Goal: Task Accomplishment & Management: Manage account settings

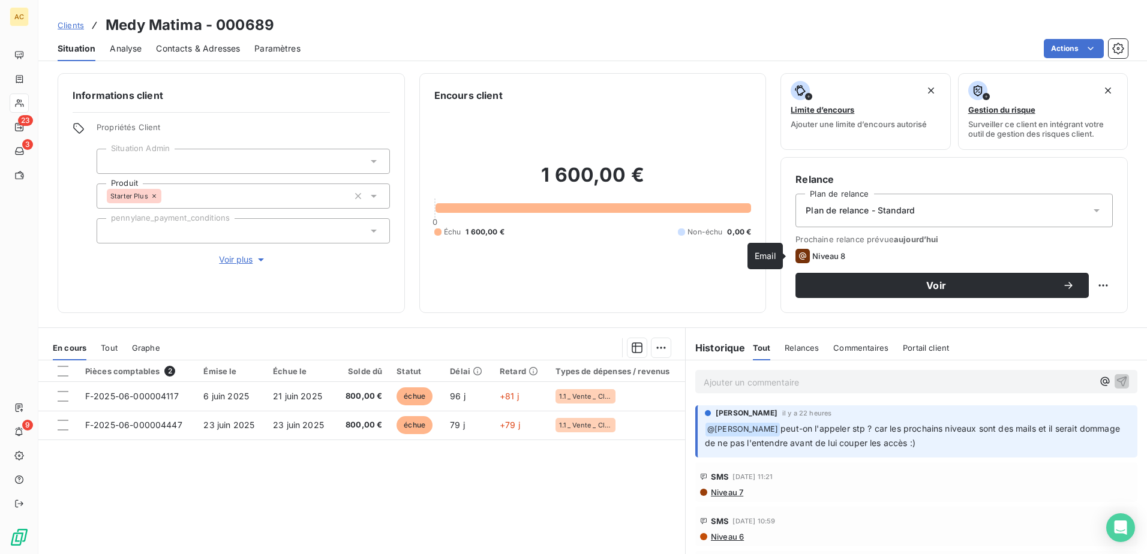
click at [800, 254] on icon at bounding box center [803, 256] width 14 height 14
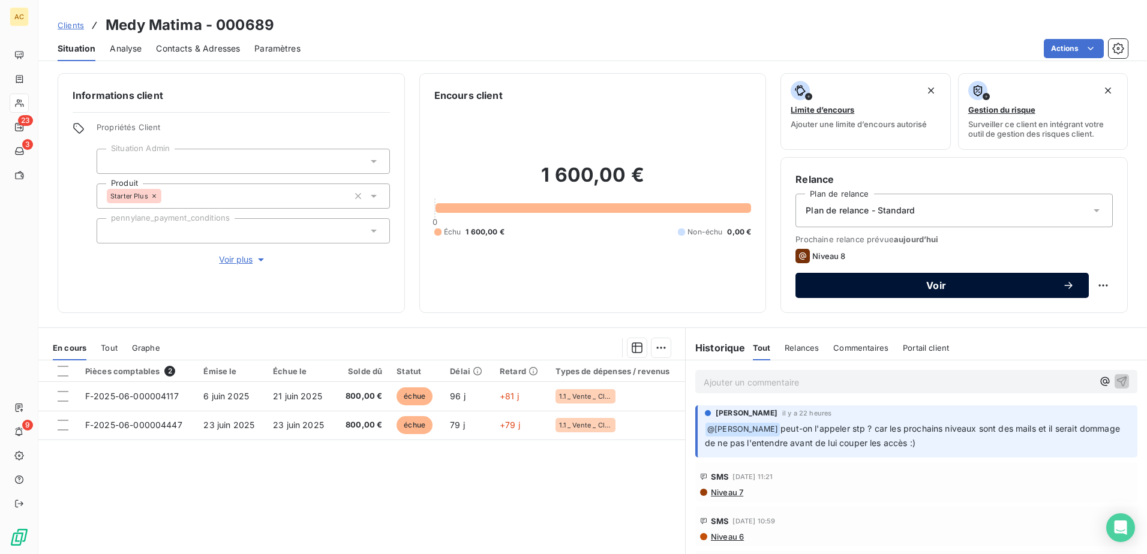
click at [844, 285] on span "Voir" at bounding box center [936, 286] width 253 height 10
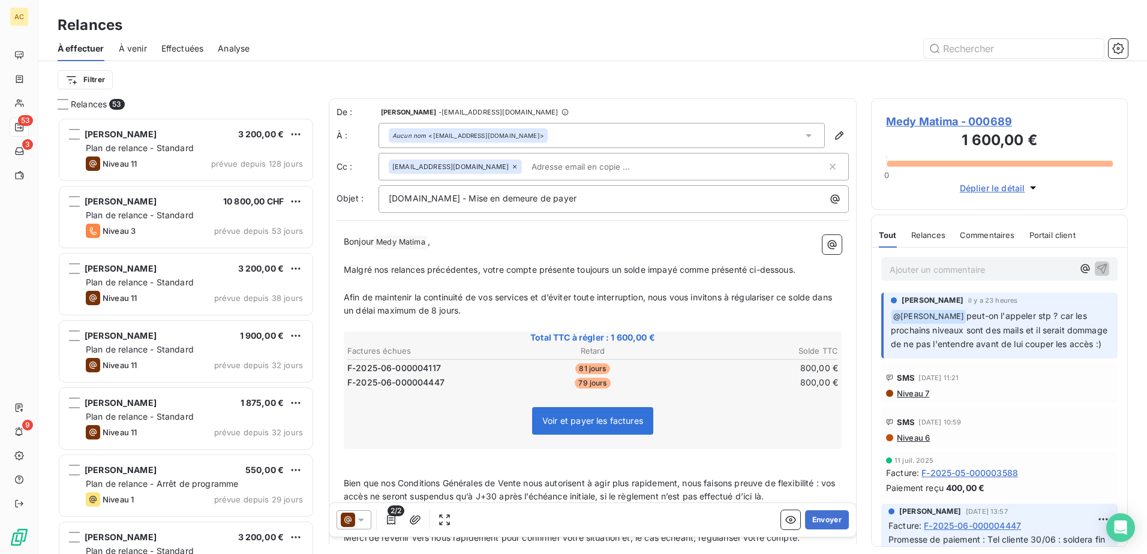
click at [944, 280] on div "Ajouter un commentaire ﻿" at bounding box center [999, 268] width 236 height 23
click at [945, 277] on div "Ajouter un commentaire ﻿" at bounding box center [999, 268] width 236 height 23
click at [945, 272] on p "Ajouter un commentaire ﻿" at bounding box center [982, 269] width 184 height 15
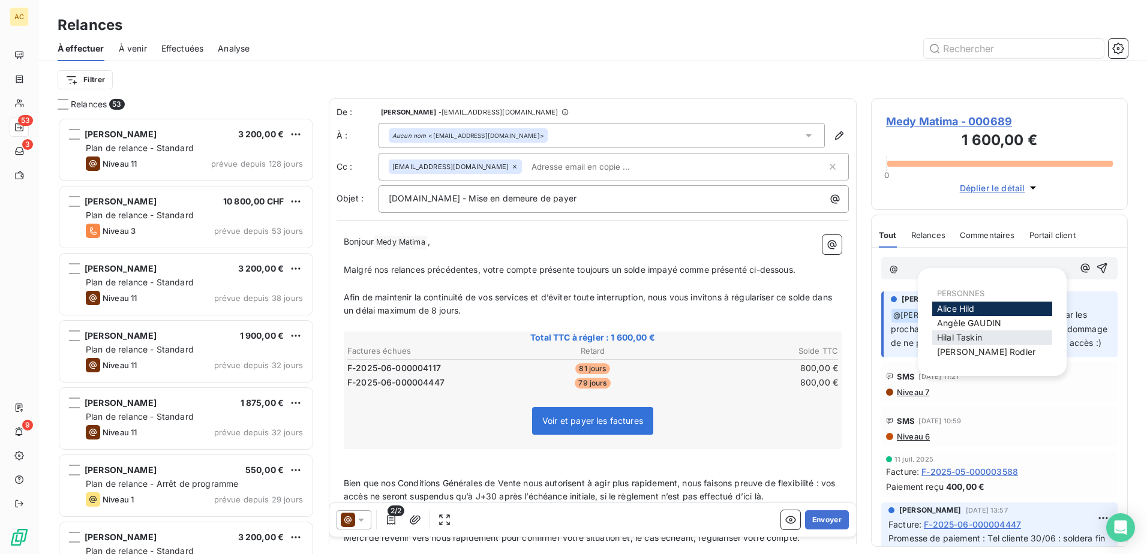
click at [967, 332] on span "[PERSON_NAME]" at bounding box center [959, 337] width 45 height 10
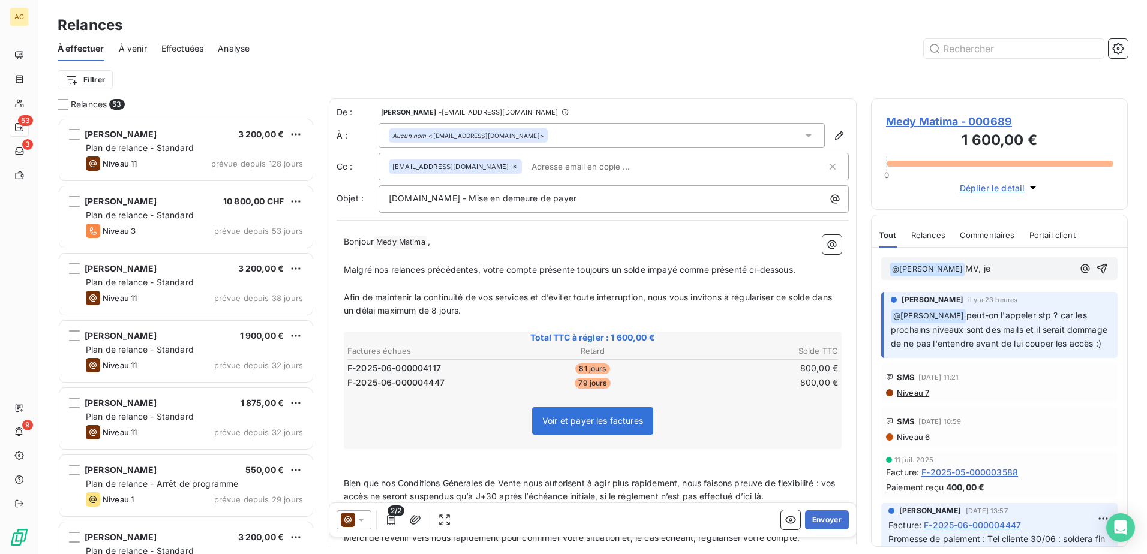
click at [982, 273] on p "﻿ @ Hilal Taskin ﻿ MV, je" at bounding box center [982, 269] width 184 height 14
click at [988, 265] on p "﻿ @ Hilal Taskin ﻿ MV, je" at bounding box center [982, 269] width 184 height 14
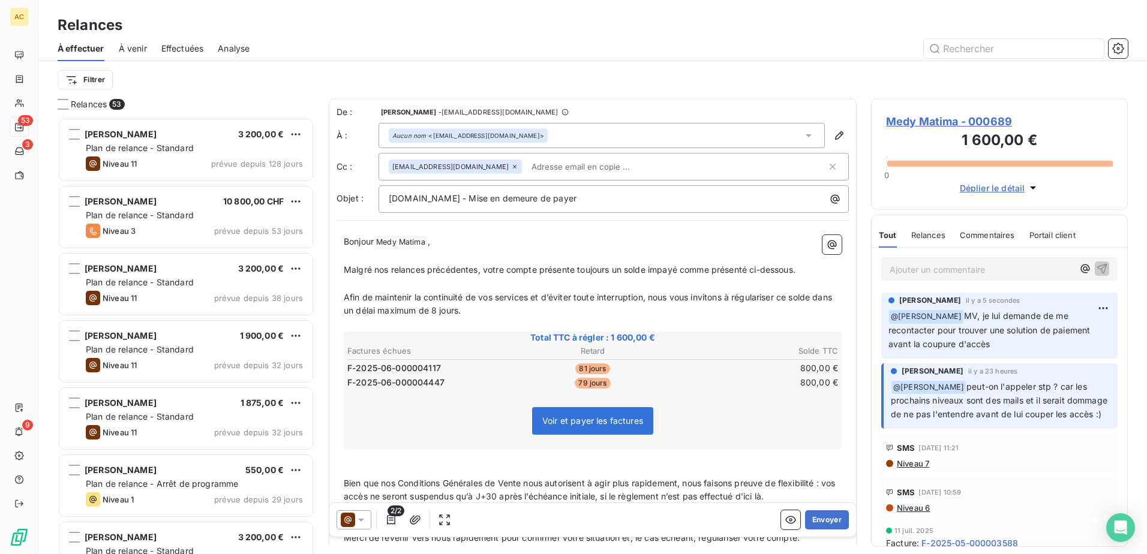
click at [97, 46] on span "À effectuer" at bounding box center [81, 49] width 47 height 12
click at [89, 88] on html "AC 53 3 9 Relances À effectuer À venir Effectuées Analyse Filtrer Relances 53 N…" at bounding box center [573, 277] width 1147 height 554
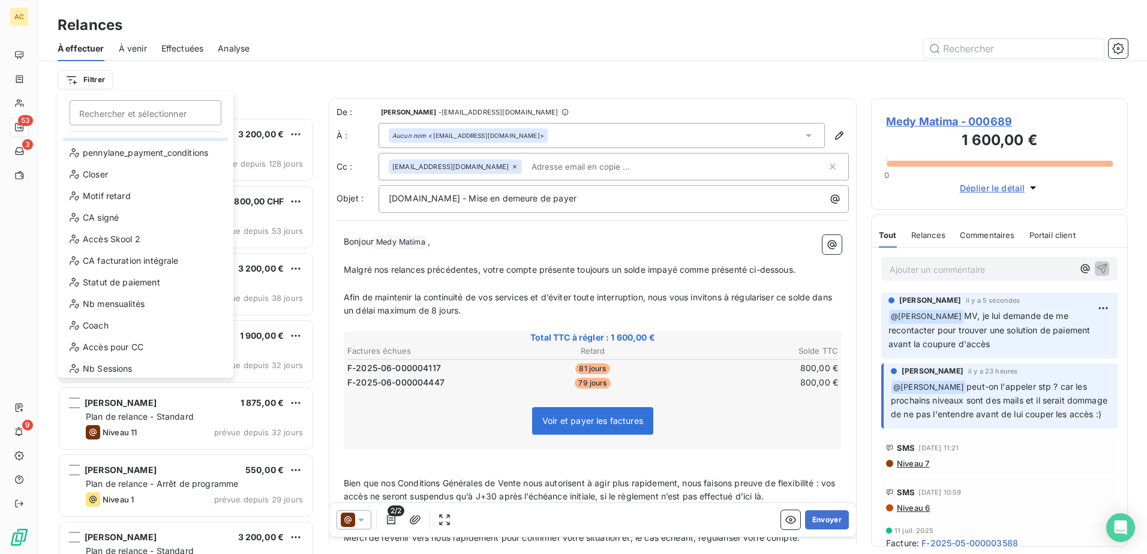
scroll to position [173, 0]
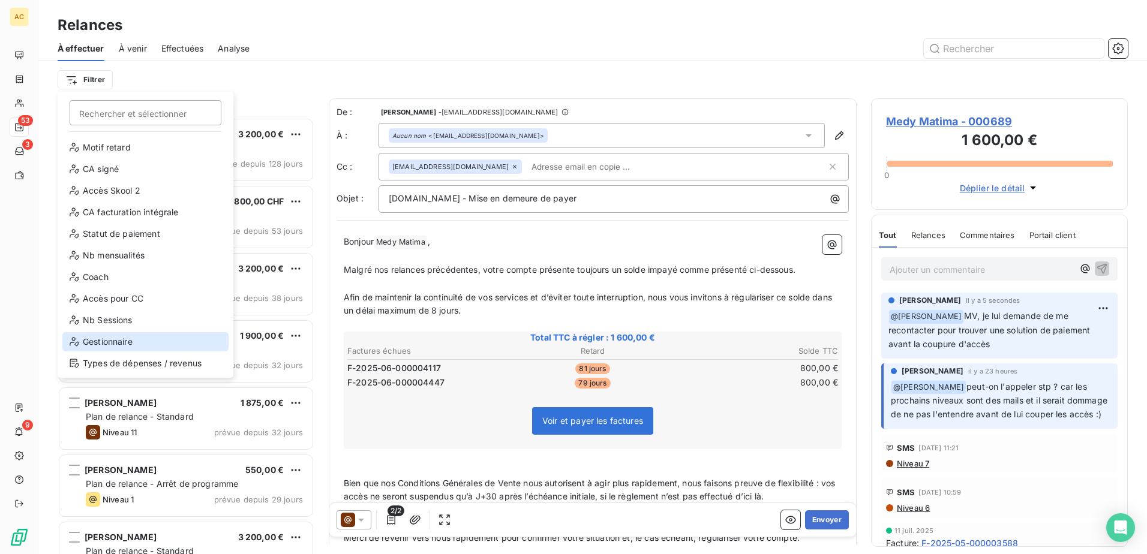
click at [117, 345] on div "Gestionnaire" at bounding box center [145, 341] width 166 height 19
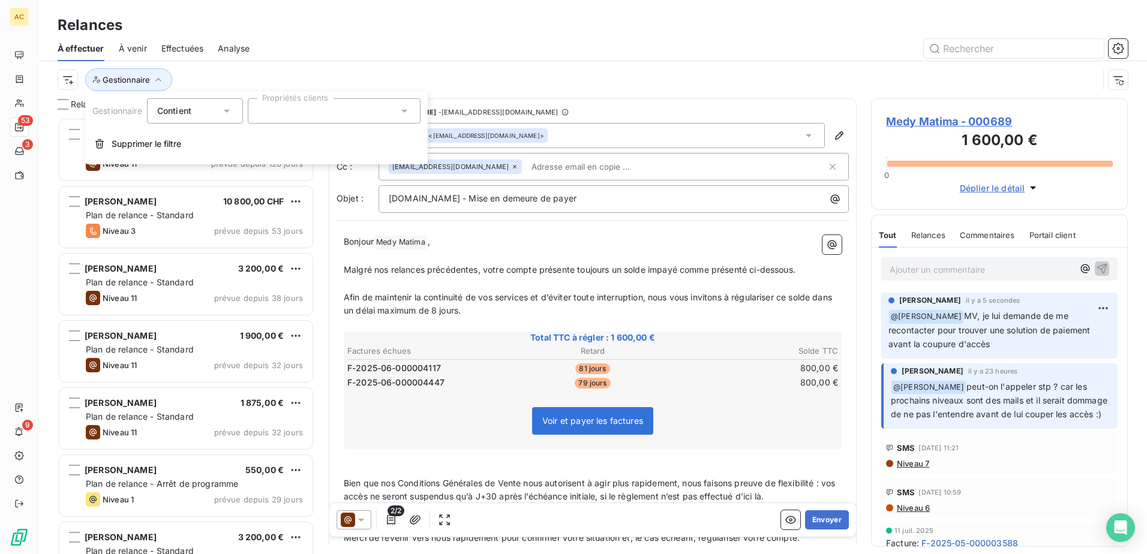
click at [282, 108] on div at bounding box center [334, 110] width 173 height 25
click at [268, 194] on div at bounding box center [262, 193] width 11 height 11
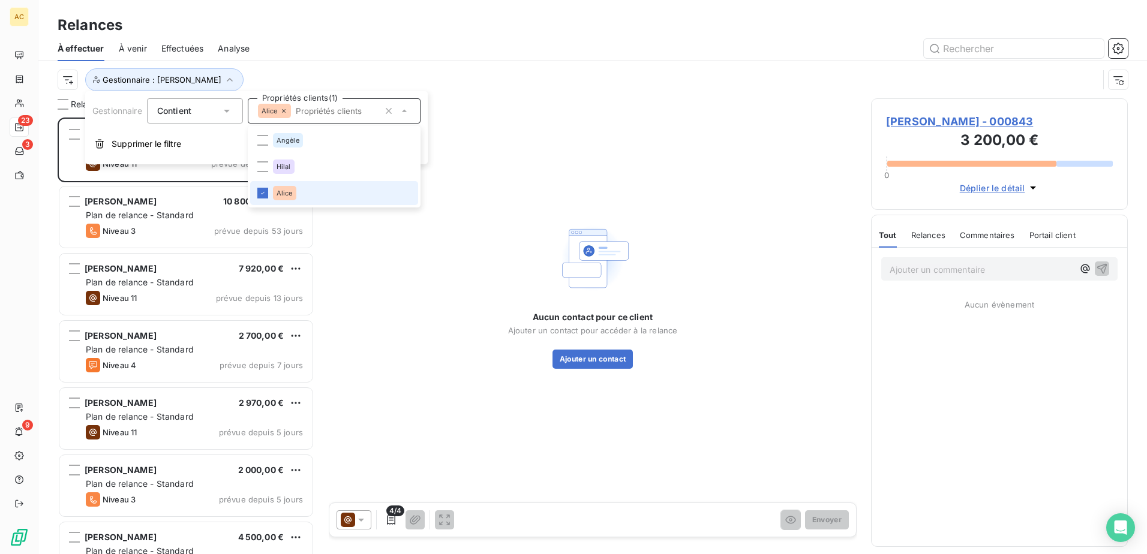
scroll to position [428, 248]
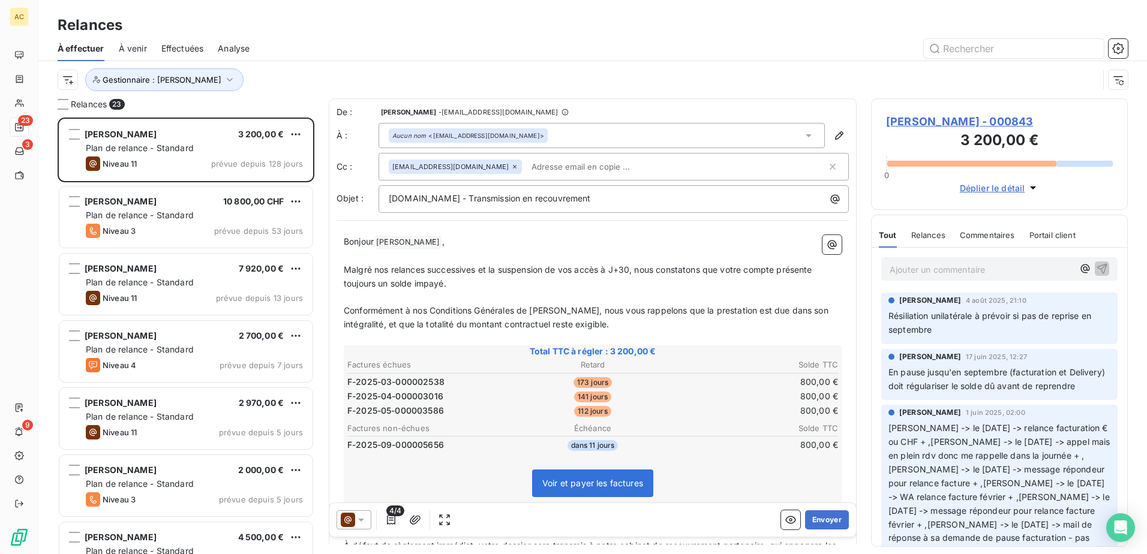
click at [475, 57] on div at bounding box center [696, 48] width 864 height 19
drag, startPoint x: 903, startPoint y: 320, endPoint x: 994, endPoint y: 318, distance: 91.2
click at [994, 318] on span "Résiliation unilatérale à prévoir si pas de reprise en septembre" at bounding box center [991, 323] width 205 height 24
drag, startPoint x: 994, startPoint y: 318, endPoint x: 992, endPoint y: 333, distance: 15.2
click at [992, 333] on p "Résiliation unilatérale à prévoir si pas de reprise en septembre" at bounding box center [1000, 324] width 222 height 28
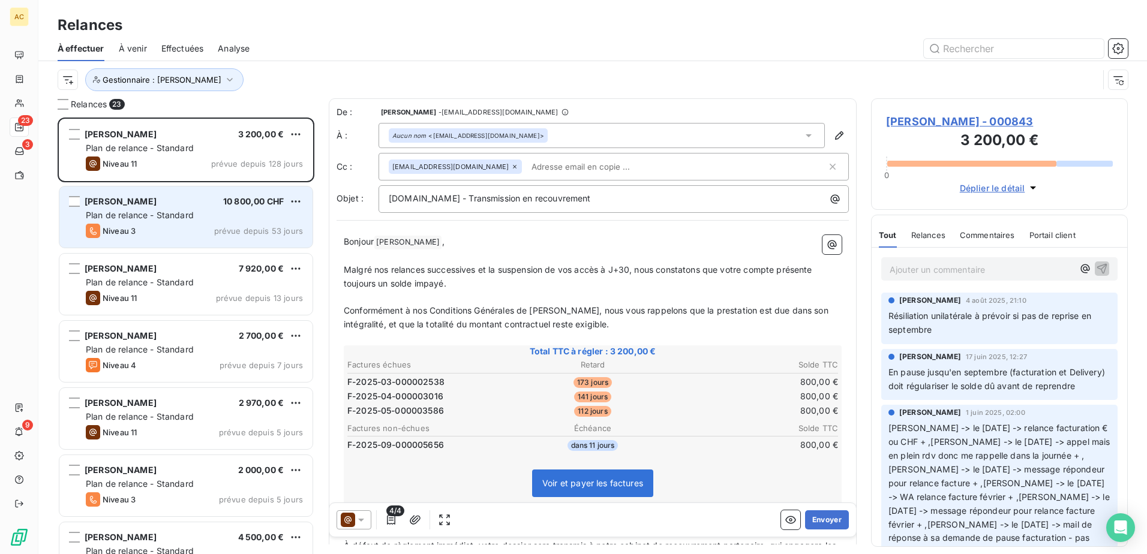
click at [170, 233] on div "Niveau 3 prévue depuis 53 jours" at bounding box center [194, 231] width 217 height 14
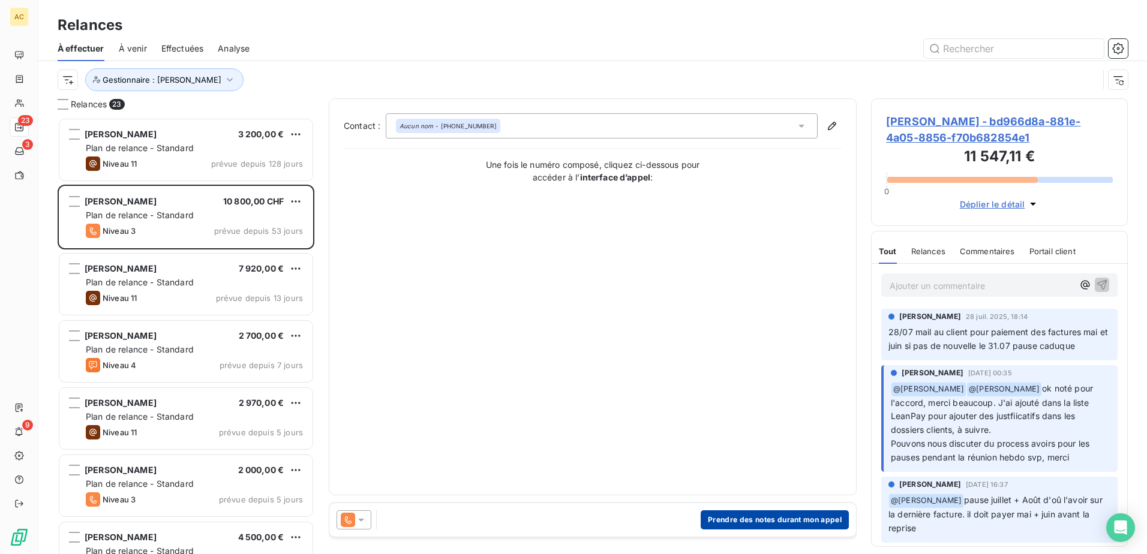
click at [776, 514] on button "Prendre des notes durant mon appel" at bounding box center [775, 520] width 148 height 19
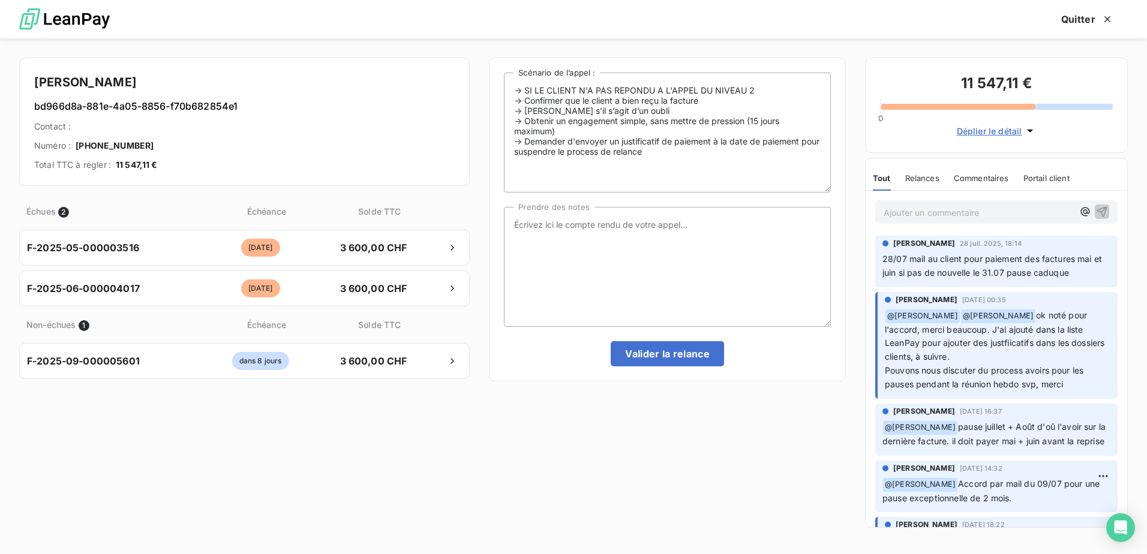
click at [917, 211] on p "Ajouter un commentaire ﻿" at bounding box center [979, 212] width 190 height 15
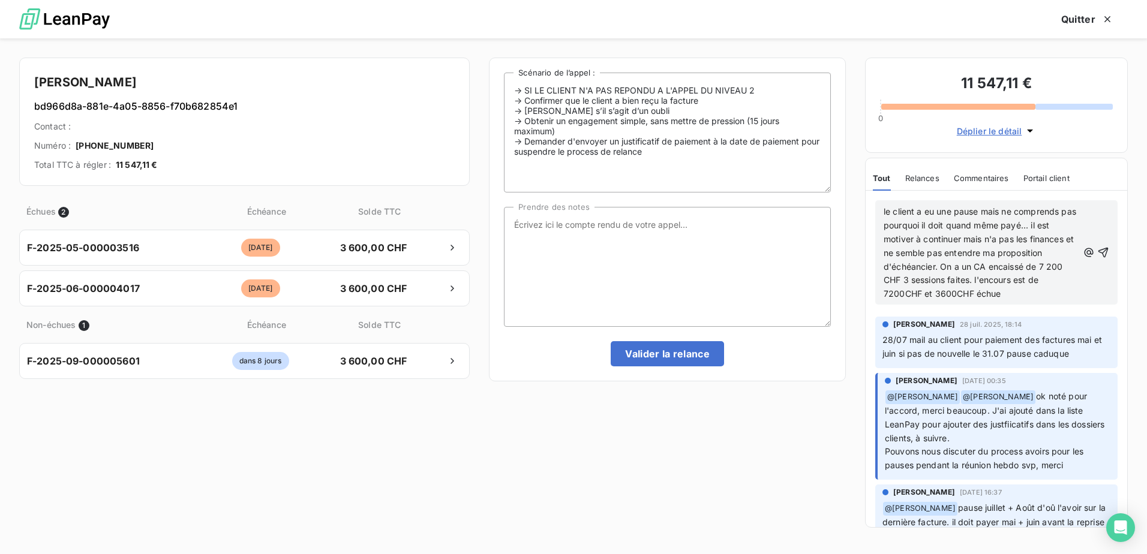
click at [1029, 296] on p "le client a eu une pause mais ne comprends pas pourquoi il doit quand même payé…" at bounding box center [981, 253] width 194 height 96
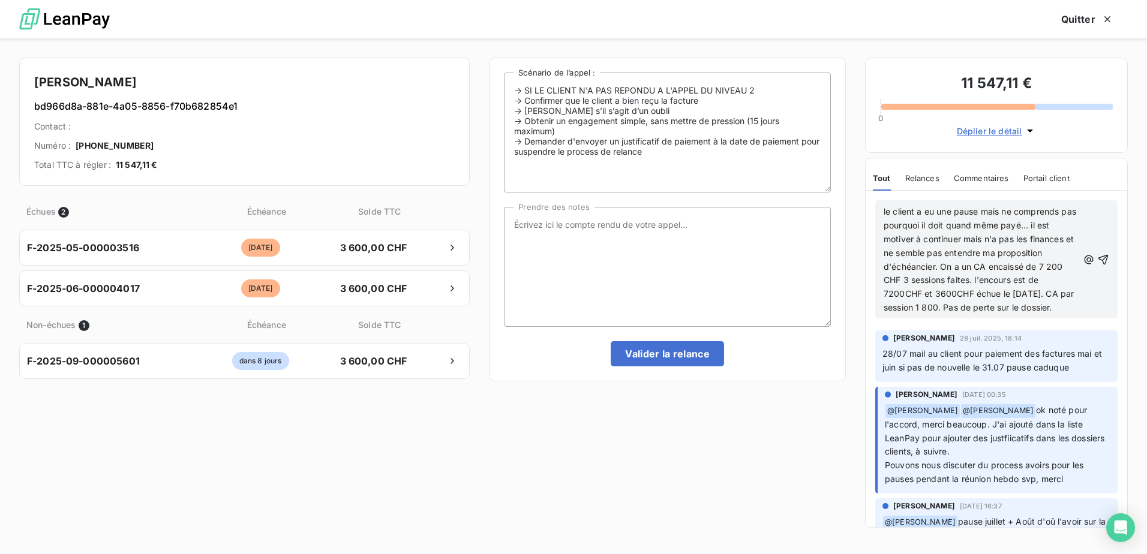
click at [941, 267] on span "le client a eu une pause mais ne comprends pas pourquoi il doit quand même payé…" at bounding box center [981, 259] width 195 height 106
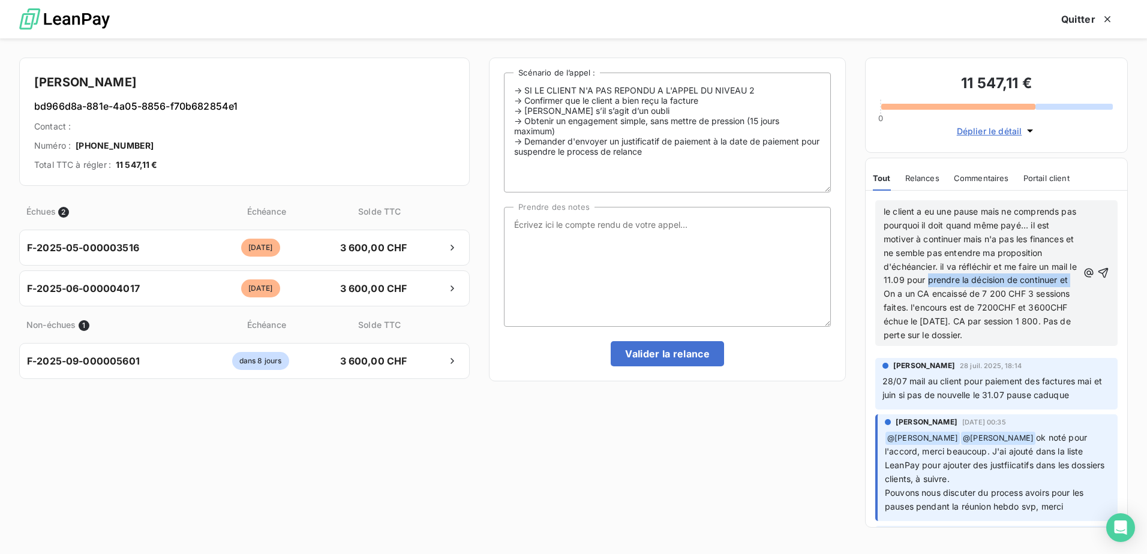
drag, startPoint x: 934, startPoint y: 294, endPoint x: 956, endPoint y: 283, distance: 24.4
click at [956, 283] on span "le client a eu une pause mais ne comprends pas pourquoi il doit quand même payé…" at bounding box center [982, 273] width 196 height 134
click at [931, 299] on span "le client a eu une pause mais ne comprends pas pourquoi il doit quand même payé…" at bounding box center [982, 273] width 196 height 134
drag, startPoint x: 933, startPoint y: 293, endPoint x: 941, endPoint y: 280, distance: 15.3
click at [941, 280] on span "le client a eu une pause mais ne comprends pas pourquoi il doit quand même payé…" at bounding box center [982, 273] width 196 height 134
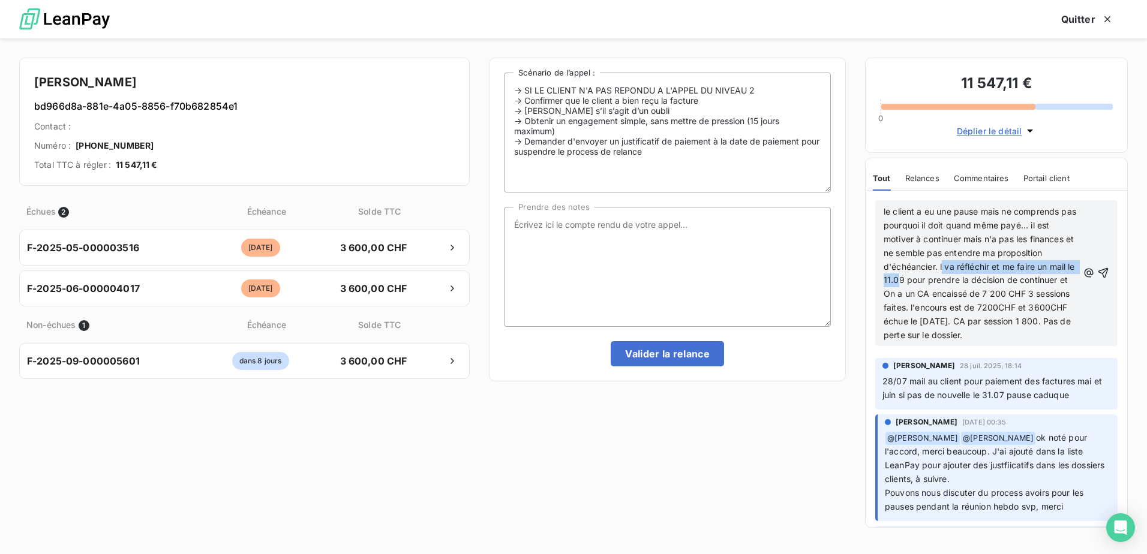
drag, startPoint x: 943, startPoint y: 265, endPoint x: 910, endPoint y: 287, distance: 39.4
click at [910, 287] on p "le client a eu une pause mais ne comprends pas pourquoi il doit quand même payé…" at bounding box center [981, 273] width 194 height 137
click at [946, 268] on span "le client a eu une pause mais ne comprends pas pourquoi il doit quand même payé…" at bounding box center [981, 273] width 195 height 134
click at [938, 268] on span "le client a eu une pause mais ne comprends pas pourquoi il doit quand même payé…" at bounding box center [981, 273] width 195 height 134
click at [941, 266] on span "le client a eu une pause mais ne comprends pas pourquoi il doit quand même payé…" at bounding box center [981, 273] width 195 height 134
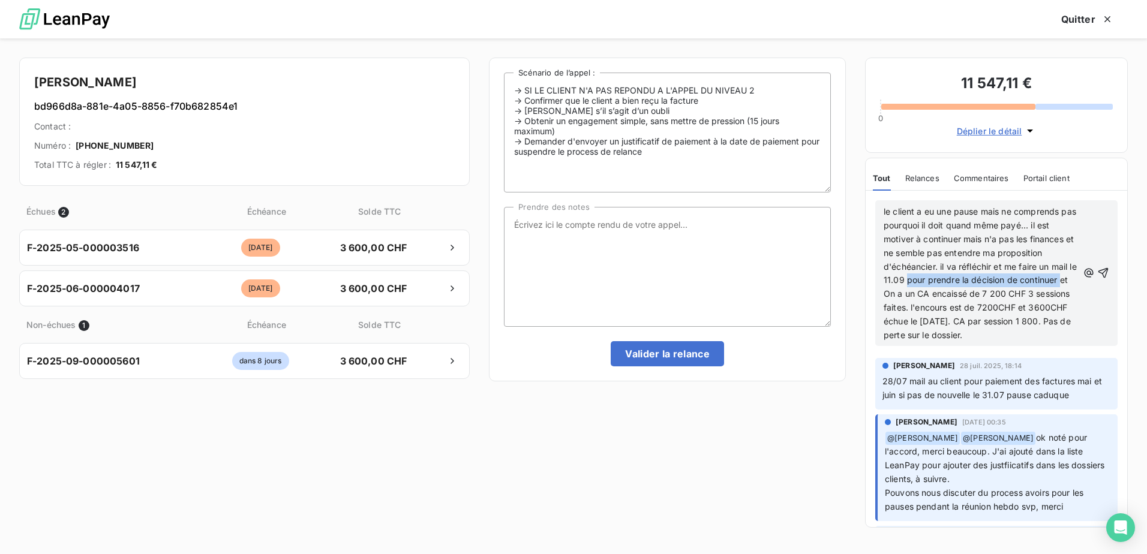
drag, startPoint x: 935, startPoint y: 282, endPoint x: 925, endPoint y: 298, distance: 18.3
click at [925, 298] on span "le client a eu une pause mais ne comprends pas pourquoi il doit quand même payé…" at bounding box center [982, 273] width 196 height 134
click at [981, 343] on p "le client a eu une pause mais ne comprends pas pourquoi il doit quand même payé…" at bounding box center [981, 273] width 194 height 137
click at [1097, 278] on icon "button" at bounding box center [1103, 273] width 12 height 12
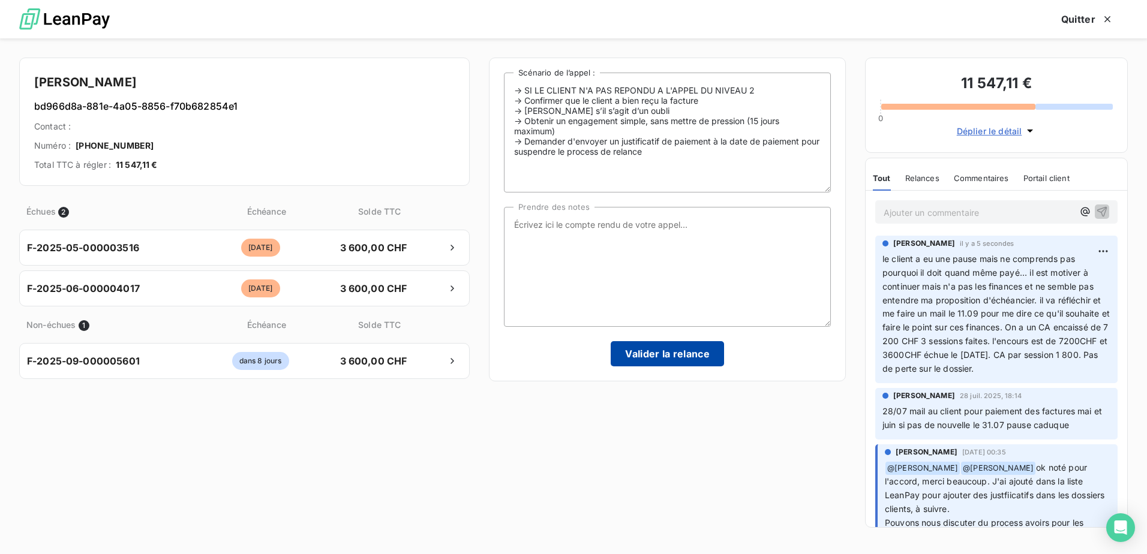
click at [676, 356] on button "Valider la relance" at bounding box center [667, 353] width 113 height 25
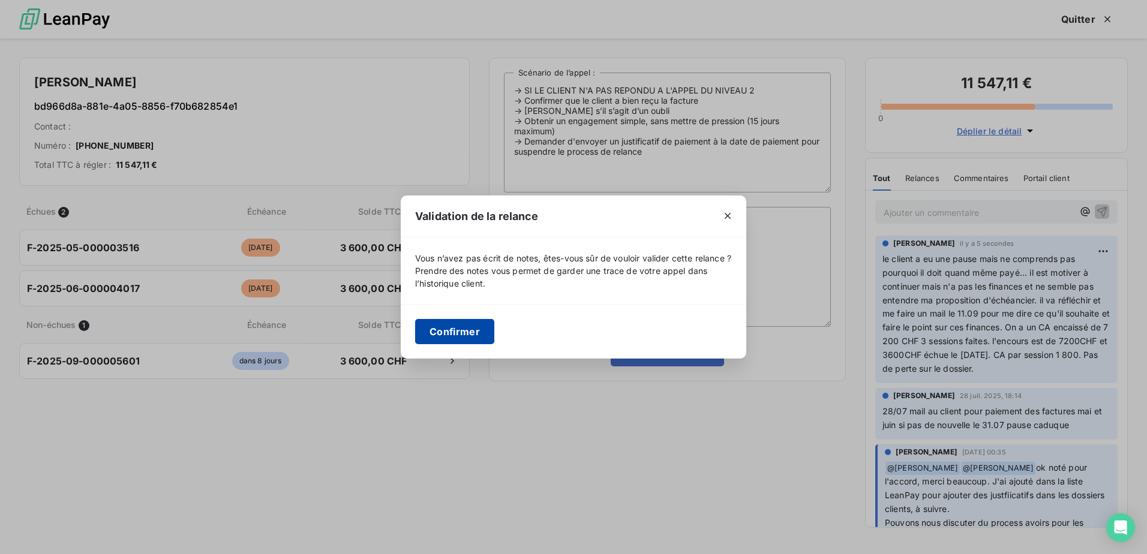
click at [428, 333] on button "Confirmer" at bounding box center [454, 331] width 79 height 25
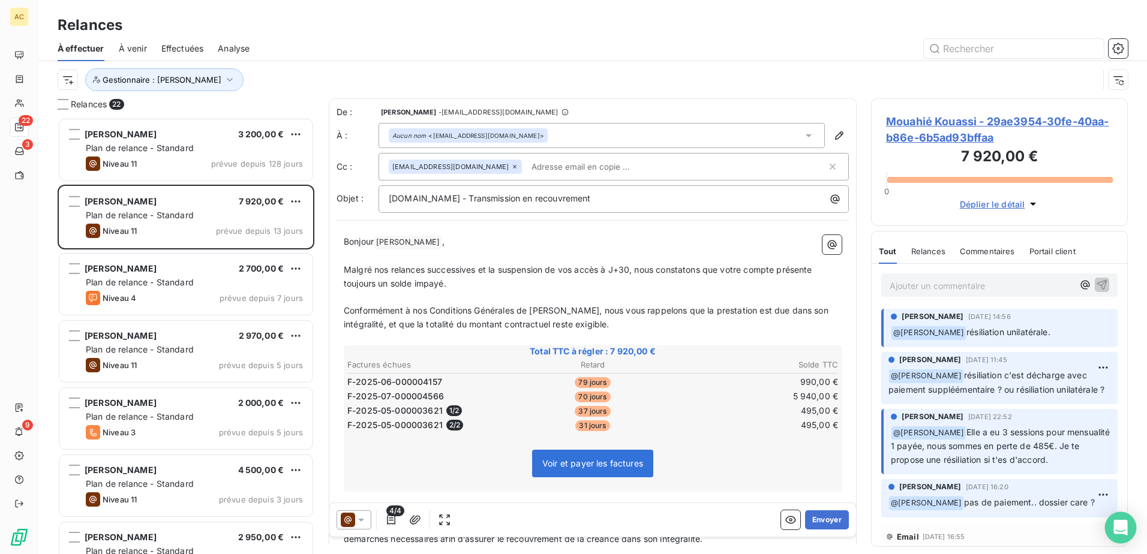
click at [1108, 527] on div "Open Intercom Messenger" at bounding box center [1121, 528] width 32 height 32
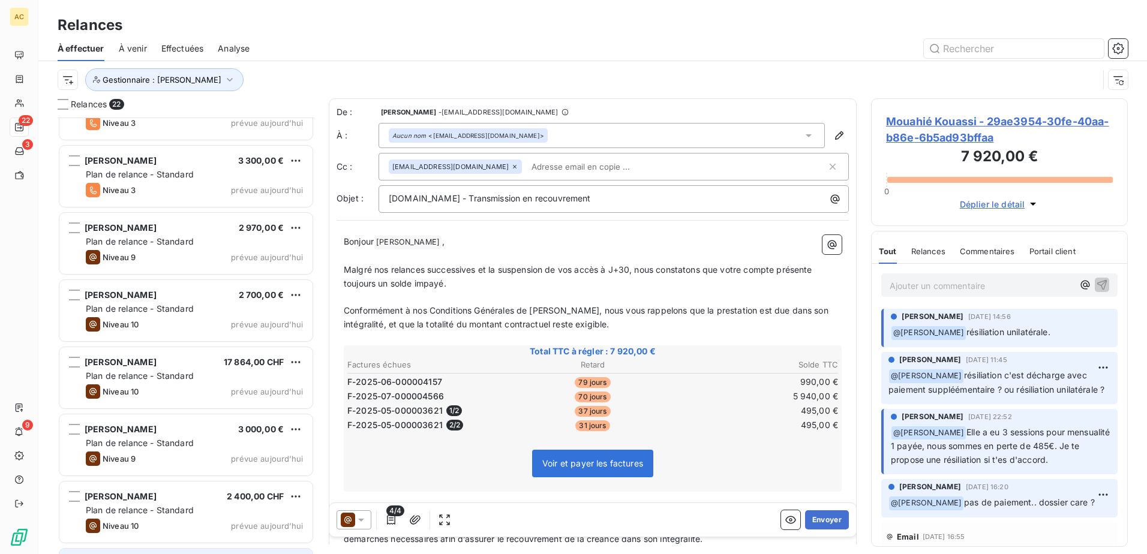
scroll to position [1042, 0]
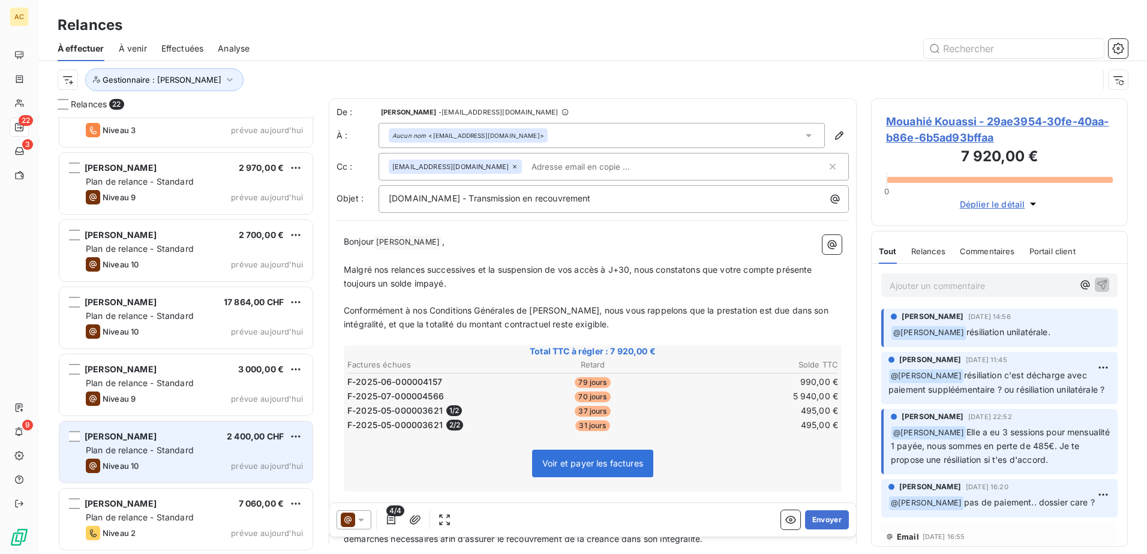
click at [160, 471] on div "Niveau 10 prévue aujourd’hui" at bounding box center [194, 466] width 217 height 14
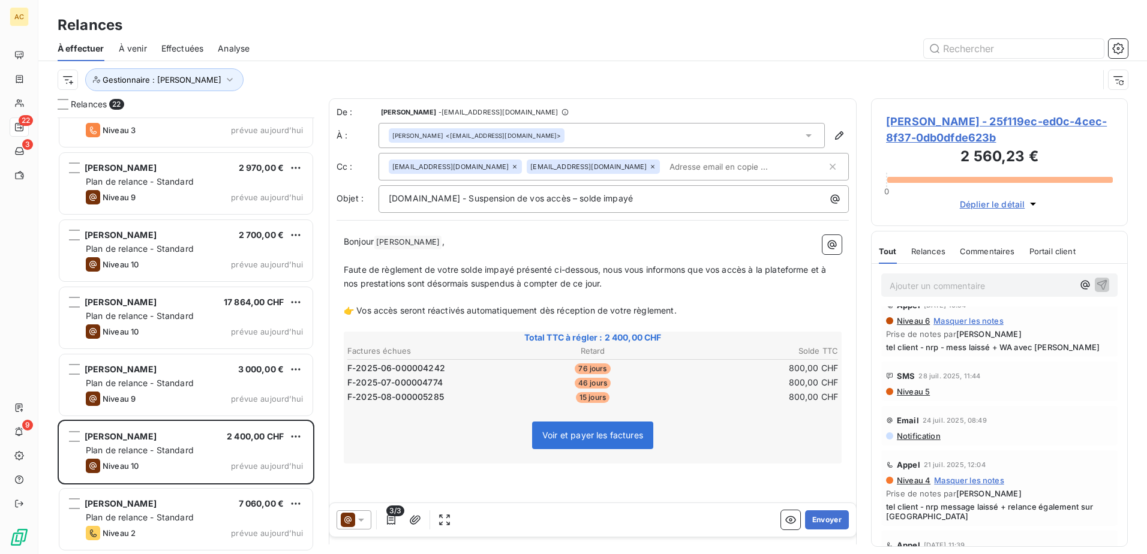
click at [516, 490] on p "﻿" at bounding box center [593, 485] width 498 height 14
click at [818, 523] on button "Envoyer" at bounding box center [827, 520] width 44 height 19
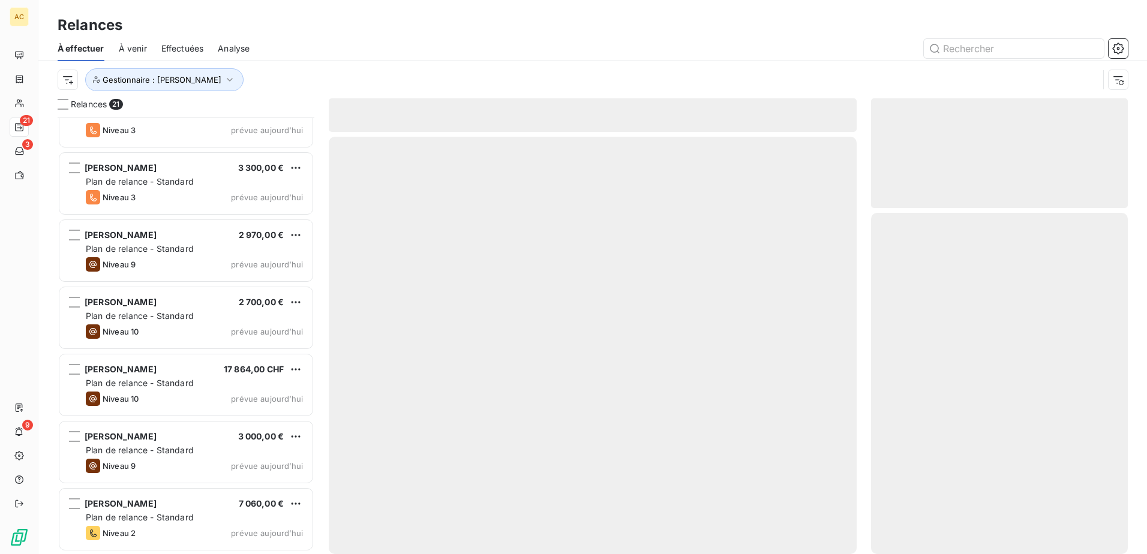
scroll to position [974, 0]
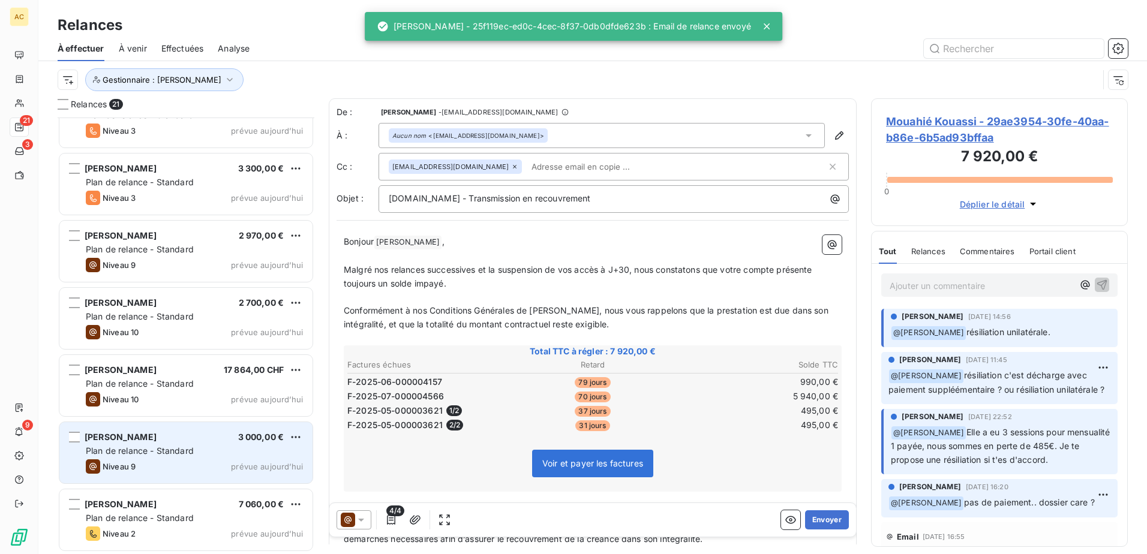
click at [160, 460] on div "Niveau 9 prévue aujourd’hui" at bounding box center [194, 467] width 217 height 14
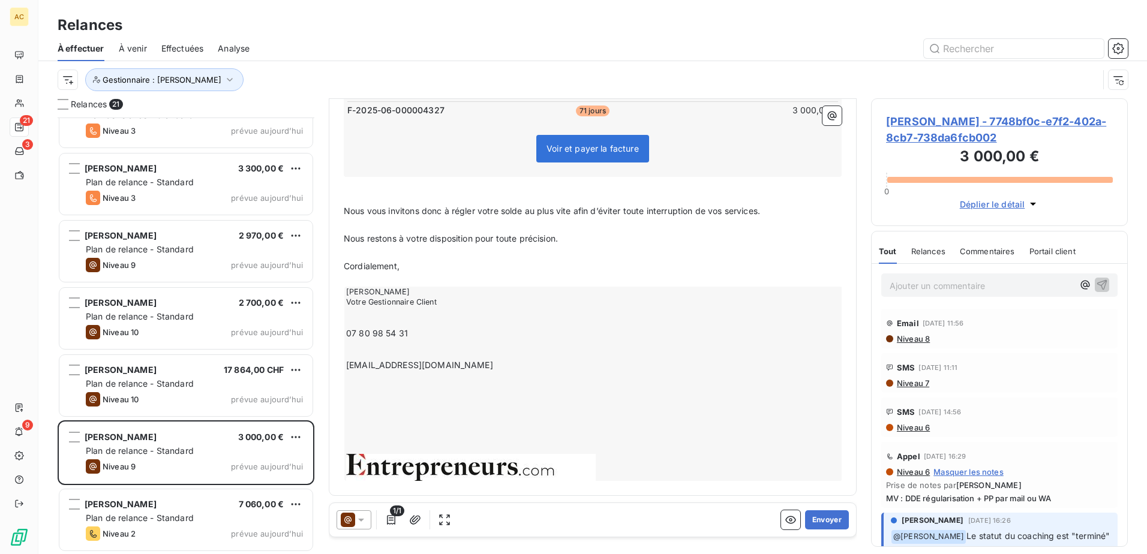
scroll to position [314, 0]
click at [815, 530] on div "1/1 Envoyer" at bounding box center [592, 520] width 527 height 34
click at [815, 523] on button "Envoyer" at bounding box center [827, 520] width 44 height 19
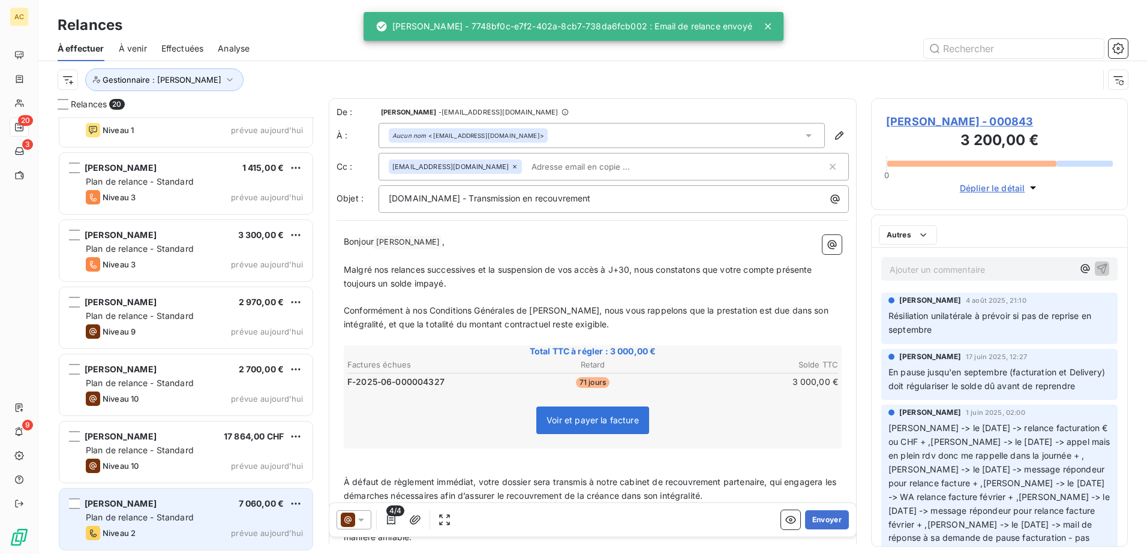
scroll to position [907, 0]
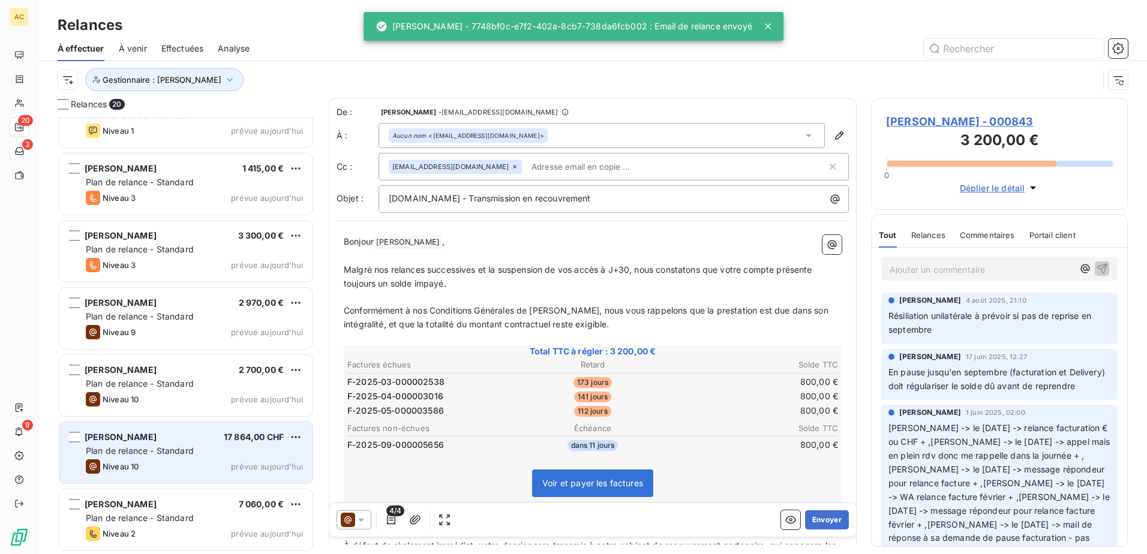
click at [180, 454] on span "Plan de relance - Standard" at bounding box center [140, 451] width 108 height 10
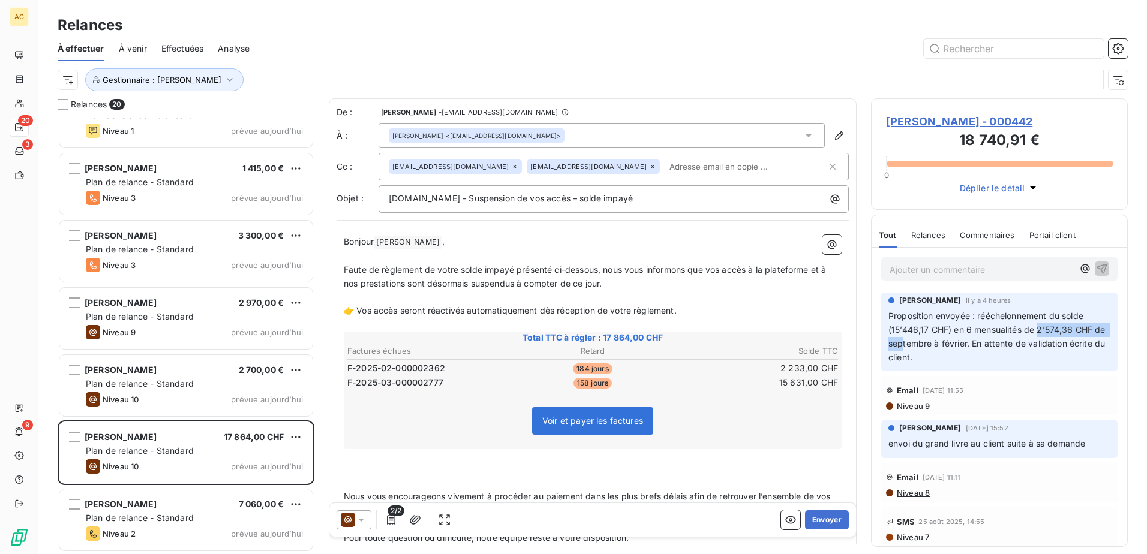
drag, startPoint x: 941, startPoint y: 342, endPoint x: 1039, endPoint y: 336, distance: 98.0
click at [1039, 336] on p "Proposition envoyée : rééchelonnement du solde (15’446,17 CHF) en 6 mensualités…" at bounding box center [1000, 337] width 222 height 55
drag, startPoint x: 1039, startPoint y: 336, endPoint x: 1037, endPoint y: 352, distance: 16.3
click at [1037, 352] on p "Proposition envoyée : rééchelonnement du solde (15’446,17 CHF) en 6 mensualités…" at bounding box center [1000, 337] width 222 height 55
click at [931, 235] on span "Relances" at bounding box center [928, 235] width 34 height 10
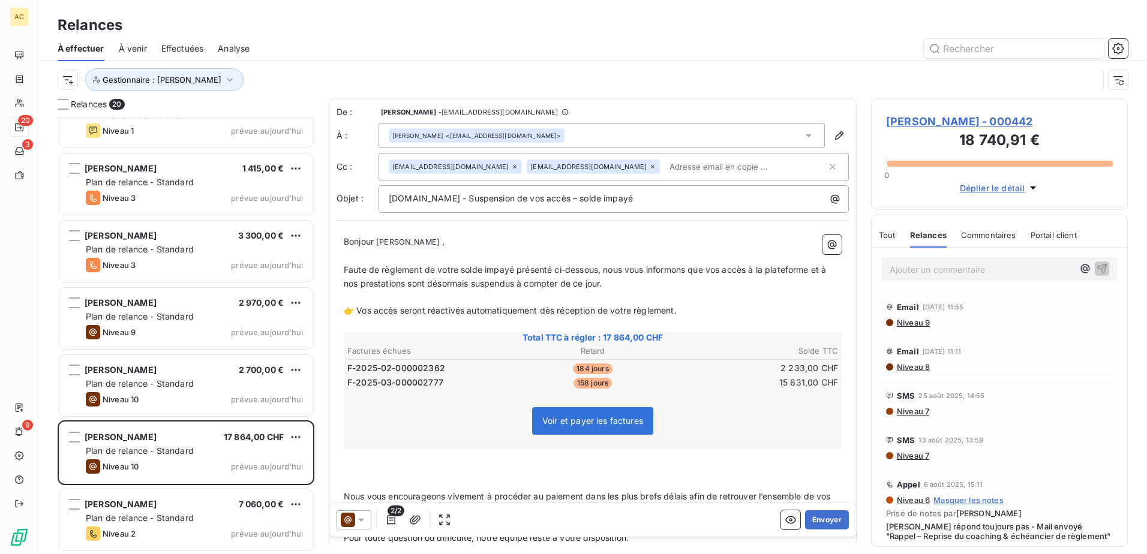
click at [895, 236] on span "Tout" at bounding box center [887, 235] width 17 height 10
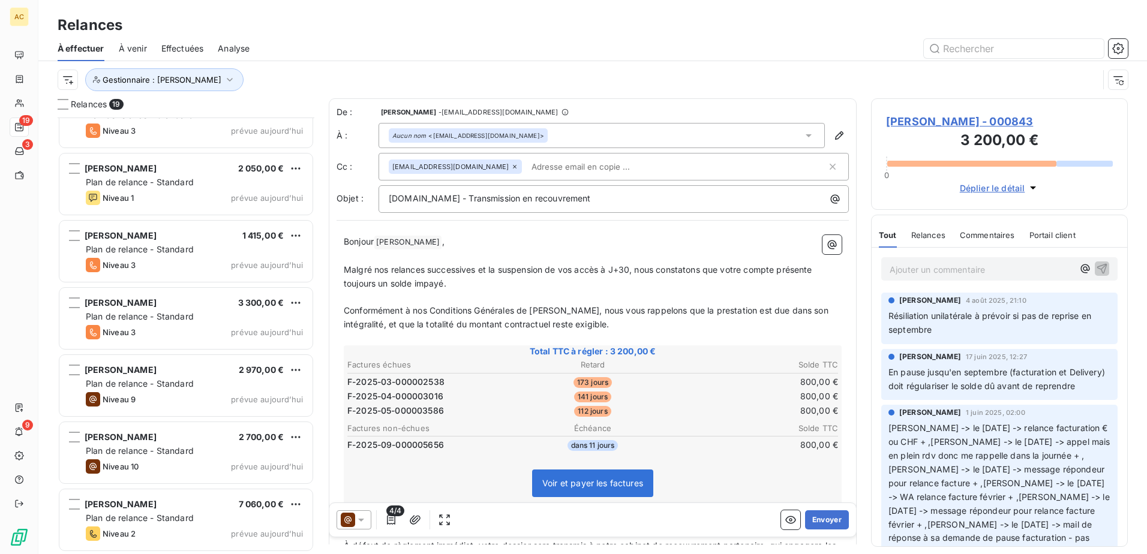
scroll to position [841, 0]
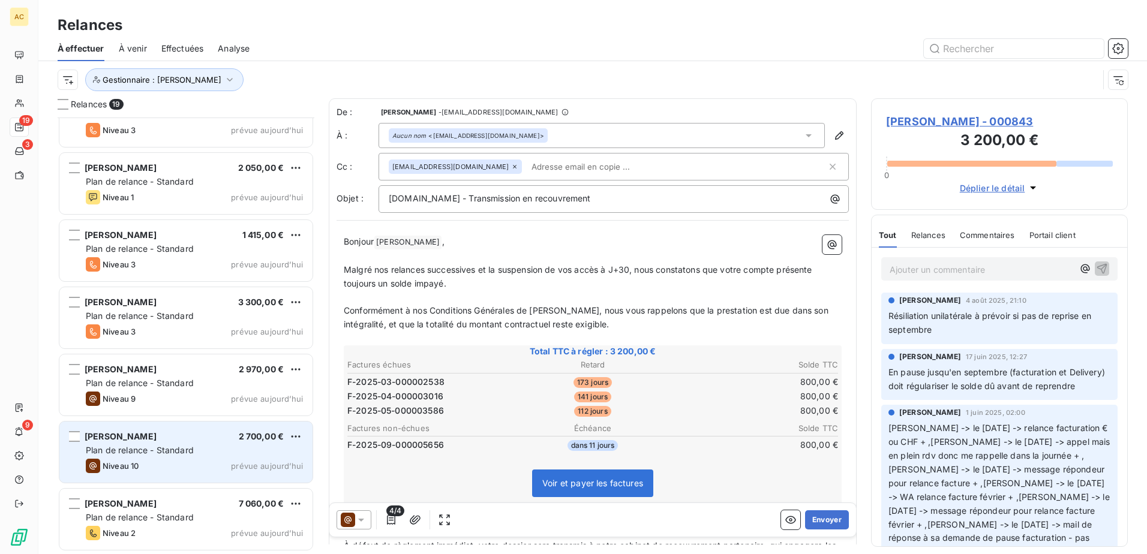
click at [178, 445] on span "Plan de relance - Standard" at bounding box center [140, 450] width 108 height 10
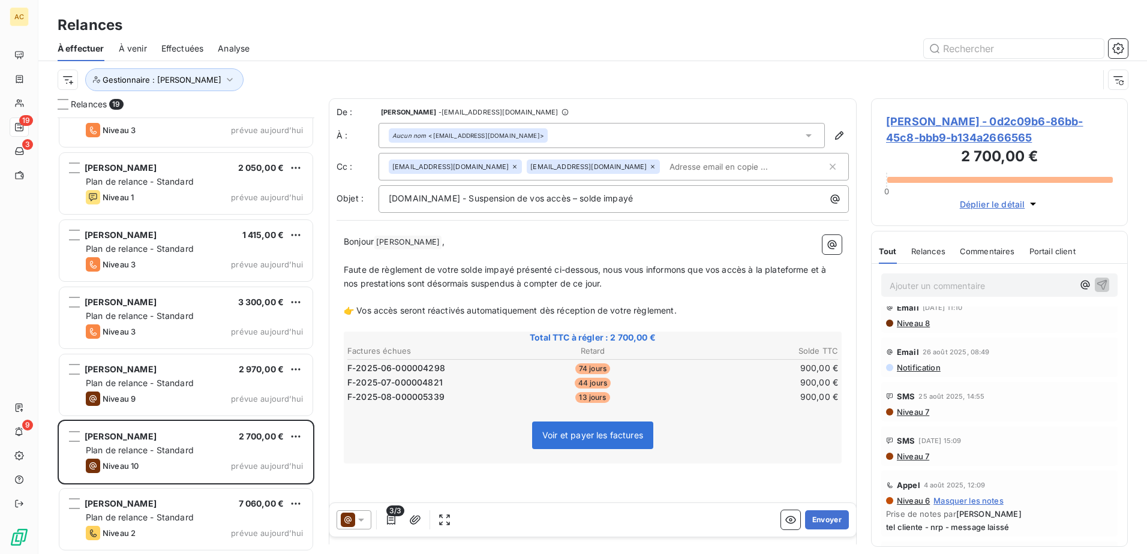
scroll to position [120, 0]
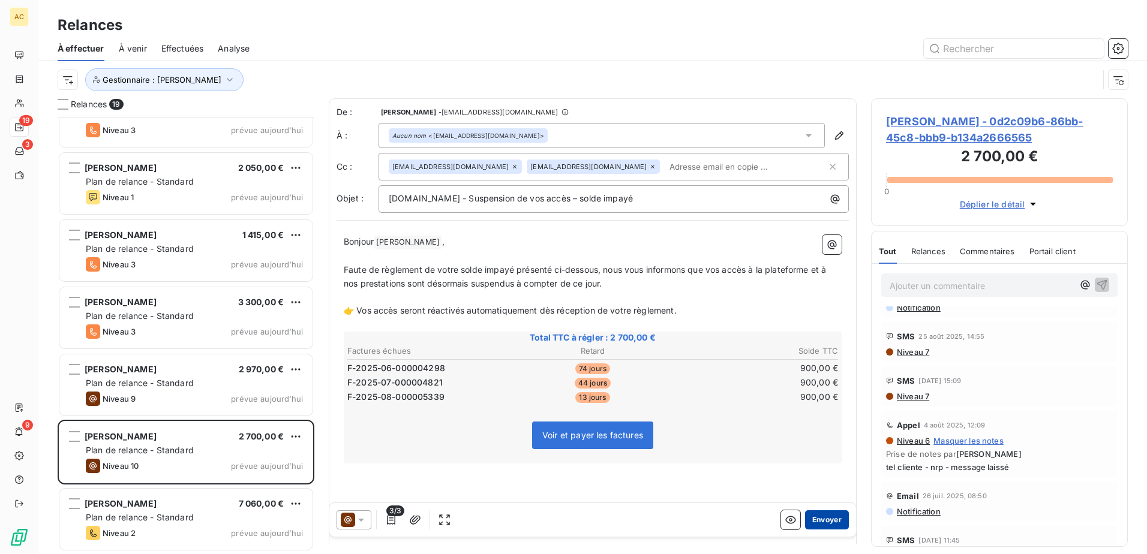
click at [821, 519] on button "Envoyer" at bounding box center [827, 520] width 44 height 19
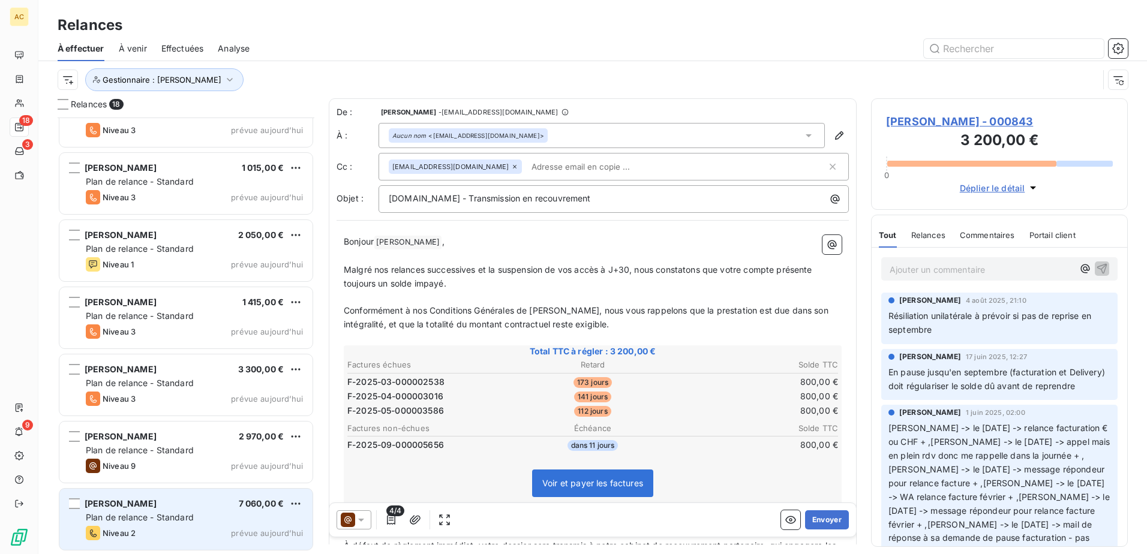
scroll to position [773, 0]
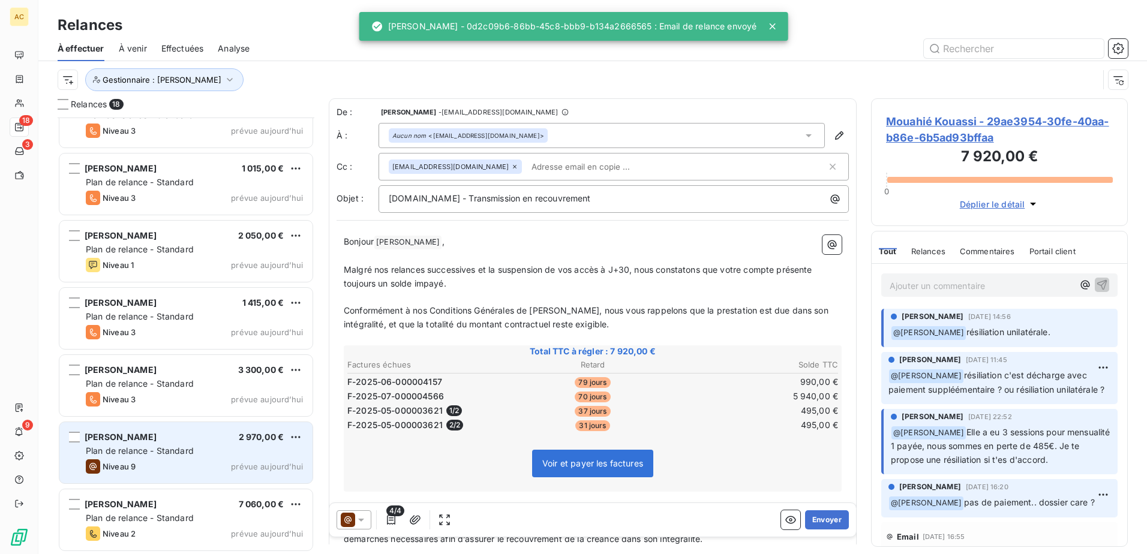
click at [211, 446] on div "Plan de relance - Standard" at bounding box center [194, 451] width 217 height 12
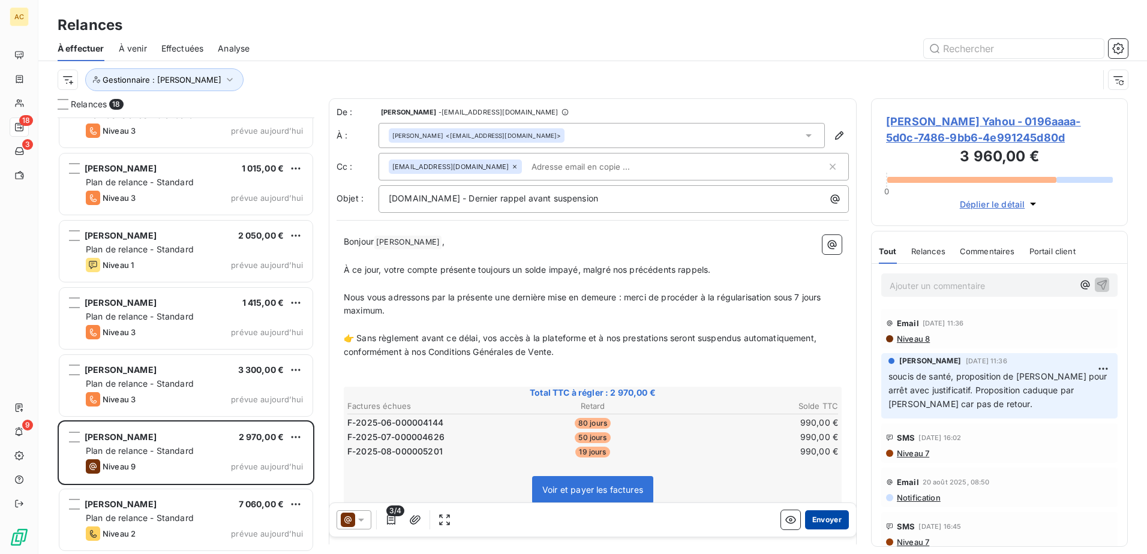
click at [827, 521] on button "Envoyer" at bounding box center [827, 520] width 44 height 19
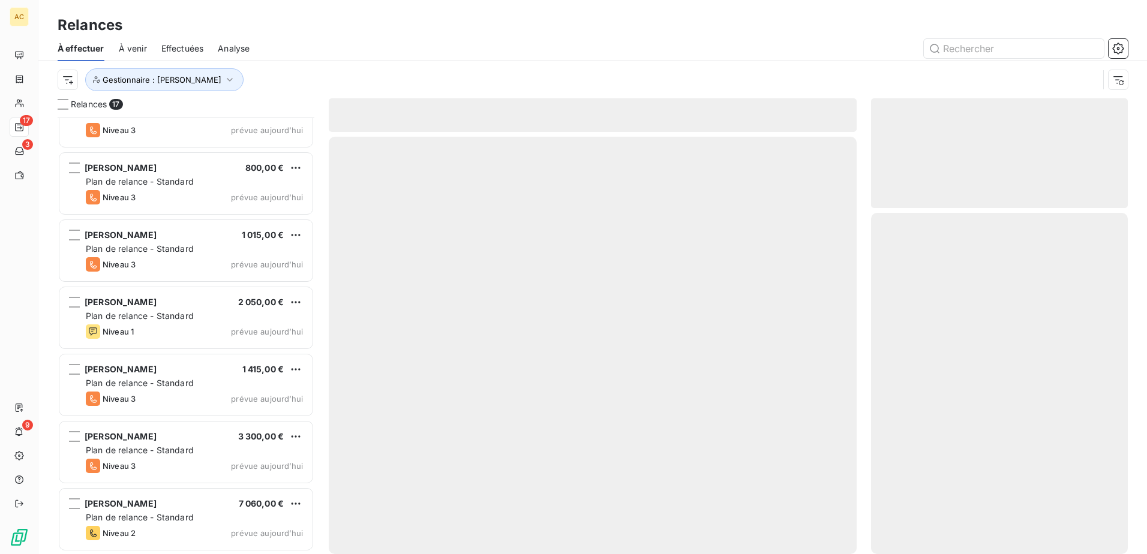
scroll to position [706, 0]
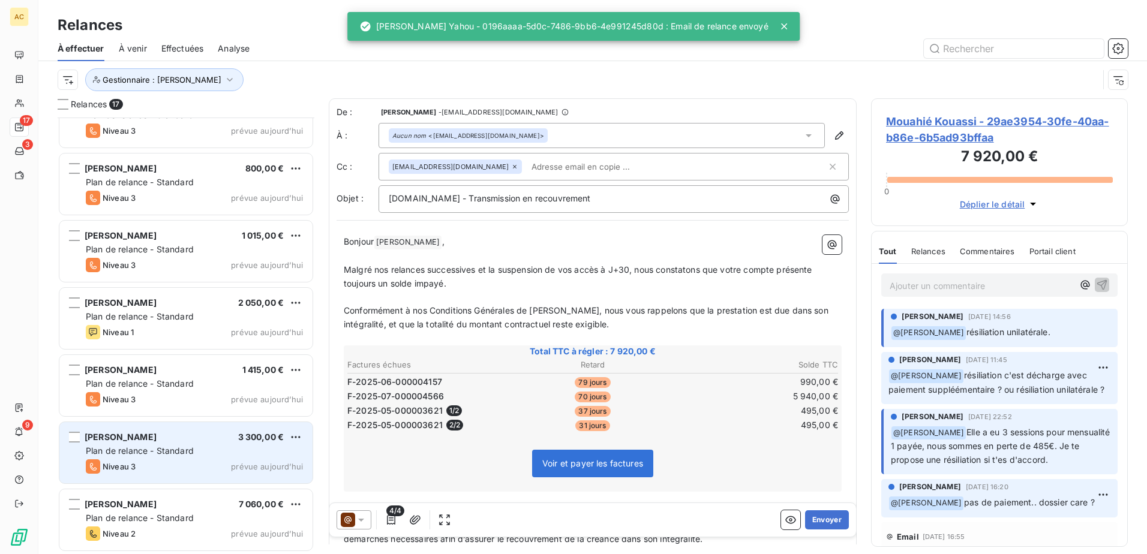
click at [145, 448] on span "Plan de relance - Standard" at bounding box center [140, 451] width 108 height 10
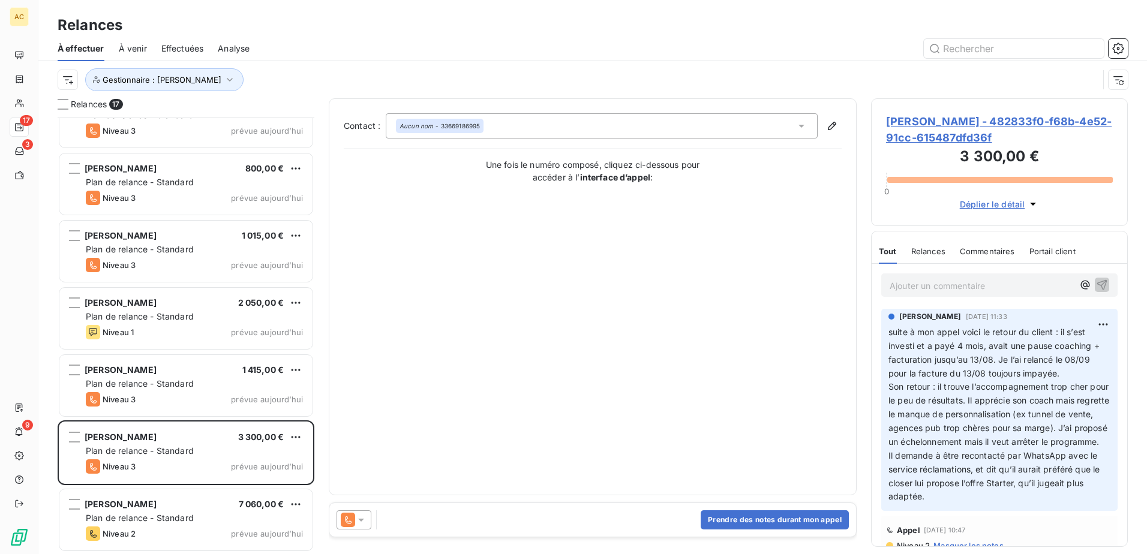
click at [986, 504] on p "suite à mon appel voici le retour du client : il s’est investi et a payé 4 mois…" at bounding box center [1000, 415] width 222 height 178
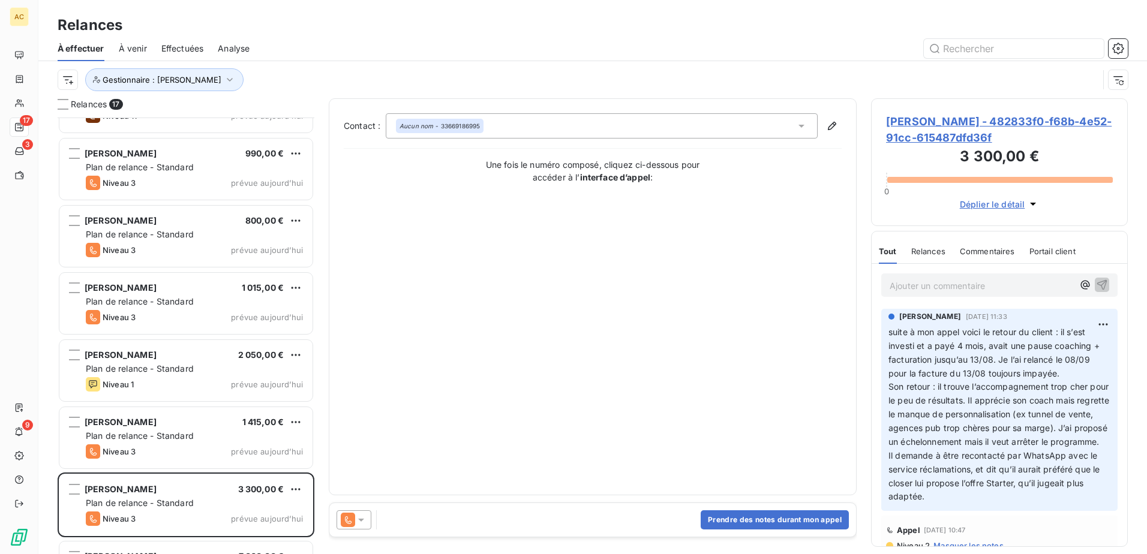
scroll to position [706, 0]
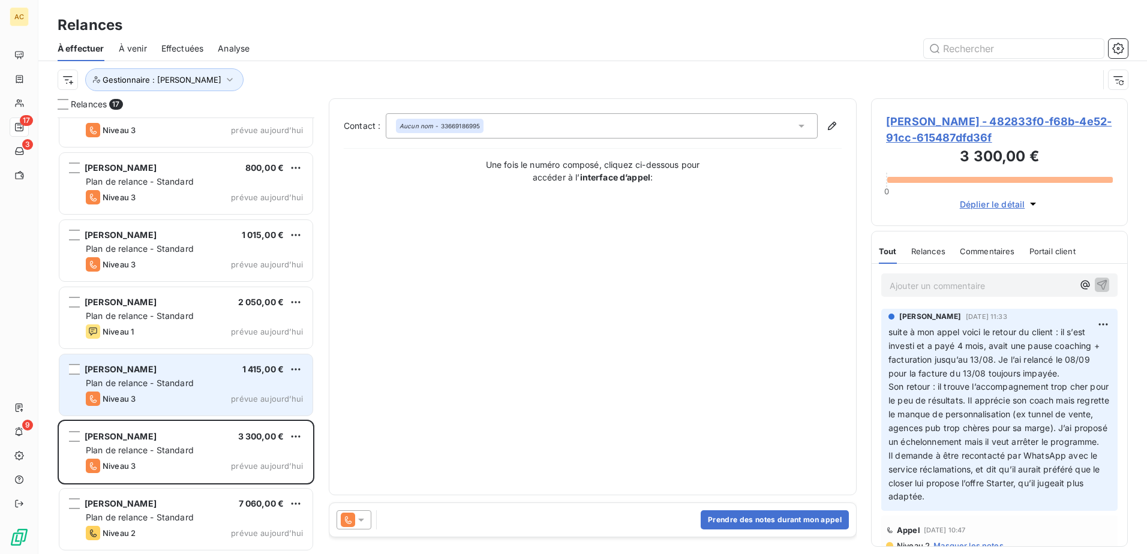
click at [134, 373] on span "Marame Ndiaye" at bounding box center [121, 369] width 72 height 10
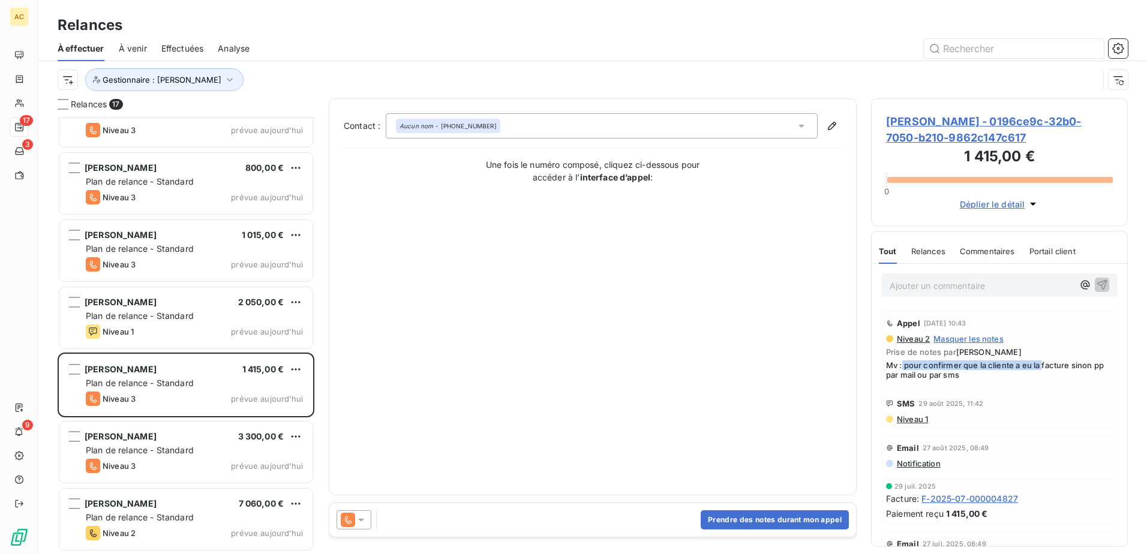
drag, startPoint x: 902, startPoint y: 369, endPoint x: 1044, endPoint y: 368, distance: 141.6
click at [1044, 368] on span "Mv : pour confirmer que la cliente a eu la facture sinon pp par mail ou par sms" at bounding box center [999, 370] width 227 height 19
drag, startPoint x: 1044, startPoint y: 368, endPoint x: 1045, endPoint y: 377, distance: 9.6
click at [1045, 377] on span "Mv : pour confirmer que la cliente a eu la facture sinon pp par mail ou par sms" at bounding box center [999, 370] width 227 height 19
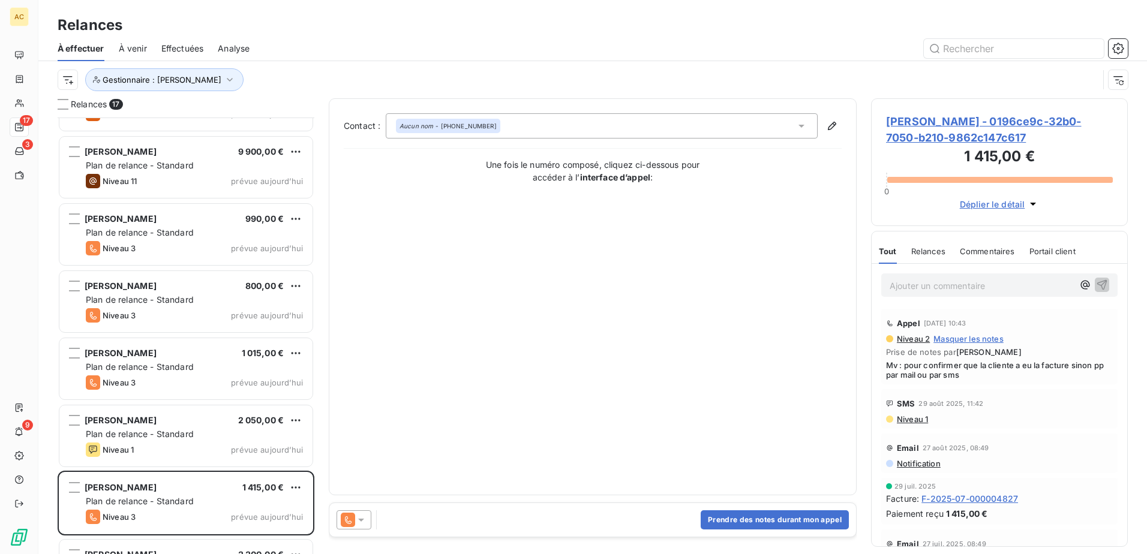
scroll to position [706, 0]
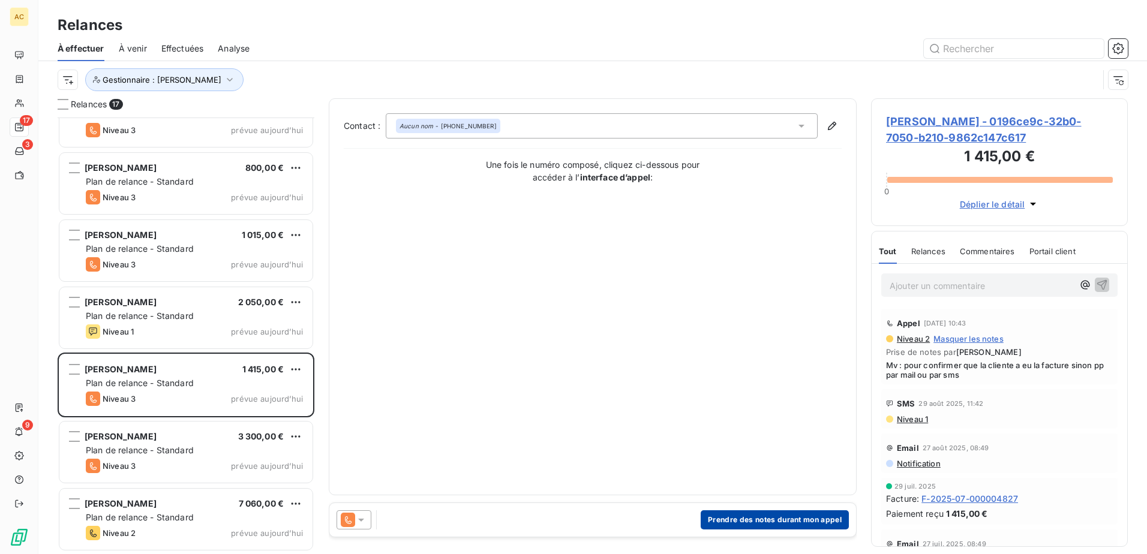
click at [737, 518] on button "Prendre des notes durant mon appel" at bounding box center [775, 520] width 148 height 19
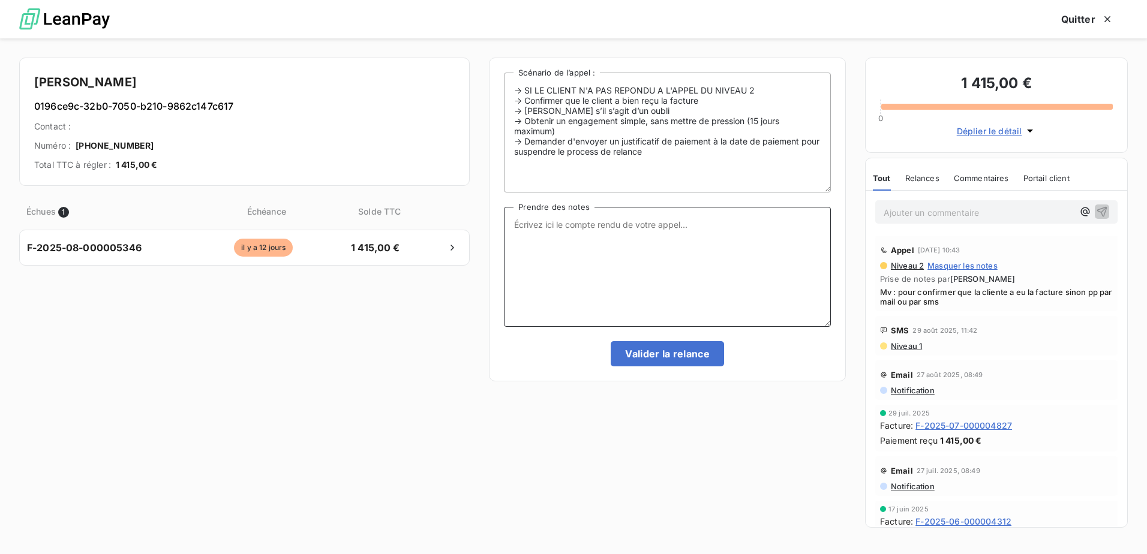
click at [632, 287] on textarea "Prendre des notes" at bounding box center [667, 267] width 327 height 120
drag, startPoint x: 960, startPoint y: 302, endPoint x: 879, endPoint y: 290, distance: 81.9
click at [879, 290] on div "Appel 8 sept. 2025, 10:43 Niveau 2 Masquer les notes Prise de notes par Alice H…" at bounding box center [996, 274] width 242 height 76
copy span "Mv : pour confirmer que la cliente a eu la facture sinon pp par mail ou par sms"
click at [687, 228] on textarea "Prendre des notes" at bounding box center [667, 267] width 327 height 120
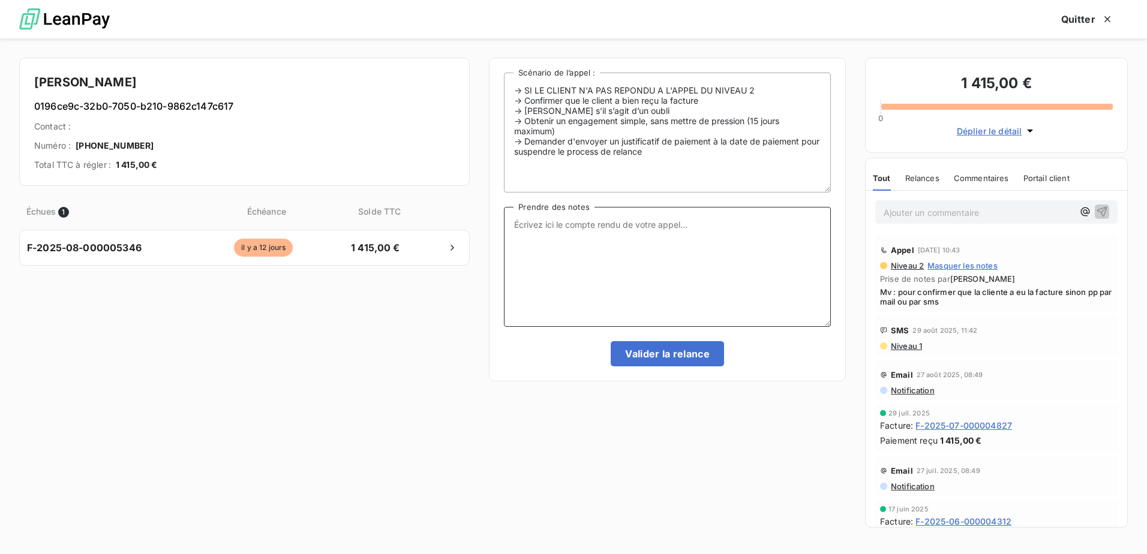
paste textarea "Mv : pour confirmer que la cliente a eu la facture sinon pp par mail ou par sms"
click at [548, 235] on textarea "Mv : pour confirmer que la cliente a eu la facture sinon pp par mail ou par sms" at bounding box center [667, 267] width 327 height 120
click at [707, 221] on textarea "Mv : pour confirmer que la cliente a eu la facture sinon pp par mail ou par sms" at bounding box center [667, 267] width 327 height 120
type textarea "Mv : pour confirmer que la cliente a eu la facture et mon MV du 08.09 sinon pp …"
click at [689, 363] on button "Valider la relance" at bounding box center [667, 353] width 113 height 25
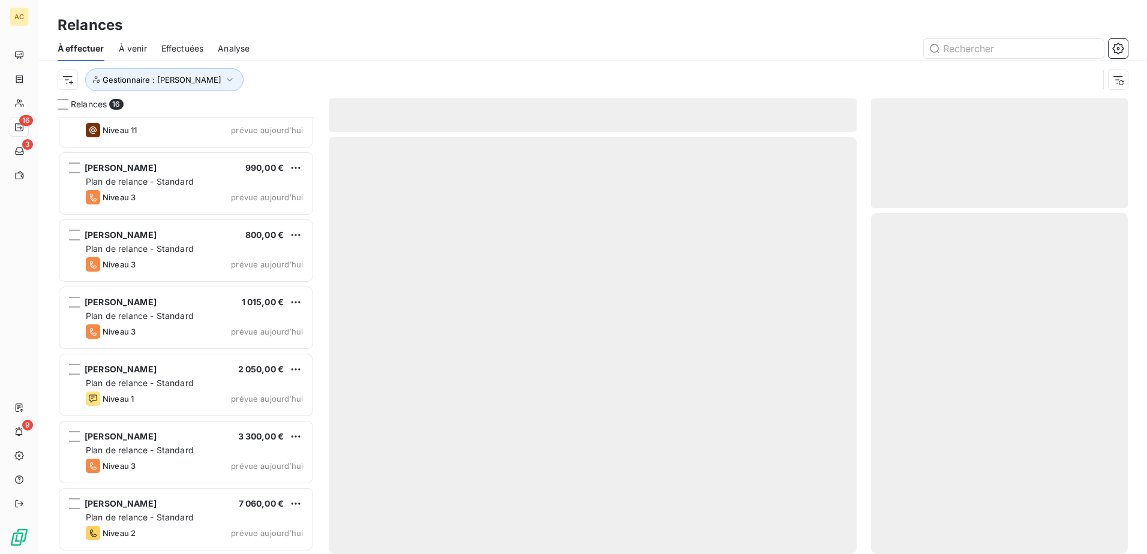
scroll to position [638, 0]
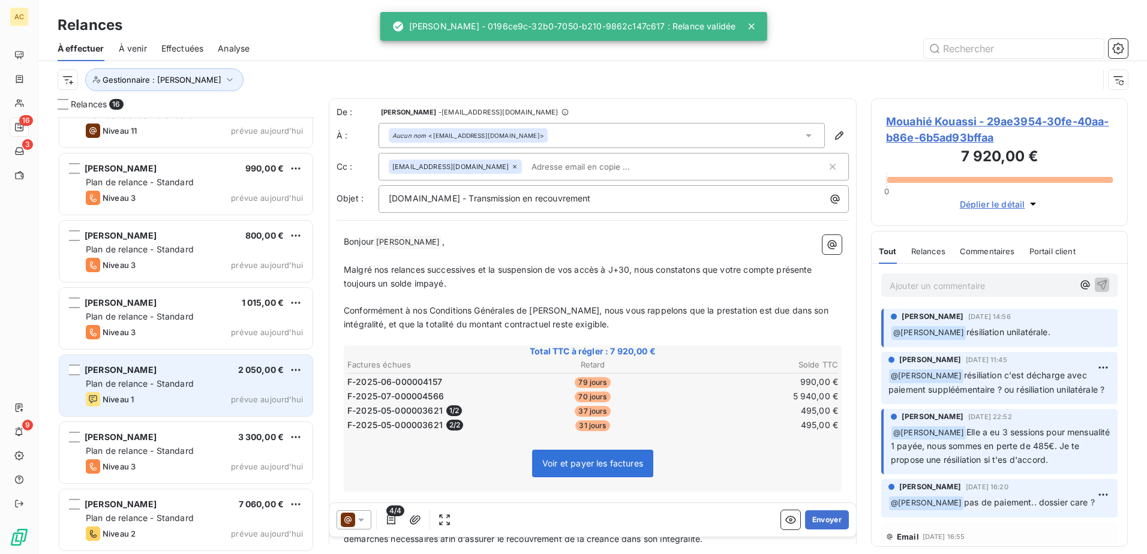
click at [182, 374] on div "Rislaine Ouled 2 050,00 €" at bounding box center [194, 370] width 217 height 11
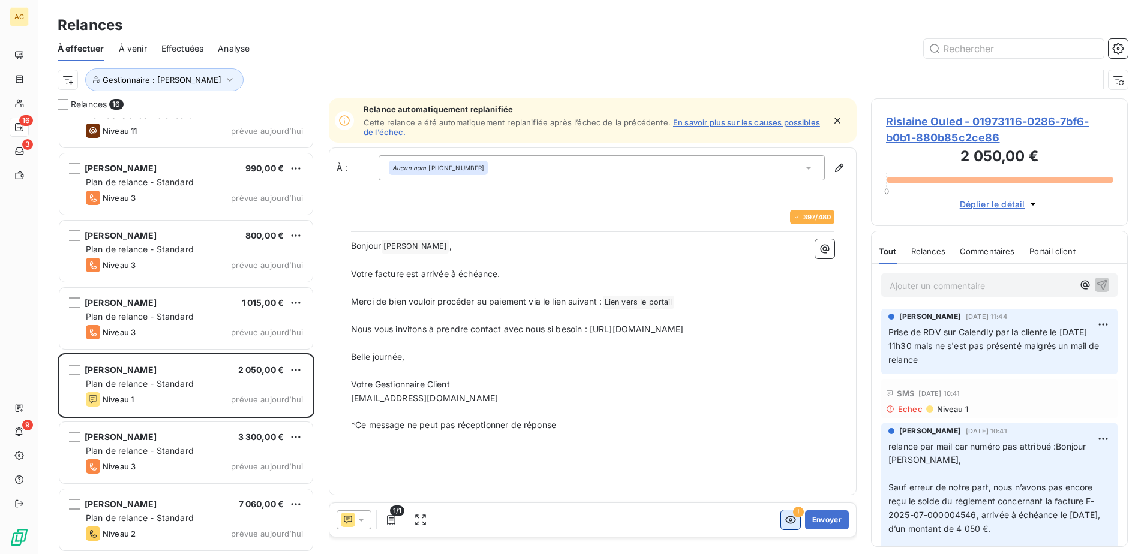
click at [783, 519] on button "button" at bounding box center [790, 520] width 19 height 19
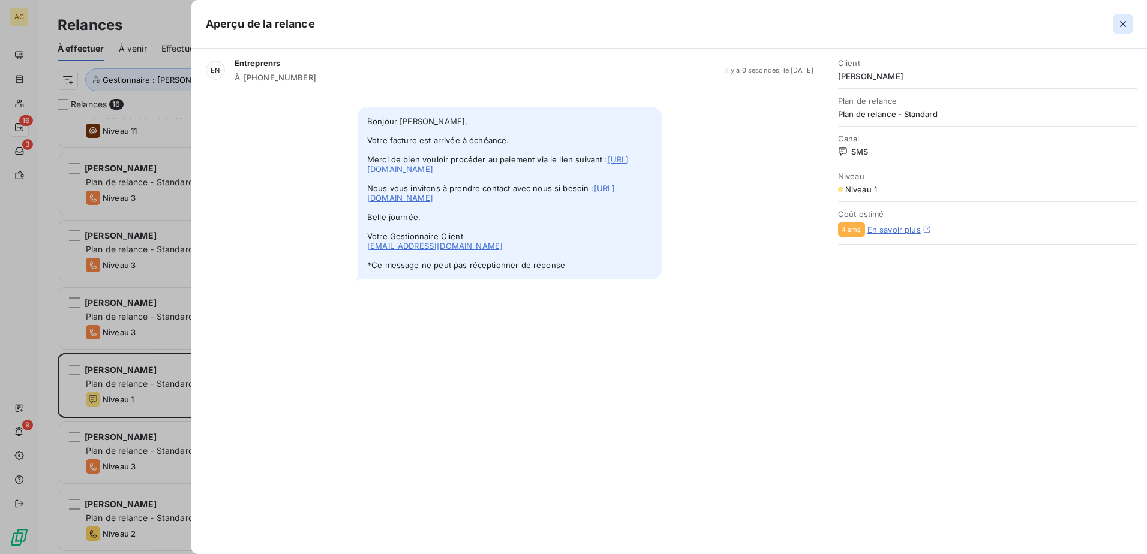
click at [1130, 25] on button "button" at bounding box center [1123, 23] width 19 height 19
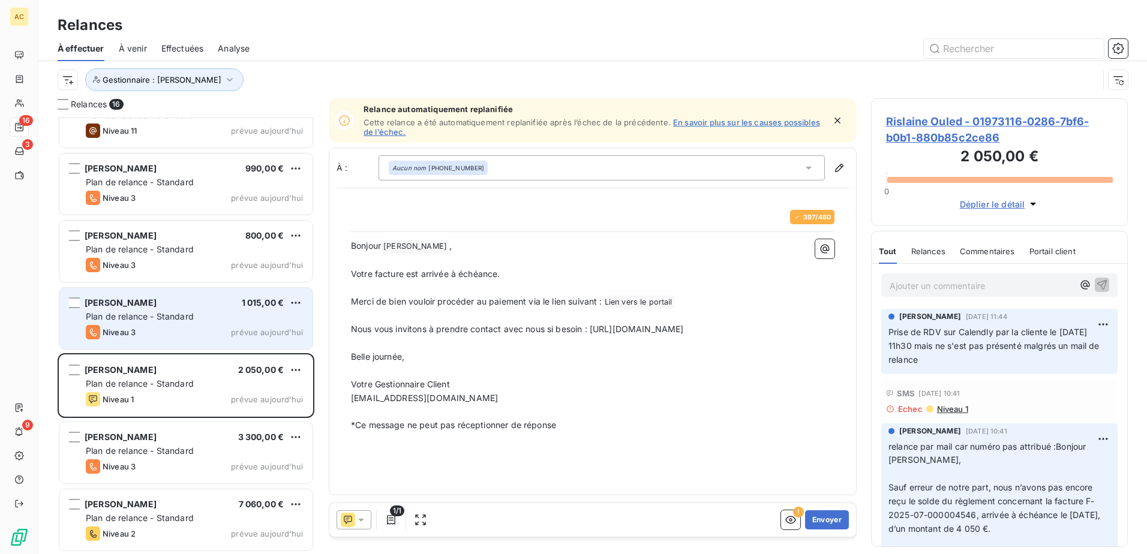
click at [167, 316] on span "Plan de relance - Standard" at bounding box center [140, 316] width 108 height 10
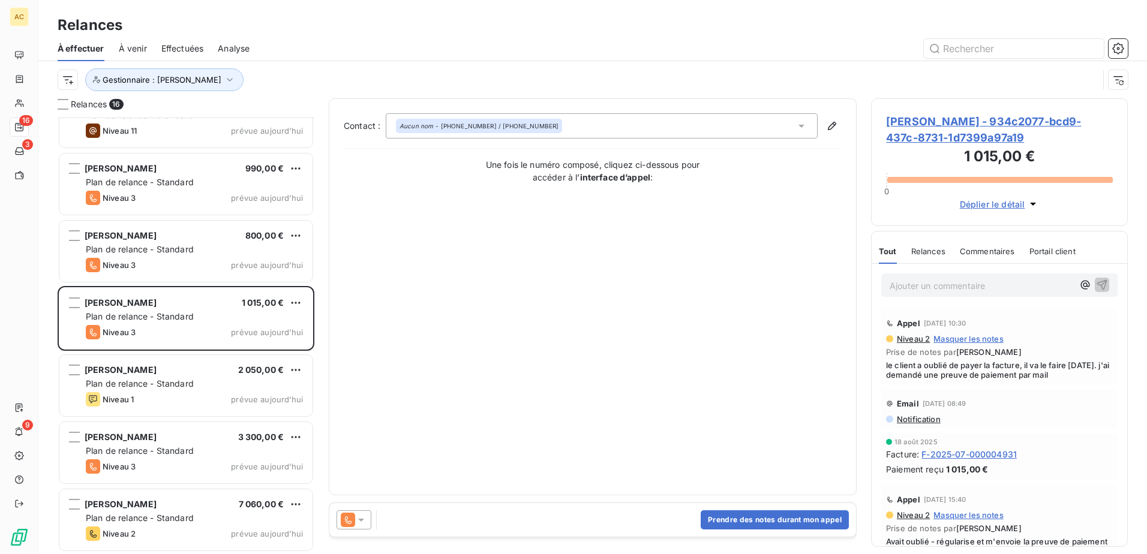
click at [1025, 371] on span "le client a oublié de payer la facture, il va le faire aujourd'hui. j'ai demand…" at bounding box center [999, 370] width 227 height 19
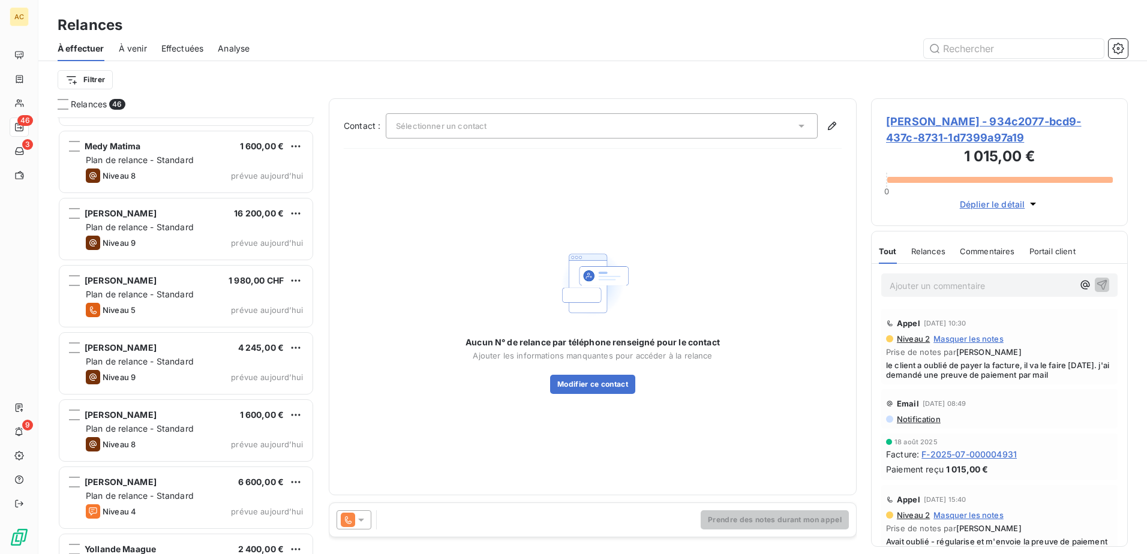
scroll to position [2655, 0]
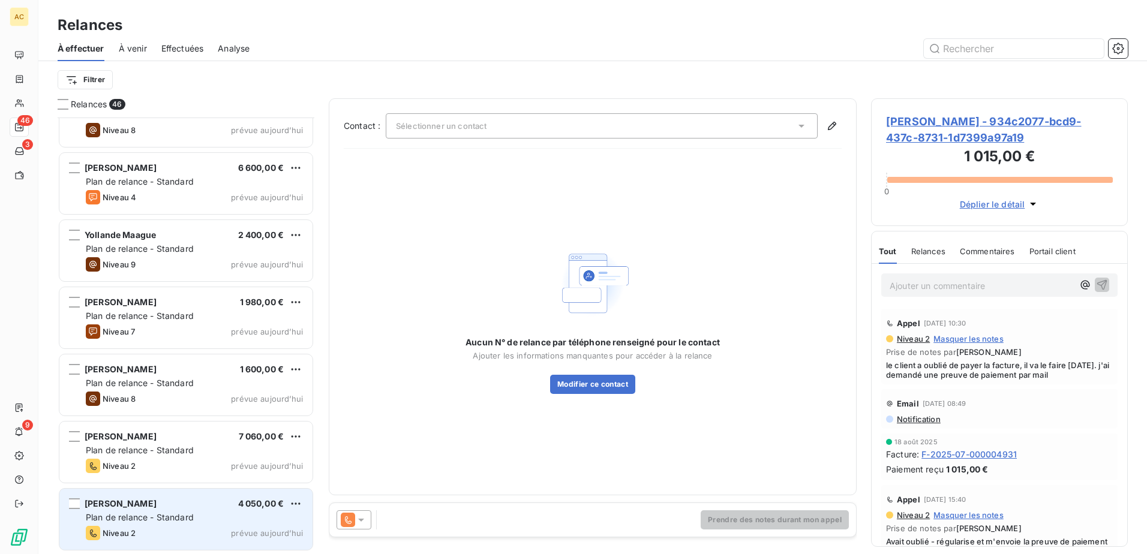
click at [185, 524] on div "Monique Vo 4 050,00 € Plan de relance - Standard Niveau 2 prévue aujourd’hui" at bounding box center [185, 519] width 253 height 61
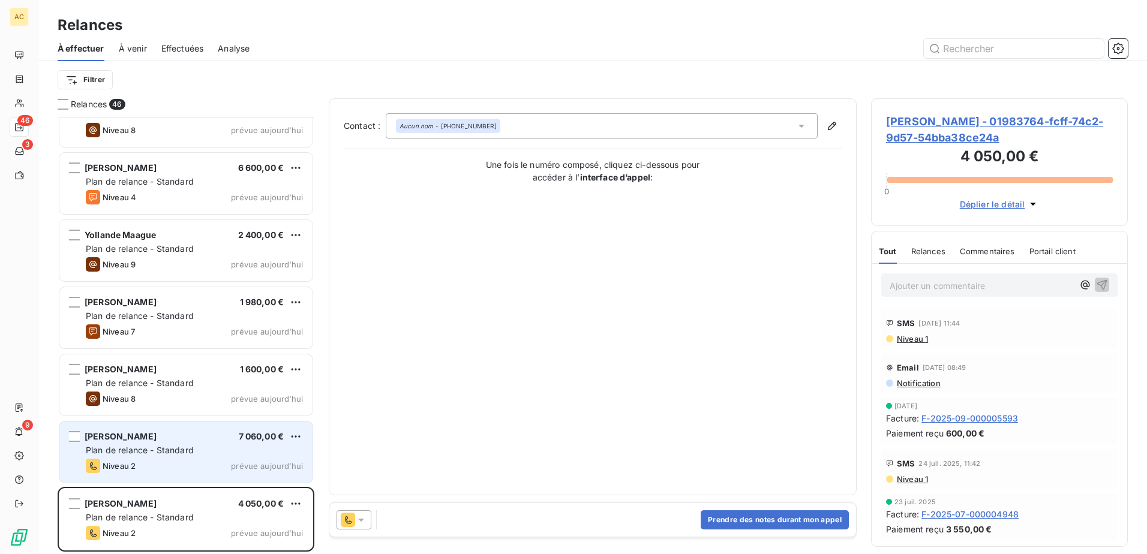
click at [180, 464] on div "Niveau 2 prévue aujourd’hui" at bounding box center [194, 466] width 217 height 14
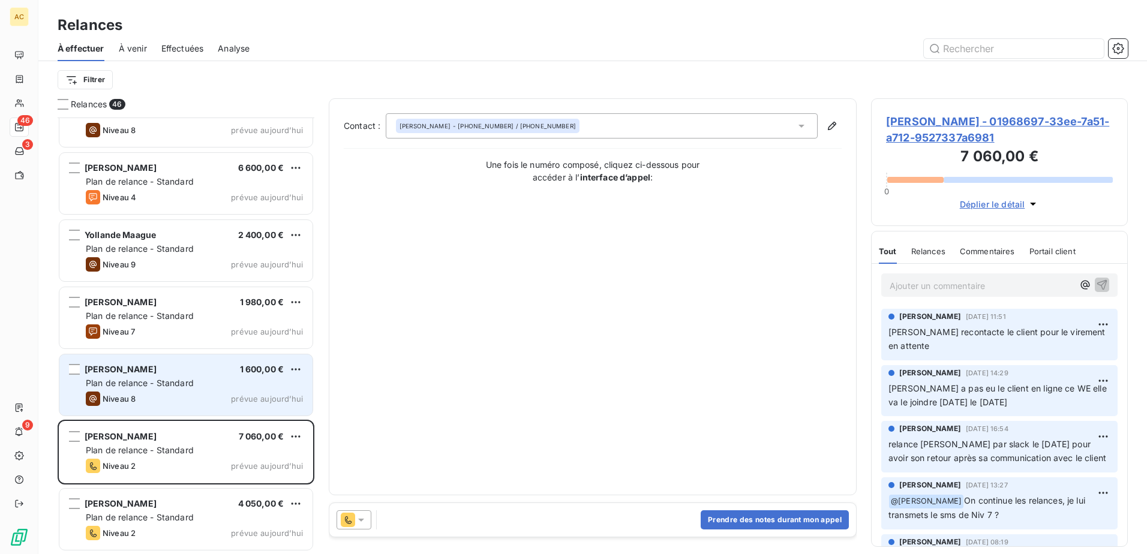
click at [172, 383] on span "Plan de relance - Standard" at bounding box center [140, 383] width 108 height 10
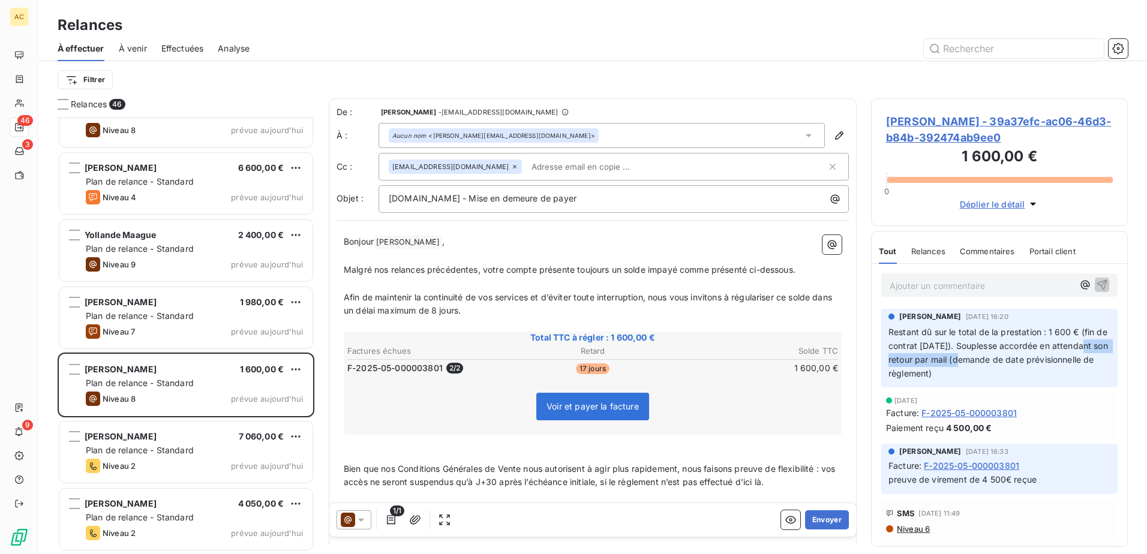
drag, startPoint x: 895, startPoint y: 364, endPoint x: 994, endPoint y: 364, distance: 99.0
click at [994, 364] on span "Restant dû sur le total de la prestation : 1 600 € (fin de contrat février 2026…" at bounding box center [1000, 353] width 222 height 52
drag, startPoint x: 994, startPoint y: 364, endPoint x: 1051, endPoint y: 371, distance: 58.0
click at [1051, 371] on p "Restant dû sur le total de la prestation : 1 600 € (fin de contrat février 2026…" at bounding box center [1000, 353] width 222 height 55
click at [922, 247] on span "Relances" at bounding box center [928, 252] width 34 height 10
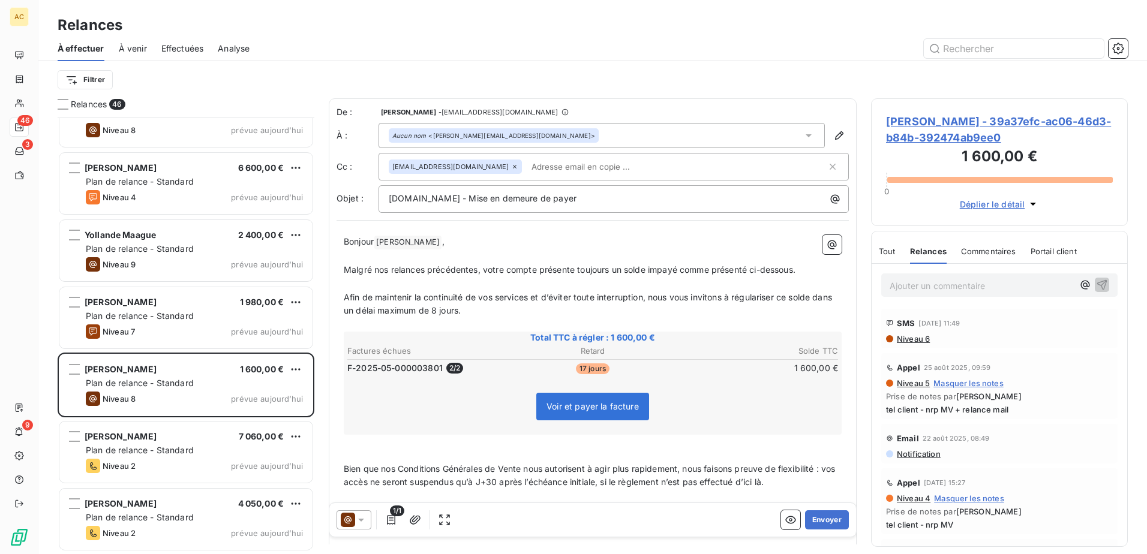
click at [893, 254] on span "Tout" at bounding box center [887, 252] width 17 height 10
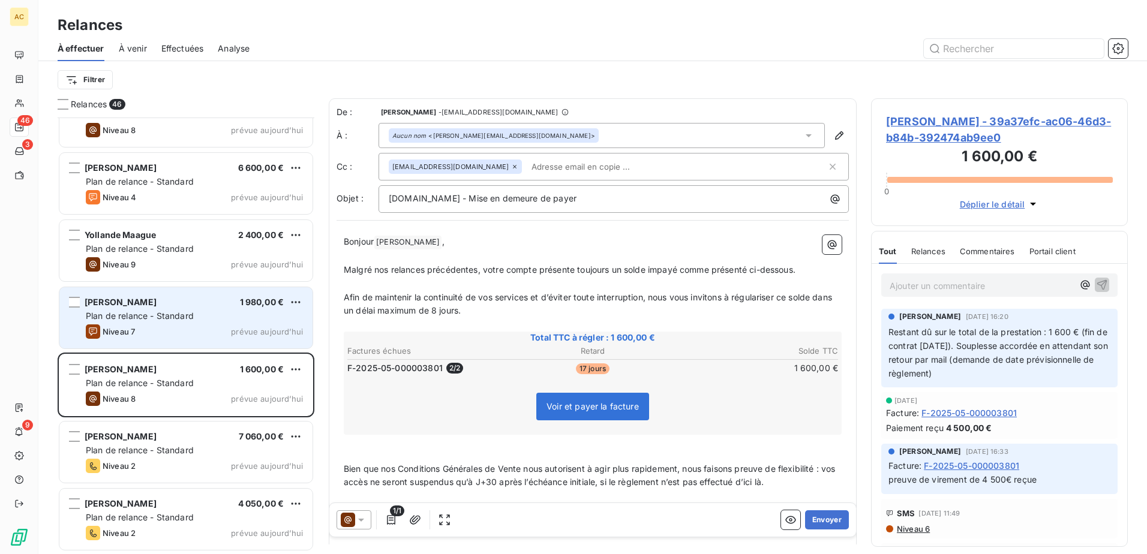
click at [169, 310] on div "Plan de relance - Standard" at bounding box center [194, 316] width 217 height 12
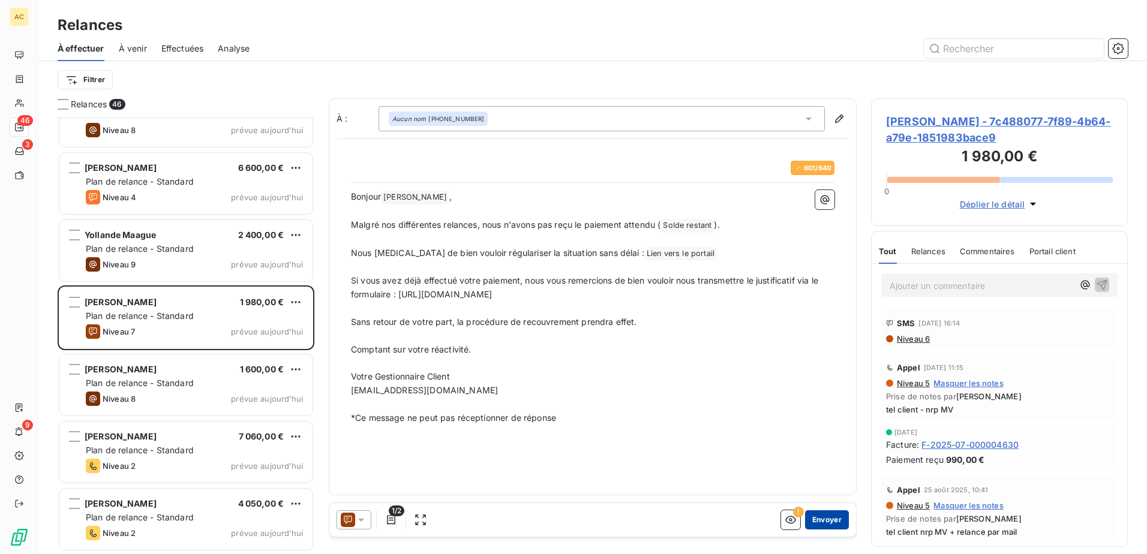
click at [838, 521] on button "Envoyer" at bounding box center [827, 520] width 44 height 19
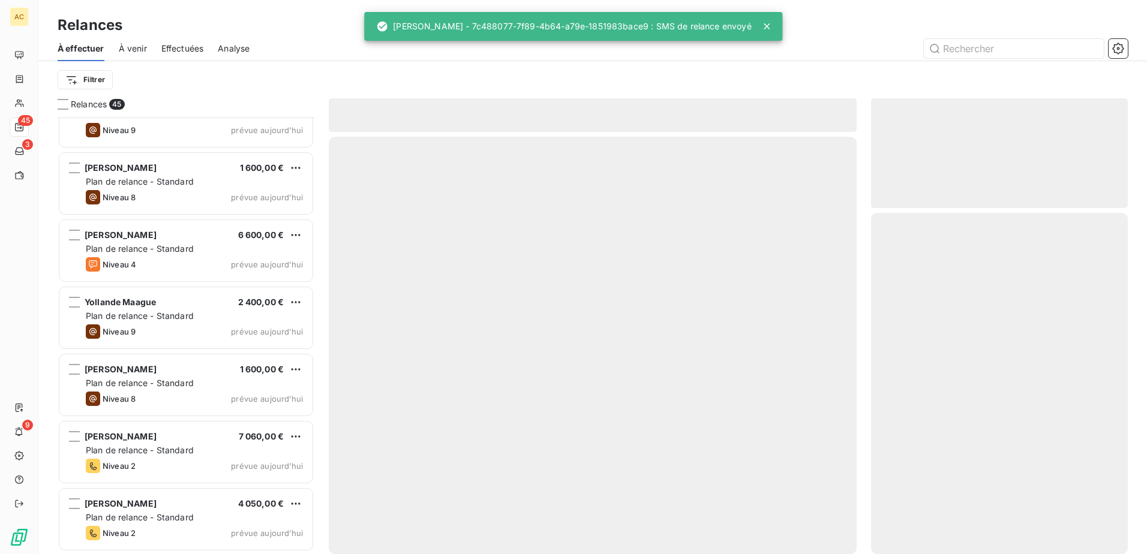
scroll to position [2587, 0]
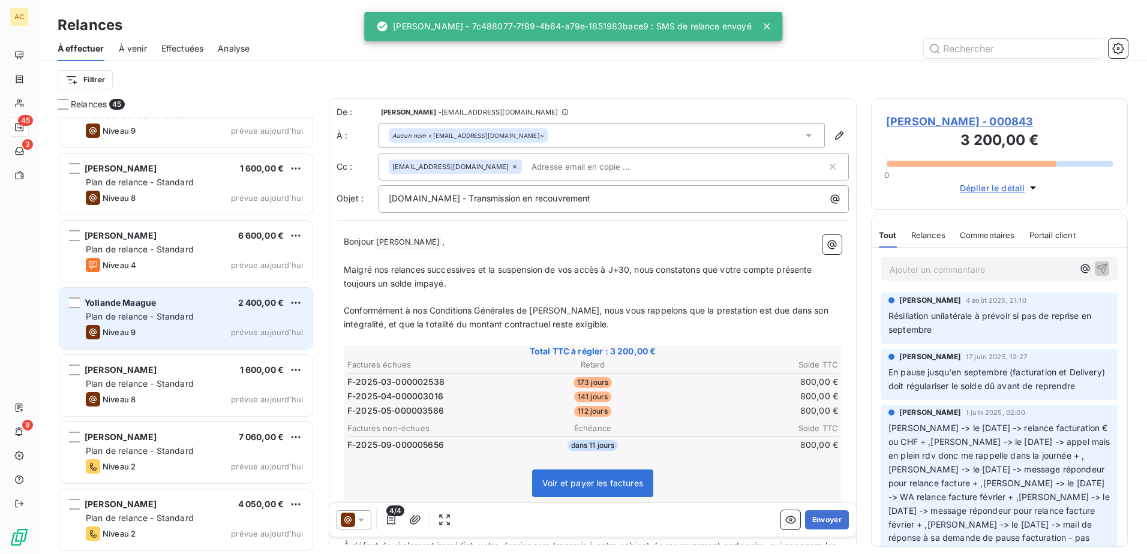
click at [139, 315] on span "Plan de relance - Standard" at bounding box center [140, 316] width 108 height 10
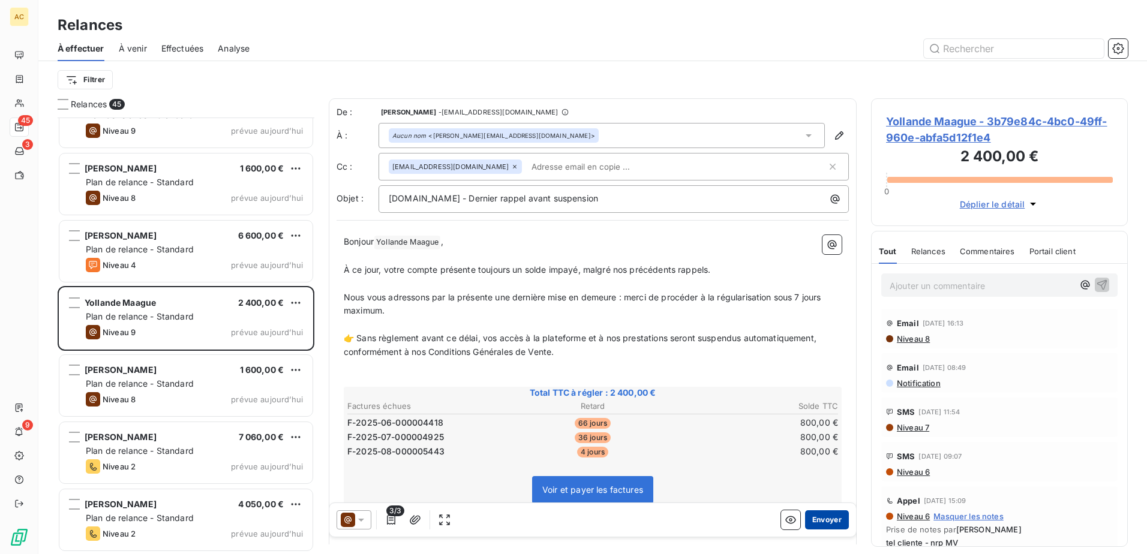
click at [832, 520] on button "Envoyer" at bounding box center [827, 520] width 44 height 19
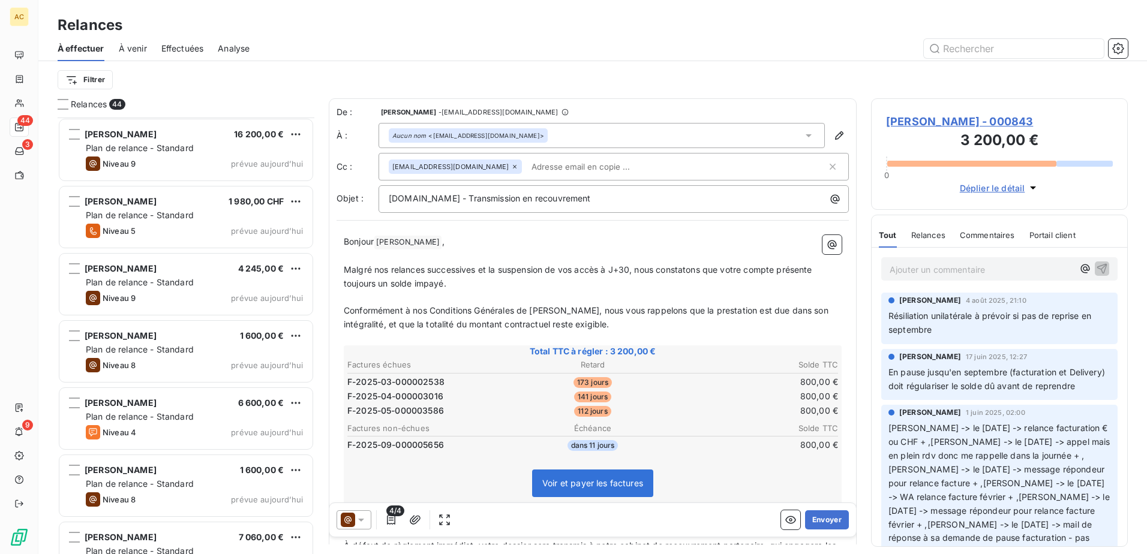
scroll to position [2520, 0]
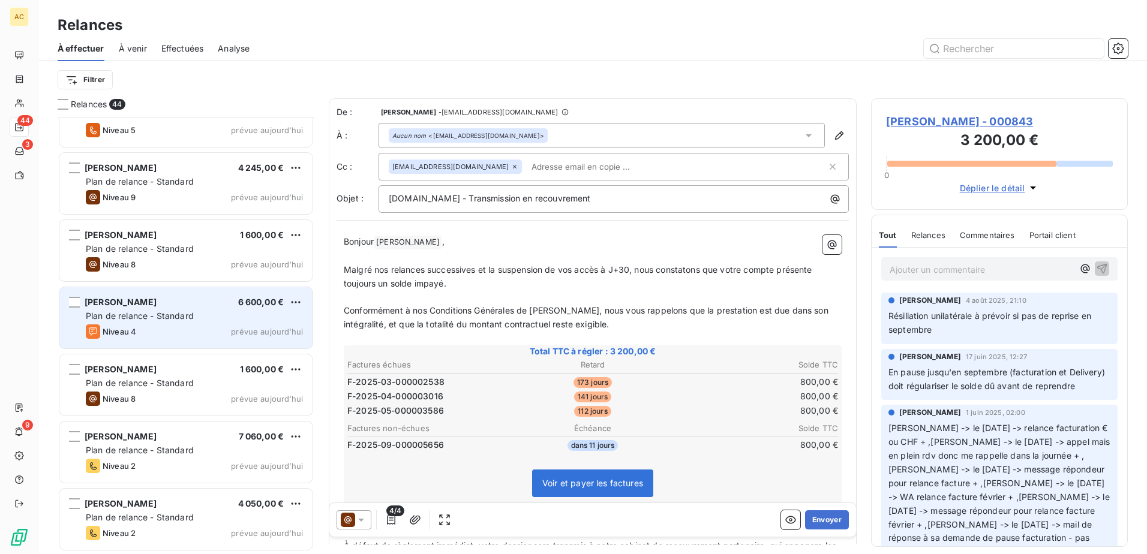
click at [185, 313] on span "Plan de relance - Standard" at bounding box center [140, 316] width 108 height 10
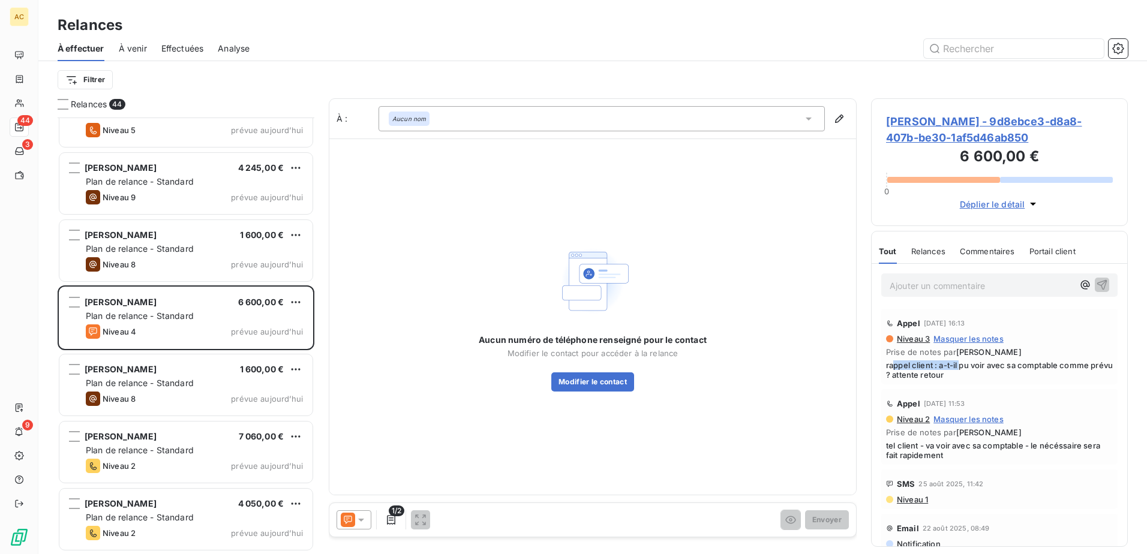
drag, startPoint x: 896, startPoint y: 368, endPoint x: 962, endPoint y: 368, distance: 66.6
click at [962, 368] on span "rappel client : a-t-il pu voir avec sa comptable comme prévu ? attente retour" at bounding box center [999, 370] width 227 height 19
drag, startPoint x: 962, startPoint y: 368, endPoint x: 986, endPoint y: 374, distance: 24.3
click at [986, 374] on span "rappel client : a-t-il pu voir avec sa comptable comme prévu ? attente retour" at bounding box center [999, 370] width 227 height 19
click at [576, 379] on button "Modifier le contact" at bounding box center [592, 382] width 83 height 19
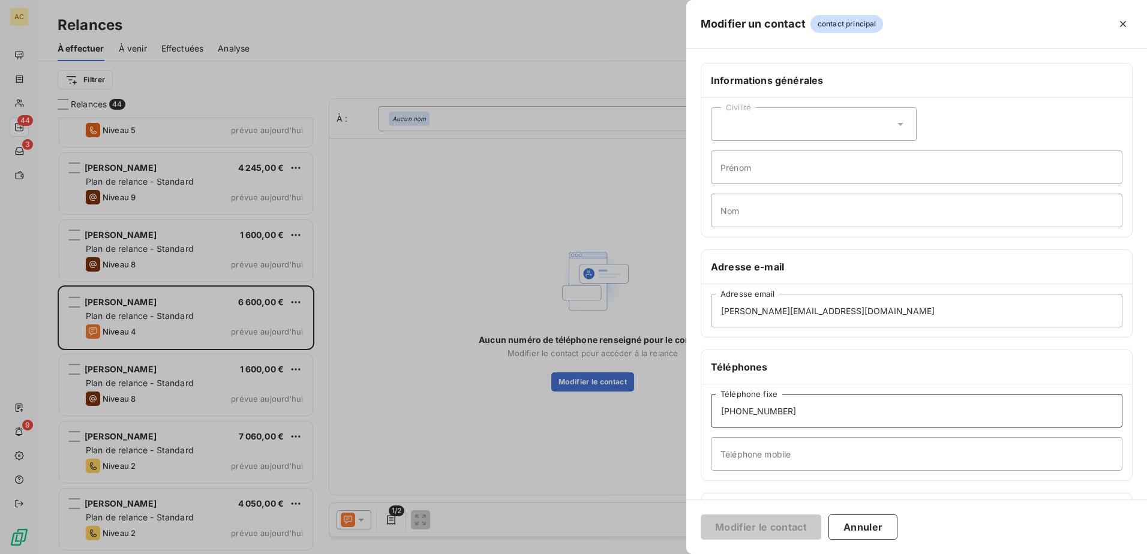
drag, startPoint x: 815, startPoint y: 411, endPoint x: 655, endPoint y: 412, distance: 159.6
click at [655, 554] on div "Modifier un contact contact principal Informations générales Civilité Prénom No…" at bounding box center [573, 554] width 1147 height 0
click at [777, 445] on input "Téléphone mobile" at bounding box center [917, 454] width 412 height 34
paste input "+33683729459"
type input "+33683729459"
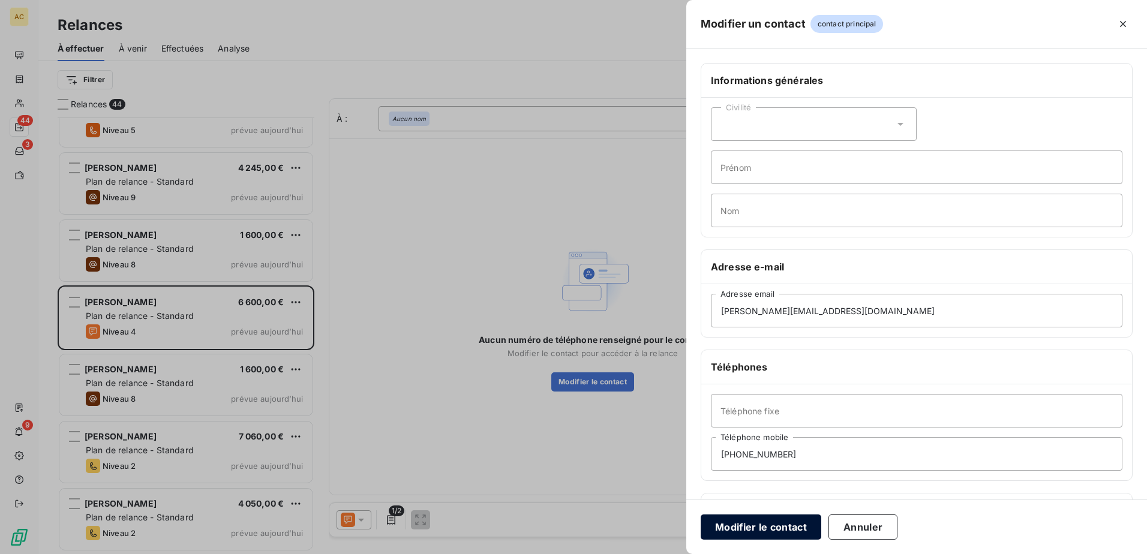
click at [775, 526] on button "Modifier le contact" at bounding box center [761, 527] width 121 height 25
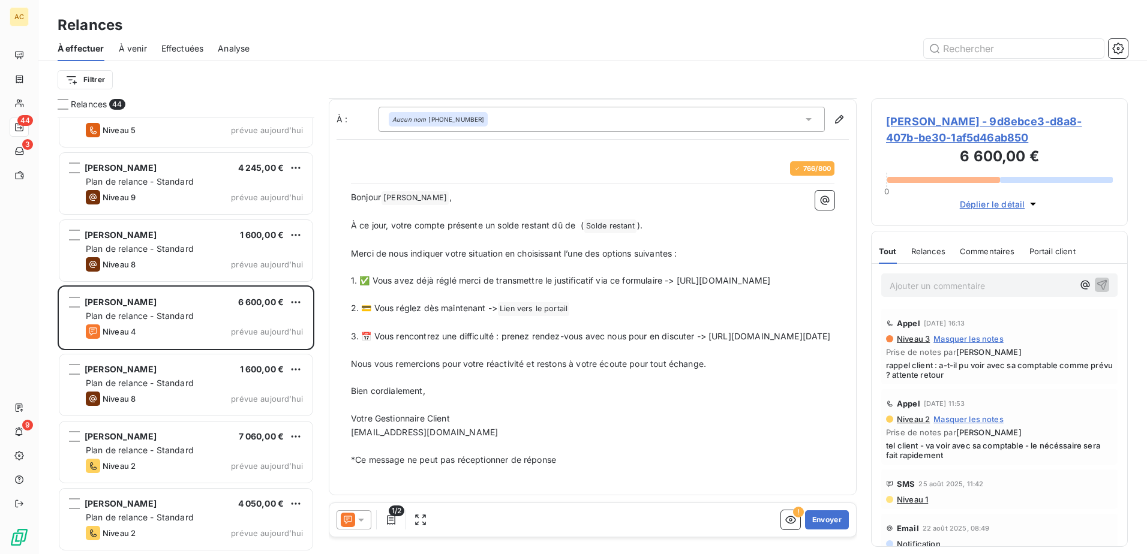
scroll to position [21, 0]
click at [819, 520] on button "Envoyer" at bounding box center [827, 520] width 44 height 19
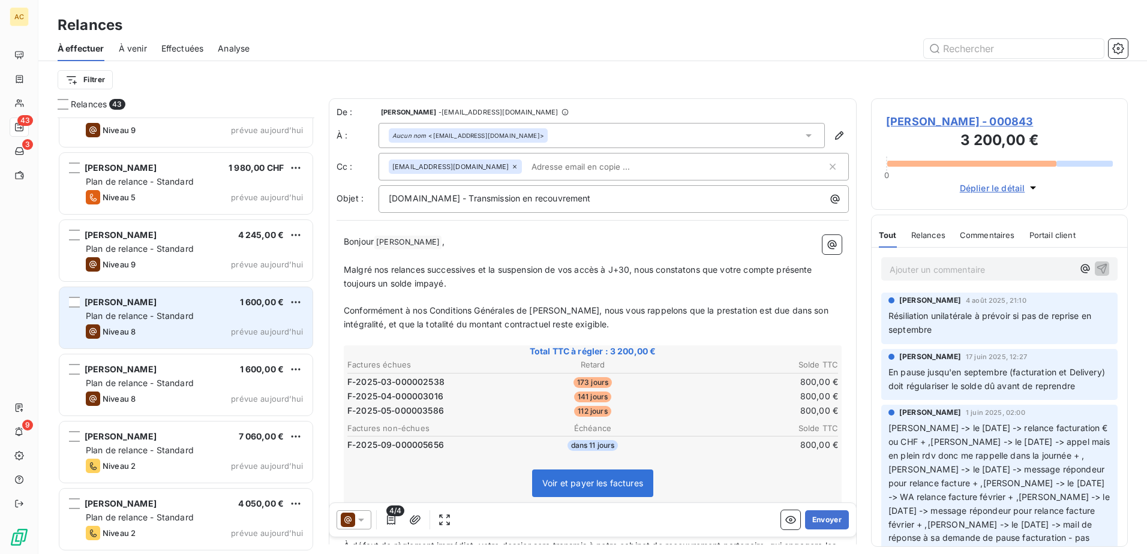
scroll to position [2453, 0]
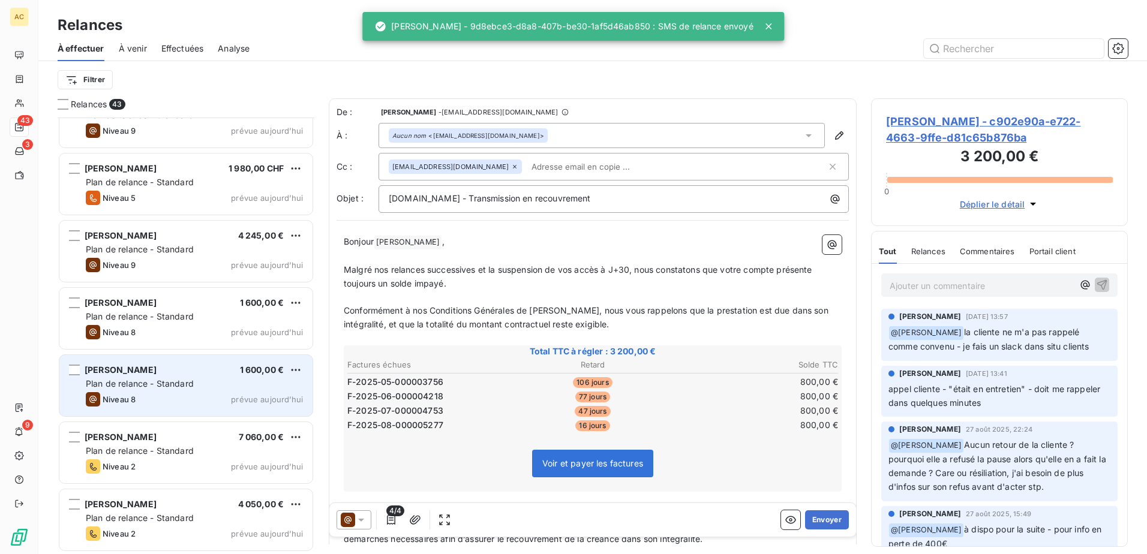
click at [155, 388] on span "Plan de relance - Standard" at bounding box center [140, 384] width 108 height 10
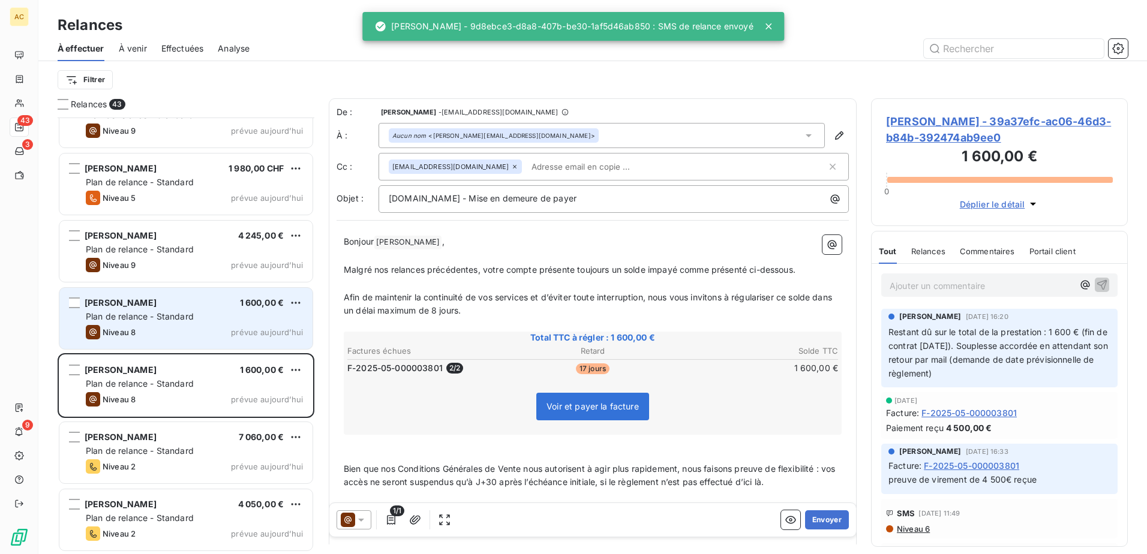
click at [171, 304] on div "Justine Clement 1 600,00 €" at bounding box center [194, 303] width 217 height 11
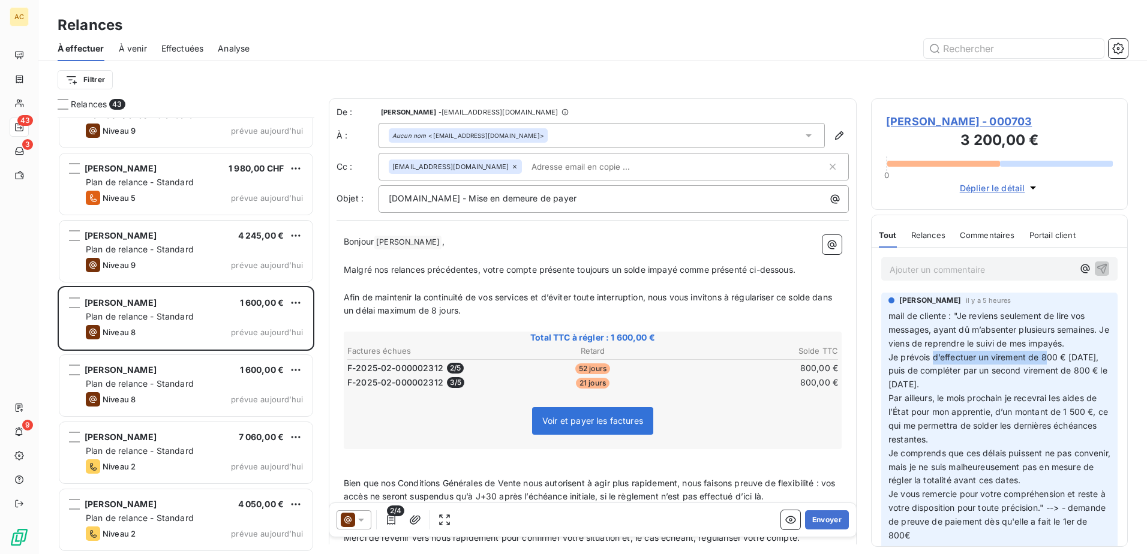
drag, startPoint x: 935, startPoint y: 358, endPoint x: 1048, endPoint y: 355, distance: 112.2
click at [1048, 355] on span "mail de cliente : "Je reviens seulement de lire vos messages, ayant dû m’absent…" at bounding box center [1001, 426] width 224 height 230
drag, startPoint x: 1048, startPoint y: 355, endPoint x: 1044, endPoint y: 385, distance: 30.2
click at [1044, 385] on p "mail de cliente : "Je reviens seulement de lire vos messages, ayant dû m’absent…" at bounding box center [1000, 426] width 222 height 233
drag, startPoint x: 925, startPoint y: 372, endPoint x: 1007, endPoint y: 371, distance: 82.8
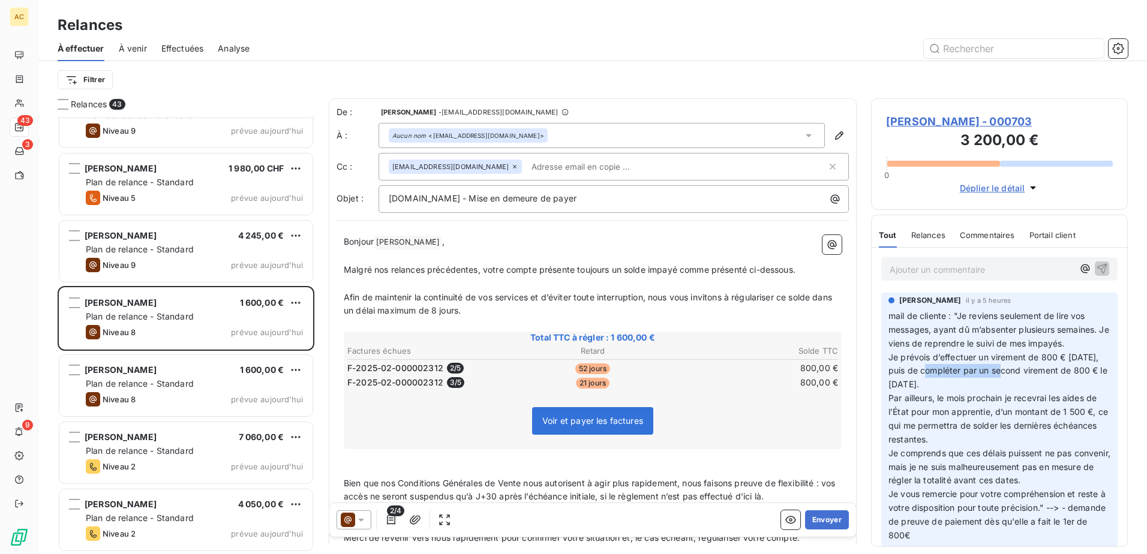
click at [1007, 371] on span "mail de cliente : "Je reviens seulement de lire vos messages, ayant dû m’absent…" at bounding box center [1001, 426] width 224 height 230
drag, startPoint x: 1007, startPoint y: 371, endPoint x: 1012, endPoint y: 382, distance: 12.1
click at [1012, 382] on p "mail de cliente : "Je reviens seulement de lire vos messages, ayant dû m’absent…" at bounding box center [1000, 426] width 222 height 233
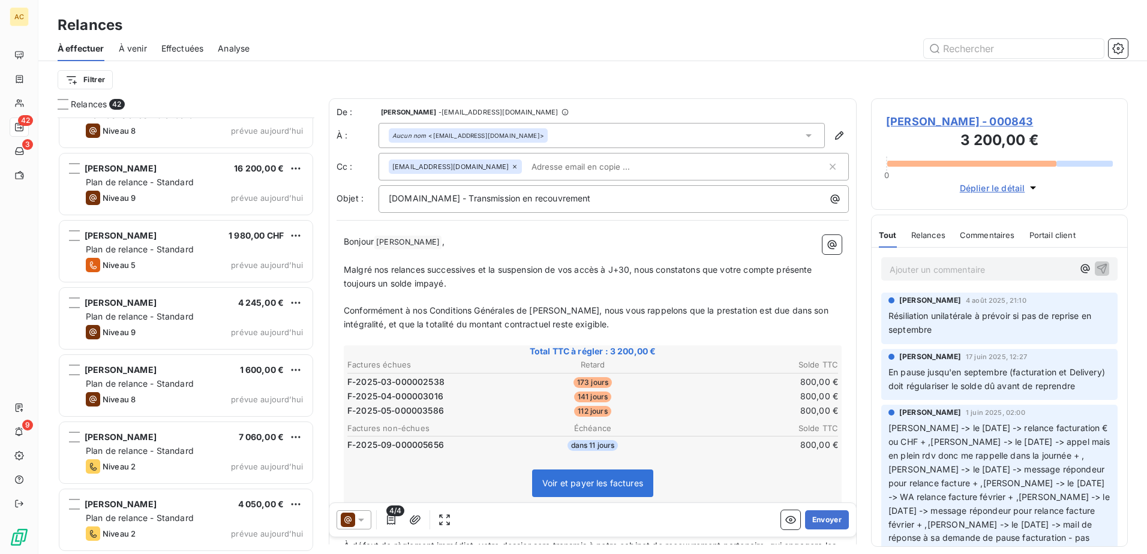
scroll to position [2386, 0]
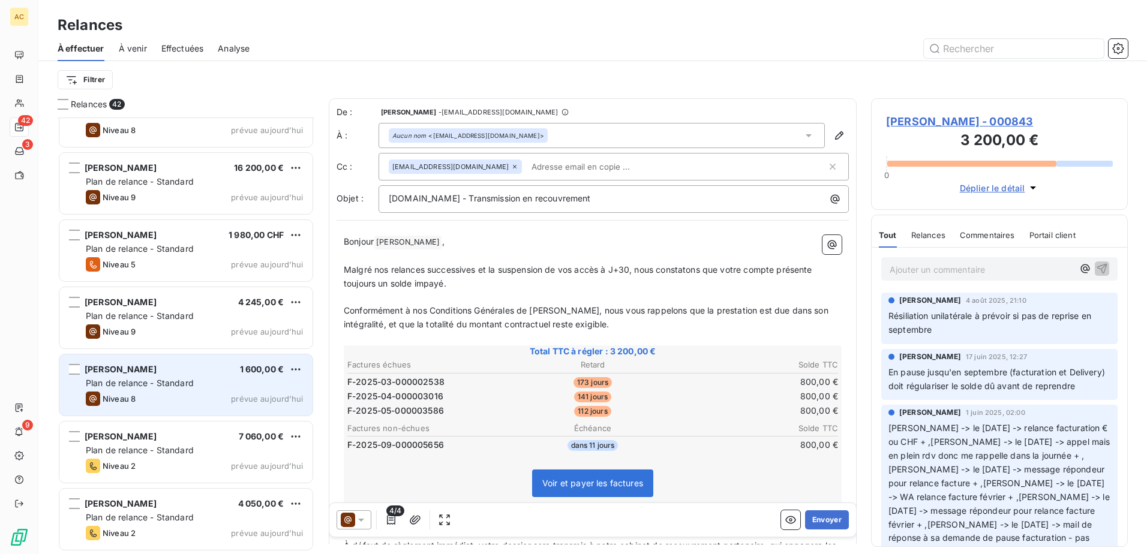
click at [140, 386] on span "Plan de relance - Standard" at bounding box center [140, 383] width 108 height 10
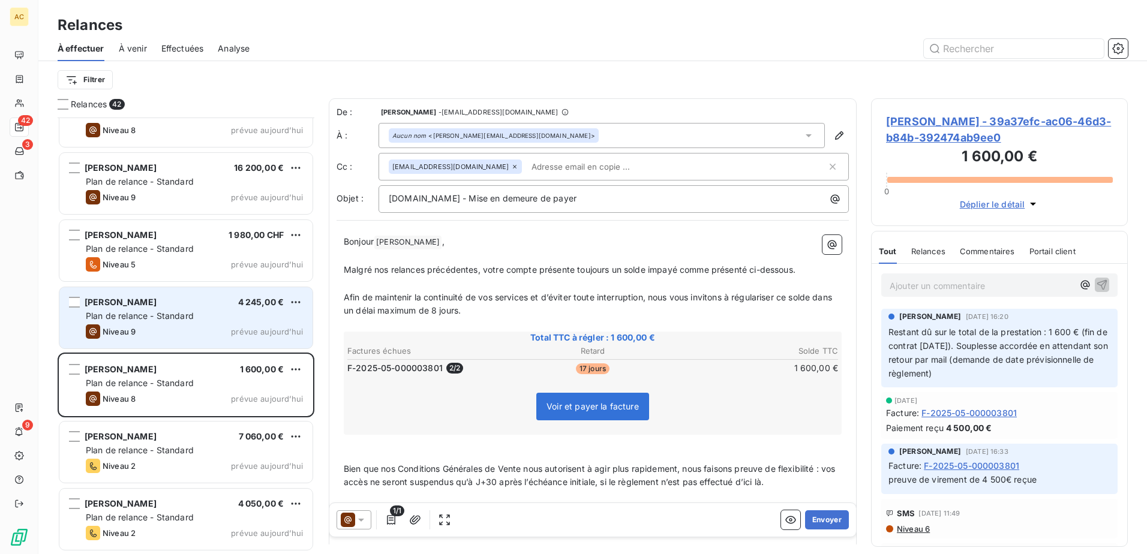
click at [144, 317] on span "Plan de relance - Standard" at bounding box center [140, 316] width 108 height 10
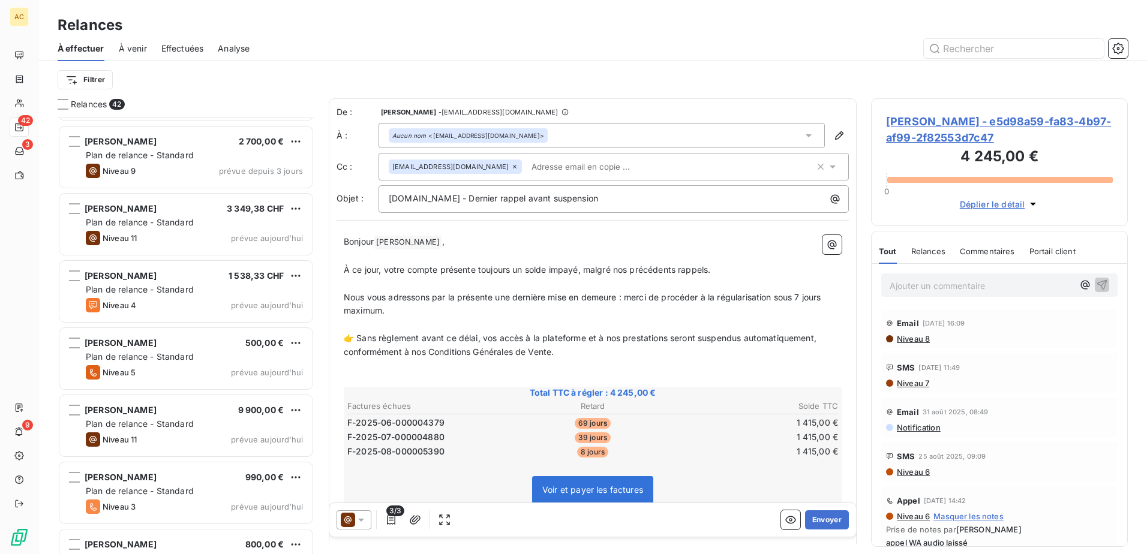
scroll to position [1366, 0]
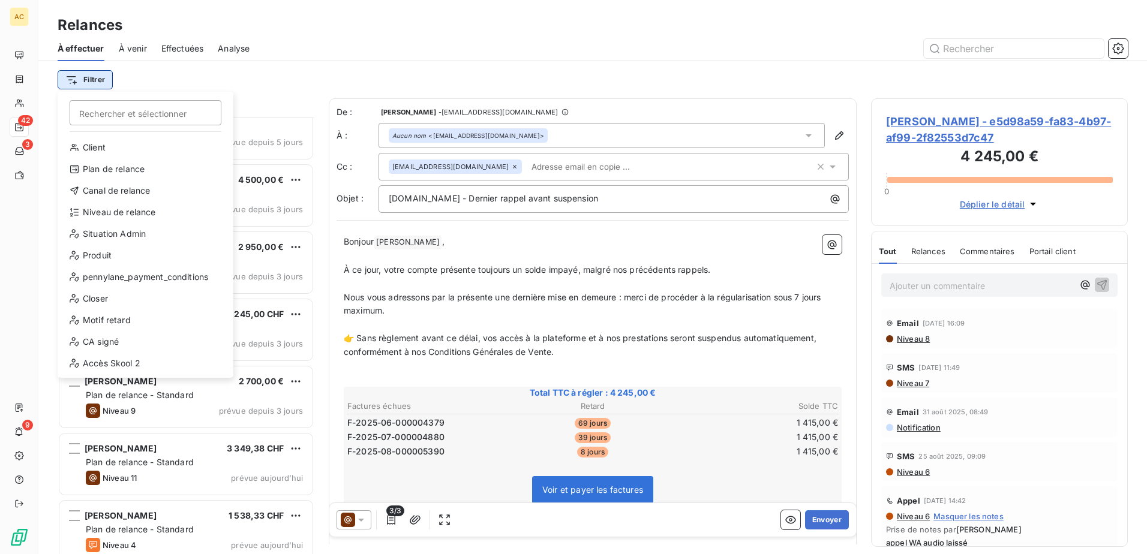
click at [86, 74] on html "AC 42 3 9 Relances À effectuer À venir Effectuées Analyse Filtrer Rechercher et…" at bounding box center [573, 277] width 1147 height 554
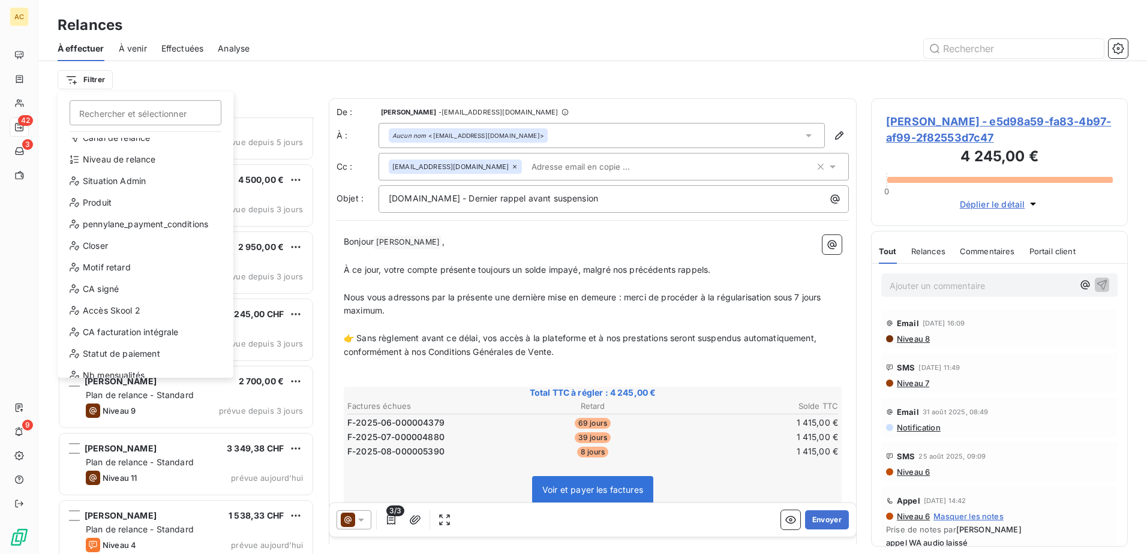
scroll to position [173, 0]
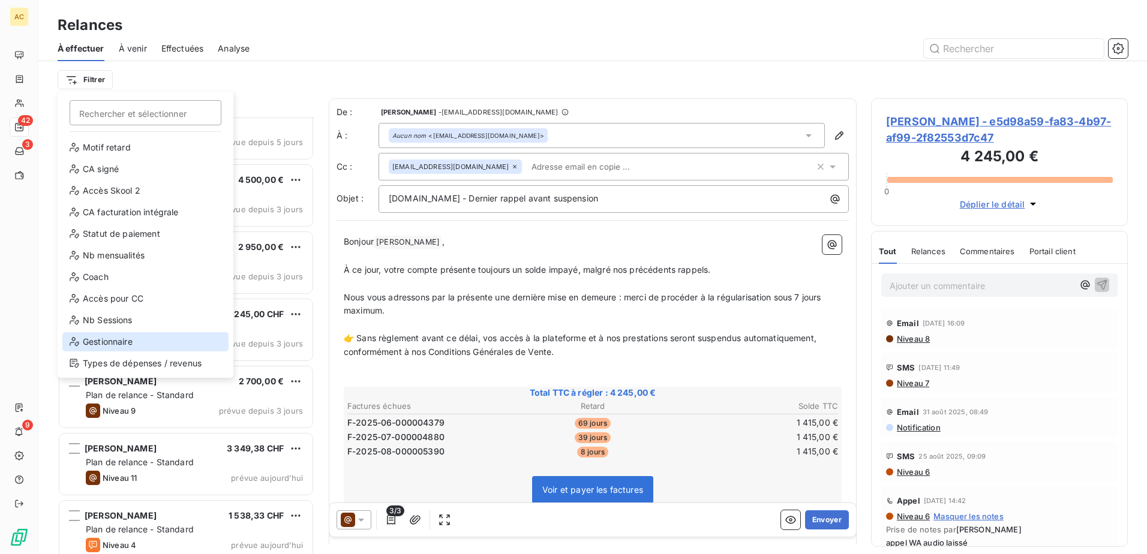
click at [139, 338] on div "Gestionnaire" at bounding box center [145, 341] width 166 height 19
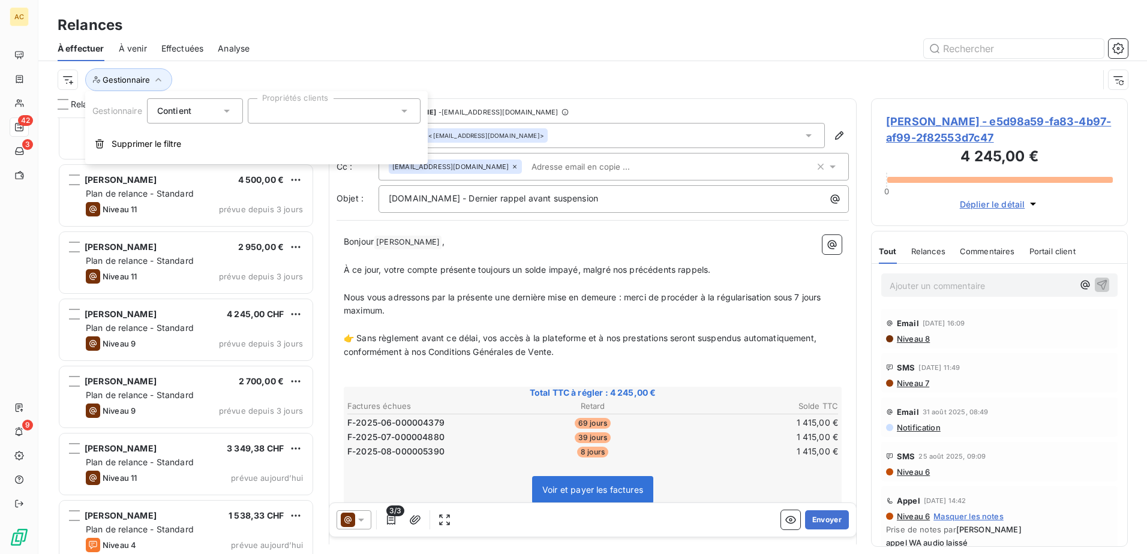
click at [308, 115] on div at bounding box center [334, 110] width 173 height 25
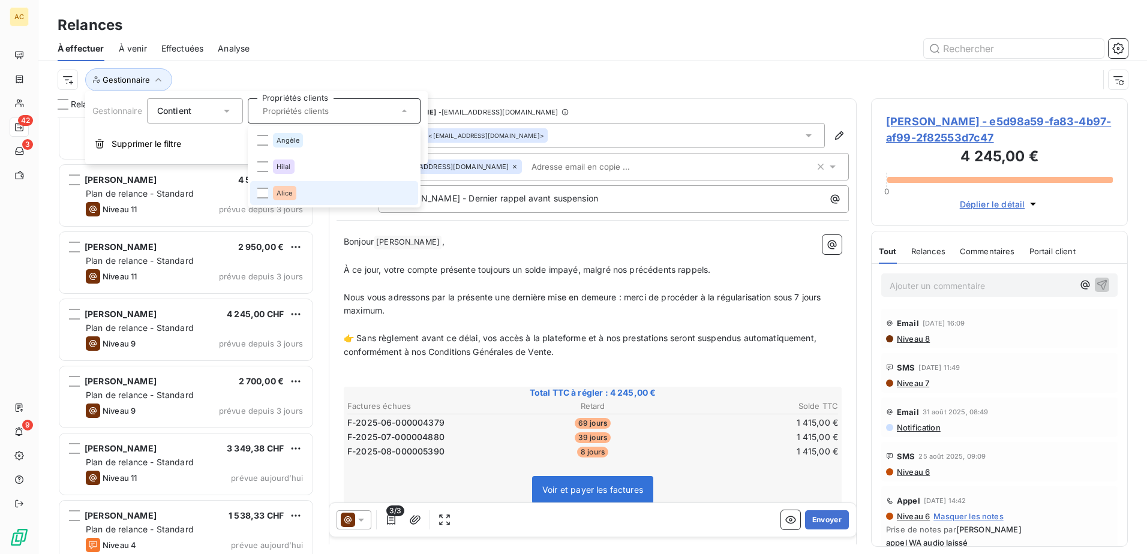
click at [291, 197] on div "Alice" at bounding box center [284, 193] width 23 height 14
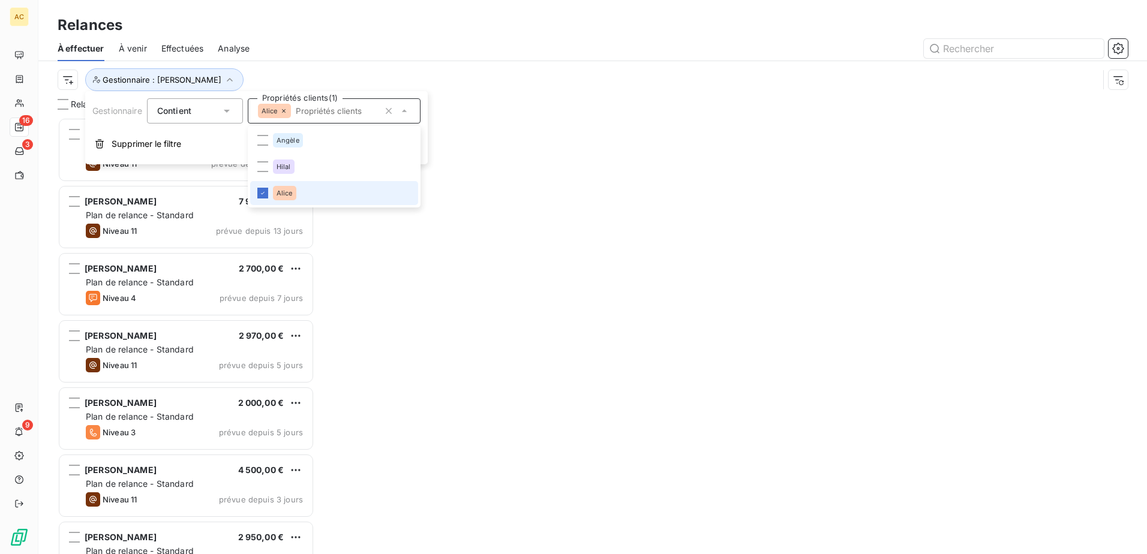
scroll to position [428, 248]
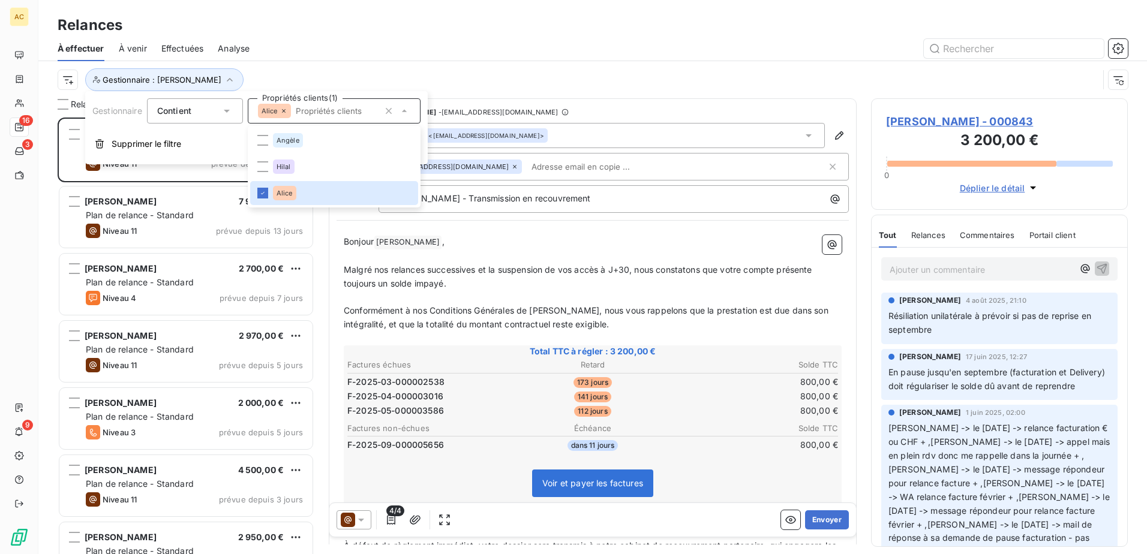
click at [401, 52] on div at bounding box center [696, 48] width 864 height 19
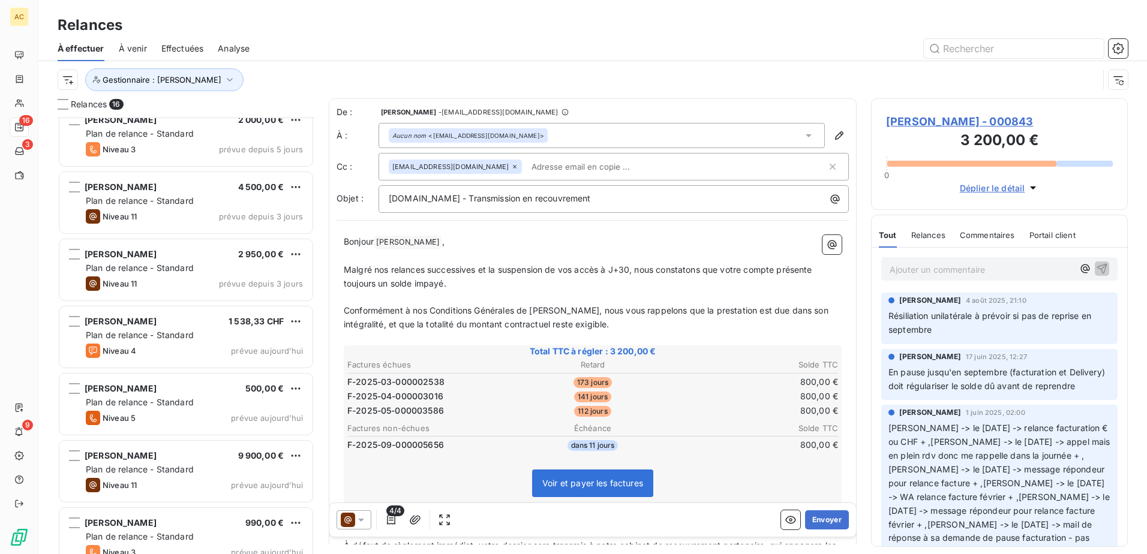
scroll to position [279, 0]
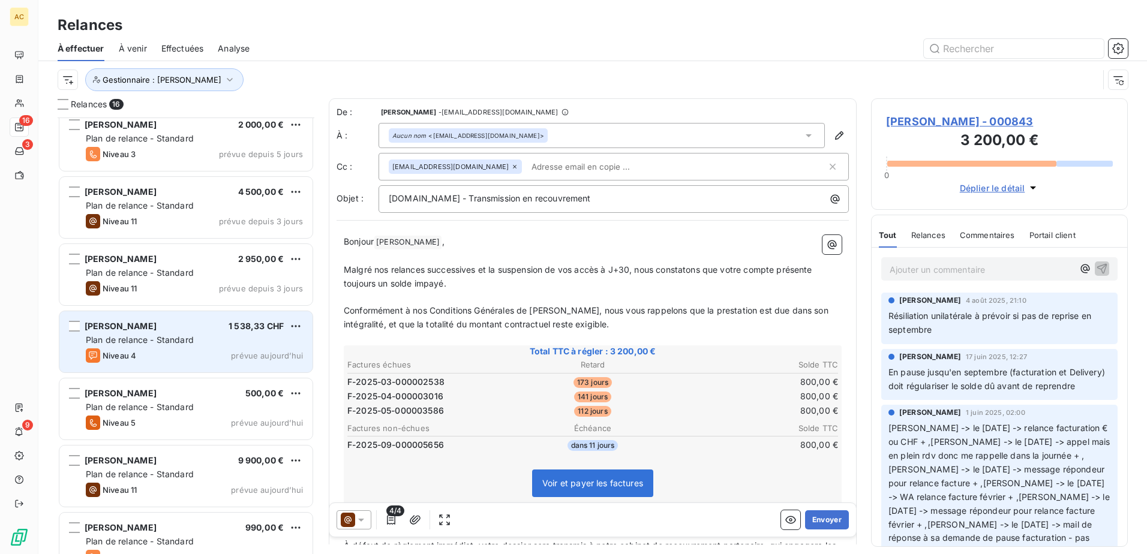
click at [187, 334] on div "Plan de relance - Standard" at bounding box center [194, 340] width 217 height 12
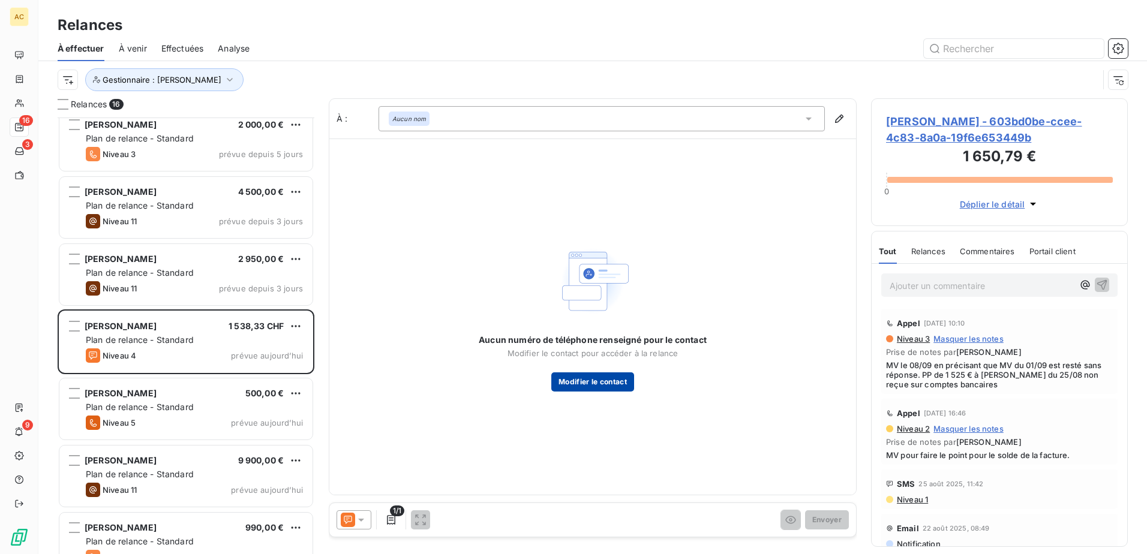
click at [606, 380] on button "Modifier le contact" at bounding box center [592, 382] width 83 height 19
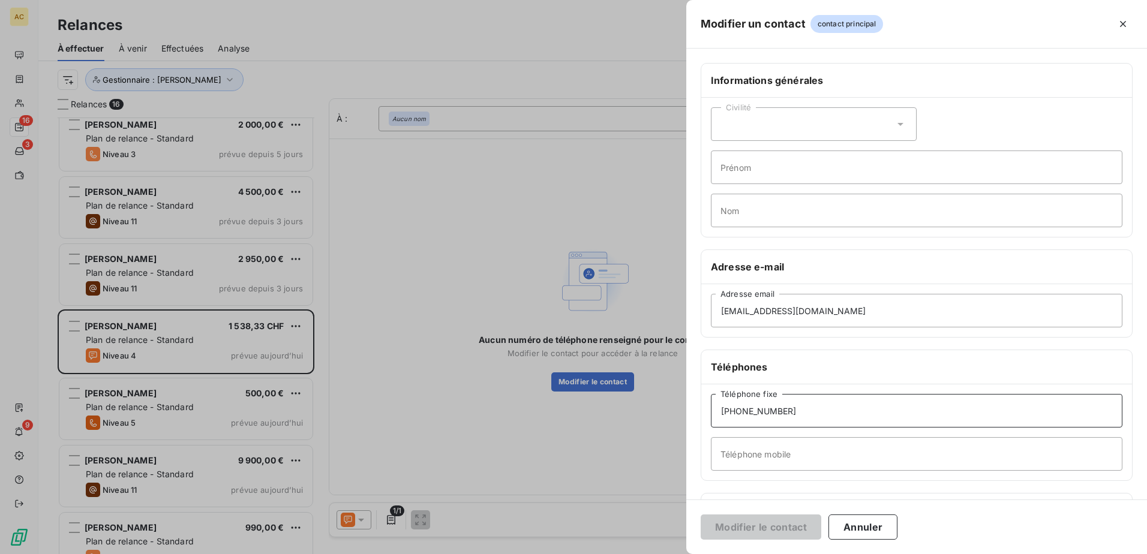
drag, startPoint x: 809, startPoint y: 413, endPoint x: 675, endPoint y: 415, distance: 134.4
click at [675, 554] on div "Modifier un contact contact principal Informations générales Civilité Prénom No…" at bounding box center [573, 554] width 1147 height 0
click at [820, 460] on input "Téléphone mobile" at bounding box center [917, 454] width 412 height 34
paste input "+41 79 428 22 49"
type input "+41 79 428 22 49"
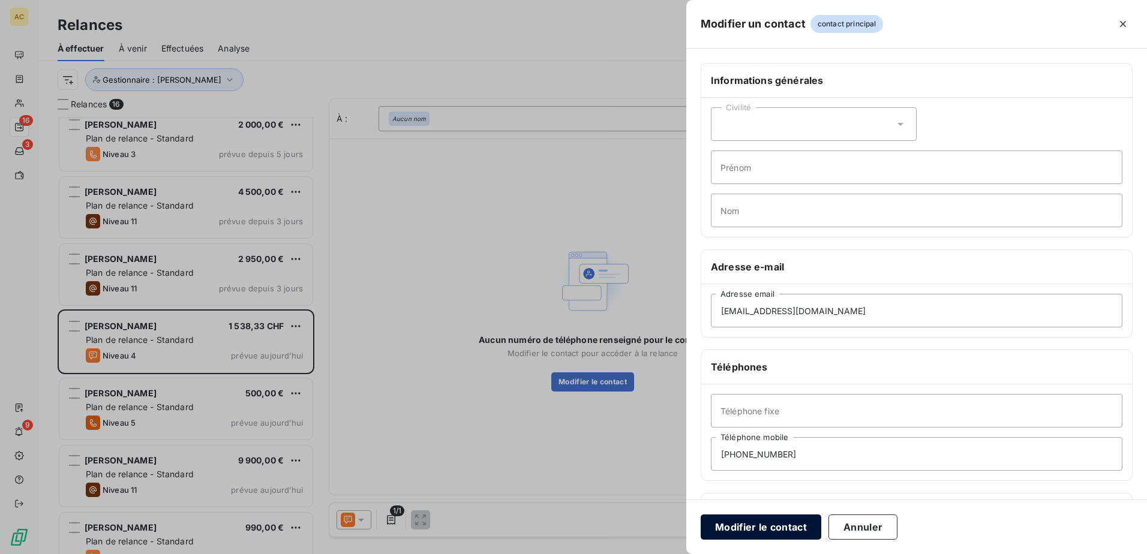
click at [781, 521] on button "Modifier le contact" at bounding box center [761, 527] width 121 height 25
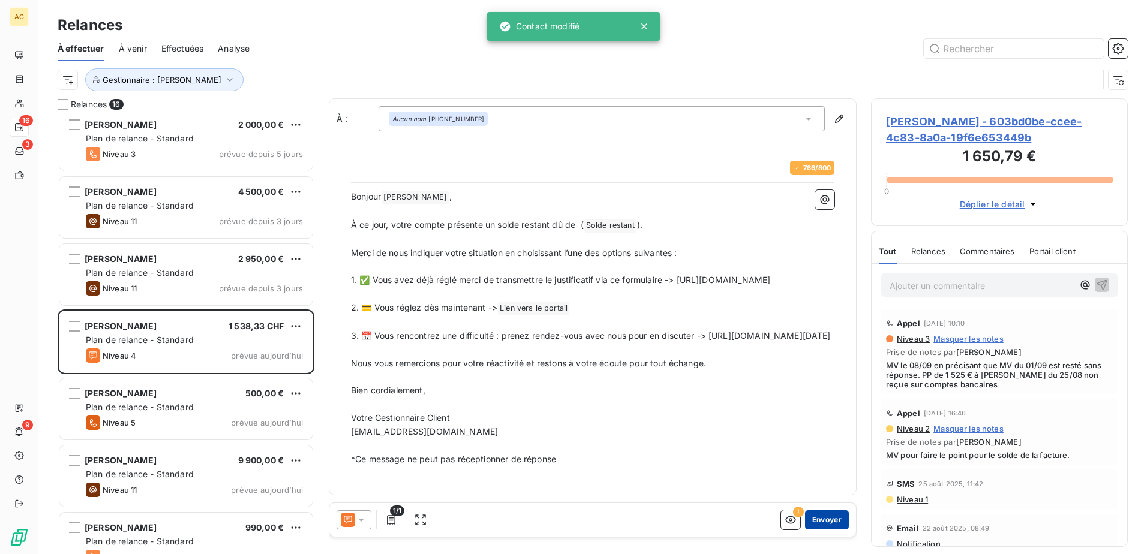
click at [817, 517] on button "Envoyer" at bounding box center [827, 520] width 44 height 19
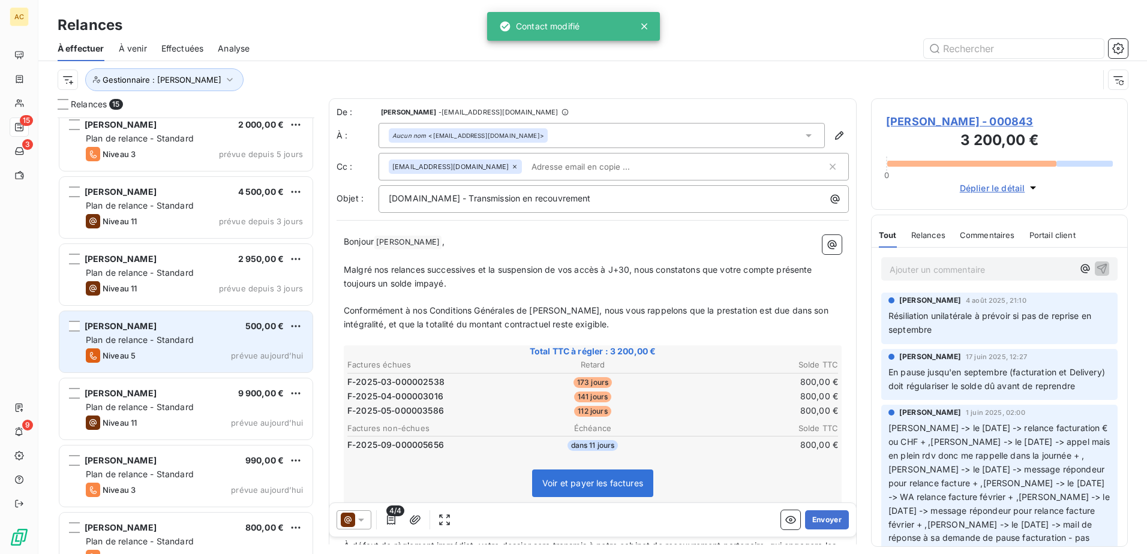
click at [225, 352] on div "Niveau 5 prévue aujourd’hui" at bounding box center [194, 356] width 217 height 14
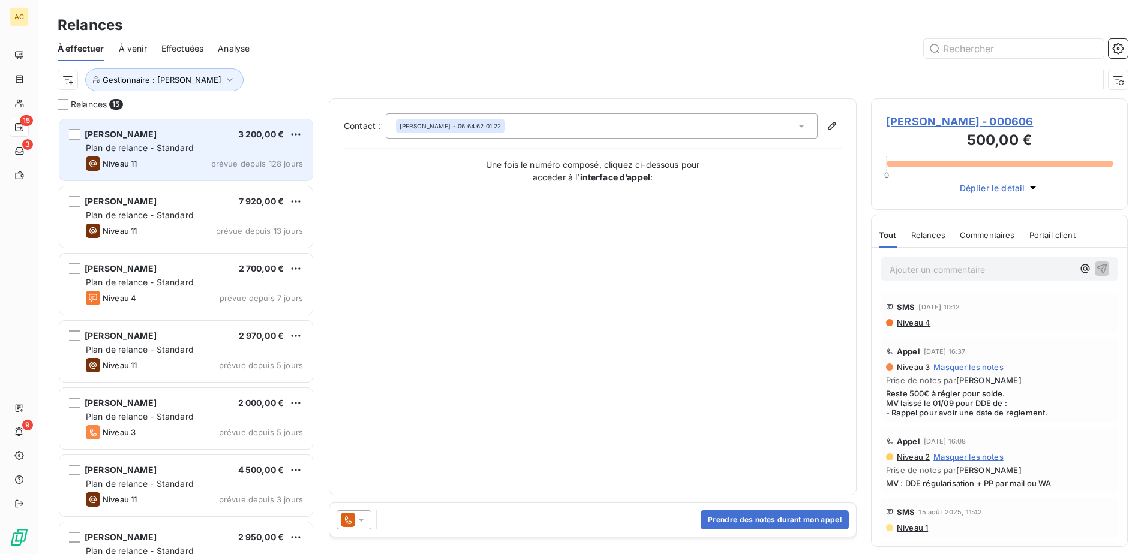
click at [199, 149] on div "Plan de relance - Standard" at bounding box center [194, 148] width 217 height 12
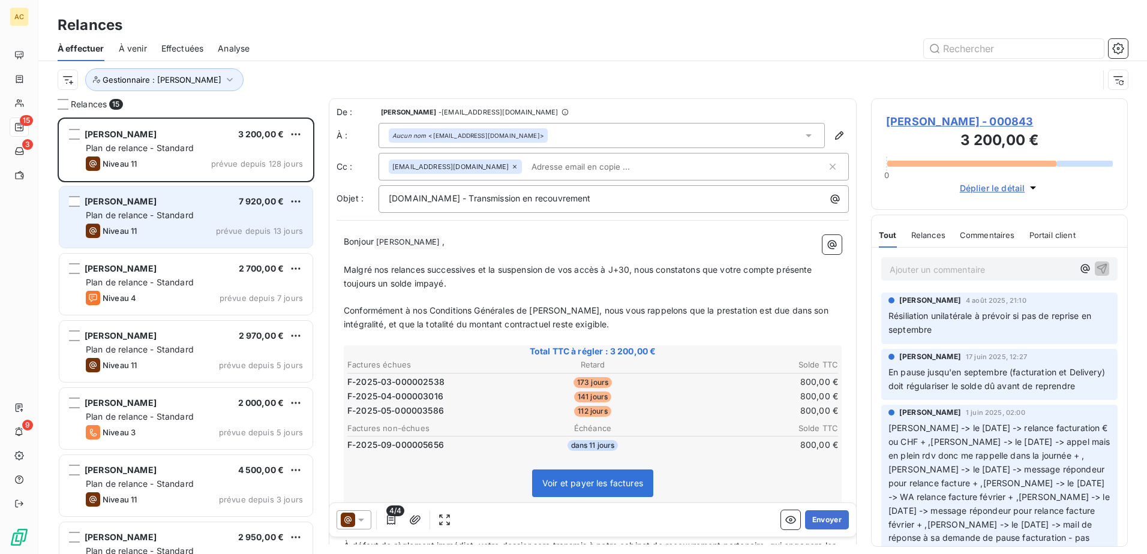
click at [199, 215] on div "Plan de relance - Standard" at bounding box center [194, 215] width 217 height 12
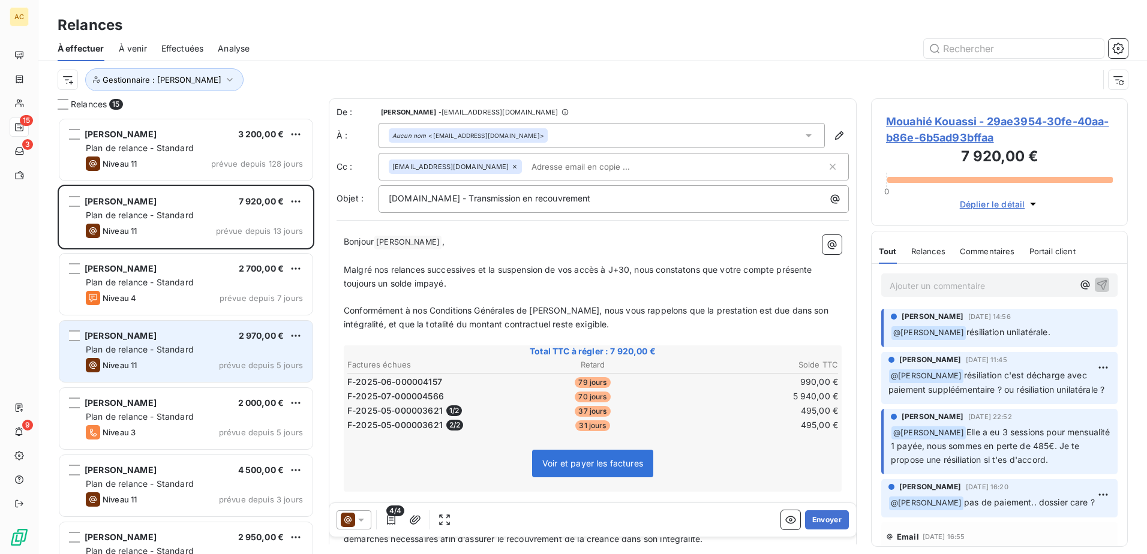
click at [164, 356] on div "Alexandre Coelho Boiça 2 970,00 € Plan de relance - Standard Niveau 11 prévue d…" at bounding box center [185, 351] width 253 height 61
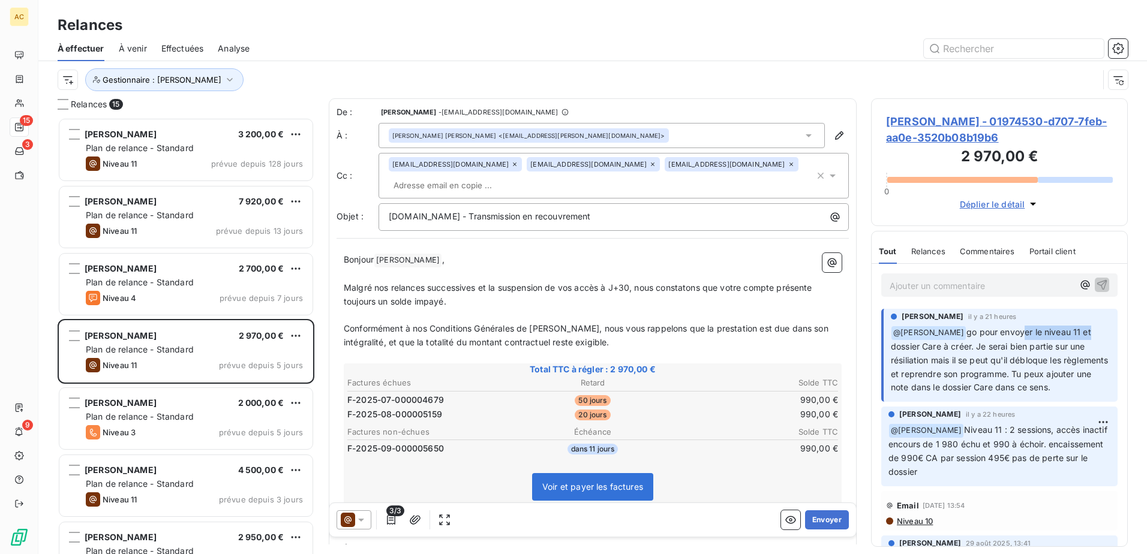
drag, startPoint x: 999, startPoint y: 332, endPoint x: 1066, endPoint y: 332, distance: 66.6
click at [1066, 332] on span "go pour envoyer le niveau 11 et dossier Care à créer. Je serai bien partie sur …" at bounding box center [1001, 360] width 220 height 66
drag, startPoint x: 1066, startPoint y: 332, endPoint x: 1050, endPoint y: 362, distance: 33.8
click at [1050, 362] on span "go pour envoyer le niveau 11 et dossier Care à créer. Je serai bien partie sur …" at bounding box center [1001, 360] width 220 height 66
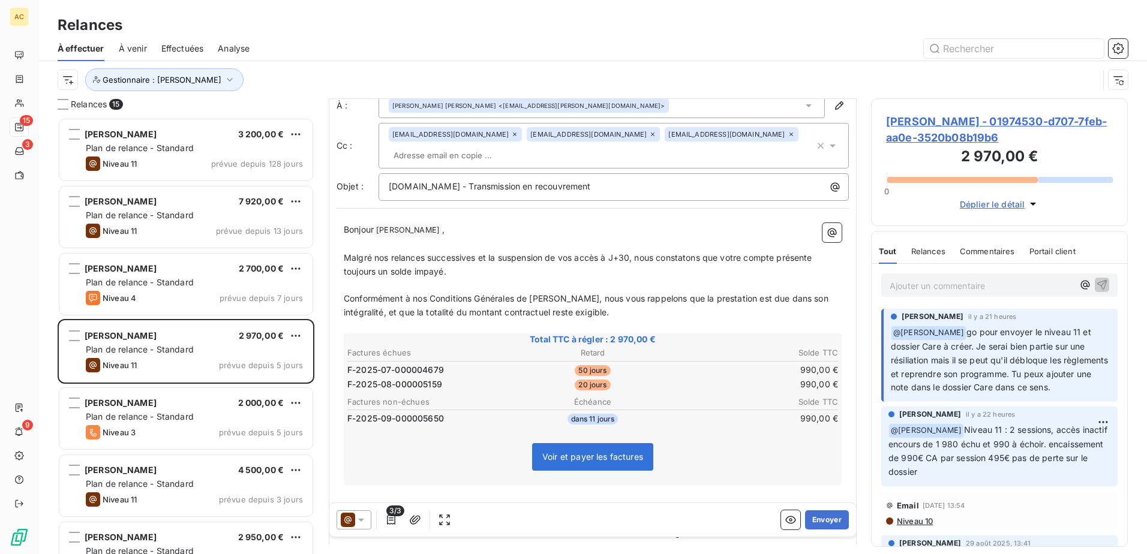
scroll to position [61, 0]
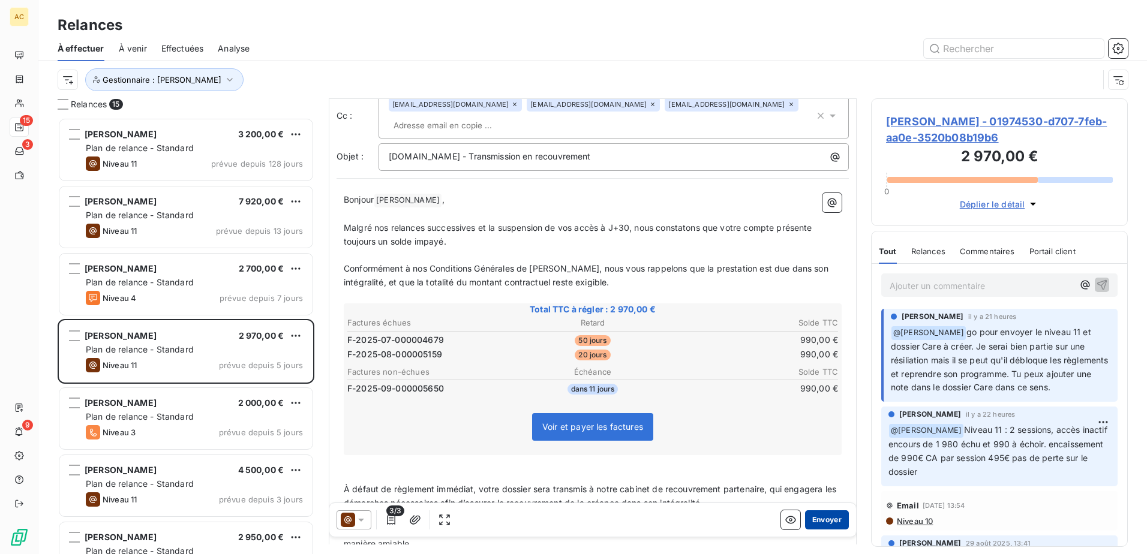
click at [821, 520] on button "Envoyer" at bounding box center [827, 520] width 44 height 19
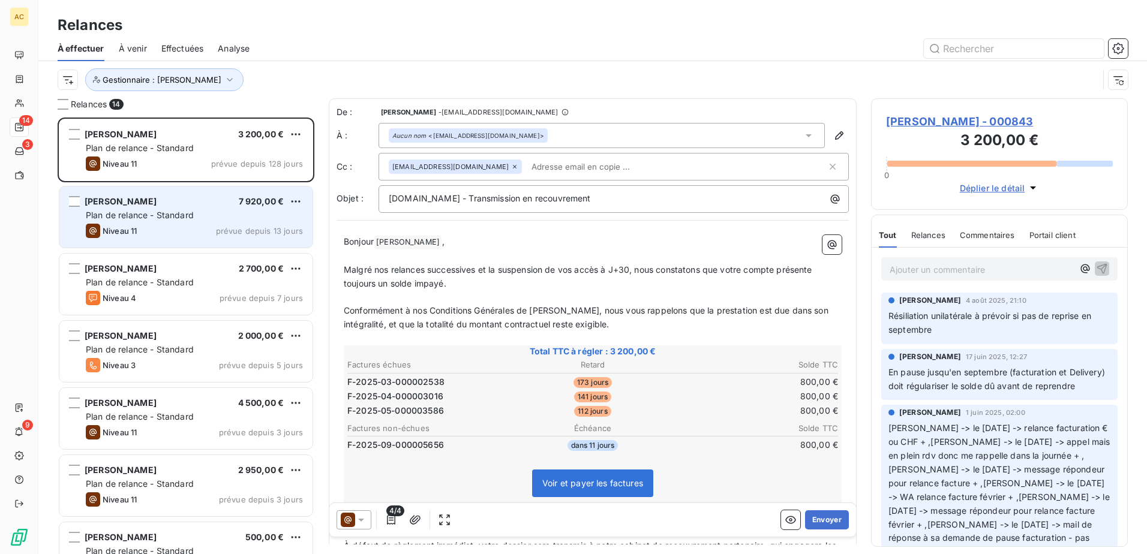
click at [139, 208] on div "Mouahié Kouassi 7 920,00 € Plan de relance - Standard Niveau 11 prévue depuis 1…" at bounding box center [185, 217] width 253 height 61
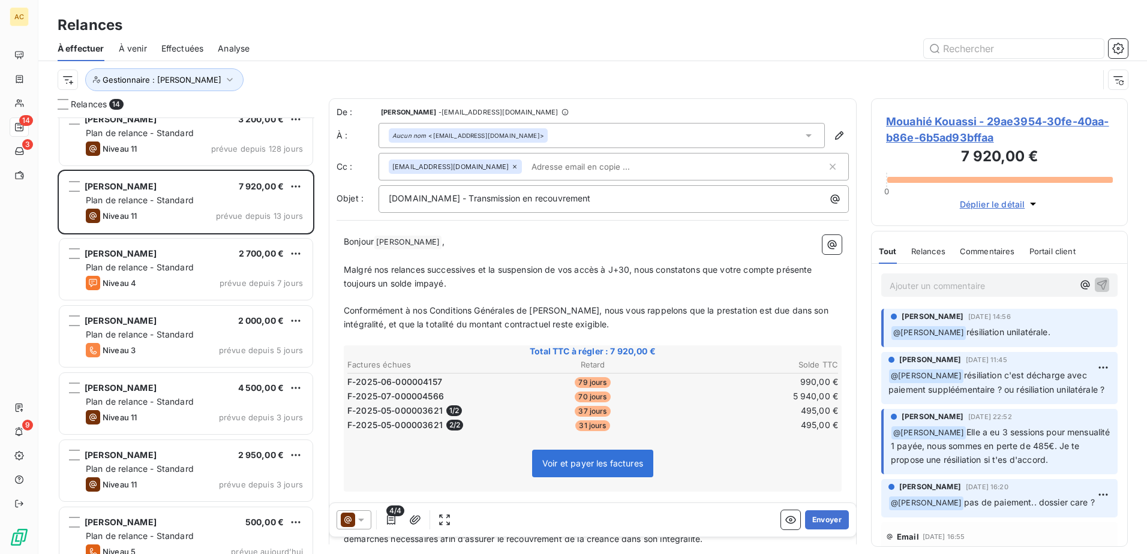
scroll to position [61, 0]
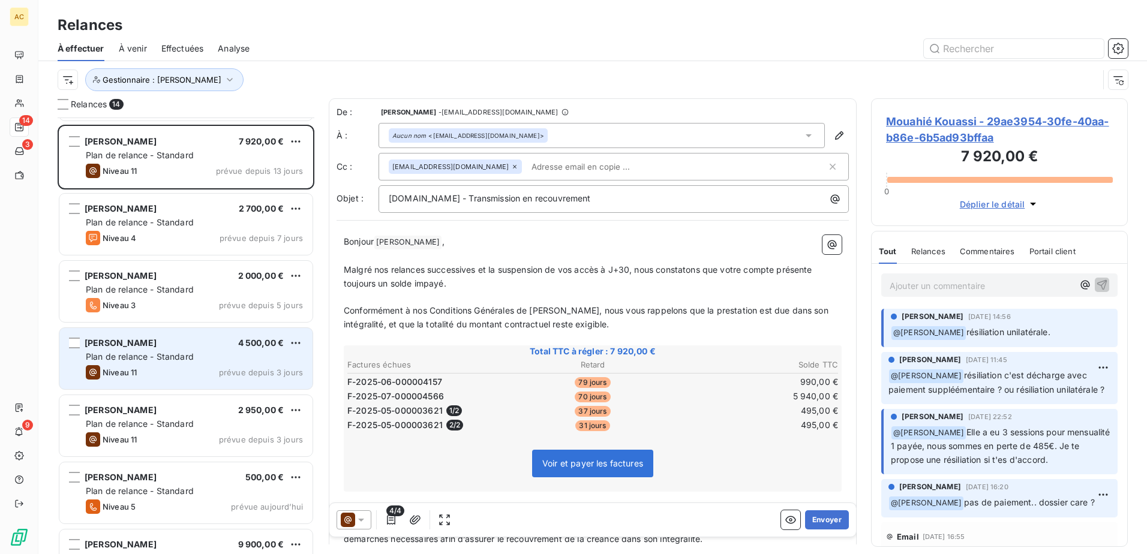
click at [140, 359] on span "Plan de relance - Standard" at bounding box center [140, 357] width 108 height 10
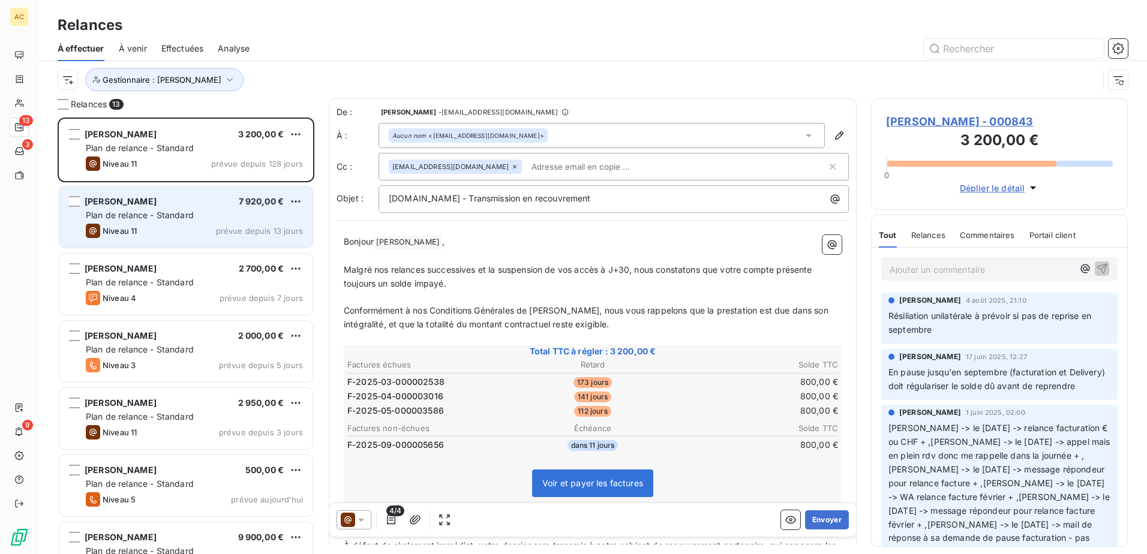
click at [178, 227] on div "Niveau 11 prévue depuis 13 jours" at bounding box center [194, 231] width 217 height 14
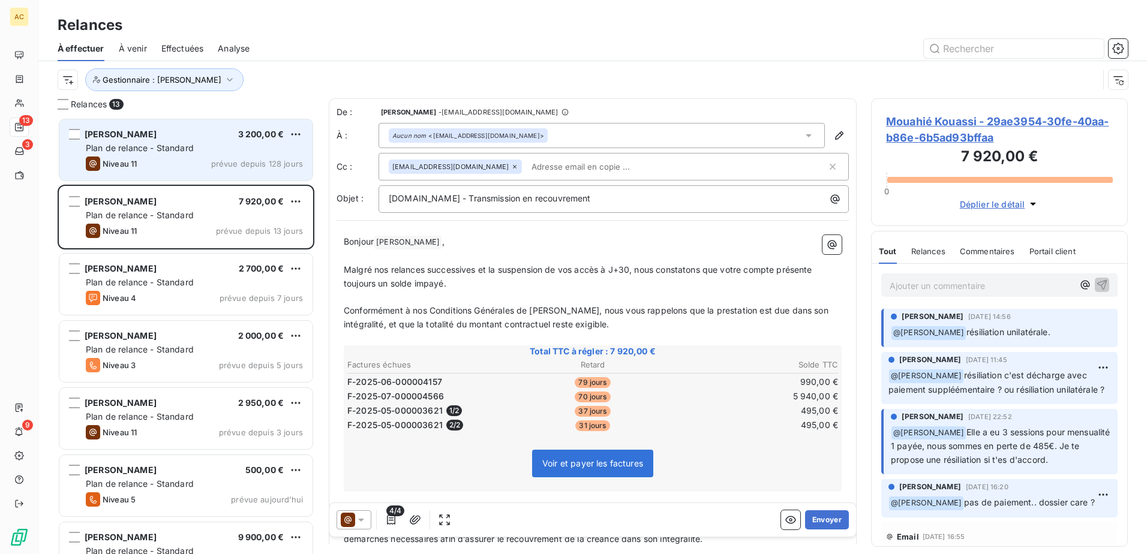
click at [187, 157] on div "Niveau 11 prévue depuis 128 jours" at bounding box center [194, 164] width 217 height 14
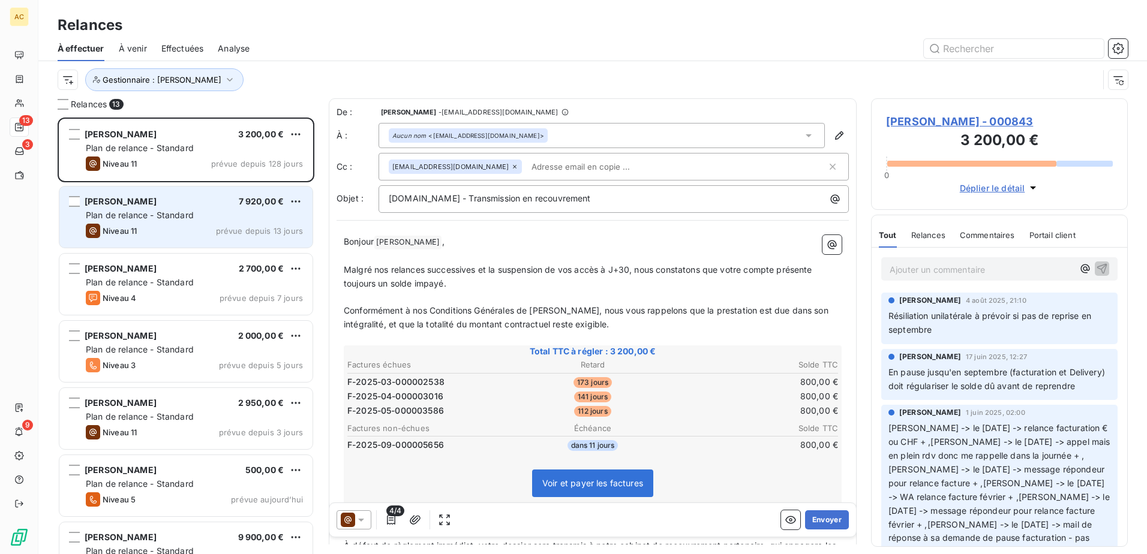
click at [185, 210] on div "Mouahié Kouassi 7 920,00 € Plan de relance - Standard Niveau 11 prévue depuis 1…" at bounding box center [185, 217] width 253 height 61
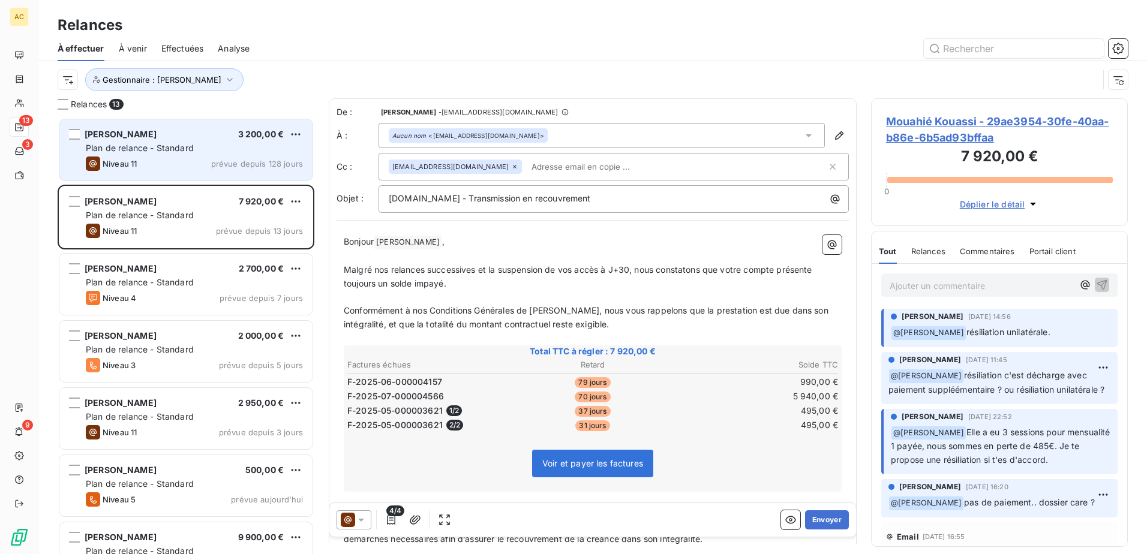
click at [194, 137] on div "Nina amrous 3 200,00 €" at bounding box center [194, 134] width 217 height 11
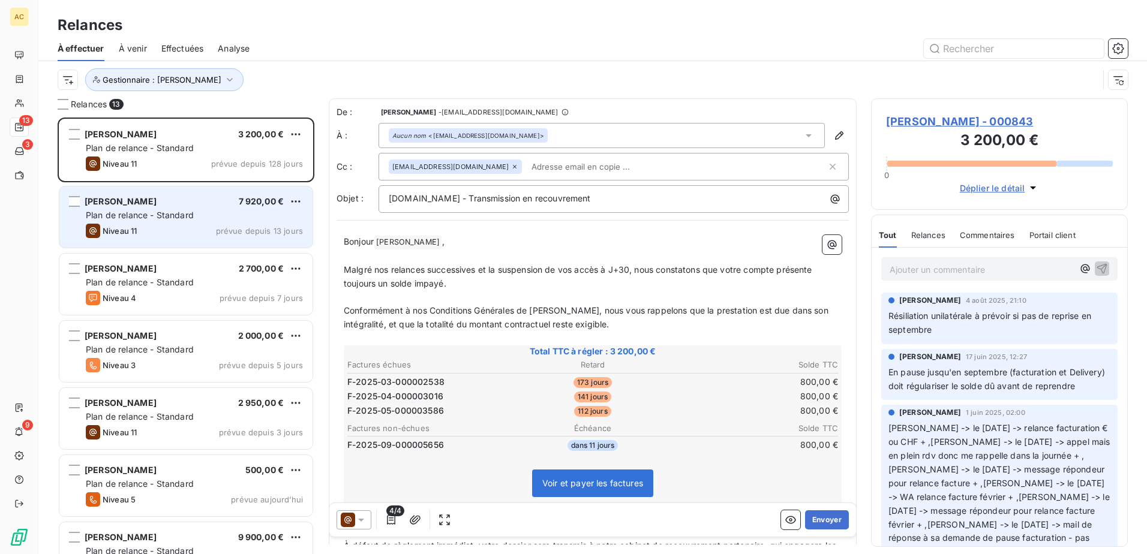
click at [148, 209] on div "Plan de relance - Standard" at bounding box center [194, 215] width 217 height 12
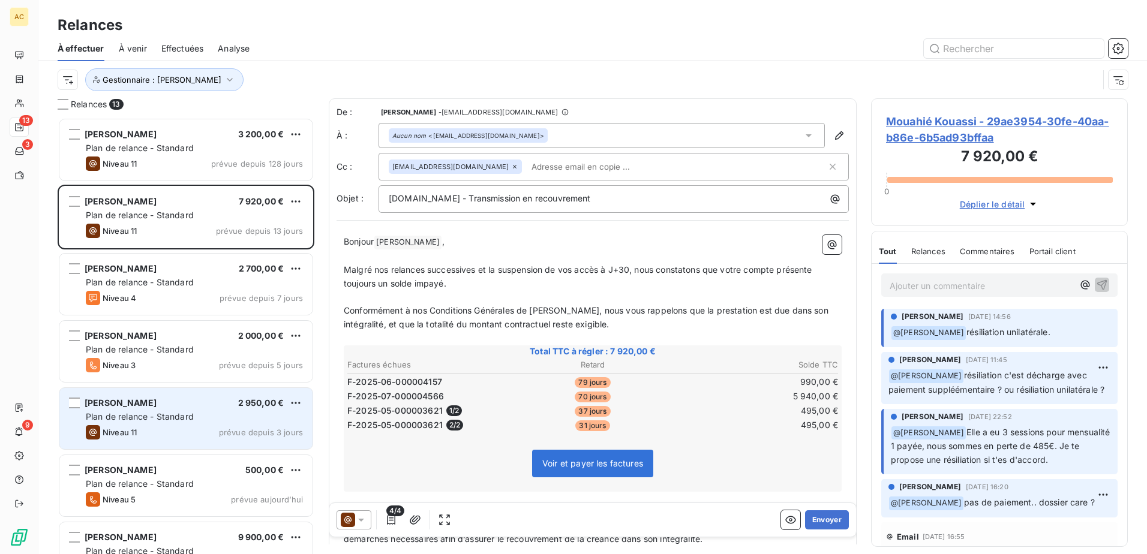
click at [138, 425] on div "Niveau 11 prévue depuis 3 jours" at bounding box center [194, 432] width 217 height 14
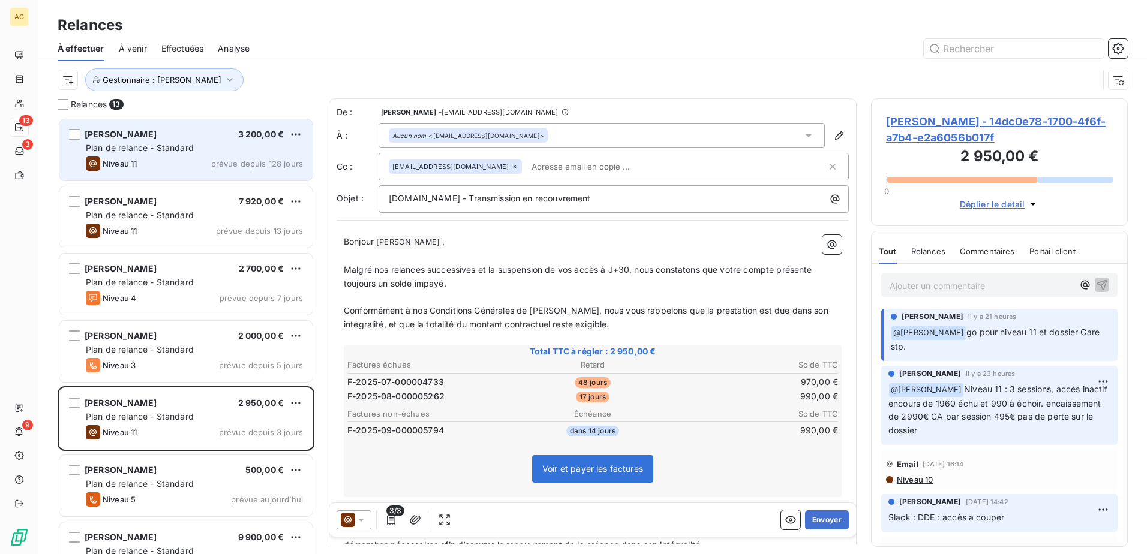
click at [211, 168] on div "Niveau 11 prévue depuis 128 jours" at bounding box center [194, 164] width 217 height 14
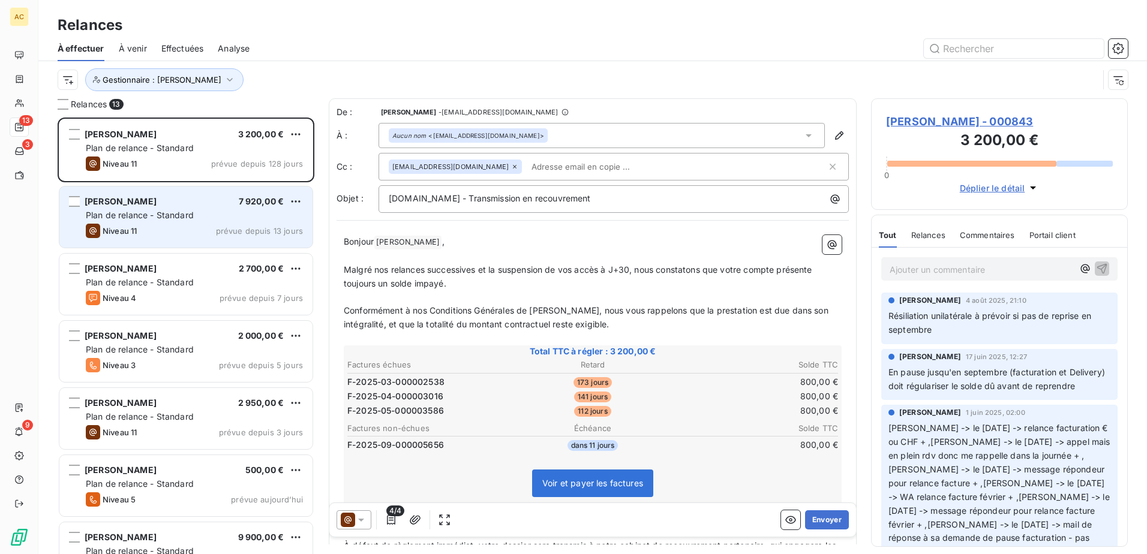
click at [193, 226] on div "Niveau 11 prévue depuis 13 jours" at bounding box center [194, 231] width 217 height 14
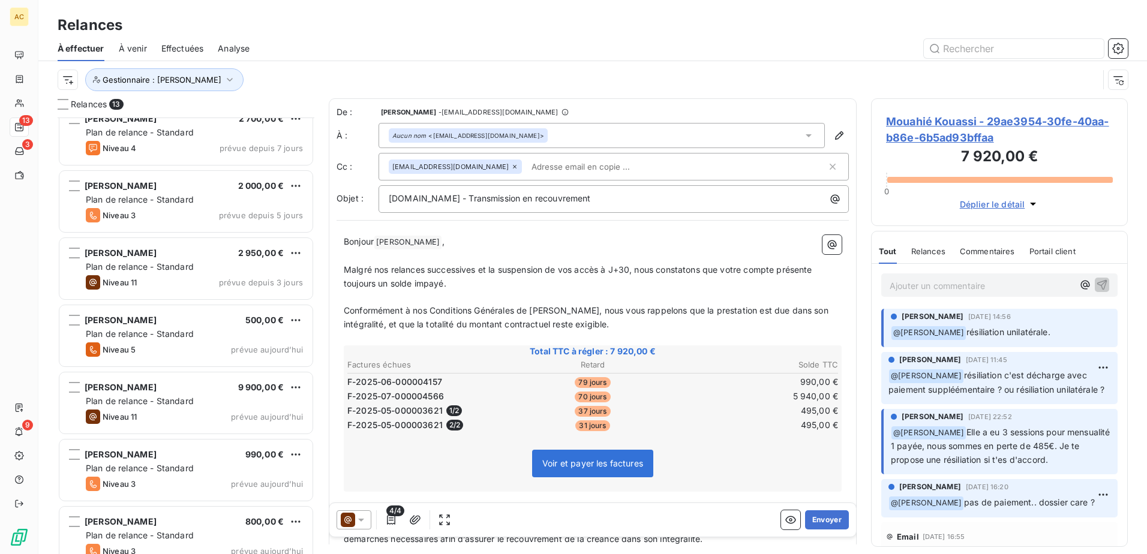
scroll to position [181, 0]
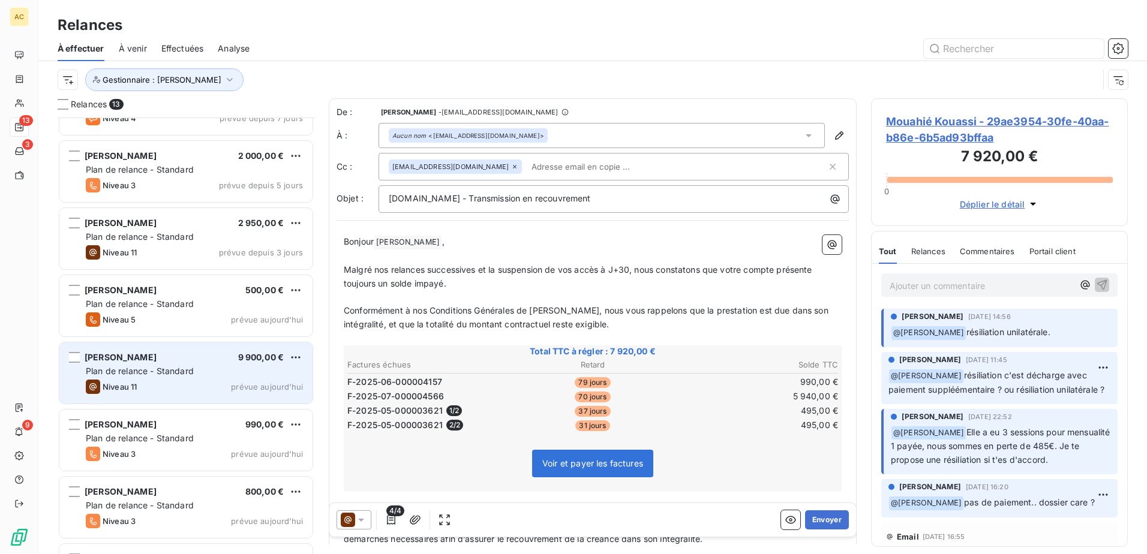
click at [141, 379] on div "John Guillou 9 900,00 € Plan de relance - Standard Niveau 11 prévue aujourd’hui" at bounding box center [185, 373] width 253 height 61
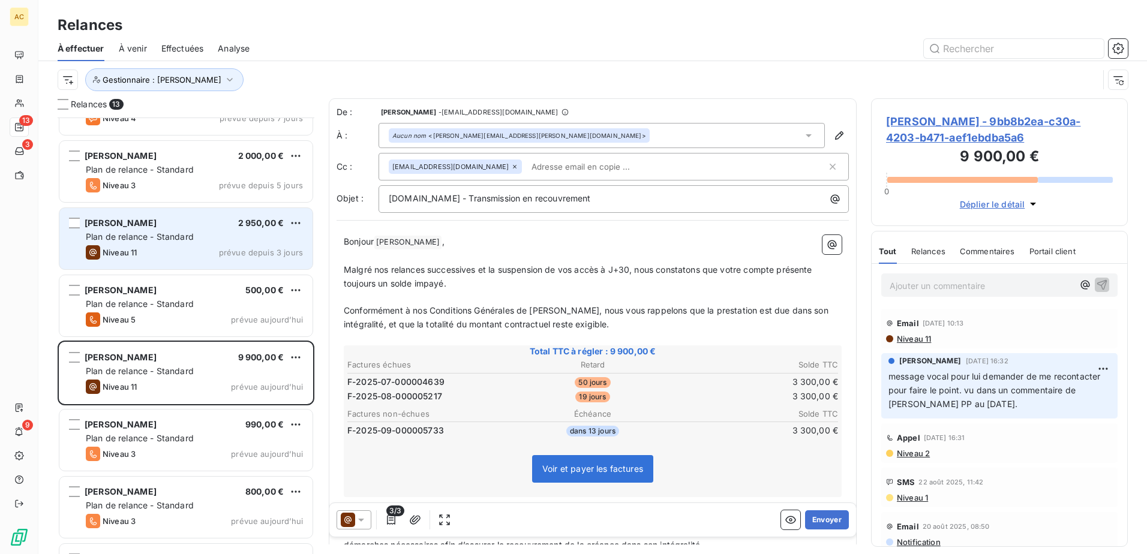
click at [149, 248] on div "Niveau 11 prévue depuis 3 jours" at bounding box center [194, 252] width 217 height 14
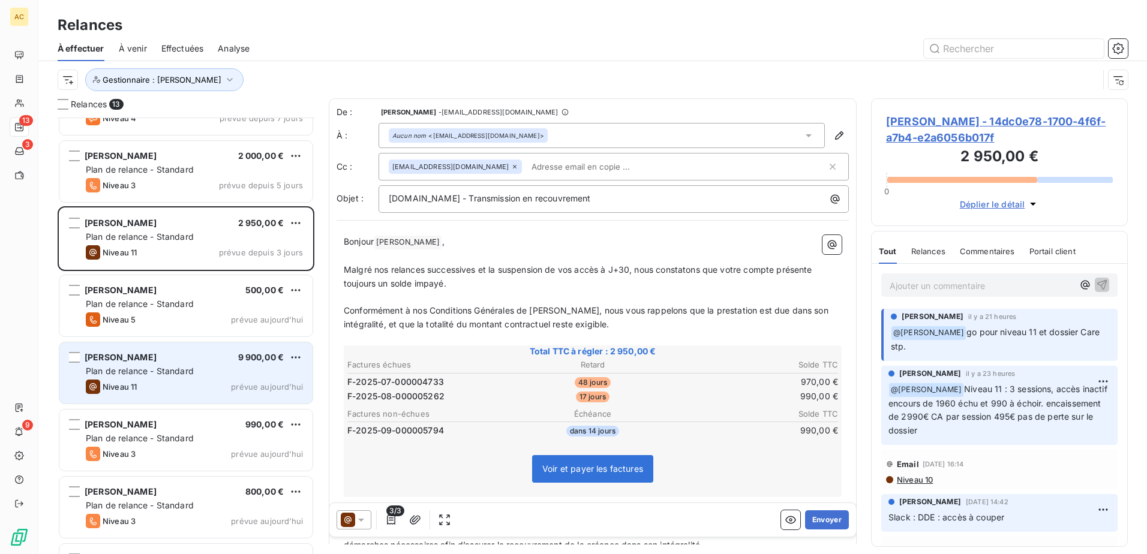
click at [146, 398] on div "John Guillou 9 900,00 € Plan de relance - Standard Niveau 11 prévue aujourd’hui" at bounding box center [185, 373] width 253 height 61
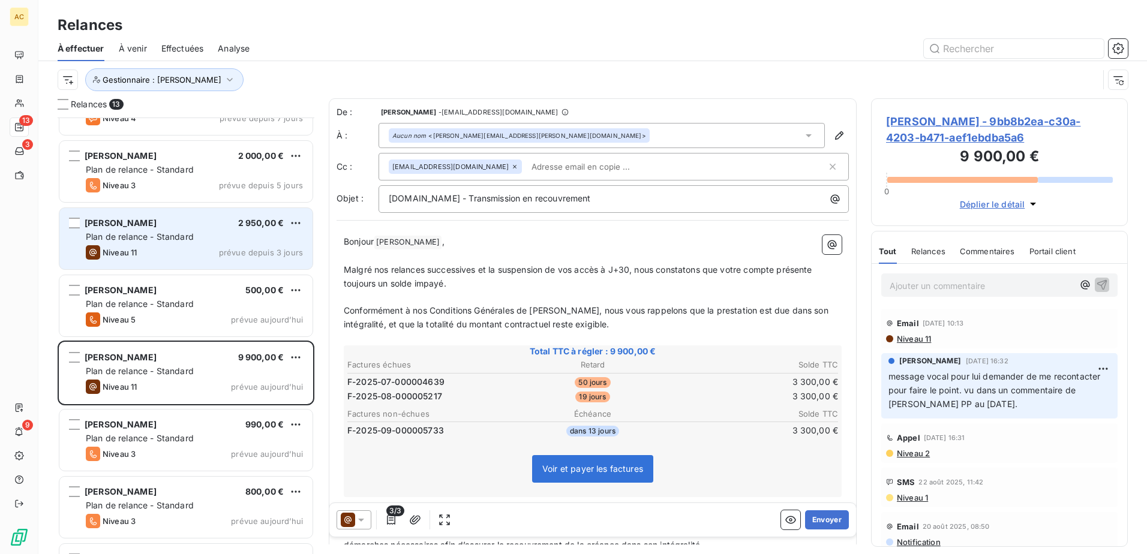
click at [194, 231] on div "Plan de relance - Standard" at bounding box center [194, 237] width 217 height 12
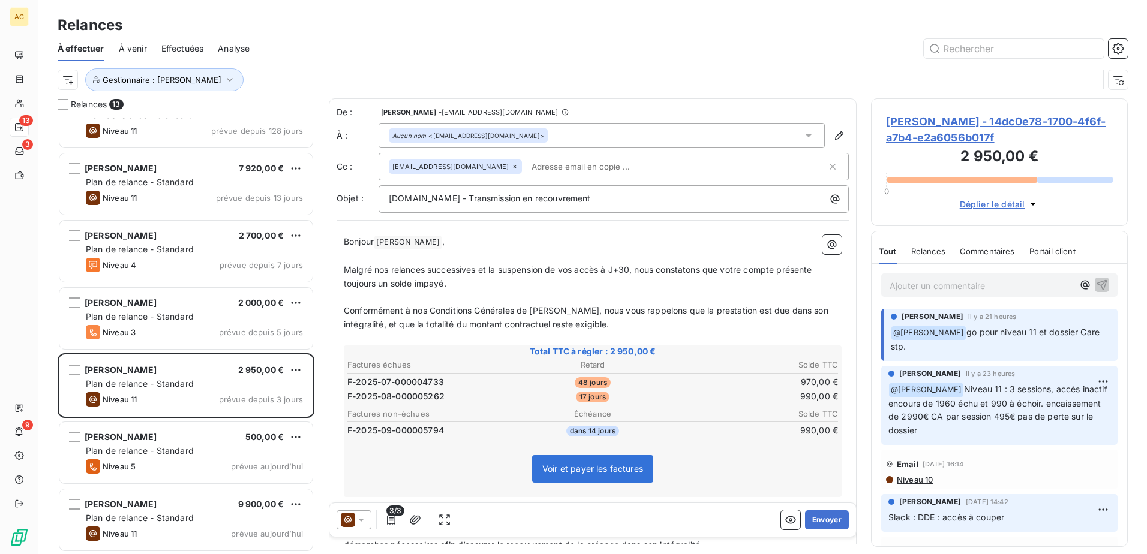
scroll to position [61, 0]
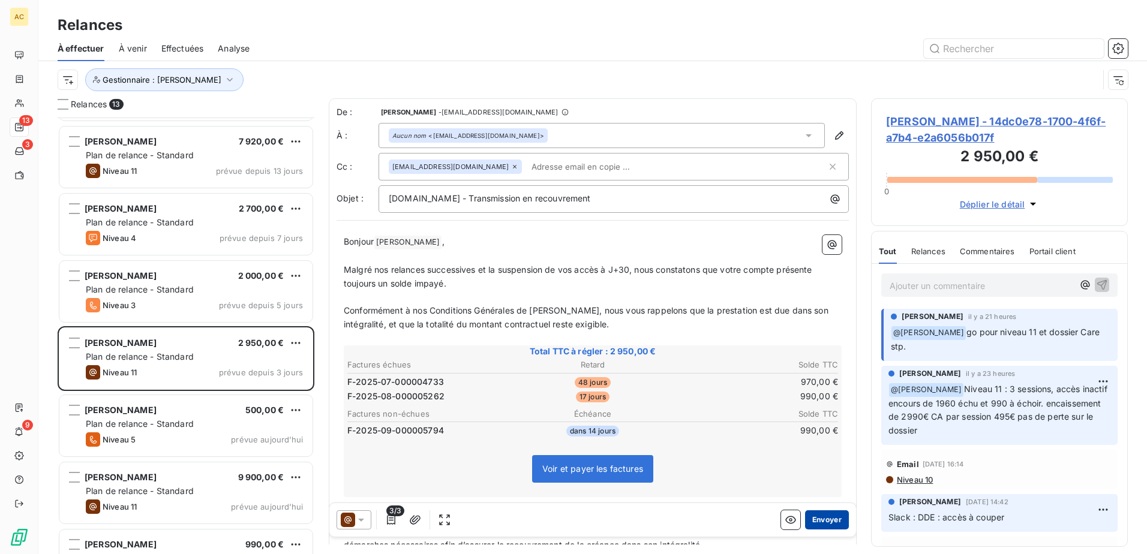
click at [812, 519] on button "Envoyer" at bounding box center [827, 520] width 44 height 19
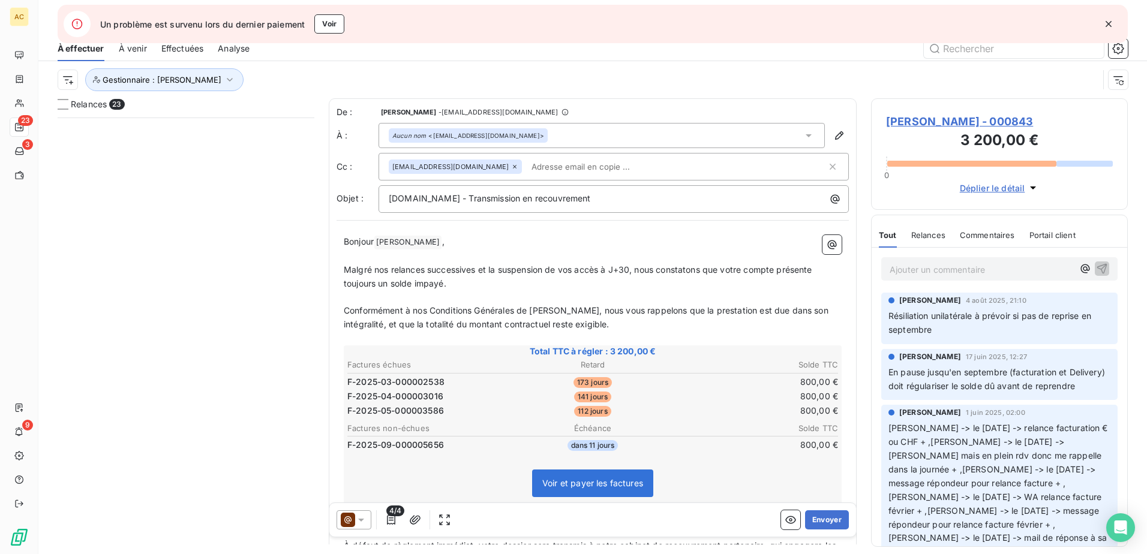
scroll to position [428, 248]
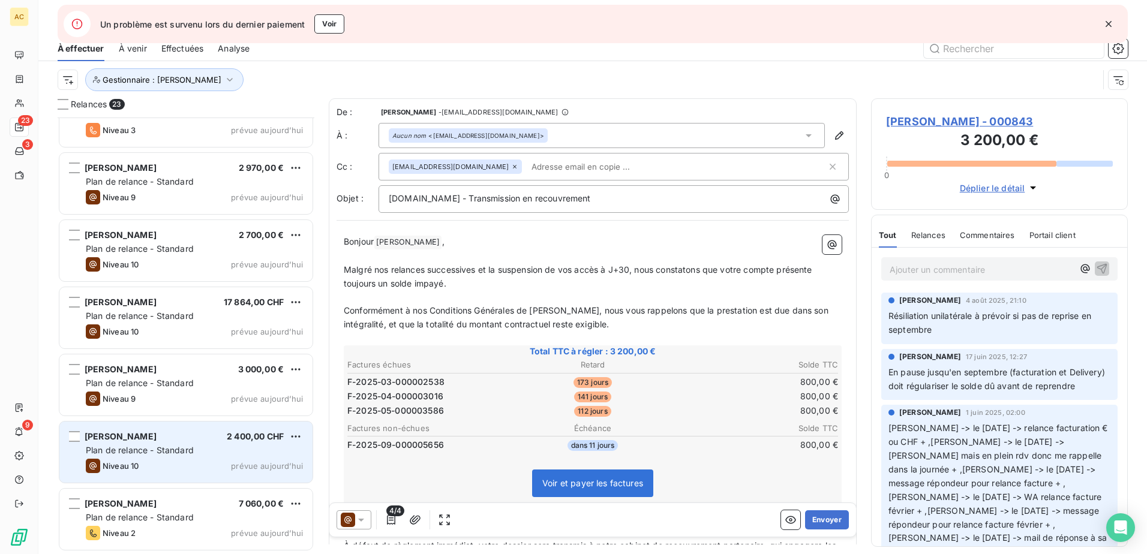
click at [147, 466] on div "Niveau 10 prévue [DATE]" at bounding box center [194, 466] width 217 height 14
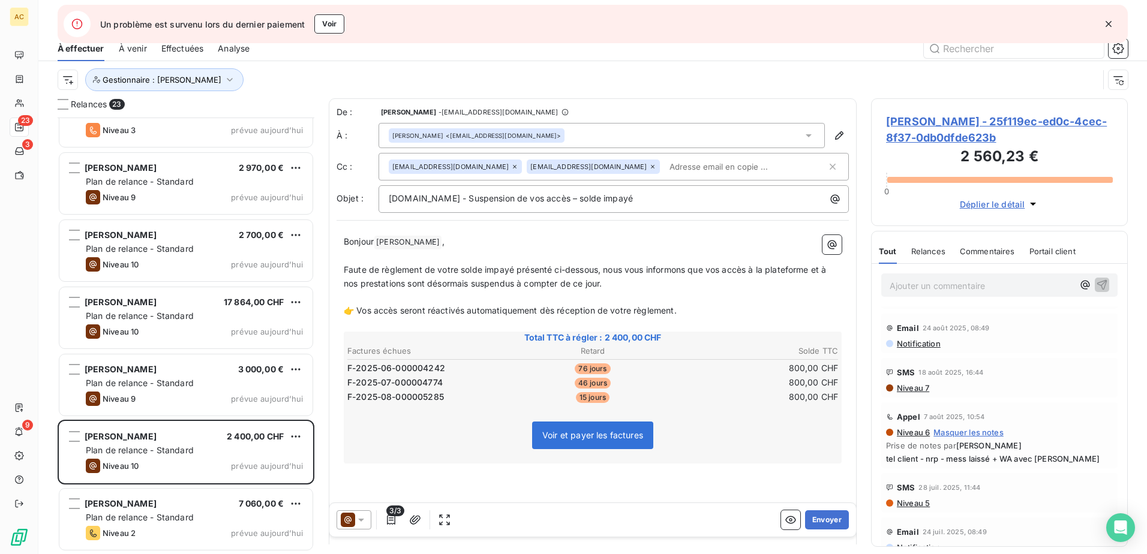
scroll to position [180, 0]
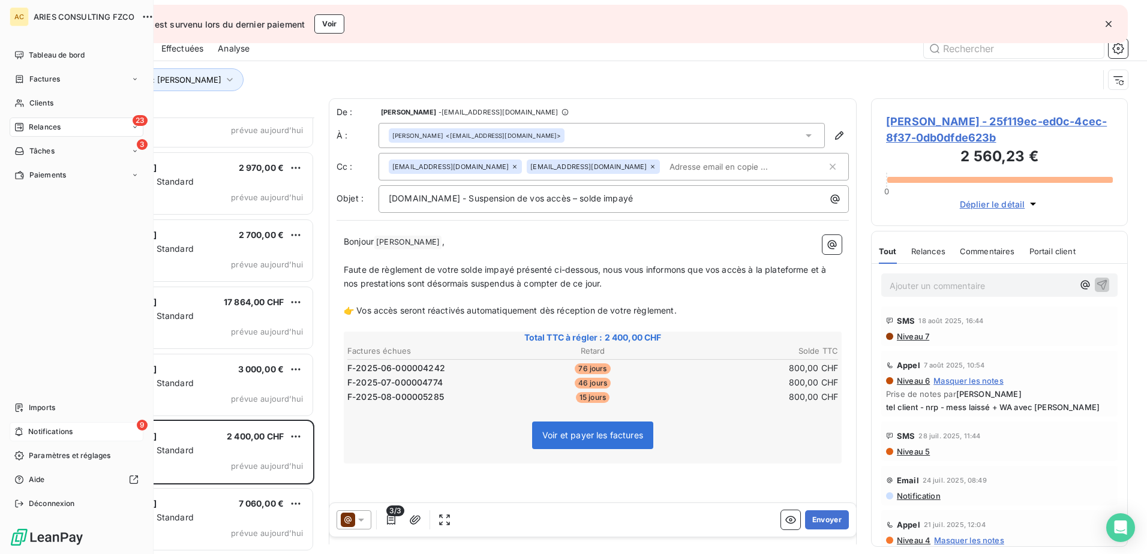
click at [46, 430] on span "Notifications" at bounding box center [50, 432] width 44 height 11
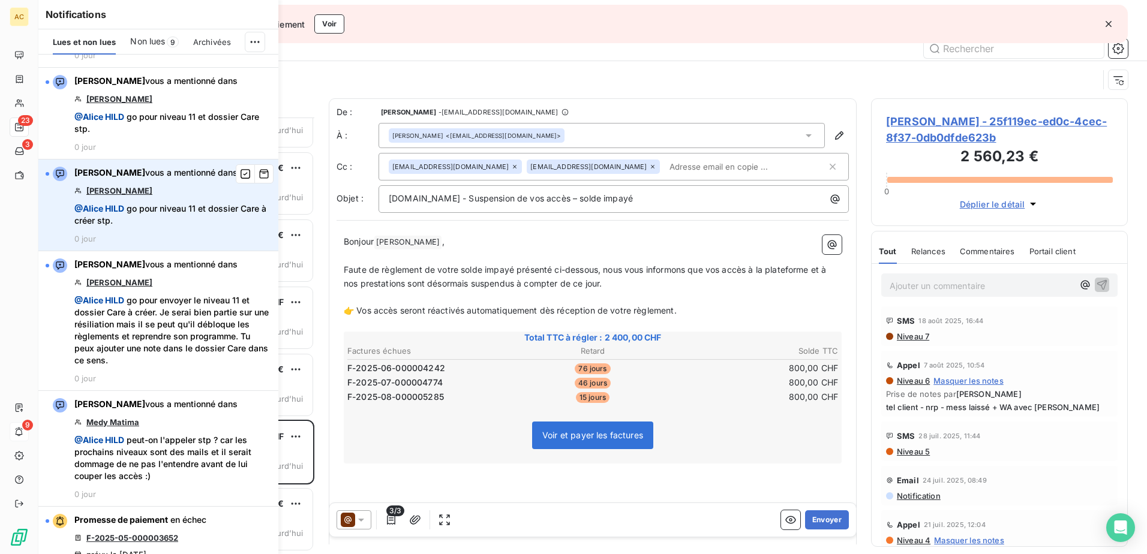
scroll to position [240, 0]
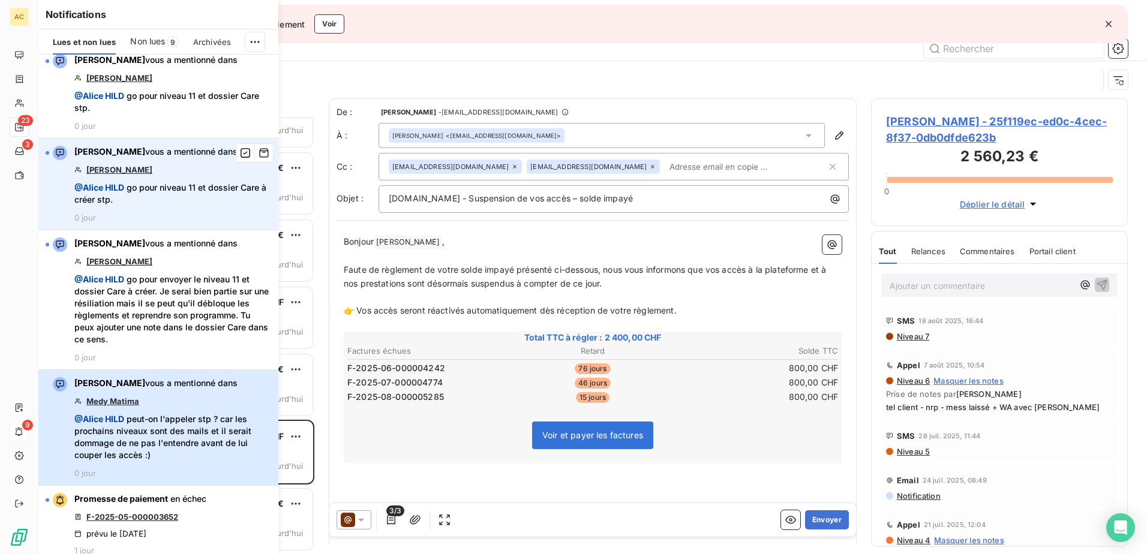
click at [176, 444] on span "@ Alice HILD peut-on l'appeler stp ? car les prochains niveaux sont des mails e…" at bounding box center [172, 437] width 197 height 48
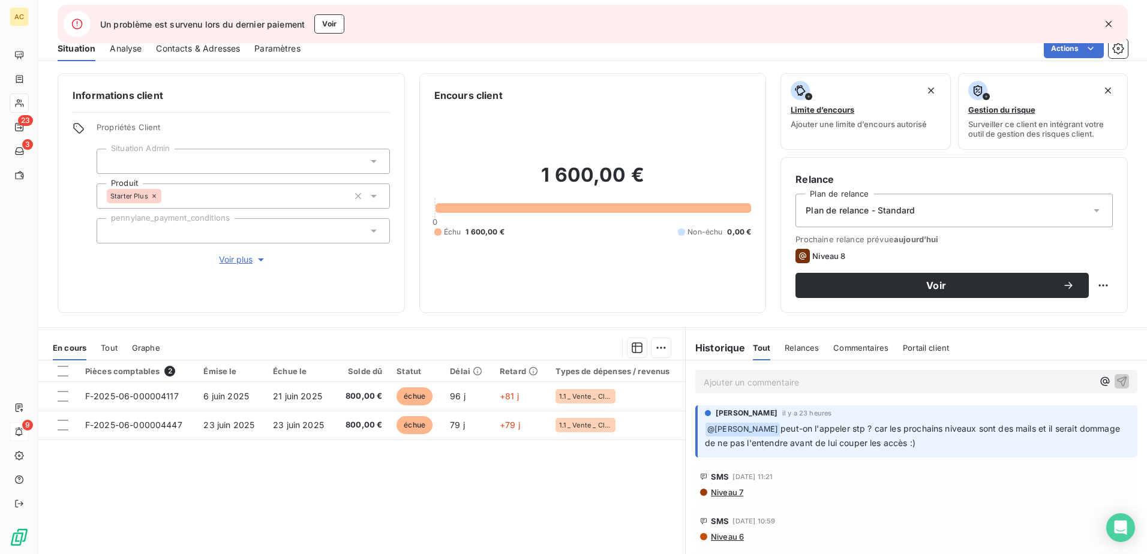
click at [181, 52] on span "Contacts & Adresses" at bounding box center [198, 49] width 84 height 12
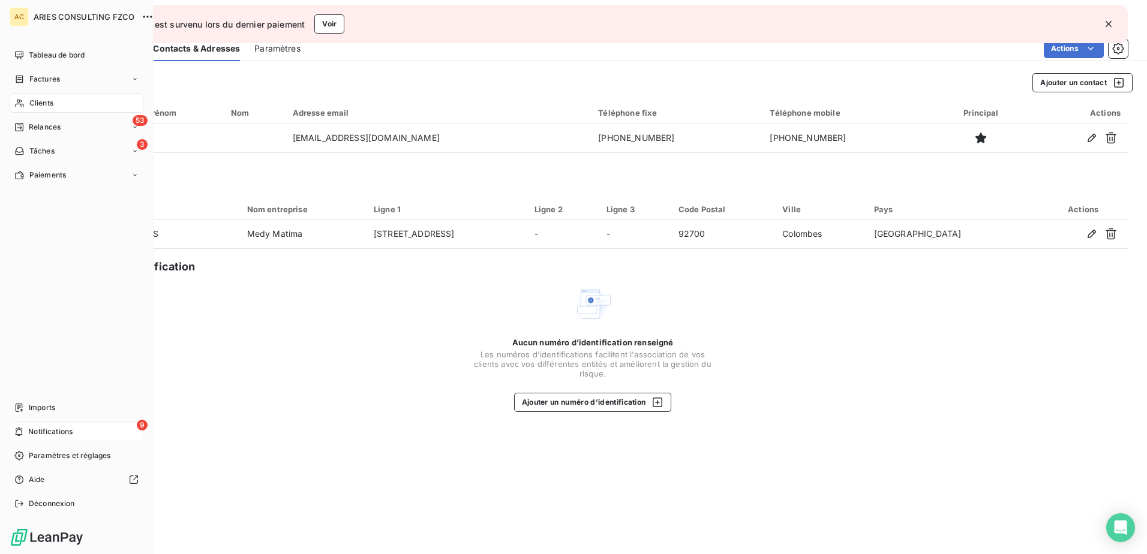
click at [29, 109] on div "Clients" at bounding box center [77, 103] width 134 height 19
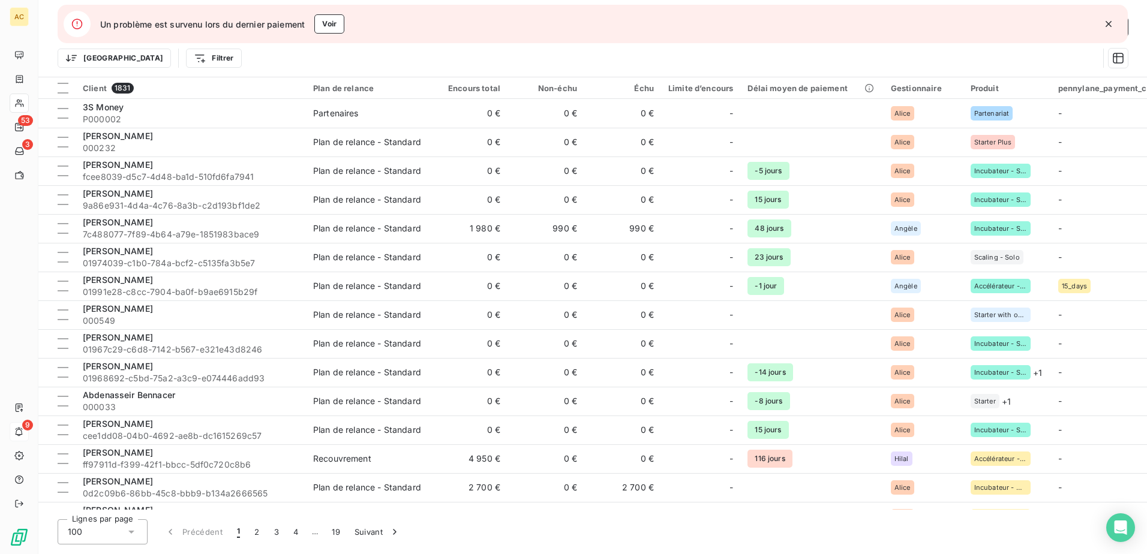
click at [1106, 20] on icon "button" at bounding box center [1109, 24] width 12 height 12
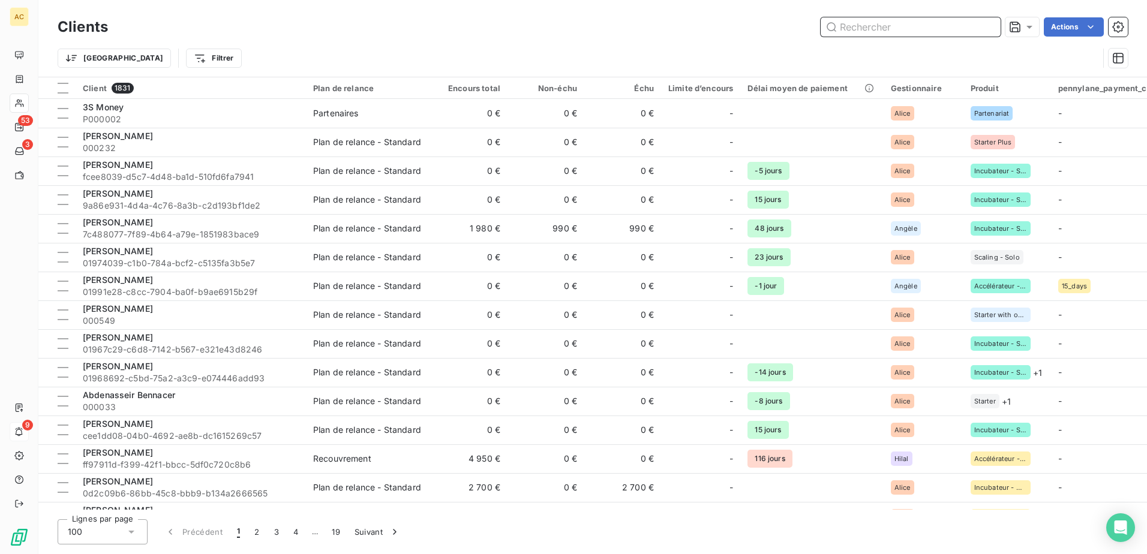
click at [927, 21] on input "text" at bounding box center [911, 26] width 180 height 19
paste input "+33672016584"
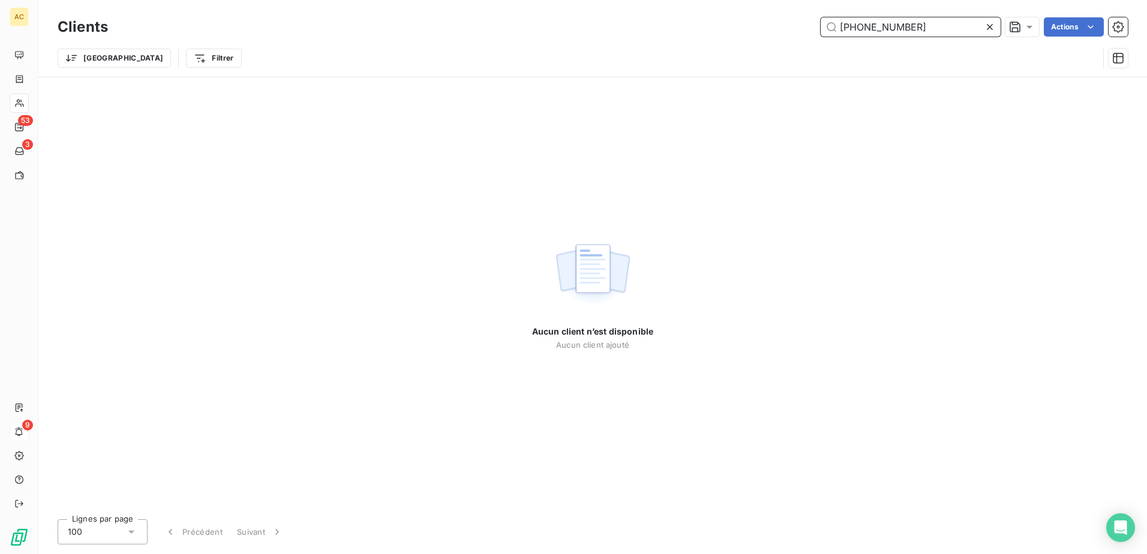
click at [927, 21] on input "+33672016584" at bounding box center [911, 26] width 180 height 19
type input "+"
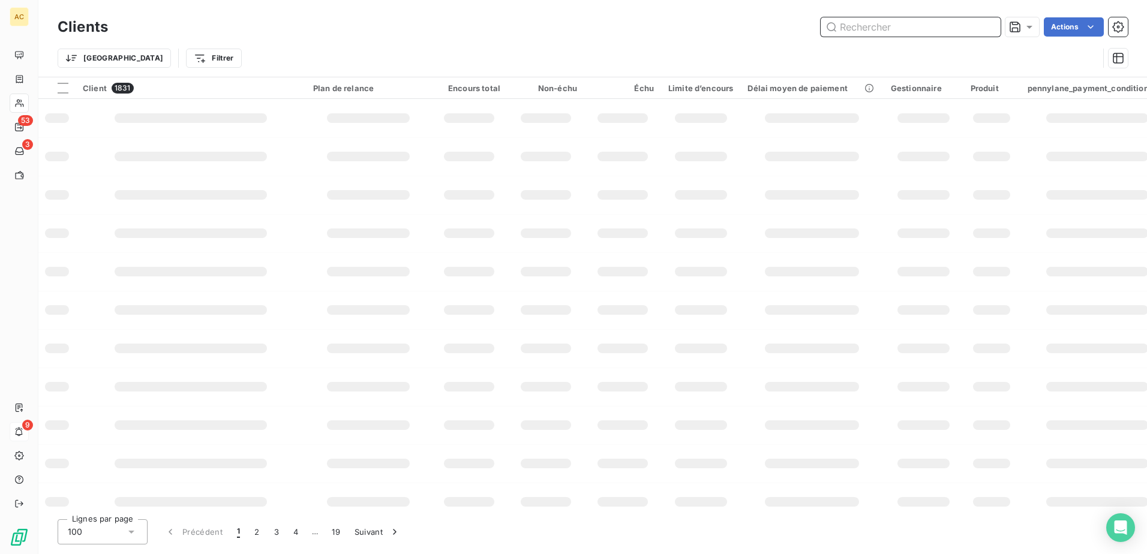
click at [906, 18] on input "text" at bounding box center [911, 26] width 180 height 19
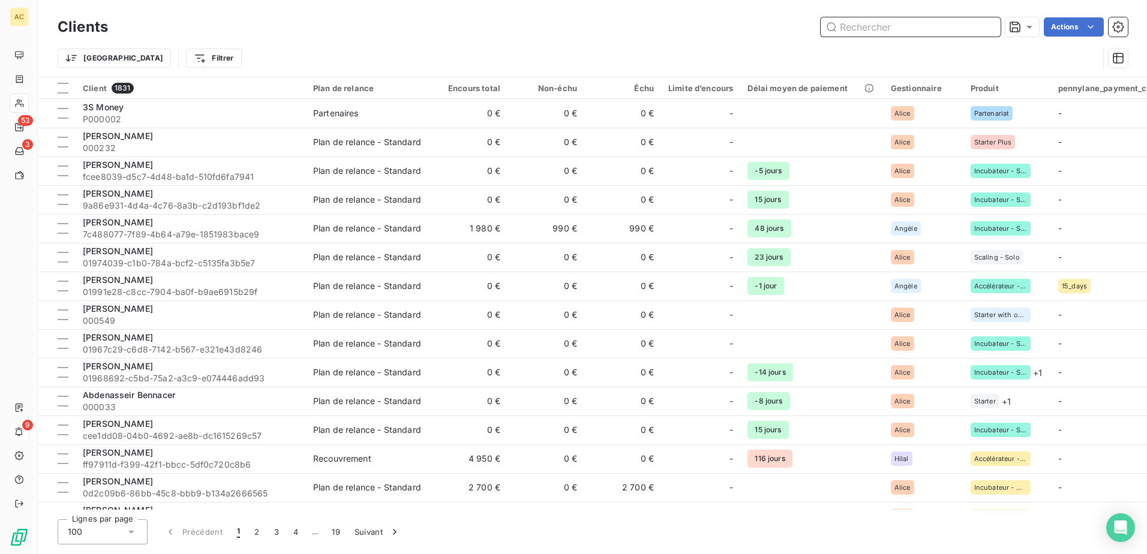
click at [902, 26] on input "text" at bounding box center [911, 26] width 180 height 19
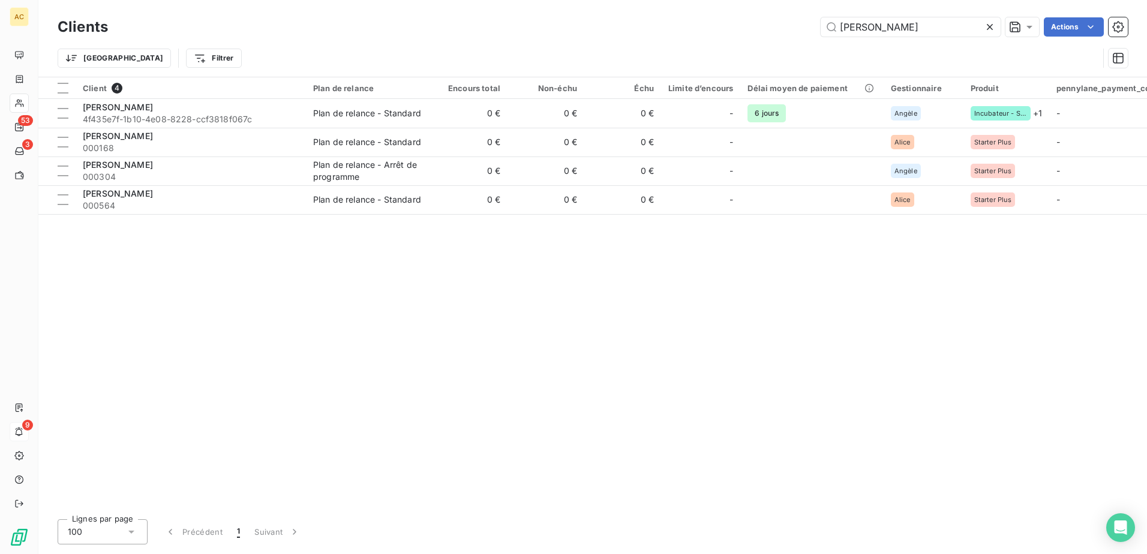
click at [263, 329] on div "Client 4 Plan de relance Encours total Non-échu Échu Limite d’encours Délai moy…" at bounding box center [592, 293] width 1109 height 433
click at [896, 22] on input "marion" at bounding box center [911, 26] width 180 height 19
click at [897, 22] on input "marion" at bounding box center [911, 26] width 180 height 19
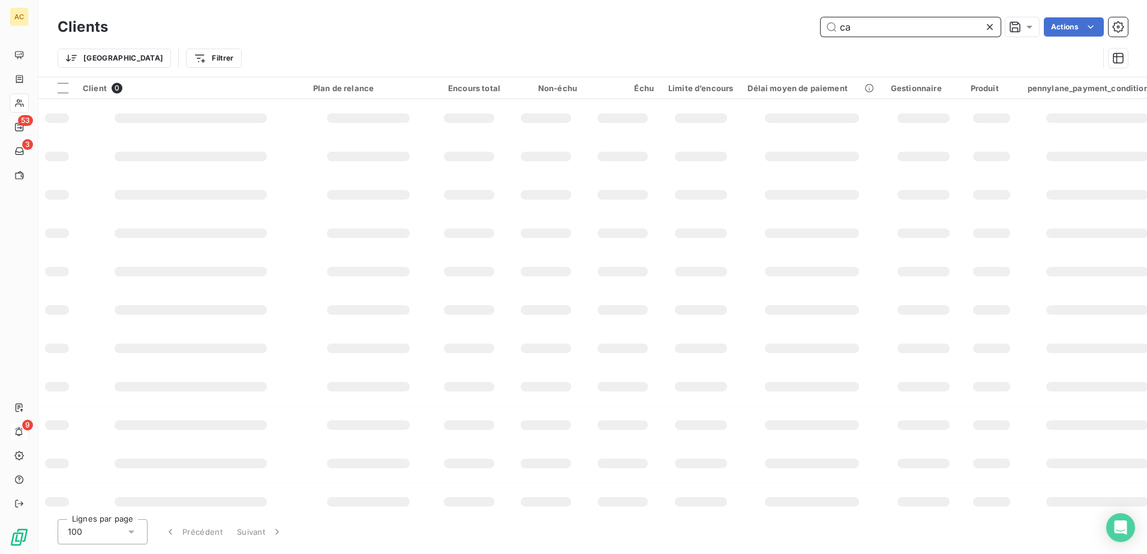
type input "c"
click at [893, 35] on input "text" at bounding box center [911, 26] width 180 height 19
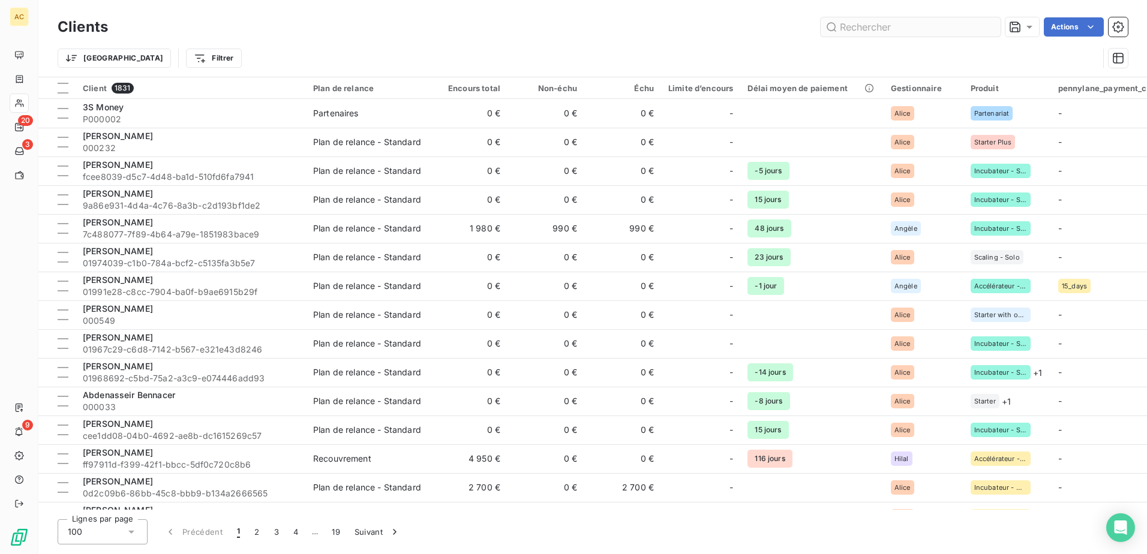
click at [896, 28] on input "text" at bounding box center [911, 26] width 180 height 19
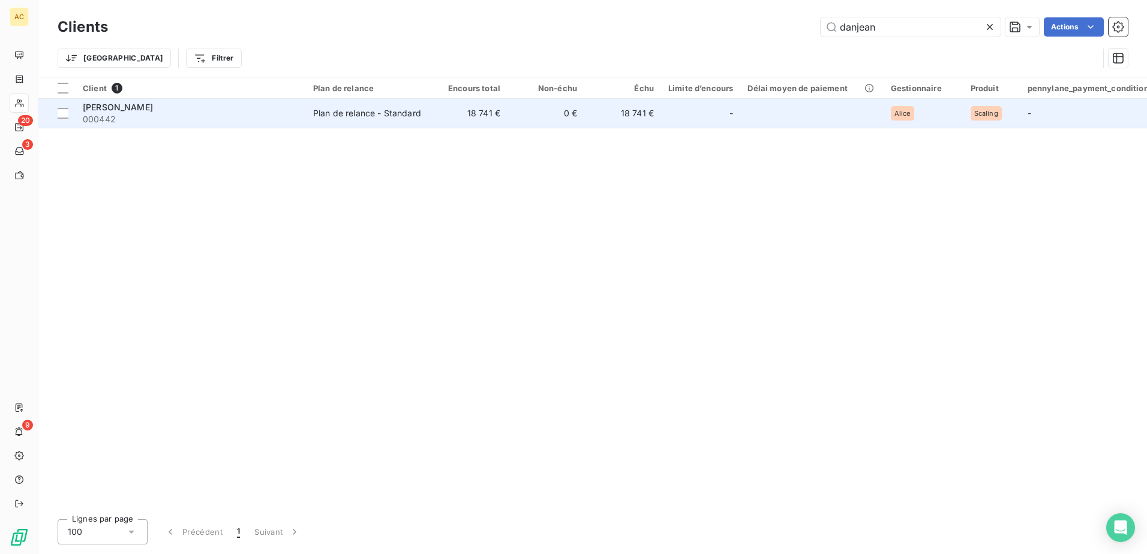
type input "danjean"
click at [205, 110] on div "[PERSON_NAME]" at bounding box center [191, 107] width 216 height 12
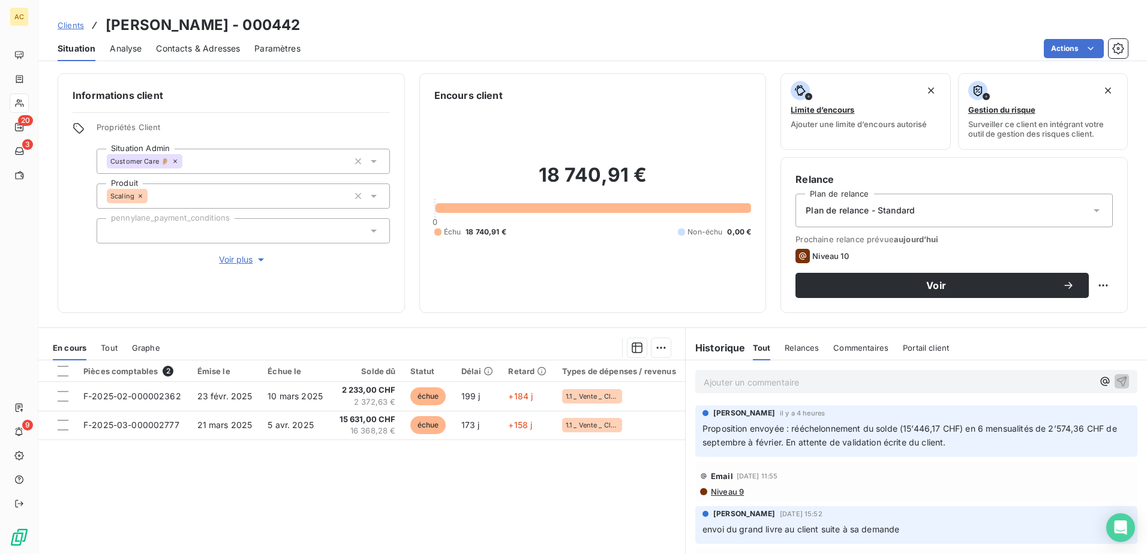
click at [1106, 287] on div "Relance Plan de relance Plan de relance - Standard Prochaine relance prévue [DA…" at bounding box center [954, 235] width 347 height 156
click at [1099, 288] on html "AC 20 3 9 Clients [PERSON_NAME] - 000442 Situation Analyse Contacts & Adresses …" at bounding box center [573, 277] width 1147 height 554
click at [1033, 316] on div "Replanifier cette action" at bounding box center [1044, 311] width 107 height 19
select select "8"
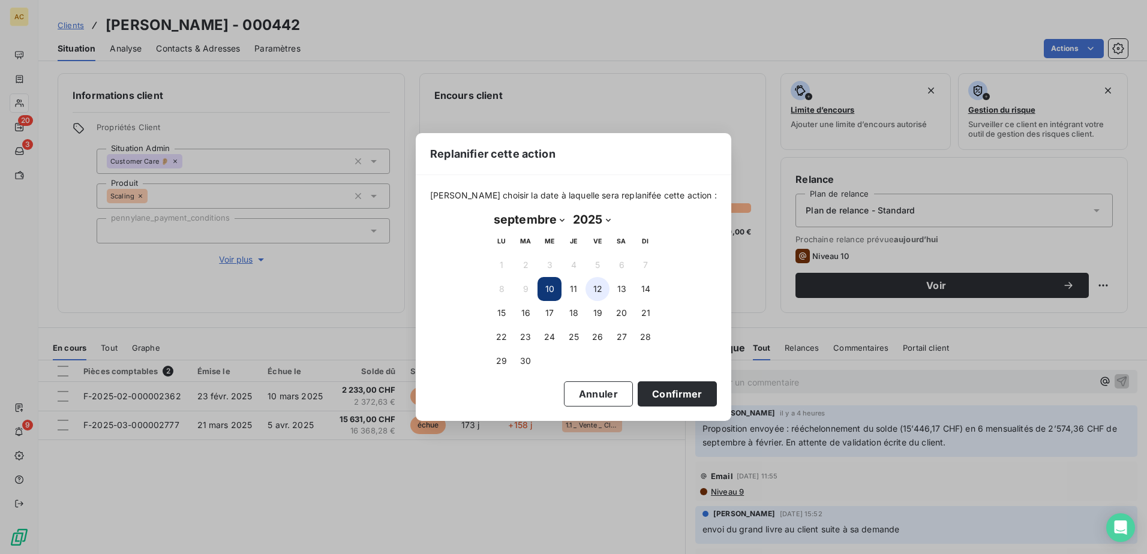
click at [591, 287] on button "12" at bounding box center [598, 289] width 24 height 24
click at [651, 386] on button "Confirmer" at bounding box center [677, 394] width 79 height 25
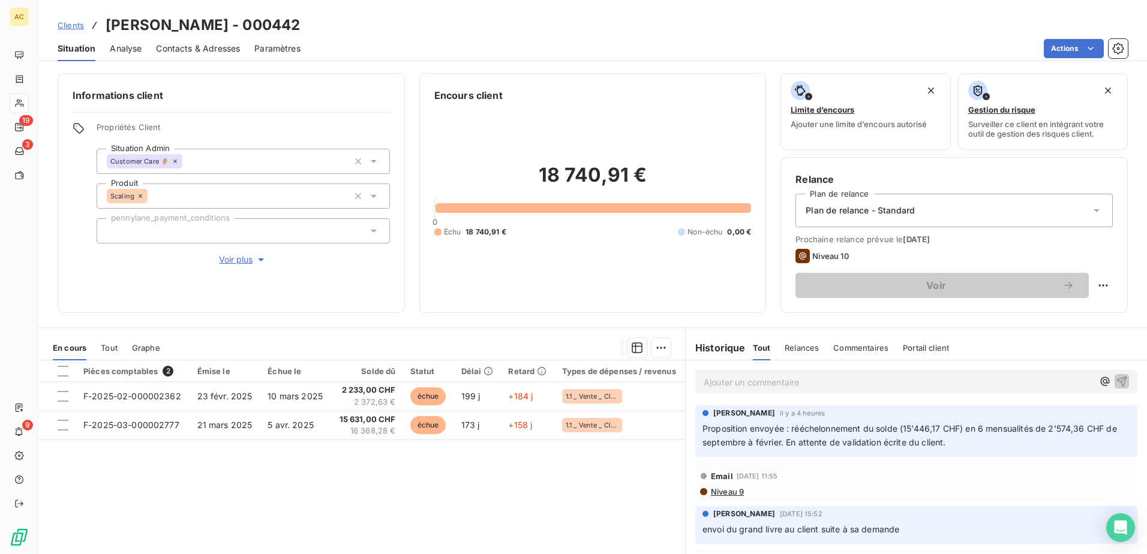
click at [453, 493] on div "Pièces comptables 2 Émise le Échue le Solde dû Statut Délai Retard Types de dép…" at bounding box center [361, 476] width 647 height 231
click at [71, 22] on span "Clients" at bounding box center [71, 25] width 26 height 10
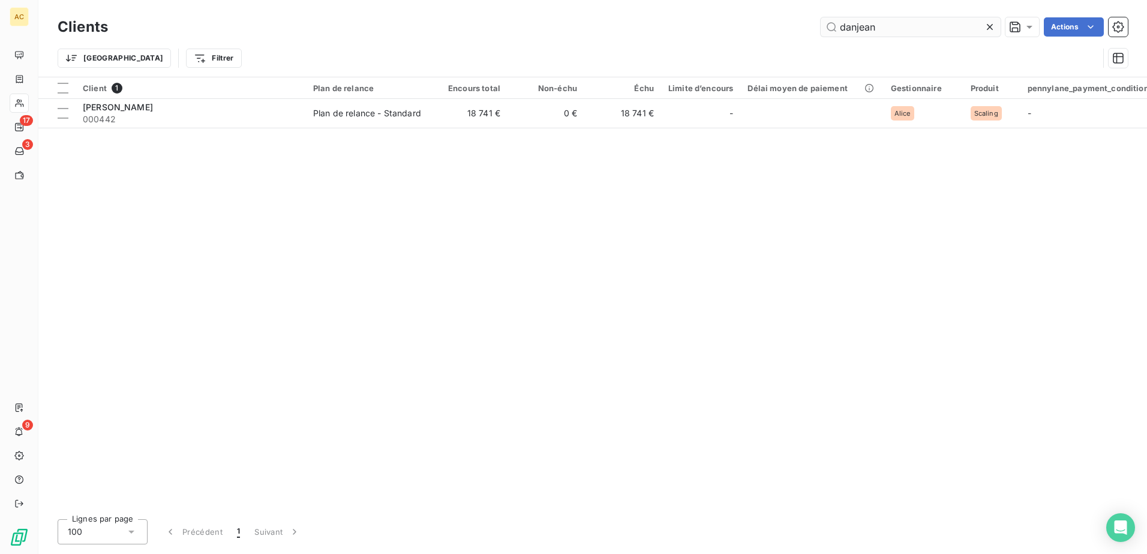
click at [913, 26] on input "danjean" at bounding box center [911, 26] width 180 height 19
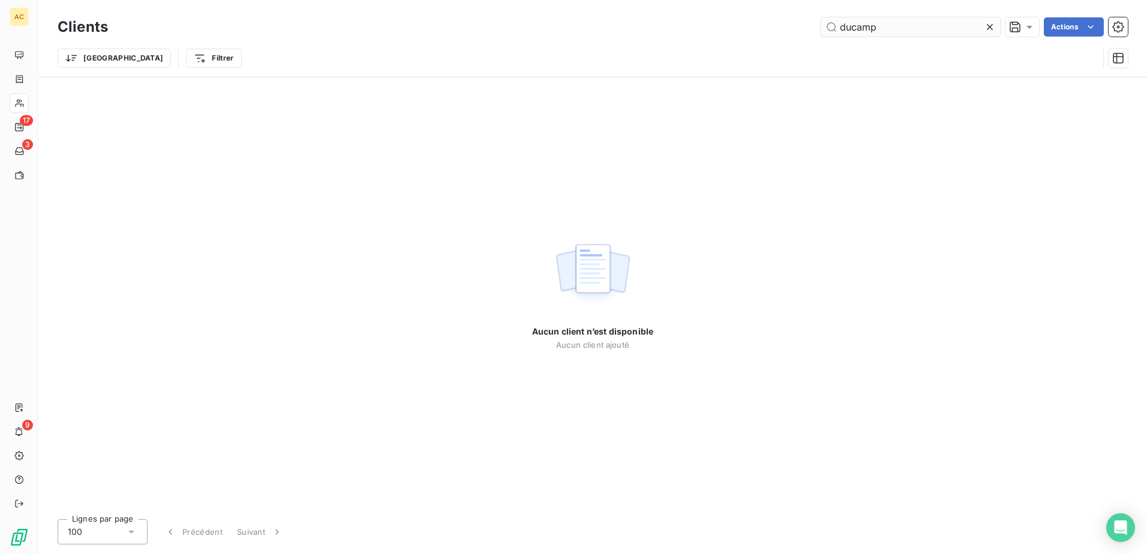
click at [891, 31] on input "ducamp" at bounding box center [911, 26] width 180 height 19
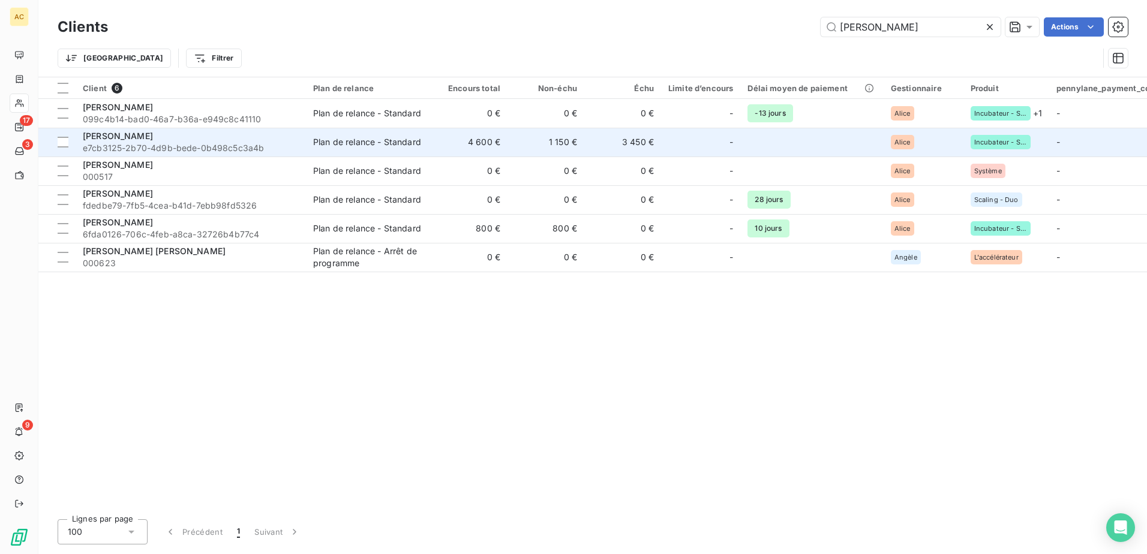
type input "[PERSON_NAME]"
click at [215, 147] on span "e7cb3125-2b70-4d9b-bede-0b498c5c3a4b" at bounding box center [191, 148] width 216 height 12
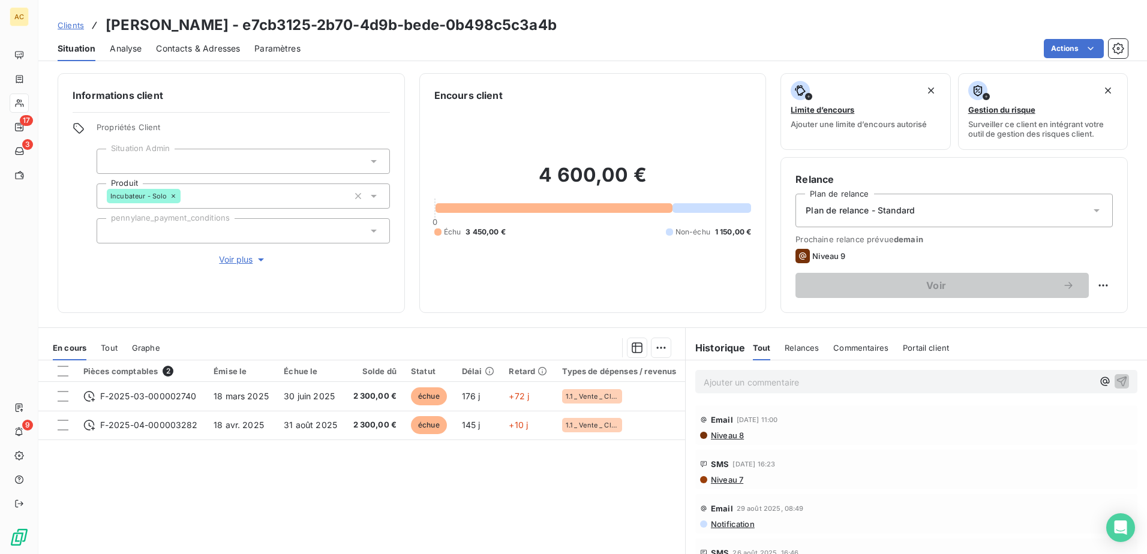
click at [183, 47] on span "Contacts & Adresses" at bounding box center [198, 49] width 84 height 12
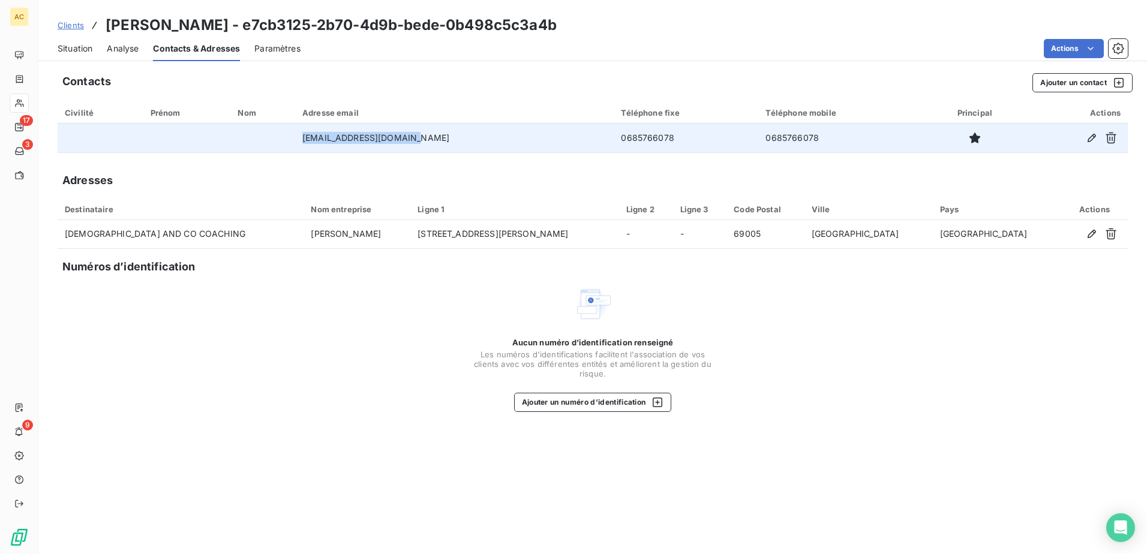
drag, startPoint x: 430, startPoint y: 142, endPoint x: 317, endPoint y: 142, distance: 112.2
click at [317, 142] on td "laurenceds@ldsandco.com" at bounding box center [454, 138] width 319 height 29
copy td "laurenceds@ldsandco.com"
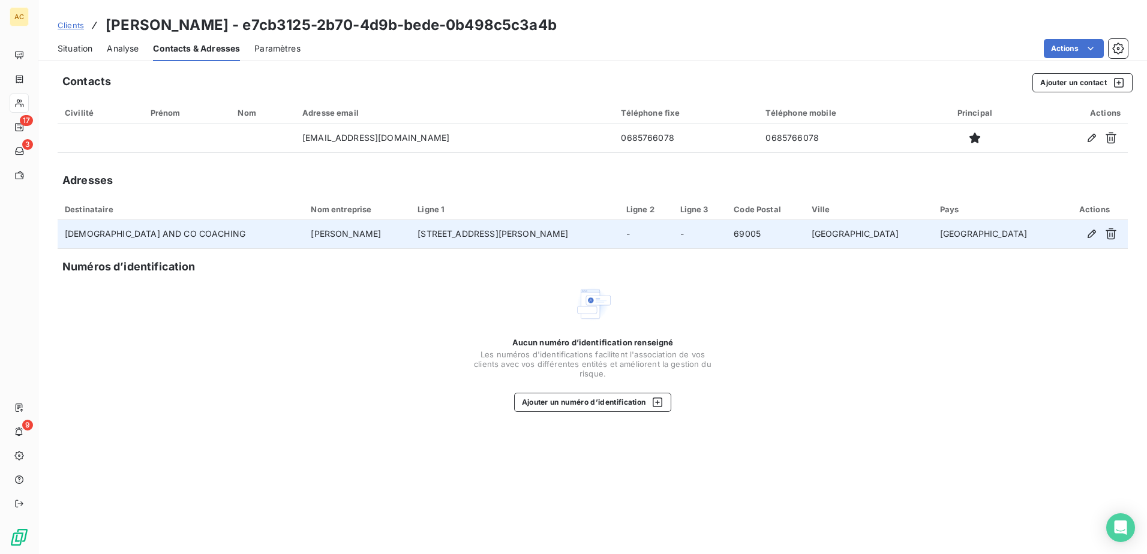
click at [305, 232] on td "[PERSON_NAME]" at bounding box center [357, 234] width 107 height 29
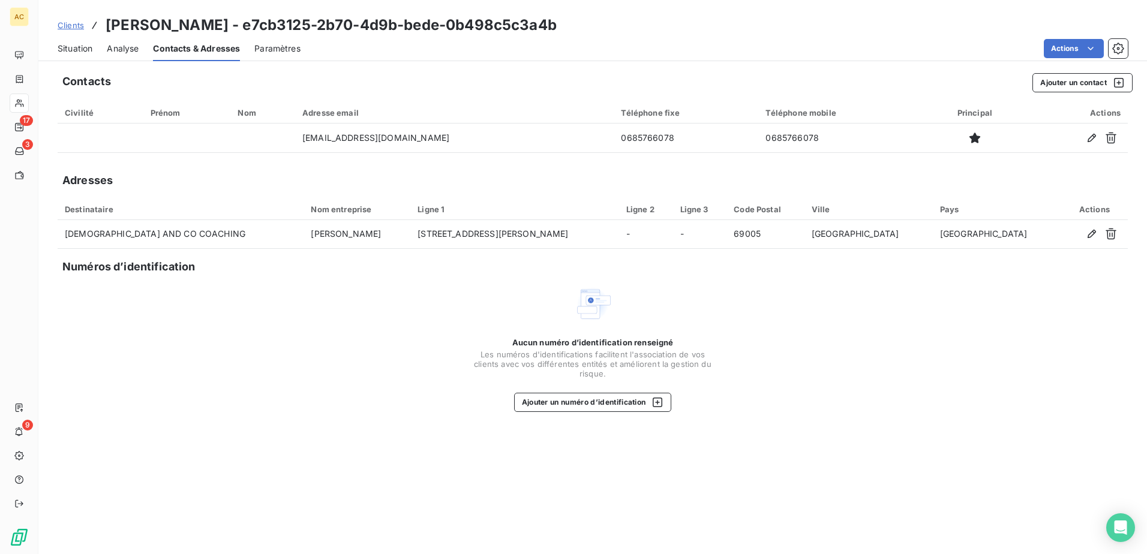
click at [74, 49] on span "Situation" at bounding box center [75, 49] width 35 height 12
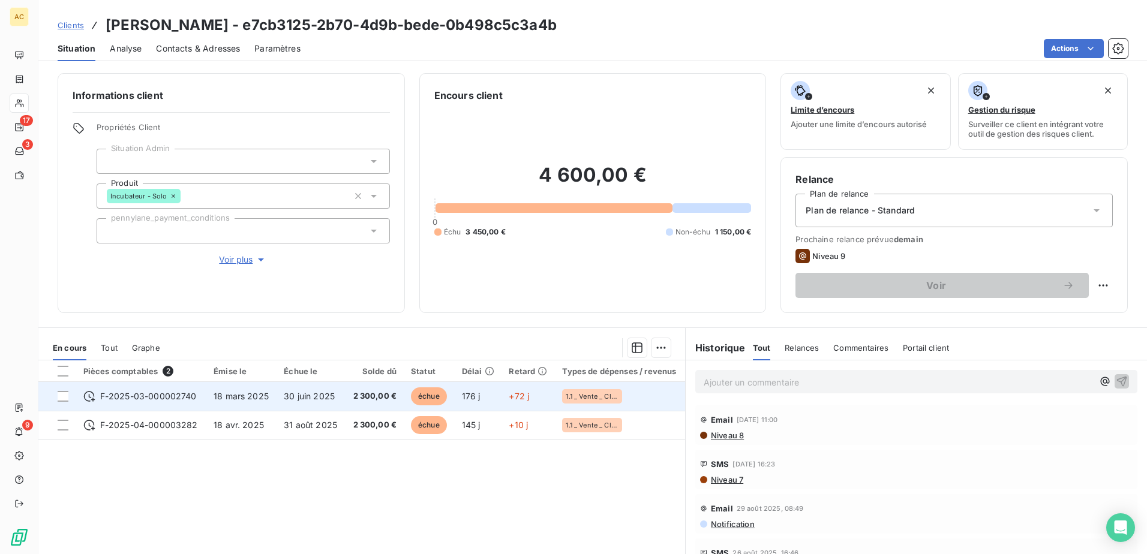
click at [334, 394] on td "30 juin 2025" at bounding box center [311, 396] width 68 height 29
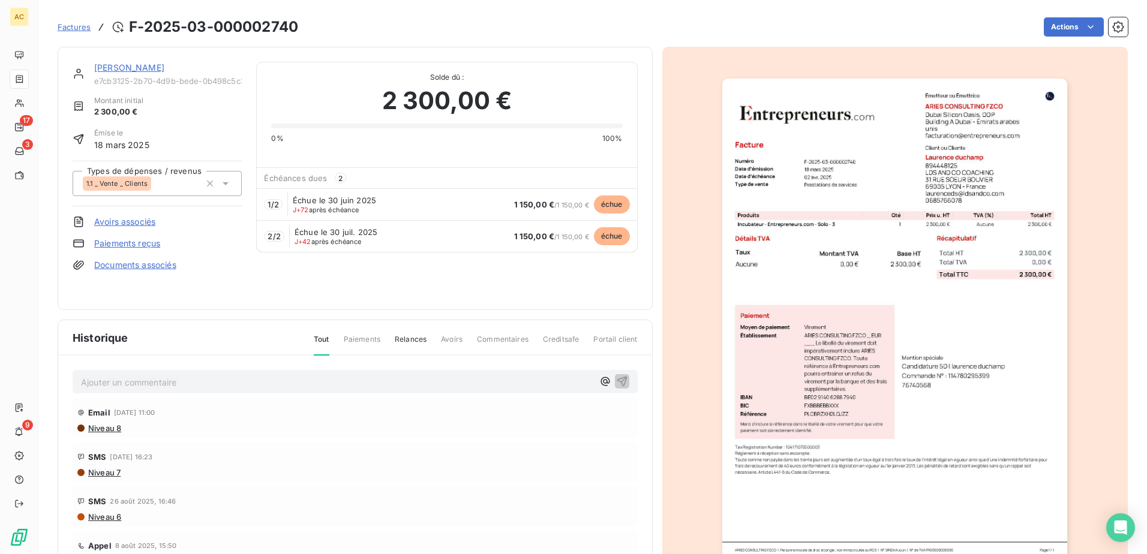
click at [1072, 15] on div "Factures F-2025-03-000002740 Actions" at bounding box center [593, 26] width 1070 height 25
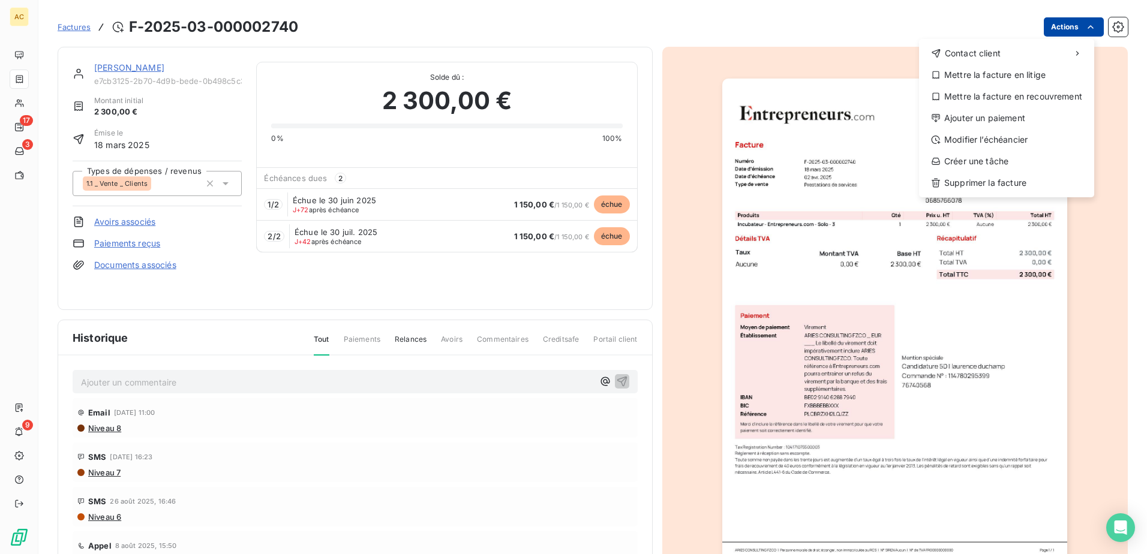
click at [1070, 25] on html "AC 17 3 9 Factures F-2025-03-000002740 Actions Contact client Mettre la facture…" at bounding box center [573, 277] width 1147 height 554
click at [1020, 122] on div "Ajouter un paiement" at bounding box center [1007, 118] width 166 height 19
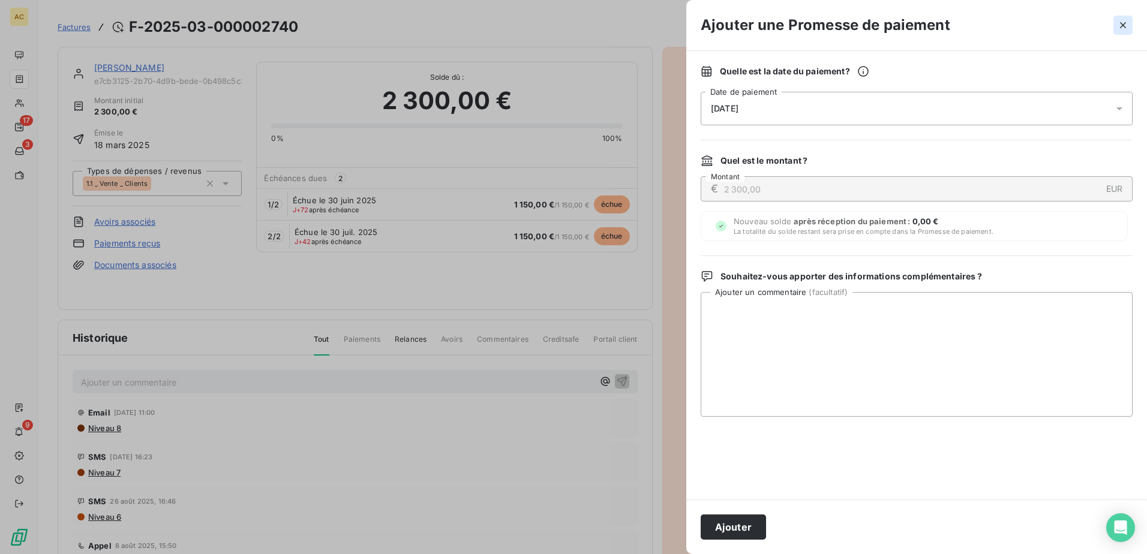
click at [1125, 24] on icon "button" at bounding box center [1123, 25] width 6 height 6
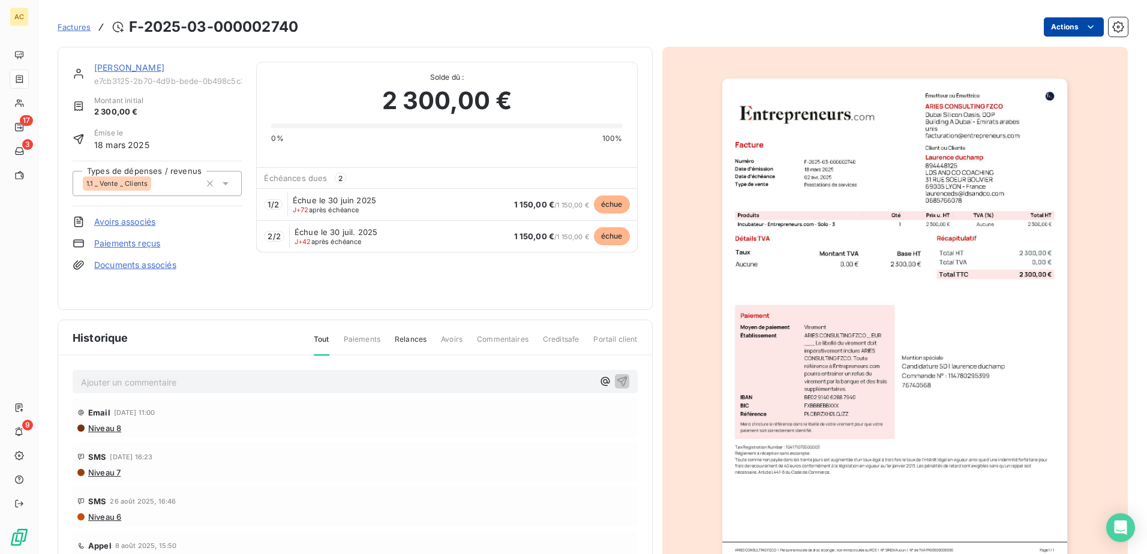
click at [1064, 23] on html "AC 17 3 9 Factures F-2025-03-000002740 Actions Laurence duchamp e7cb3125-2b70-4…" at bounding box center [573, 277] width 1147 height 554
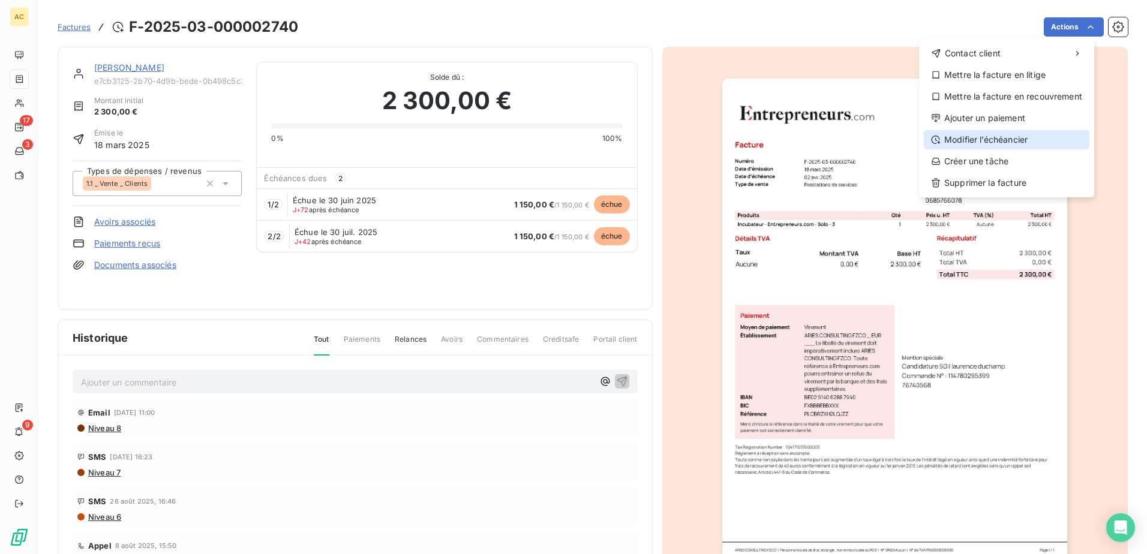
click at [989, 144] on div "Modifier l’échéancier" at bounding box center [1007, 139] width 166 height 19
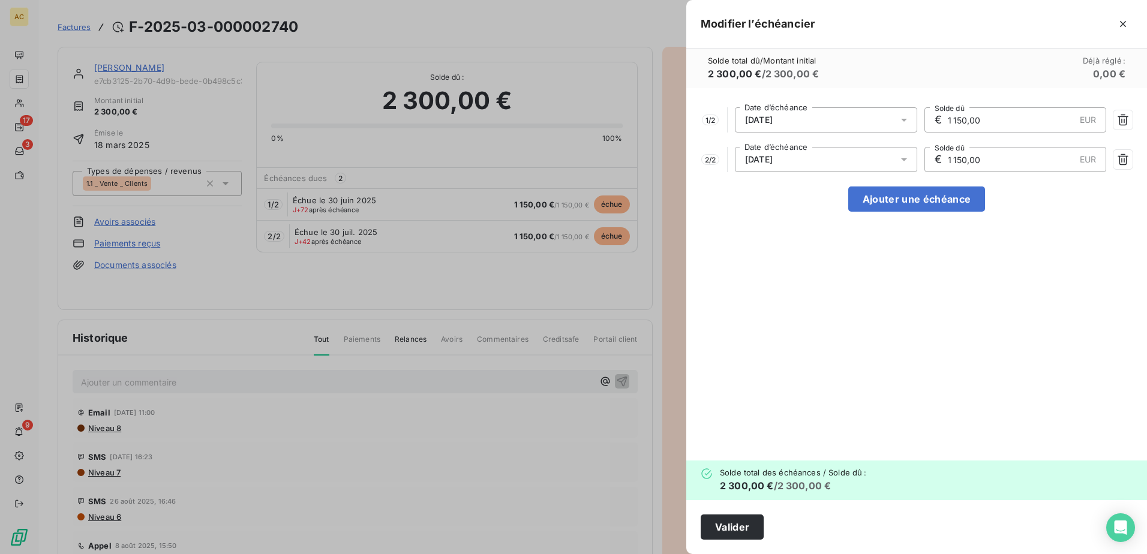
click at [867, 115] on div "30/06/2025" at bounding box center [826, 119] width 182 height 25
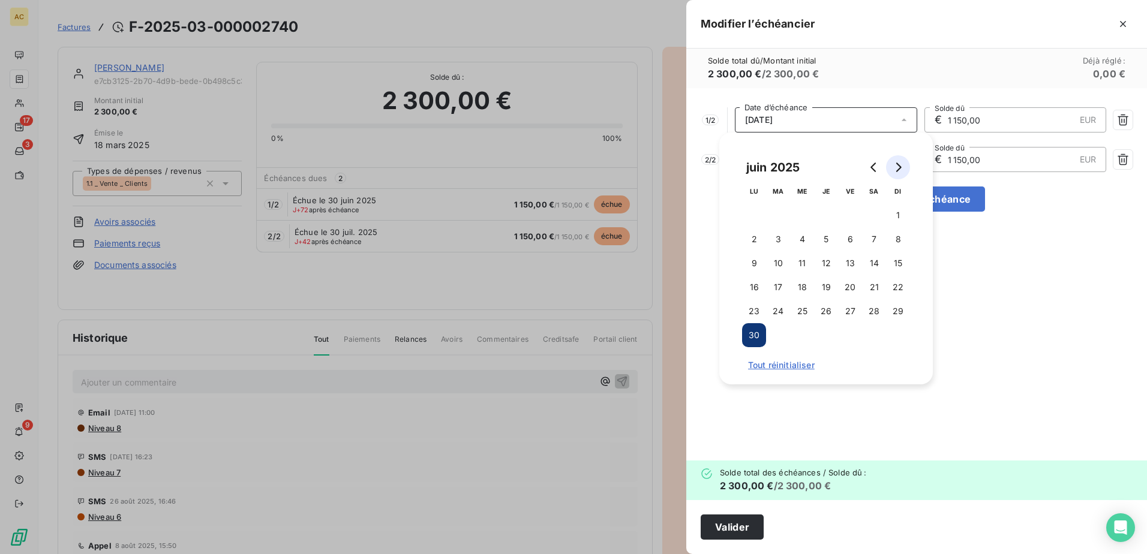
click at [898, 166] on icon "Go to next month" at bounding box center [898, 168] width 10 height 10
click at [799, 238] on button "10" at bounding box center [802, 239] width 24 height 24
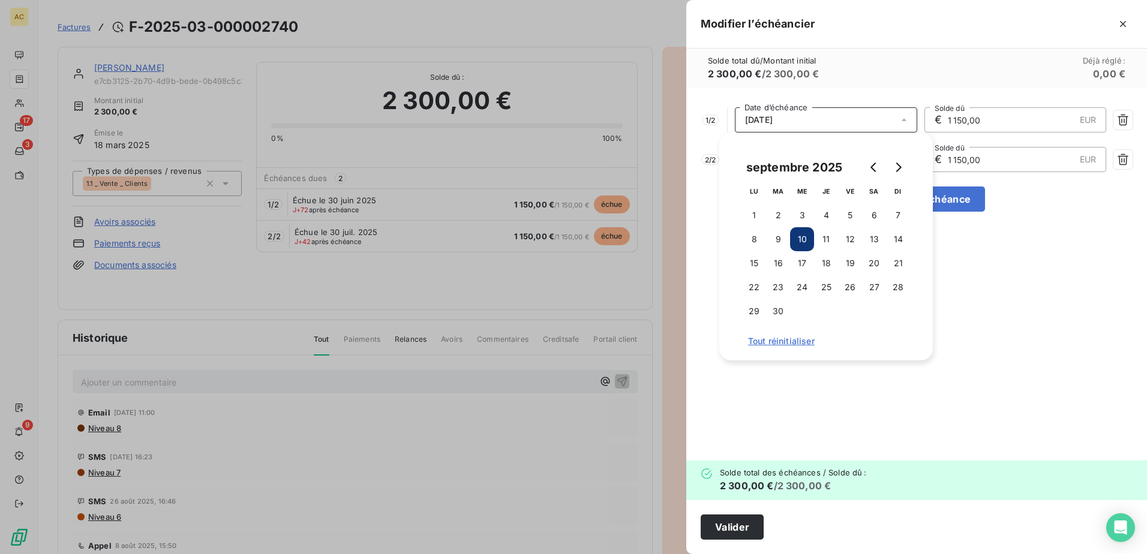
click at [994, 124] on input "1 150,00" at bounding box center [1011, 120] width 128 height 24
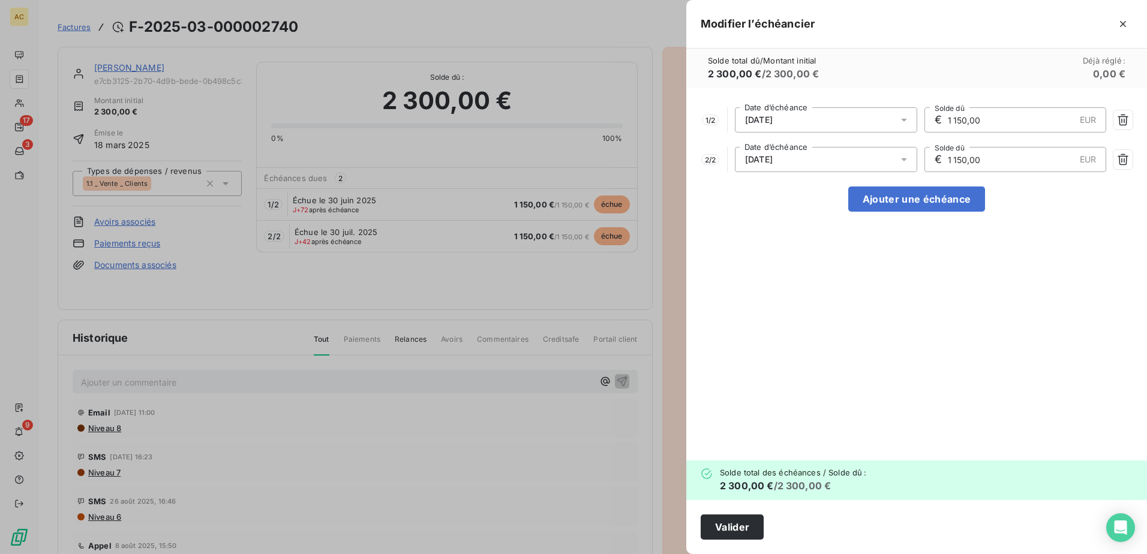
click at [994, 124] on input "1 150,00" at bounding box center [1011, 120] width 128 height 24
type input "0,00"
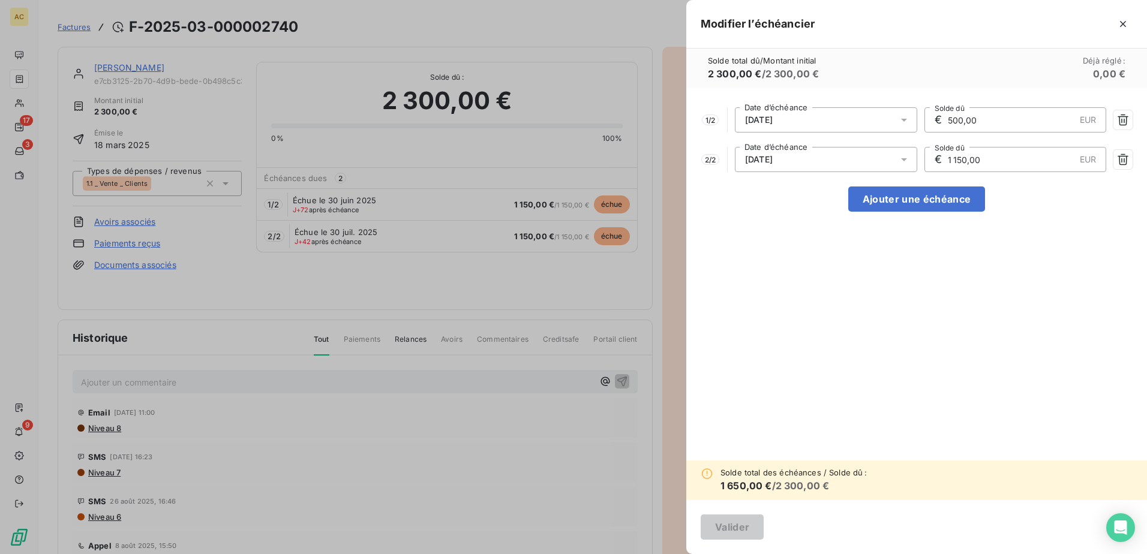
type input "500,00"
click at [793, 152] on div "10/09/2025" at bounding box center [826, 159] width 182 height 25
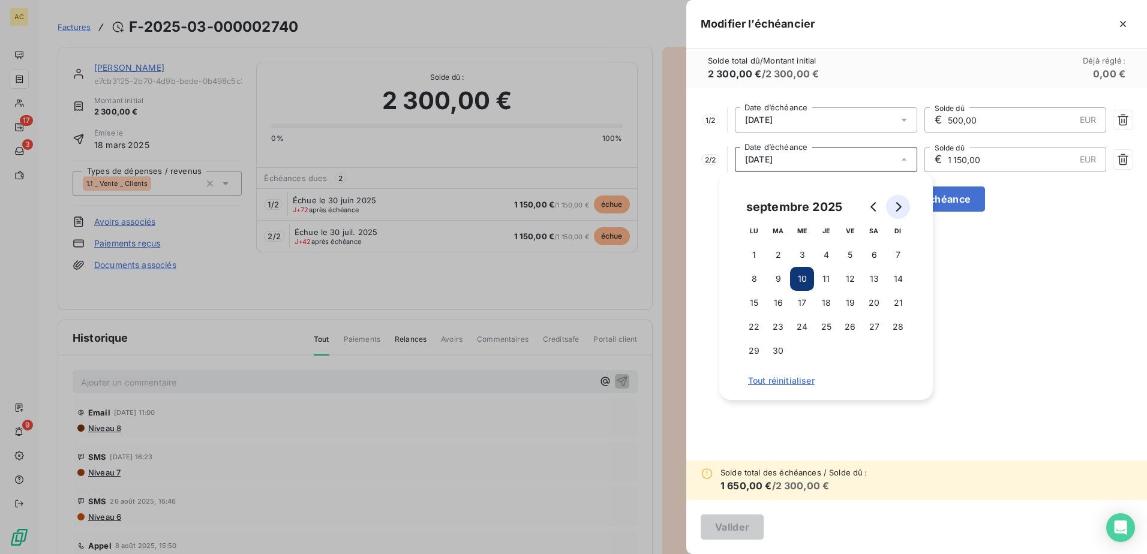
click at [897, 216] on button "Go to next month" at bounding box center [898, 207] width 24 height 24
click at [842, 275] on button "10" at bounding box center [850, 279] width 24 height 24
click at [981, 162] on input "1 150,00" at bounding box center [1011, 160] width 128 height 24
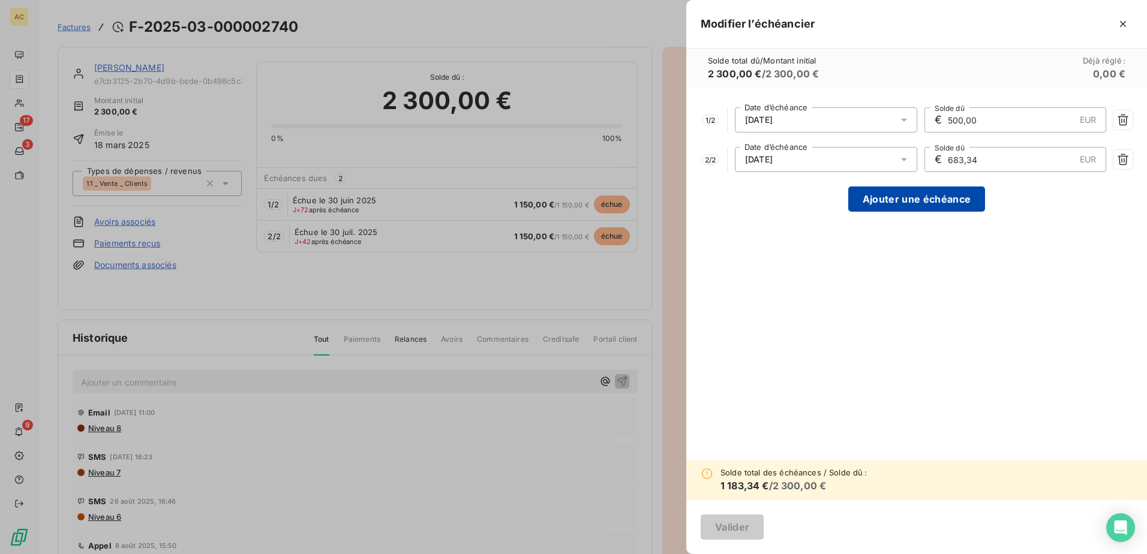
type input "683,34"
click at [932, 197] on button "Ajouter une échéance" at bounding box center [916, 199] width 137 height 25
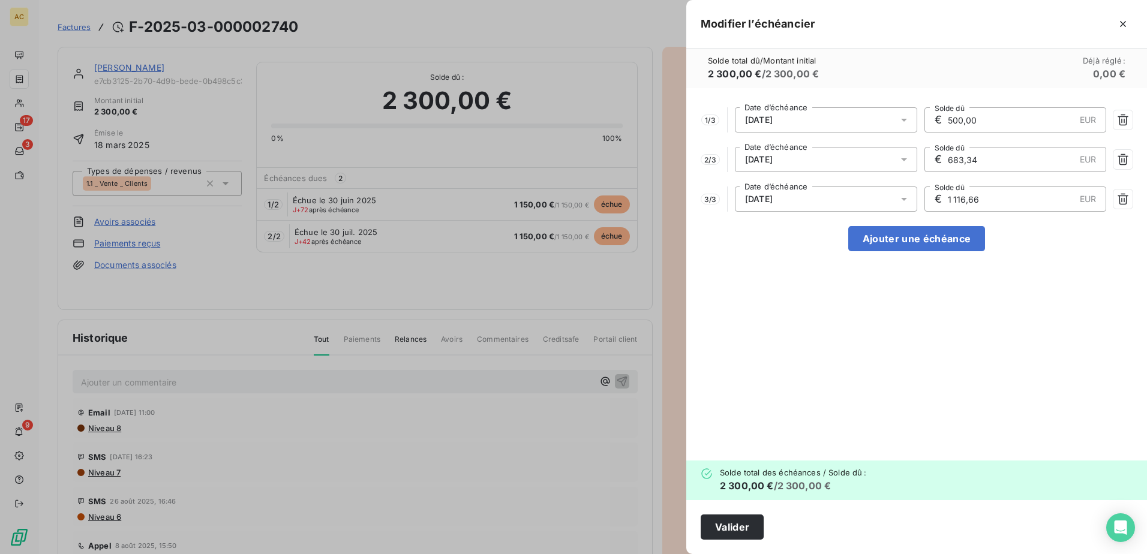
click at [833, 199] on div "10/11/2025" at bounding box center [826, 199] width 182 height 25
click at [980, 200] on input "1 116,66" at bounding box center [1011, 199] width 128 height 24
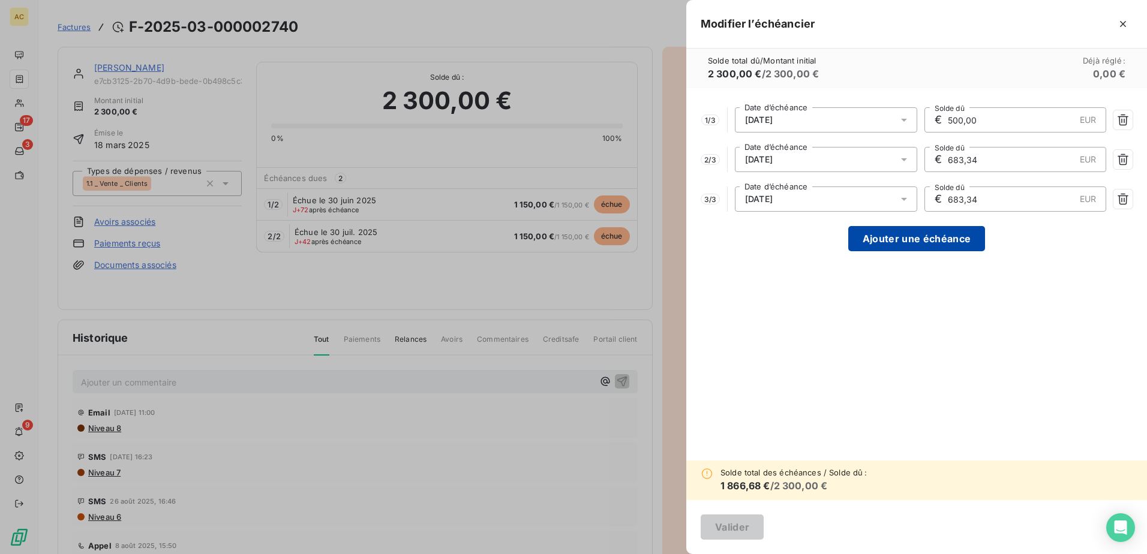
type input "683,34"
click at [927, 238] on button "Ajouter une échéance" at bounding box center [916, 238] width 137 height 25
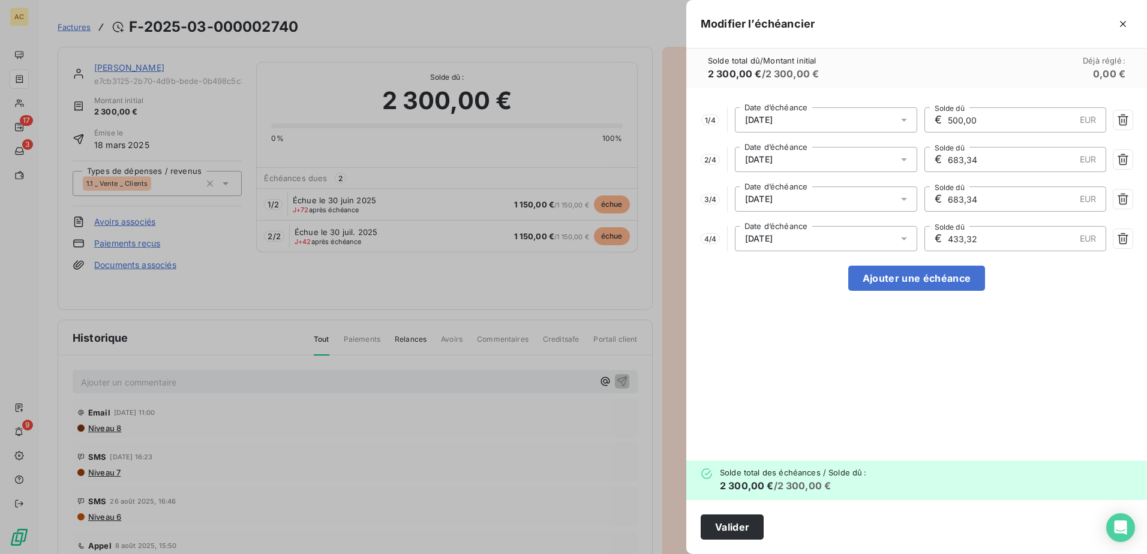
click at [772, 329] on div "1 / 4 10/09/2025 Date d’échéance € 500,00 EUR Solde dû 2 / 4 10/10/2025 Date d’…" at bounding box center [916, 274] width 461 height 373
click at [718, 530] on button "Valider" at bounding box center [732, 527] width 63 height 25
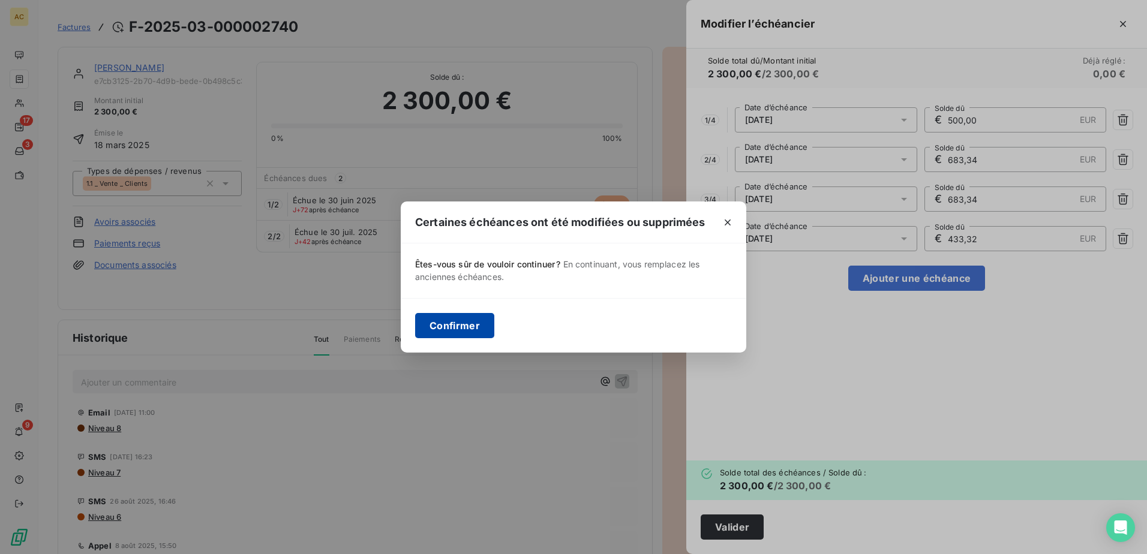
click at [485, 329] on button "Confirmer" at bounding box center [454, 325] width 79 height 25
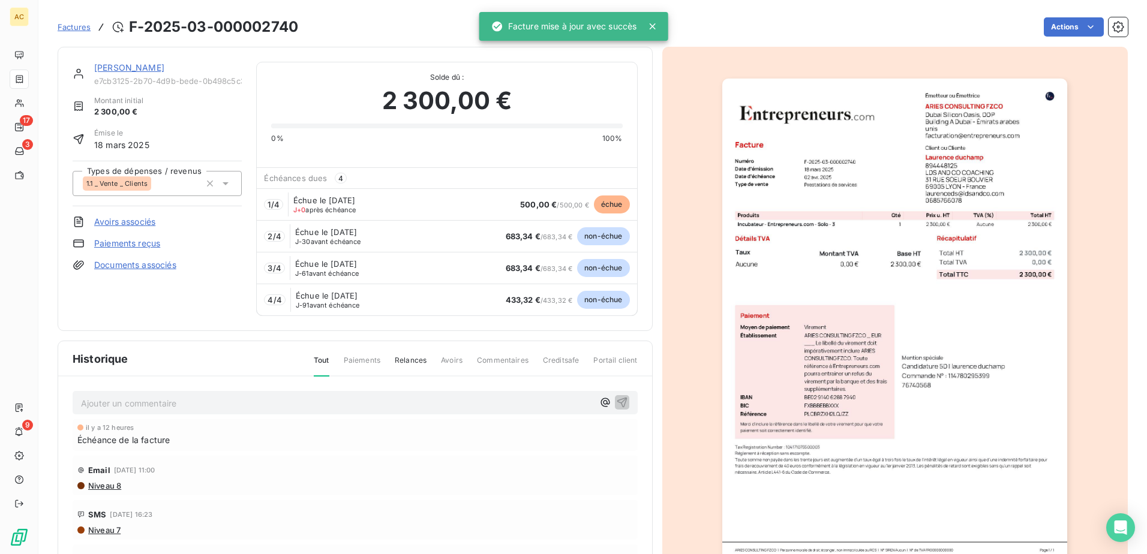
click at [116, 67] on link "Laurence duchamp" at bounding box center [129, 67] width 70 height 10
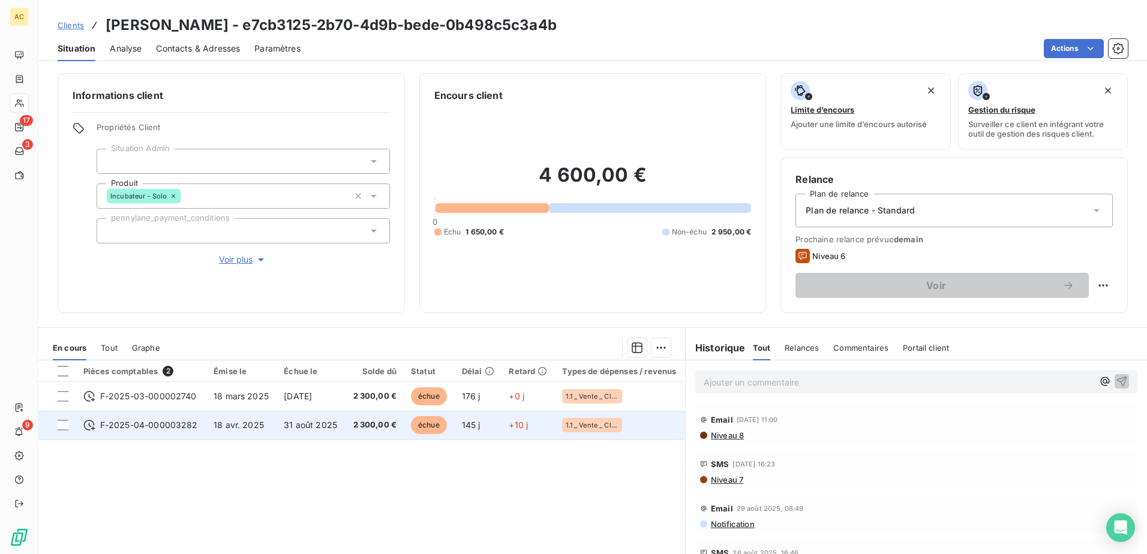
click at [296, 436] on td "31 août 2025" at bounding box center [311, 425] width 68 height 29
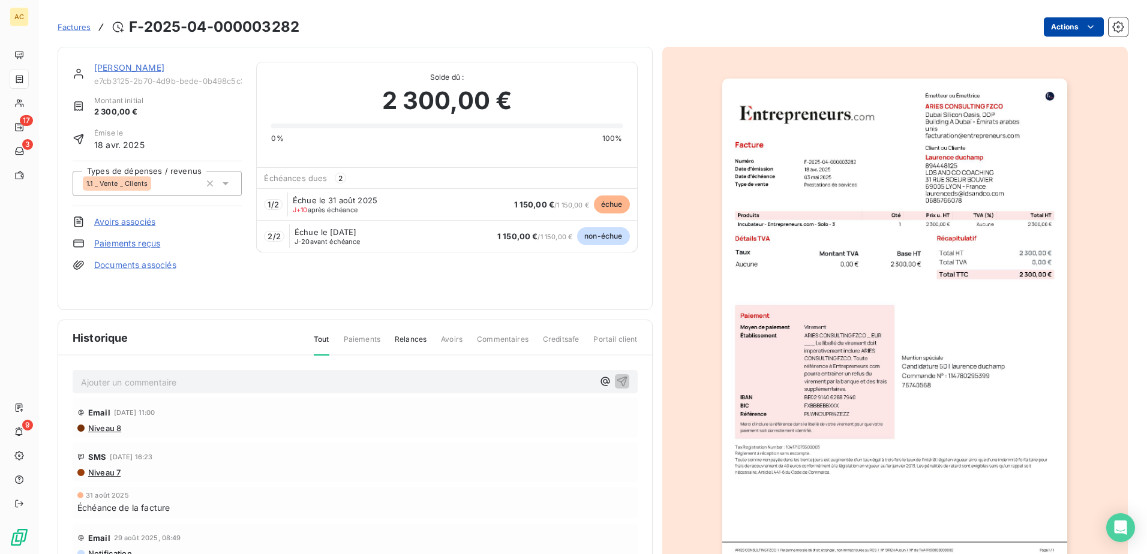
click at [1072, 29] on html "AC 17 3 9 Factures F-2025-04-000003282 Actions Laurence duchamp e7cb3125-2b70-4…" at bounding box center [573, 277] width 1147 height 554
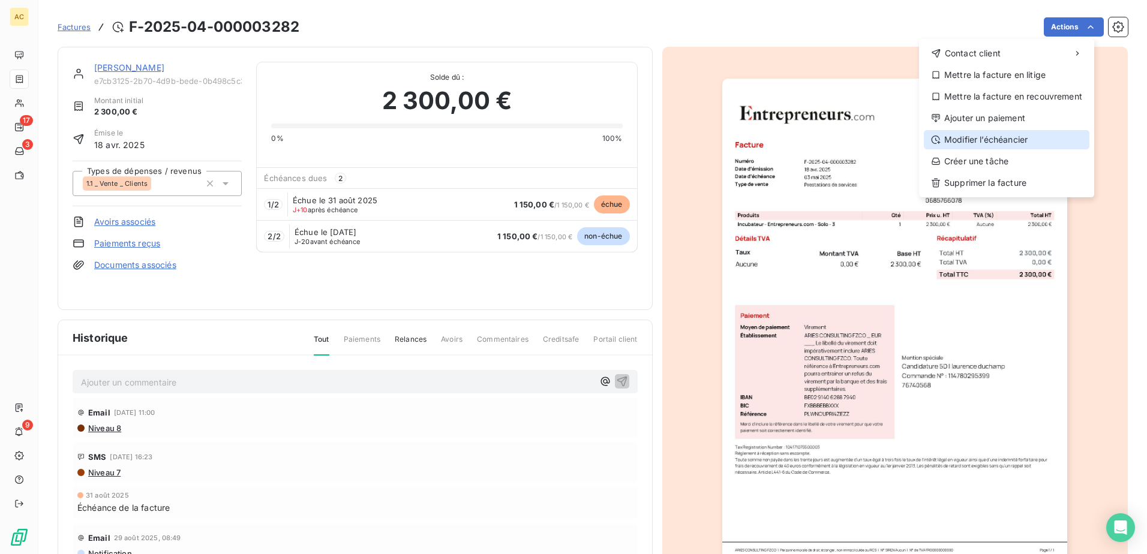
click at [977, 137] on div "Modifier l’échéancier" at bounding box center [1007, 139] width 166 height 19
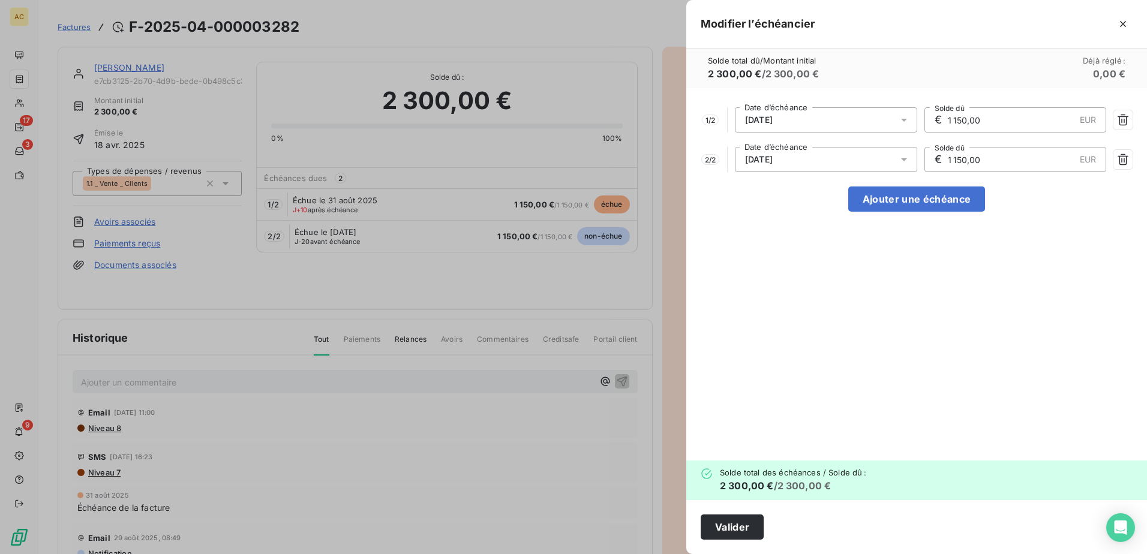
click at [829, 123] on div "31/08/2025" at bounding box center [826, 119] width 182 height 25
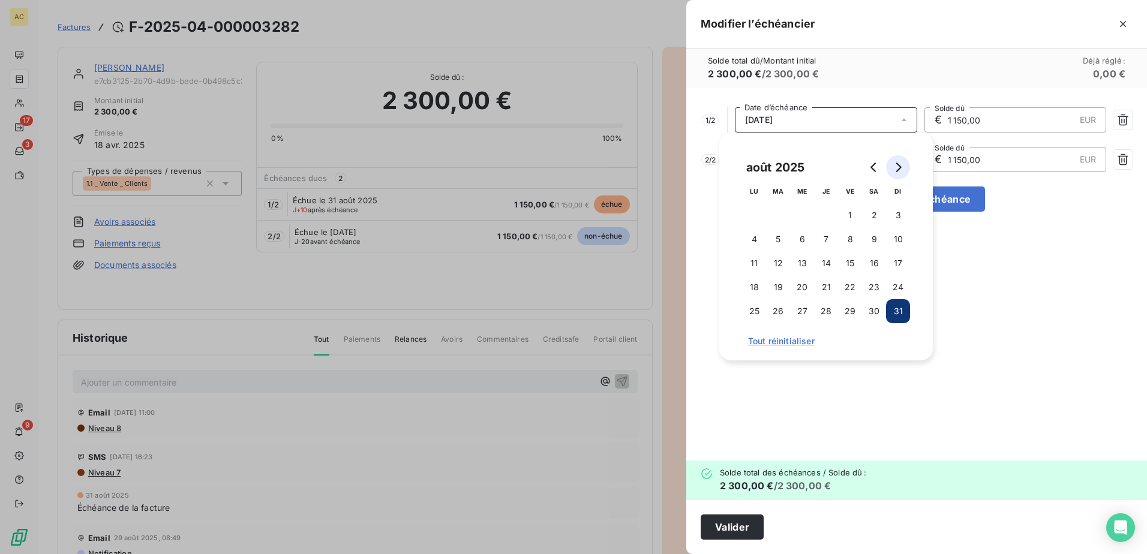
click at [907, 160] on button "Go to next month" at bounding box center [898, 167] width 24 height 24
click at [805, 241] on button "10" at bounding box center [802, 239] width 24 height 24
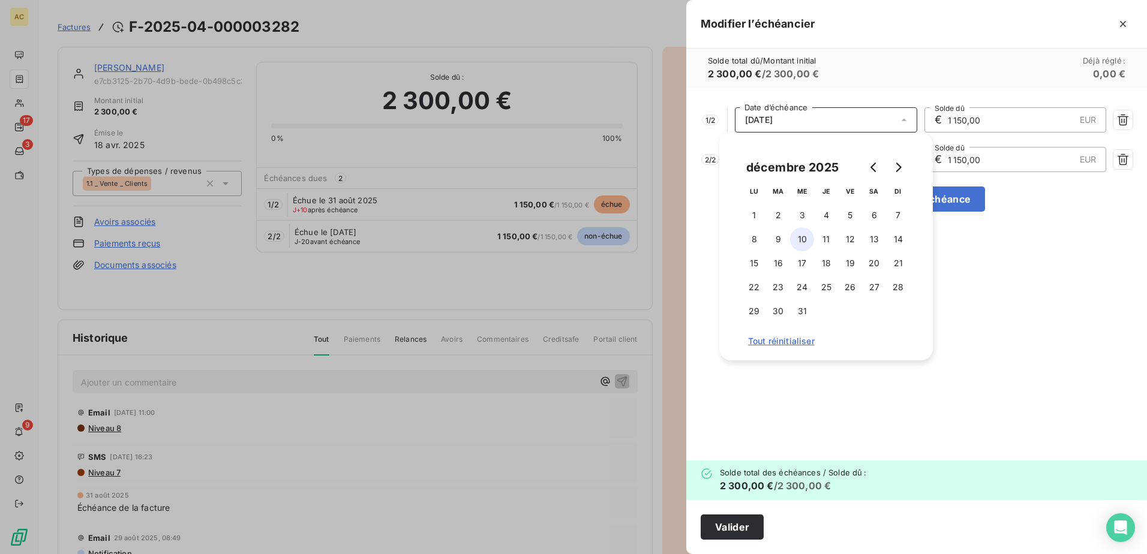
click at [802, 237] on button "10" at bounding box center [802, 239] width 24 height 24
click at [953, 121] on input "1 150,00" at bounding box center [1011, 120] width 128 height 24
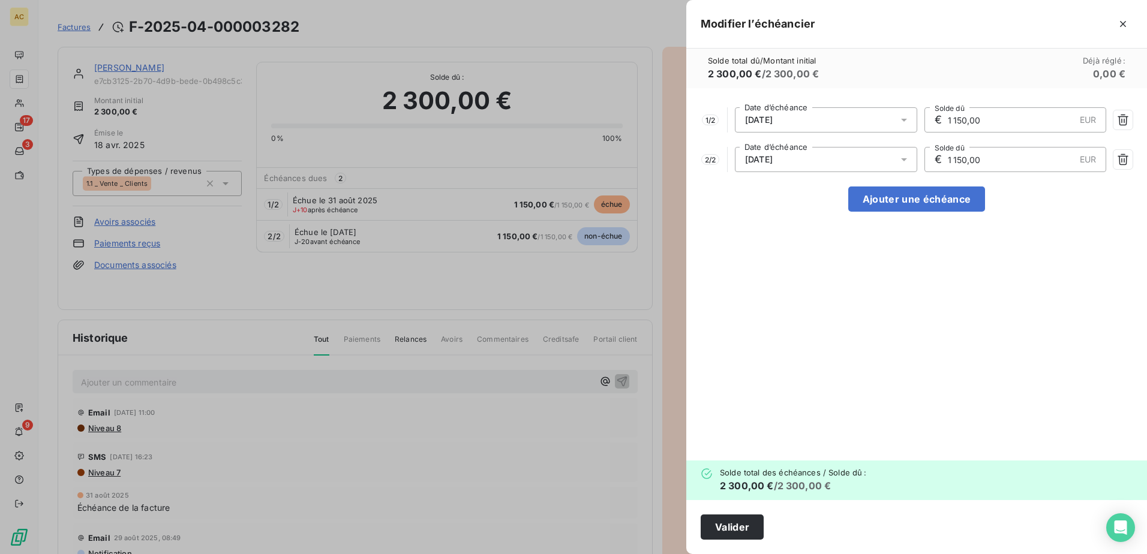
click at [973, 119] on input "1 150,00" at bounding box center [1011, 120] width 128 height 24
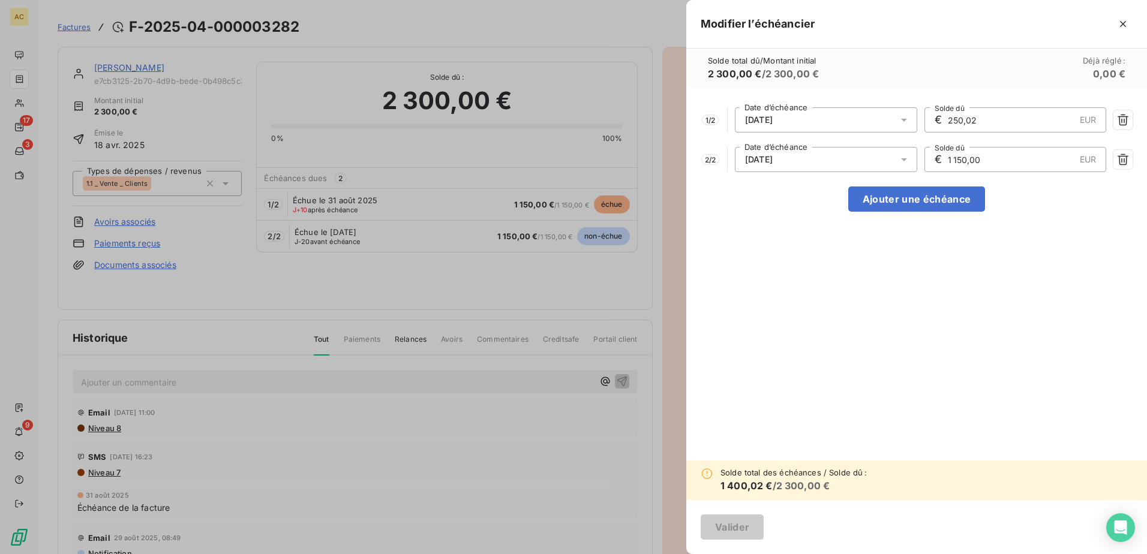
type input "250,02"
click at [814, 161] on div "10/12/2025" at bounding box center [826, 159] width 182 height 25
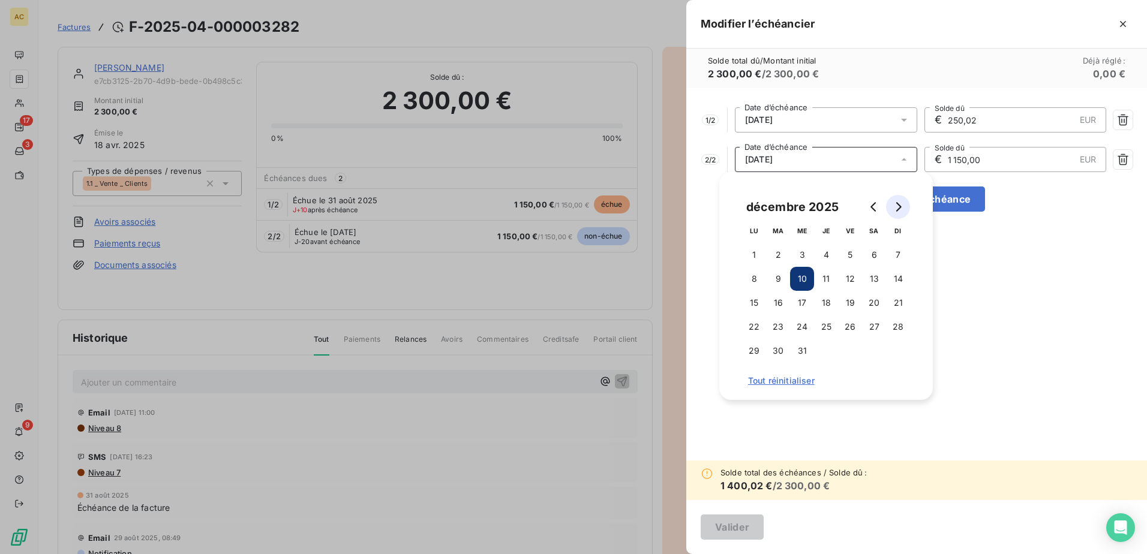
click at [898, 202] on icon "Go to next month" at bounding box center [898, 207] width 10 height 10
click at [867, 279] on button "10" at bounding box center [874, 279] width 24 height 24
click at [871, 278] on button "10" at bounding box center [874, 279] width 24 height 24
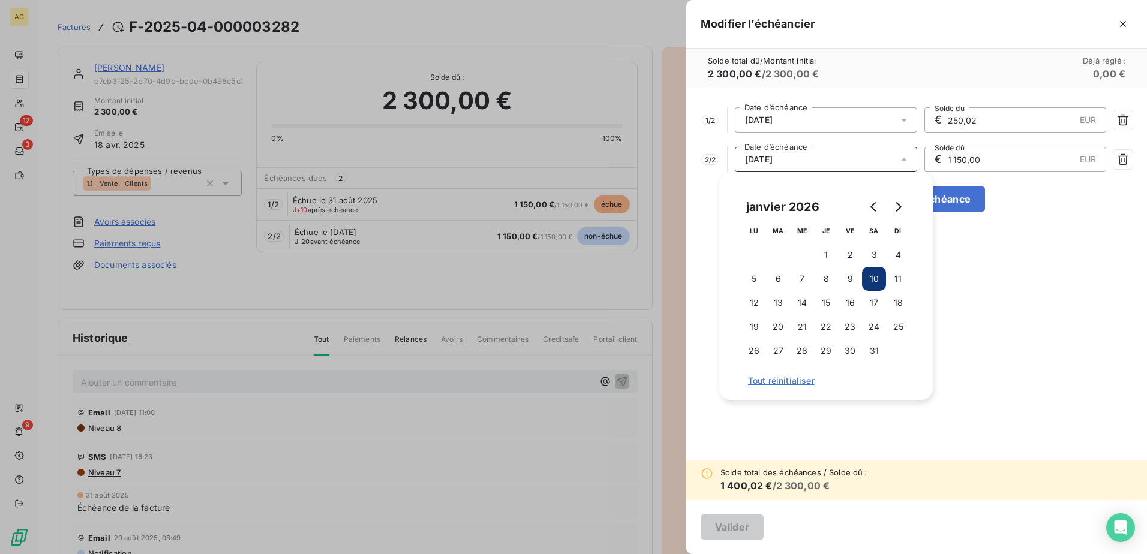
click at [971, 156] on input "1 150,00" at bounding box center [1011, 160] width 128 height 24
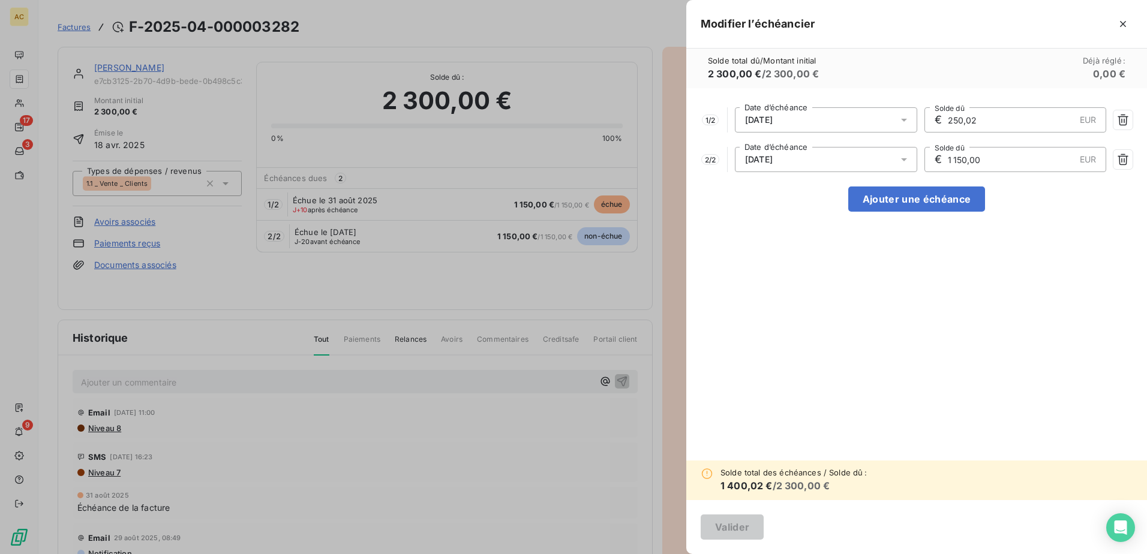
click at [971, 156] on input "1 150,00" at bounding box center [1011, 160] width 128 height 24
click at [971, 155] on input "1 150,00" at bounding box center [1011, 160] width 128 height 24
type input "683,34"
click at [908, 202] on button "Ajouter une échéance" at bounding box center [916, 199] width 137 height 25
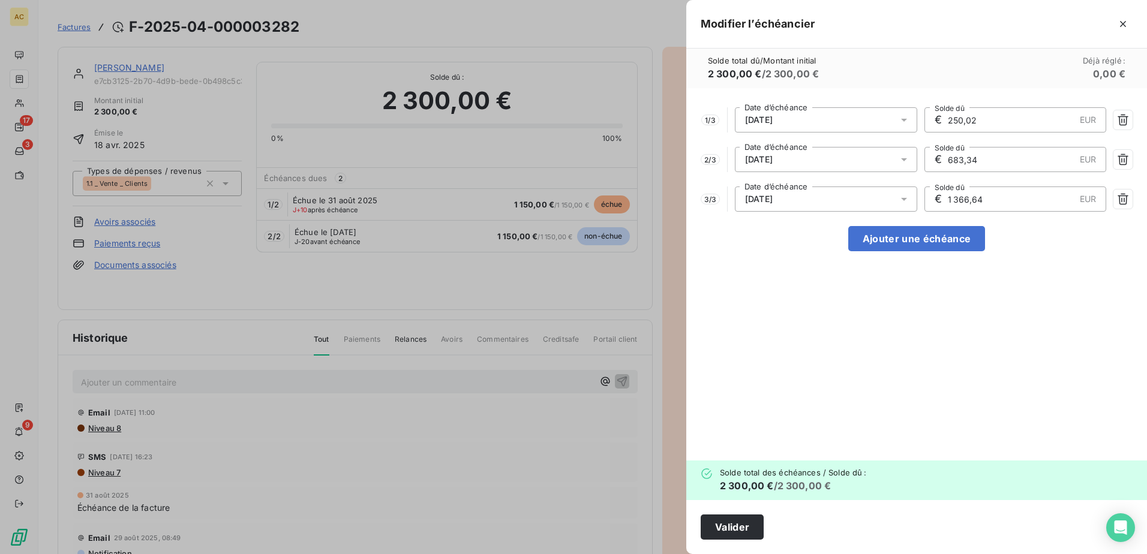
click at [973, 200] on input "1 366,64" at bounding box center [1011, 199] width 128 height 24
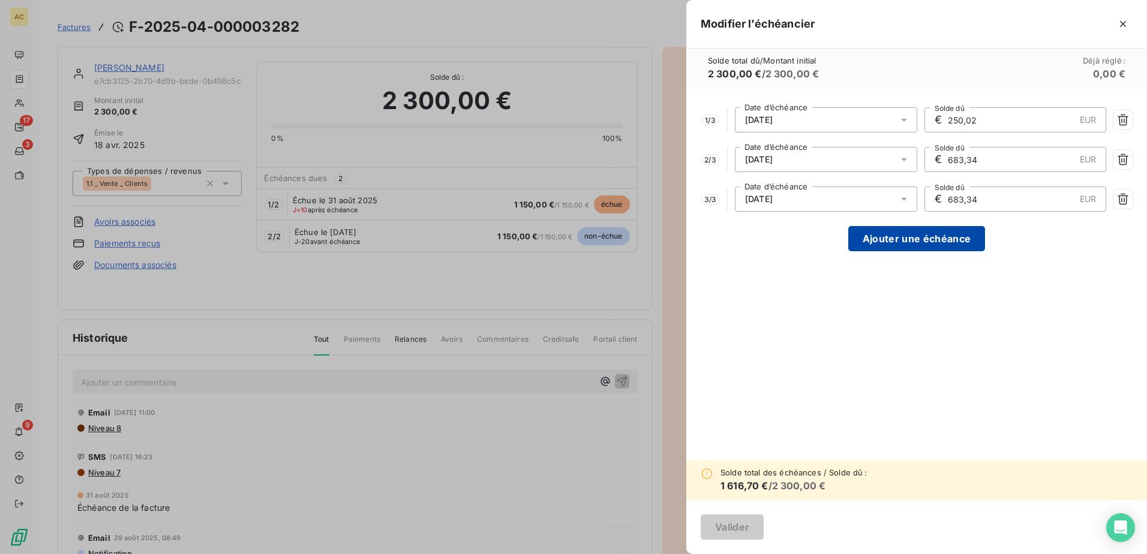
type input "683,34"
click at [945, 245] on button "Ajouter une échéance" at bounding box center [916, 238] width 137 height 25
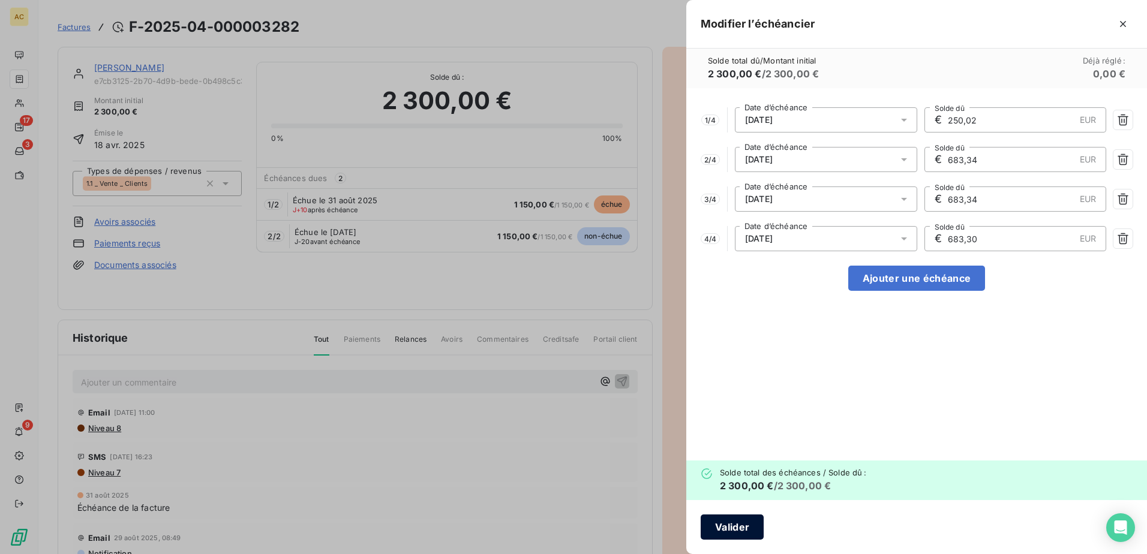
click at [736, 525] on button "Valider" at bounding box center [732, 527] width 63 height 25
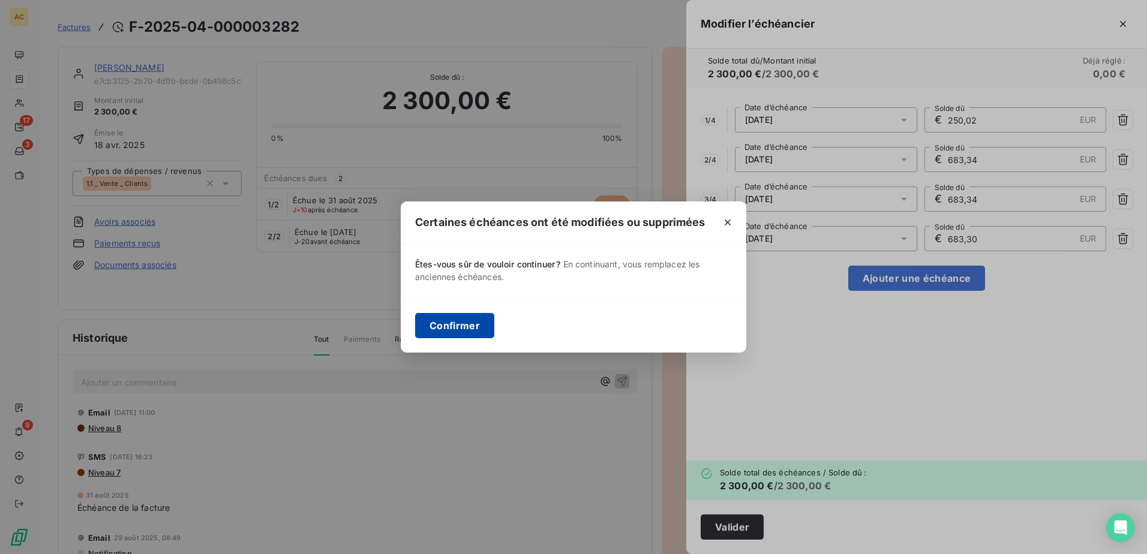
click at [475, 329] on button "Confirmer" at bounding box center [454, 325] width 79 height 25
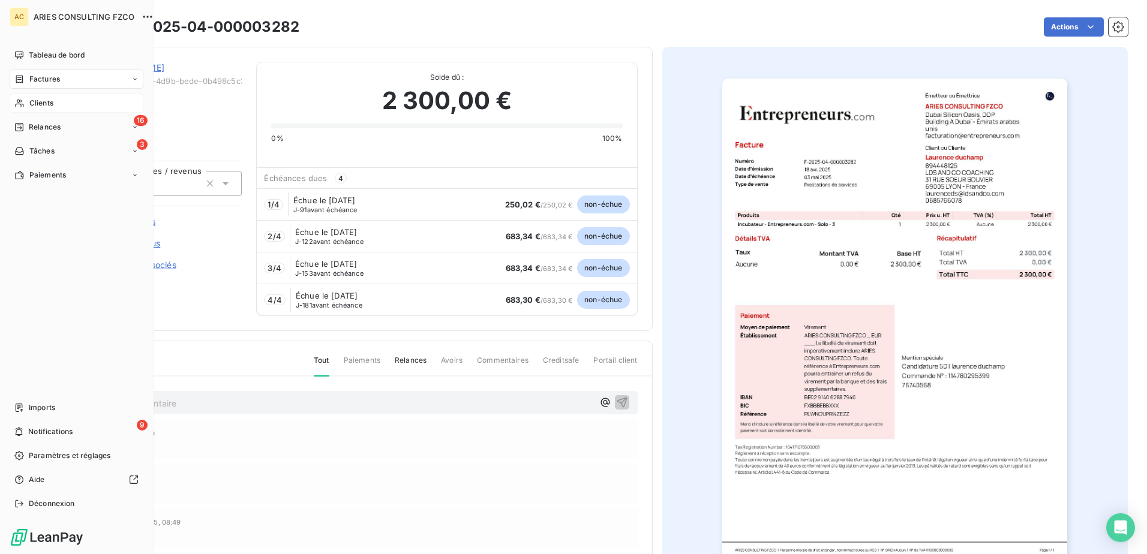
click at [35, 103] on span "Clients" at bounding box center [41, 103] width 24 height 11
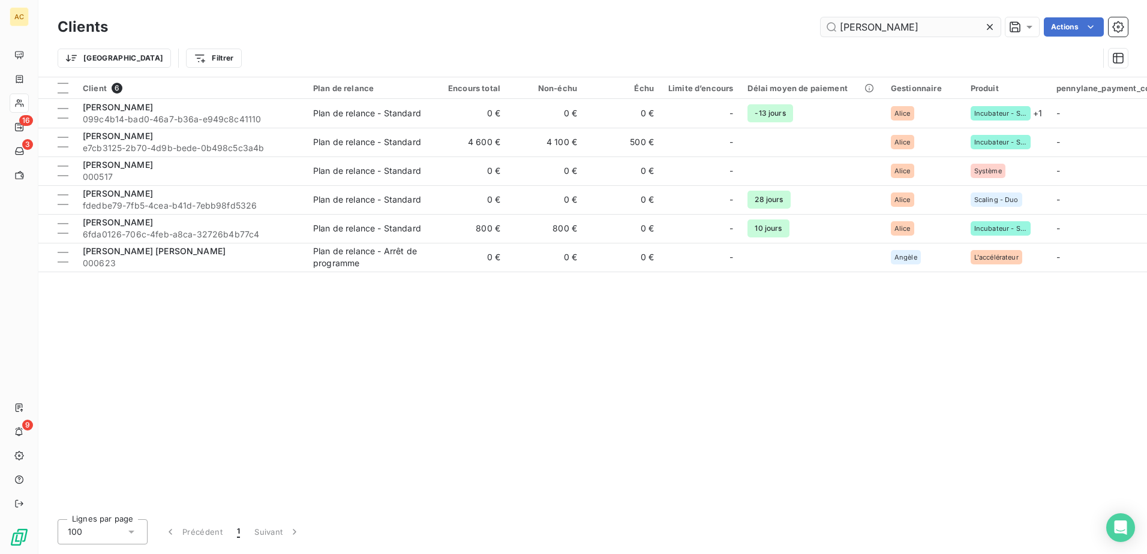
click at [902, 31] on input "laurence" at bounding box center [911, 26] width 180 height 19
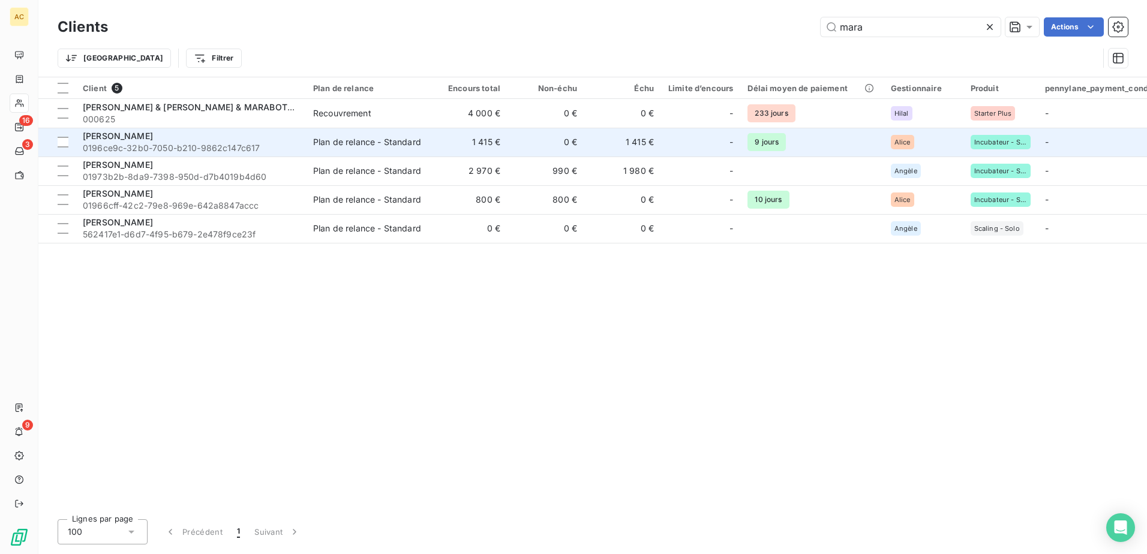
type input "mara"
click at [185, 141] on div "Marame Ndiaye" at bounding box center [191, 136] width 216 height 12
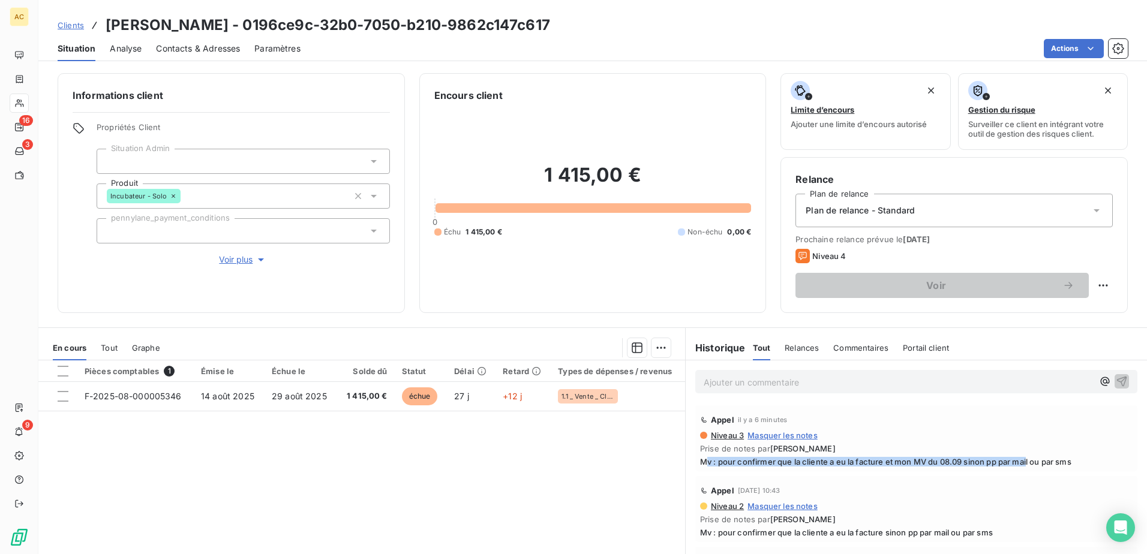
drag, startPoint x: 701, startPoint y: 463, endPoint x: 1026, endPoint y: 463, distance: 325.2
click at [1026, 463] on span "Mv : pour confirmer que la cliente a eu la facture et mon MV du 08.09 sinon pp …" at bounding box center [916, 462] width 433 height 10
drag, startPoint x: 1026, startPoint y: 463, endPoint x: 908, endPoint y: 467, distance: 117.7
click at [908, 467] on div "Appel il y a 6 minutes Niveau 3 Masquer les notes Prise de notes par Alice HILD…" at bounding box center [916, 439] width 442 height 66
click at [1104, 281] on div "Relance Plan de relance Plan de relance - Standard Prochaine relance prévue le …" at bounding box center [954, 235] width 347 height 156
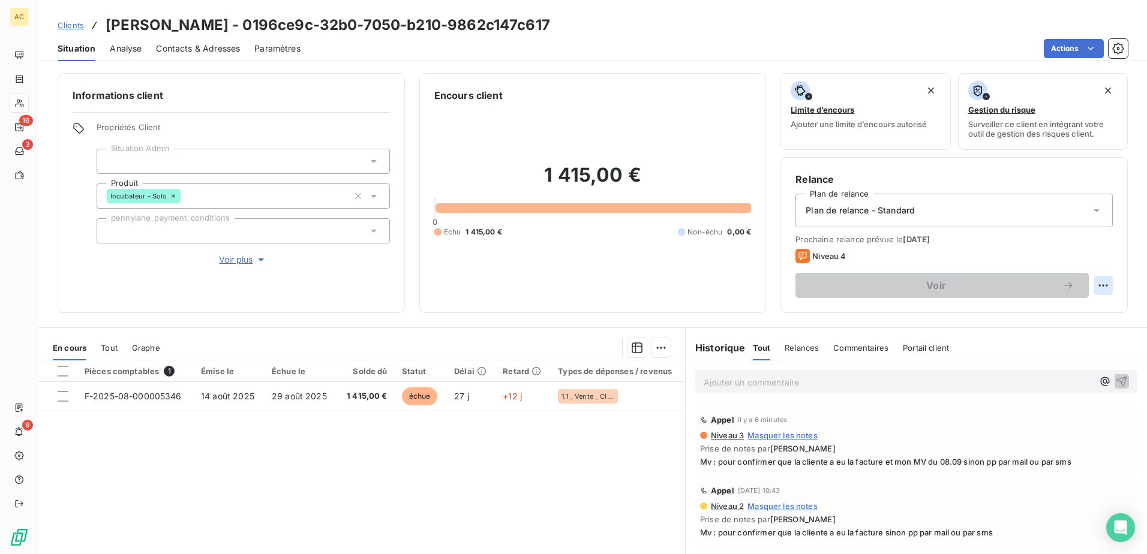
click at [1099, 283] on html "AC 16 3 9 Clients Marame Ndiaye - 0196ce9c-32b0-7050-b210-9862c147c617 Situatio…" at bounding box center [573, 277] width 1147 height 554
click at [1054, 318] on div "Replanifier cette action" at bounding box center [1044, 311] width 107 height 19
select select "8"
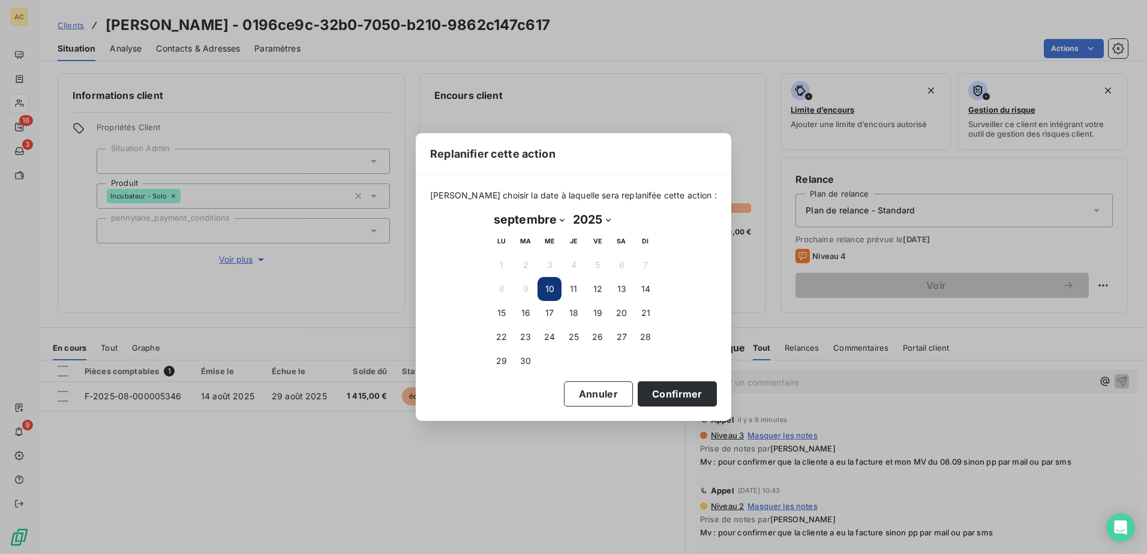
click at [557, 284] on button "10" at bounding box center [550, 289] width 24 height 24
click at [664, 404] on button "Confirmer" at bounding box center [677, 394] width 79 height 25
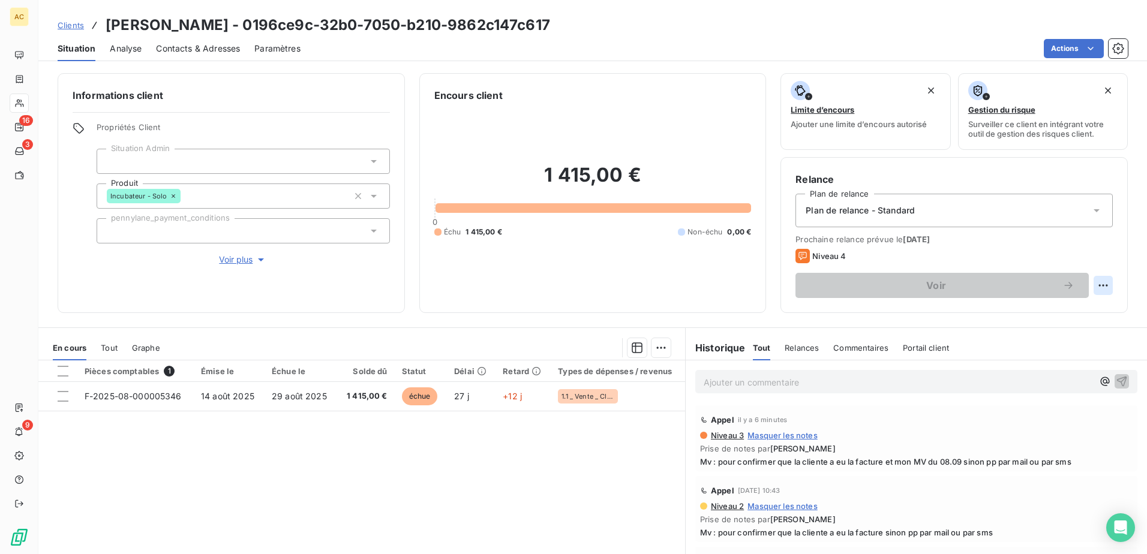
click at [1092, 282] on html "AC 16 3 9 Clients Marame Ndiaye - 0196ce9c-32b0-7050-b210-9862c147c617 Situatio…" at bounding box center [573, 277] width 1147 height 554
click at [1047, 310] on div "Replanifier cette action" at bounding box center [1044, 311] width 107 height 19
select select "8"
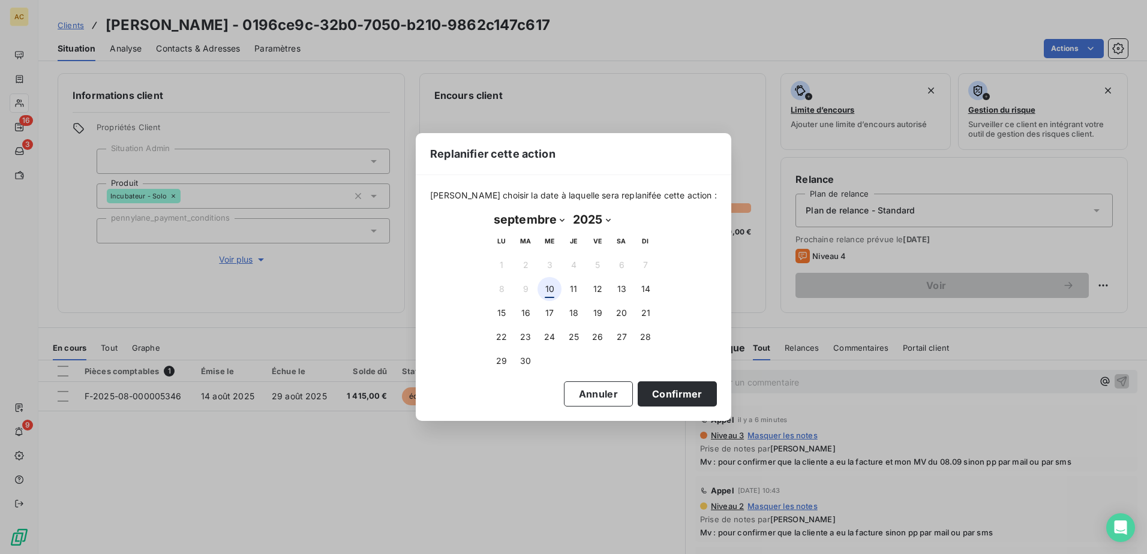
click at [549, 289] on button "10" at bounding box center [550, 289] width 24 height 24
click at [649, 392] on button "Confirmer" at bounding box center [677, 394] width 79 height 25
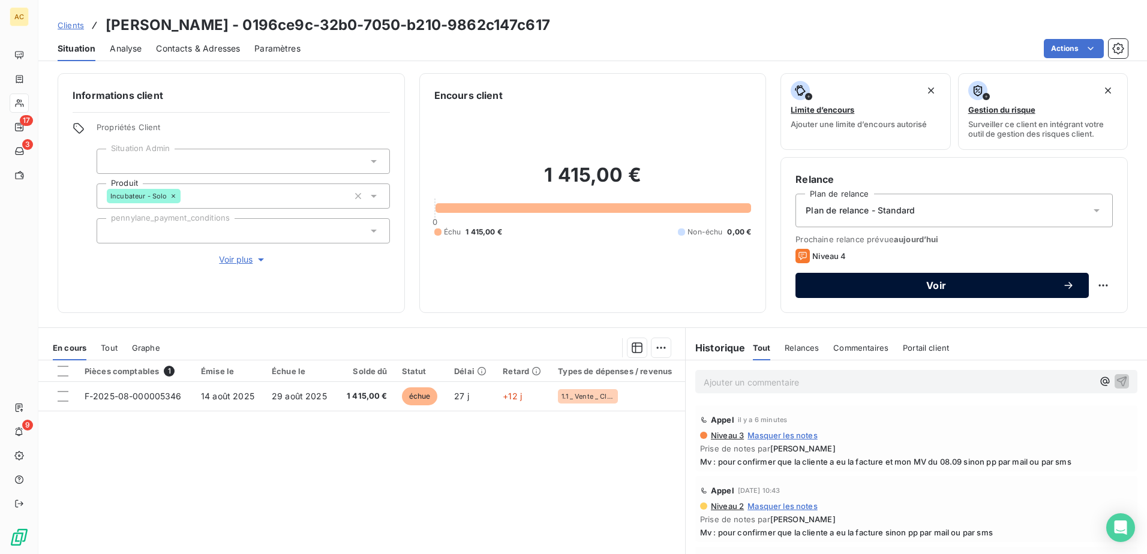
click at [917, 287] on span "Voir" at bounding box center [936, 286] width 253 height 10
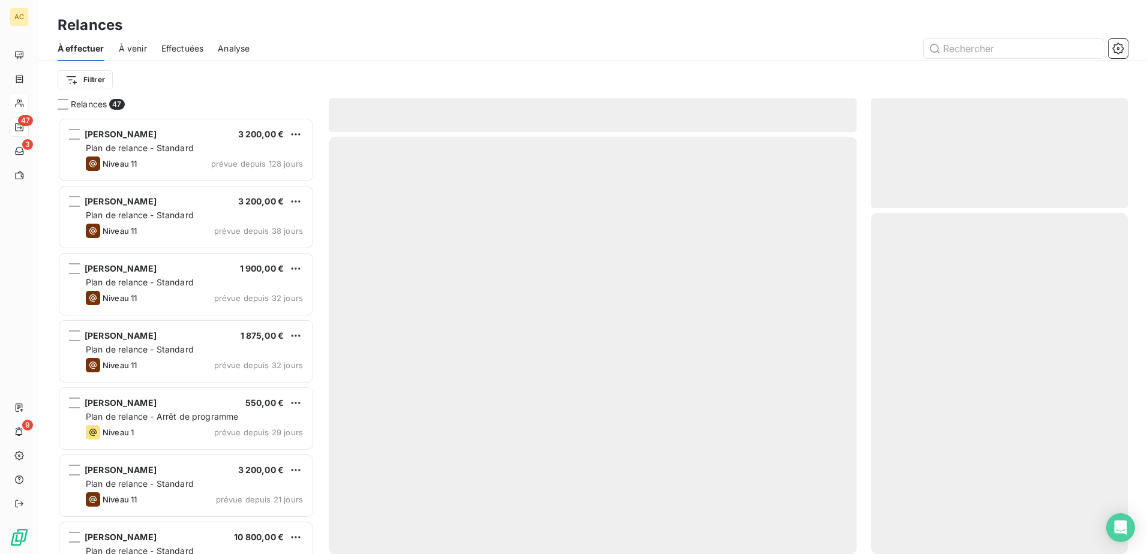
scroll to position [428, 248]
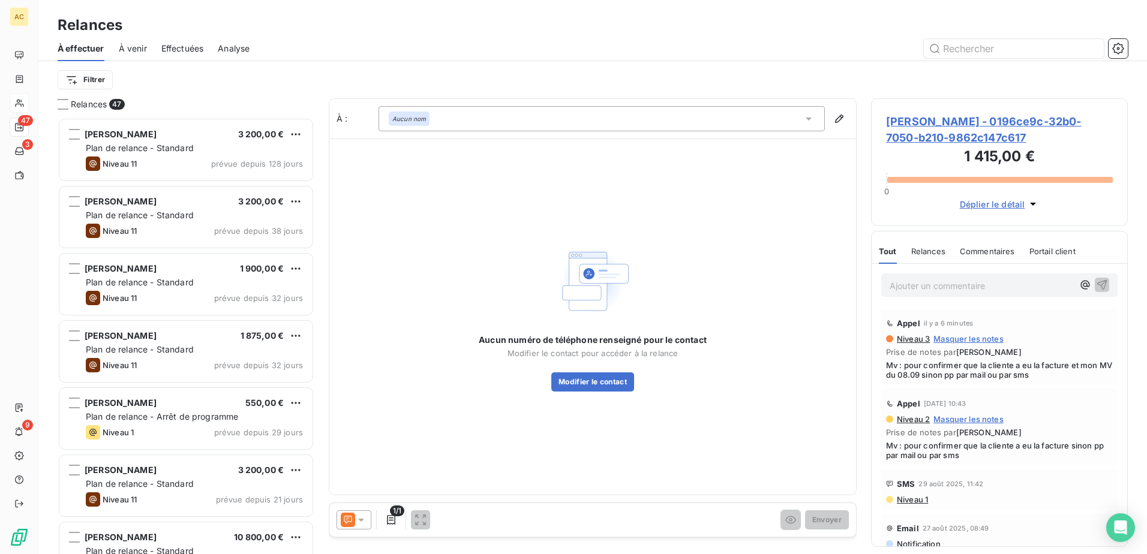
click at [573, 121] on div "Aucun nom" at bounding box center [602, 118] width 446 height 25
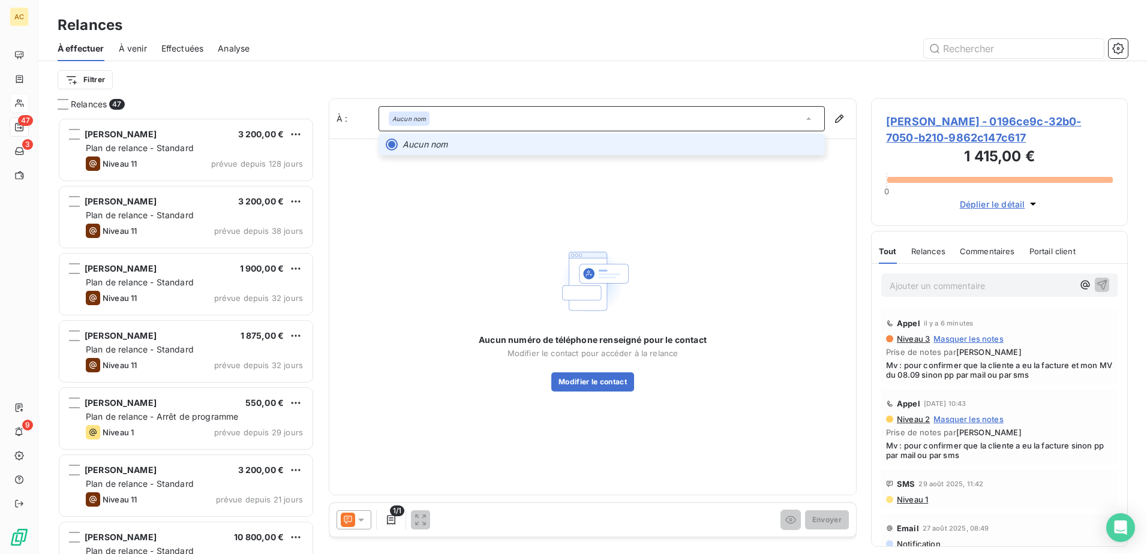
click at [563, 145] on span "Aucun nom" at bounding box center [610, 145] width 415 height 12
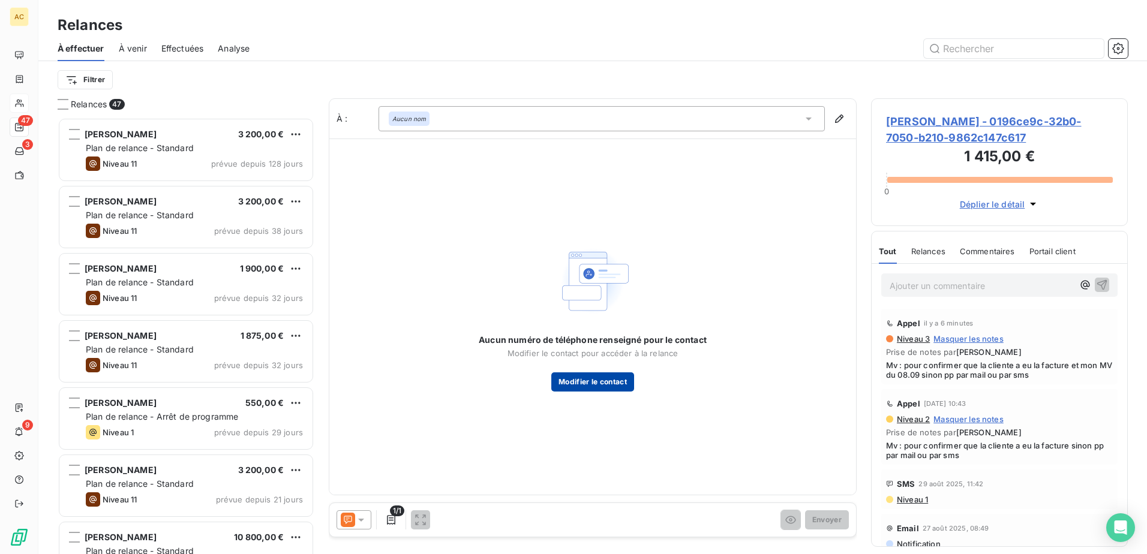
click at [565, 373] on button "Modifier le contact" at bounding box center [592, 382] width 83 height 19
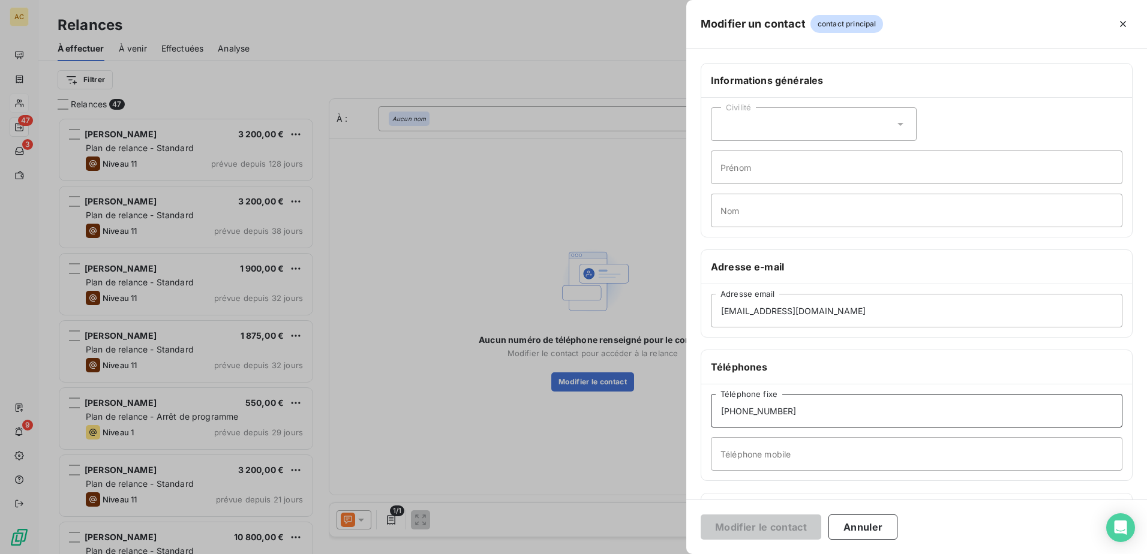
drag, startPoint x: 765, startPoint y: 410, endPoint x: 694, endPoint y: 410, distance: 71.4
click at [694, 410] on div "Informations générales Civilité Prénom Nom Adresse e-mail maramendiaye08@gmail.…" at bounding box center [916, 329] width 461 height 533
click at [775, 458] on input "Téléphone mobile" at bounding box center [917, 454] width 412 height 34
paste input "+33 6 13 41 62 78"
type input "+33 6 13 41 62 78"
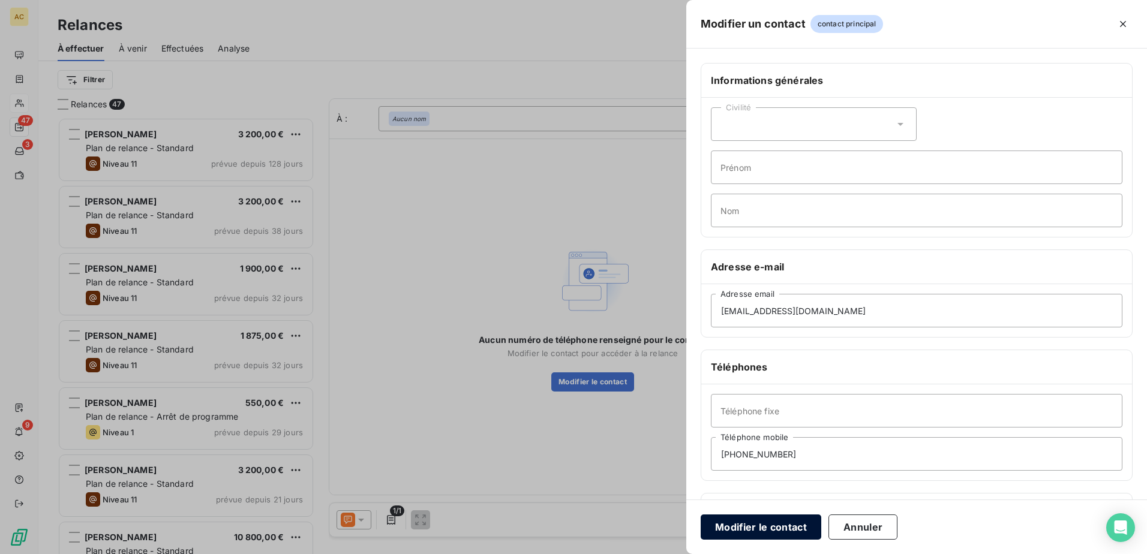
click at [757, 532] on button "Modifier le contact" at bounding box center [761, 527] width 121 height 25
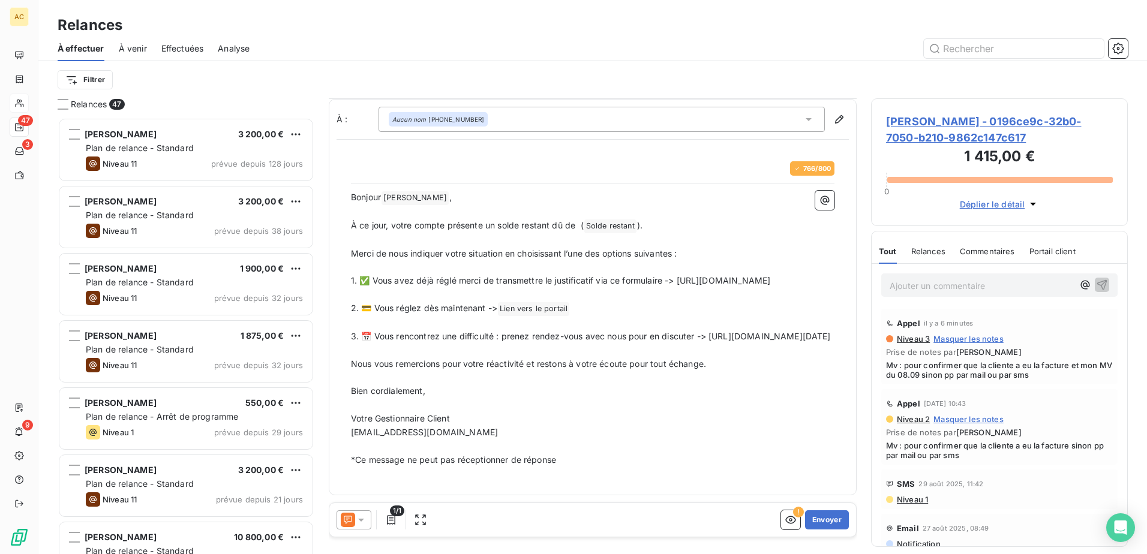
scroll to position [0, 0]
click at [812, 523] on button "Envoyer" at bounding box center [827, 520] width 44 height 19
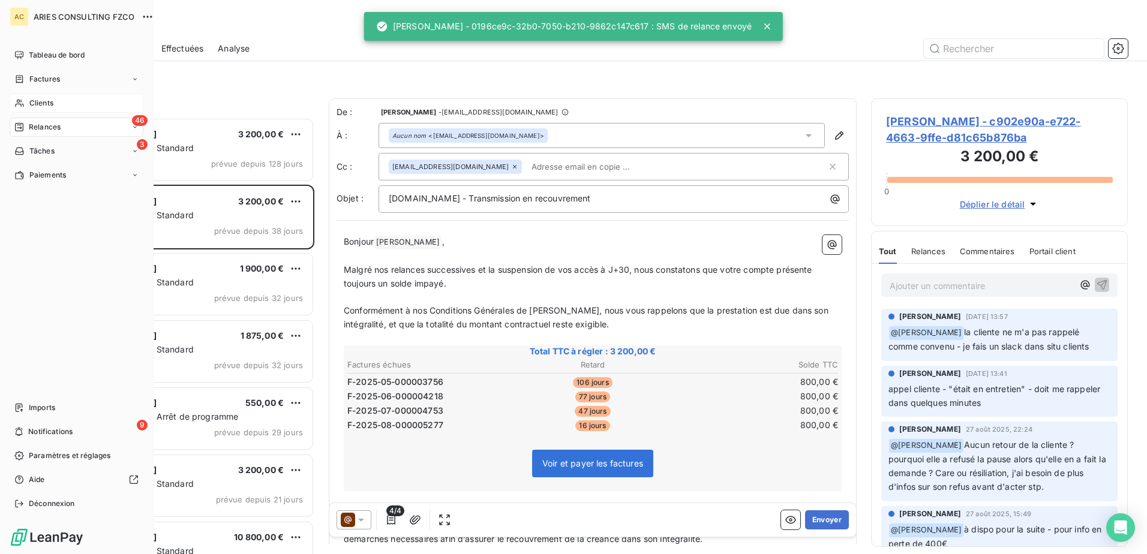
click at [26, 106] on div "Clients" at bounding box center [77, 103] width 134 height 19
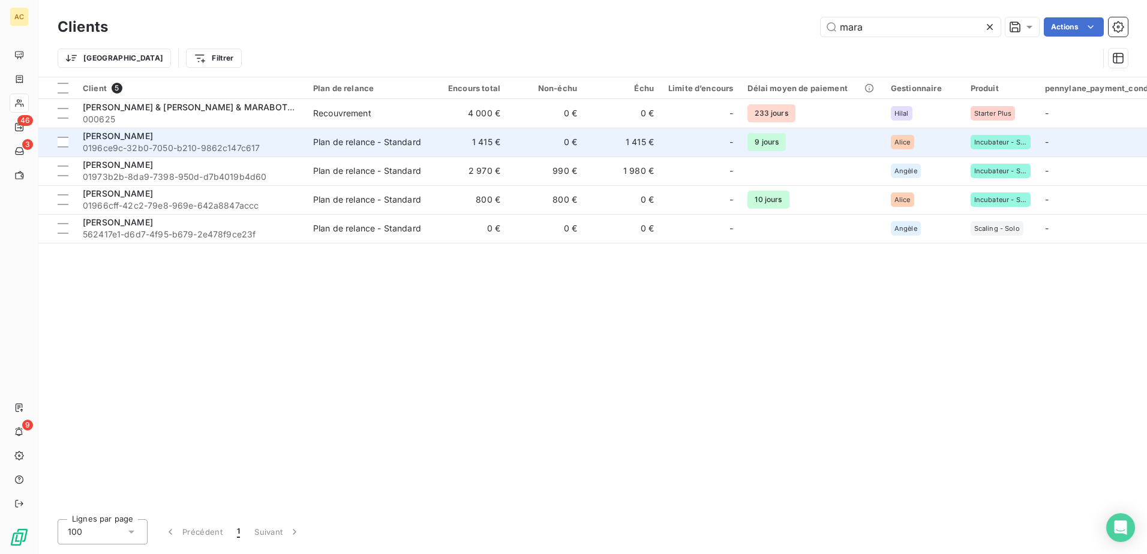
click at [192, 149] on span "0196ce9c-32b0-7050-b210-9862c147c617" at bounding box center [191, 148] width 216 height 12
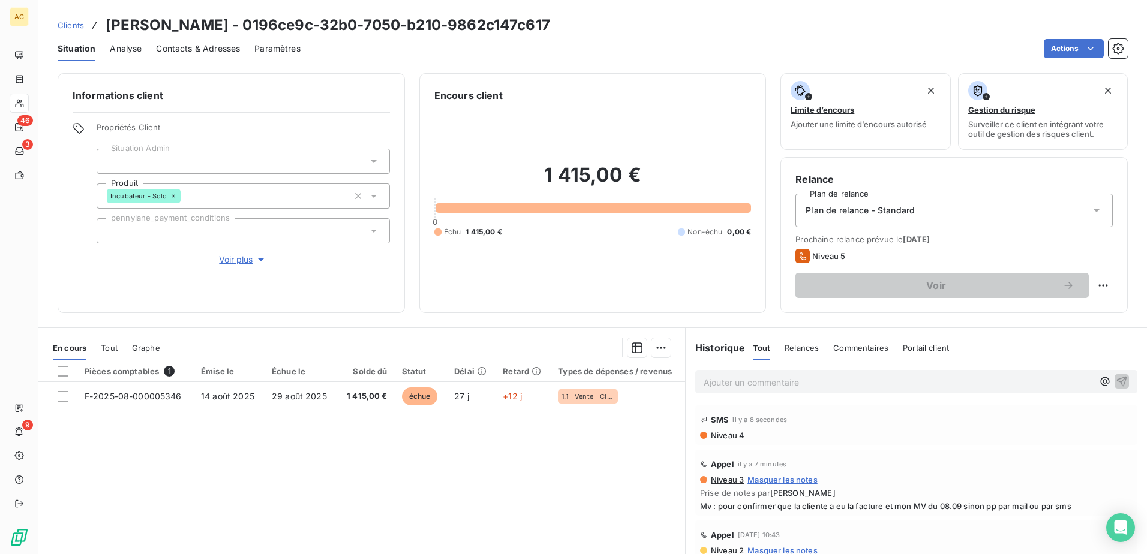
click at [778, 378] on p "Ajouter un commentaire ﻿" at bounding box center [898, 382] width 389 height 15
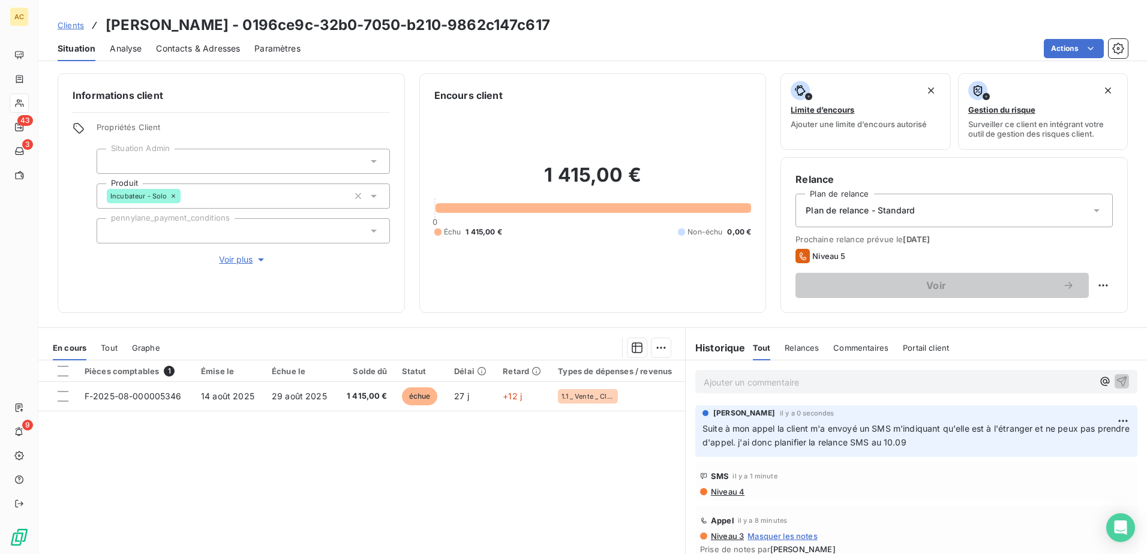
click at [74, 21] on span "Clients" at bounding box center [71, 25] width 26 height 10
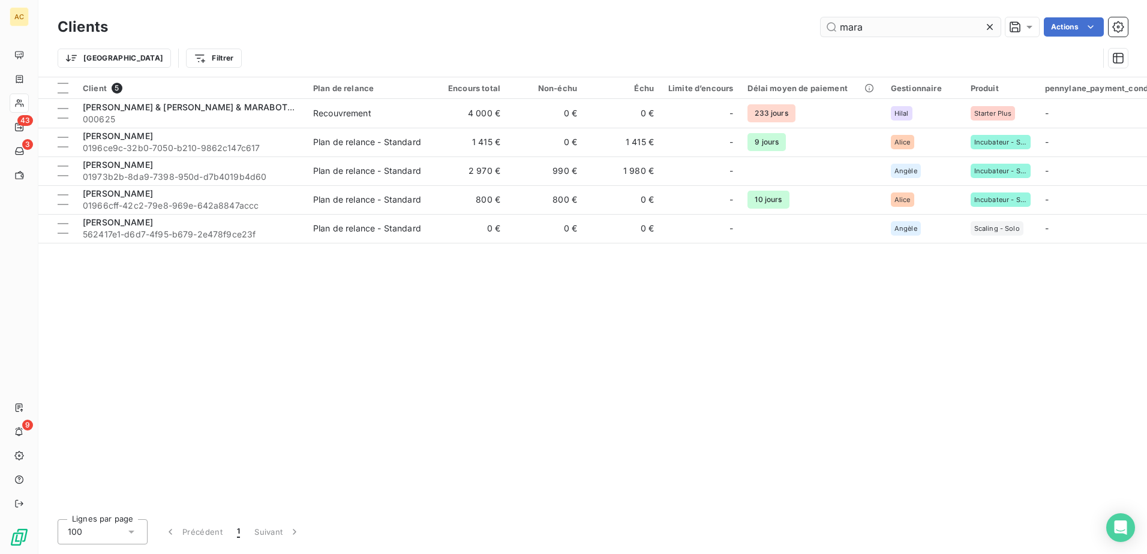
click at [917, 32] on input "mara" at bounding box center [911, 26] width 180 height 19
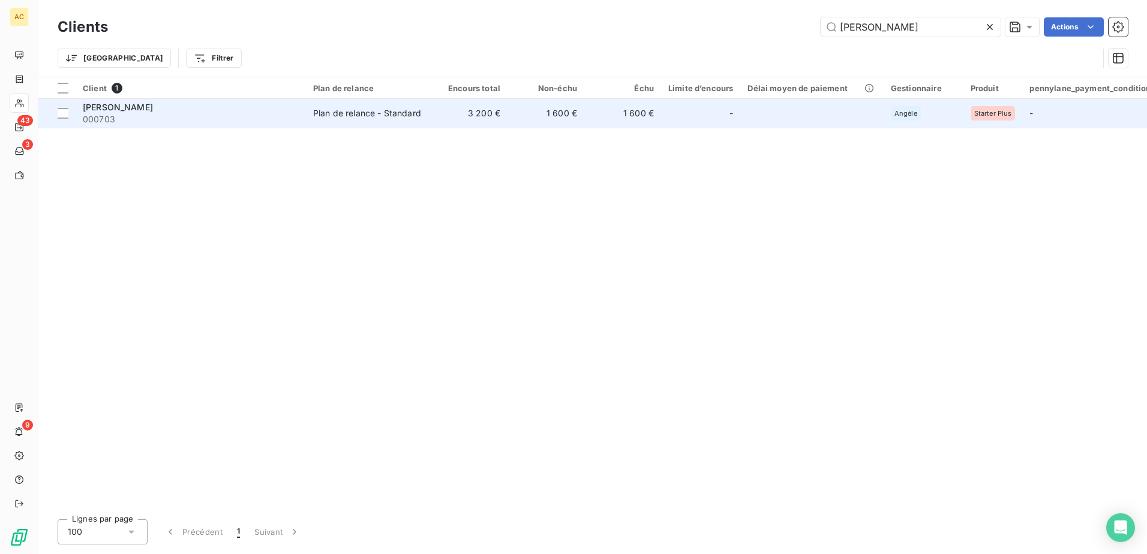
type input "justine clement"
click at [229, 110] on div "Justine Clement" at bounding box center [191, 107] width 216 height 12
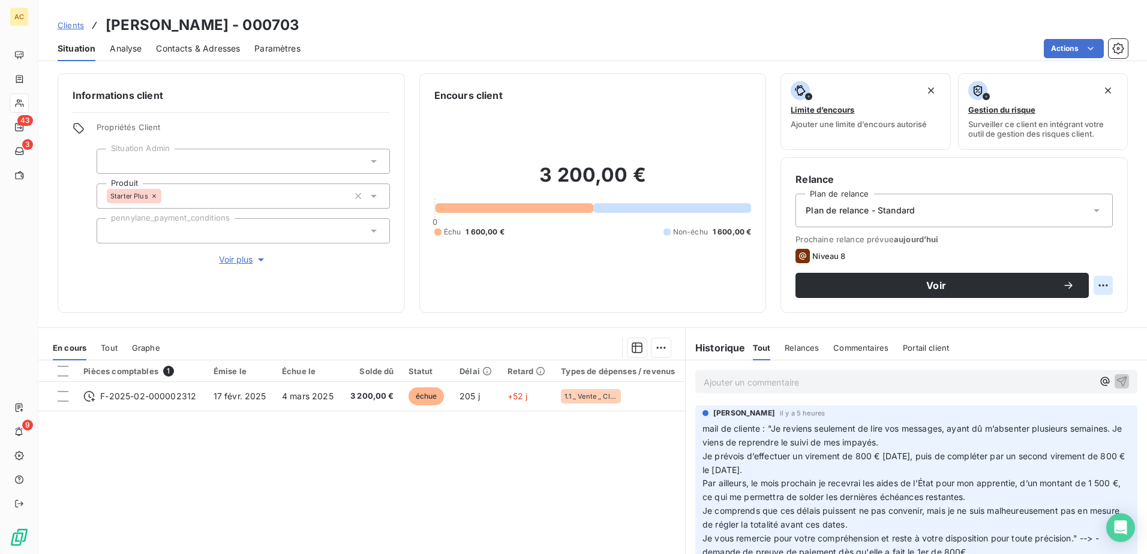
click at [1097, 287] on html "AC 43 3 9 Clients Justine Clement - 000703 Situation Analyse Contacts & Adresse…" at bounding box center [573, 277] width 1147 height 554
click at [1057, 306] on div "Replanifier cette action" at bounding box center [1044, 311] width 107 height 19
select select "8"
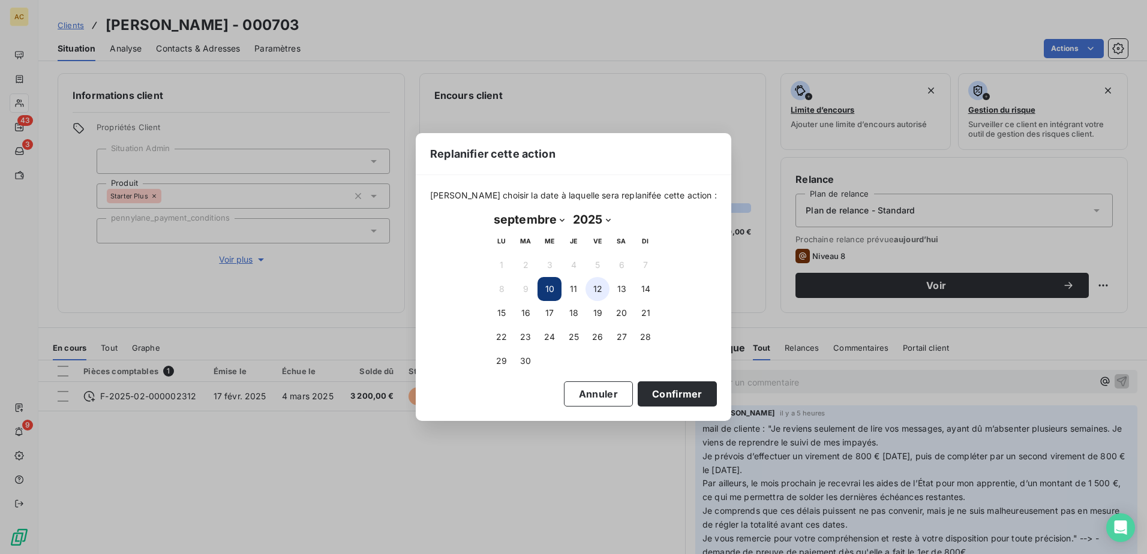
click at [601, 287] on button "12" at bounding box center [598, 289] width 24 height 24
click at [668, 392] on button "Confirmer" at bounding box center [677, 394] width 79 height 25
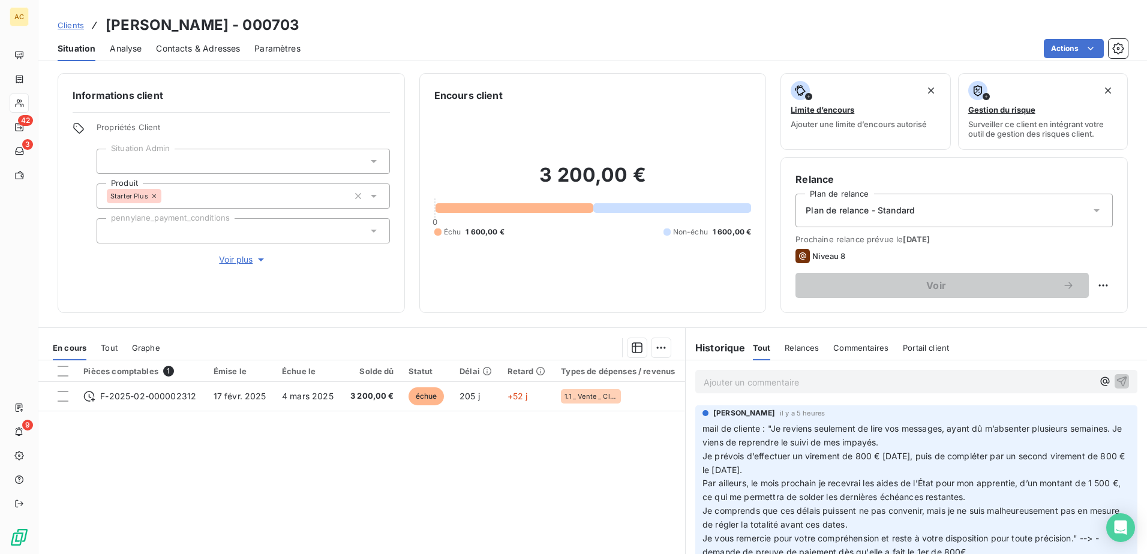
click at [500, 499] on div "Pièces comptables 1 Émise le Échue le Solde dû Statut Délai Retard Types de dép…" at bounding box center [361, 476] width 647 height 231
click at [77, 26] on span "Clients" at bounding box center [71, 25] width 26 height 10
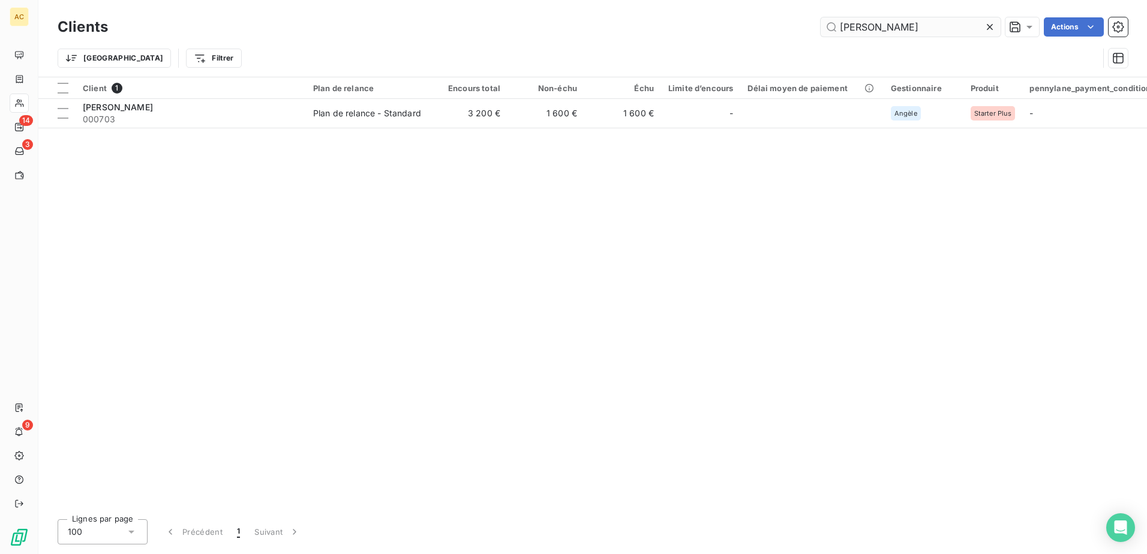
click at [914, 26] on input "justine clement" at bounding box center [911, 26] width 180 height 19
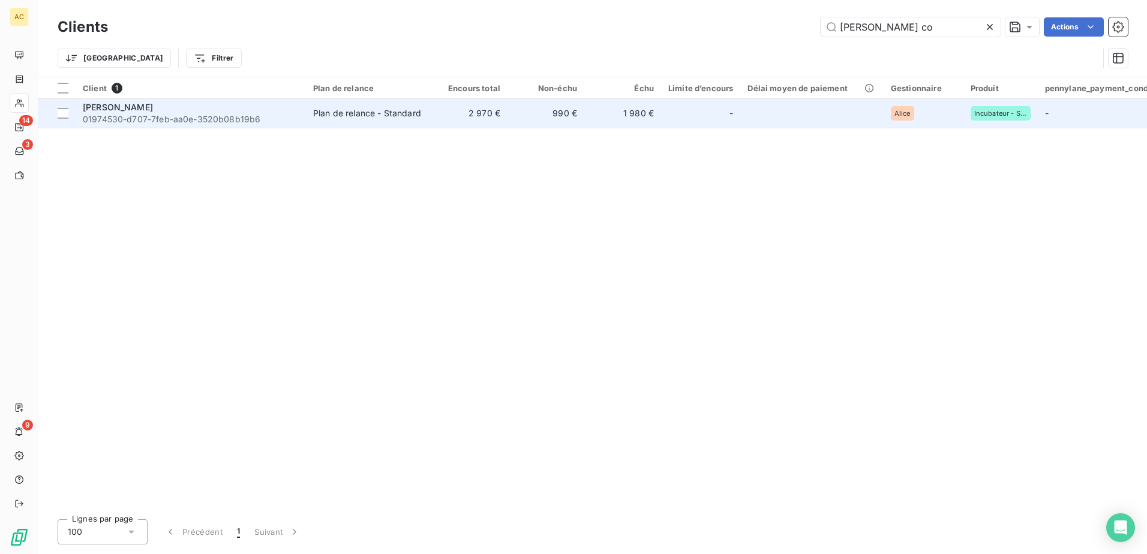
type input "alexandre co"
click at [238, 106] on div "[PERSON_NAME]" at bounding box center [191, 107] width 216 height 12
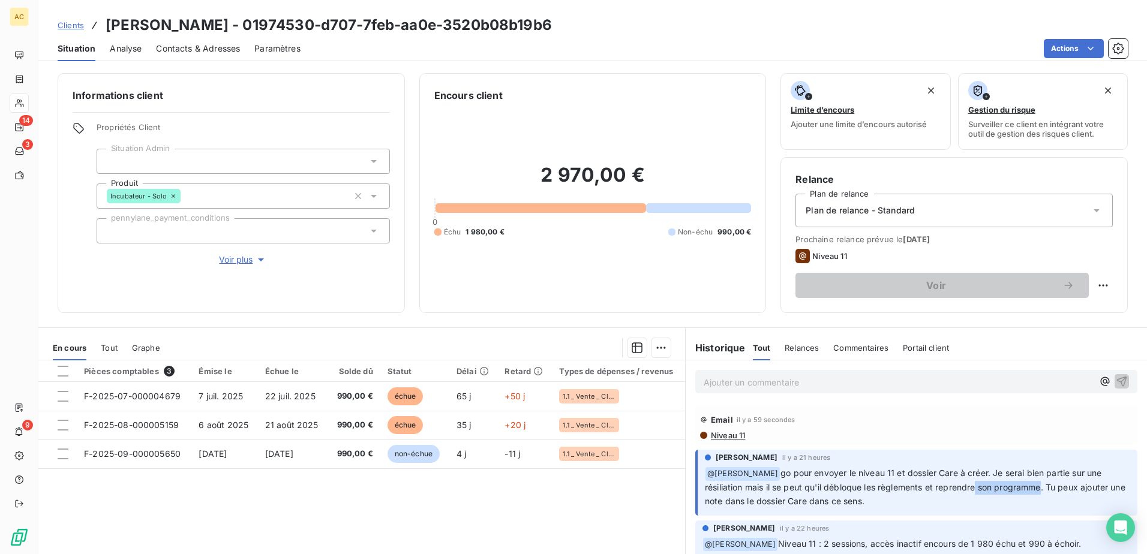
drag, startPoint x: 1037, startPoint y: 487, endPoint x: 970, endPoint y: 482, distance: 67.4
click at [970, 482] on span "go pour envoyer le niveau 11 et dossier Care à créer. Je serai bien partie sur …" at bounding box center [916, 487] width 423 height 38
drag, startPoint x: 970, startPoint y: 482, endPoint x: 1012, endPoint y: 491, distance: 43.0
click at [1012, 491] on span "go pour envoyer le niveau 11 et dossier Care à créer. Je serai bien partie sur …" at bounding box center [916, 487] width 423 height 38
drag, startPoint x: 1039, startPoint y: 487, endPoint x: 968, endPoint y: 471, distance: 72.0
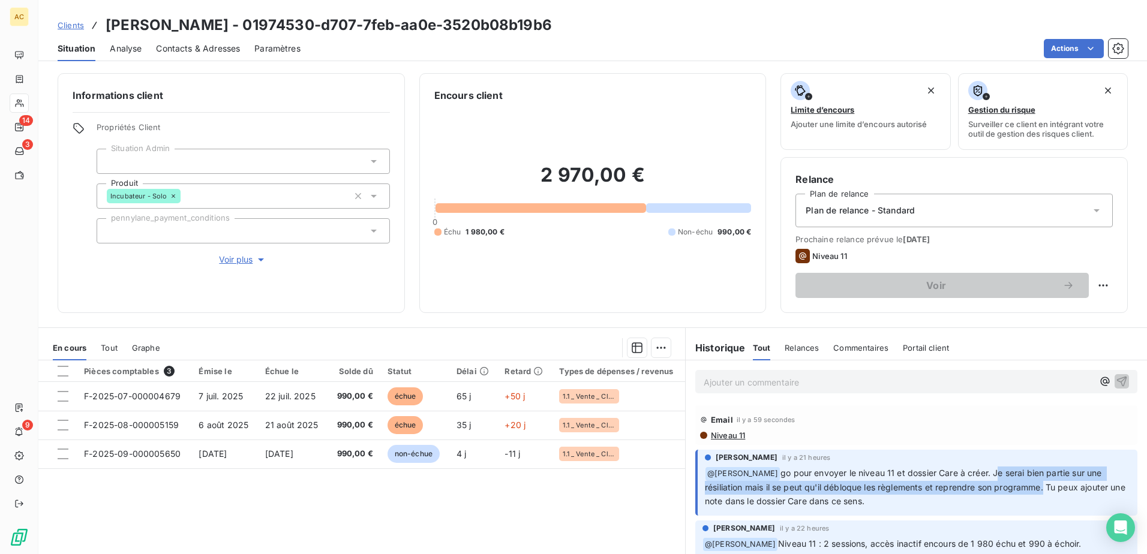
click at [968, 471] on span "go pour envoyer le niveau 11 et dossier Care à créer. Je serai bien partie sur …" at bounding box center [916, 487] width 423 height 38
copy span "Je serai bien partie sur une résiliation mais il se peut qu'il débloque les règ…"
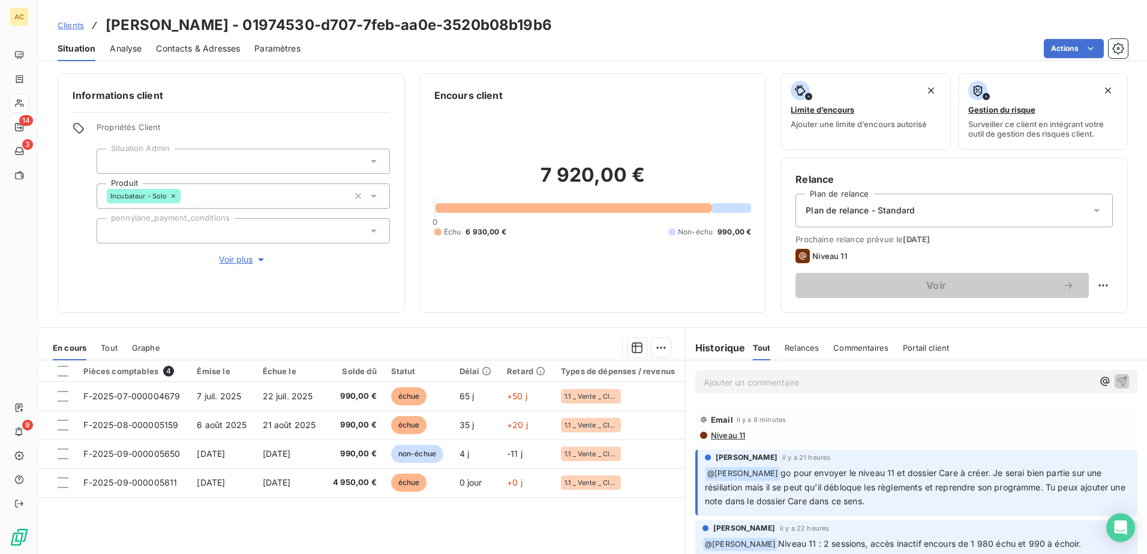
click at [932, 215] on div "Plan de relance - Standard" at bounding box center [954, 211] width 317 height 34
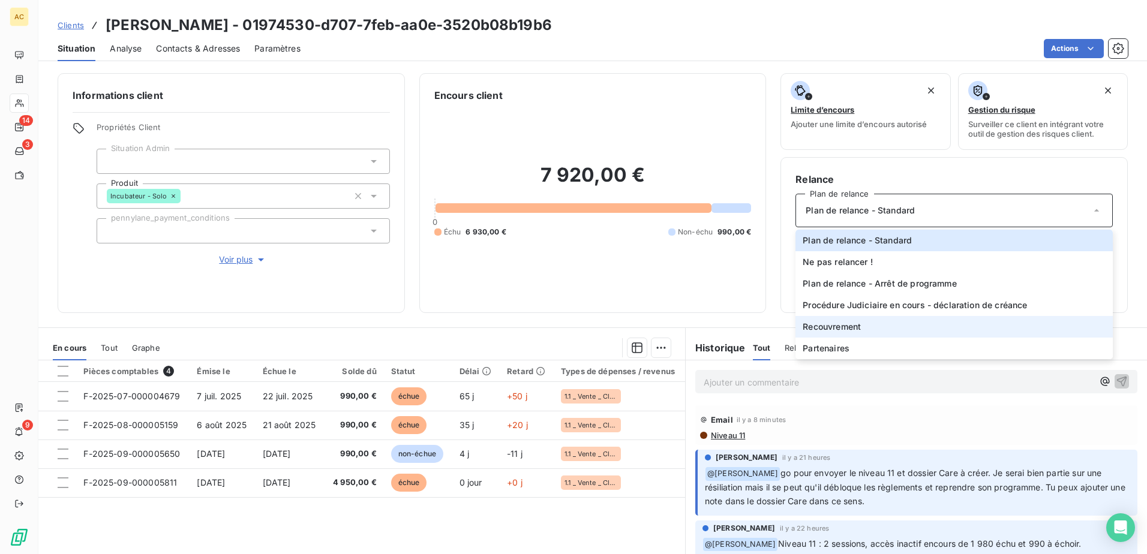
click at [911, 327] on li "Recouvrement" at bounding box center [954, 327] width 317 height 22
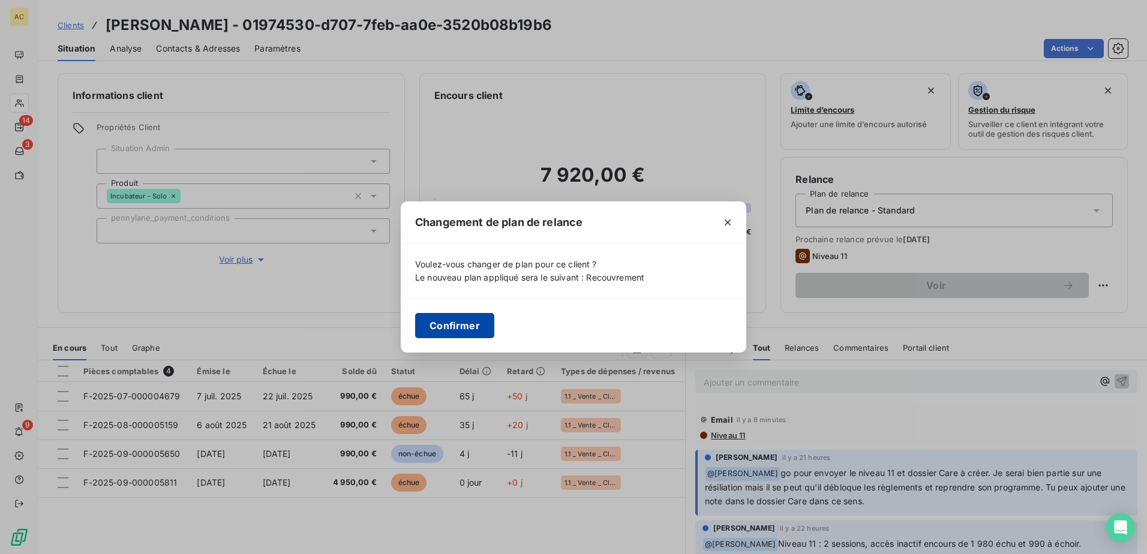
click at [443, 329] on button "Confirmer" at bounding box center [454, 325] width 79 height 25
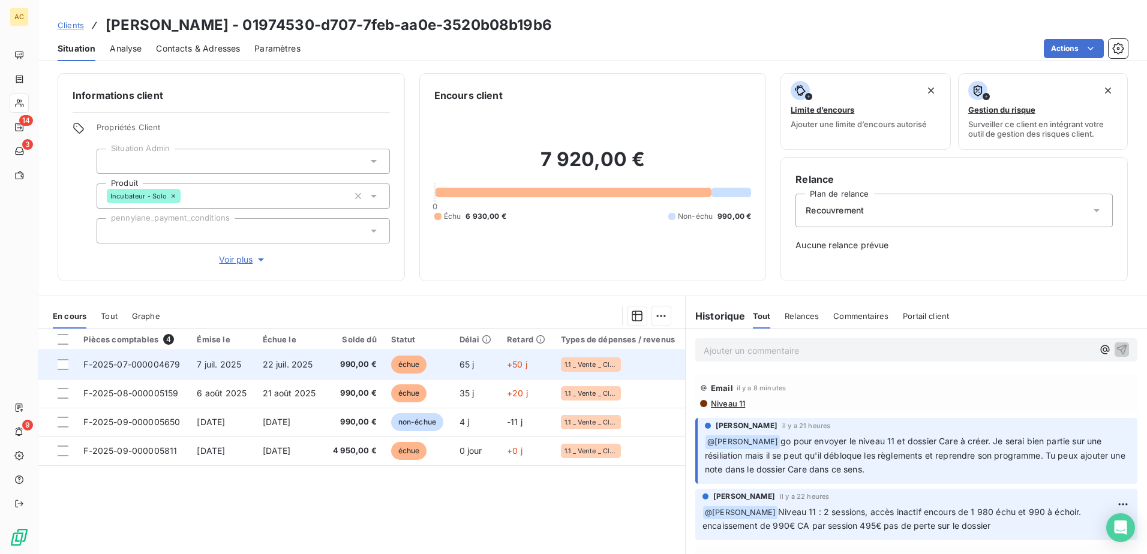
click at [328, 366] on td "990,00 €" at bounding box center [354, 364] width 59 height 29
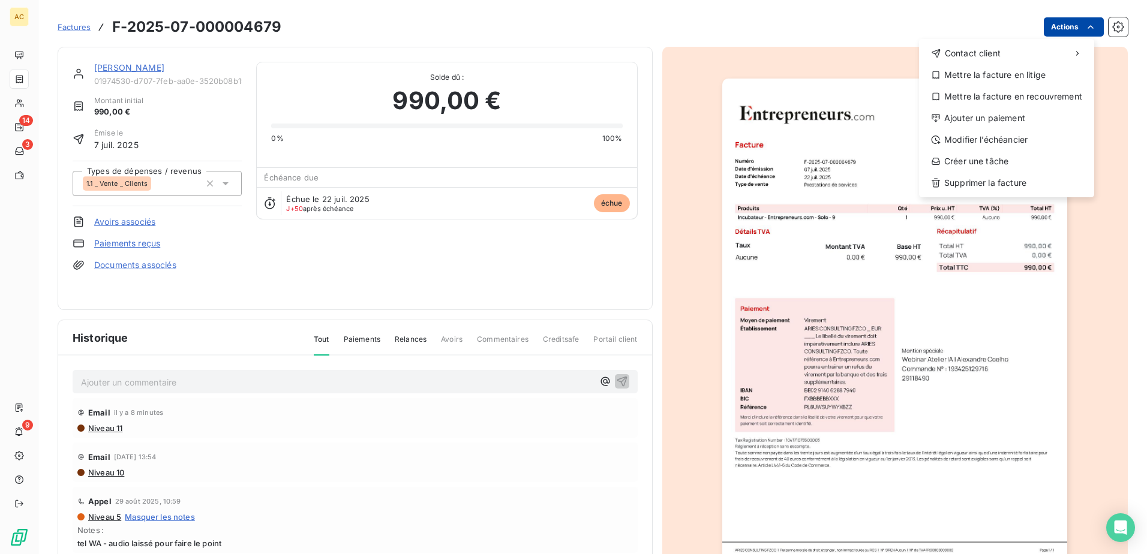
click at [1064, 29] on html "AC 14 3 9 Factures F-2025-07-000004679 Actions Contact client Mettre la facture…" at bounding box center [573, 277] width 1147 height 554
click at [1024, 96] on div "Mettre la facture en recouvrement" at bounding box center [1007, 96] width 166 height 19
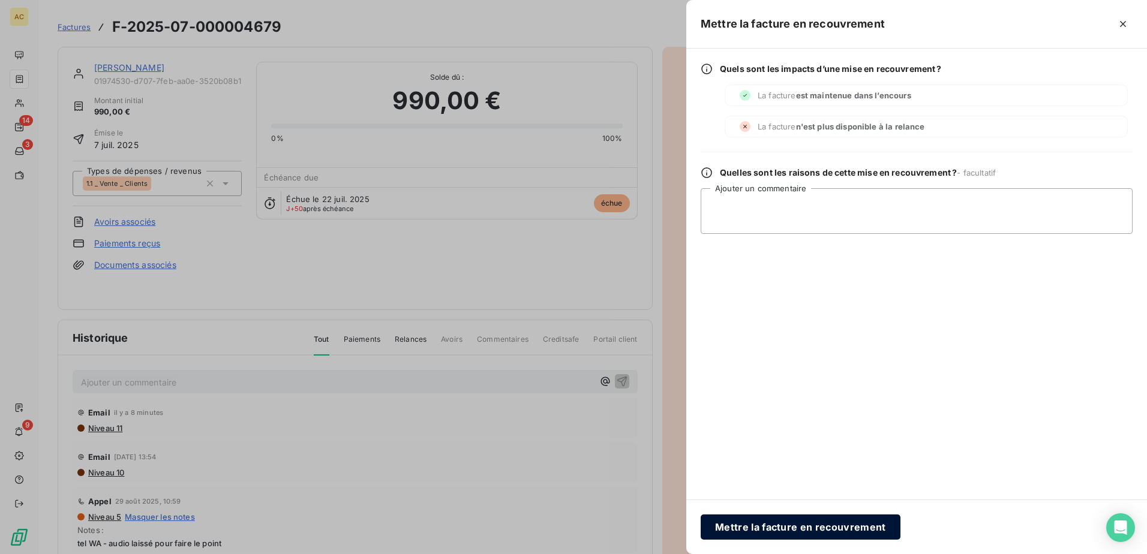
click at [770, 532] on button "Mettre la facture en recouvrement" at bounding box center [801, 527] width 200 height 25
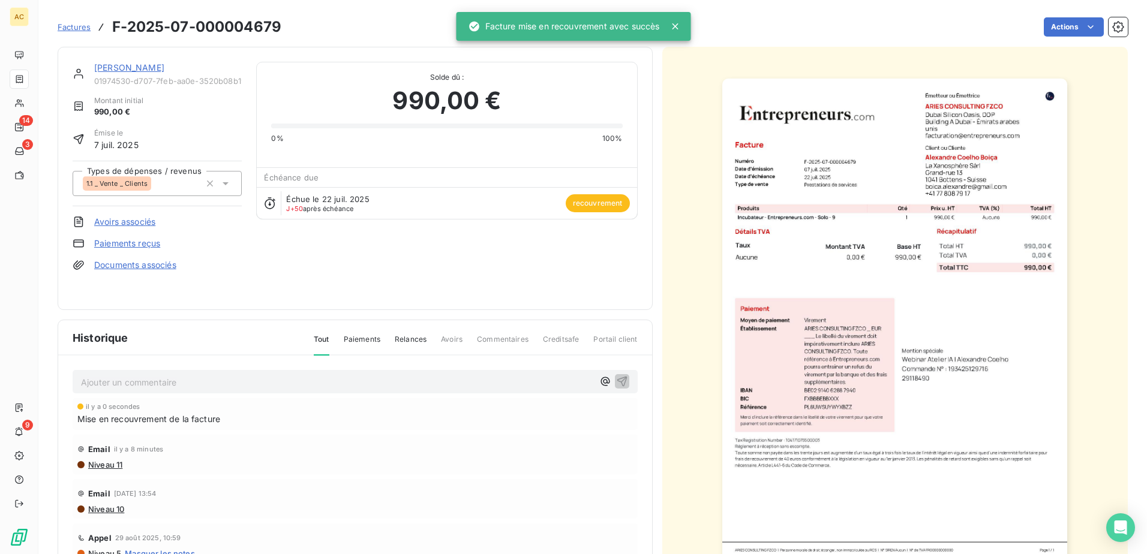
click at [143, 69] on link "[PERSON_NAME]" at bounding box center [129, 67] width 70 height 10
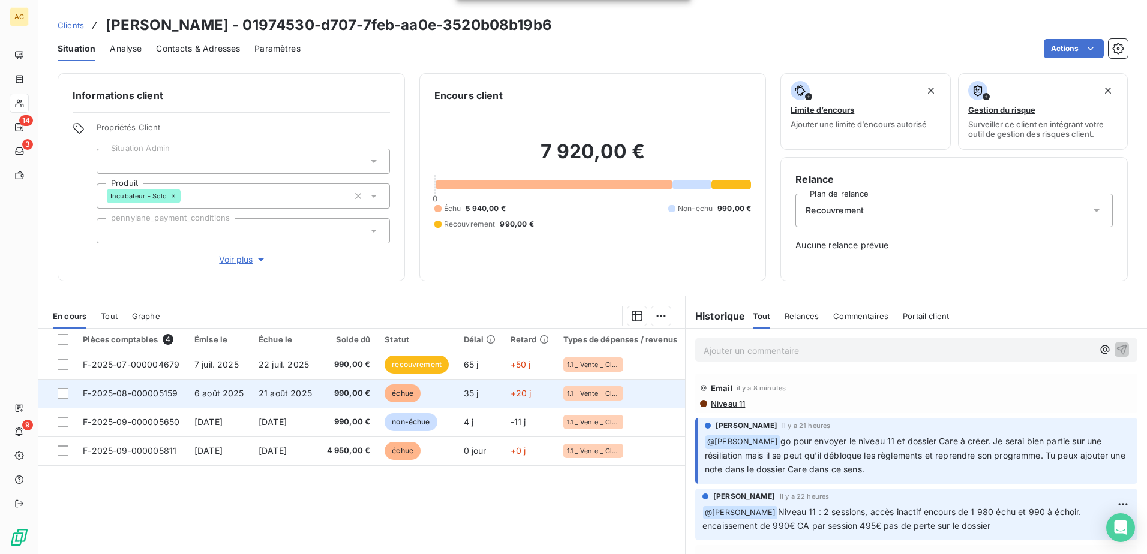
click at [307, 394] on span "21 août 2025" at bounding box center [285, 393] width 53 height 10
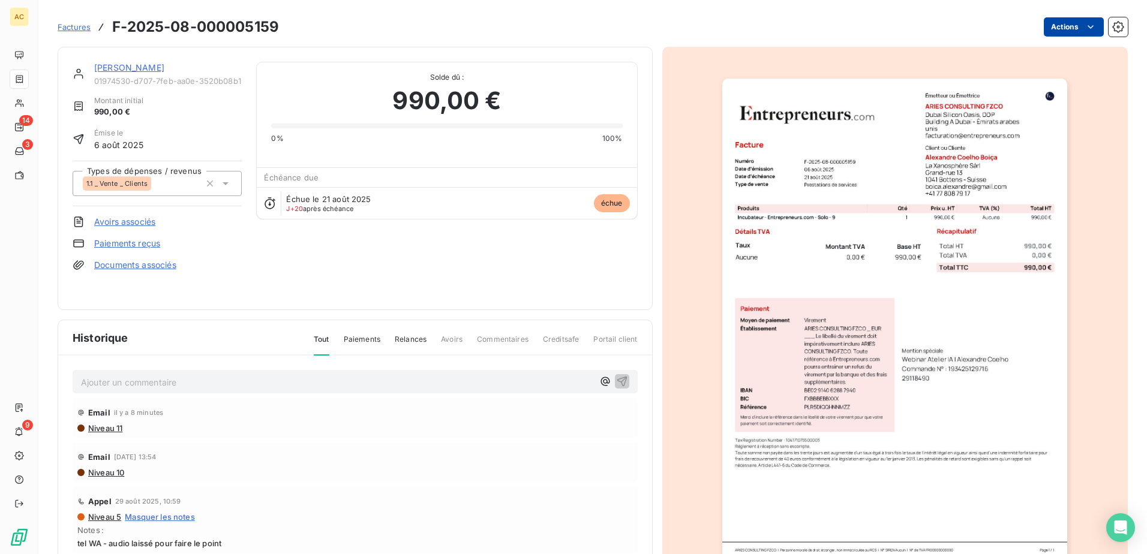
click at [1067, 31] on html "AC 14 3 9 Factures F-2025-08-000005159 Actions Alexandre Coelho Boiça 01974530-…" at bounding box center [573, 277] width 1147 height 554
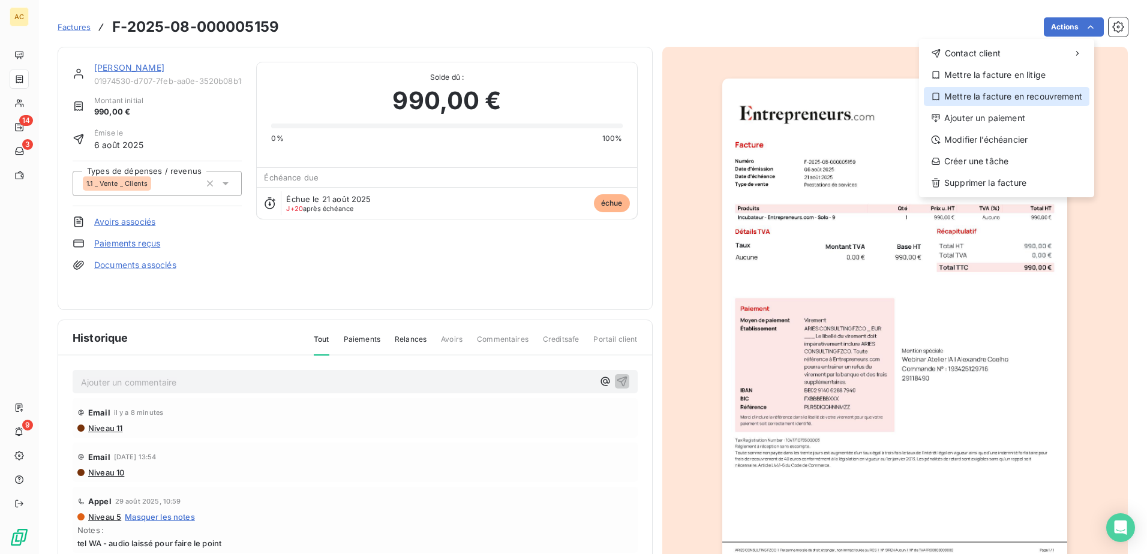
click at [1012, 97] on div "Mettre la facture en recouvrement" at bounding box center [1007, 96] width 166 height 19
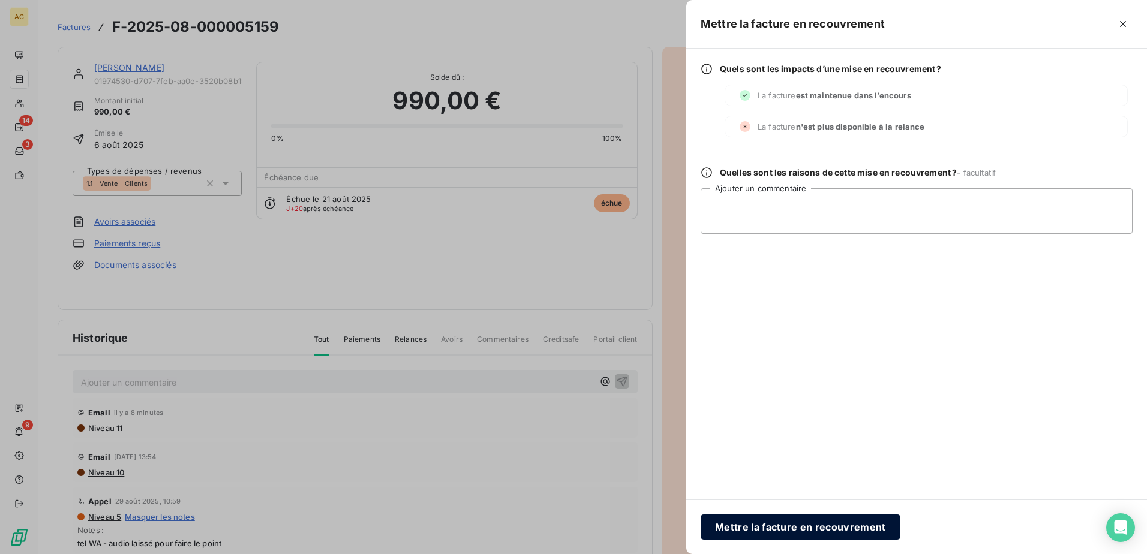
click at [802, 530] on button "Mettre la facture en recouvrement" at bounding box center [801, 527] width 200 height 25
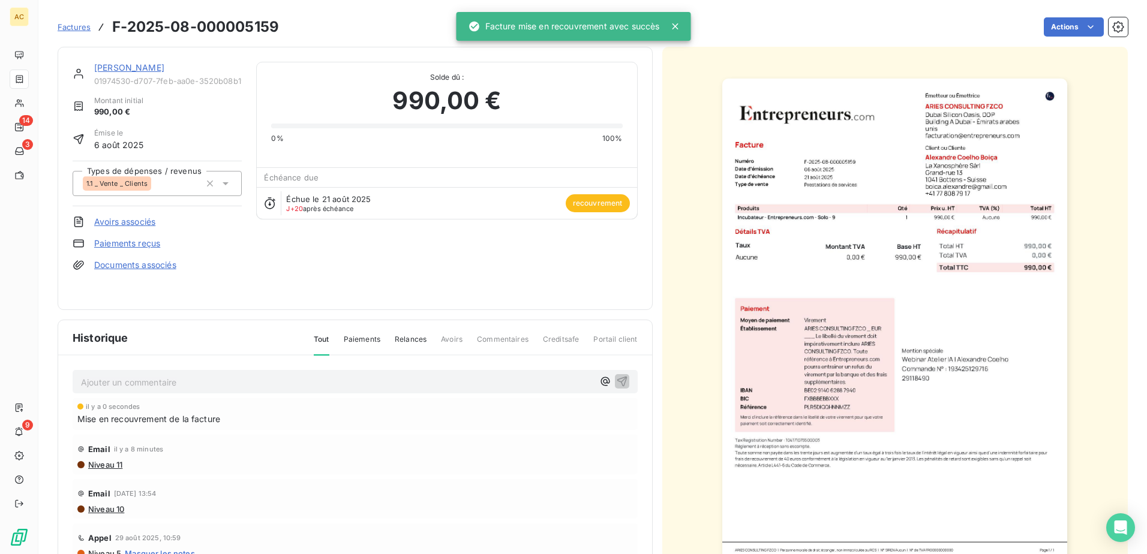
click at [127, 69] on link "[PERSON_NAME]" at bounding box center [129, 67] width 70 height 10
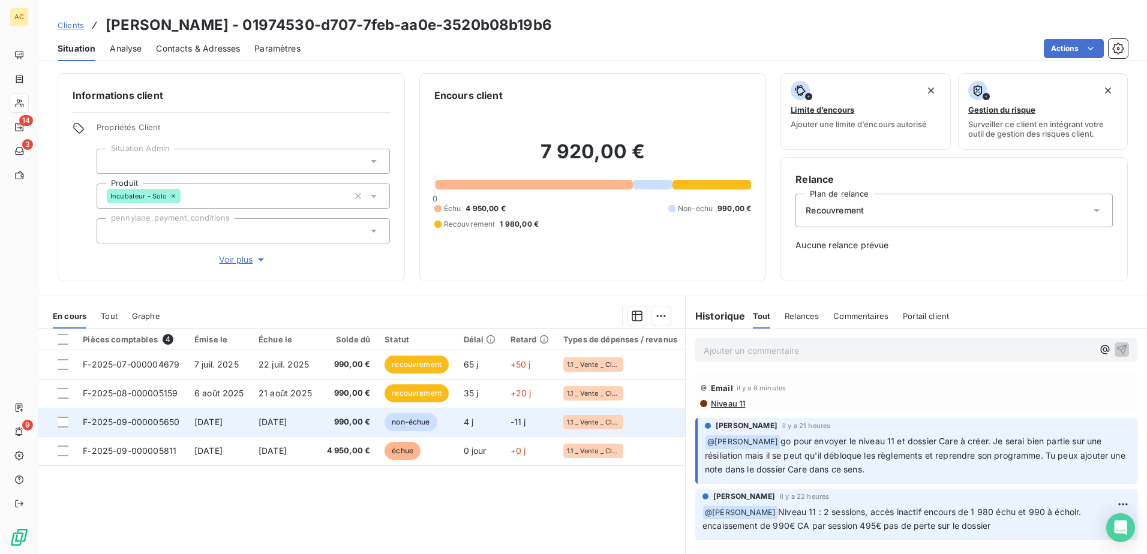
click at [352, 426] on span "990,00 €" at bounding box center [348, 422] width 44 height 12
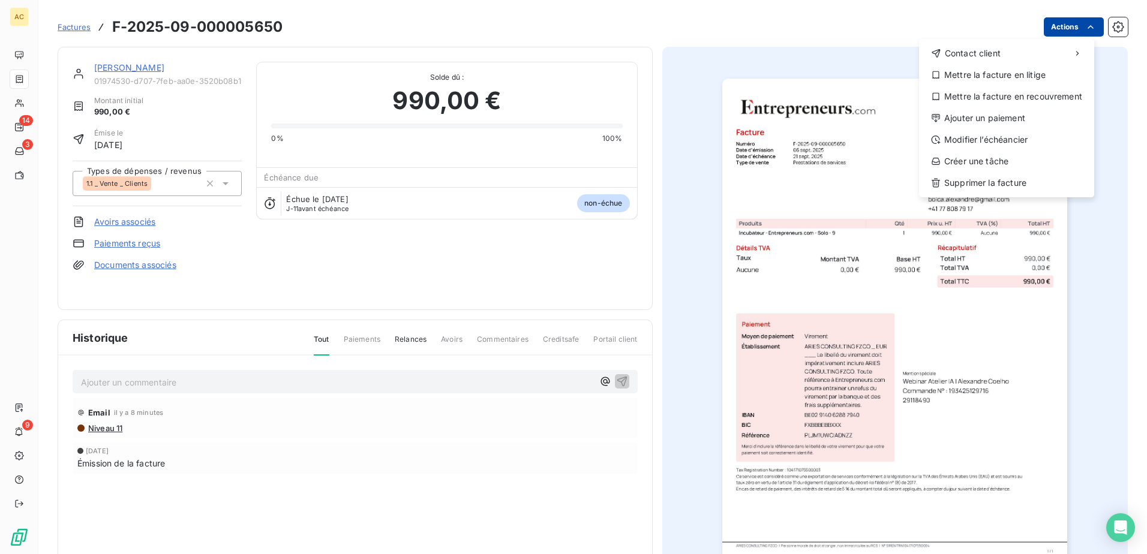
click at [1061, 27] on html "AC 14 3 9 Factures F-2025-09-000005650 Actions Contact client Mettre la facture…" at bounding box center [573, 277] width 1147 height 554
click at [1043, 101] on div "Mettre la facture en recouvrement" at bounding box center [1007, 96] width 166 height 19
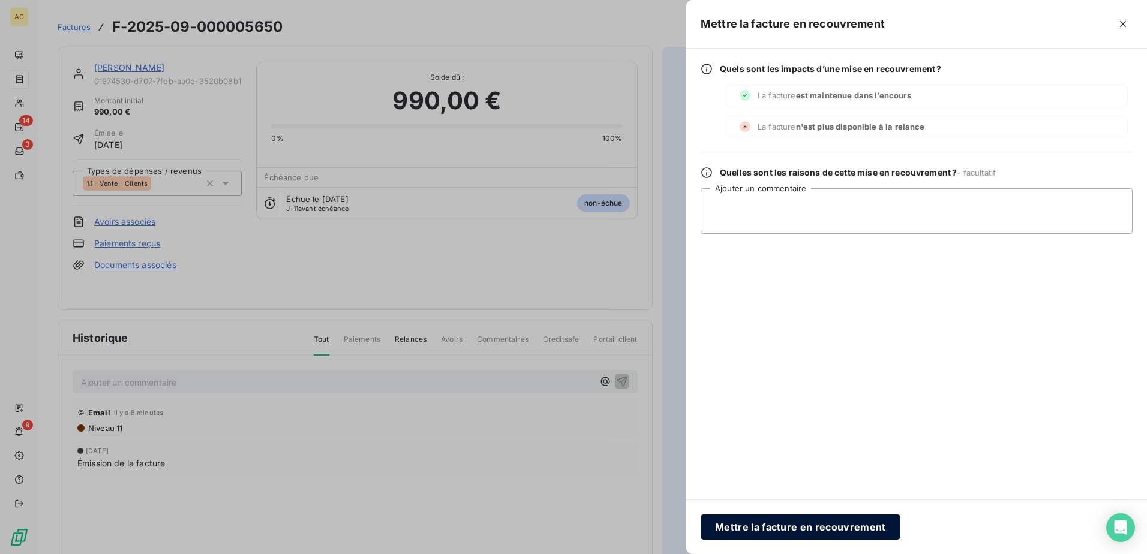
click at [746, 525] on button "Mettre la facture en recouvrement" at bounding box center [801, 527] width 200 height 25
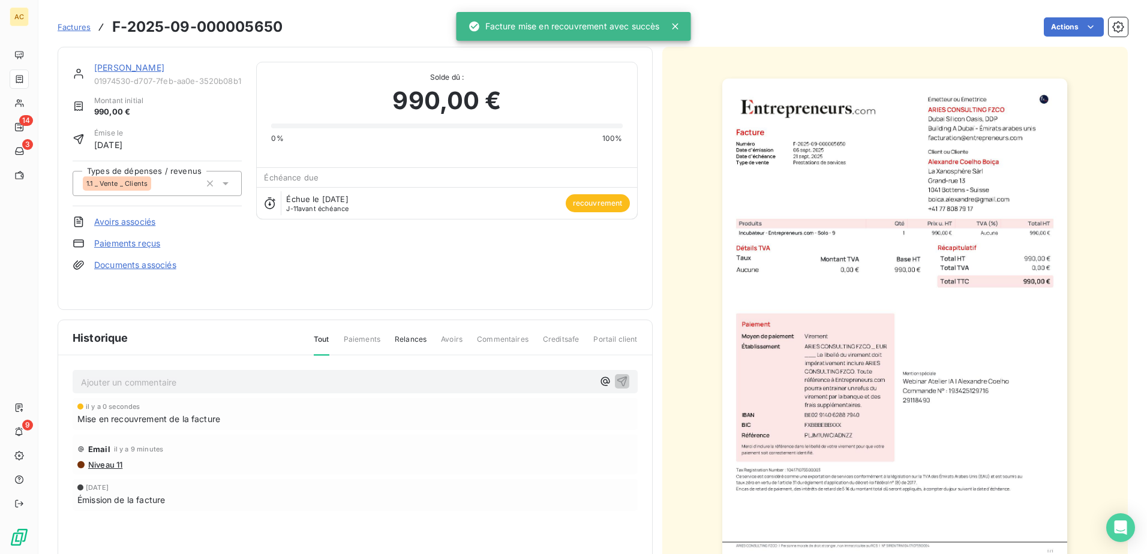
click at [125, 66] on link "[PERSON_NAME]" at bounding box center [129, 67] width 70 height 10
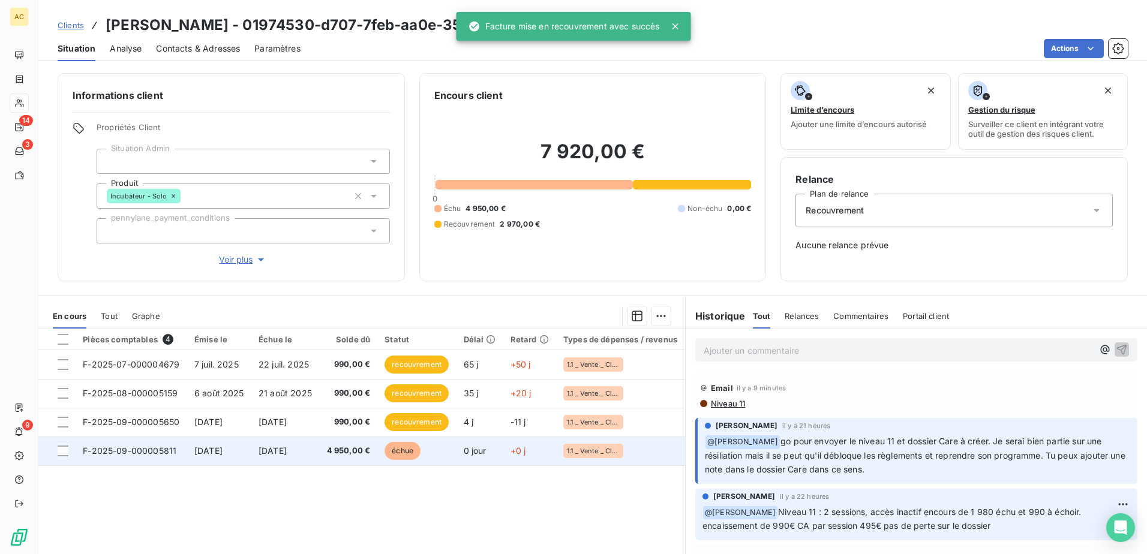
click at [328, 450] on td "4 950,00 €" at bounding box center [348, 451] width 58 height 29
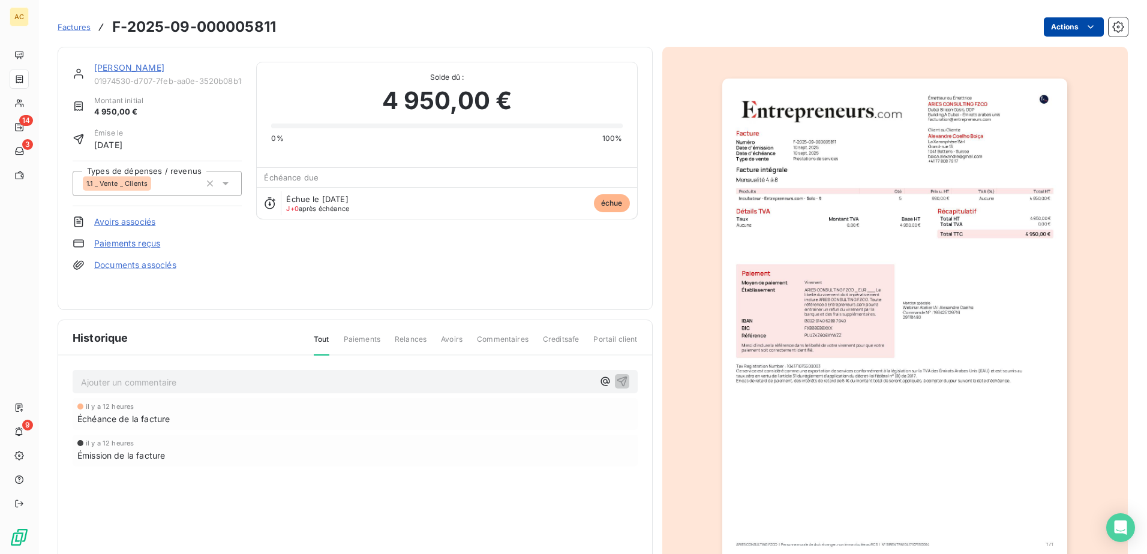
click at [1090, 28] on html "AC 14 3 9 Factures F-2025-09-000005811 Actions Alexandre Coelho Boiça 01974530-…" at bounding box center [573, 277] width 1147 height 554
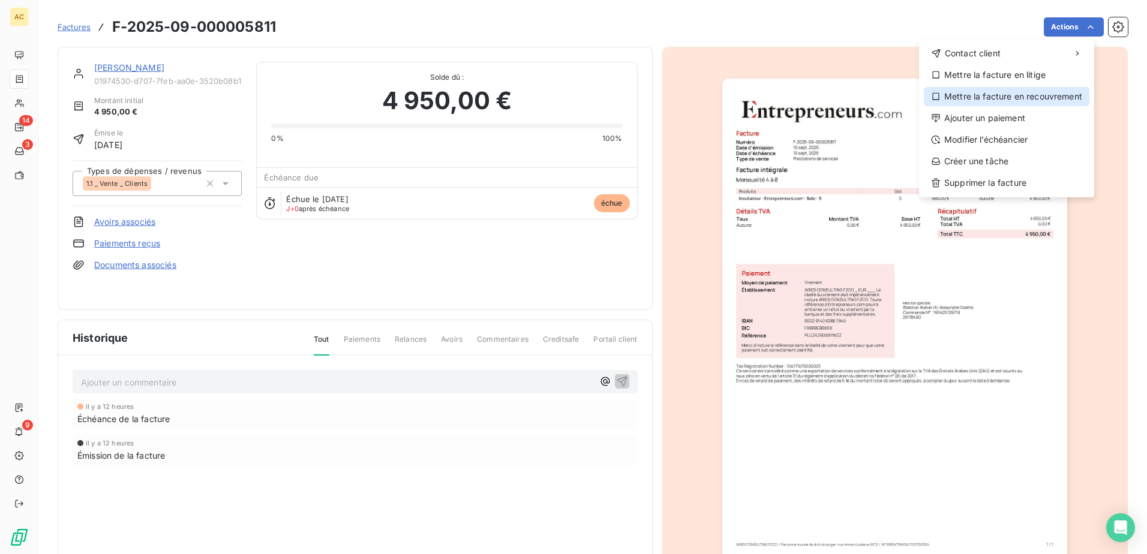
click at [1017, 97] on div "Mettre la facture en recouvrement" at bounding box center [1007, 96] width 166 height 19
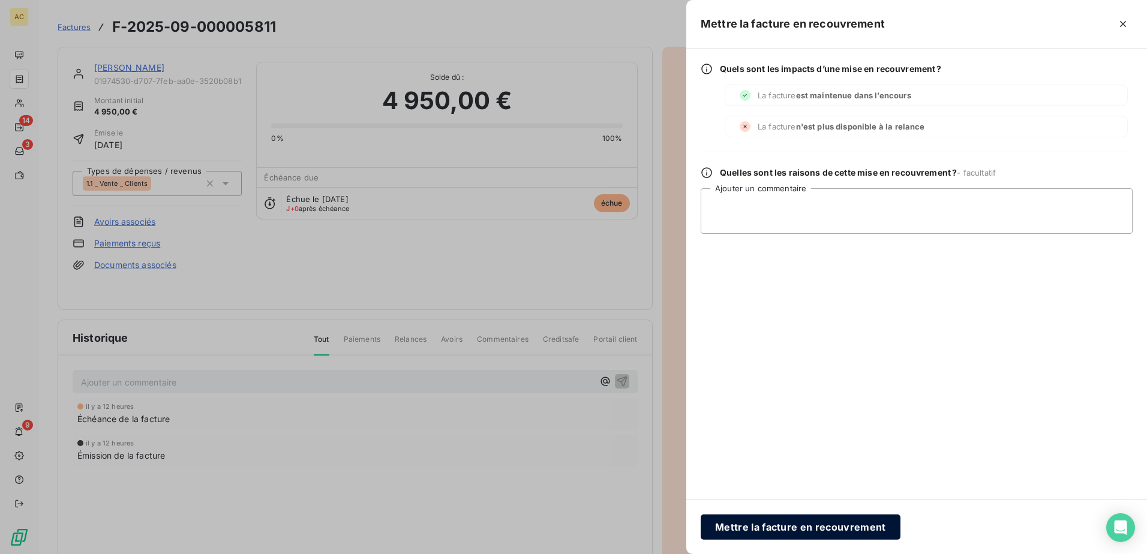
click at [764, 529] on button "Mettre la facture en recouvrement" at bounding box center [801, 527] width 200 height 25
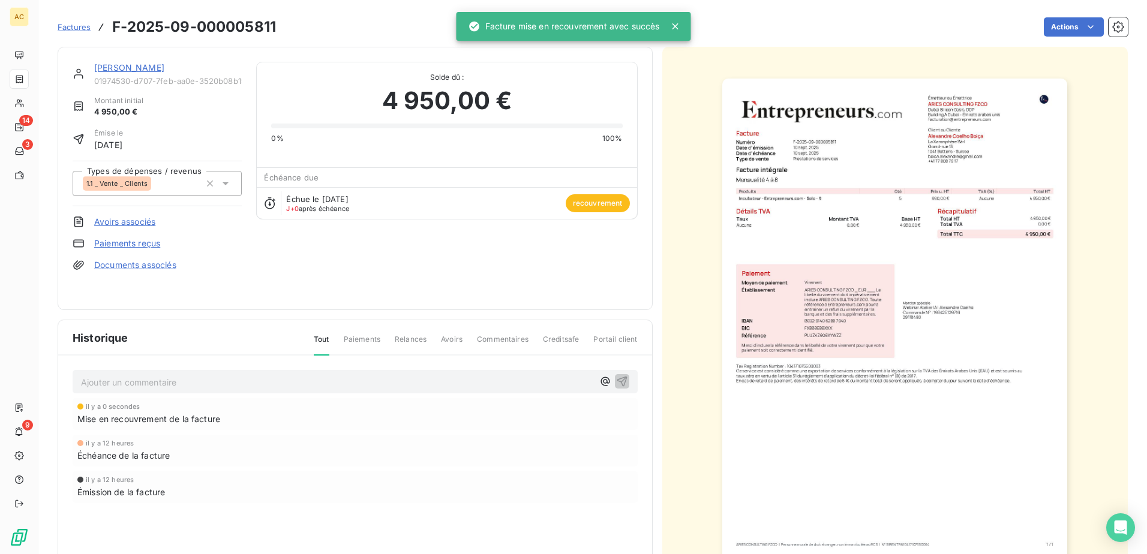
click at [148, 70] on link "[PERSON_NAME]" at bounding box center [129, 67] width 70 height 10
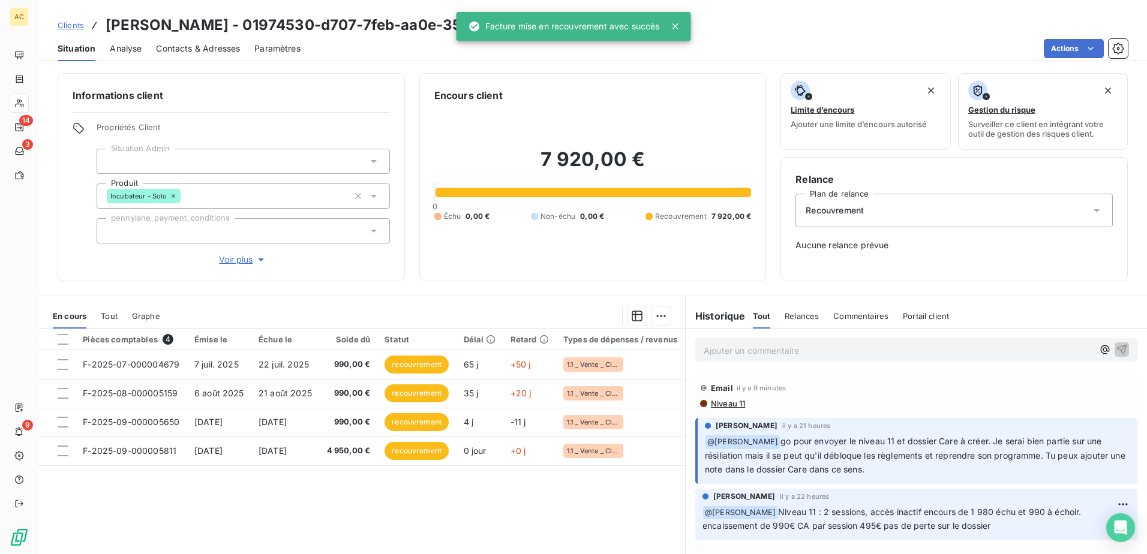
click at [475, 521] on div "Pièces comptables 4 Émise le Échue le Solde dû Statut Délai Retard Types de dép…" at bounding box center [361, 444] width 647 height 231
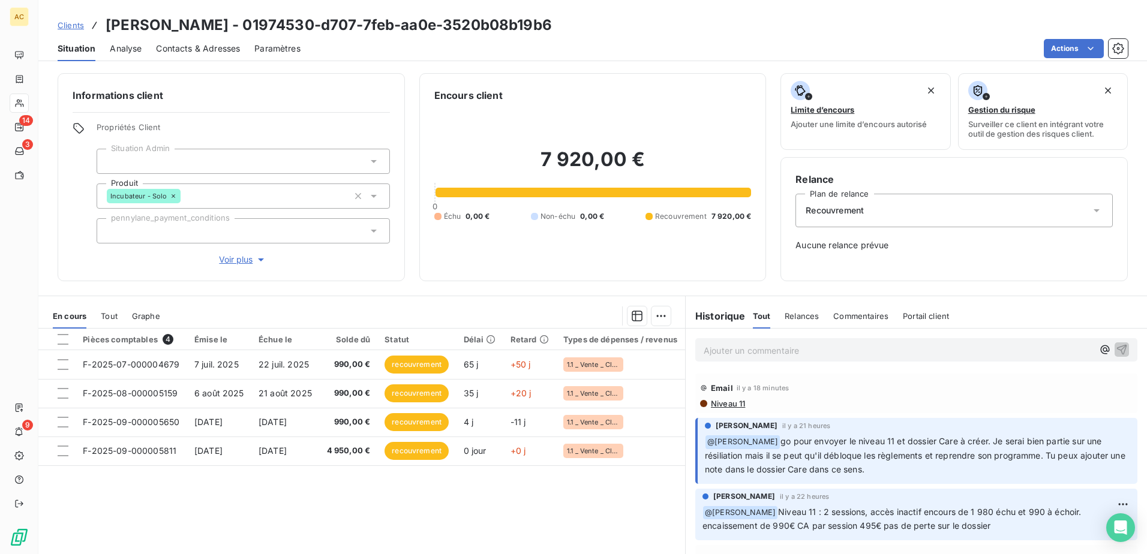
click at [70, 19] on link "Clients" at bounding box center [71, 25] width 26 height 12
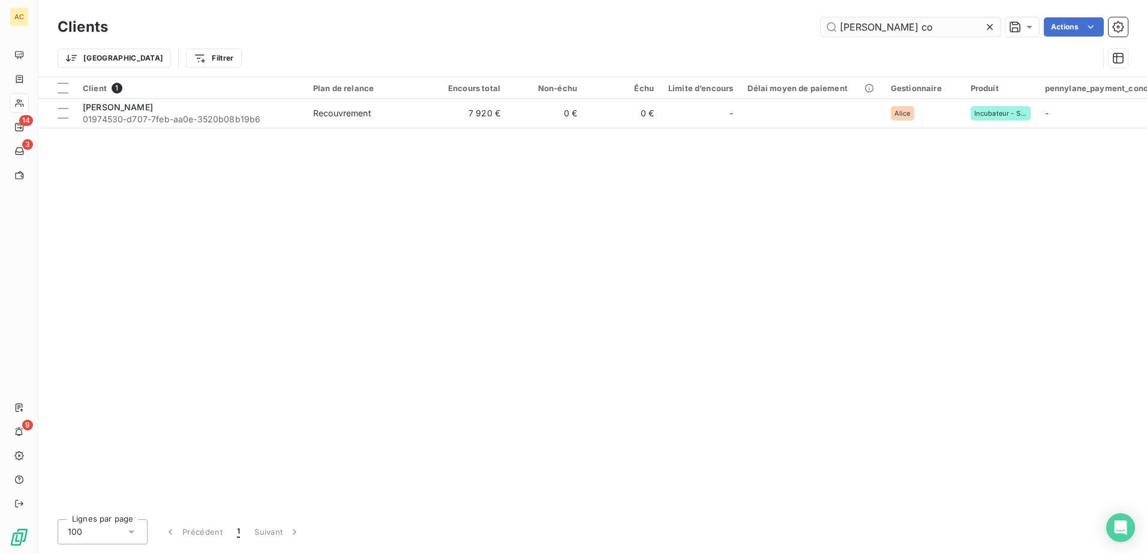
click at [892, 32] on input "alexandre co" at bounding box center [911, 26] width 180 height 19
click at [893, 32] on input "alexandre co" at bounding box center [911, 26] width 180 height 19
click at [893, 31] on input "alexandre co" at bounding box center [911, 26] width 180 height 19
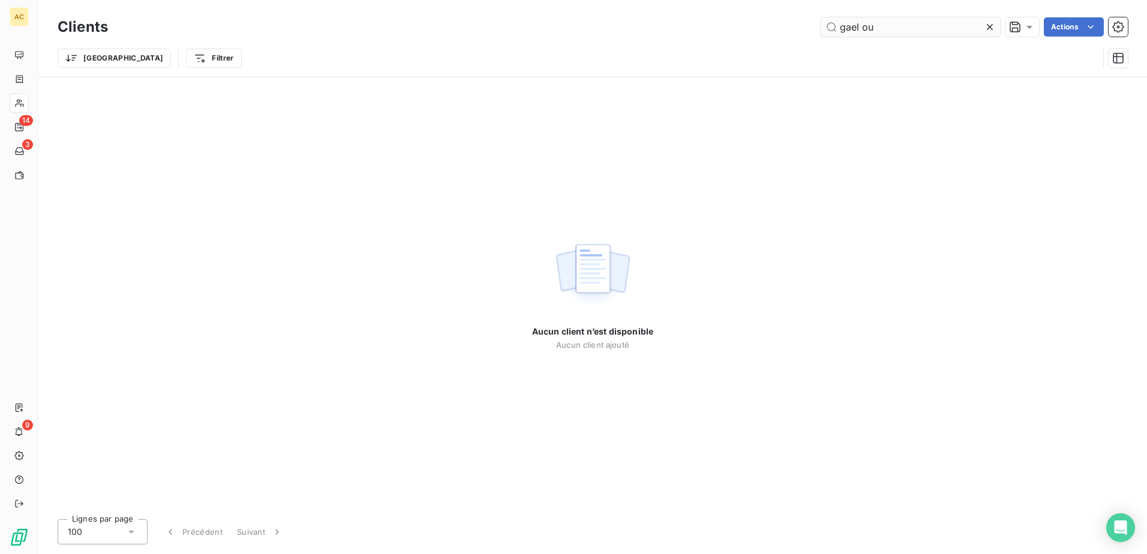
click at [851, 25] on input "gael ou" at bounding box center [911, 26] width 180 height 19
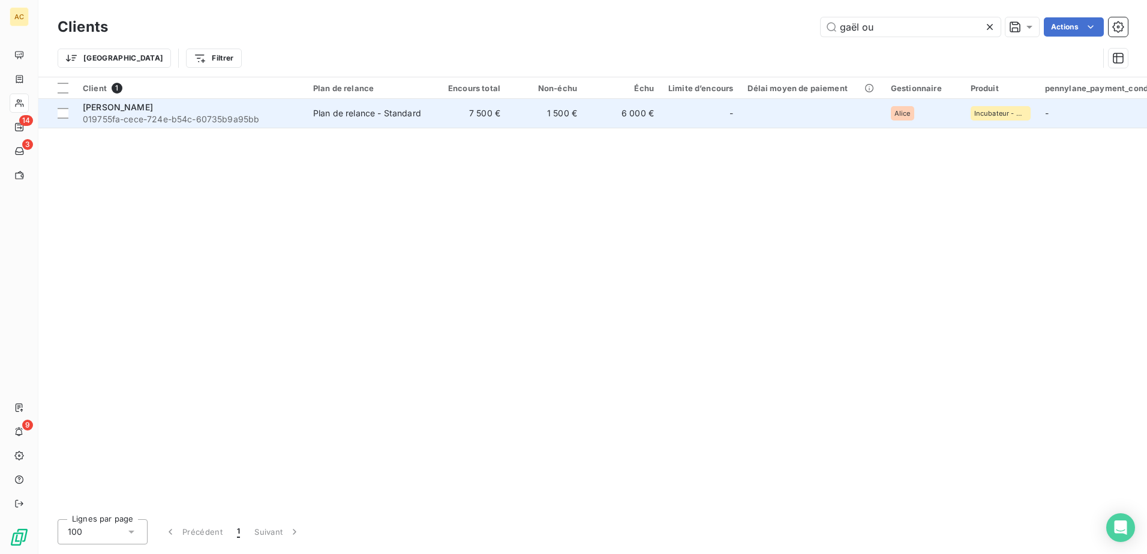
type input "gaël ou"
click at [177, 107] on div "Gaël Oulahi" at bounding box center [191, 107] width 216 height 12
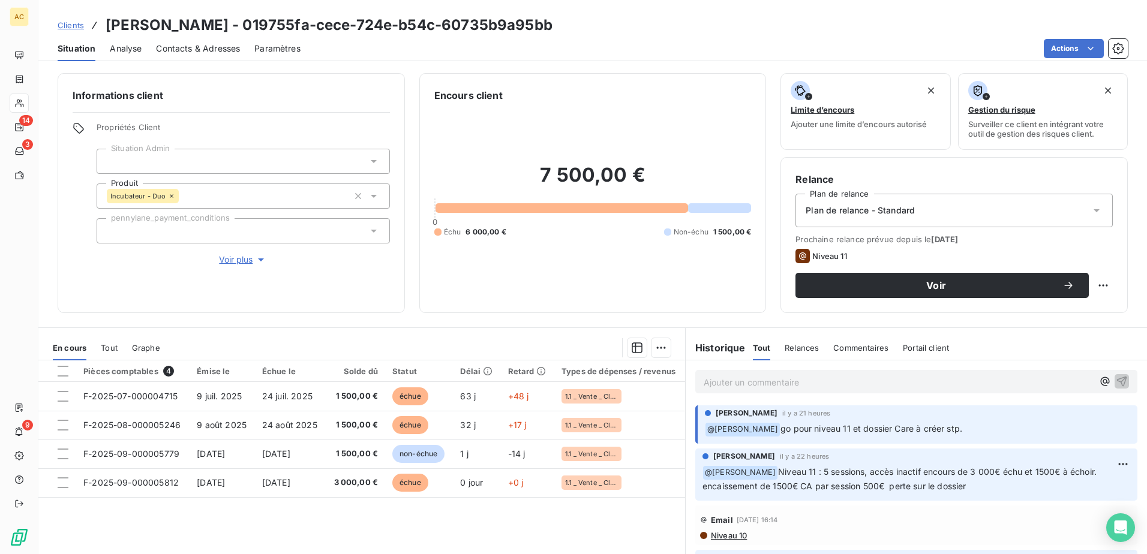
click at [1069, 209] on div "Plan de relance - Standard" at bounding box center [954, 211] width 317 height 34
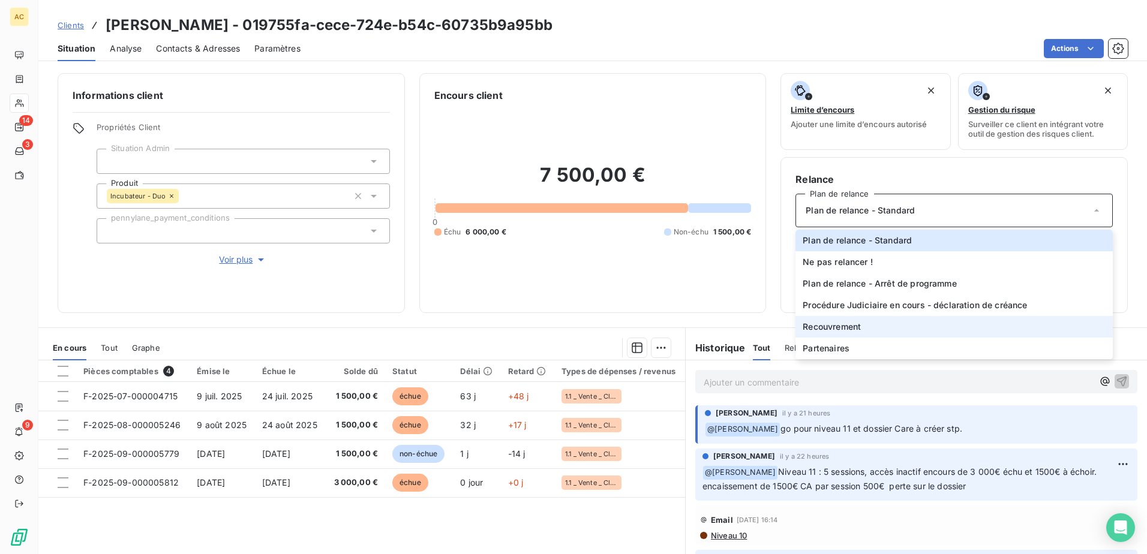
click at [973, 320] on li "Recouvrement" at bounding box center [954, 327] width 317 height 22
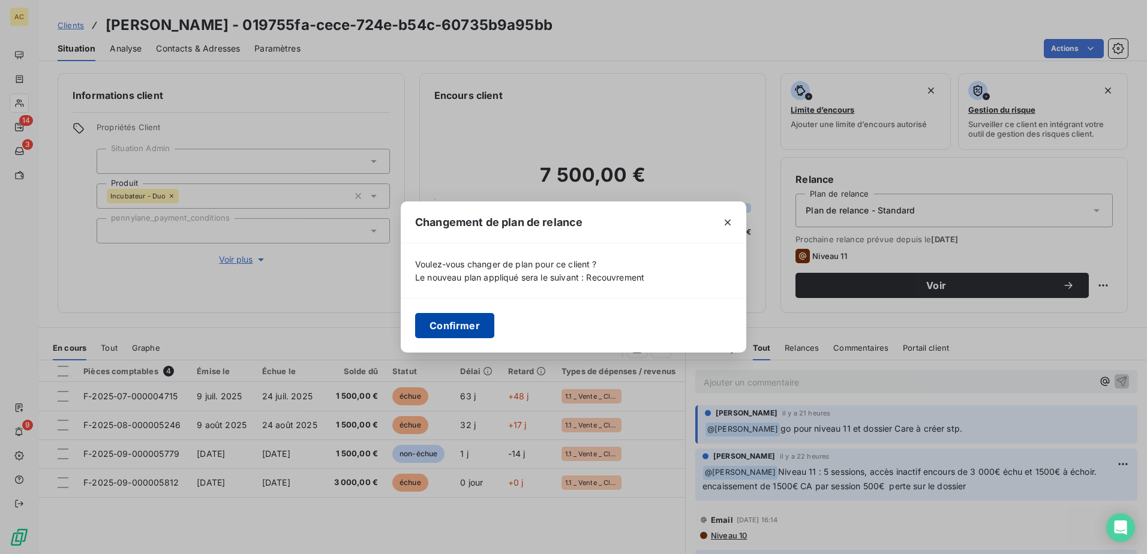
click at [463, 328] on button "Confirmer" at bounding box center [454, 325] width 79 height 25
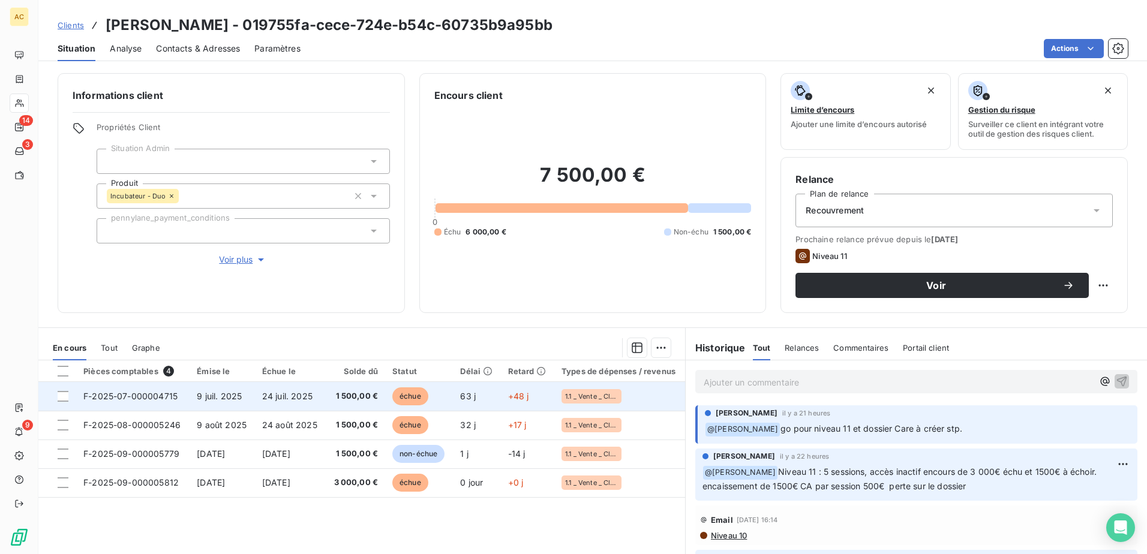
click at [457, 394] on td "63 j" at bounding box center [476, 396] width 47 height 29
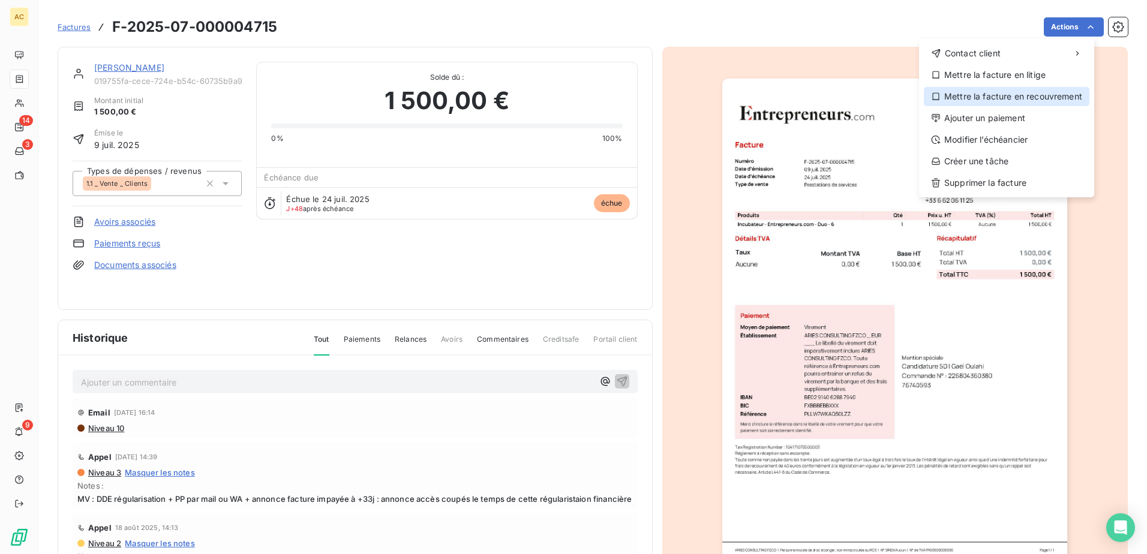
click at [1021, 92] on div "Mettre la facture en recouvrement" at bounding box center [1007, 96] width 166 height 19
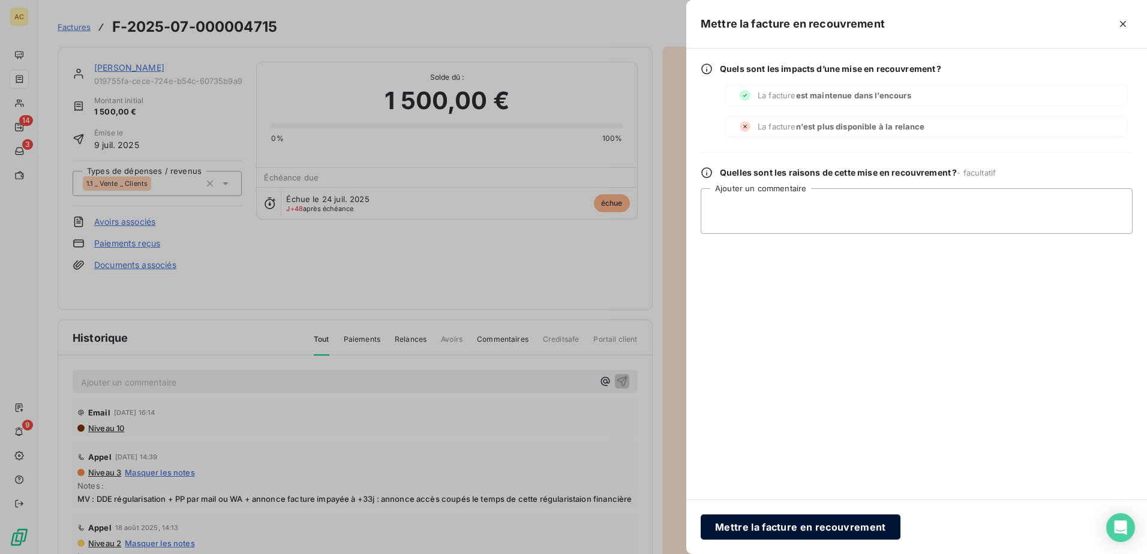
click at [802, 534] on button "Mettre la facture en recouvrement" at bounding box center [801, 527] width 200 height 25
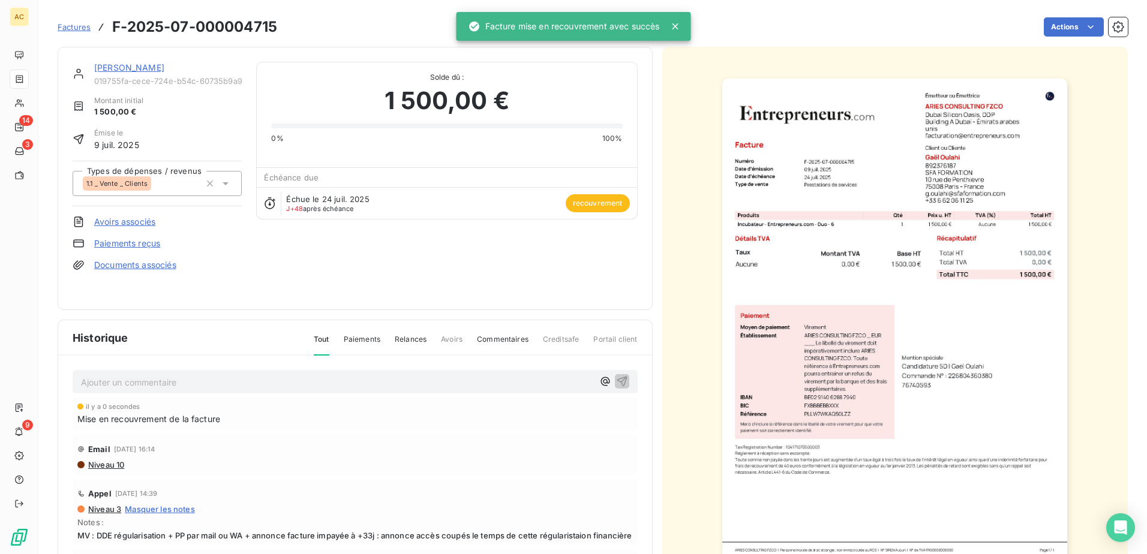
click at [104, 68] on link "Gaël Oulahi" at bounding box center [129, 67] width 70 height 10
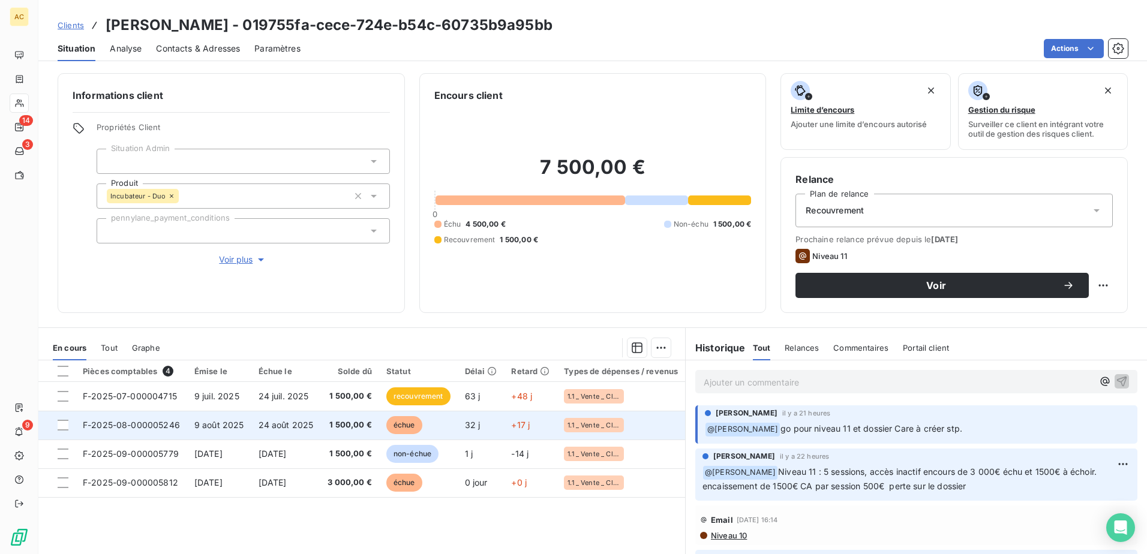
click at [349, 432] on td "1 500,00 €" at bounding box center [349, 425] width 59 height 29
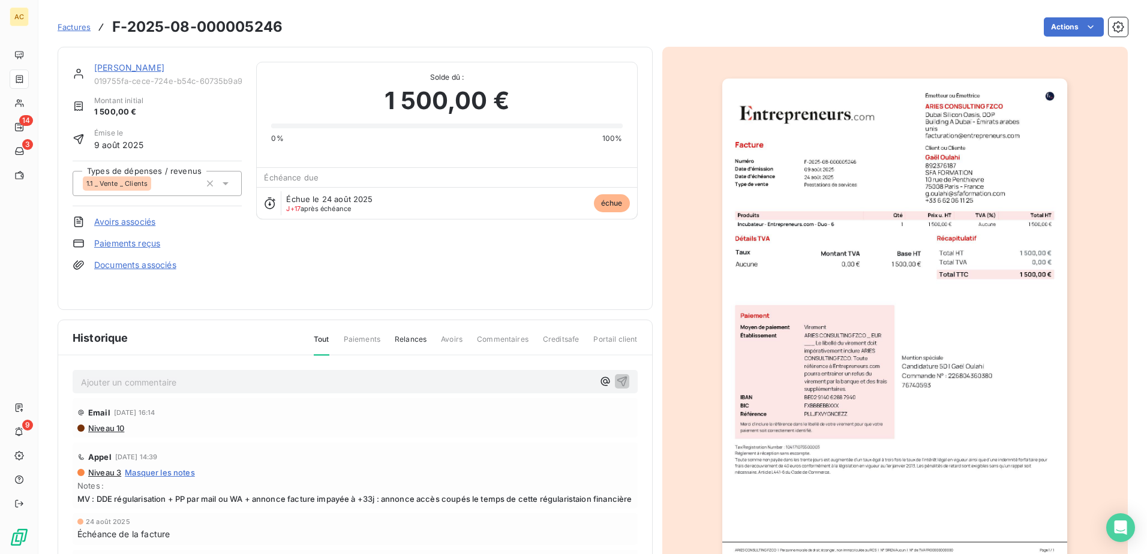
click at [1061, 16] on div "Factures F-2025-08-000005246 Actions" at bounding box center [593, 26] width 1070 height 25
click at [1060, 21] on html "AC 14 3 9 Factures F-2025-08-000005246 Actions Gaël Oulahi 019755fa-cece-724e-b…" at bounding box center [573, 277] width 1147 height 554
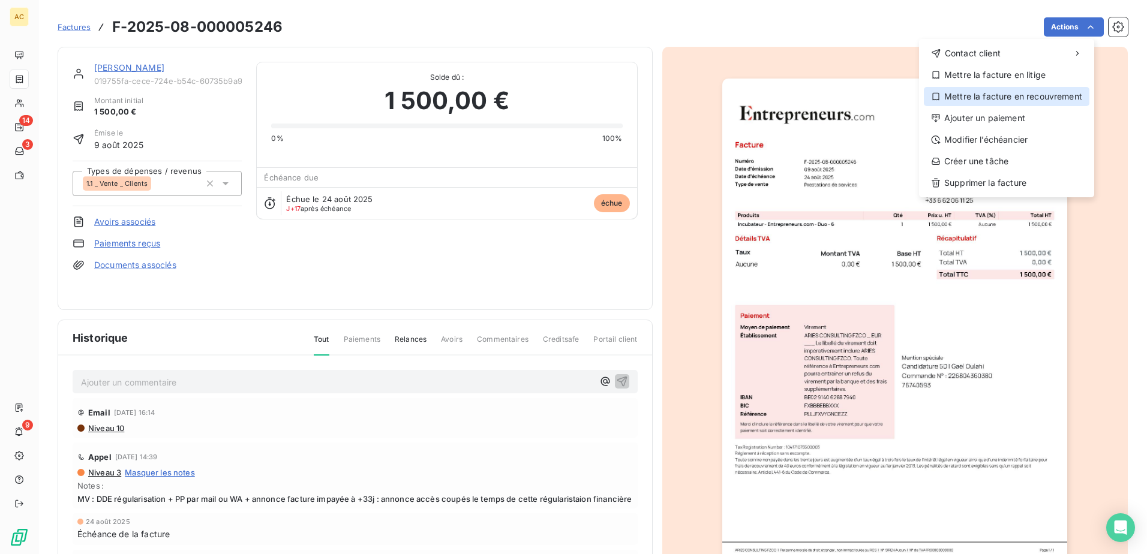
click at [1005, 98] on div "Mettre la facture en recouvrement" at bounding box center [1007, 96] width 166 height 19
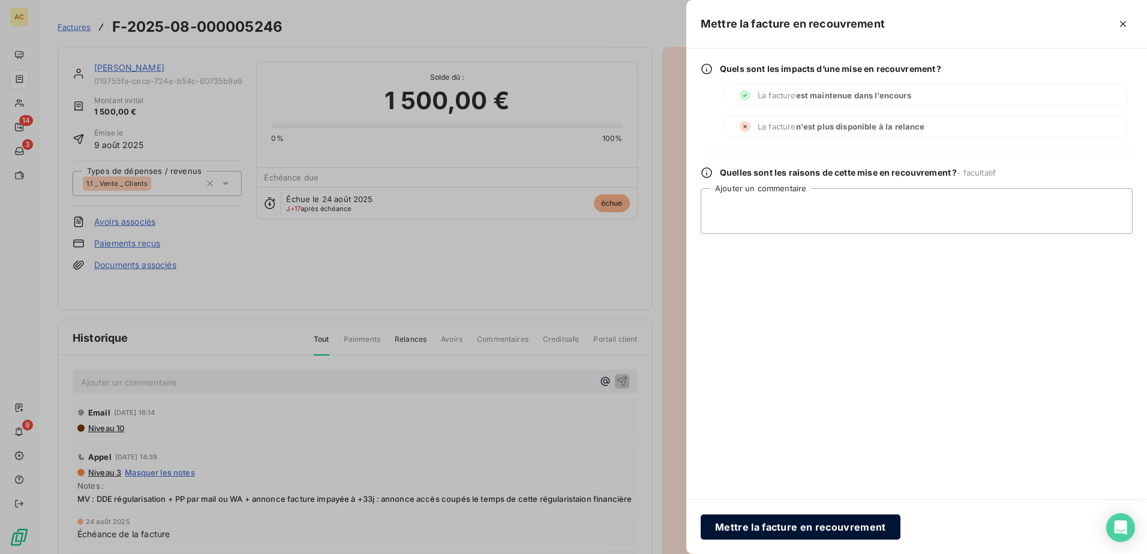
click at [808, 527] on button "Mettre la facture en recouvrement" at bounding box center [801, 527] width 200 height 25
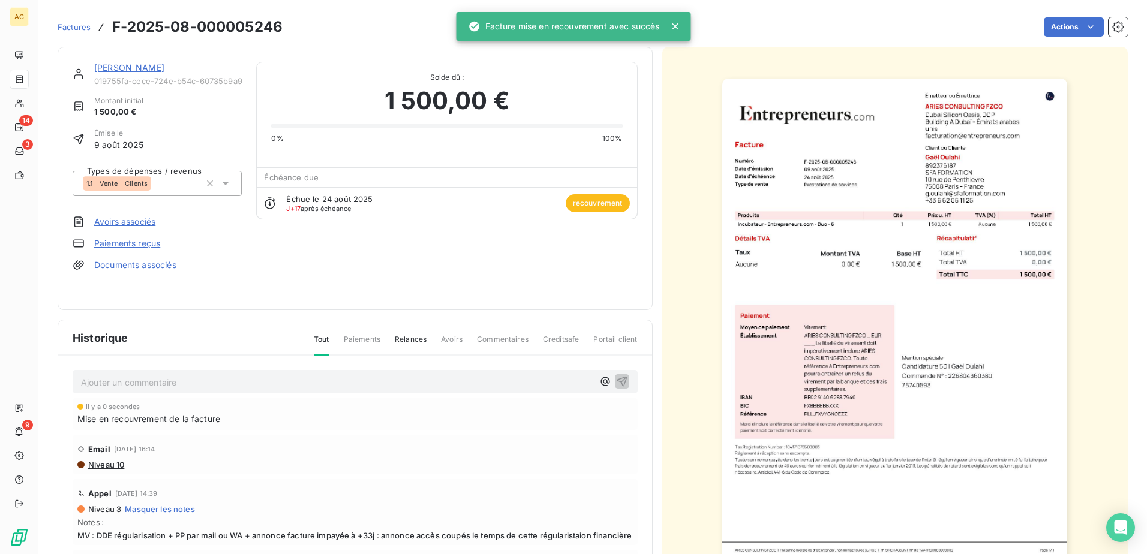
click at [98, 69] on link "Gaël Oulahi" at bounding box center [129, 67] width 70 height 10
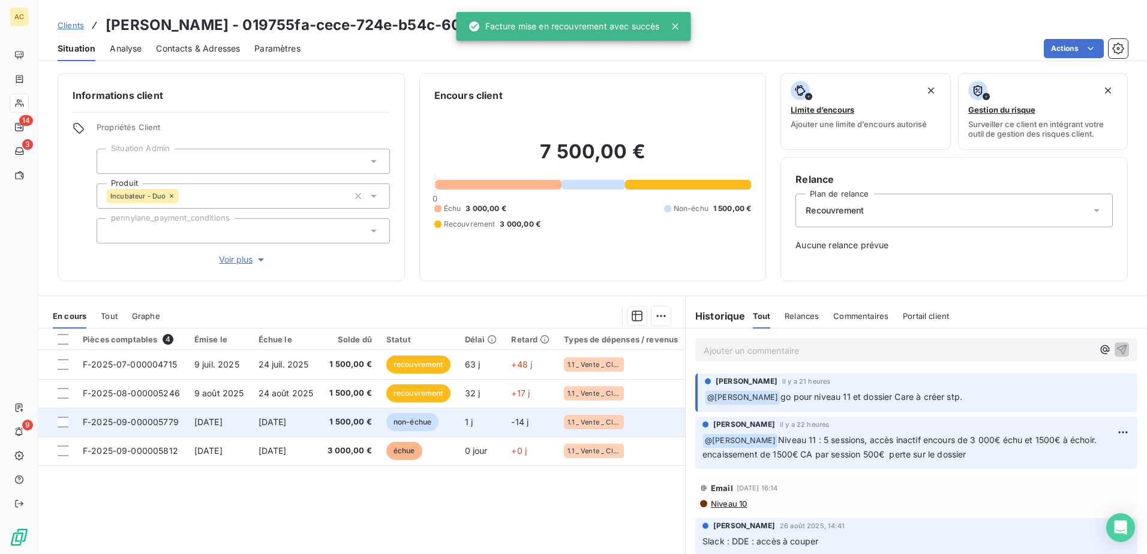
click at [372, 425] on span "1 500,00 €" at bounding box center [350, 422] width 44 height 12
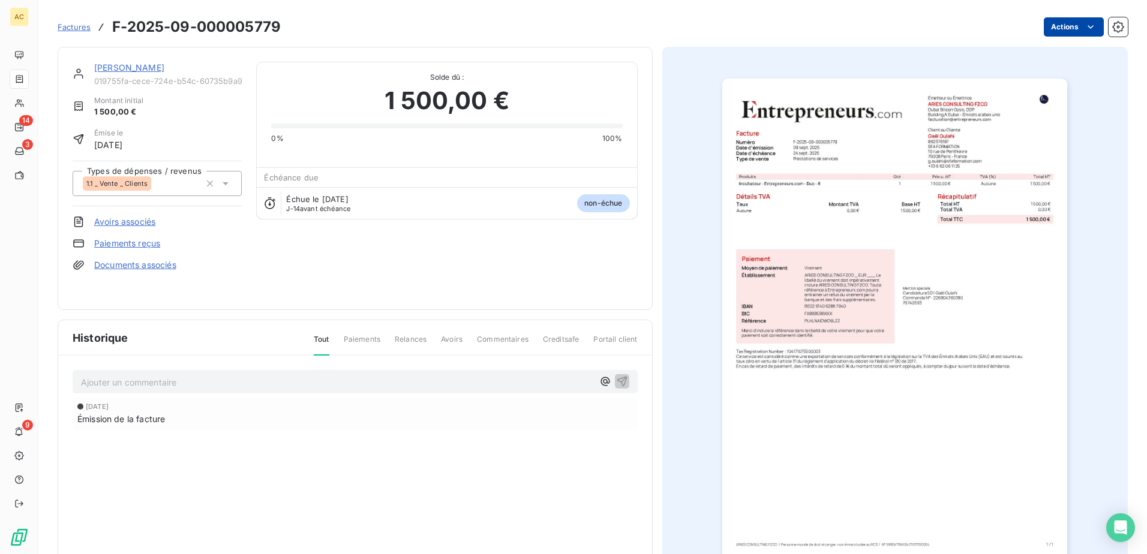
click at [1072, 28] on html "AC 14 3 9 Factures F-2025-09-000005779 Actions Gaël Oulahi 019755fa-cece-724e-b…" at bounding box center [573, 277] width 1147 height 554
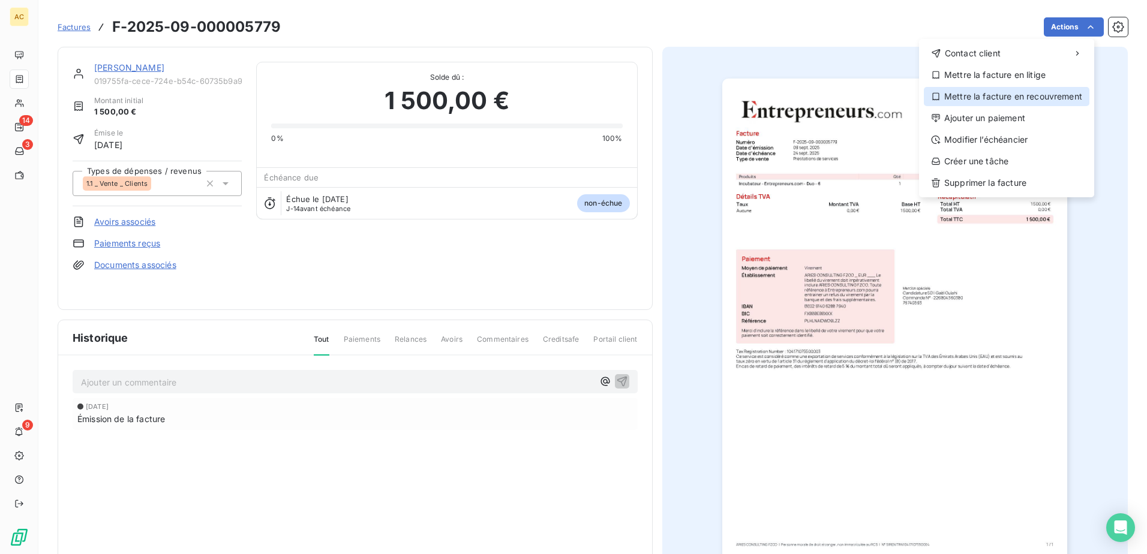
click at [1012, 94] on div "Mettre la facture en recouvrement" at bounding box center [1007, 96] width 166 height 19
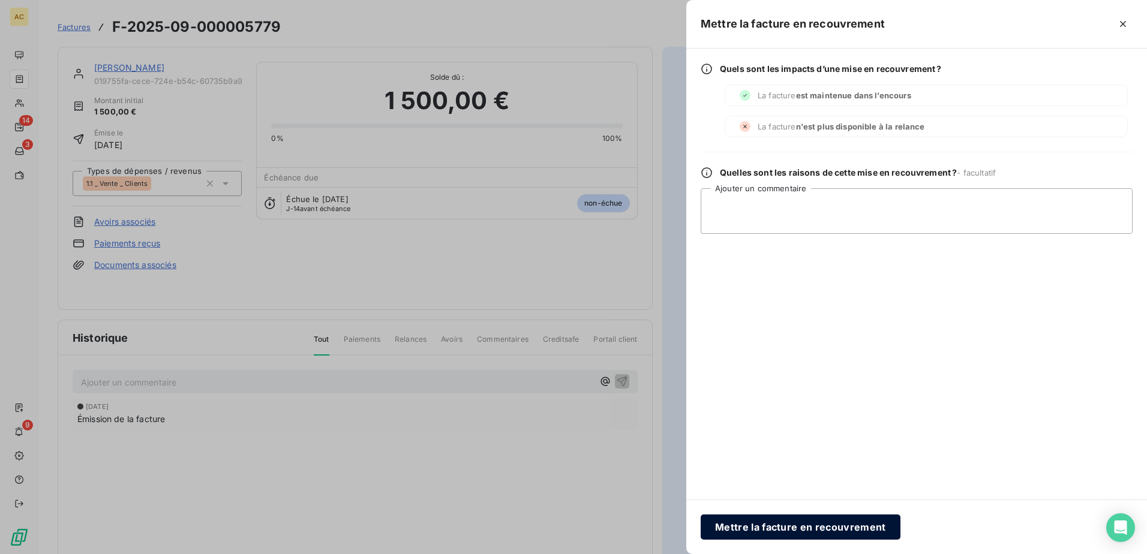
click at [788, 532] on button "Mettre la facture en recouvrement" at bounding box center [801, 527] width 200 height 25
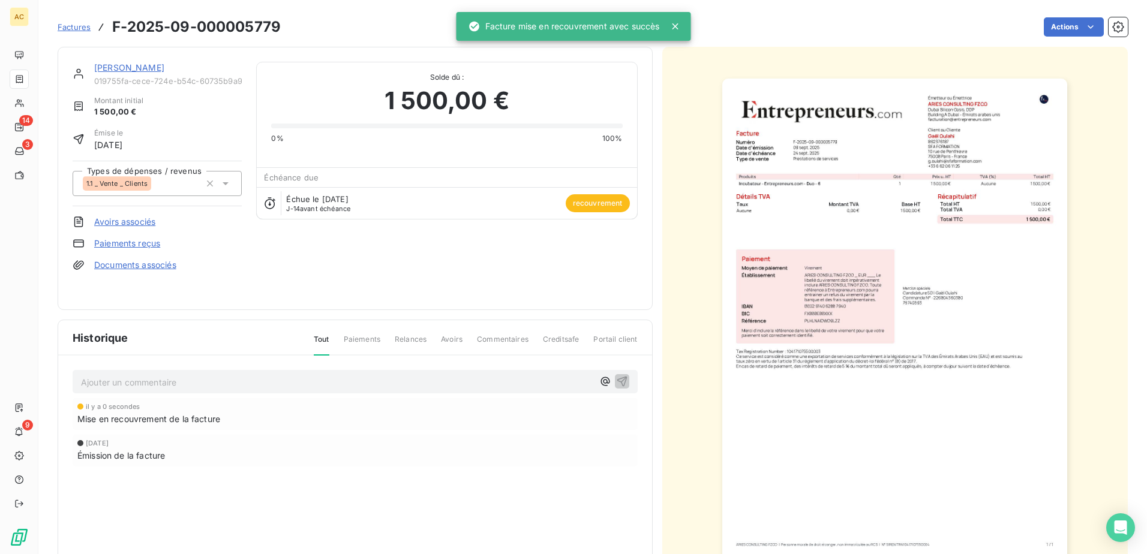
click at [98, 65] on link "Gaël Oulahi" at bounding box center [129, 67] width 70 height 10
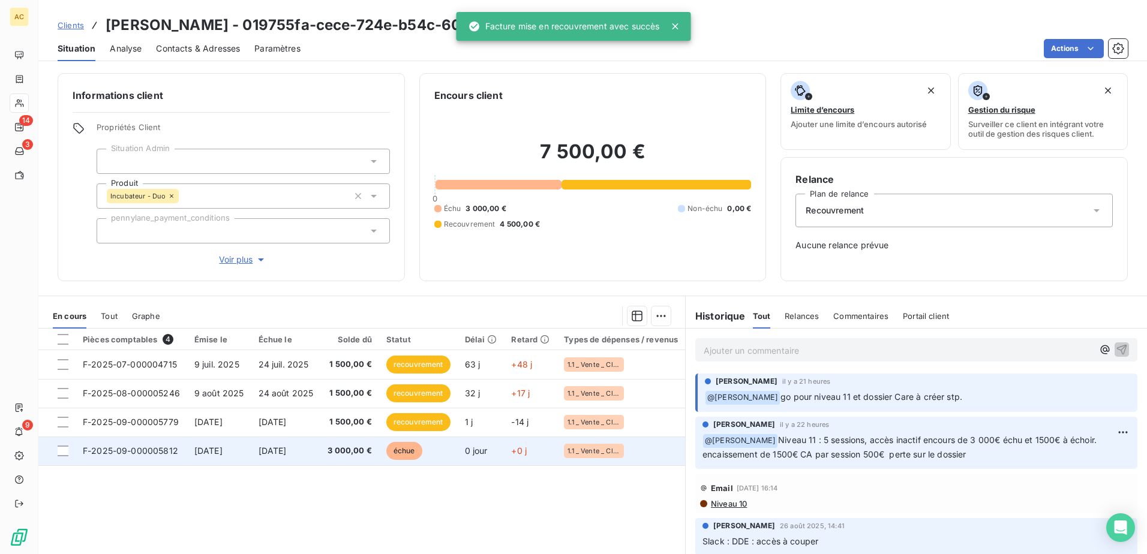
click at [320, 452] on td "[DATE]" at bounding box center [286, 451] width 70 height 29
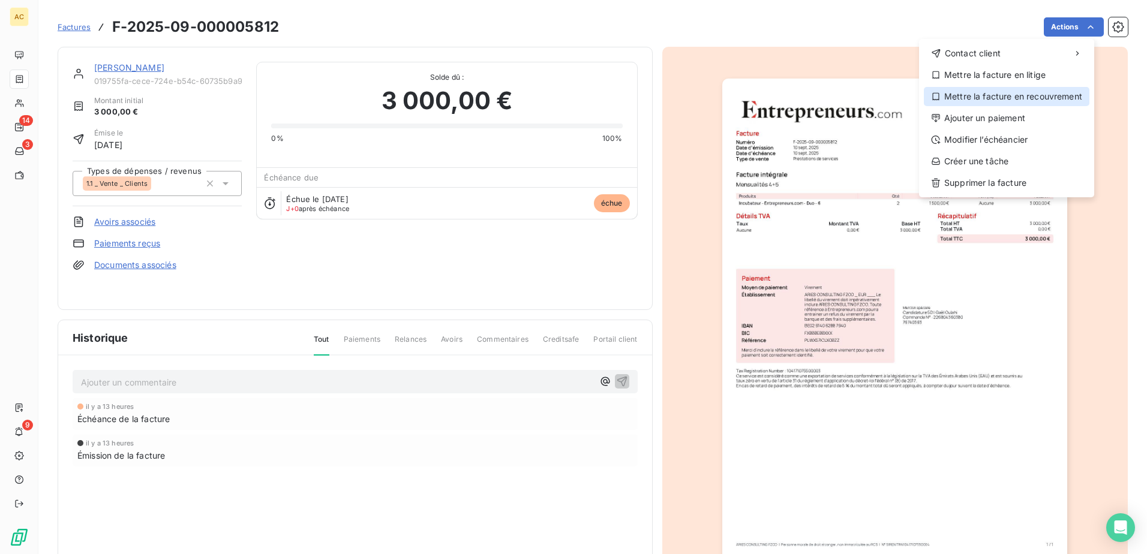
click at [1043, 96] on div "Mettre la facture en recouvrement" at bounding box center [1007, 96] width 166 height 19
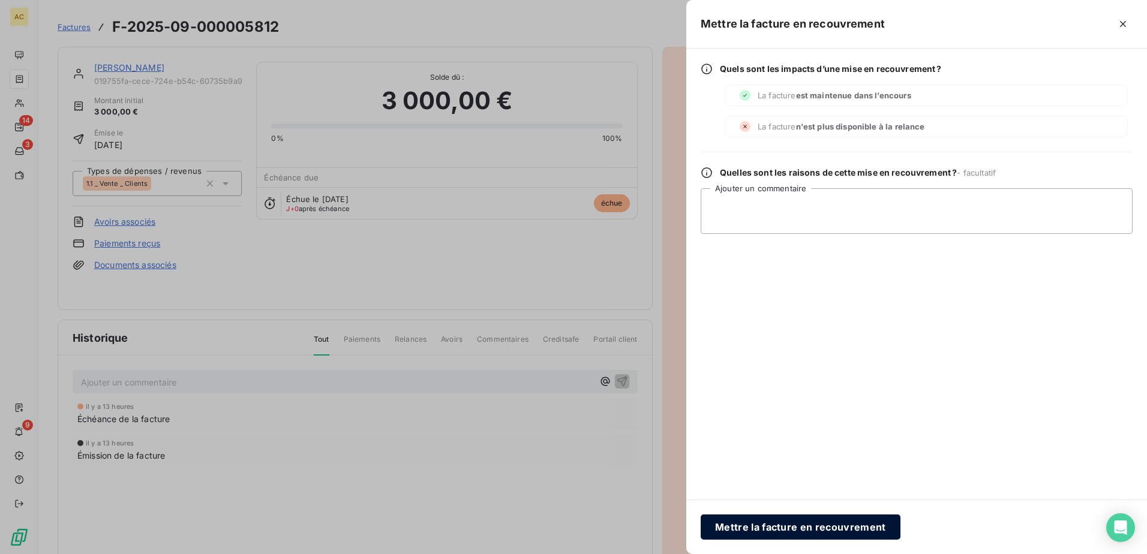
click at [785, 531] on button "Mettre la facture en recouvrement" at bounding box center [801, 527] width 200 height 25
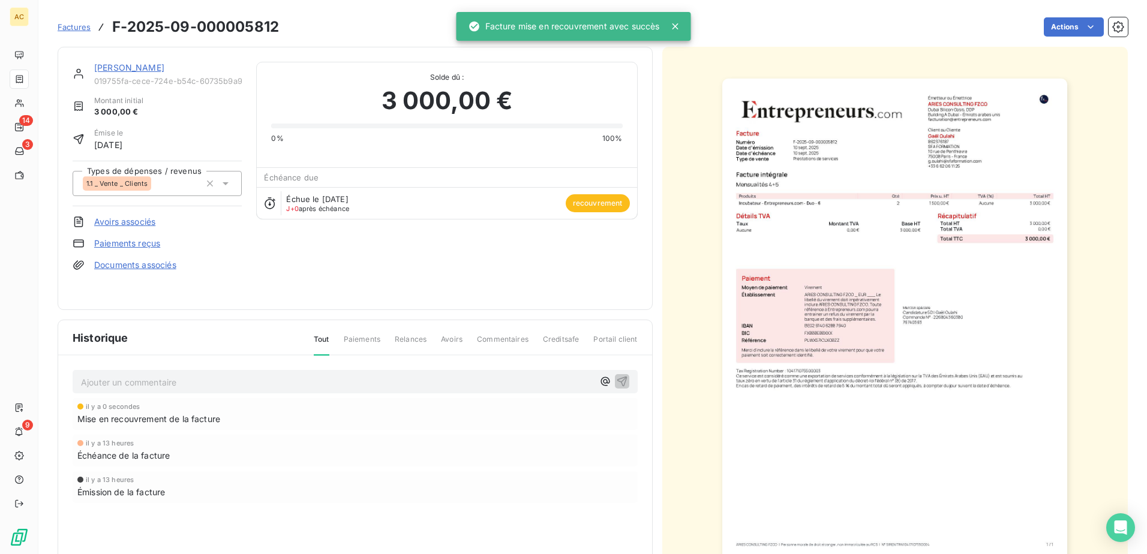
click at [101, 68] on link "Gaël Oulahi" at bounding box center [129, 67] width 70 height 10
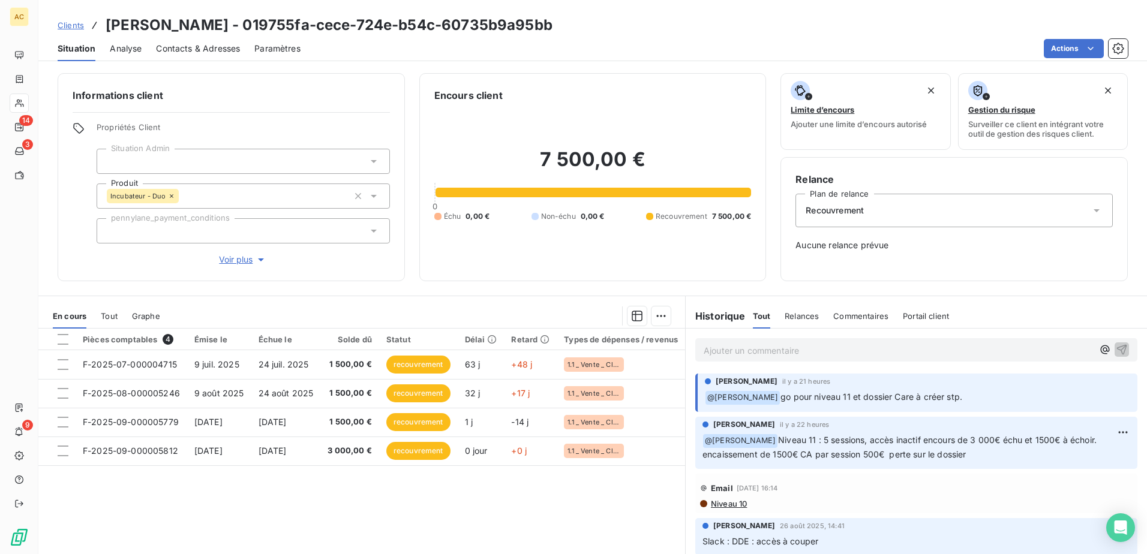
click at [291, 127] on span "Propriétés Client" at bounding box center [243, 130] width 293 height 17
click at [256, 494] on div "Pièces comptables 4 Émise le Échue le Solde dû Statut Délai Retard Types de dép…" at bounding box center [361, 444] width 647 height 231
click at [71, 28] on span "Clients" at bounding box center [71, 25] width 26 height 10
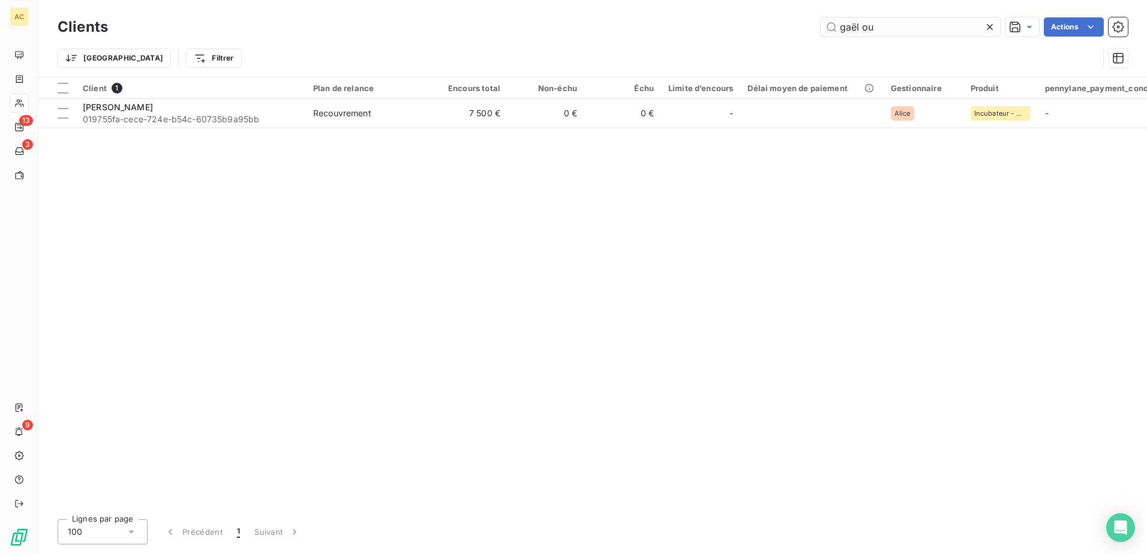
click at [900, 23] on input "gaël ou" at bounding box center [911, 26] width 180 height 19
click at [858, 26] on input "sara m" at bounding box center [911, 26] width 180 height 19
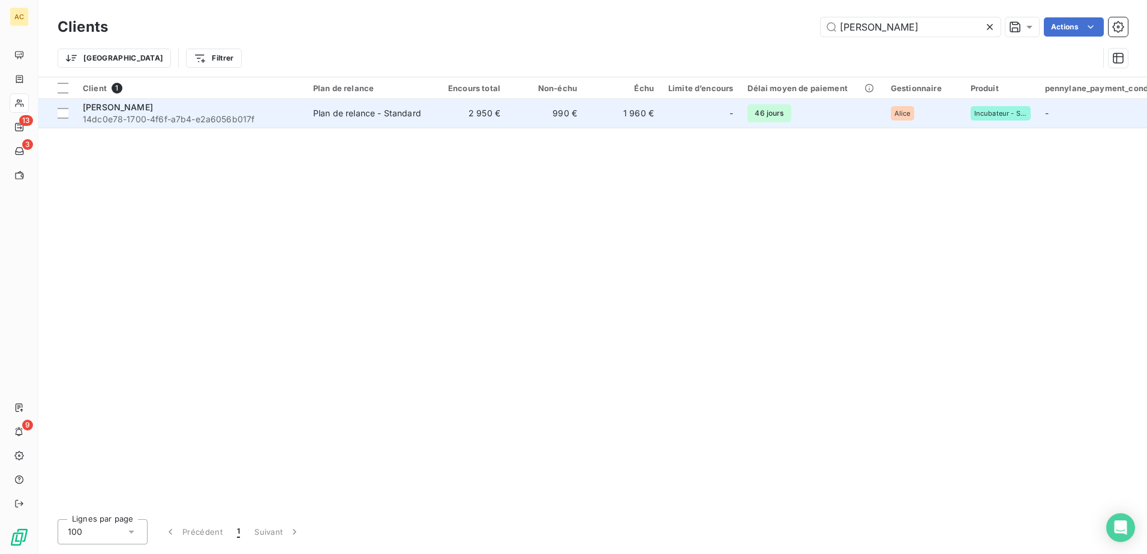
type input "[PERSON_NAME]"
click at [310, 125] on td "Plan de relance - Standard" at bounding box center [368, 113] width 125 height 29
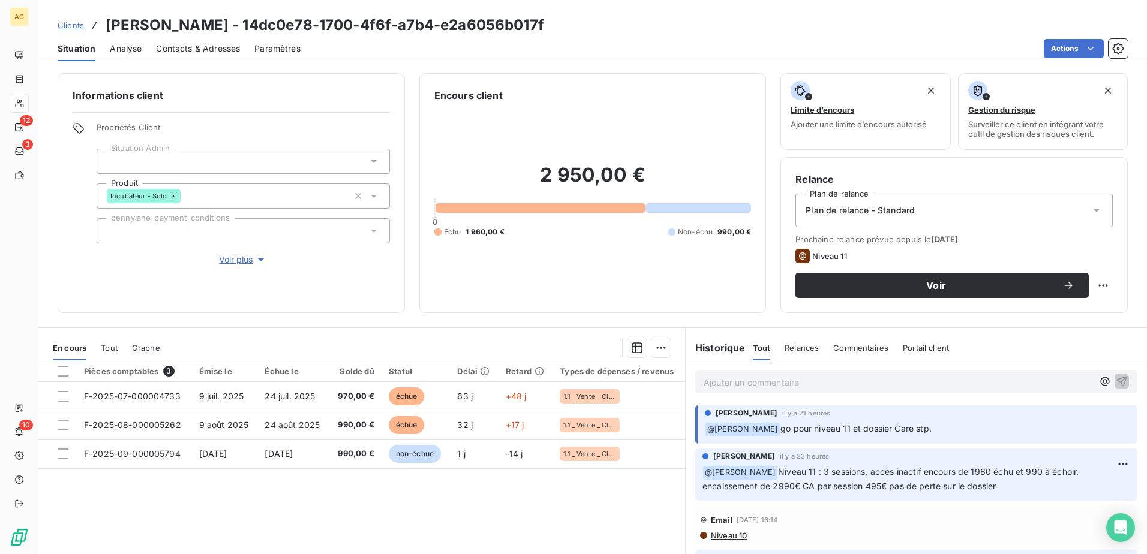
click at [497, 521] on div "Pièces comptables 3 Émise le Échue le Solde dû Statut Délai Retard Types de dép…" at bounding box center [361, 476] width 647 height 231
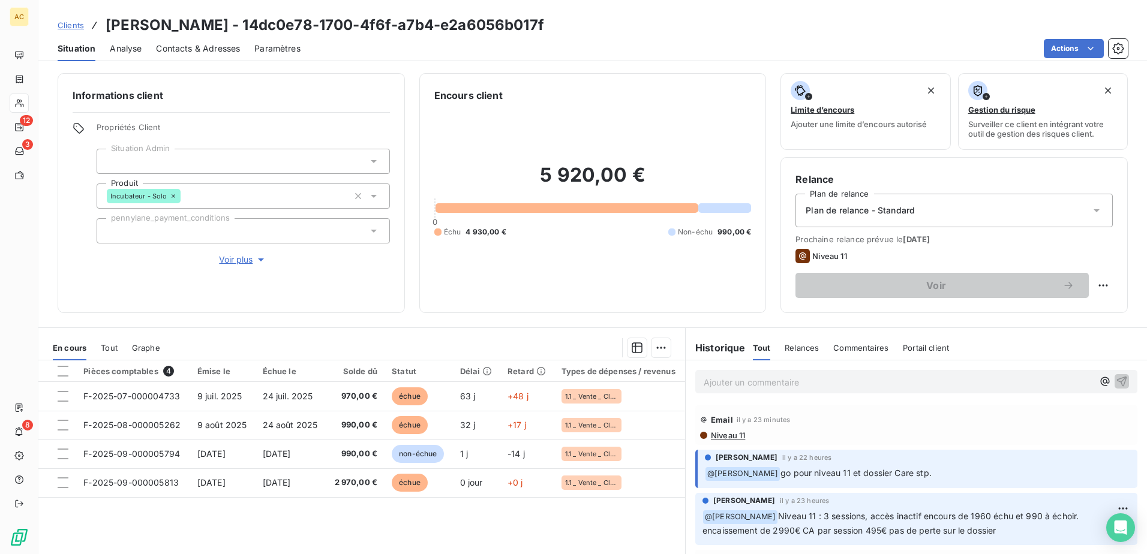
click at [949, 214] on div "Plan de relance - Standard" at bounding box center [954, 211] width 317 height 34
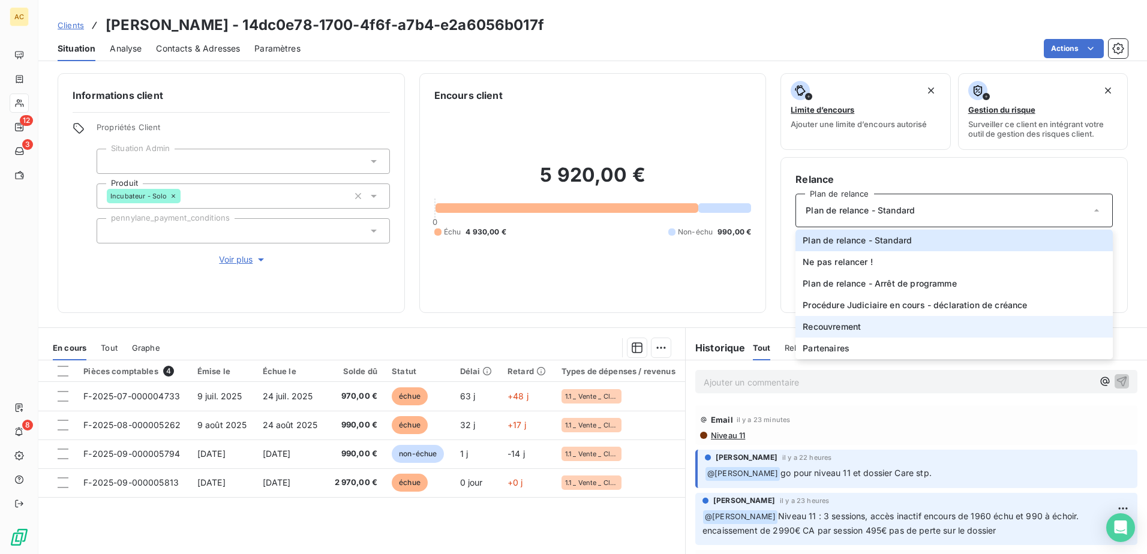
click at [894, 331] on li "Recouvrement" at bounding box center [954, 327] width 317 height 22
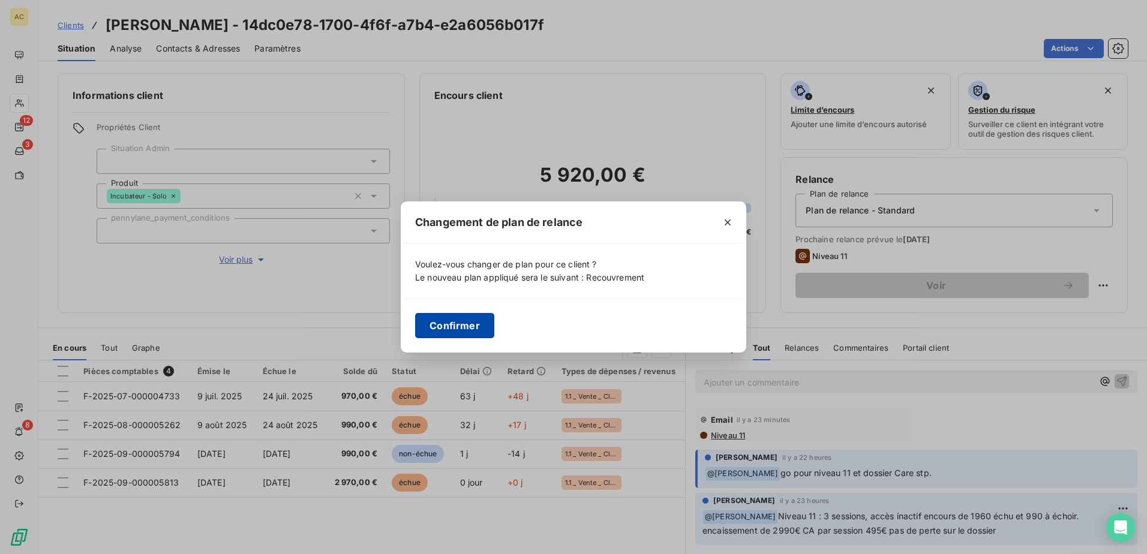
click at [442, 319] on button "Confirmer" at bounding box center [454, 325] width 79 height 25
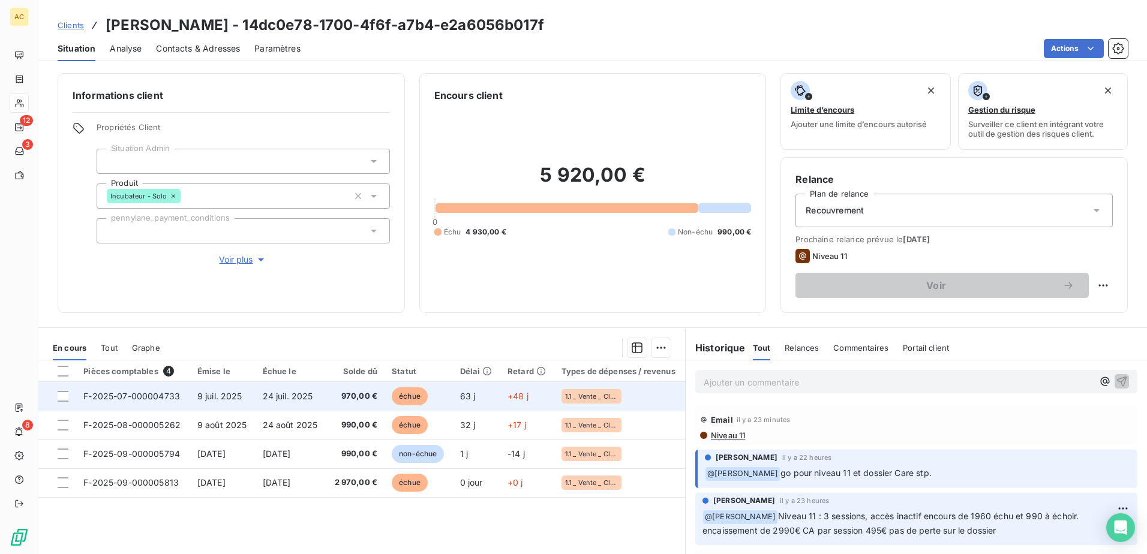
click at [340, 401] on span "970,00 €" at bounding box center [356, 397] width 44 height 12
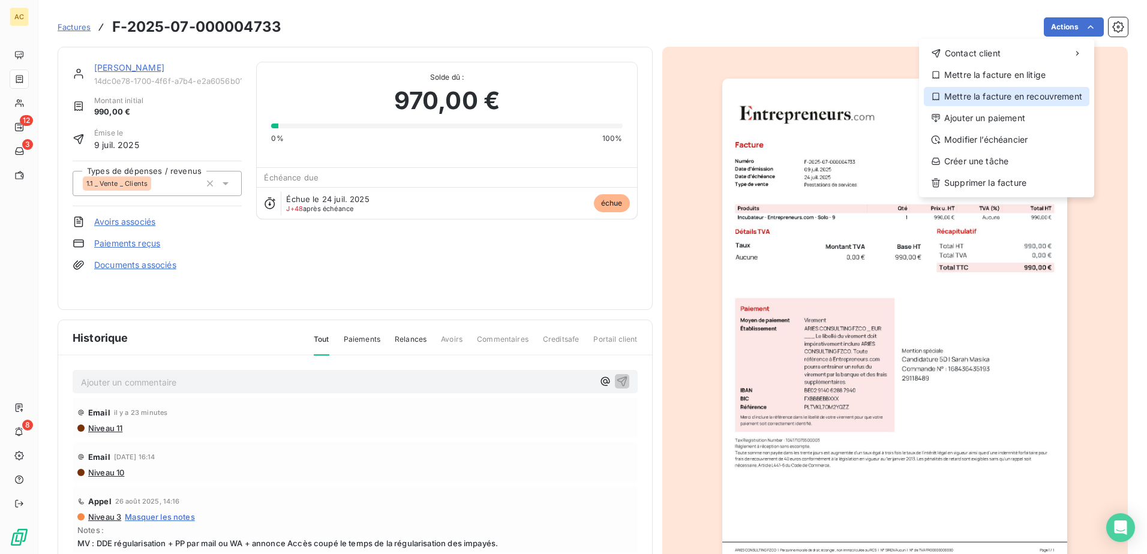
click at [1010, 96] on div "Mettre la facture en recouvrement" at bounding box center [1007, 96] width 166 height 19
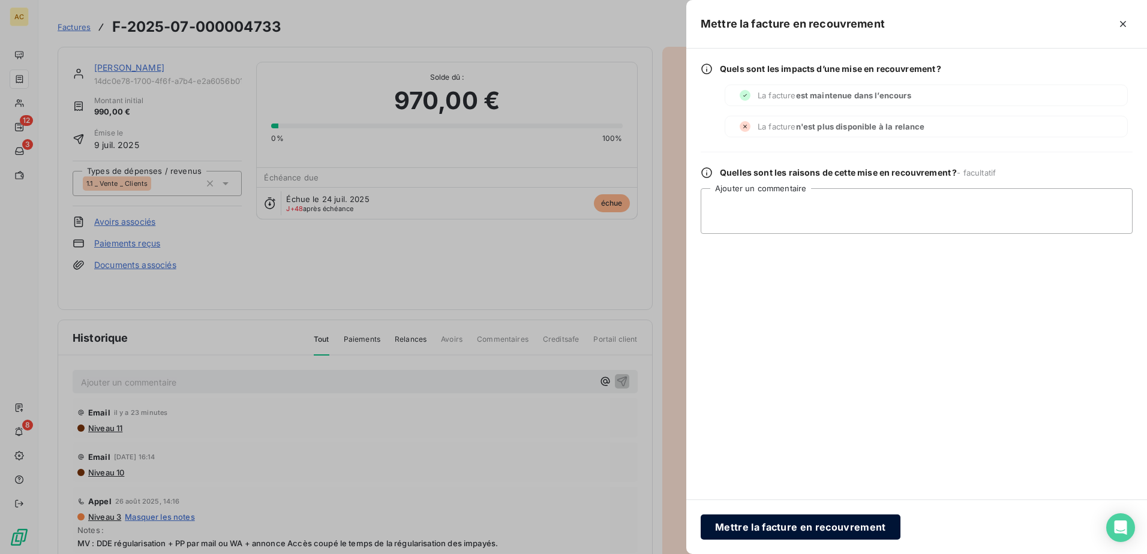
click at [799, 524] on button "Mettre la facture en recouvrement" at bounding box center [801, 527] width 200 height 25
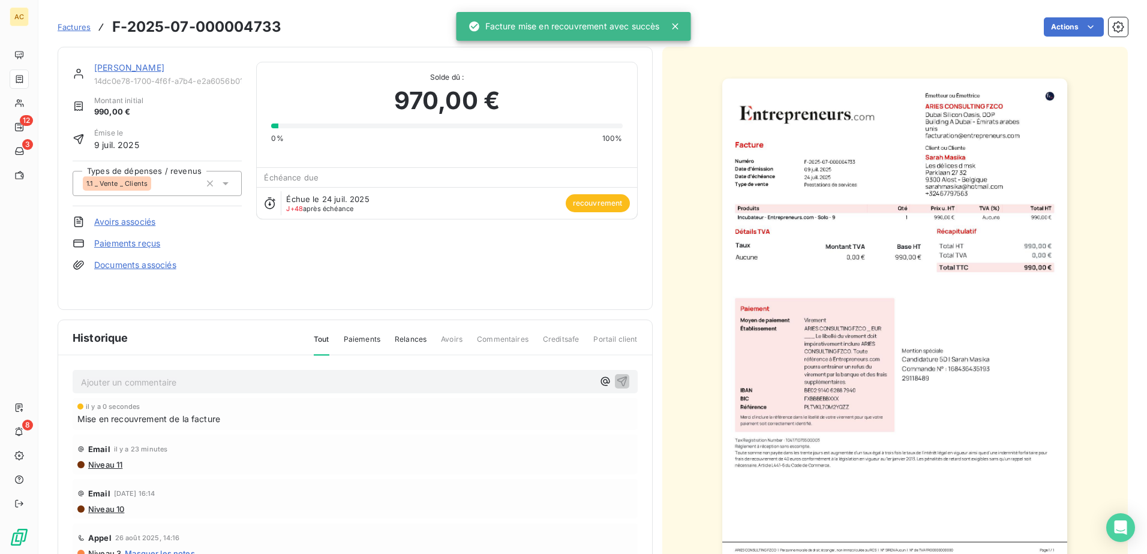
click at [104, 68] on link "[PERSON_NAME]" at bounding box center [129, 67] width 70 height 10
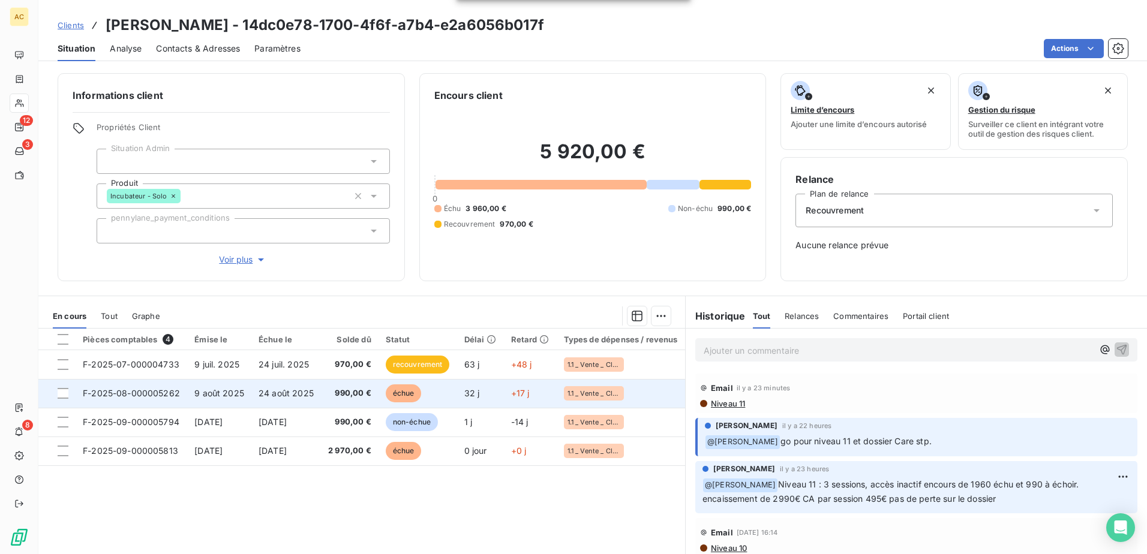
click at [448, 397] on td "échue" at bounding box center [418, 393] width 79 height 29
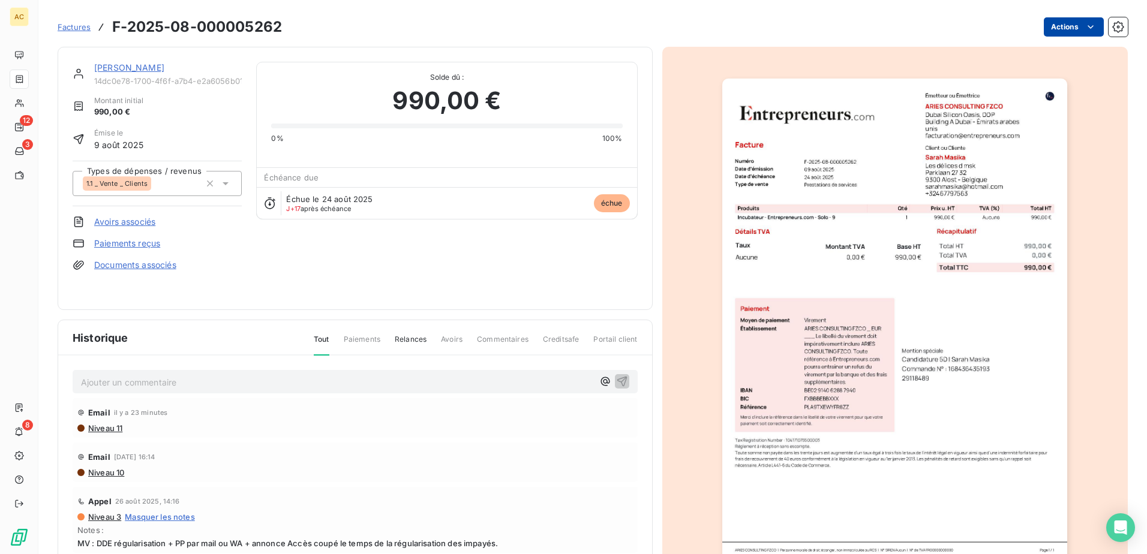
click at [1073, 24] on html "AC 12 3 8 Factures F-2025-08-000005262 Actions Sarah Masika 14dc0e78-1700-4f6f-…" at bounding box center [573, 277] width 1147 height 554
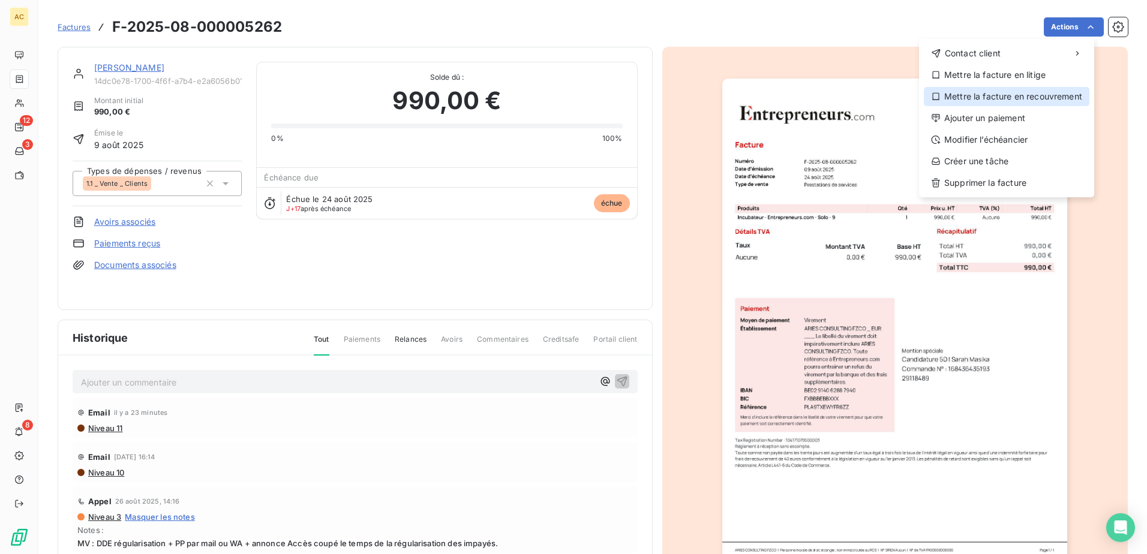
click at [1005, 99] on div "Mettre la facture en recouvrement" at bounding box center [1007, 96] width 166 height 19
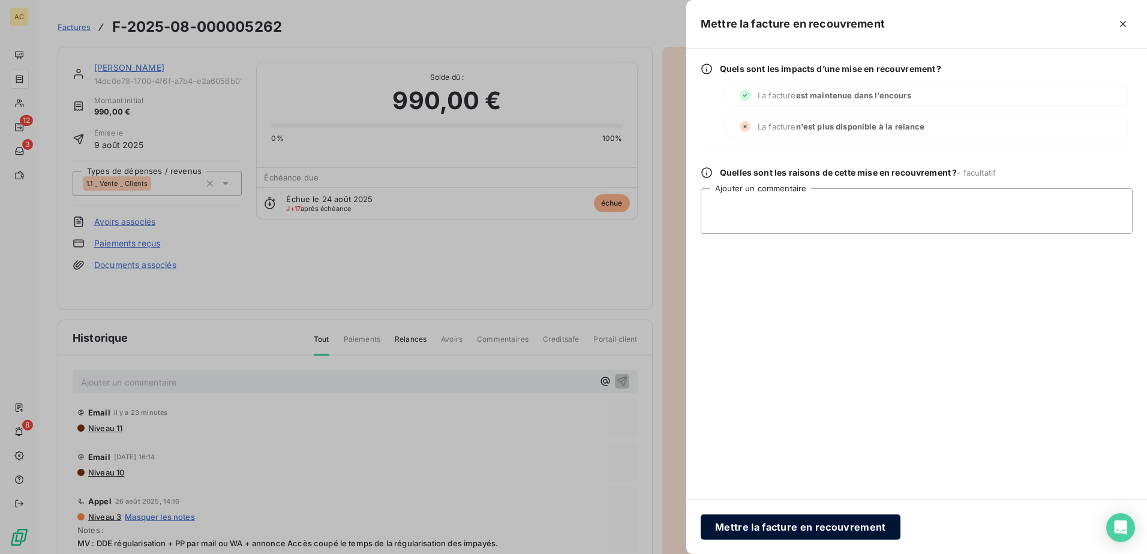
click at [806, 524] on button "Mettre la facture en recouvrement" at bounding box center [801, 527] width 200 height 25
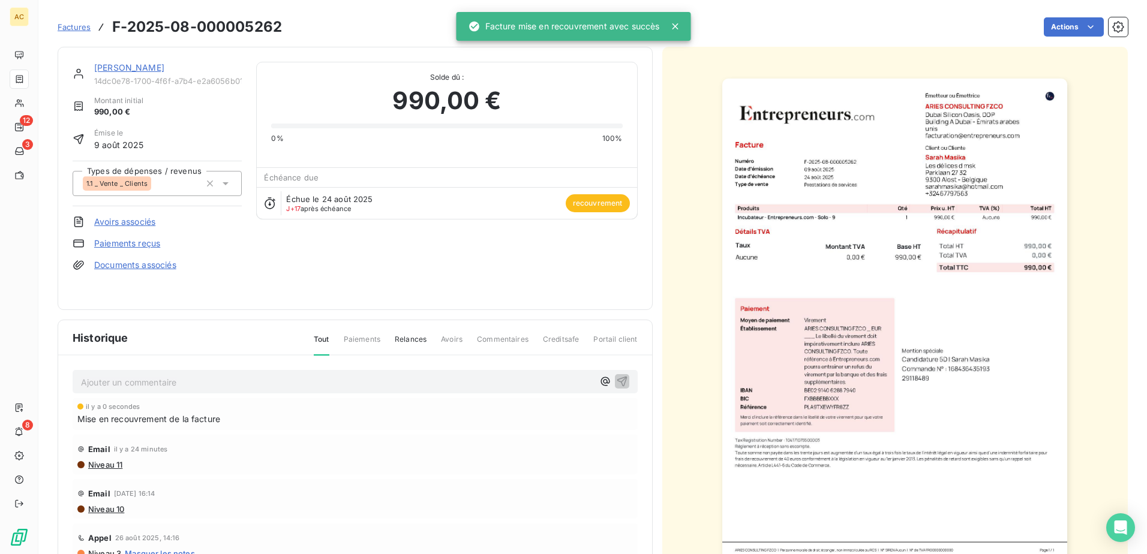
click at [113, 64] on link "[PERSON_NAME]" at bounding box center [129, 67] width 70 height 10
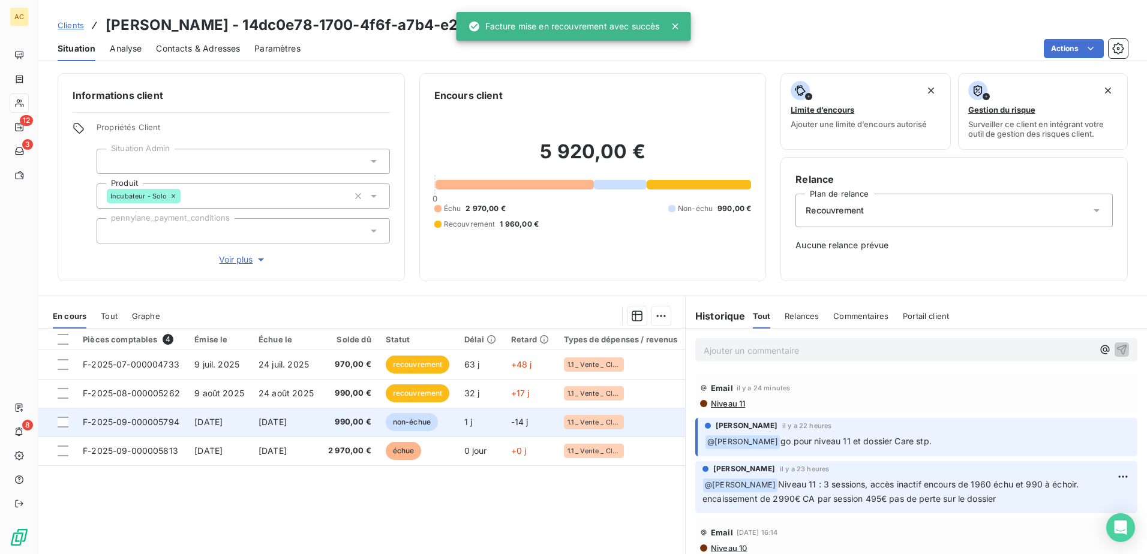
click at [371, 428] on span "990,00 €" at bounding box center [349, 422] width 43 height 12
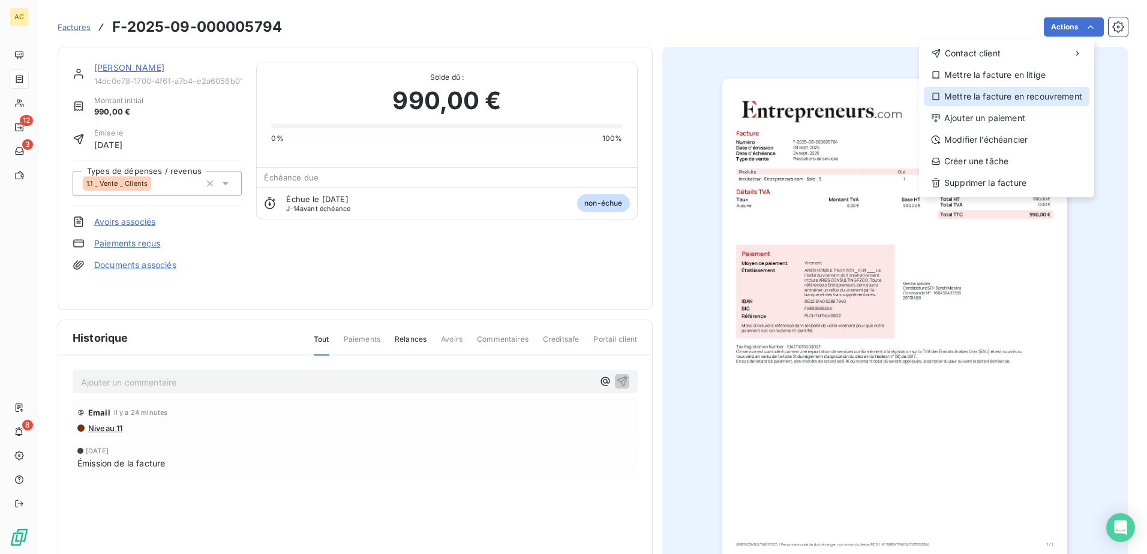
click at [1034, 101] on div "Mettre la facture en recouvrement" at bounding box center [1007, 96] width 166 height 19
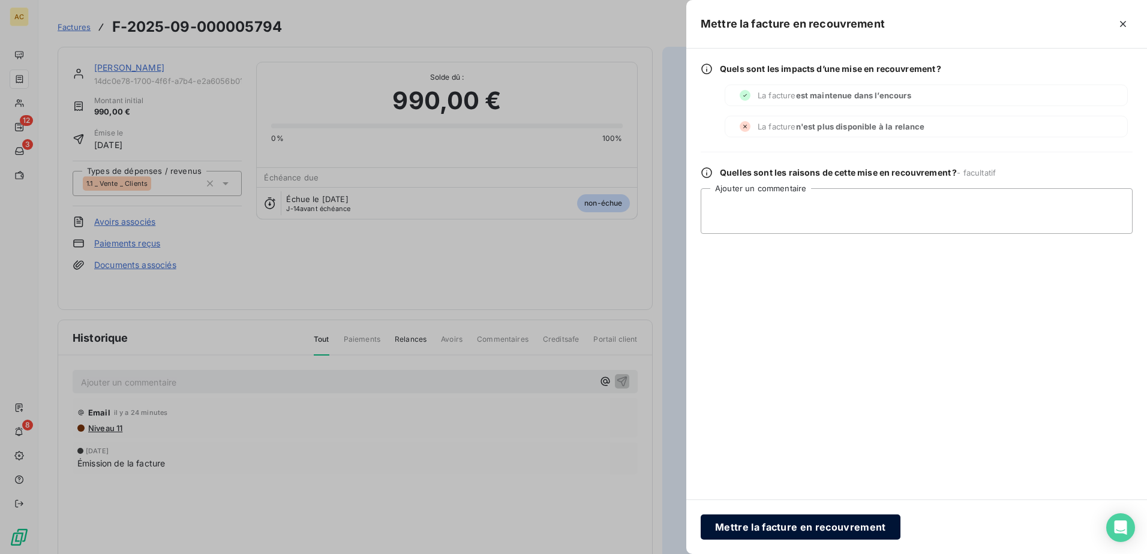
click at [794, 528] on button "Mettre la facture en recouvrement" at bounding box center [801, 527] width 200 height 25
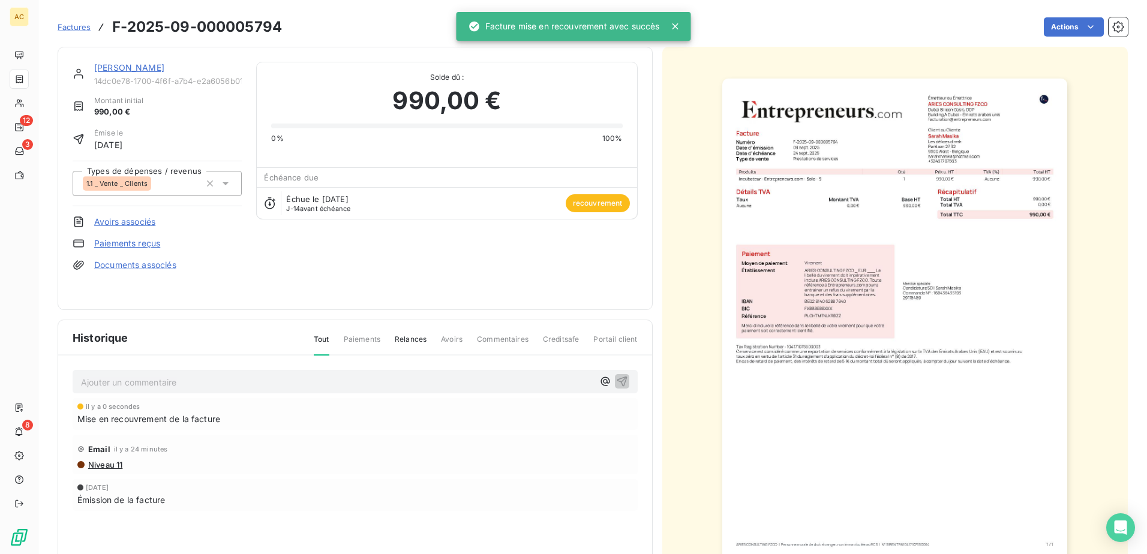
click at [114, 70] on link "[PERSON_NAME]" at bounding box center [129, 67] width 70 height 10
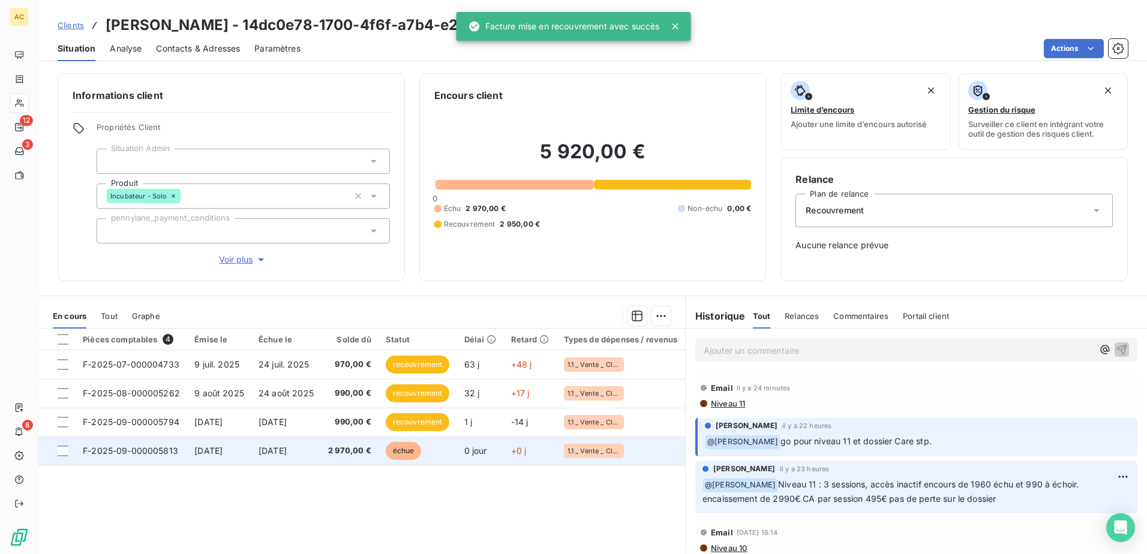
click at [359, 458] on td "2 970,00 €" at bounding box center [350, 451] width 58 height 29
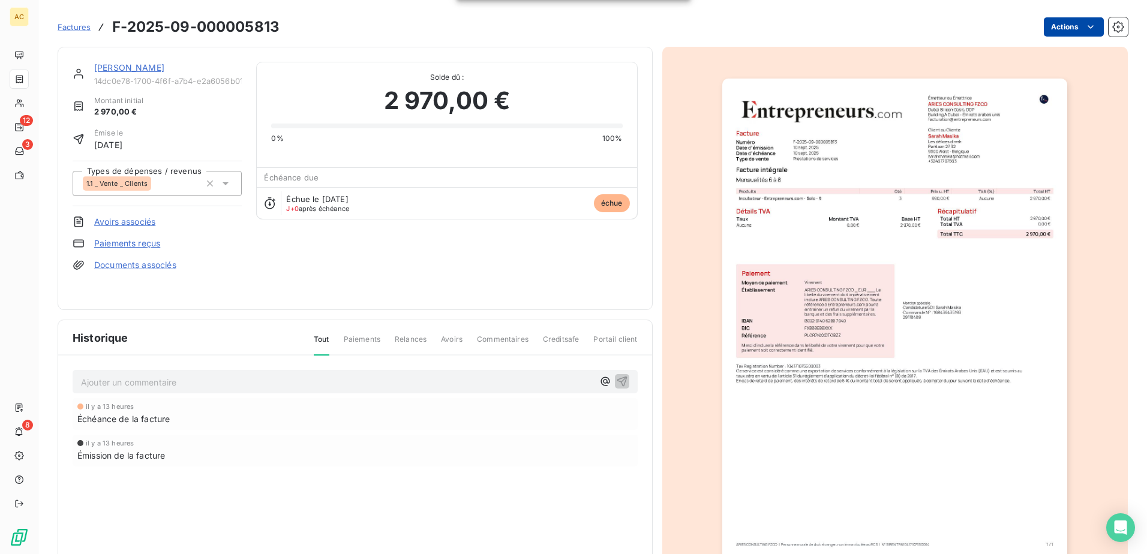
click at [1063, 31] on html "AC 12 3 8 Factures F-2025-09-000005813 Actions Sarah Masika 14dc0e78-1700-4f6f-…" at bounding box center [573, 277] width 1147 height 554
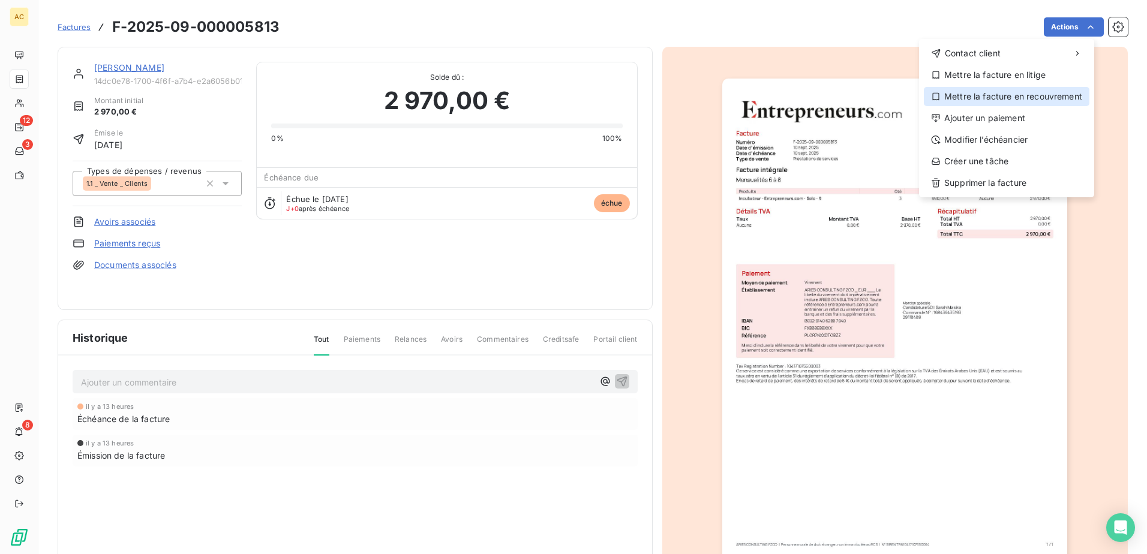
click at [1039, 99] on div "Mettre la facture en recouvrement" at bounding box center [1007, 96] width 166 height 19
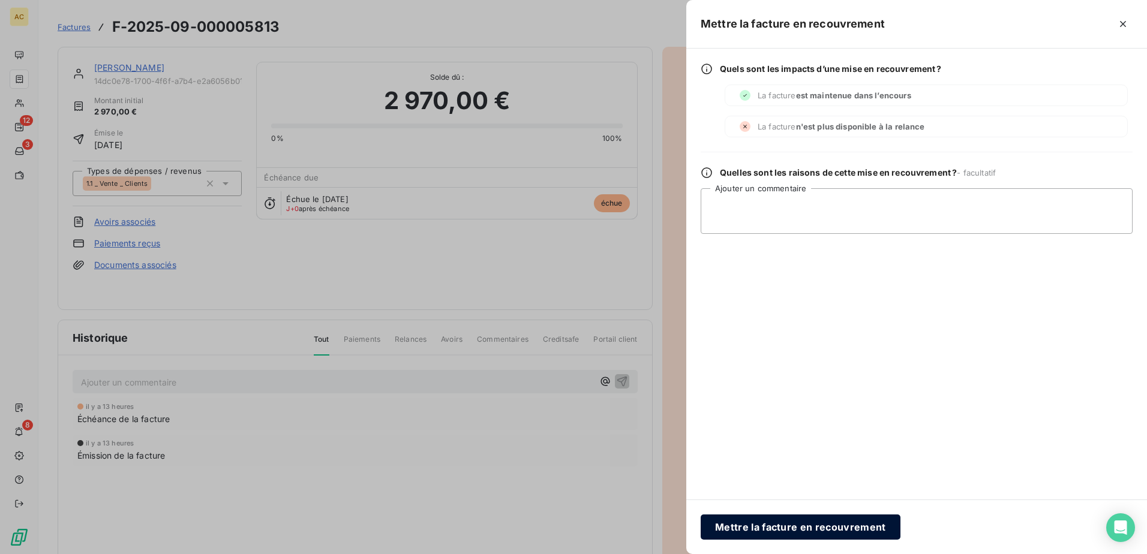
click at [804, 530] on button "Mettre la facture en recouvrement" at bounding box center [801, 527] width 200 height 25
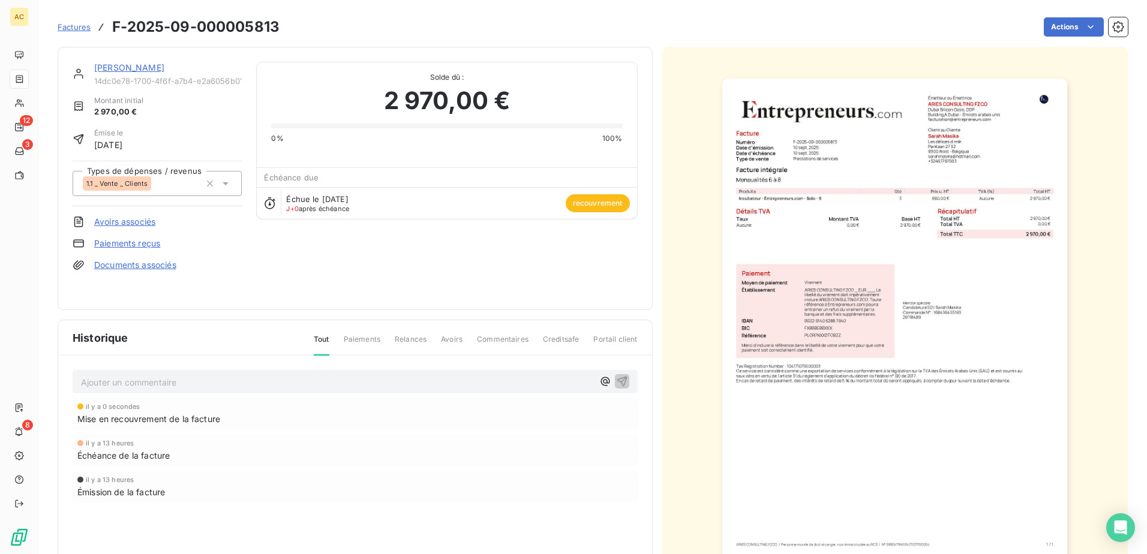
click at [121, 68] on link "[PERSON_NAME]" at bounding box center [129, 67] width 70 height 10
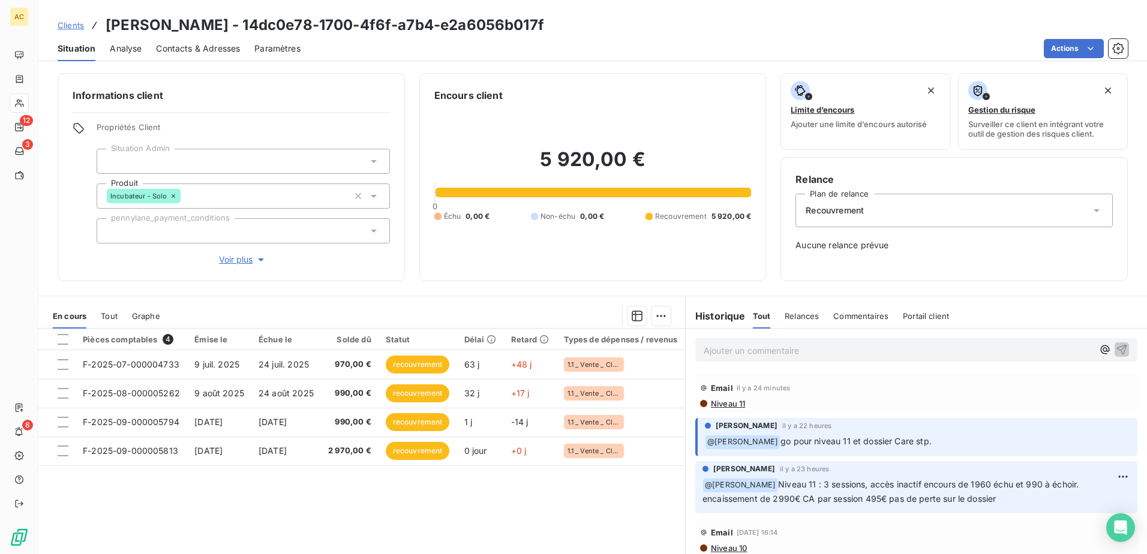
click at [537, 503] on div "Pièces comptables 4 Émise le Échue le Solde dû Statut Délai Retard Types de dép…" at bounding box center [361, 444] width 647 height 231
click at [67, 23] on span "Clients" at bounding box center [71, 25] width 26 height 10
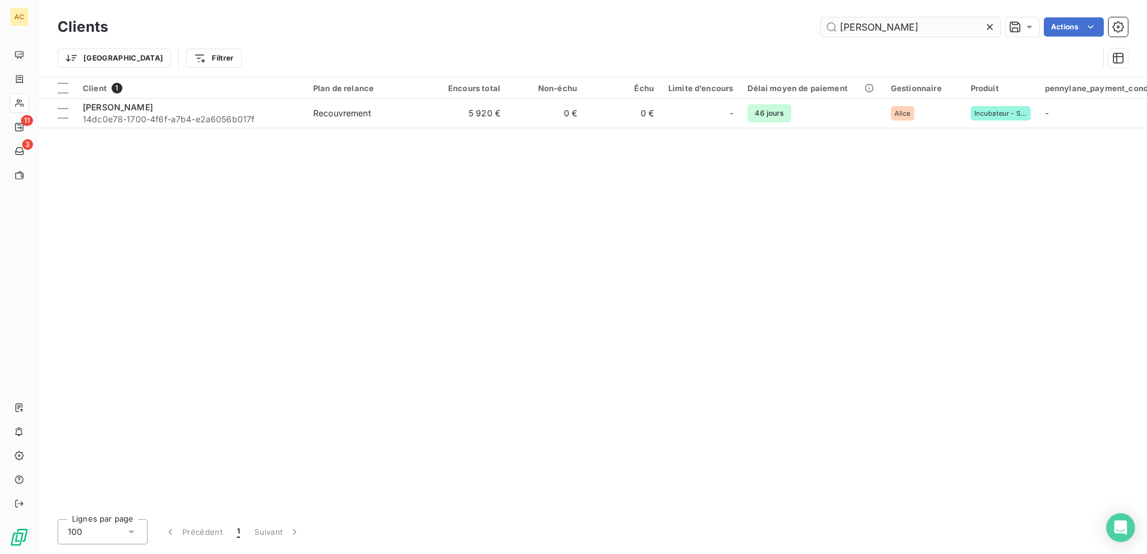
click at [915, 22] on input "[PERSON_NAME]" at bounding box center [911, 26] width 180 height 19
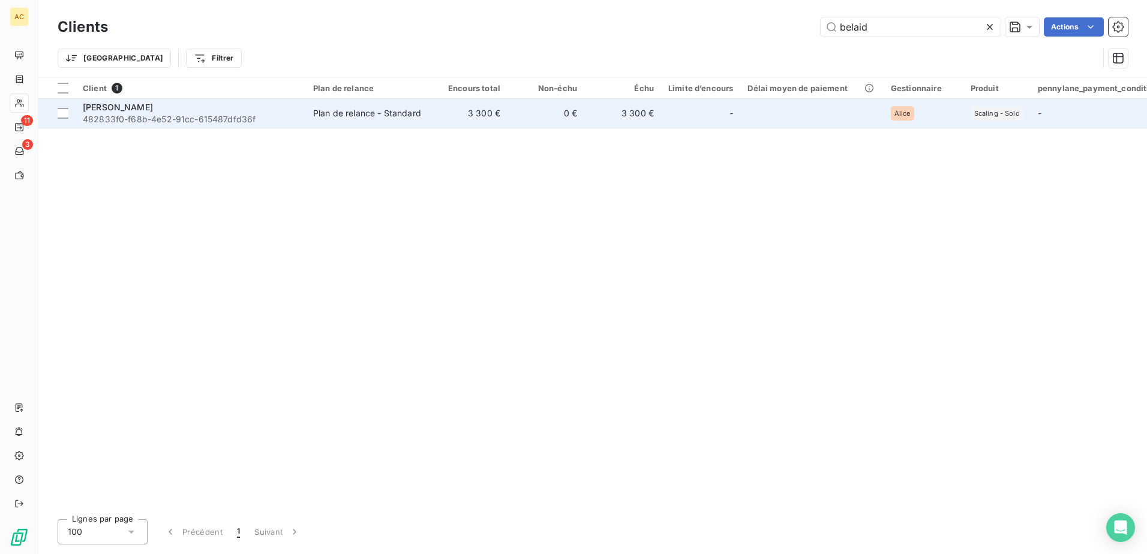
type input "belaid"
click at [268, 116] on span "482833f0-f68b-4e52-91cc-615487dfd36f" at bounding box center [191, 119] width 216 height 12
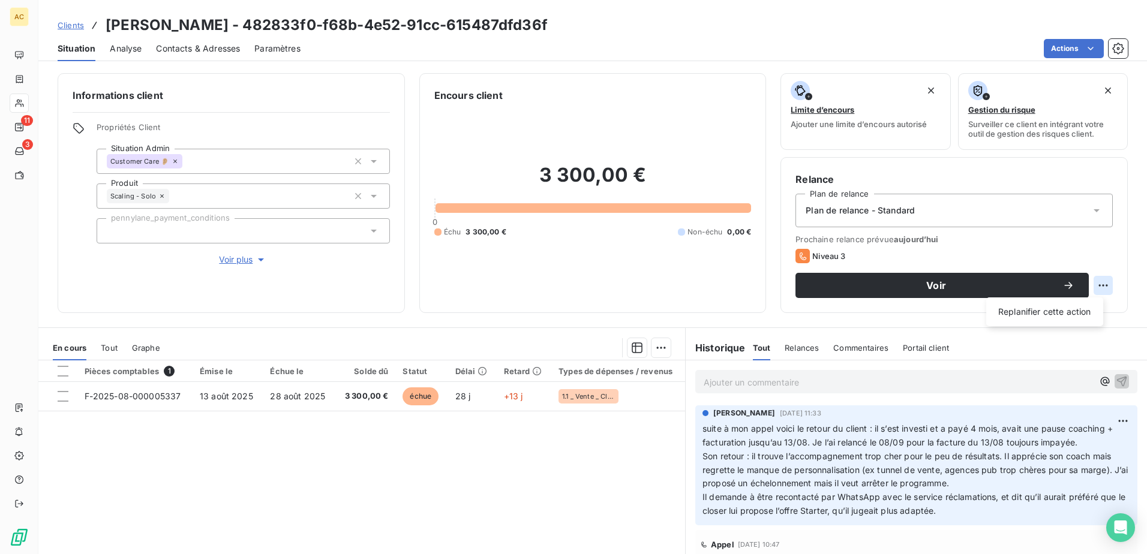
click at [1098, 286] on html "AC 11 3 Clients Belaid BECHEKER - 482833f0-f68b-4e52-91cc-615487dfd36f Situatio…" at bounding box center [573, 277] width 1147 height 554
click at [1067, 306] on div "Replanifier cette action" at bounding box center [1044, 311] width 107 height 19
select select "8"
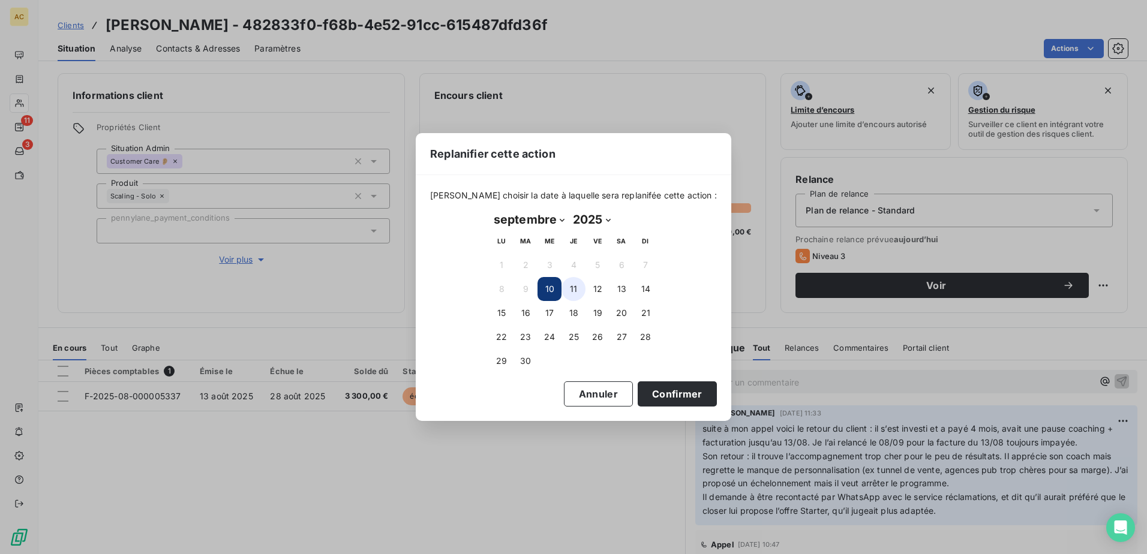
click at [578, 285] on button "11" at bounding box center [574, 289] width 24 height 24
click at [656, 389] on button "Confirmer" at bounding box center [677, 394] width 79 height 25
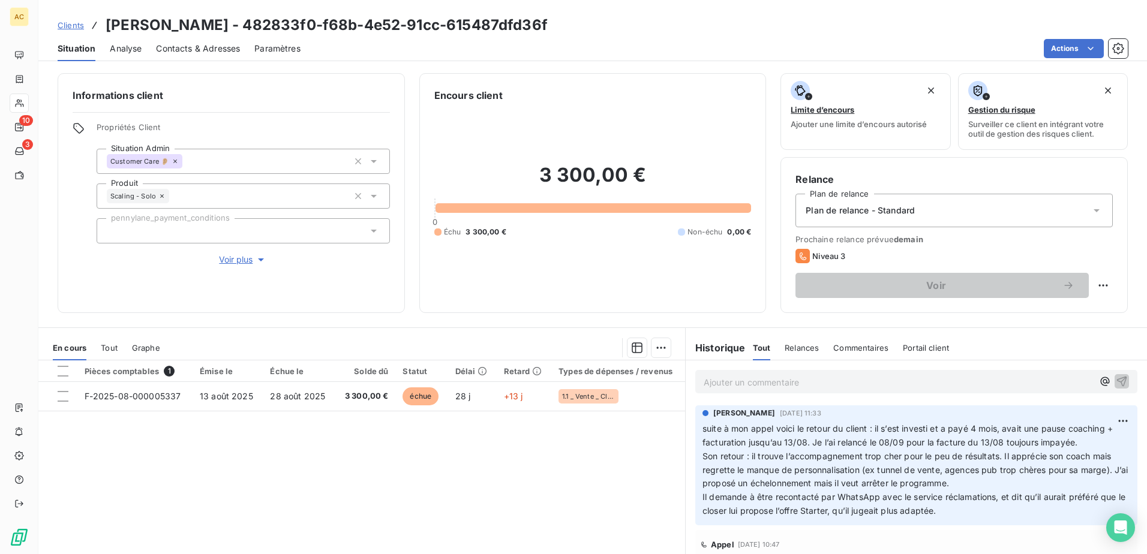
click at [517, 467] on div "Pièces comptables 1 Émise le Échue le Solde dû Statut Délai Retard Types de dép…" at bounding box center [361, 476] width 647 height 231
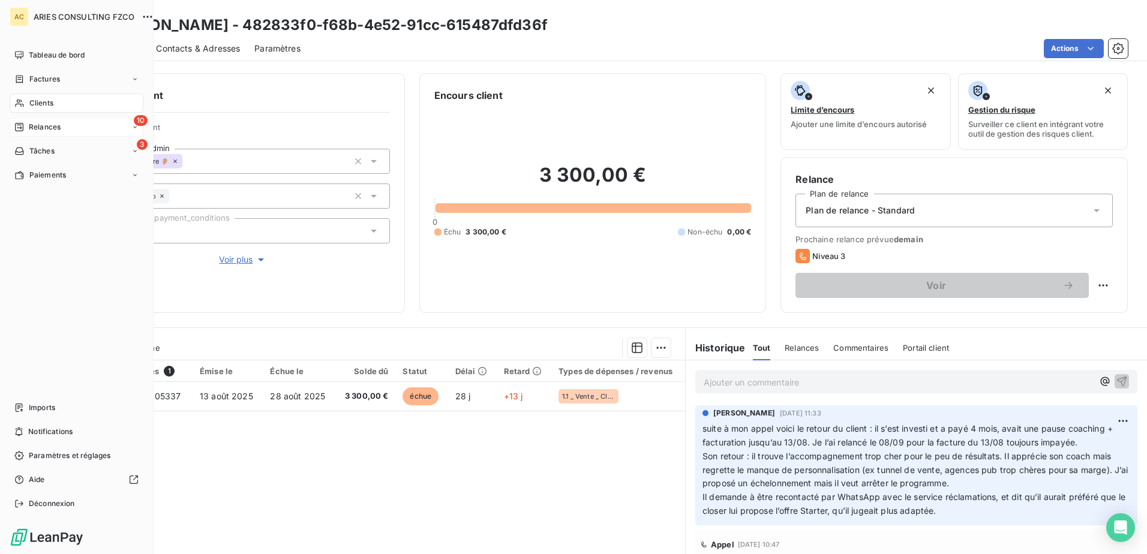
click at [44, 127] on span "Relances" at bounding box center [45, 127] width 32 height 11
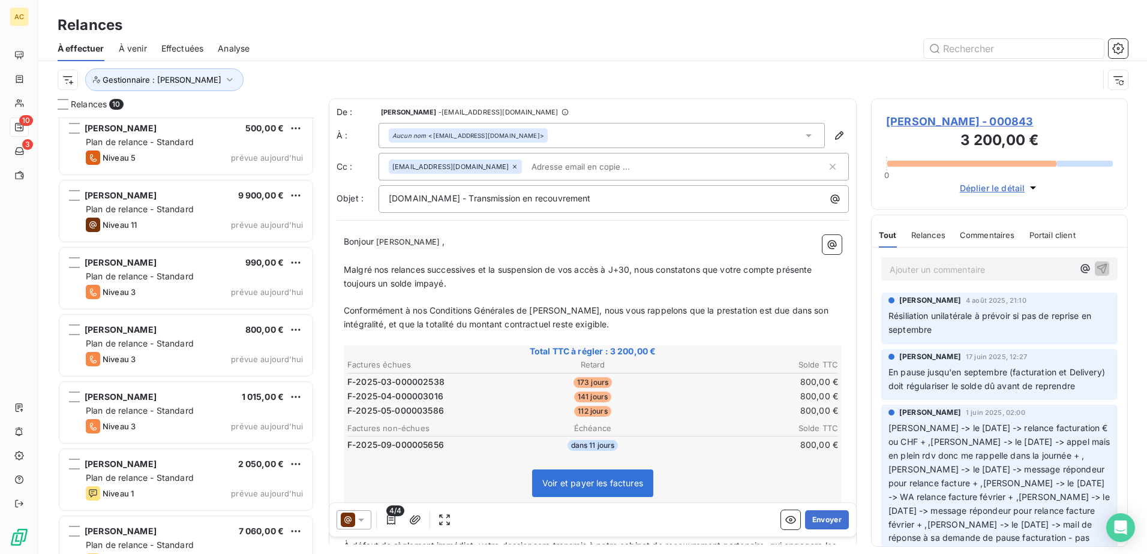
scroll to position [236, 0]
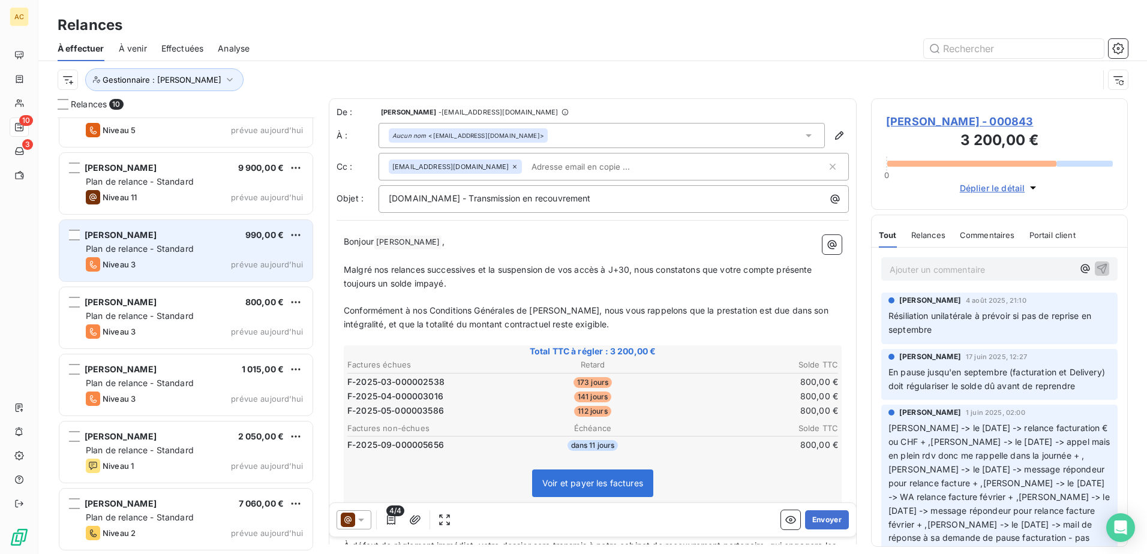
click at [164, 248] on span "Plan de relance - Standard" at bounding box center [140, 249] width 108 height 10
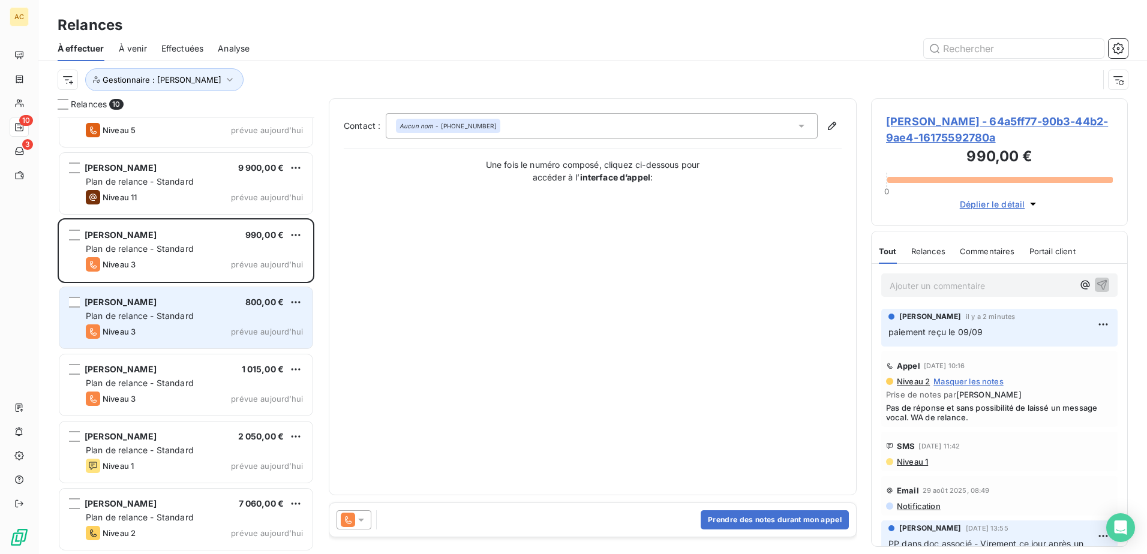
click at [163, 321] on div "Plan de relance - Standard" at bounding box center [194, 316] width 217 height 12
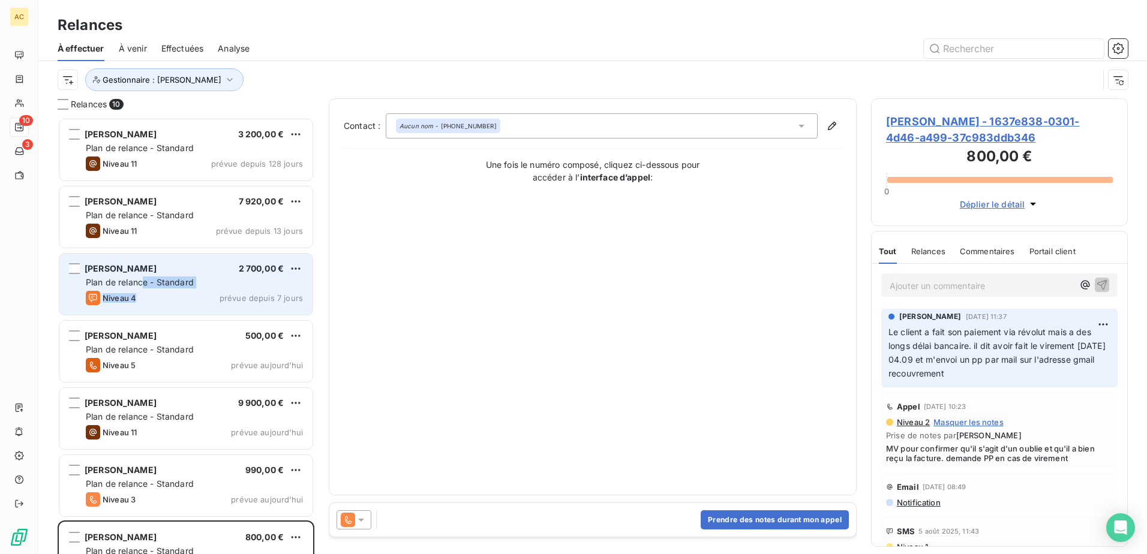
click at [141, 290] on div "Louis VANOVERFELD 2 700,00 € Plan de relance - Standard Niveau 4 prévue depuis …" at bounding box center [185, 284] width 253 height 61
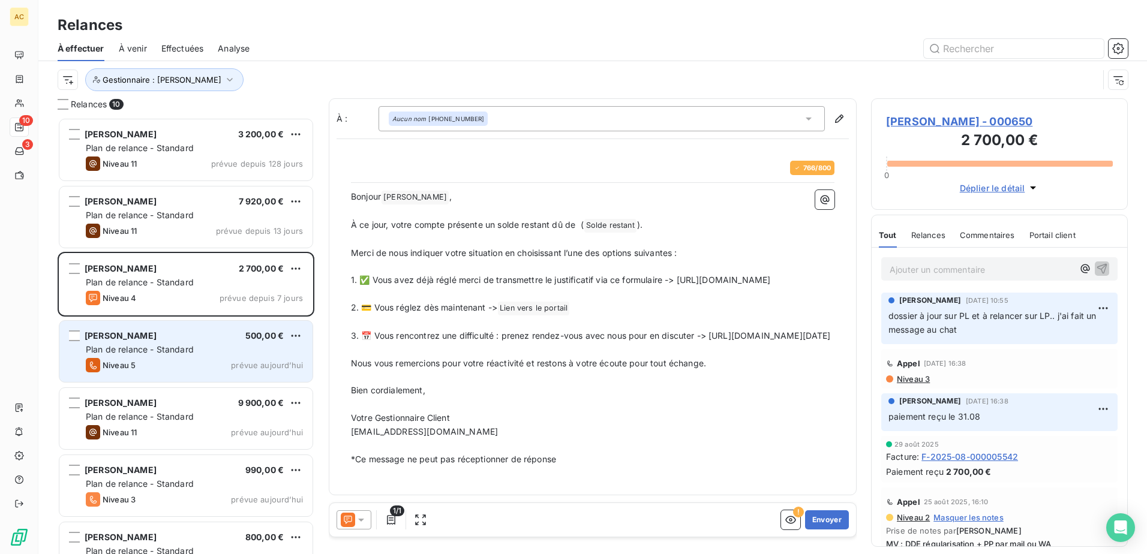
drag, startPoint x: 141, startPoint y: 290, endPoint x: 146, endPoint y: 349, distance: 59.6
click at [146, 349] on span "Plan de relance - Standard" at bounding box center [140, 349] width 108 height 10
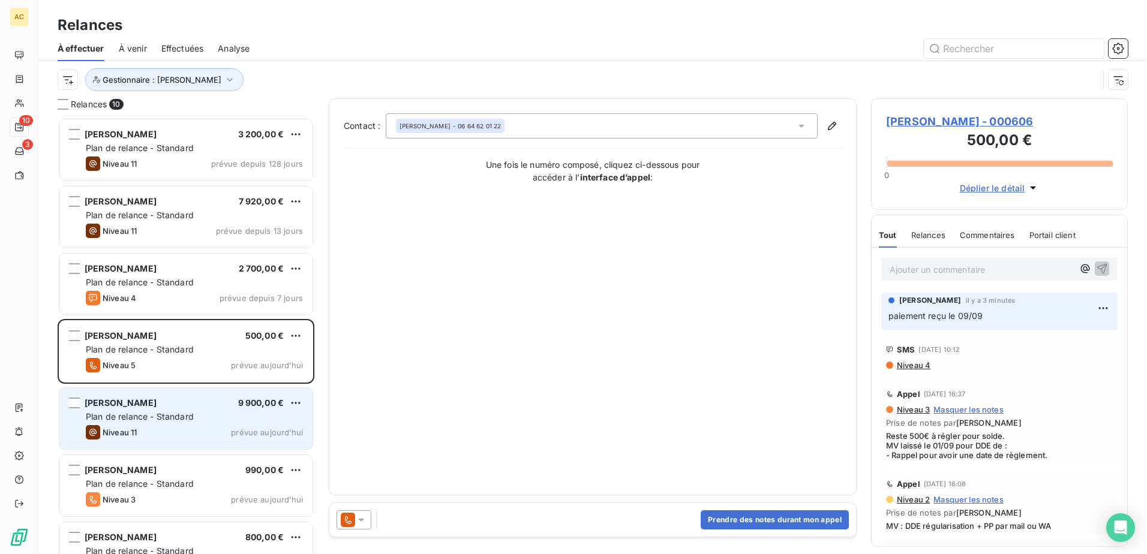
click at [160, 412] on span "Plan de relance - Standard" at bounding box center [140, 417] width 108 height 10
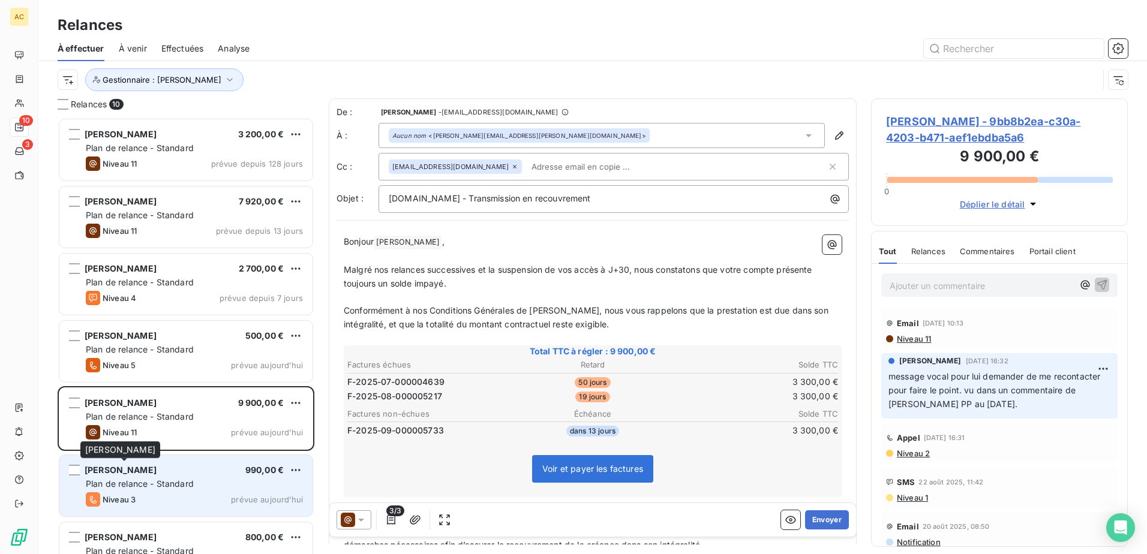
click at [151, 473] on span "Giada BUONAFEDE" at bounding box center [121, 470] width 72 height 10
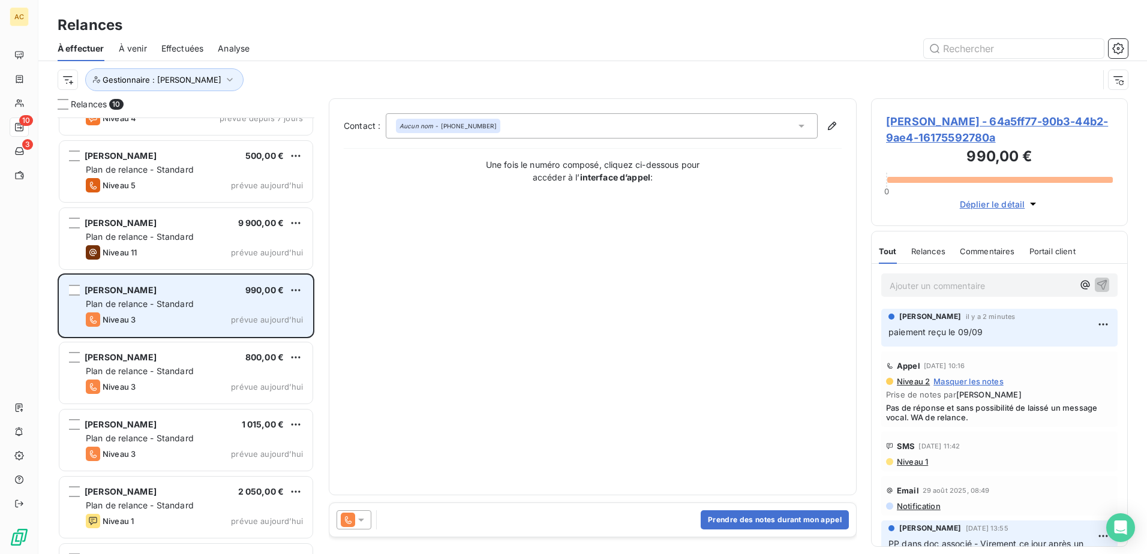
scroll to position [236, 0]
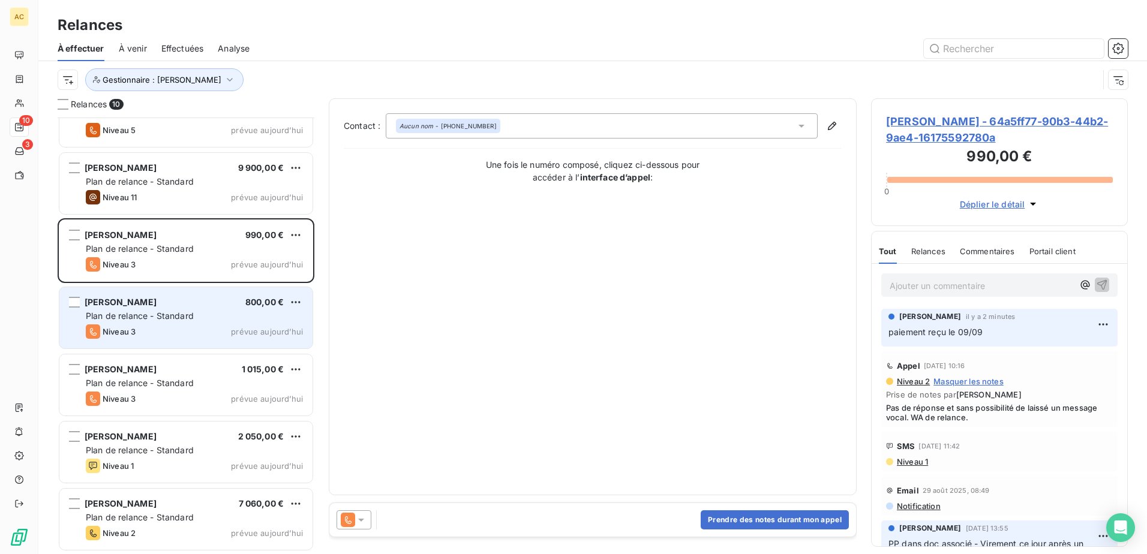
click at [143, 325] on div "Niveau 3 prévue aujourd’hui" at bounding box center [194, 332] width 217 height 14
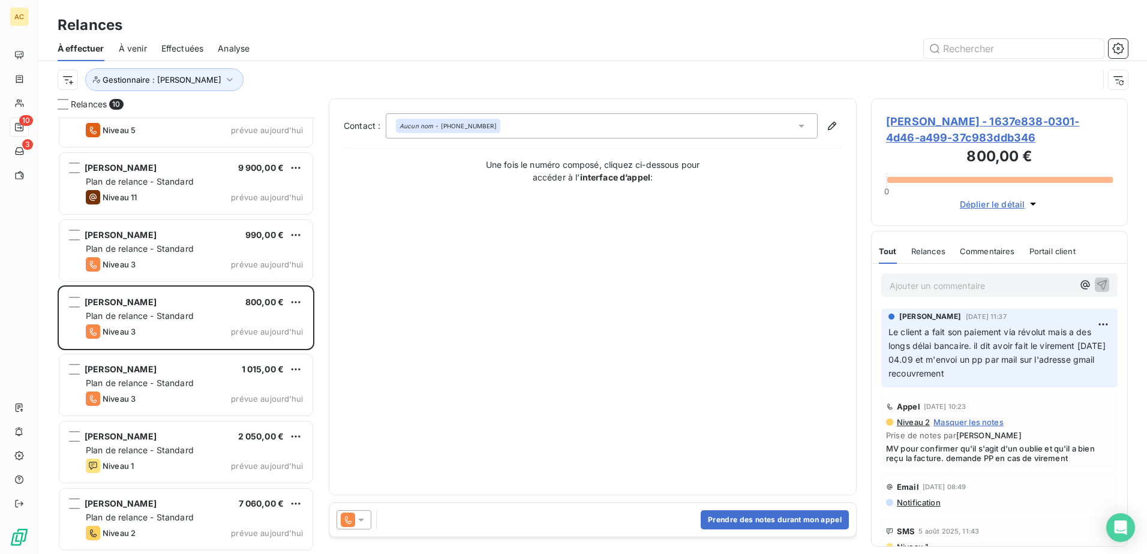
click at [930, 297] on div "Ajouter un commentaire ﻿" at bounding box center [1000, 285] width 256 height 43
click at [933, 287] on p "Ajouter un commentaire ﻿" at bounding box center [982, 285] width 184 height 15
click at [962, 284] on p "Ajouter un commentaire ﻿" at bounding box center [982, 285] width 184 height 15
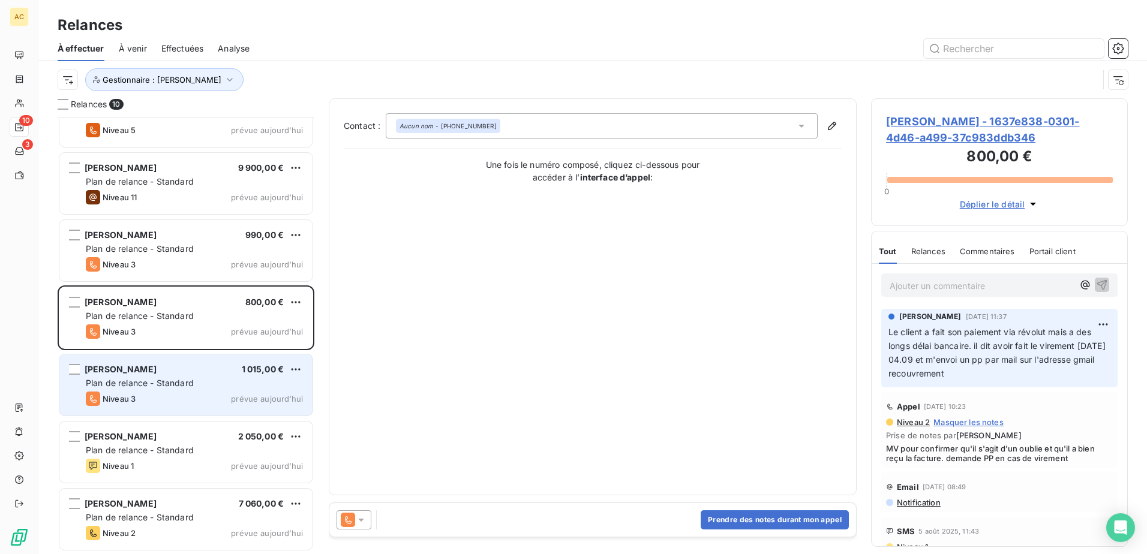
click at [121, 401] on span "Niveau 3" at bounding box center [119, 399] width 33 height 10
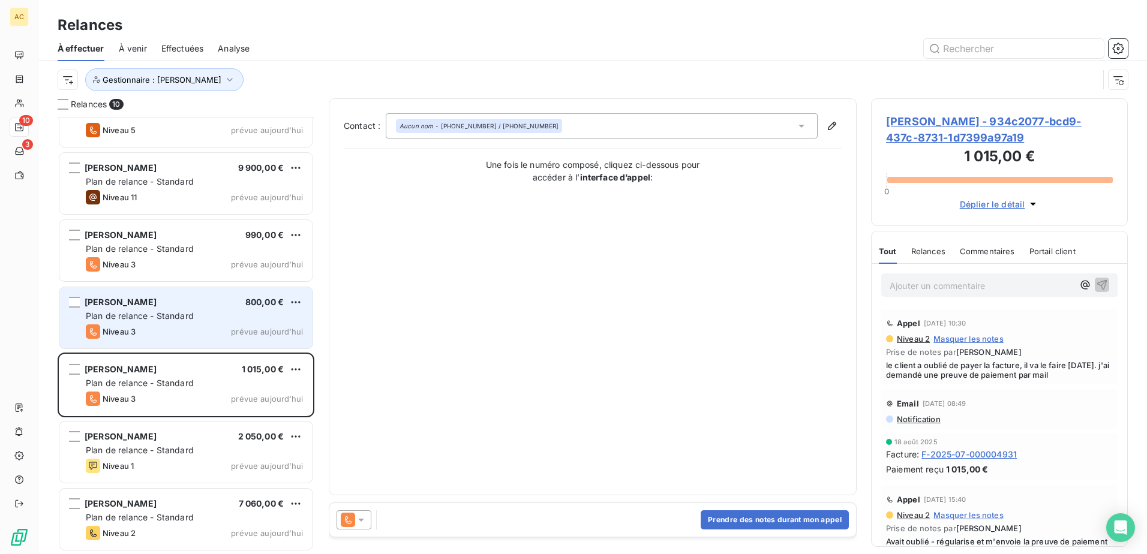
click at [142, 338] on div "Niveau 3 prévue aujourd’hui" at bounding box center [194, 332] width 217 height 14
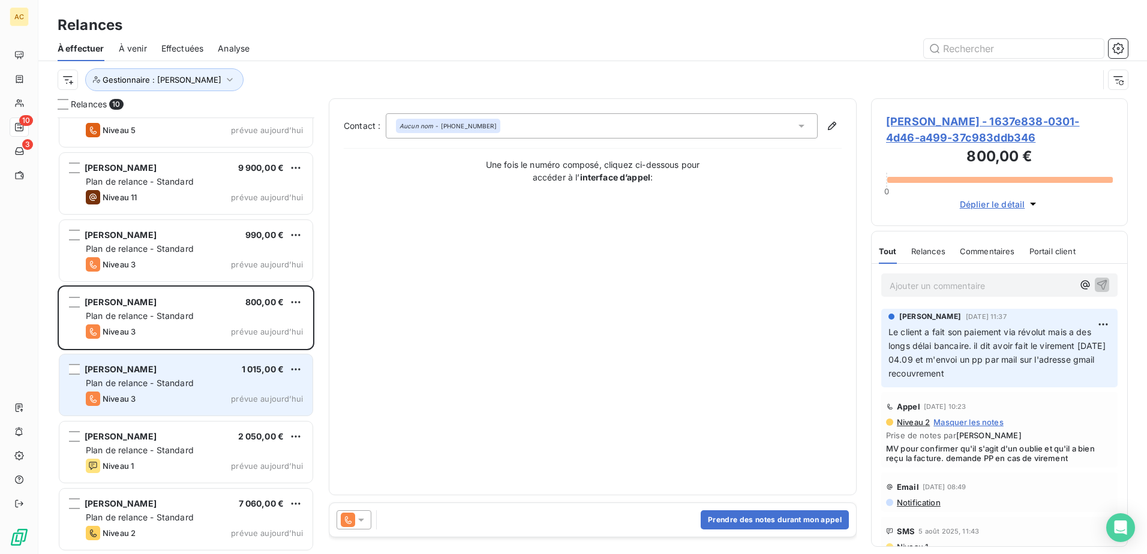
click at [199, 383] on div "Plan de relance - Standard" at bounding box center [194, 383] width 217 height 12
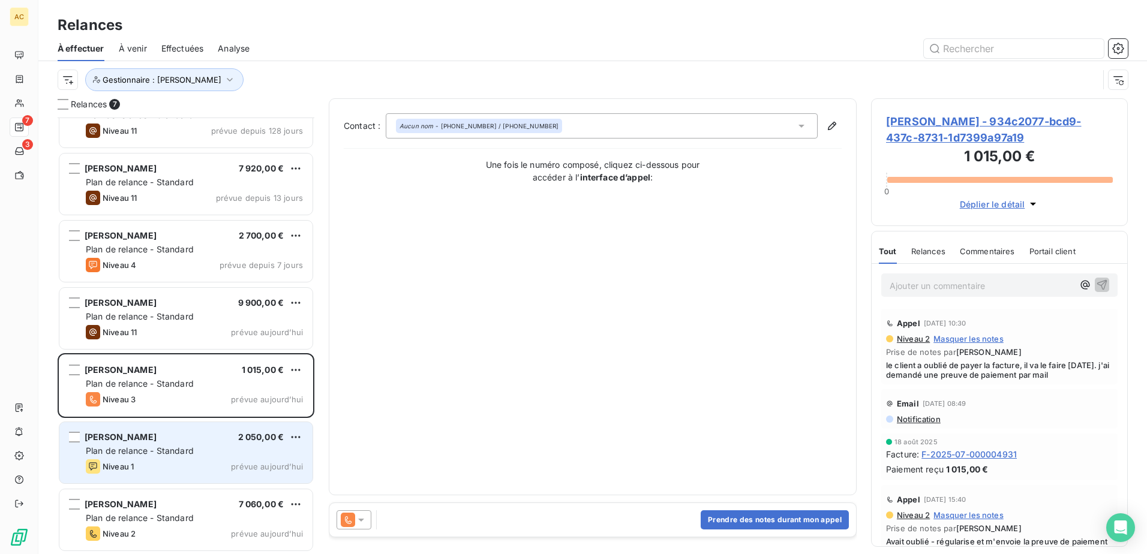
scroll to position [34, 0]
click at [169, 454] on span "Plan de relance - Standard" at bounding box center [140, 450] width 108 height 10
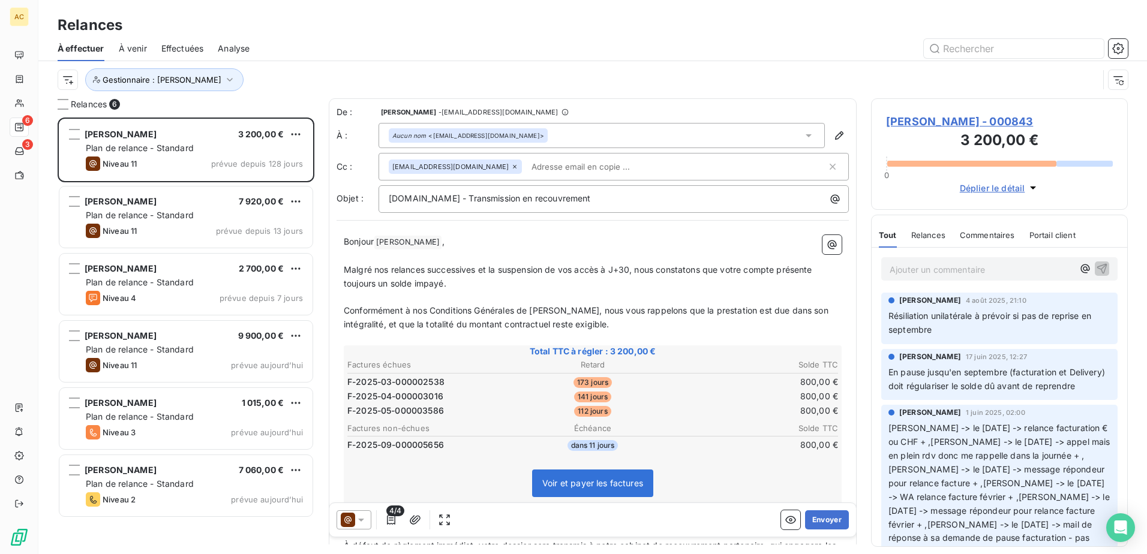
scroll to position [10, 10]
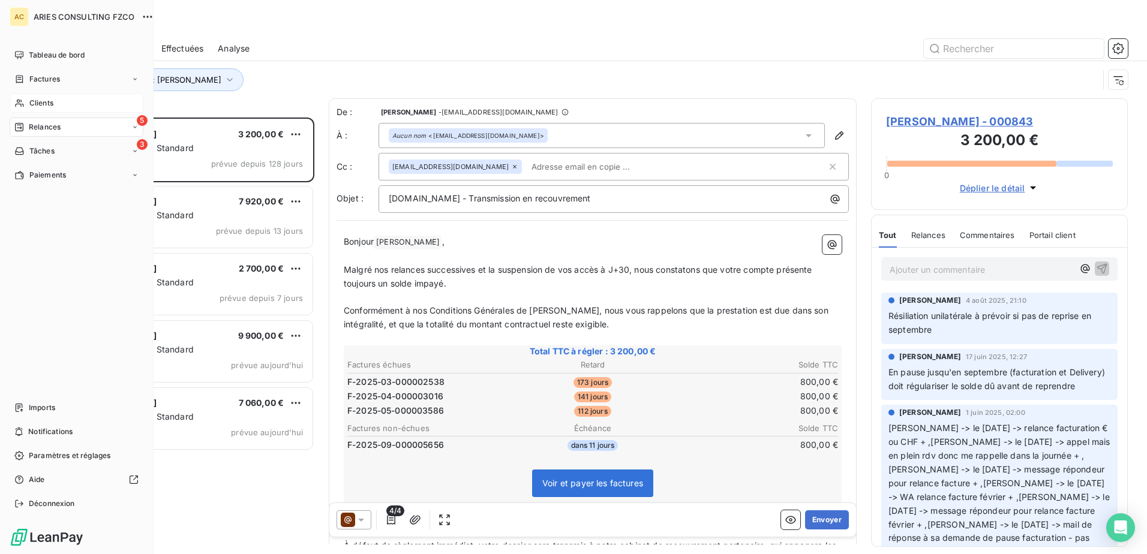
click at [34, 110] on div "Clients" at bounding box center [77, 103] width 134 height 19
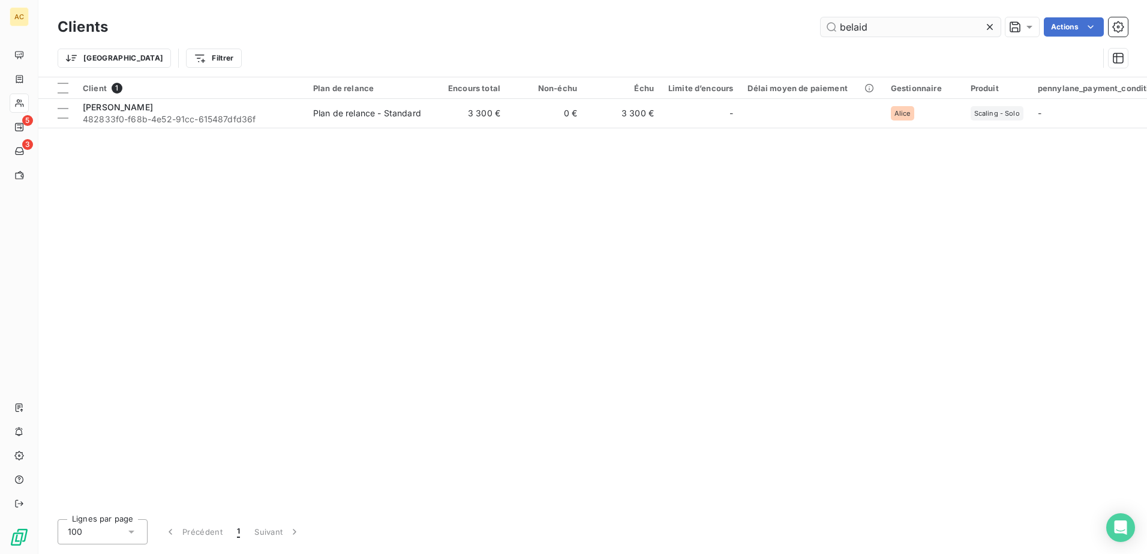
click at [862, 22] on input "belaid" at bounding box center [911, 26] width 180 height 19
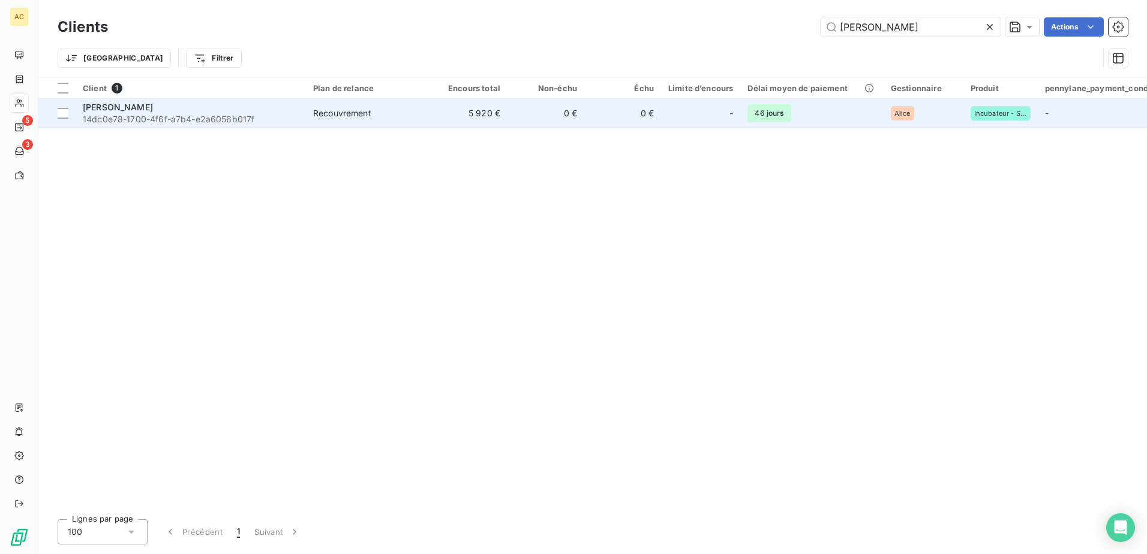
type input "[PERSON_NAME]"
click at [224, 113] on span "14dc0e78-1700-4f6f-a7b4-e2a6056b017f" at bounding box center [191, 119] width 216 height 12
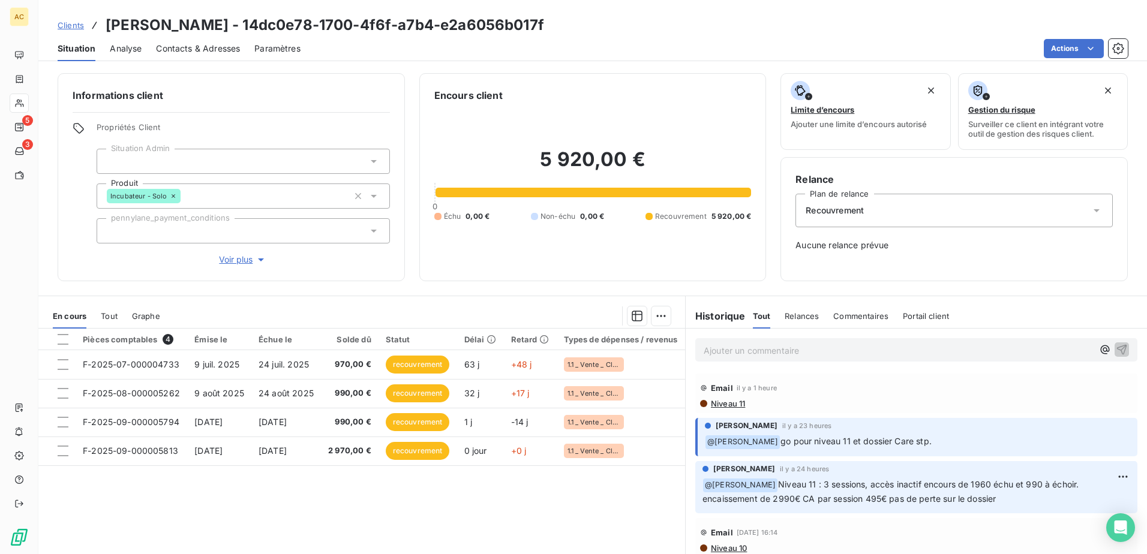
drag, startPoint x: 1004, startPoint y: 499, endPoint x: 754, endPoint y: 488, distance: 250.4
click at [754, 488] on p "﻿ @ [PERSON_NAME] Niveau 11 : 3 sessions, accès inactif encours de 1960 échu et…" at bounding box center [917, 492] width 428 height 28
copy span "Niveau 11 : 3 sessions, accès inactif encours de 1960 échu et 990 à échoir. enc…"
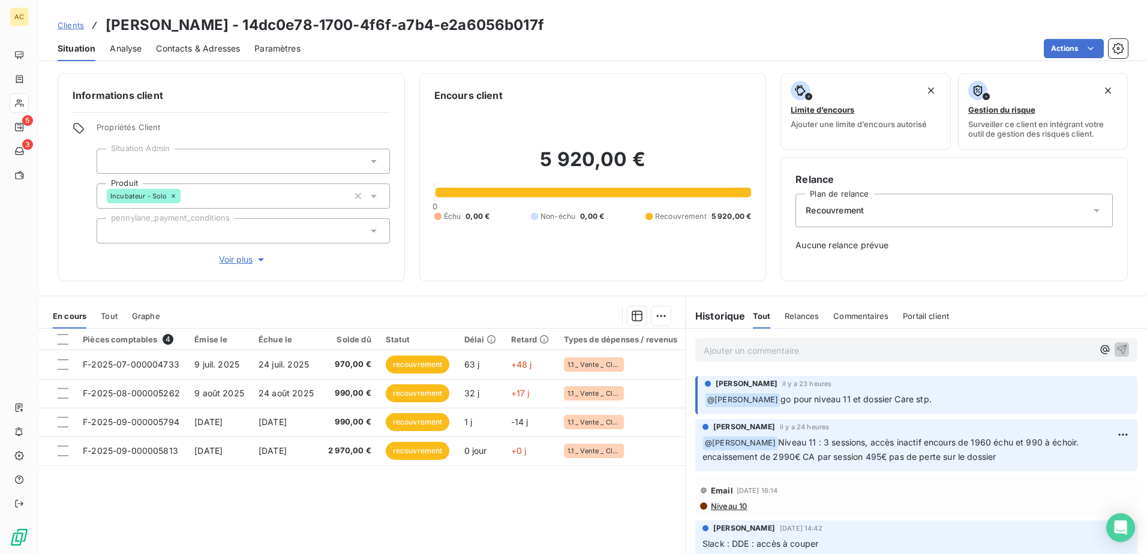
scroll to position [60, 0]
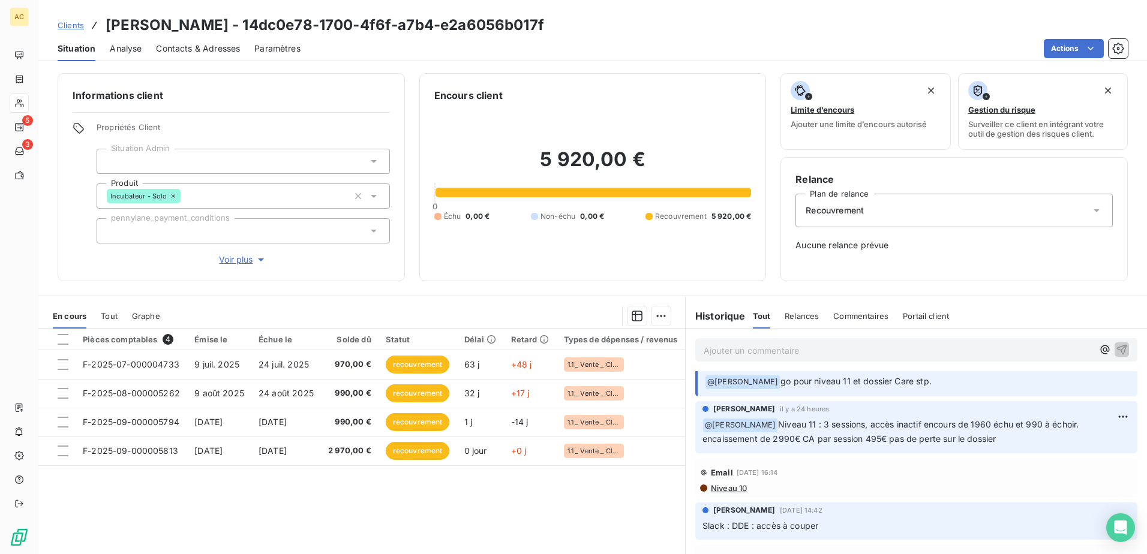
click at [806, 423] on span "Niveau 11 : 3 sessions, accès inactif encours de 1960 échu et 990 à échoir. enc…" at bounding box center [892, 431] width 379 height 25
click at [799, 426] on span "Niveau 11 : 3 sessions, accès inactif encours de 1960 échu et 990 à échoir. enc…" at bounding box center [892, 431] width 379 height 25
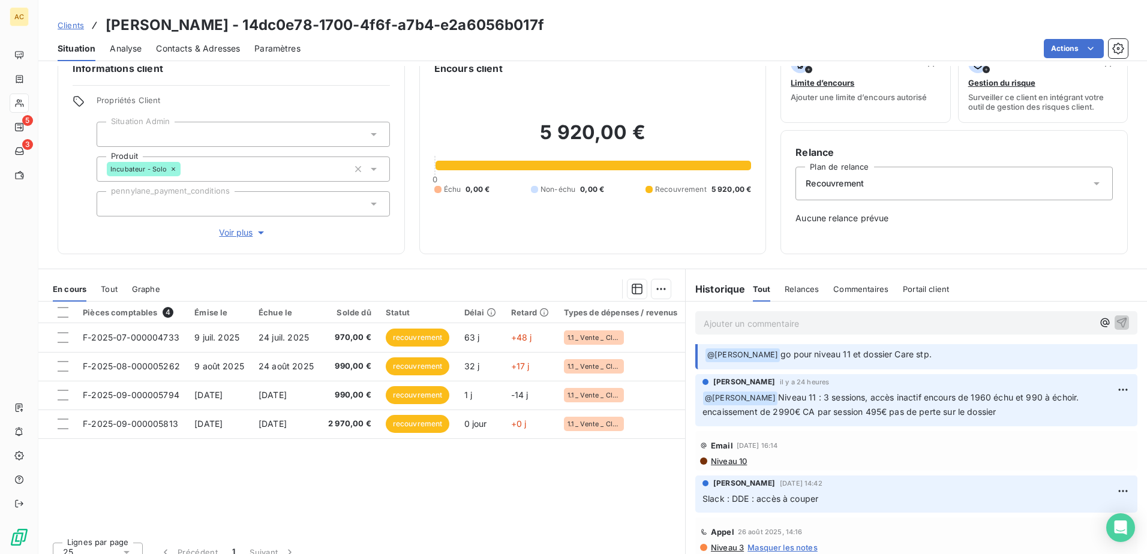
scroll to position [41, 0]
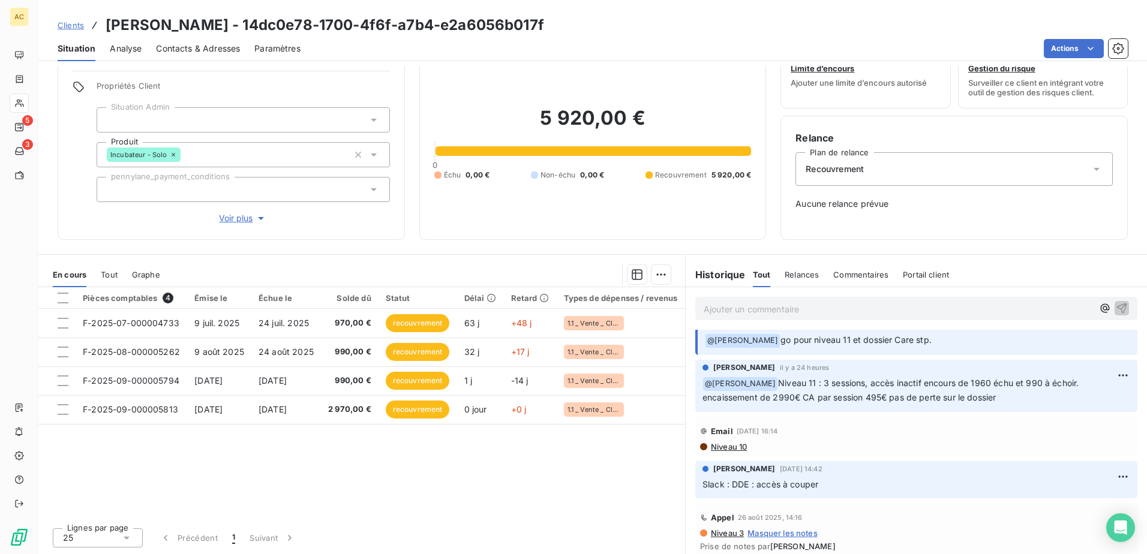
click at [79, 28] on span "Clients" at bounding box center [71, 25] width 26 height 10
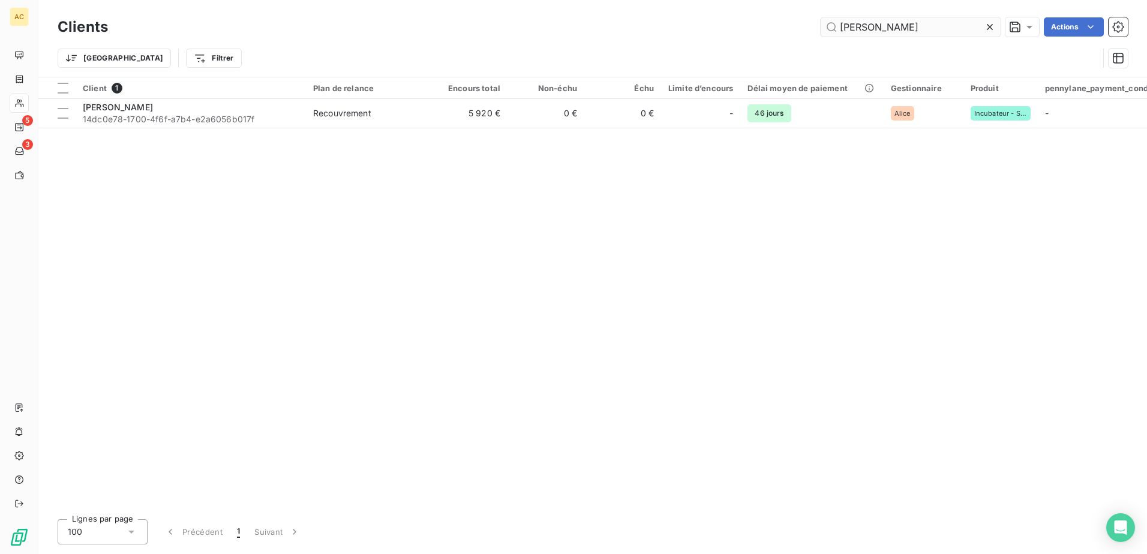
click at [878, 29] on input "[PERSON_NAME]" at bounding box center [911, 26] width 180 height 19
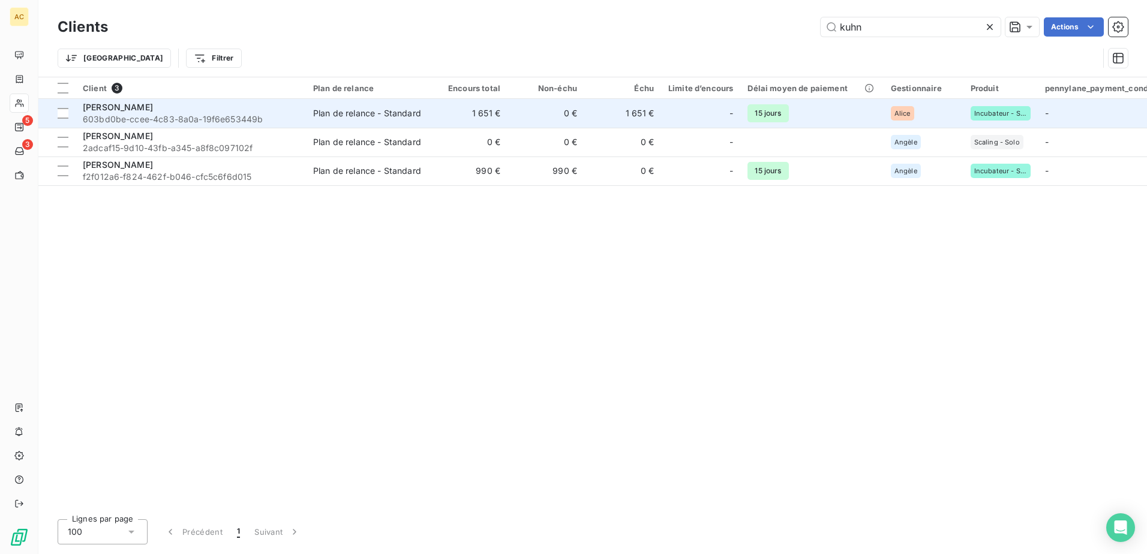
type input "kuhn"
click at [124, 113] on span "603bd0be-ccee-4c83-8a0a-19f6e653449b" at bounding box center [191, 119] width 216 height 12
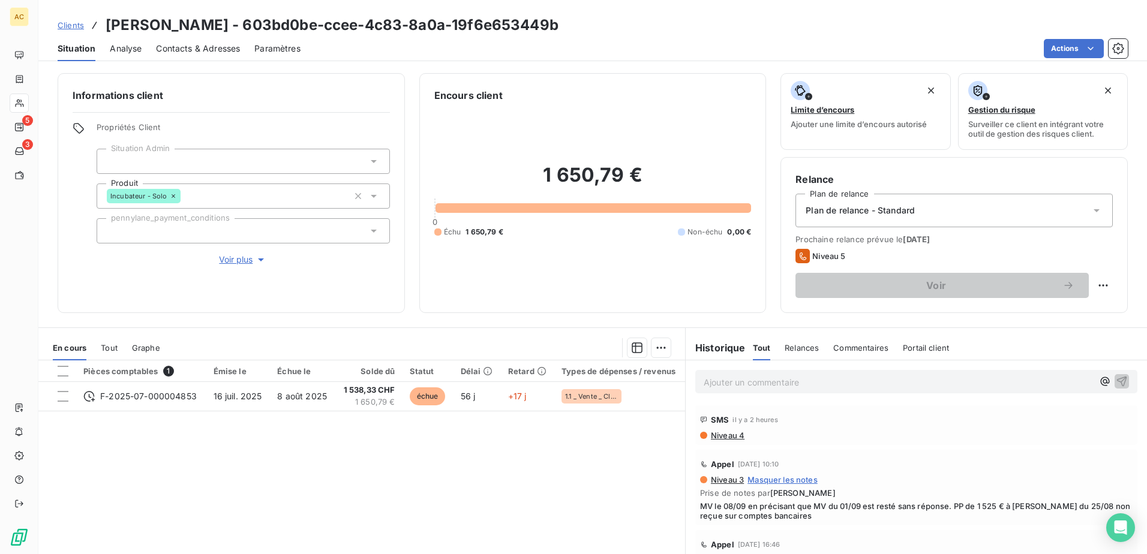
click at [749, 379] on p "Ajouter un commentaire ﻿" at bounding box center [898, 382] width 389 height 15
click at [817, 385] on p "Ajouter un commentaire ﻿" at bounding box center [898, 382] width 389 height 15
click at [954, 388] on p "échange de mail avec le client il m'indique le 09.09" at bounding box center [898, 382] width 389 height 14
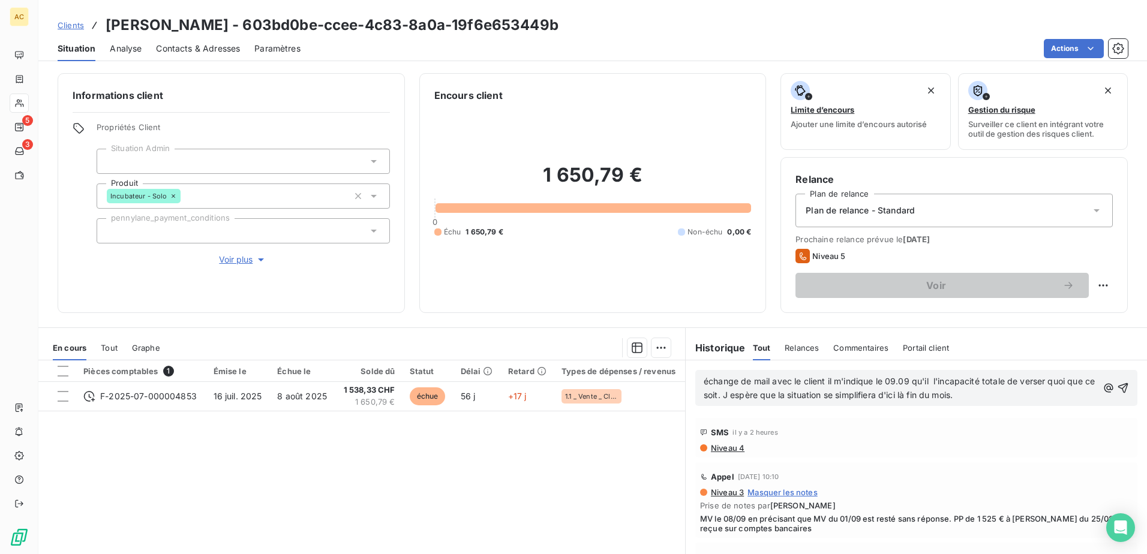
click at [929, 379] on span "échange de mail avec le client il m'indique le 09.09 qu'il l'incapacité totale …" at bounding box center [901, 388] width 394 height 24
click at [771, 392] on span "échange de mail avec le client il m'indique le 09.09 qu'il est dans l'incapacit…" at bounding box center [893, 388] width 379 height 24
click at [1008, 395] on p "échange de mail avec le client il m'indique le 09.09 qu'il est dans l'incapacit…" at bounding box center [901, 389] width 394 height 28
click at [1118, 391] on icon "button" at bounding box center [1123, 388] width 10 height 10
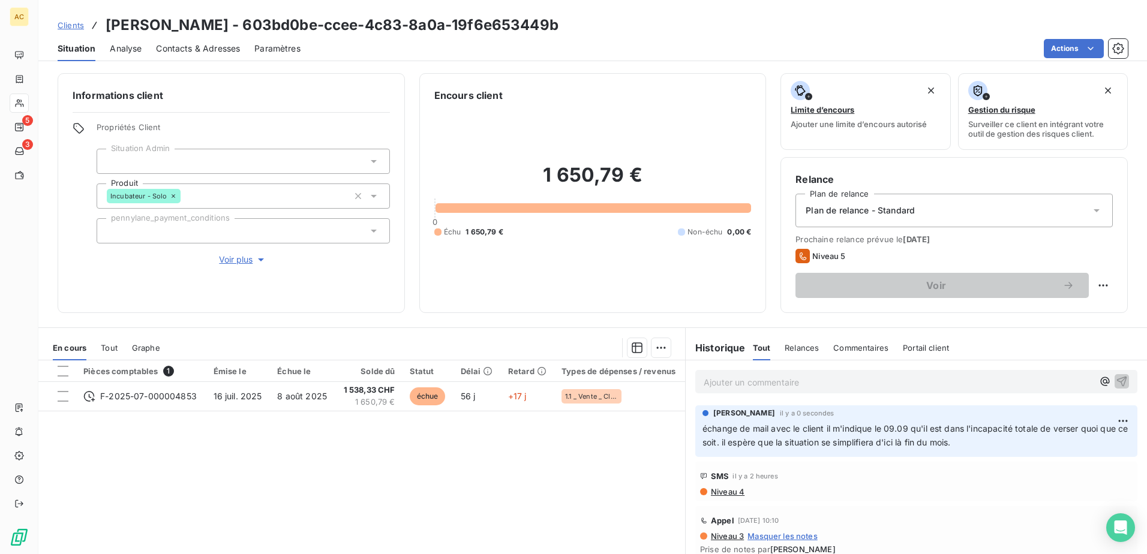
click at [766, 388] on p "Ajouter un commentaire ﻿" at bounding box center [898, 382] width 389 height 15
click at [1105, 422] on html "AC 5 3 Clients Julien Kuhn - 603bd0be-ccee-4c83-8a0a-19f6e653449b Situation Ana…" at bounding box center [573, 277] width 1147 height 554
click at [1056, 449] on div "Editer" at bounding box center [1076, 447] width 67 height 19
click at [1007, 444] on p "échange de mail avec le client il m'indique le 09.09 qu'il est dans l'incapacit…" at bounding box center [917, 436] width 428 height 28
drag, startPoint x: 1007, startPoint y: 439, endPoint x: 1052, endPoint y: 429, distance: 45.6
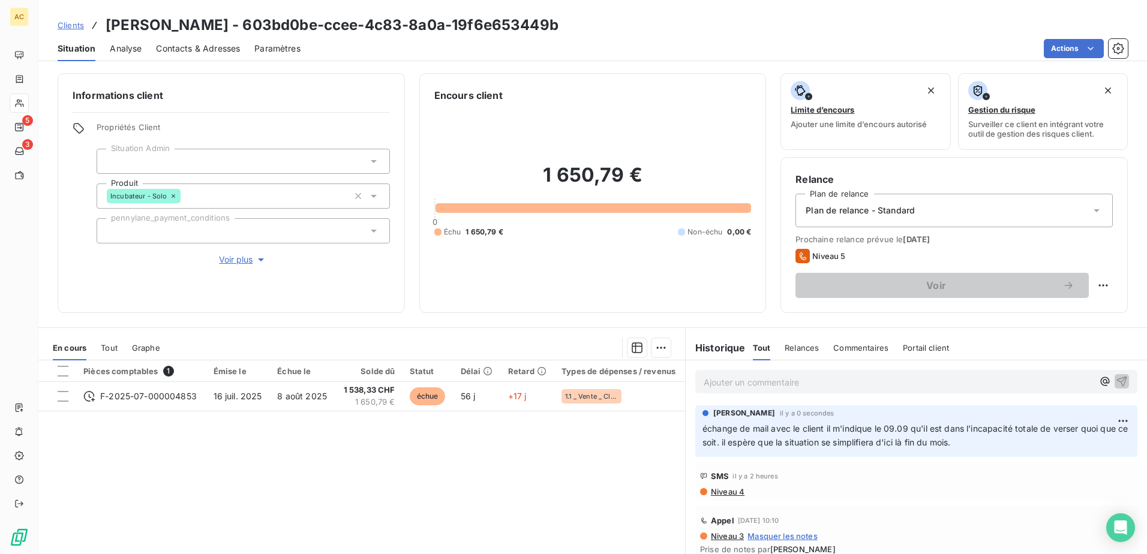
click at [1009, 438] on p "échange de mail avec le client il m'indique le 09.09 qu'il est dans l'incapacit…" at bounding box center [917, 436] width 428 height 28
click at [1108, 418] on html "AC 5 3 Clients Julien Kuhn - 603bd0be-ccee-4c83-8a0a-19f6e653449b Situation Ana…" at bounding box center [573, 277] width 1147 height 554
click at [1081, 440] on div "Editer" at bounding box center [1076, 447] width 67 height 19
click at [790, 450] on p "échange de mail avec le client il m'indique le 09.09 qu'il est dans l'incapacit…" at bounding box center [909, 436] width 413 height 28
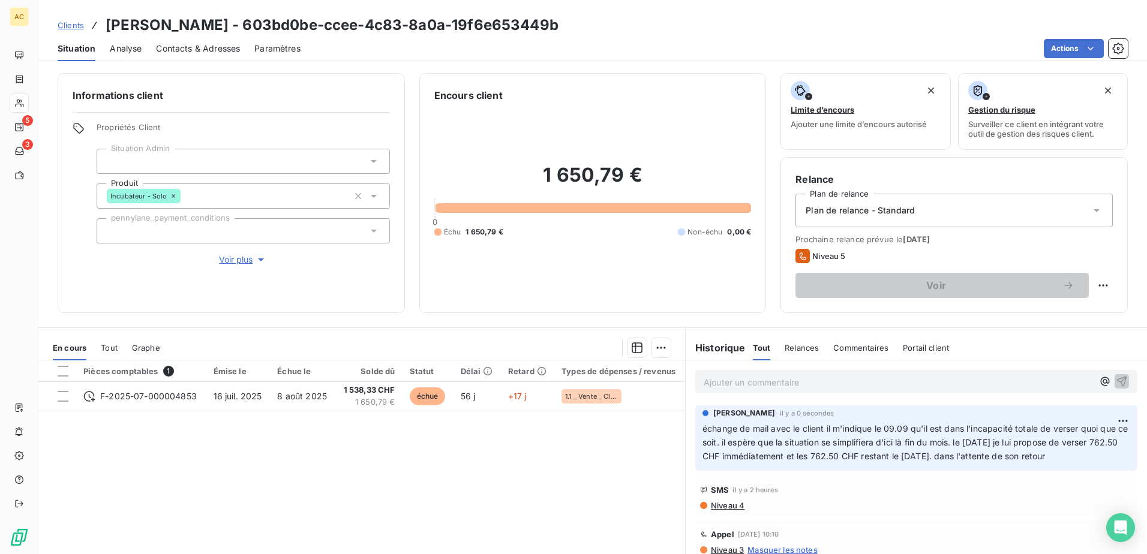
click at [64, 24] on span "Clients" at bounding box center [71, 25] width 26 height 10
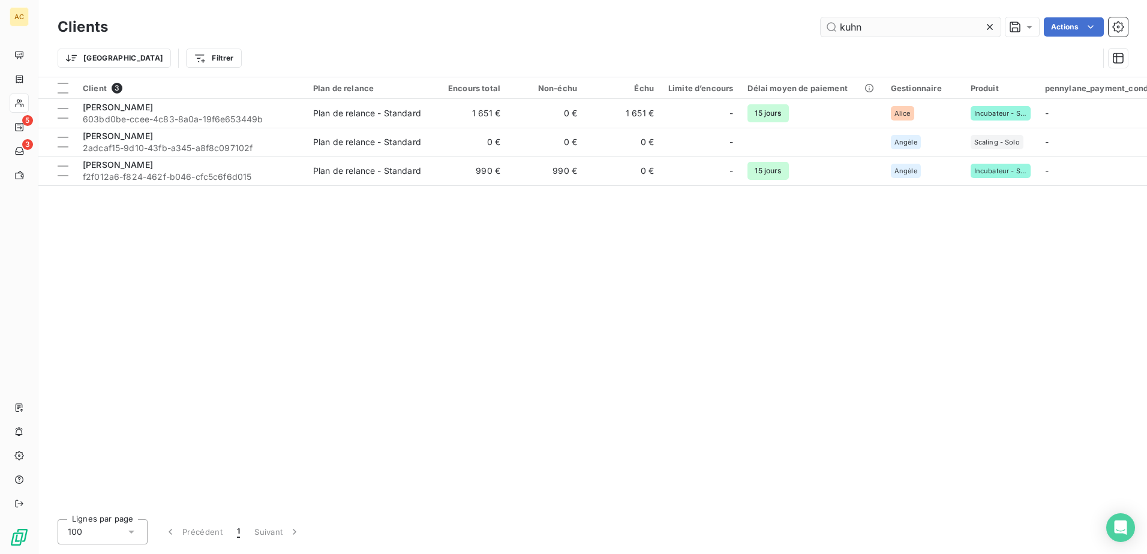
click at [848, 34] on input "kuhn" at bounding box center [911, 26] width 180 height 19
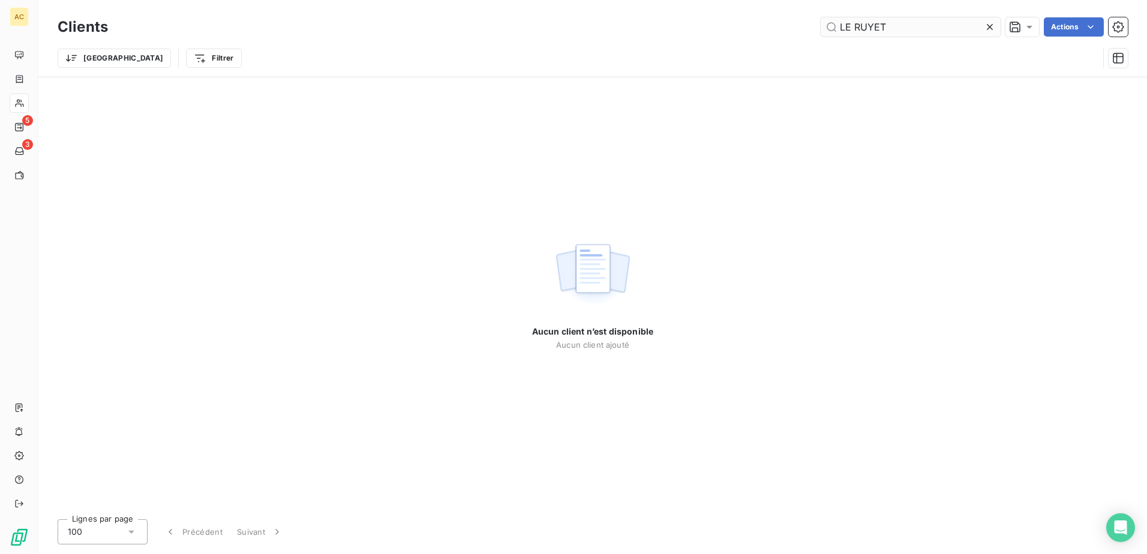
click at [854, 28] on input "LE RUYET" at bounding box center [911, 26] width 180 height 19
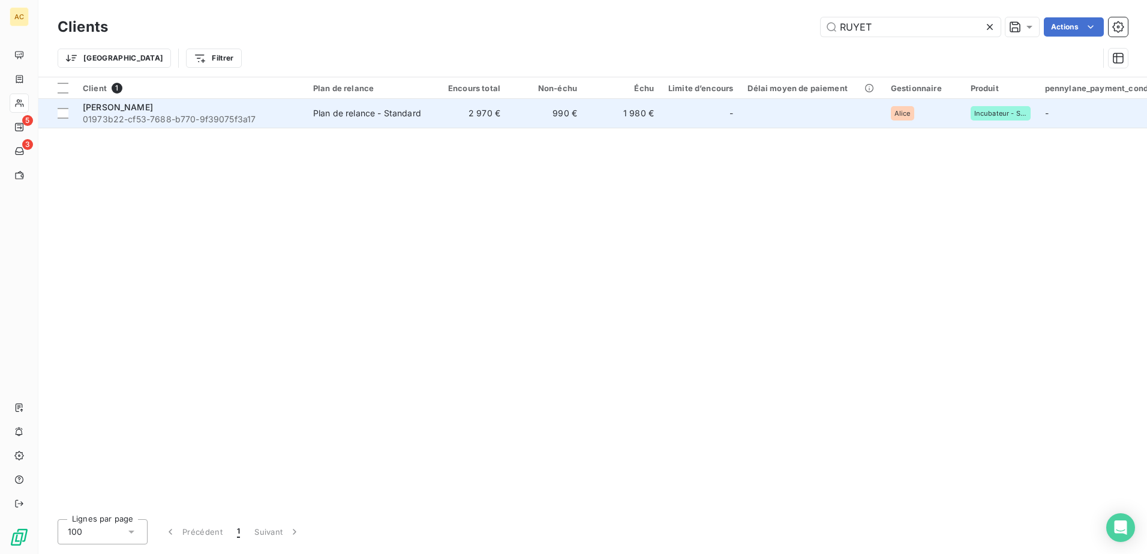
type input "RUYET"
click at [167, 104] on div "Myriam RUYET" at bounding box center [191, 107] width 216 height 12
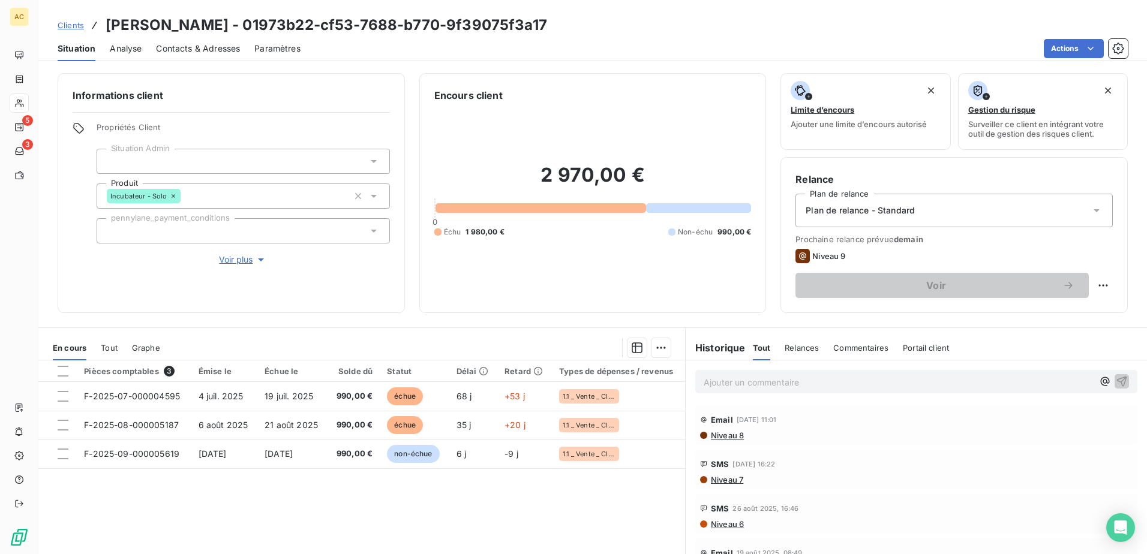
click at [736, 378] on p "Ajouter un commentaire ﻿" at bounding box center [898, 382] width 389 height 15
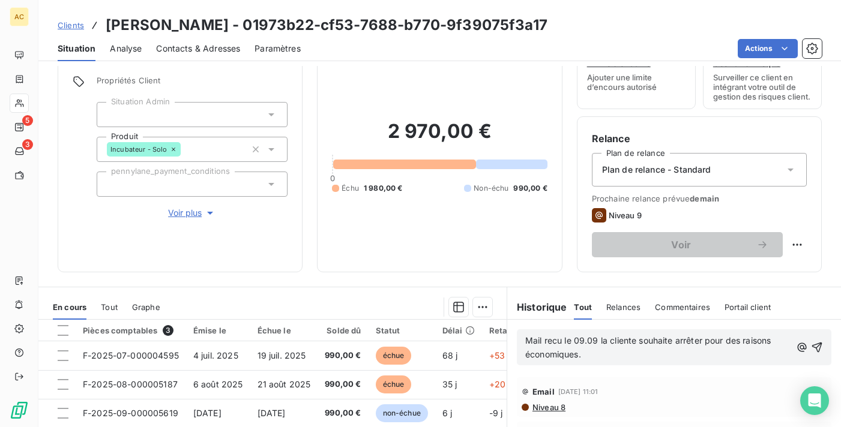
scroll to position [120, 0]
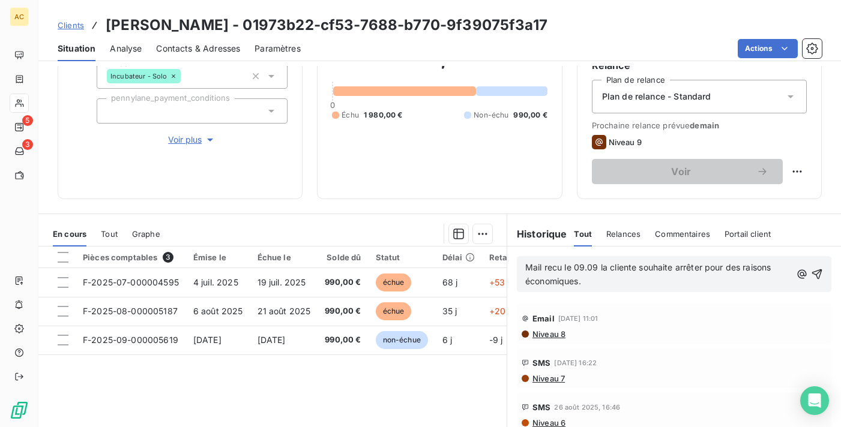
click at [590, 289] on p "Mail recu le 09.09 la cliente souhaite arrêter pour des raisons économiques." at bounding box center [657, 275] width 265 height 28
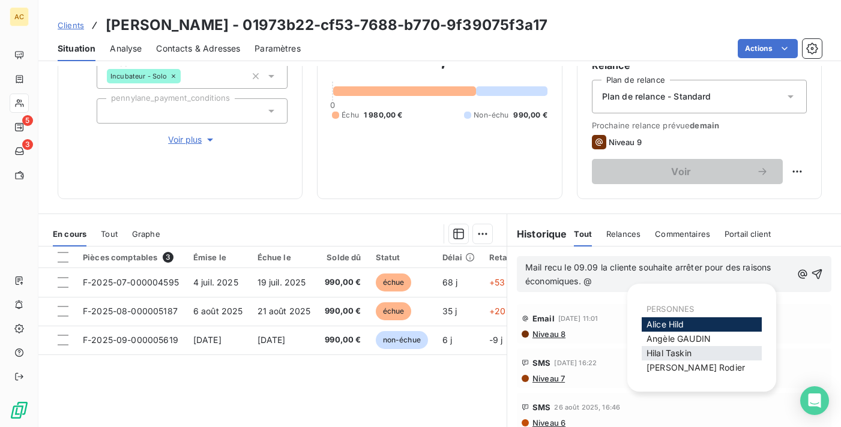
click at [688, 350] on span "Hilal Taskin" at bounding box center [668, 353] width 45 height 10
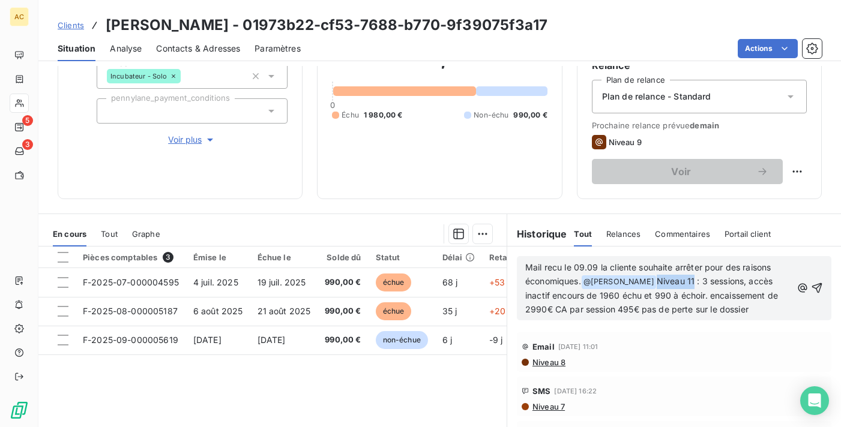
drag, startPoint x: 671, startPoint y: 290, endPoint x: 636, endPoint y: 286, distance: 35.6
click at [636, 286] on span "Niveau 11 : 3 sessions, accès inactif encours de 1960 échu et 990 à échoir. enc…" at bounding box center [652, 295] width 255 height 38
click at [577, 314] on span ": 3 sessions, accès inactif encours de 1960 échu et 990 à échoir. encaissement …" at bounding box center [654, 295] width 258 height 38
drag, startPoint x: 577, startPoint y: 319, endPoint x: 604, endPoint y: 319, distance: 26.4
click at [604, 314] on span ": 3 sessions, accès inactif encours de 1960 échu et 990 à échoir. encaissement …" at bounding box center [654, 295] width 258 height 38
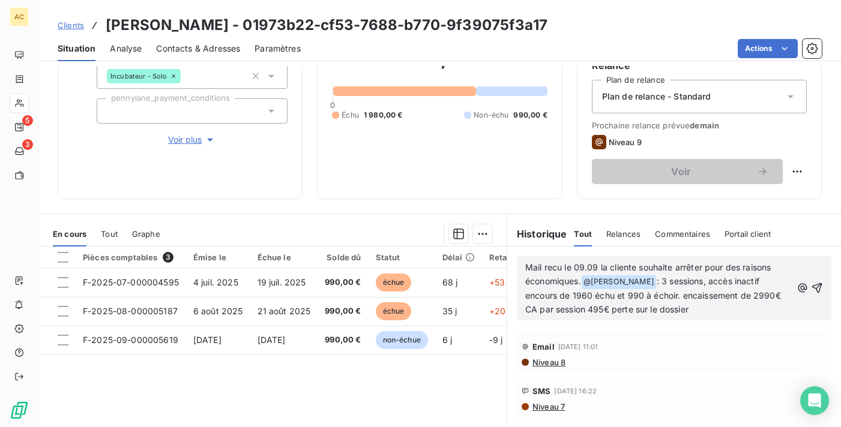
click at [538, 307] on span ": 3 sessions, accès inactif encours de 1960 échu et 990 à échoir. encaissement …" at bounding box center [654, 295] width 258 height 38
click at [590, 307] on span ": 3 sessions, accès inactif encours de 1960 échu et 990 à échoir. encaissement …" at bounding box center [654, 295] width 258 height 38
click at [536, 308] on span ": 3 sessions, accès inactif encours de 1960 échu et 990 à échoir. encaissement …" at bounding box center [654, 295] width 258 height 38
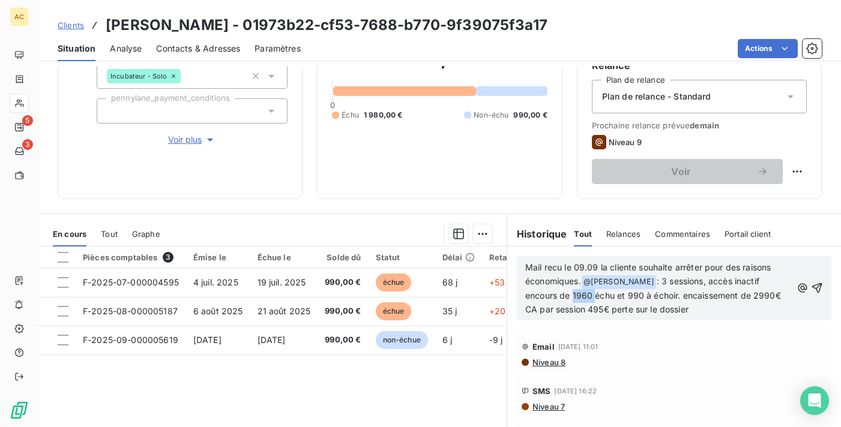
click at [536, 308] on span ": 3 sessions, accès inactif encours de 1960 échu et 990 à échoir. encaissement …" at bounding box center [654, 295] width 258 height 38
click at [721, 306] on span ": 3 sessions, accès inactif encours de 1980 échu et 990 à échoir. encaissement …" at bounding box center [654, 295] width 258 height 38
click at [676, 317] on p "Mail recu le 09.09 la cliente souhaite arrêter pour des raisons économiques. @ …" at bounding box center [658, 289] width 266 height 56
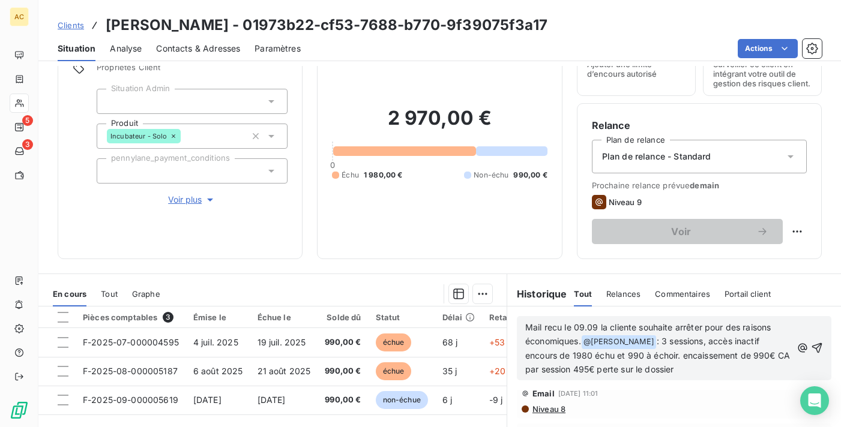
scroll to position [0, 0]
click at [694, 377] on p "Mail reçu le 09.09 la cliente souhaite arrêter pour des raisons économiques. @ …" at bounding box center [658, 349] width 266 height 56
click at [691, 377] on p "Mail reçu le 09.09 la cliente souhaite arrêter pour des raisons économiques. @ …" at bounding box center [658, 349] width 266 height 56
click at [661, 377] on p "Mail reçu le 09.09 la cliente souhaite arrêter pour des raisons économiques. @ …" at bounding box center [658, 349] width 266 height 56
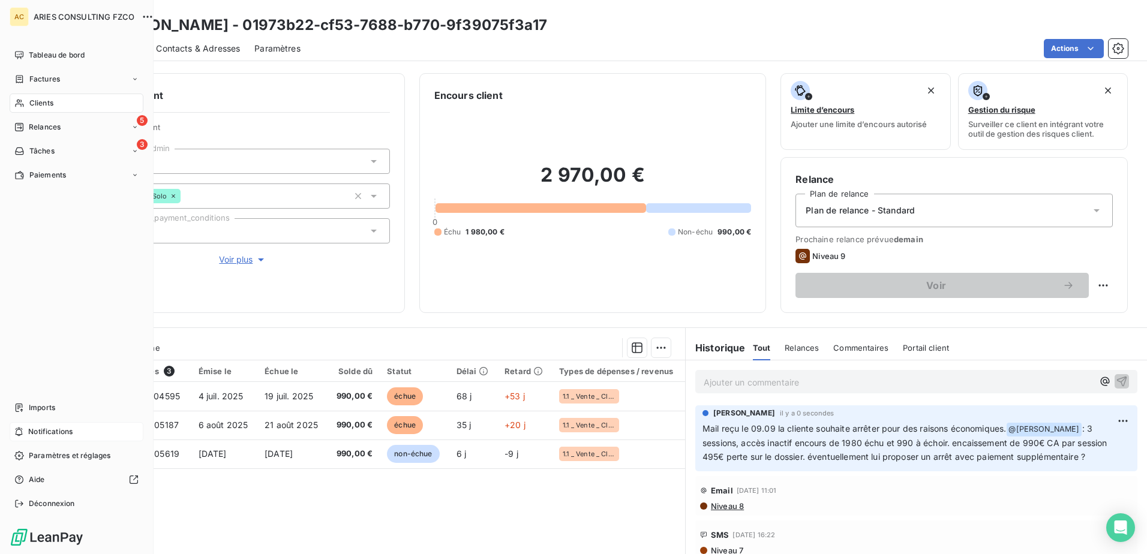
click at [49, 428] on span "Notifications" at bounding box center [50, 432] width 44 height 11
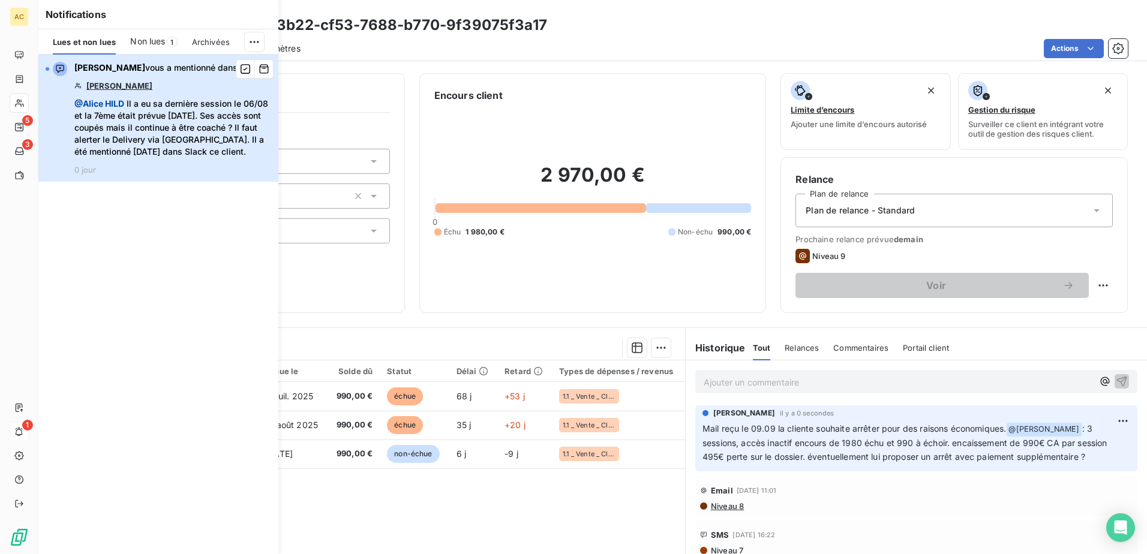
click at [207, 151] on span "@ Alice HILD Il a eu sa dernière session le 06/08 et la 7ème était prévue hier.…" at bounding box center [172, 128] width 197 height 60
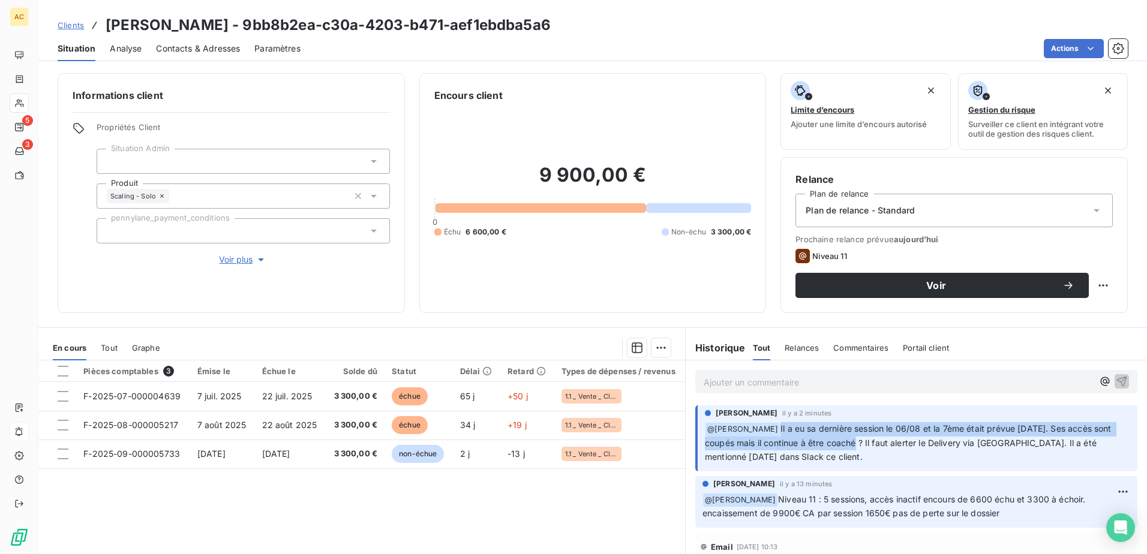
drag, startPoint x: 750, startPoint y: 430, endPoint x: 826, endPoint y: 445, distance: 77.7
click at [826, 445] on span "Il a eu sa dernière session le 06/08 et la 7ème était prévue hier. Ses accès so…" at bounding box center [909, 443] width 409 height 38
copy span "Il a eu sa dernière session le 06/08 et la 7ème était prévue hier. Ses accès so…"
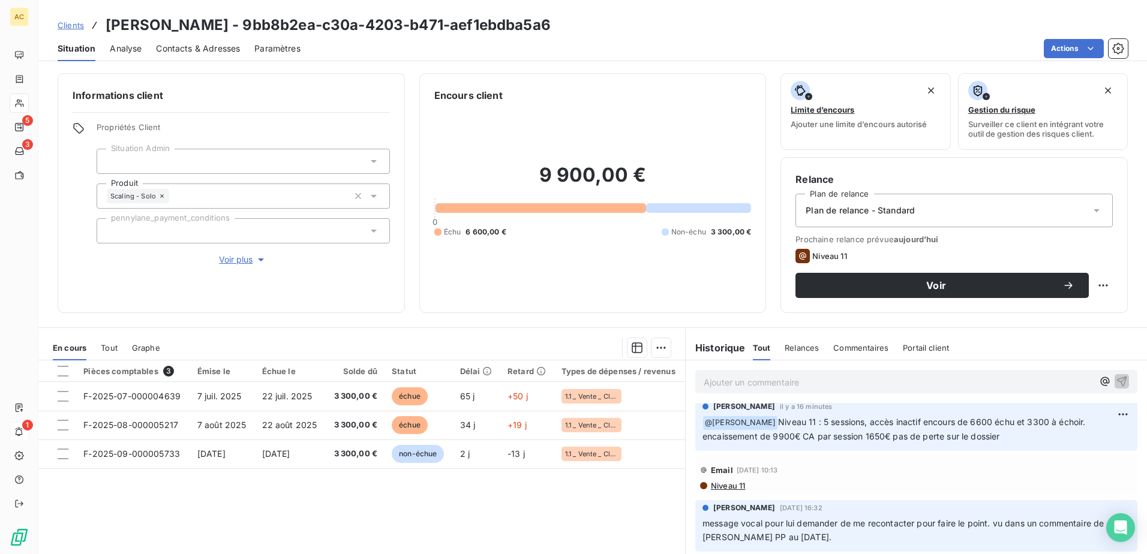
scroll to position [60, 0]
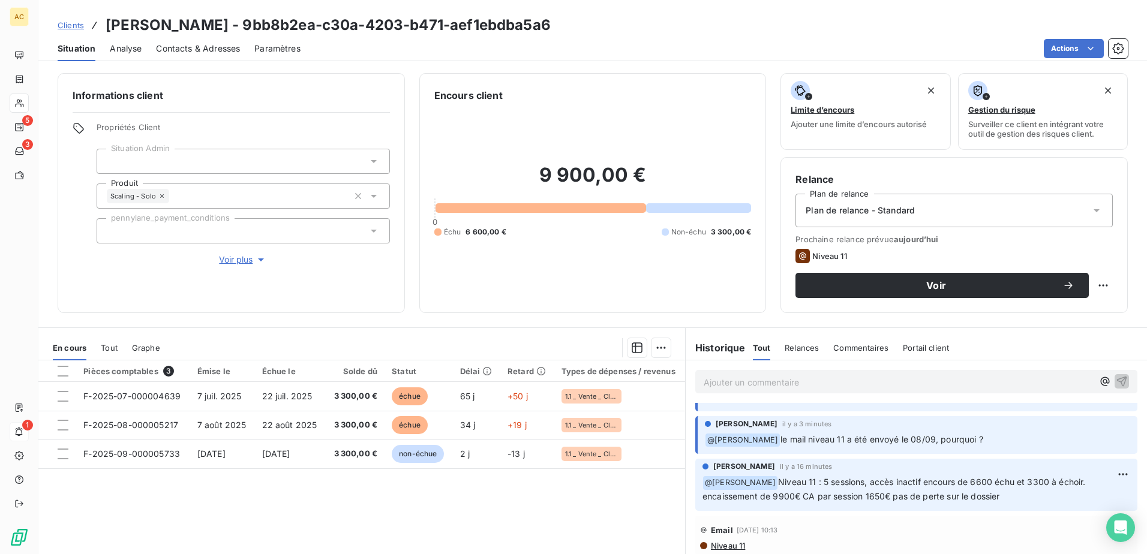
click at [888, 440] on span "le mail niveau 11 a été envoyé le 08/09, pourquoi ?" at bounding box center [882, 439] width 203 height 10
drag, startPoint x: 902, startPoint y: 483, endPoint x: 888, endPoint y: 497, distance: 20.4
click at [888, 497] on span "Niveau 11 : 5 sessions, accès inactif encours de 6600 échu et 3300 à échoir. en…" at bounding box center [896, 489] width 386 height 25
click at [806, 500] on span "Niveau 11 : 5 sessions, accès inactif encours de 6600 échu et 3300 à échoir. en…" at bounding box center [896, 489] width 386 height 25
drag, startPoint x: 901, startPoint y: 482, endPoint x: 886, endPoint y: 491, distance: 18.3
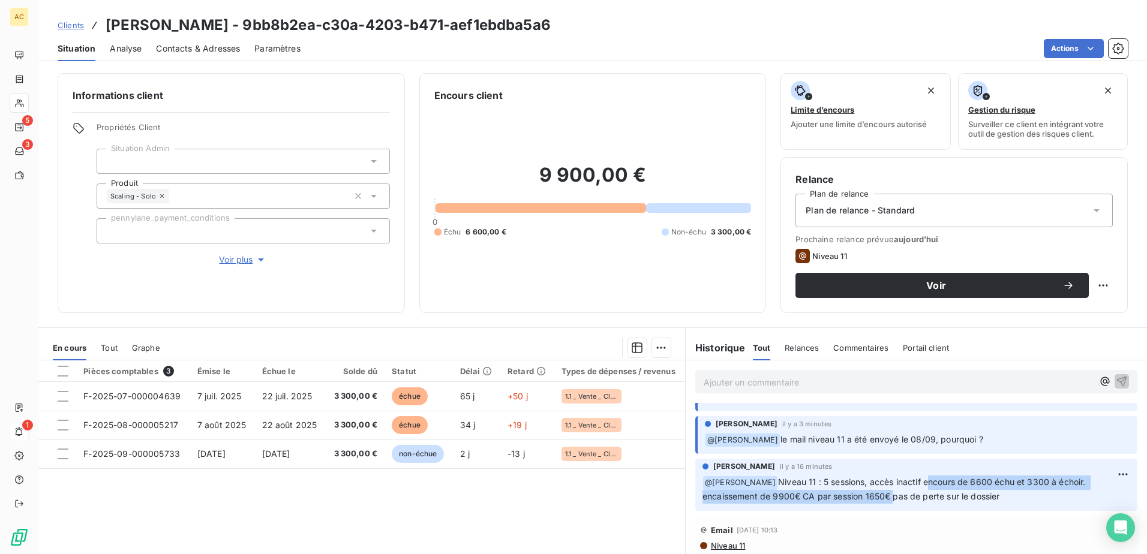
click at [886, 491] on span "Niveau 11 : 5 sessions, accès inactif encours de 6600 échu et 3300 à échoir. en…" at bounding box center [896, 489] width 386 height 25
copy span "encours de 6600 échu et 3300 à échoir. encaissement de 9900€ CA par session 165…"
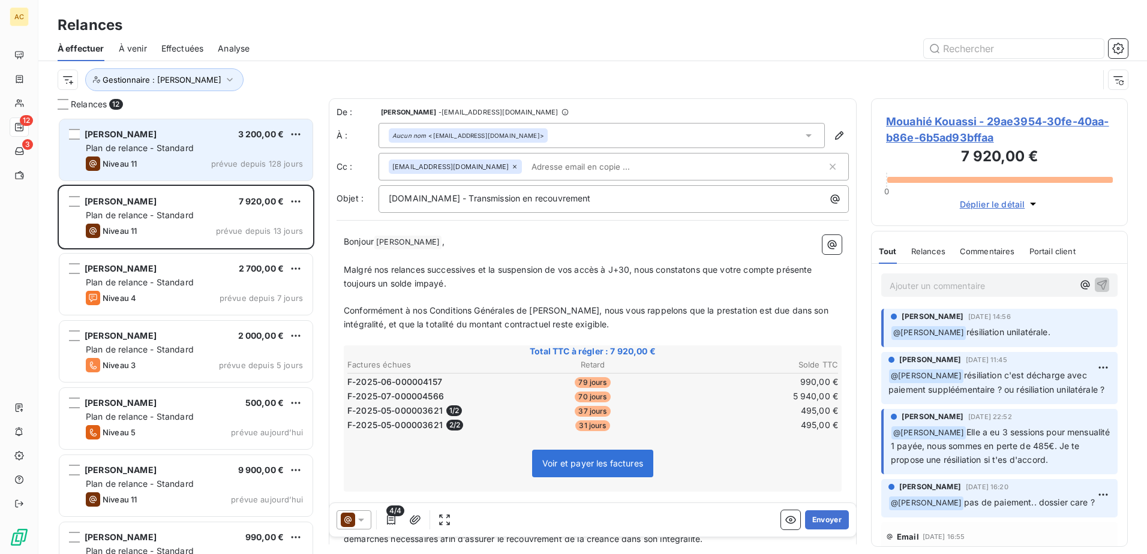
click at [161, 148] on span "Plan de relance - Standard" at bounding box center [140, 148] width 108 height 10
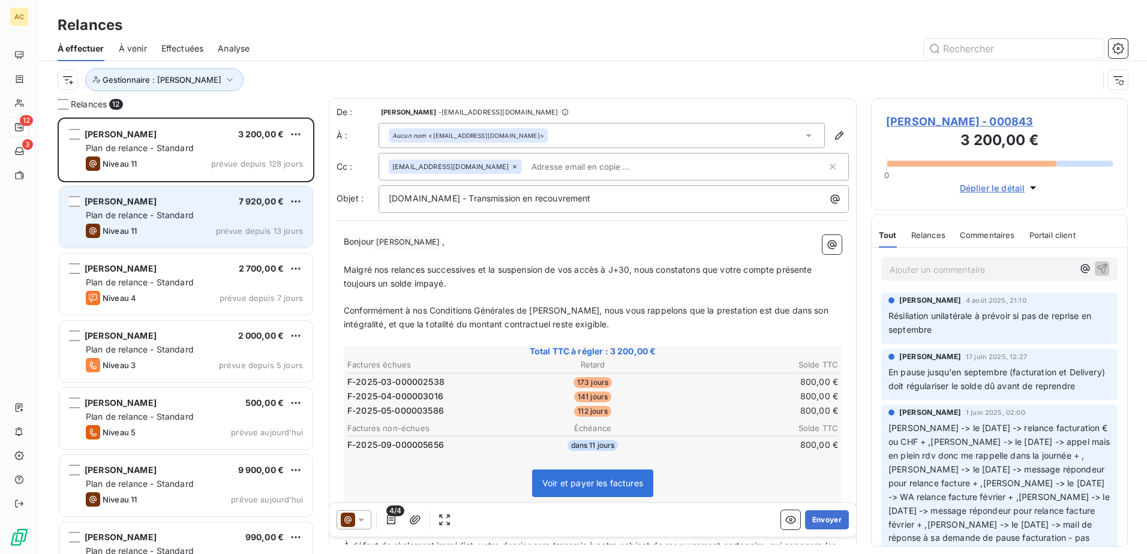
click at [149, 211] on span "Plan de relance - Standard" at bounding box center [140, 215] width 108 height 10
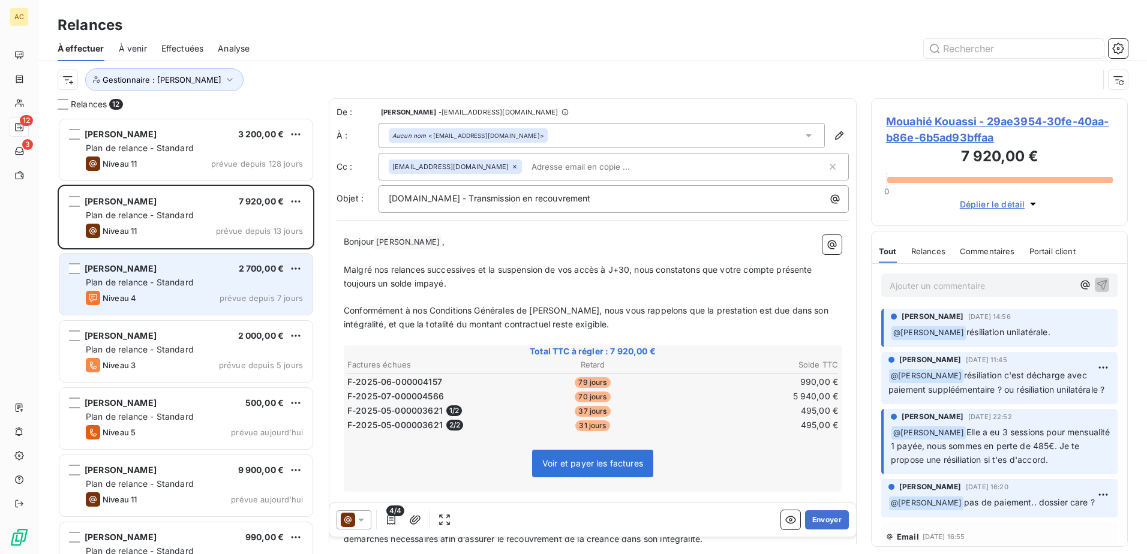
click at [130, 281] on span "Plan de relance - Standard" at bounding box center [140, 282] width 108 height 10
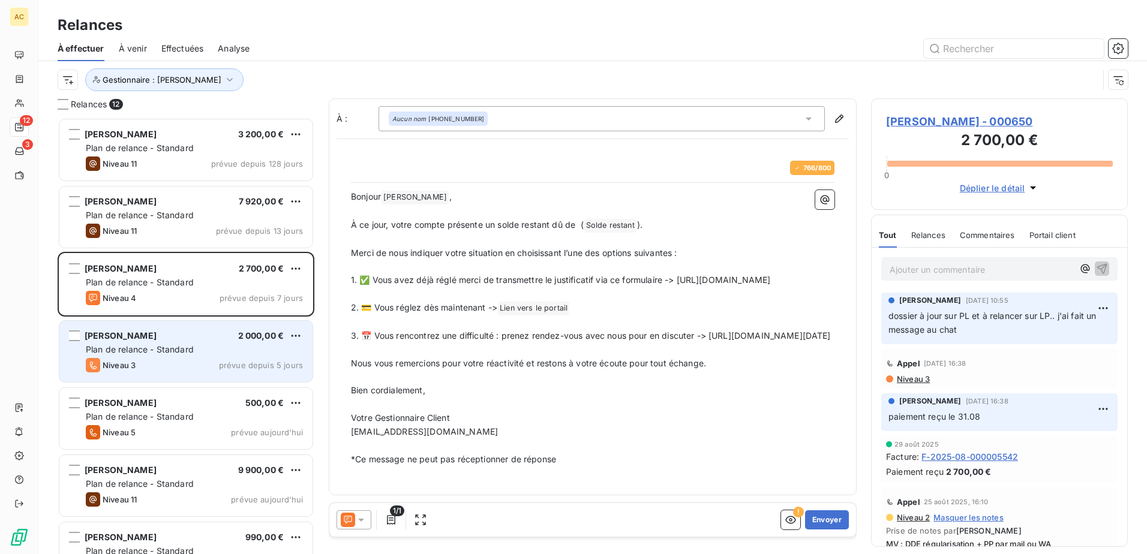
click at [109, 371] on div "Niveau 3" at bounding box center [111, 365] width 50 height 14
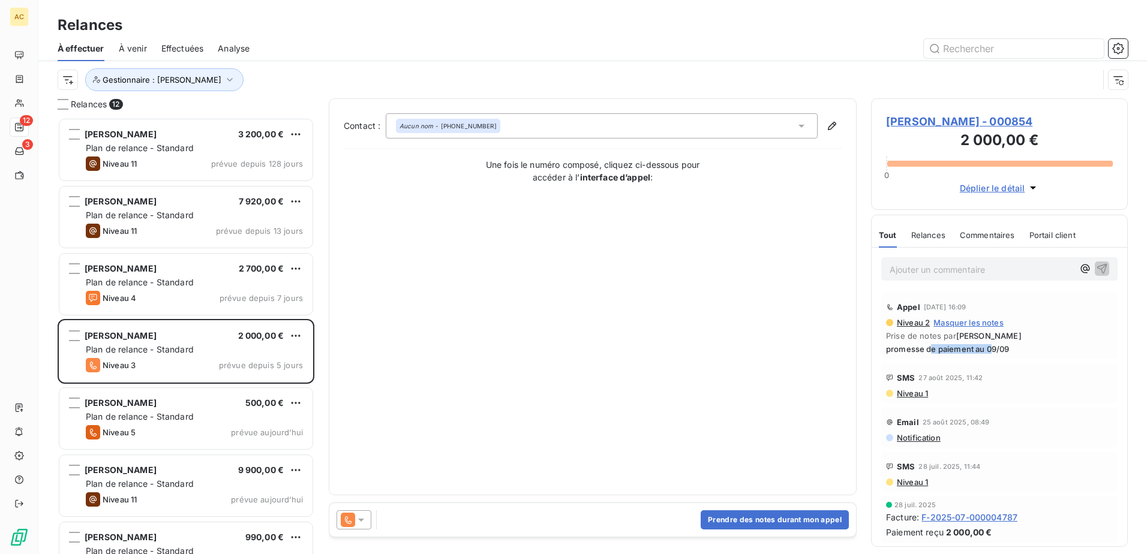
drag, startPoint x: 977, startPoint y: 347, endPoint x: 993, endPoint y: 347, distance: 15.6
click at [993, 347] on span "promesse de paiement au 09/09" at bounding box center [999, 349] width 227 height 10
drag, startPoint x: 993, startPoint y: 347, endPoint x: 1041, endPoint y: 347, distance: 48.0
click at [1041, 347] on span "promesse de paiement au 09/09" at bounding box center [999, 349] width 227 height 10
click at [618, 256] on div "Contact : Aucun nom - +33 6 43 54 65 96 Une fois le numéro composé, cliquez ci-…" at bounding box center [593, 296] width 498 height 367
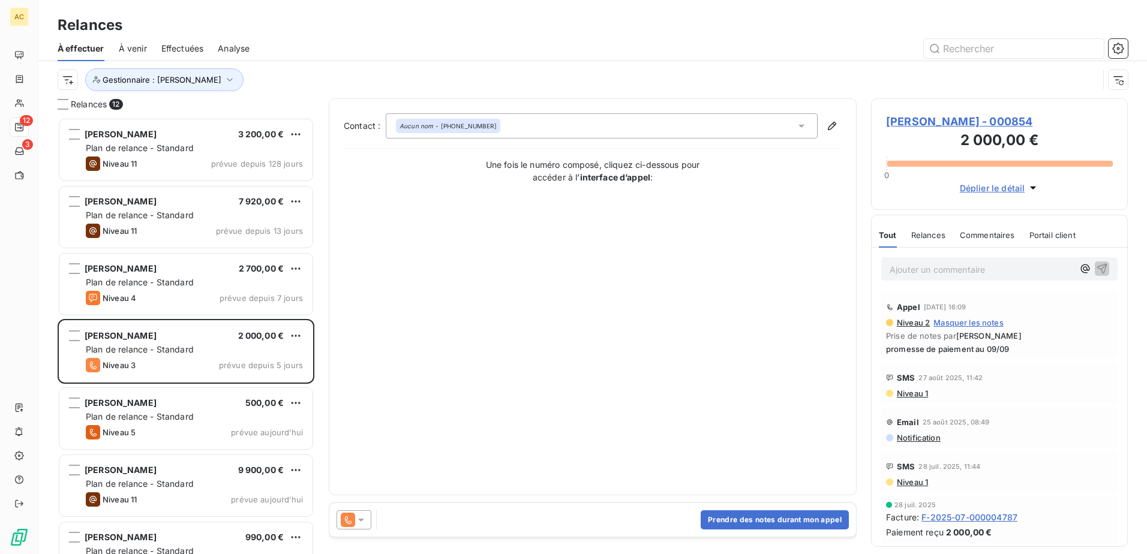
click at [692, 364] on div "Contact : Aucun nom - +33 6 43 54 65 96 Une fois le numéro composé, cliquez ci-…" at bounding box center [593, 296] width 498 height 367
click at [747, 522] on button "Prendre des notes durant mon appel" at bounding box center [775, 520] width 148 height 19
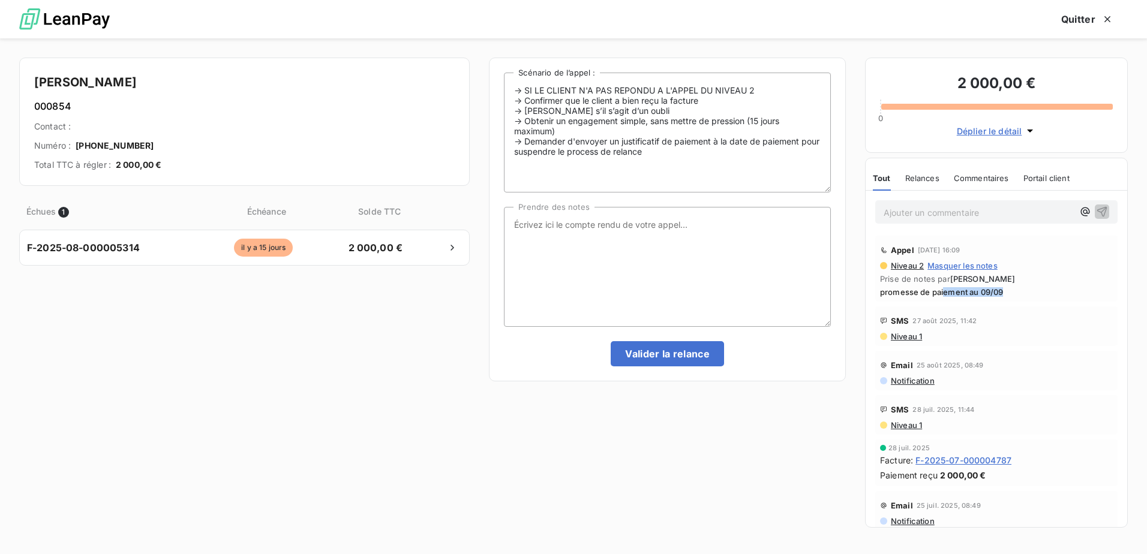
drag, startPoint x: 944, startPoint y: 293, endPoint x: 1045, endPoint y: 294, distance: 101.4
click at [1045, 294] on span "promesse de paiement au 09/09" at bounding box center [996, 292] width 233 height 10
click at [398, 386] on div "Échues 1 Échéance Solde TTC F-2025-08-000005314 il y a 15 jours 2 000,00 €" at bounding box center [244, 364] width 451 height 342
click at [599, 268] on textarea "Prendre des notes" at bounding box center [667, 267] width 327 height 120
type textarea "relance pour la promesse de paiement + demande de preuve de paiement"
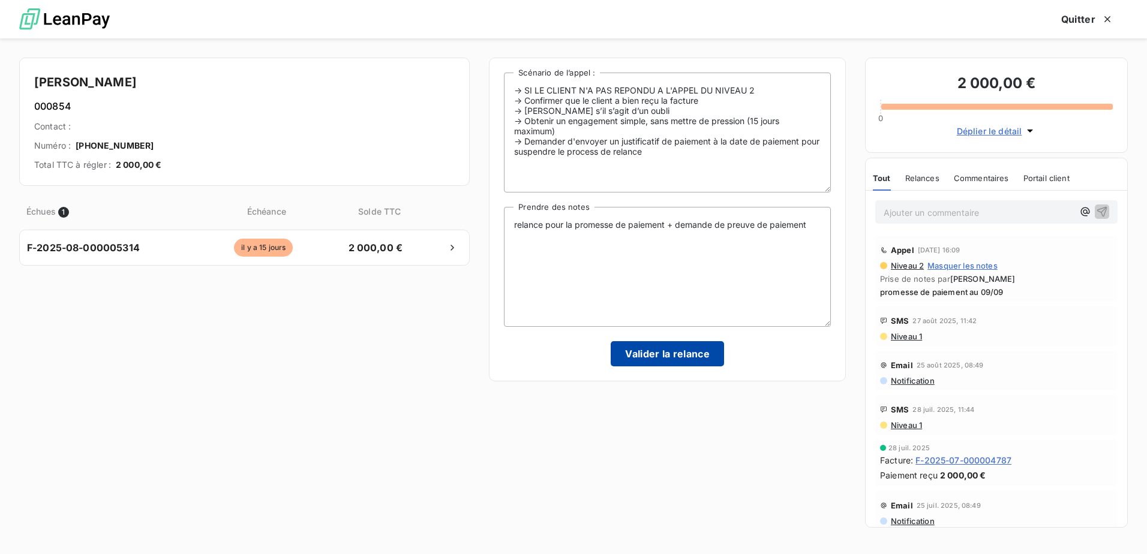
click at [662, 356] on button "Valider la relance" at bounding box center [667, 353] width 113 height 25
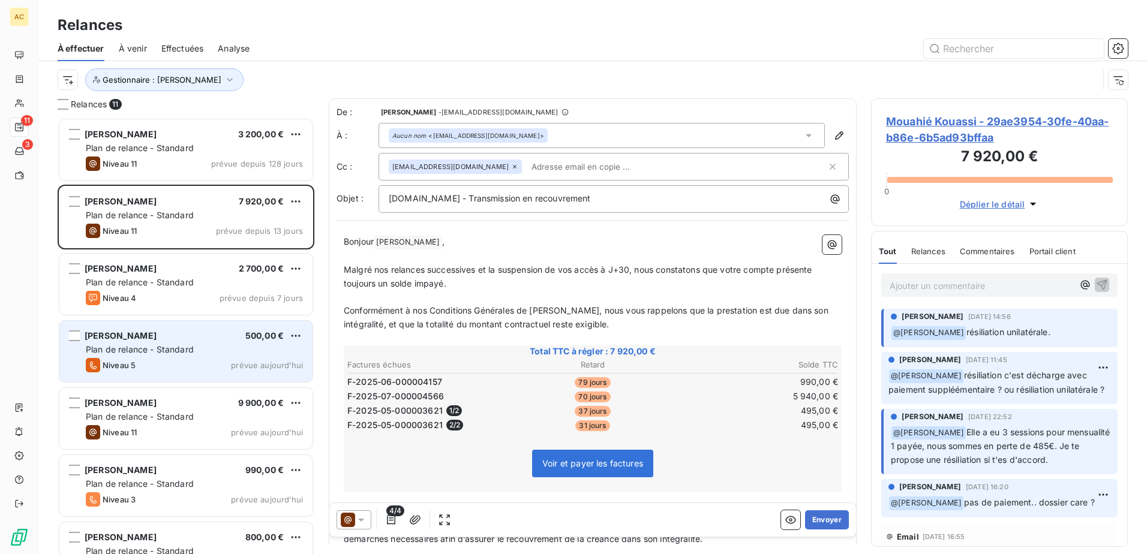
click at [213, 350] on div "Plan de relance - Standard" at bounding box center [194, 350] width 217 height 12
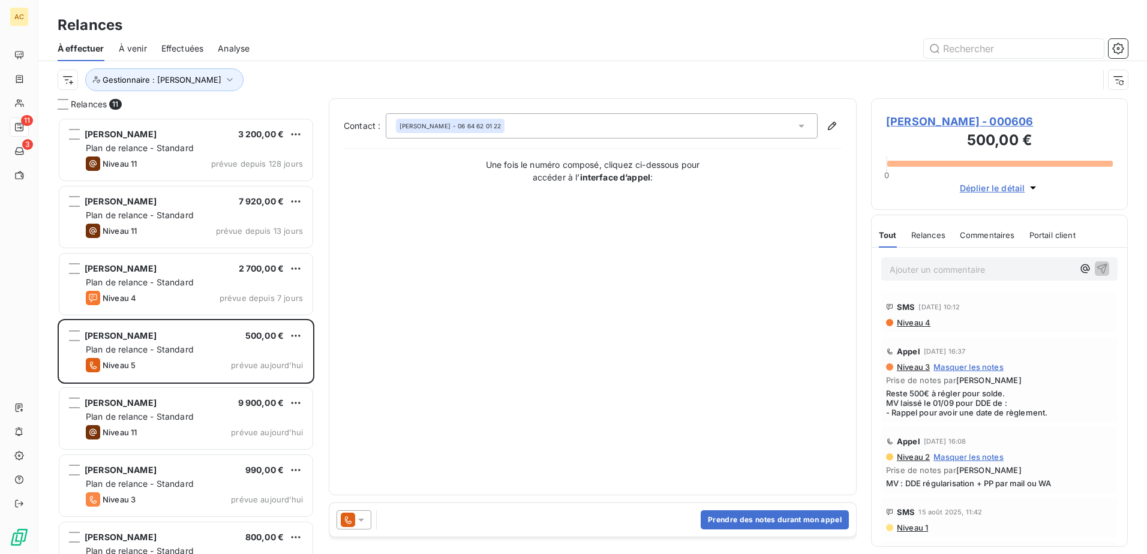
click at [445, 42] on div at bounding box center [696, 48] width 864 height 19
click at [924, 274] on p "Ajouter un commentaire ﻿" at bounding box center [982, 269] width 184 height 15
click at [1029, 270] on p "paiement reçu le 09/09" at bounding box center [982, 269] width 184 height 14
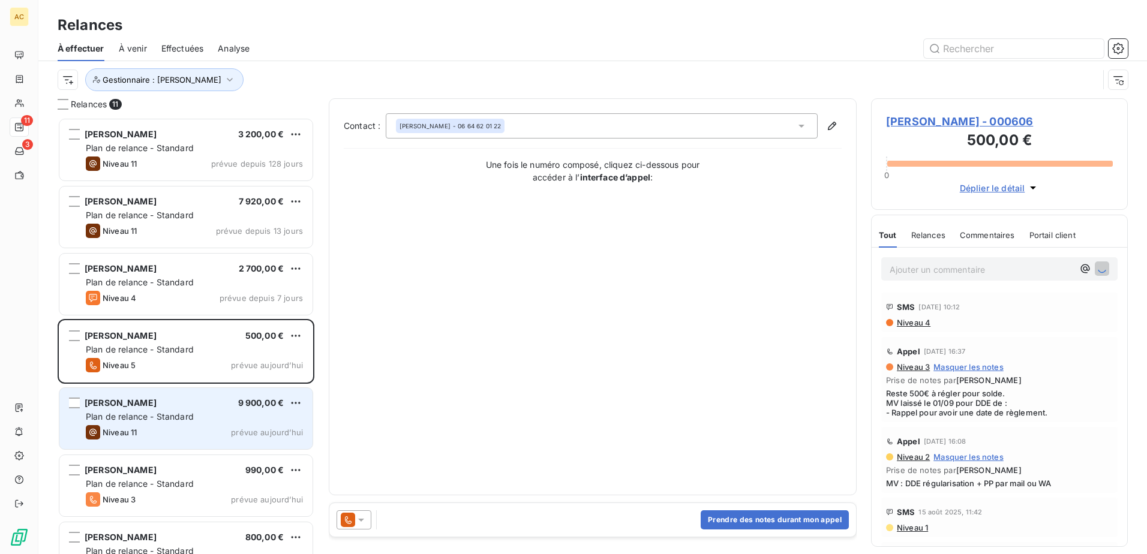
click at [175, 402] on div "John Guillou 9 900,00 €" at bounding box center [194, 403] width 217 height 11
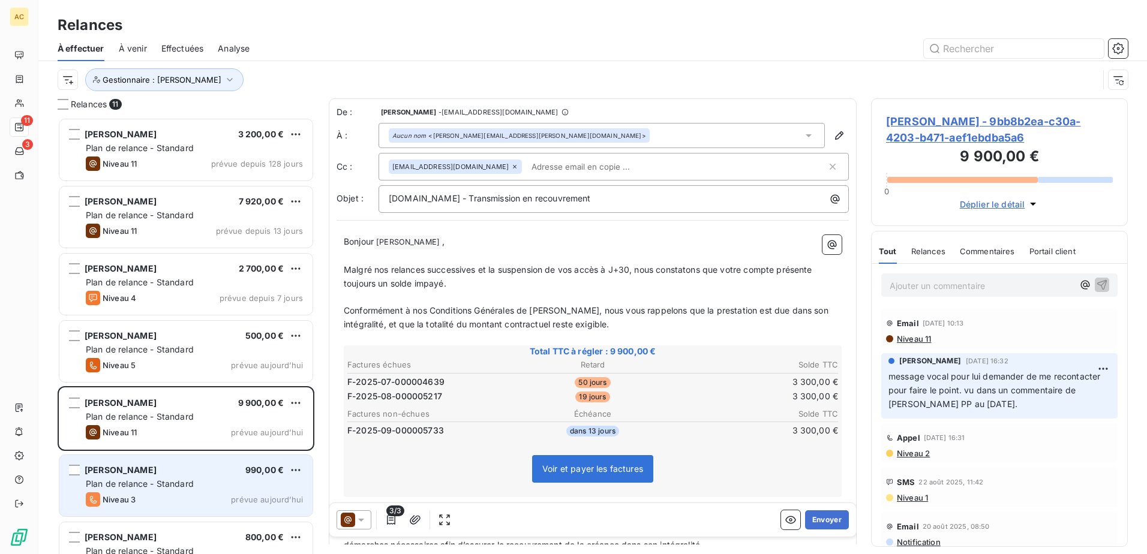
click at [175, 477] on div "Giada BUONAFEDE 990,00 € Plan de relance - Standard Niveau 3 prévue aujourd’hui" at bounding box center [185, 485] width 253 height 61
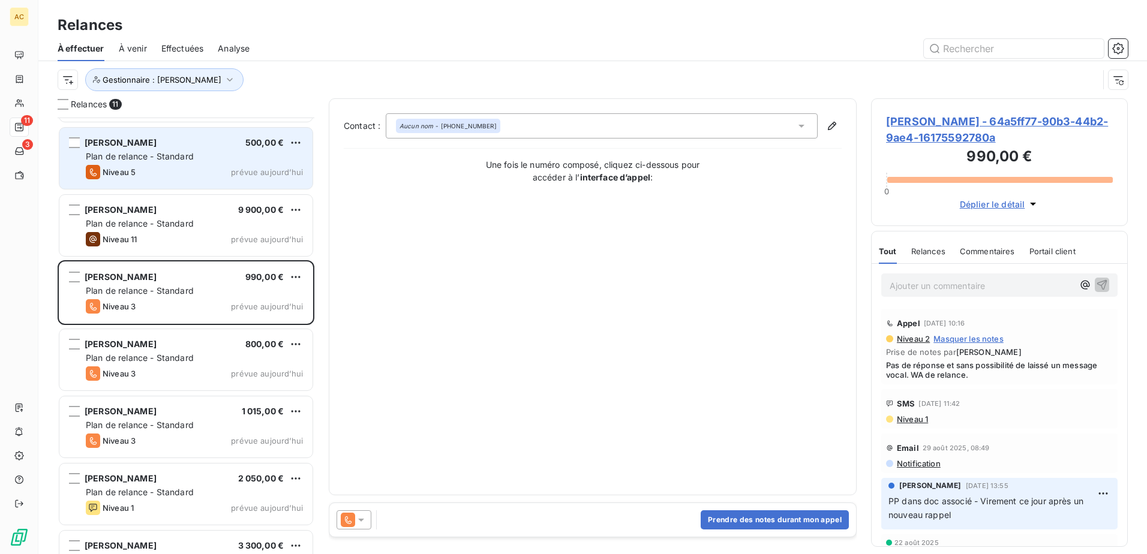
scroll to position [183, 0]
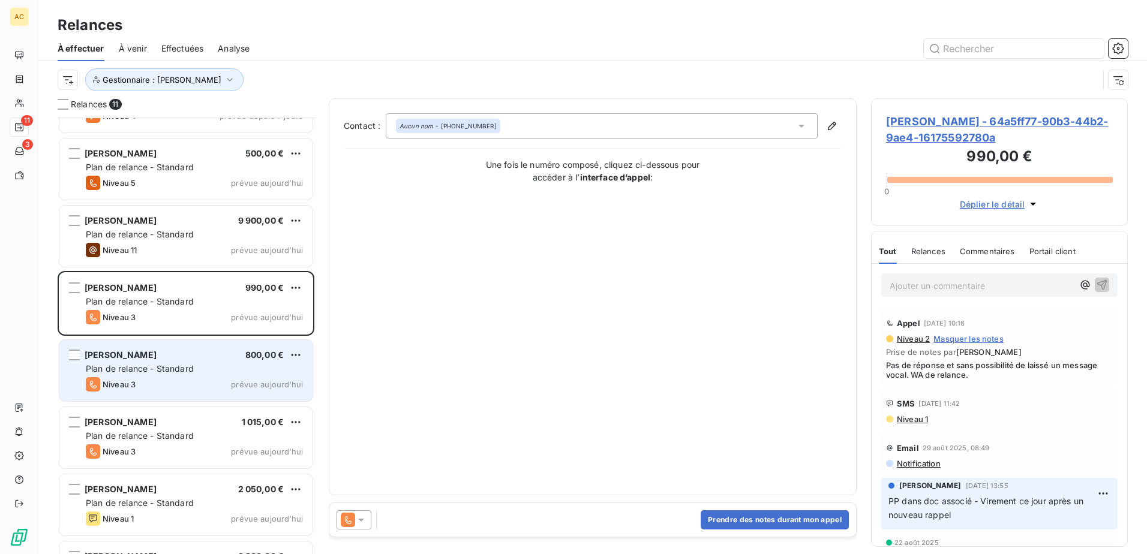
click at [237, 377] on div "[PERSON_NAME] 800,00 € Plan de relance - Standard Niveau 3 prévue [DATE]" at bounding box center [185, 370] width 253 height 61
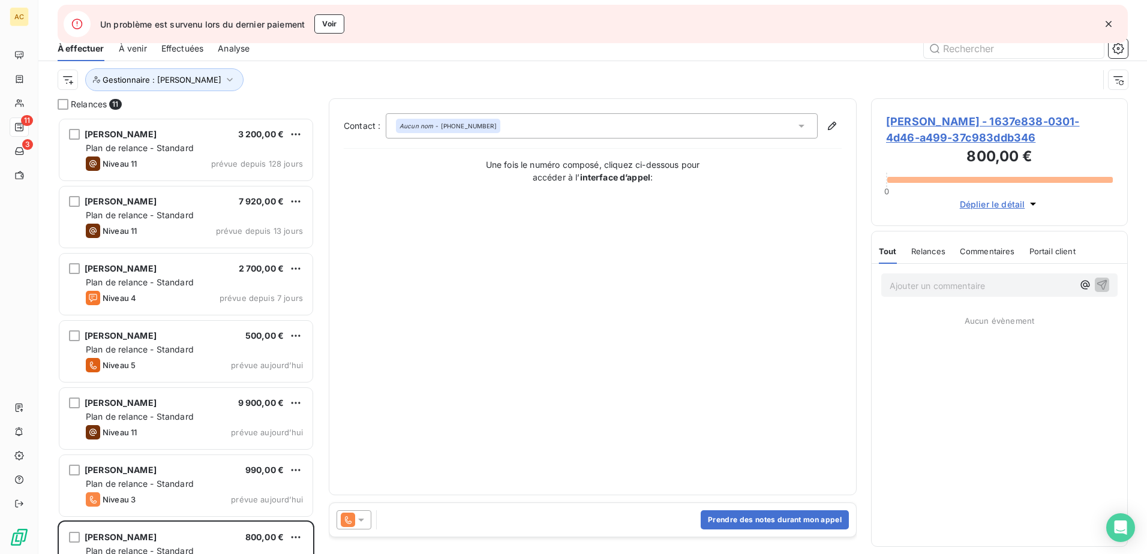
scroll to position [428, 248]
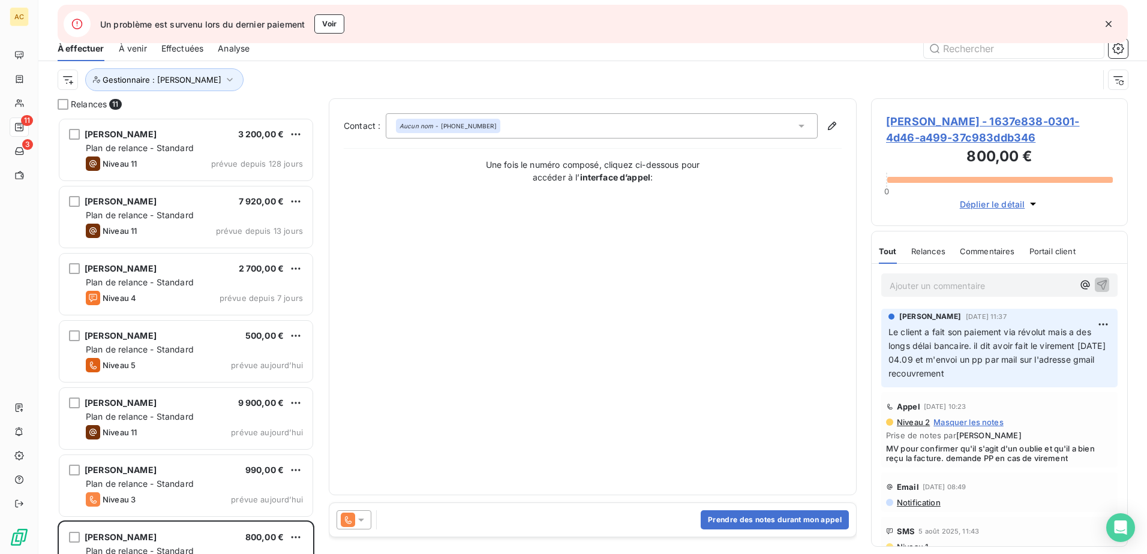
click at [1114, 22] on icon "button" at bounding box center [1109, 24] width 12 height 12
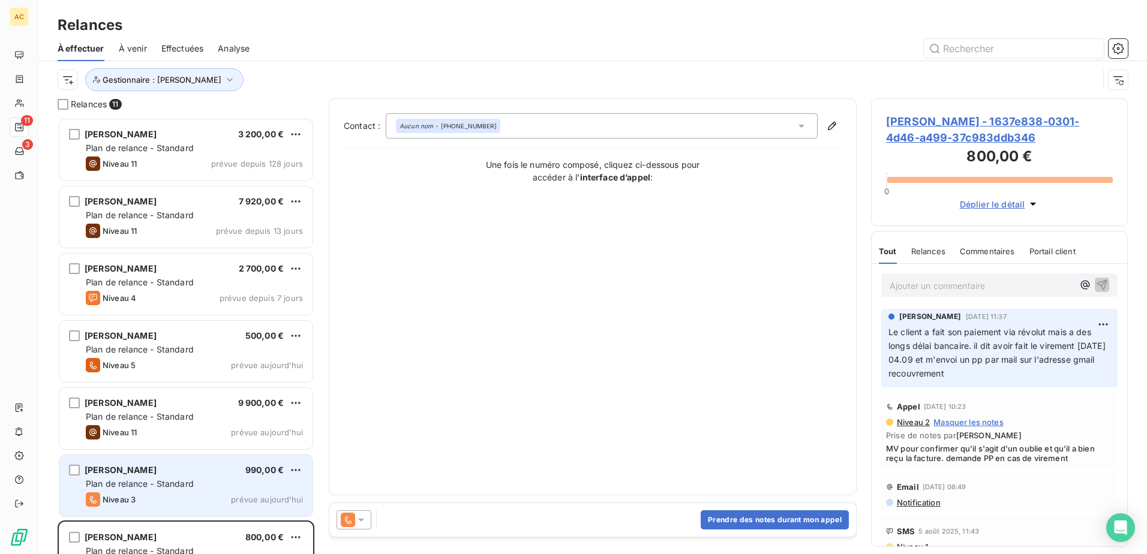
click at [127, 488] on span "Plan de relance - Standard" at bounding box center [140, 484] width 108 height 10
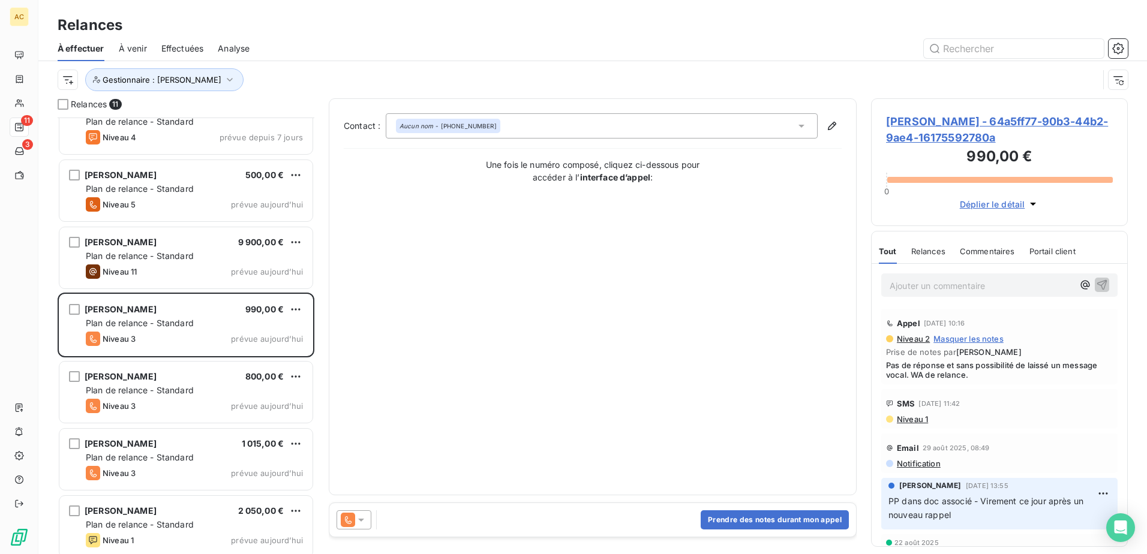
scroll to position [181, 0]
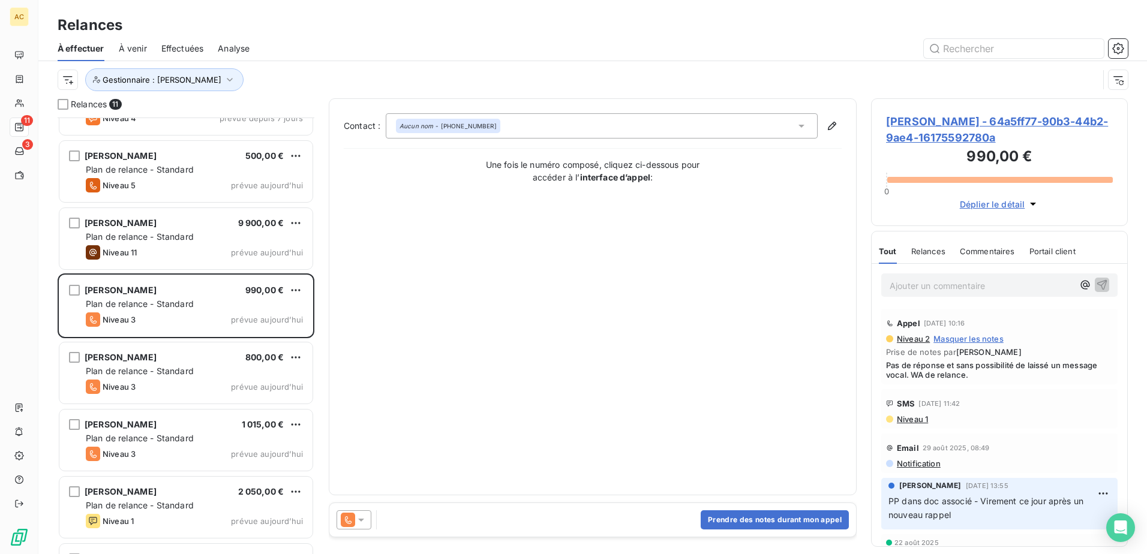
click at [947, 294] on div "Ajouter un commentaire ﻿" at bounding box center [999, 285] width 236 height 23
click at [947, 285] on p "Ajouter un commentaire ﻿" at bounding box center [982, 285] width 184 height 15
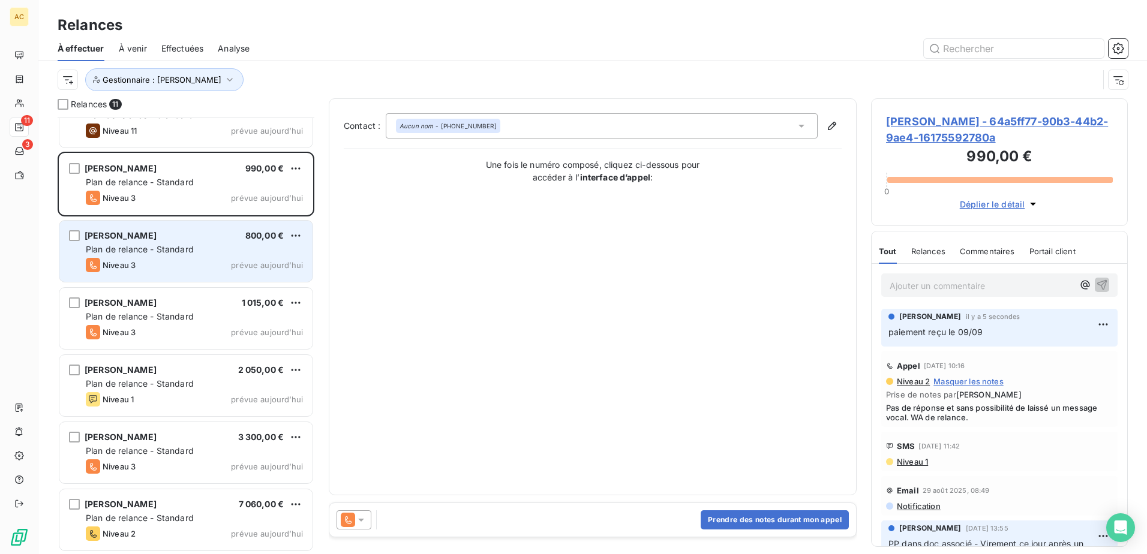
scroll to position [303, 0]
click at [208, 256] on div "Xavier Rooyen 800,00 € Plan de relance - Standard Niveau 3 prévue aujourd’hui" at bounding box center [185, 250] width 253 height 61
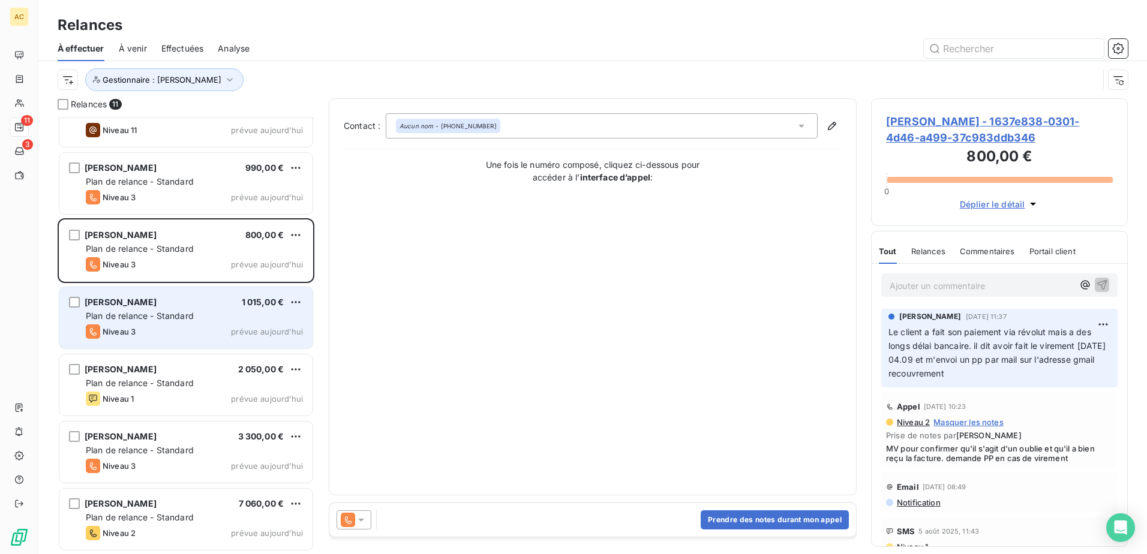
click at [224, 316] on div "Plan de relance - Standard" at bounding box center [194, 316] width 217 height 12
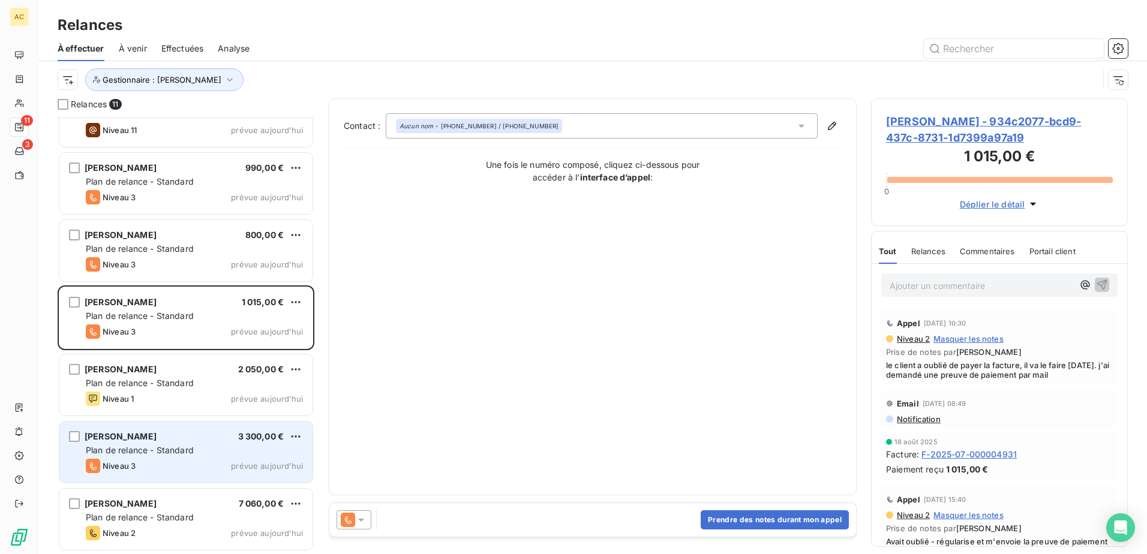
click at [187, 445] on span "Plan de relance - Standard" at bounding box center [140, 450] width 108 height 10
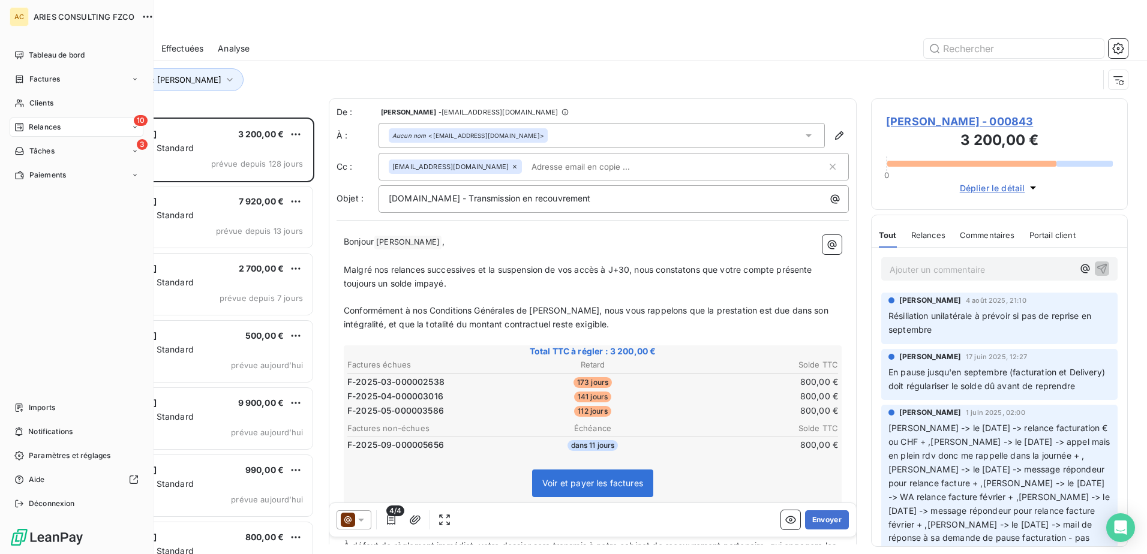
click at [28, 128] on div "Relances" at bounding box center [37, 127] width 46 height 11
click at [50, 156] on span "À effectuer" at bounding box center [48, 151] width 39 height 11
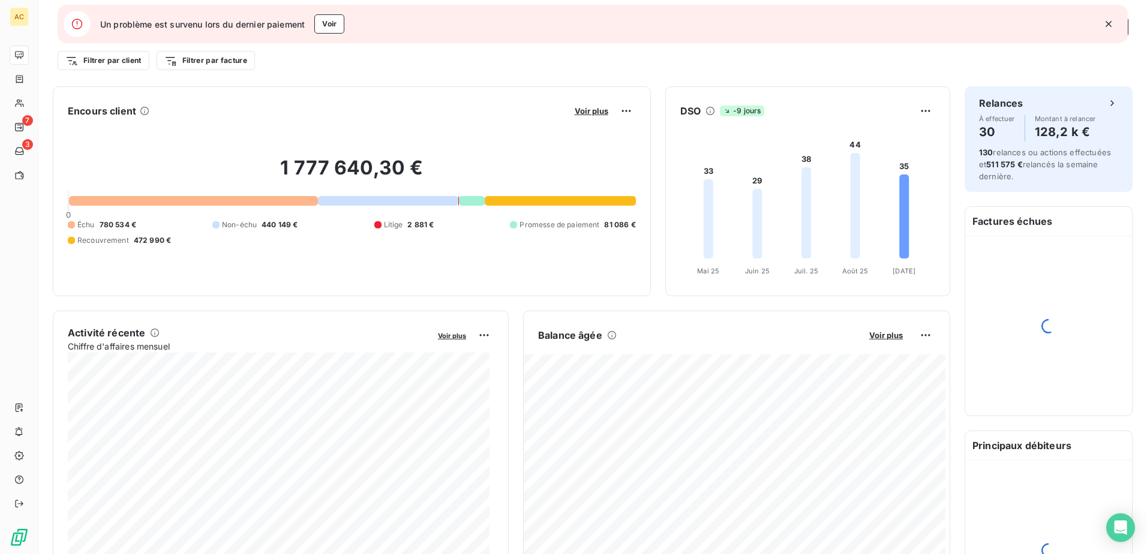
click at [1118, 23] on button "button" at bounding box center [1109, 24] width 26 height 26
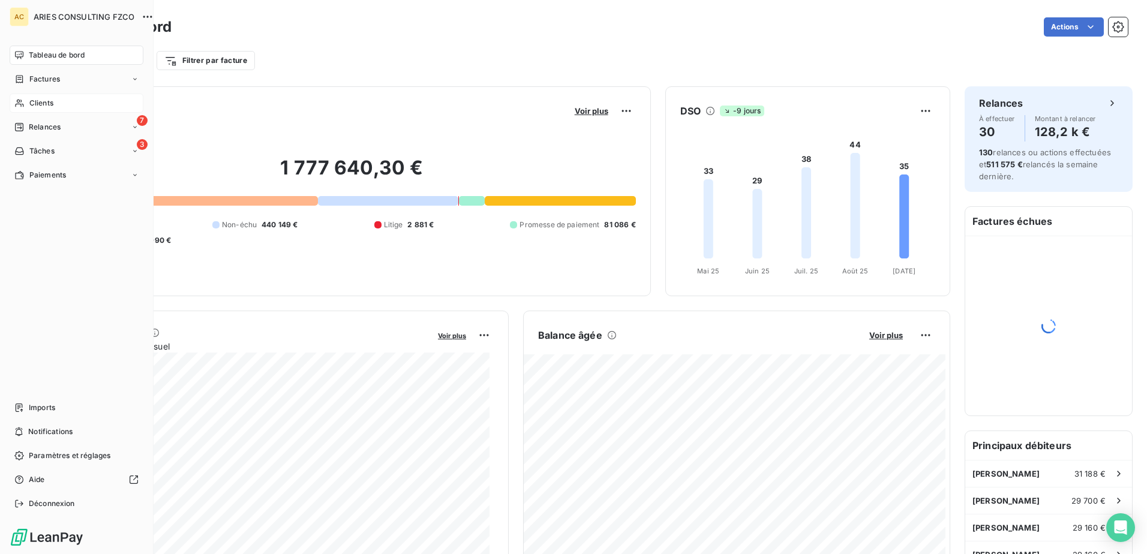
click at [62, 109] on div "Clients" at bounding box center [77, 103] width 134 height 19
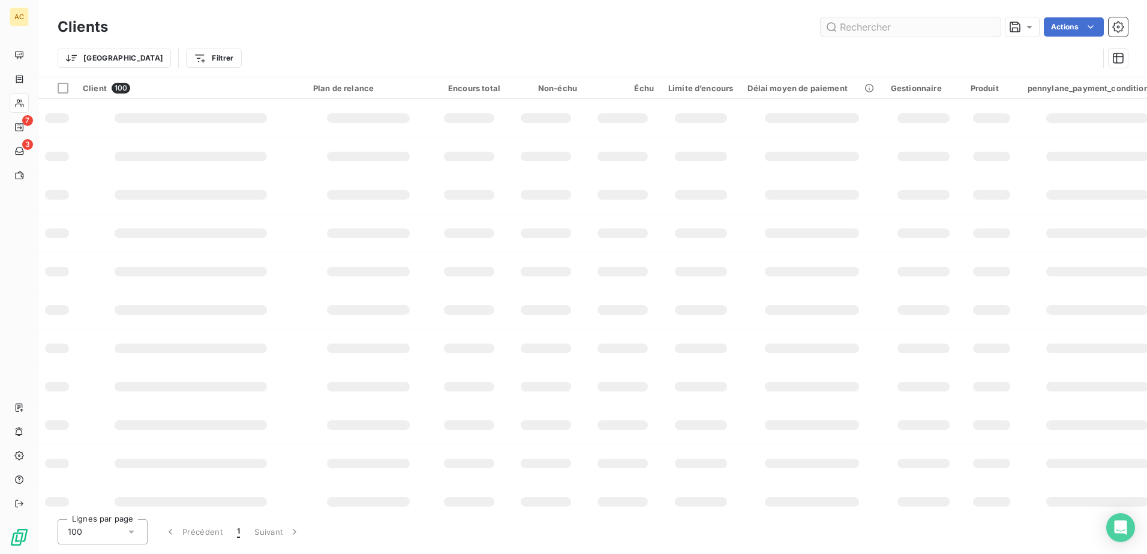
click at [941, 28] on input "text" at bounding box center [911, 26] width 180 height 19
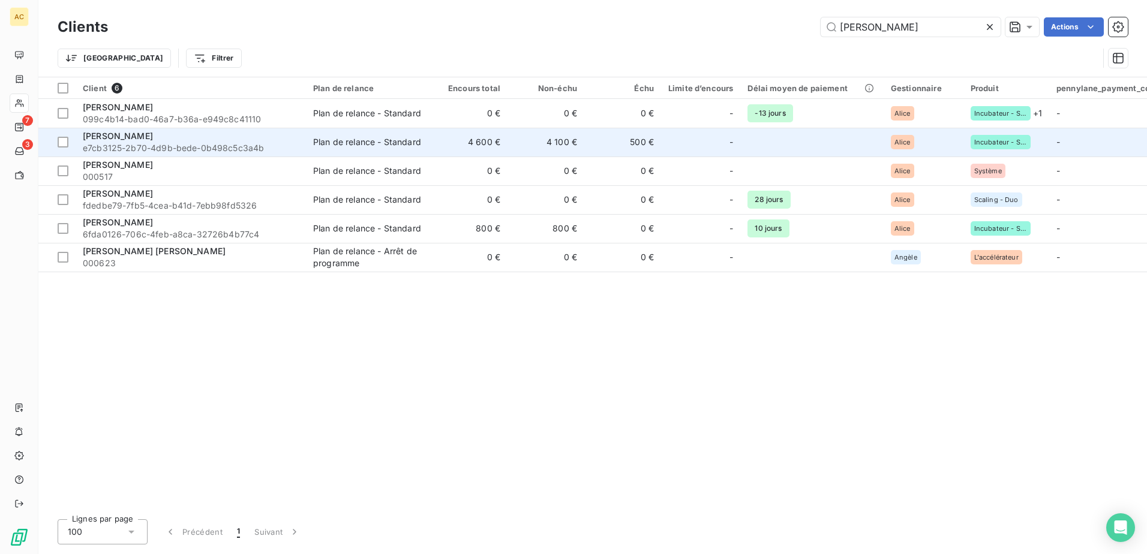
type input "[PERSON_NAME]"
click at [161, 142] on span "e7cb3125-2b70-4d9b-bede-0b498c5c3a4b" at bounding box center [191, 148] width 216 height 12
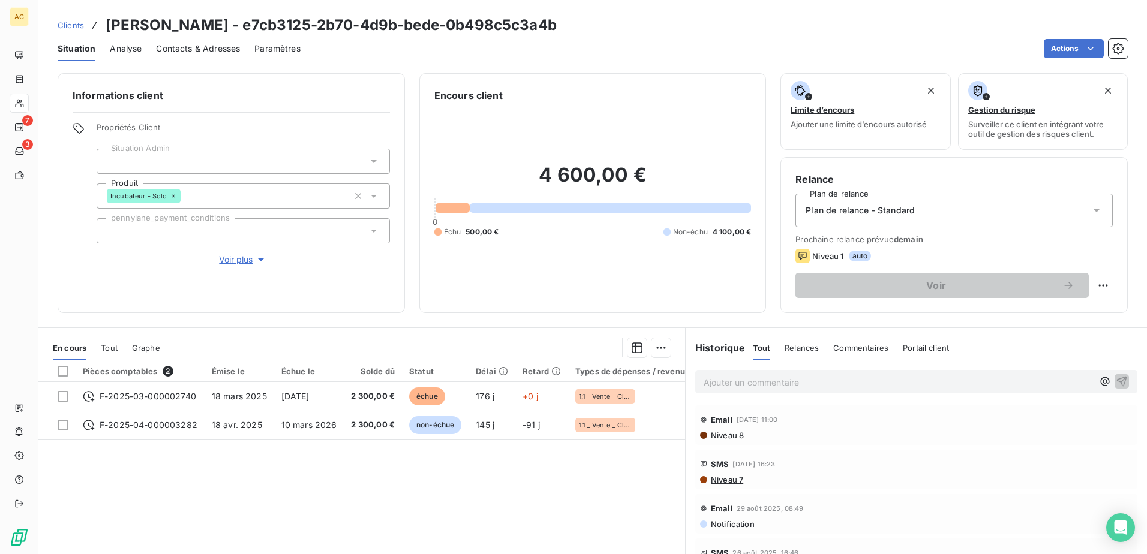
click at [307, 478] on div "Pièces comptables 2 Émise le Échue le Solde dû Statut Délai Retard Types de dép…" at bounding box center [361, 476] width 647 height 231
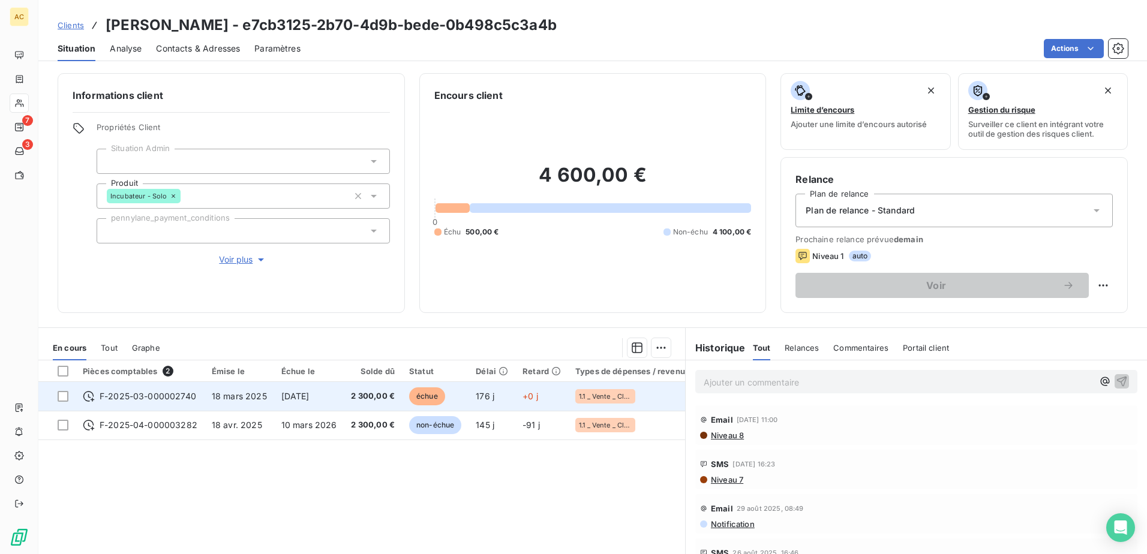
click at [295, 400] on span "[DATE]" at bounding box center [295, 396] width 28 height 10
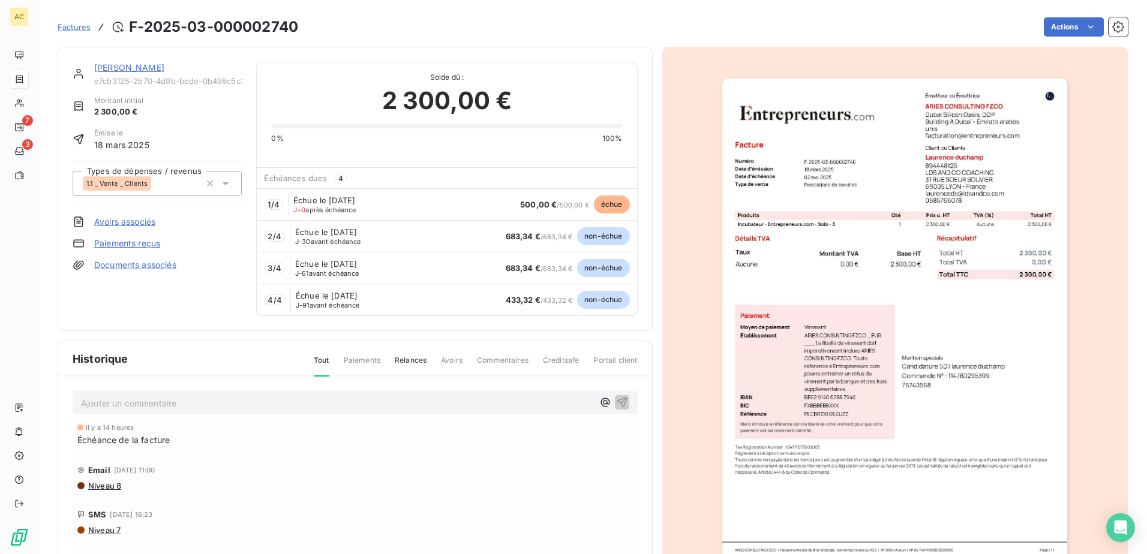
click at [122, 269] on link "Documents associés" at bounding box center [135, 265] width 82 height 12
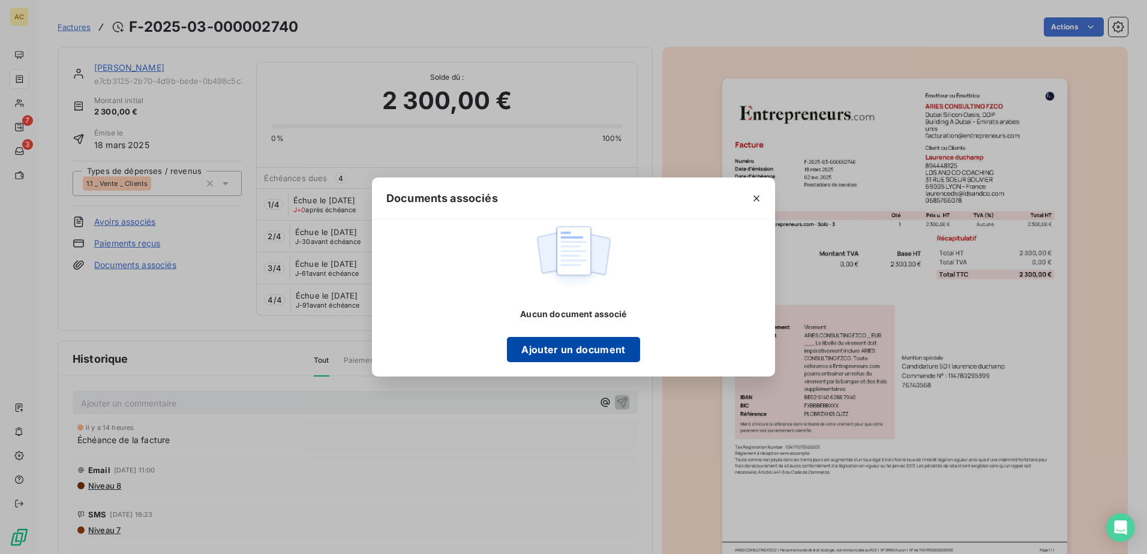
click at [596, 354] on button "Ajouter un document" at bounding box center [573, 349] width 133 height 25
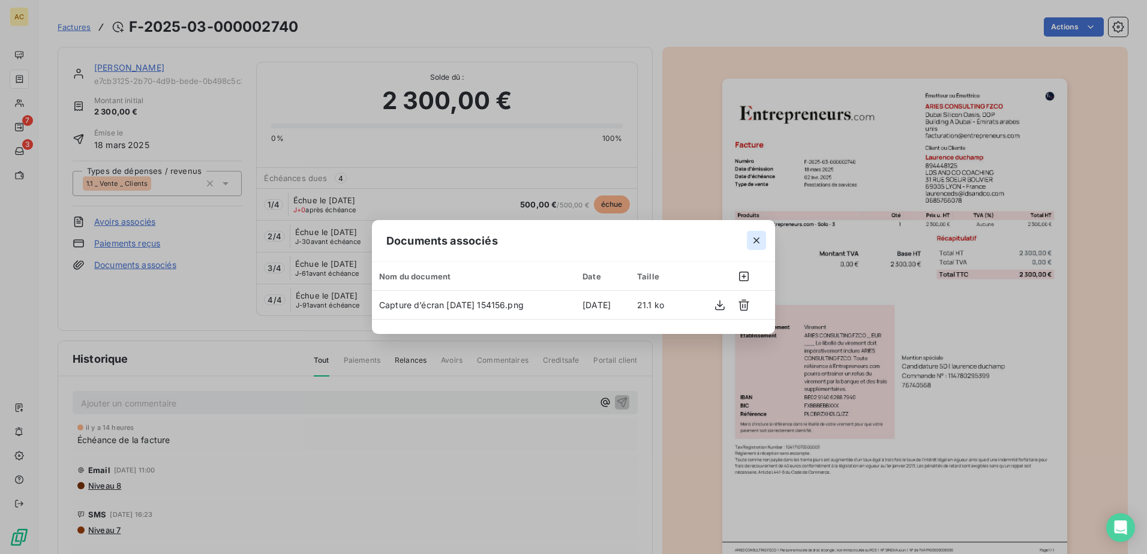
click at [756, 239] on icon "button" at bounding box center [757, 241] width 12 height 12
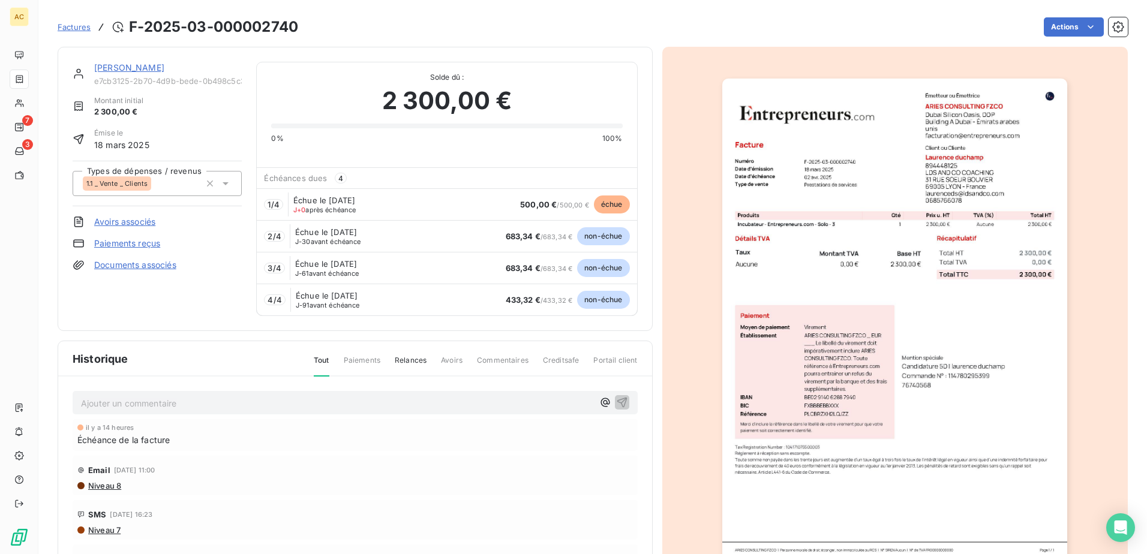
click at [123, 247] on link "Paiements reçus" at bounding box center [127, 244] width 66 height 12
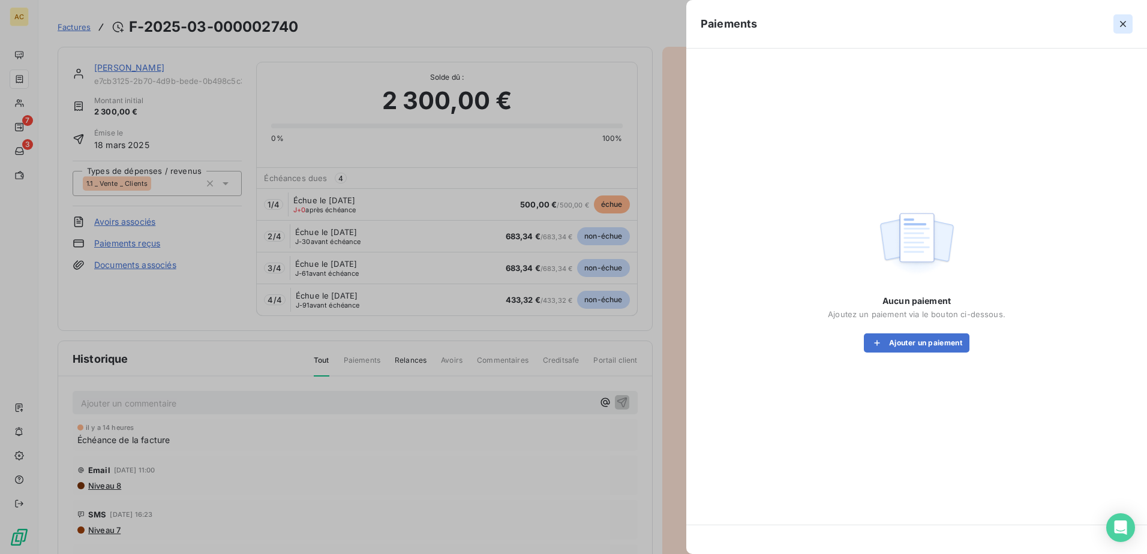
click at [1120, 23] on icon "button" at bounding box center [1123, 24] width 12 height 12
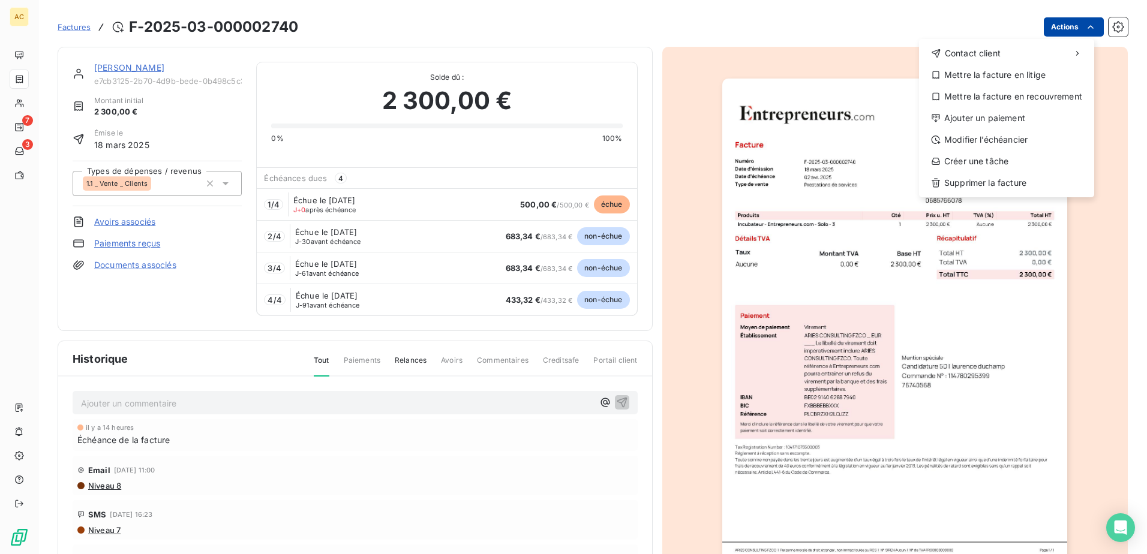
click at [1075, 27] on html "AC 7 3 Factures F-2025-03-000002740 Actions Contact client Mettre la facture en…" at bounding box center [573, 277] width 1147 height 554
click at [1108, 26] on html "AC 7 3 Factures F-2025-03-000002740 Actions Contact client Mettre la facture en…" at bounding box center [573, 277] width 1147 height 554
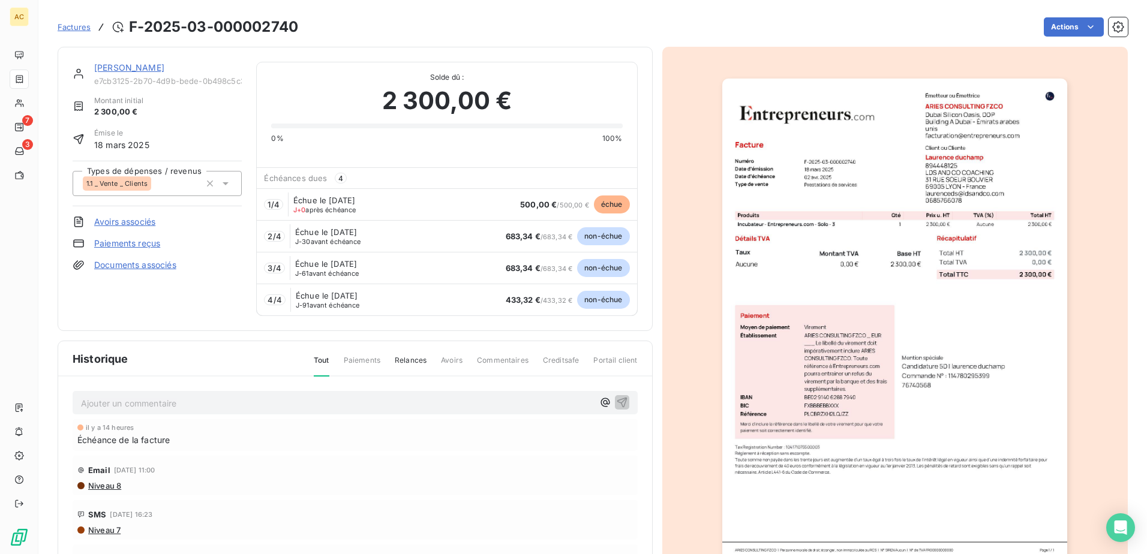
click at [1117, 26] on icon "button" at bounding box center [1118, 27] width 3 height 3
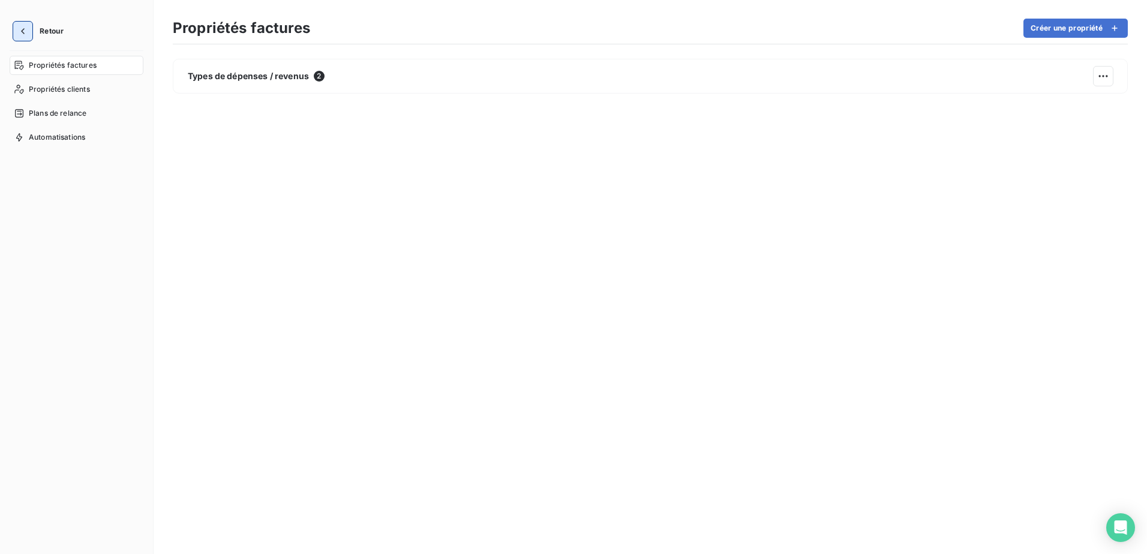
click at [17, 29] on icon "button" at bounding box center [23, 31] width 12 height 12
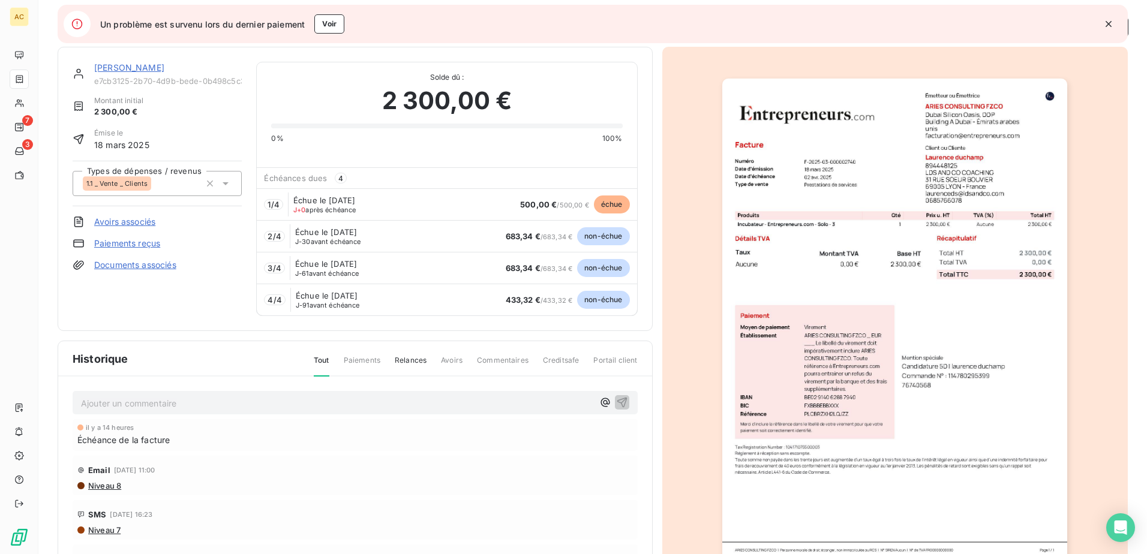
click at [121, 274] on div "[PERSON_NAME] e7cb3125-2b70-4d9b-bede-0b498c5c3a4b Montant initial 2 300,00 € É…" at bounding box center [157, 189] width 169 height 254
click at [121, 267] on link "Documents associés" at bounding box center [135, 265] width 82 height 12
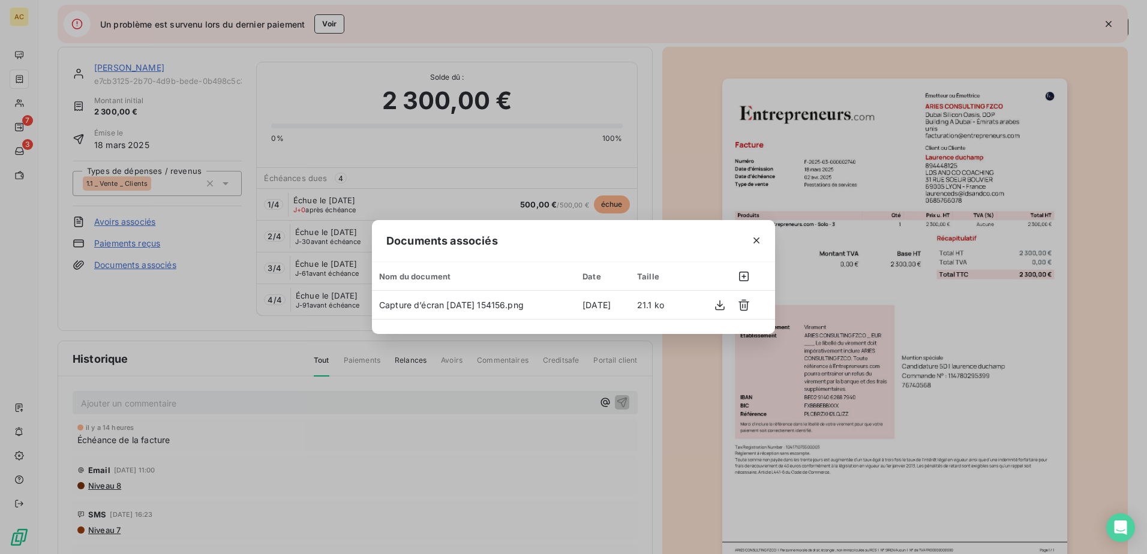
drag, startPoint x: 395, startPoint y: 276, endPoint x: 565, endPoint y: 276, distance: 169.2
click at [550, 276] on div "Nom du document" at bounding box center [473, 277] width 189 height 10
click at [745, 277] on icon "button" at bounding box center [744, 277] width 12 height 12
click at [759, 239] on icon "button" at bounding box center [757, 241] width 12 height 12
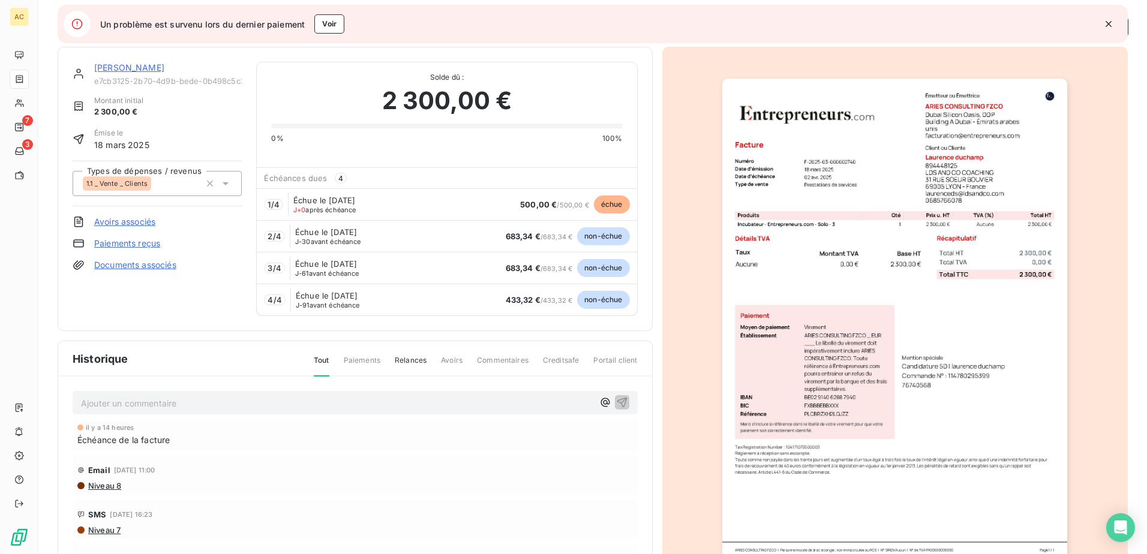
click at [116, 303] on div "Laurence duchamp e7cb3125-2b70-4d9b-bede-0b498c5c3a4b Montant initial 2 300,00 …" at bounding box center [157, 189] width 169 height 254
click at [1111, 25] on icon "button" at bounding box center [1109, 24] width 12 height 12
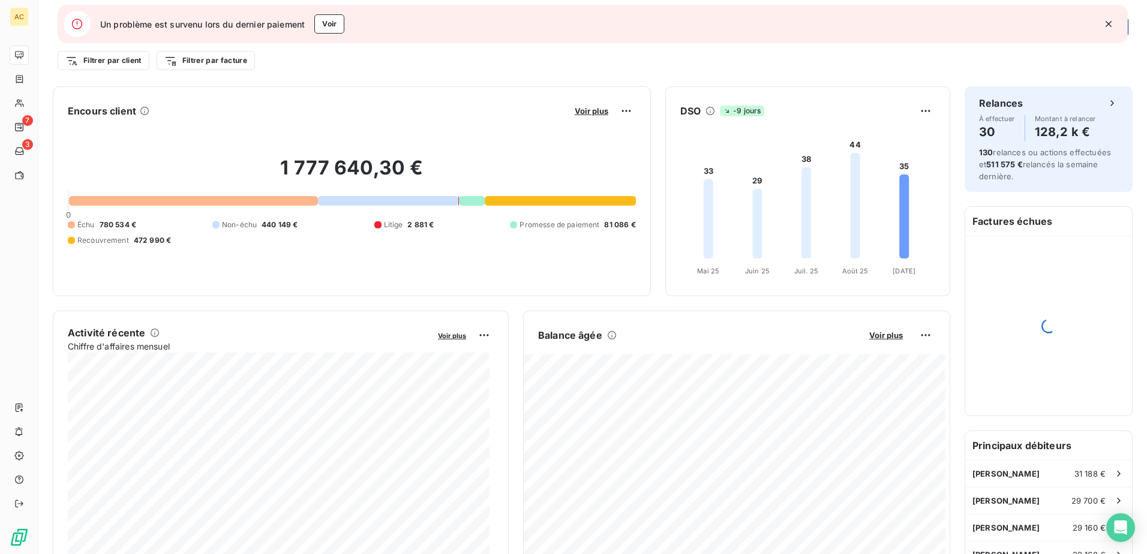
click at [1112, 28] on icon "button" at bounding box center [1109, 24] width 12 height 12
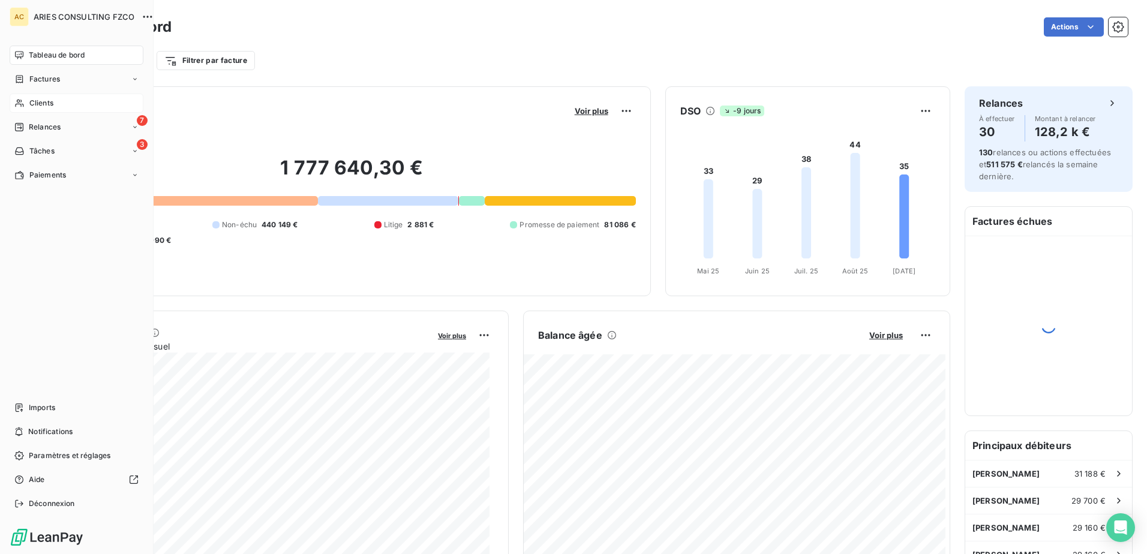
click at [35, 108] on span "Clients" at bounding box center [41, 103] width 24 height 11
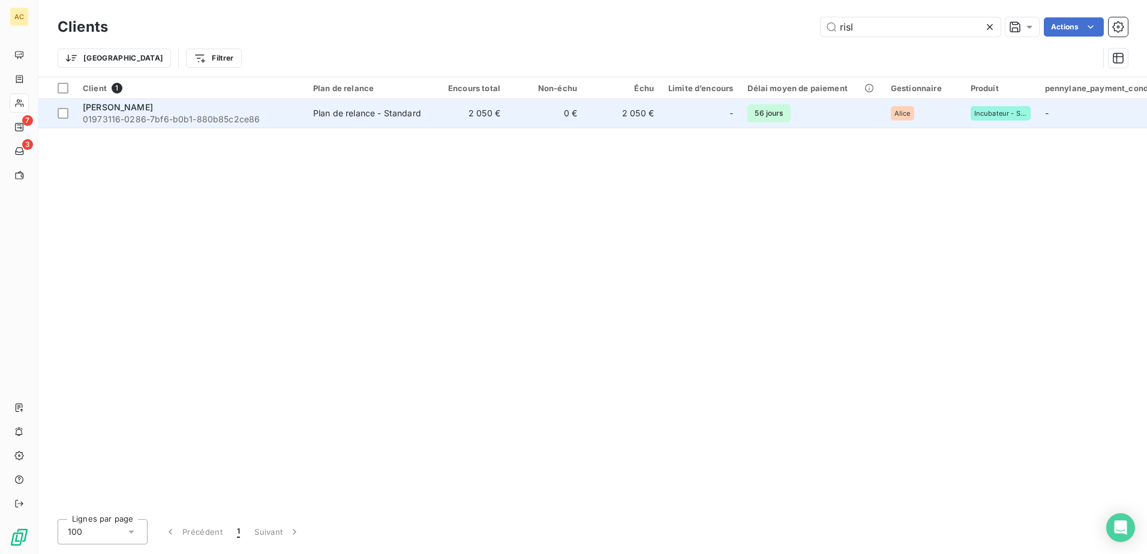
type input "risl"
click at [129, 115] on span "01973116-0286-7bf6-b0b1-880b85c2ce86" at bounding box center [191, 119] width 216 height 12
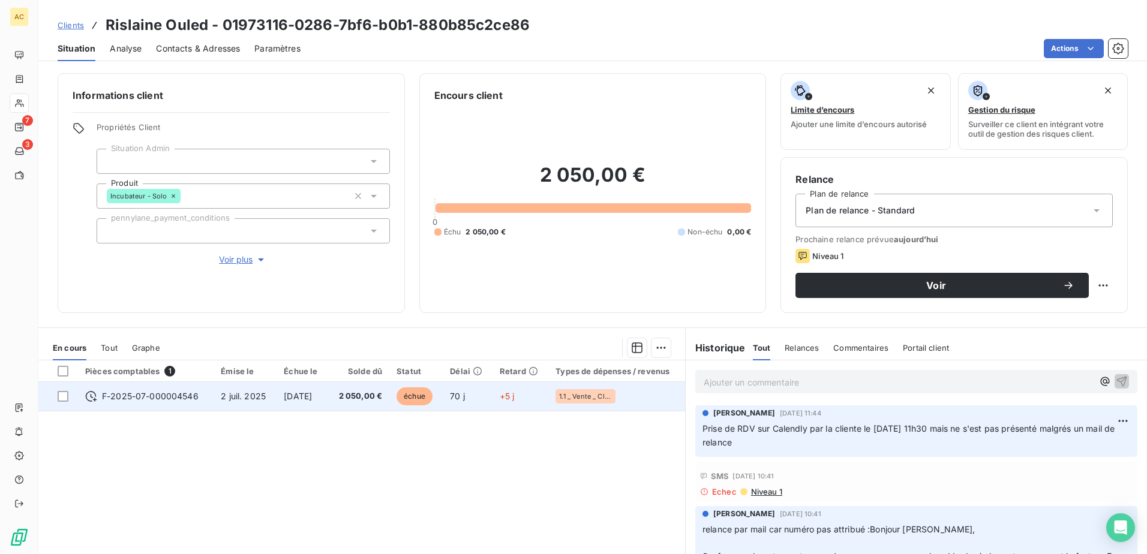
click at [263, 394] on td "2 juil. 2025" at bounding box center [245, 396] width 63 height 29
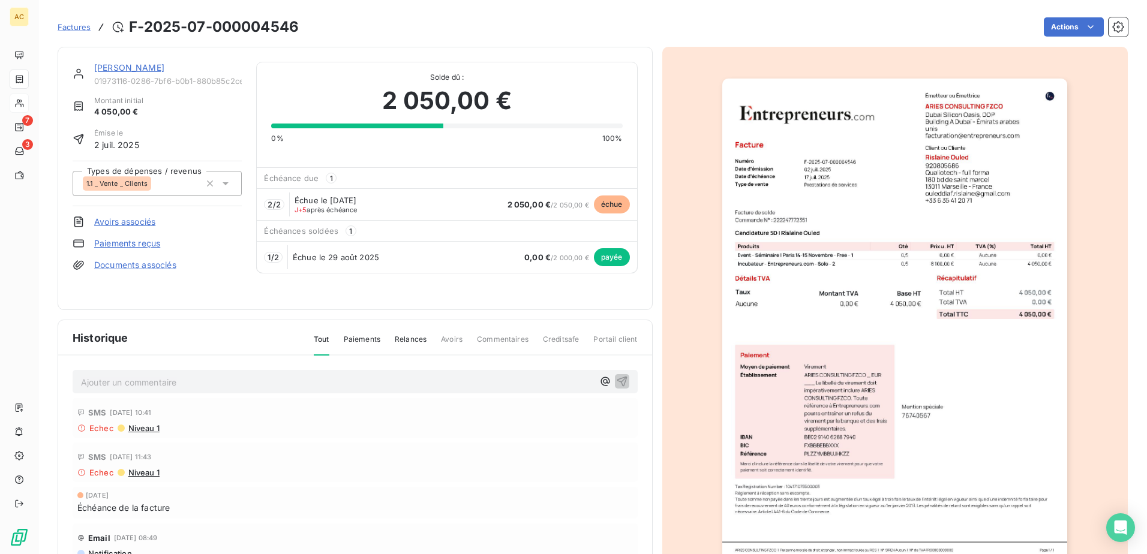
click at [106, 65] on link "[PERSON_NAME]" at bounding box center [129, 67] width 70 height 10
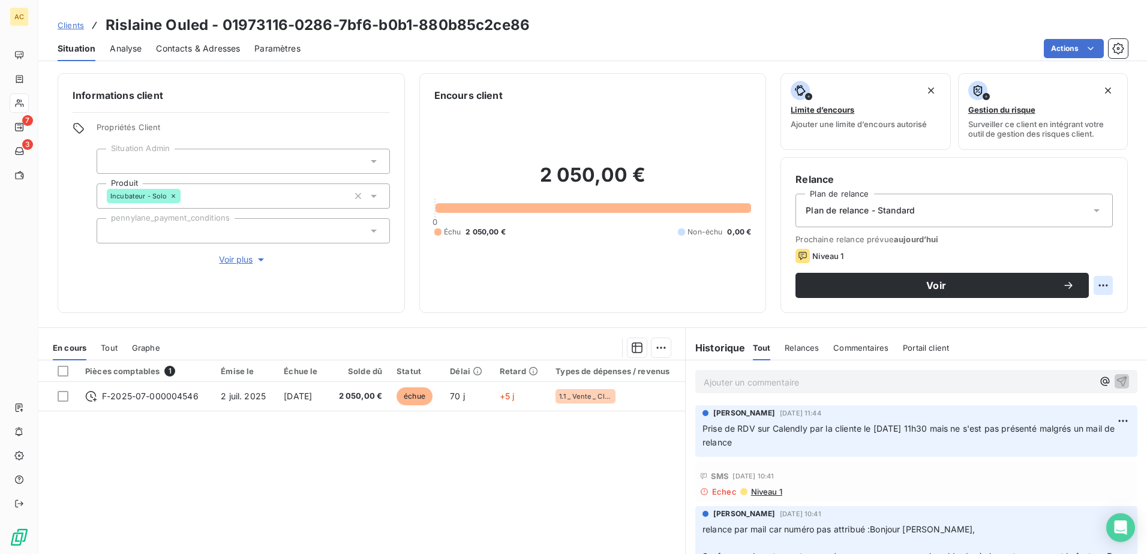
click at [1099, 285] on html "AC 7 3 Clients Rislaine Ouled - 01973116-0286-7bf6-b0b1-880b85c2ce86 Situation …" at bounding box center [573, 277] width 1147 height 554
click at [1063, 314] on div "Replanifier cette action" at bounding box center [1044, 311] width 107 height 19
select select "8"
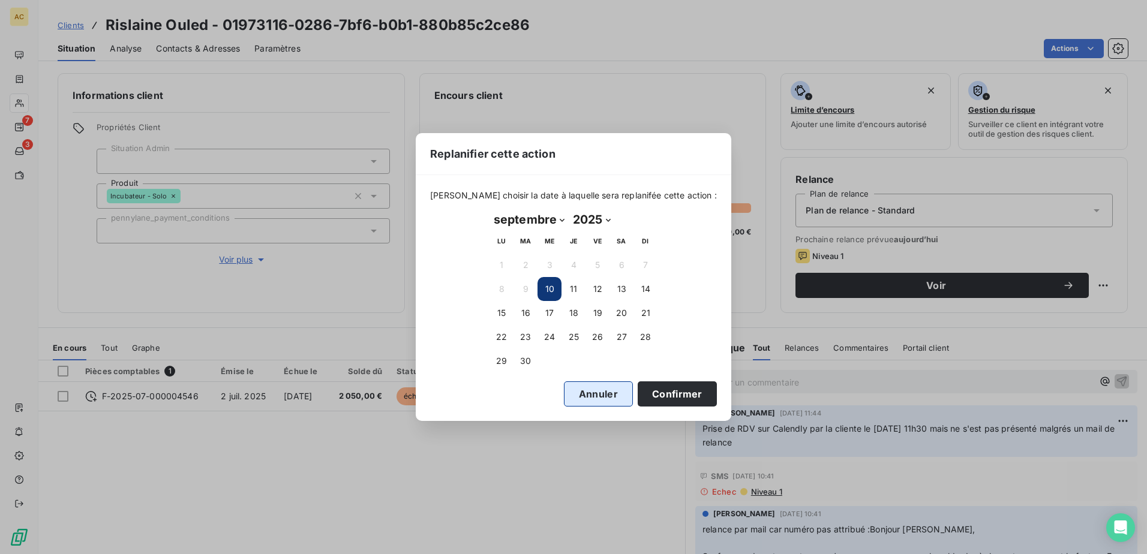
click at [580, 397] on button "Annuler" at bounding box center [598, 394] width 69 height 25
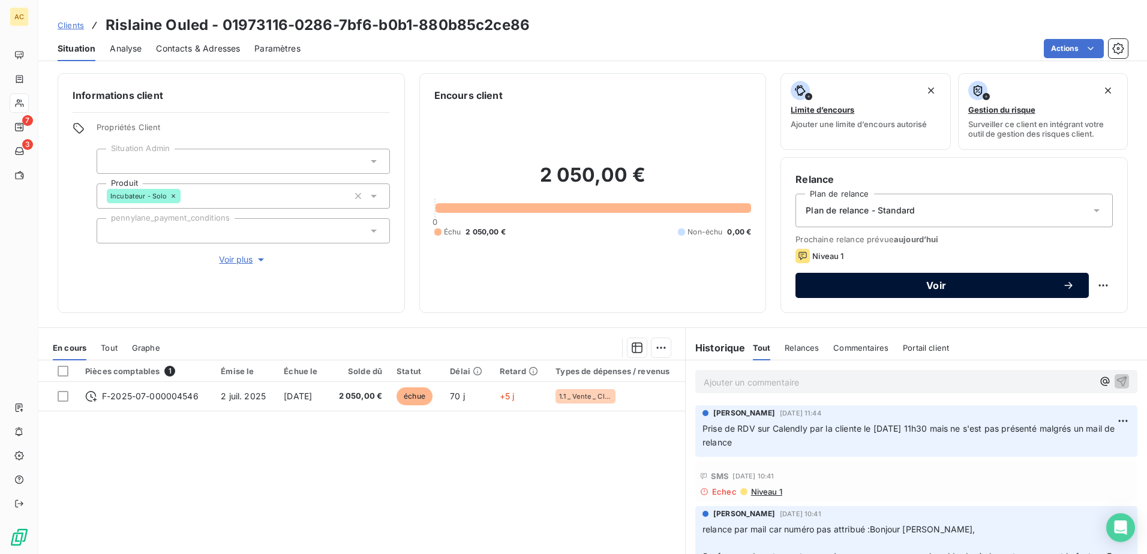
click at [963, 291] on div "Voir" at bounding box center [942, 286] width 265 height 12
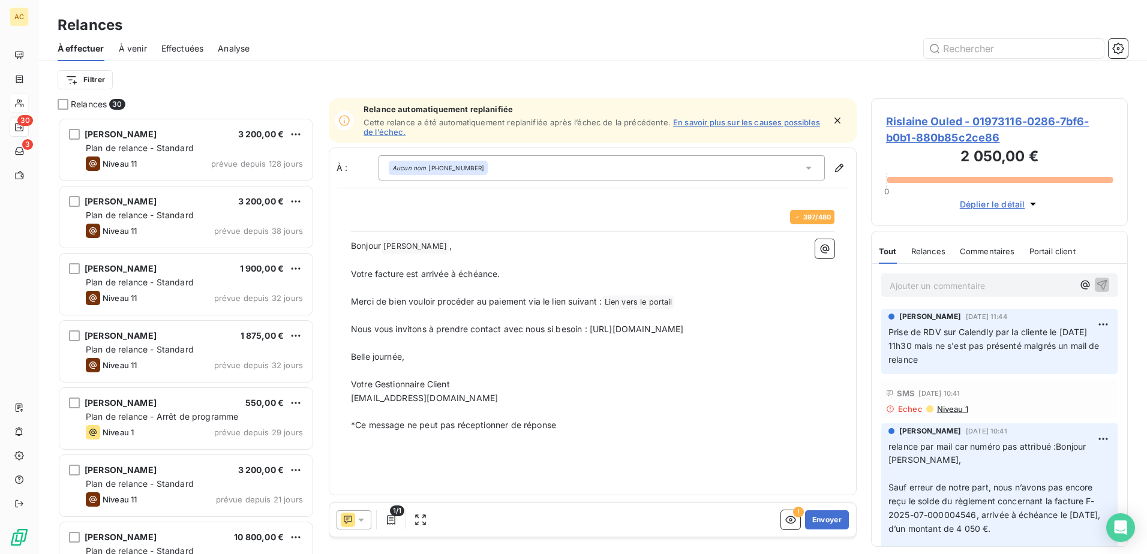
scroll to position [428, 248]
click at [358, 523] on icon at bounding box center [361, 520] width 12 height 12
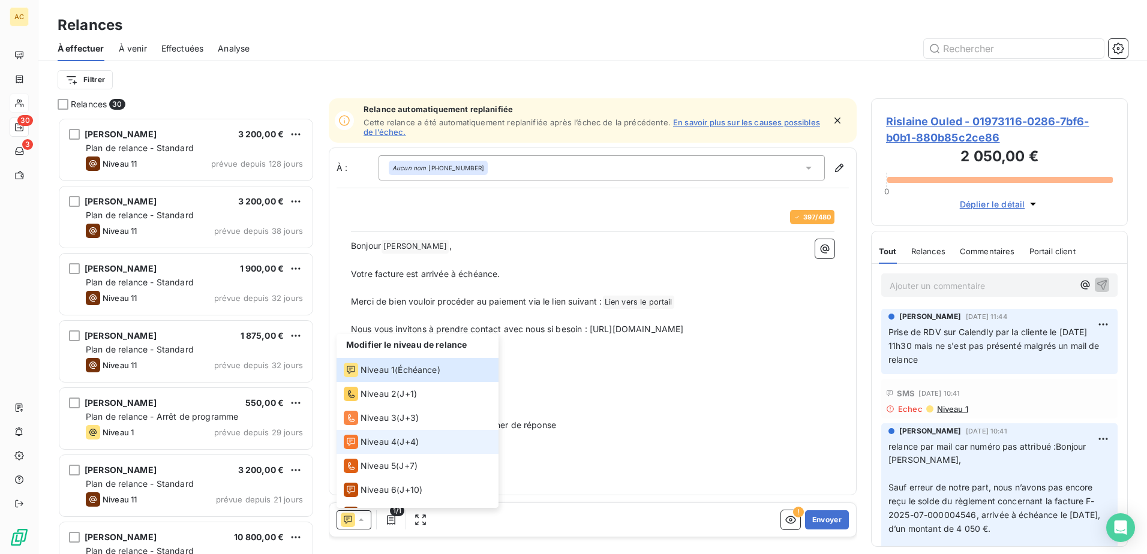
click at [426, 443] on li "Niveau 4 ( J+4 )" at bounding box center [418, 442] width 162 height 24
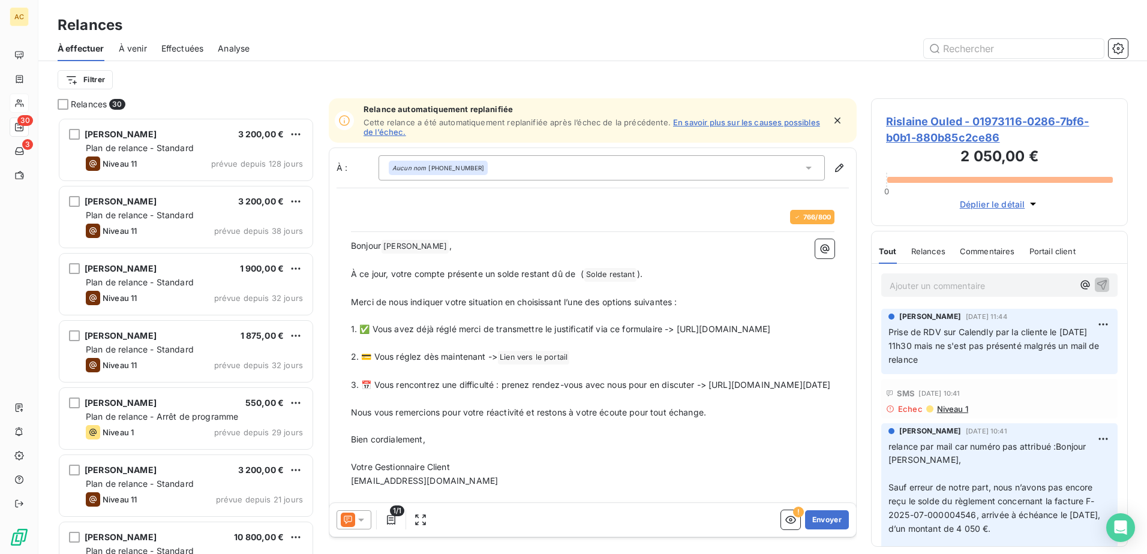
click at [361, 517] on icon at bounding box center [361, 520] width 12 height 12
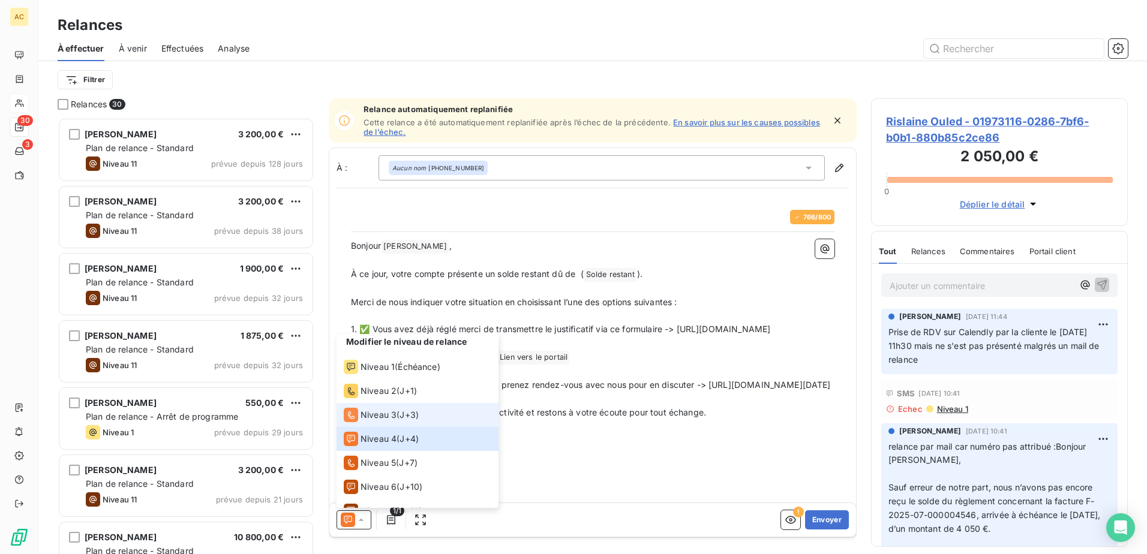
scroll to position [0, 0]
click at [769, 329] on p "1. ✅ Vous avez déjà réglé merci de transmettre le justificatif via ce formulair…" at bounding box center [593, 330] width 484 height 14
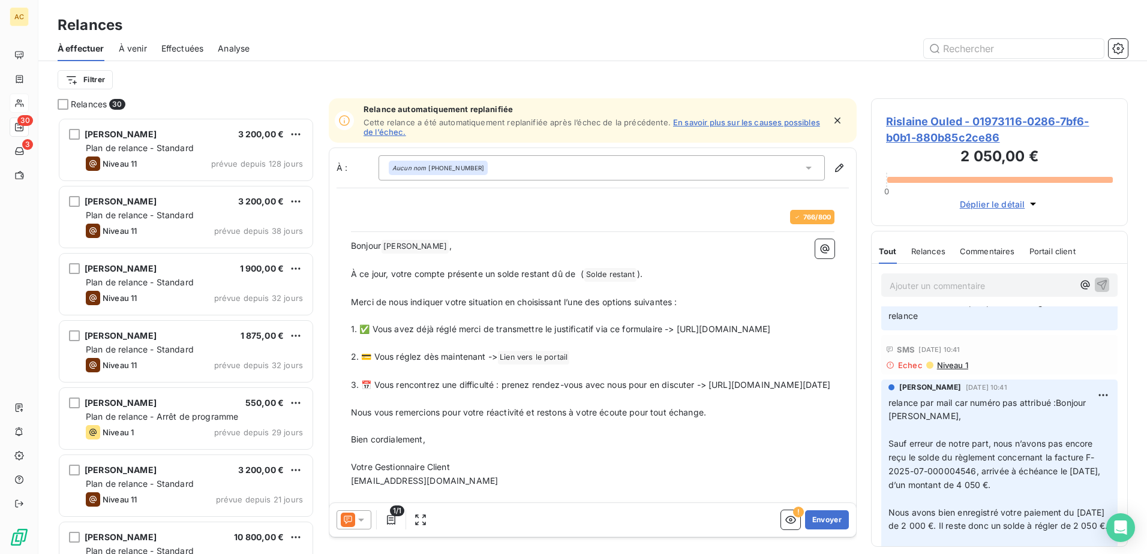
scroll to position [120, 0]
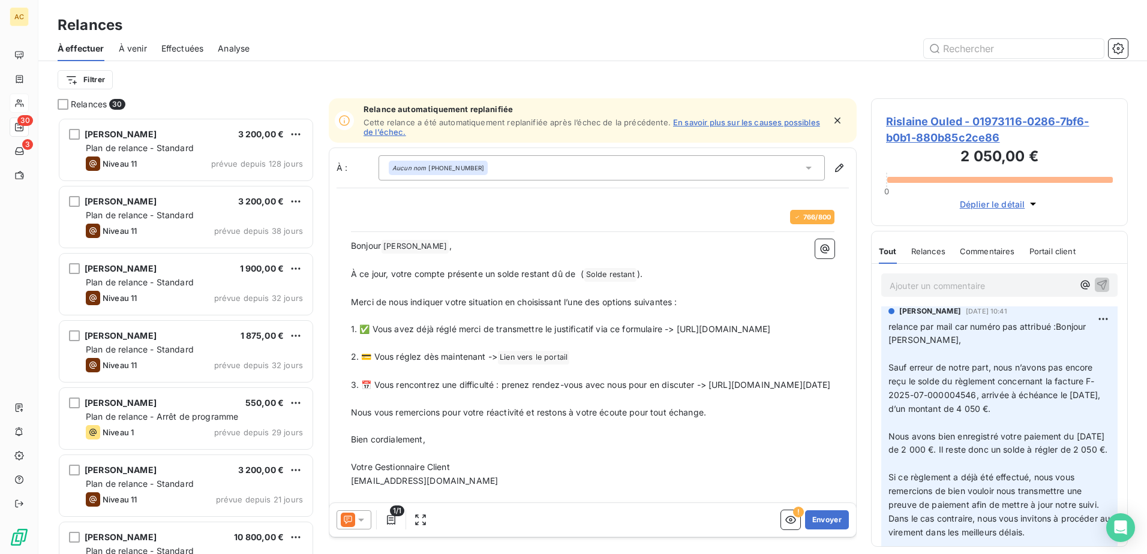
click at [362, 518] on icon at bounding box center [361, 520] width 12 height 12
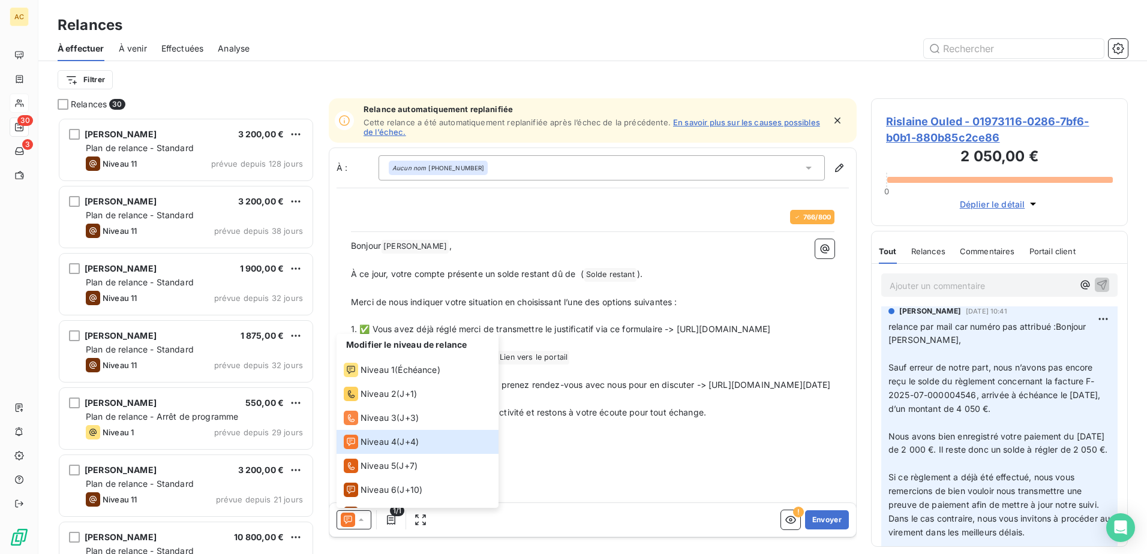
click at [691, 406] on p "﻿" at bounding box center [593, 399] width 484 height 14
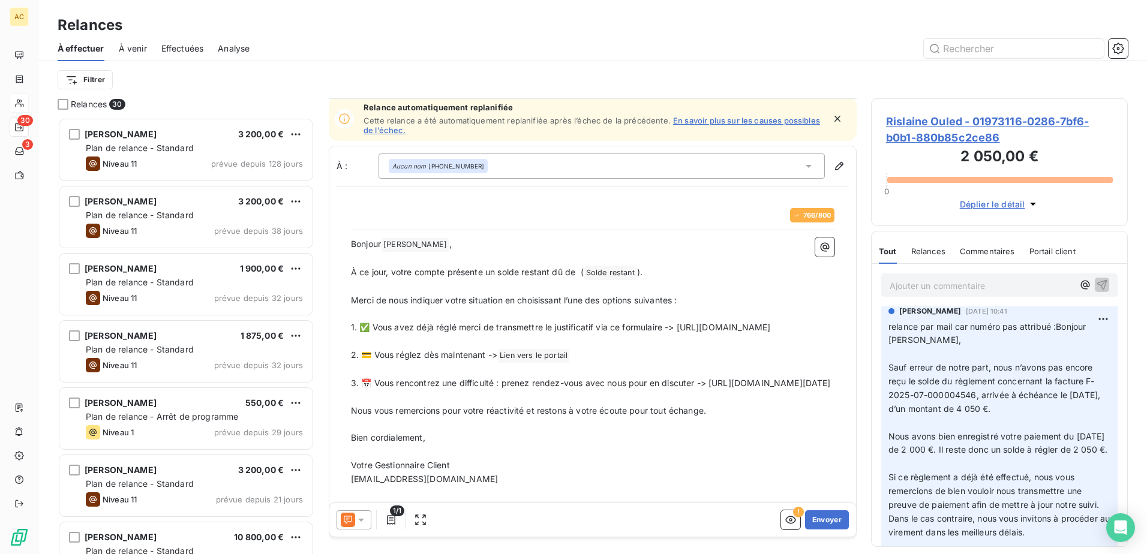
scroll to position [0, 0]
click at [986, 281] on p "Ajouter un commentaire ﻿" at bounding box center [982, 285] width 184 height 15
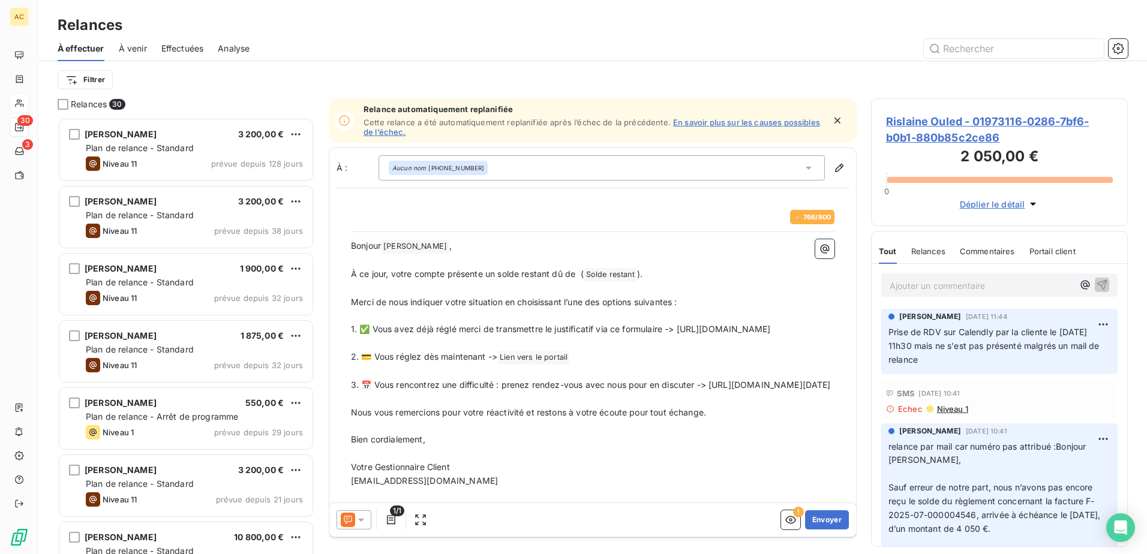
click at [352, 520] on icon at bounding box center [348, 520] width 14 height 14
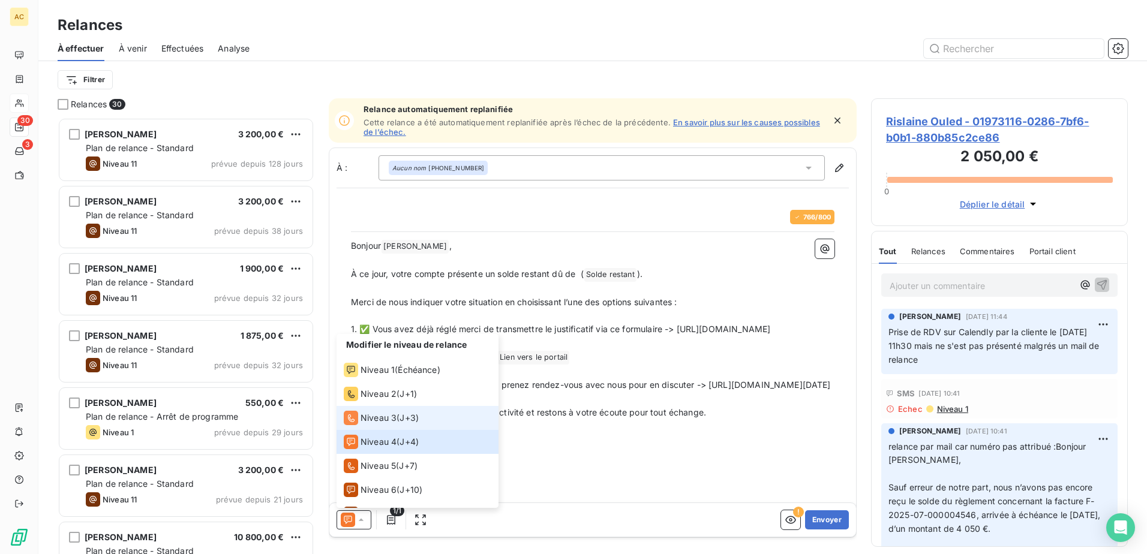
click at [392, 424] on div "Niveau 3" at bounding box center [370, 418] width 53 height 14
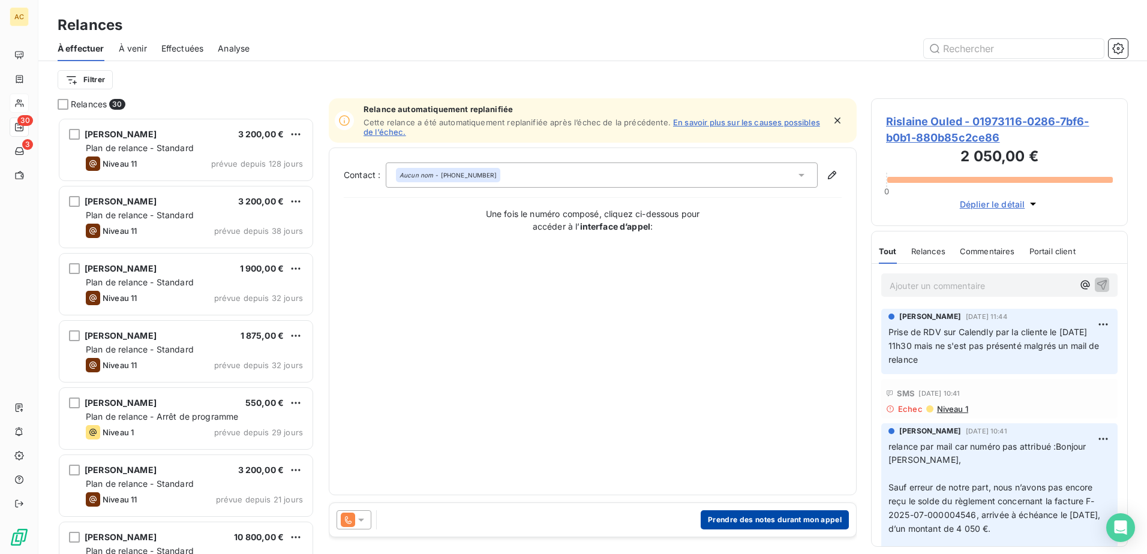
click at [737, 515] on button "Prendre des notes durant mon appel" at bounding box center [775, 520] width 148 height 19
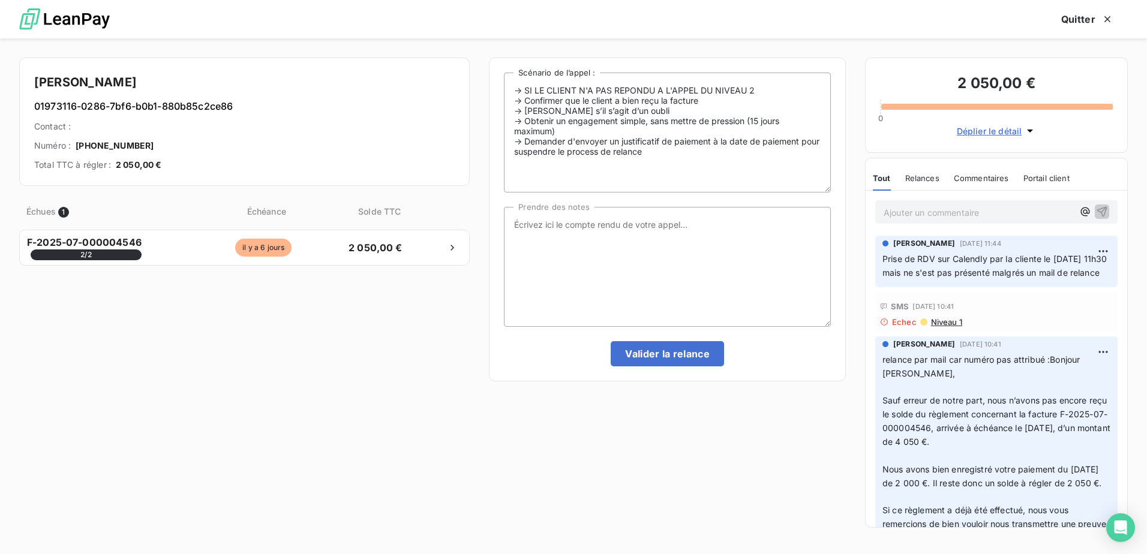
click at [912, 379] on span "relance par mail car numéro pas attribué :Bonjour Rislaine Ouled," at bounding box center [983, 367] width 200 height 24
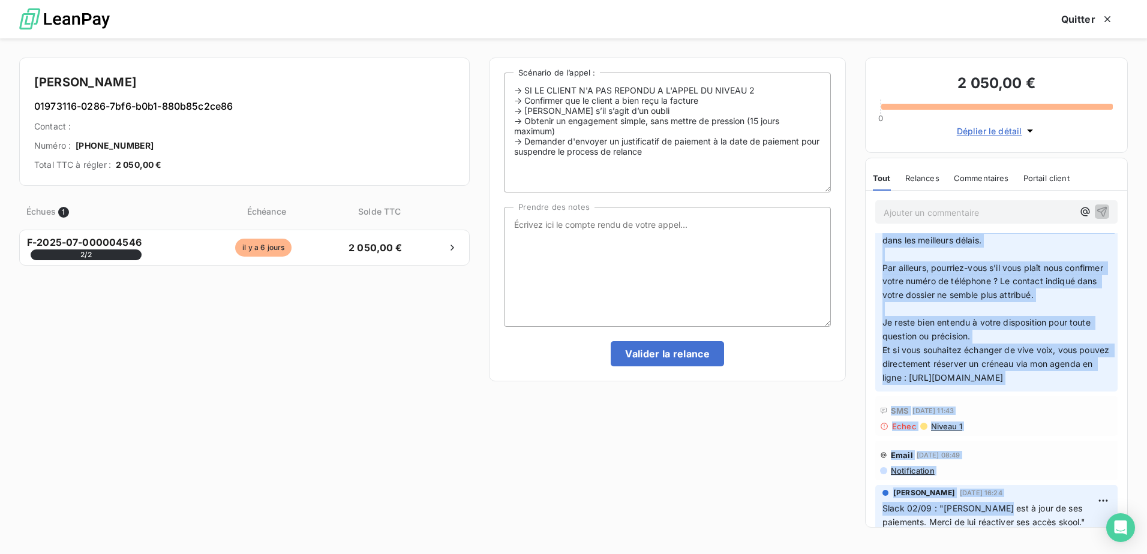
scroll to position [365, 0]
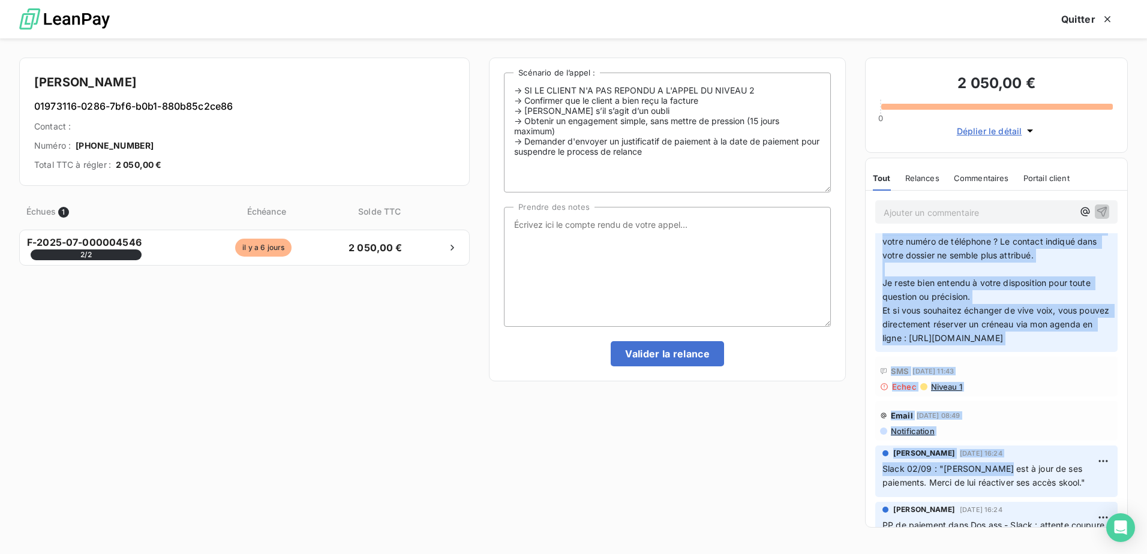
drag, startPoint x: 898, startPoint y: 376, endPoint x: 998, endPoint y: 385, distance: 100.6
click at [998, 346] on p "relance par mail car numéro pas attribué :Bonjour Rislaine Ouled, ﻿ Sauf erreur…" at bounding box center [997, 167] width 228 height 357
copy p "relance par mail car numéro pas attribué :Bonjour Rislaine Ouled, ﻿ Sauf erreur…"
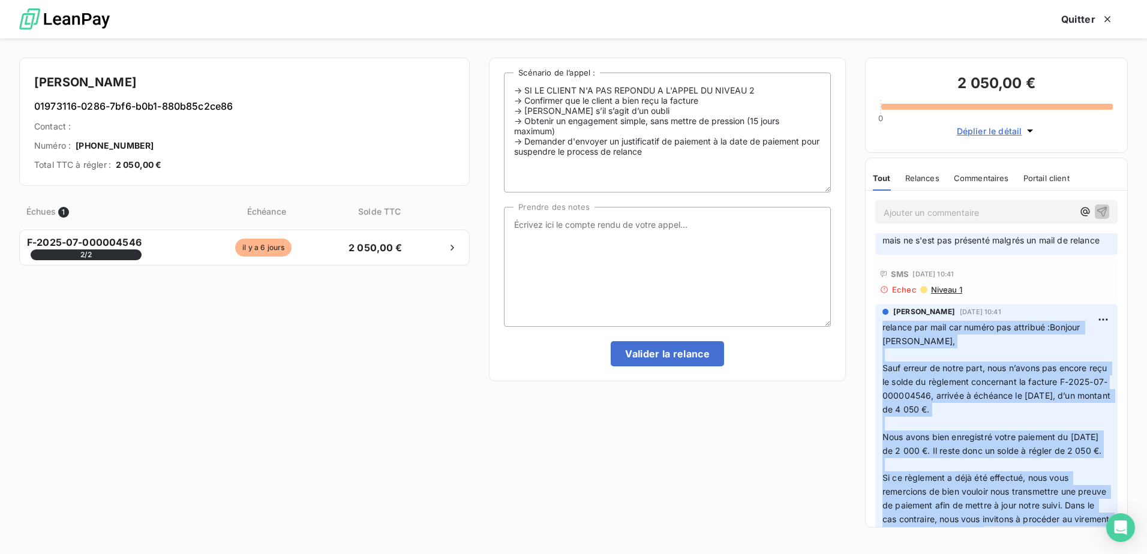
scroll to position [0, 0]
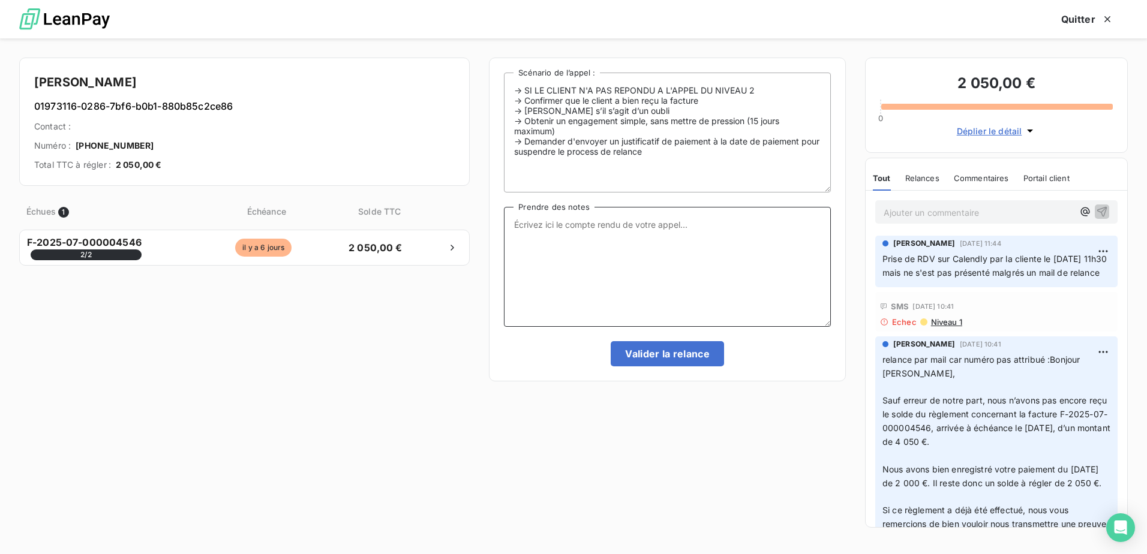
click at [593, 260] on textarea "Prendre des notes" at bounding box center [667, 267] width 327 height 120
click at [681, 223] on textarea "relance par mail :" at bounding box center [667, 267] width 327 height 120
paste textarea "Bonjour Rislaine Ouled,Sauf erreur de notre part, nous n’avons pas encore reçu …"
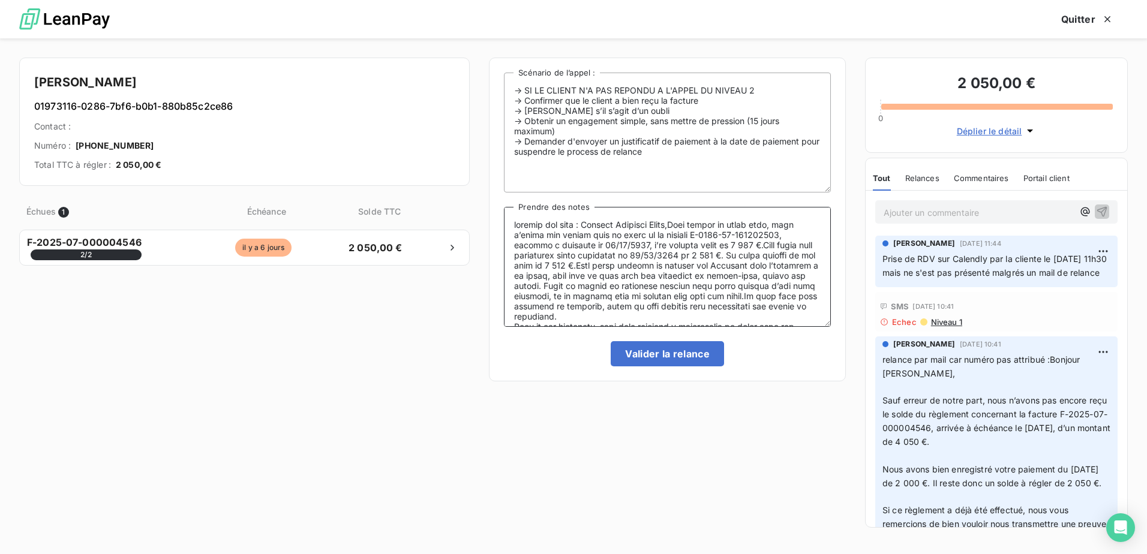
scroll to position [46, 0]
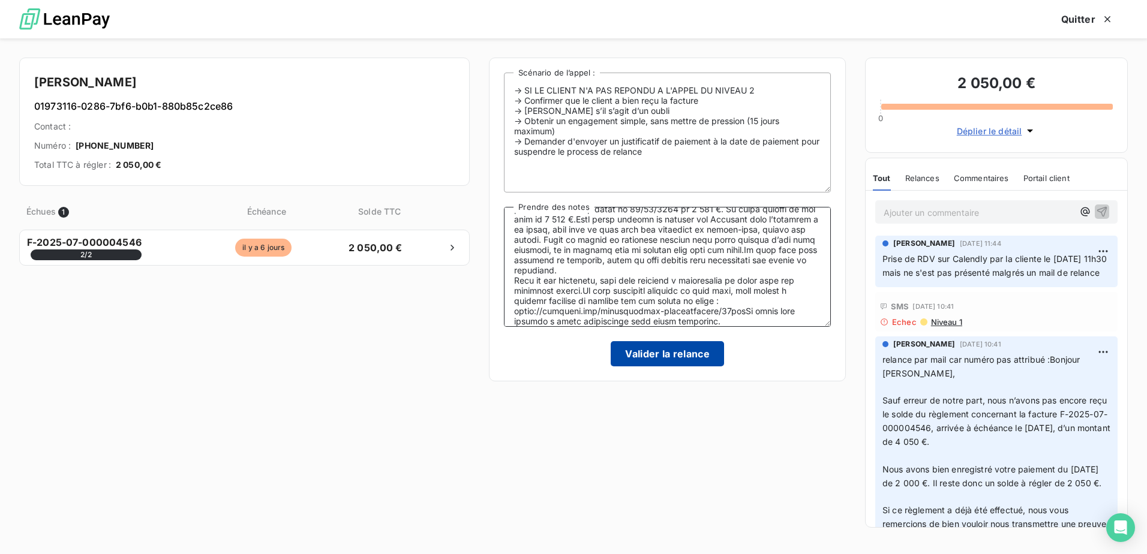
type textarea "relance par mail : Bonjour Rislaine Ouled,Sauf erreur de notre part, nous n’avo…"
click at [683, 358] on button "Valider la relance" at bounding box center [667, 353] width 113 height 25
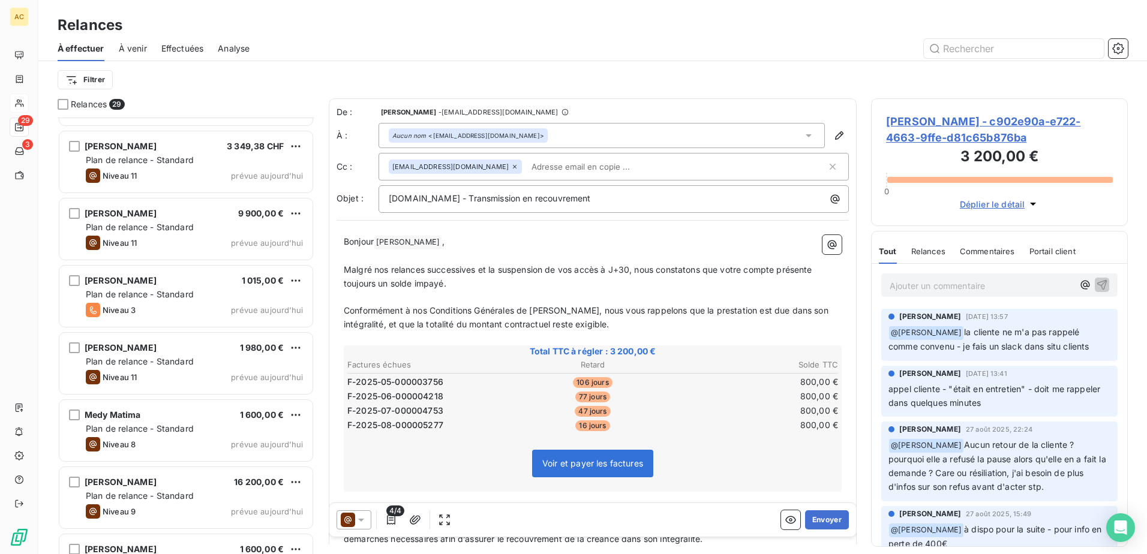
scroll to position [1392, 0]
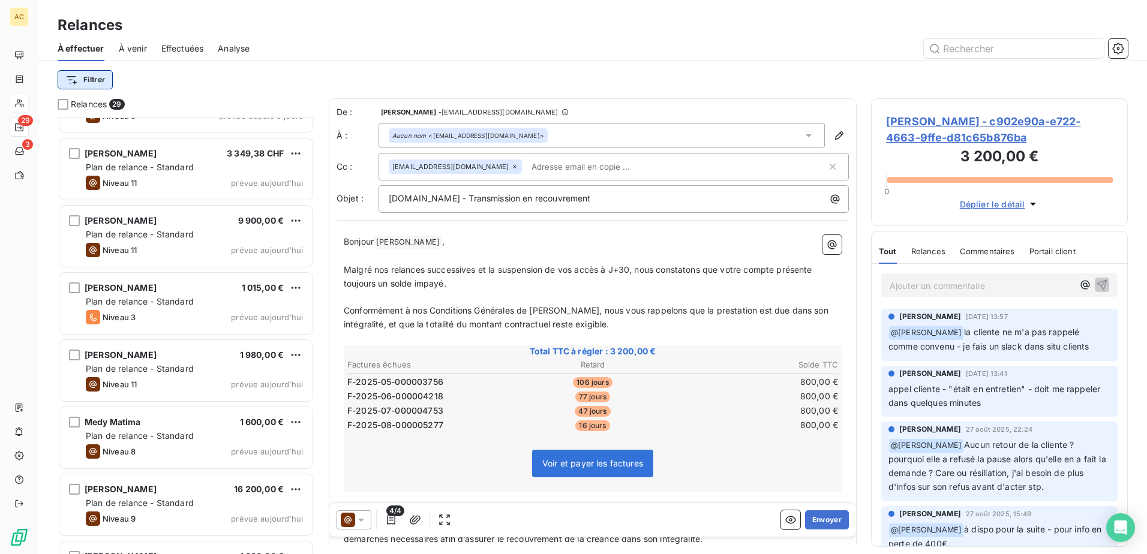
click at [86, 74] on html "AC 29 3 Relances À effectuer À venir Effectuées Analyse Filtrer Relances 29 Sté…" at bounding box center [573, 277] width 1147 height 554
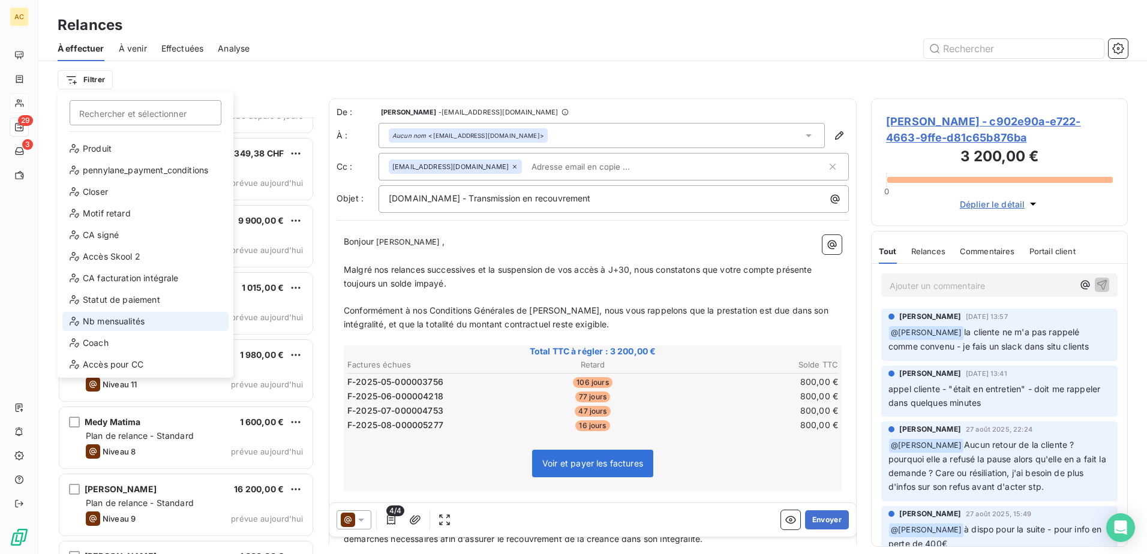
scroll to position [173, 0]
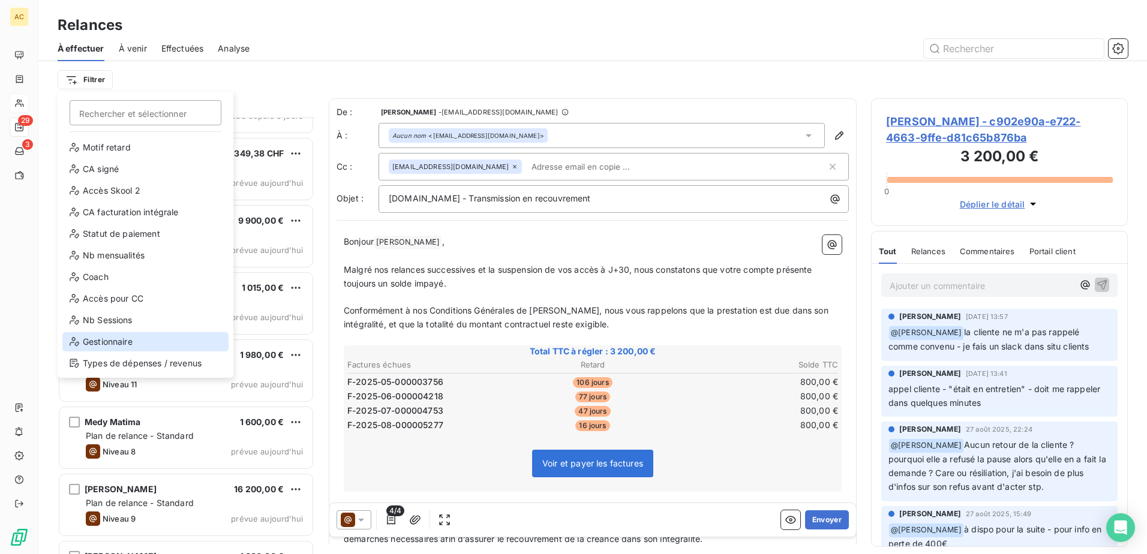
click at [124, 346] on div "Gestionnaire" at bounding box center [145, 341] width 166 height 19
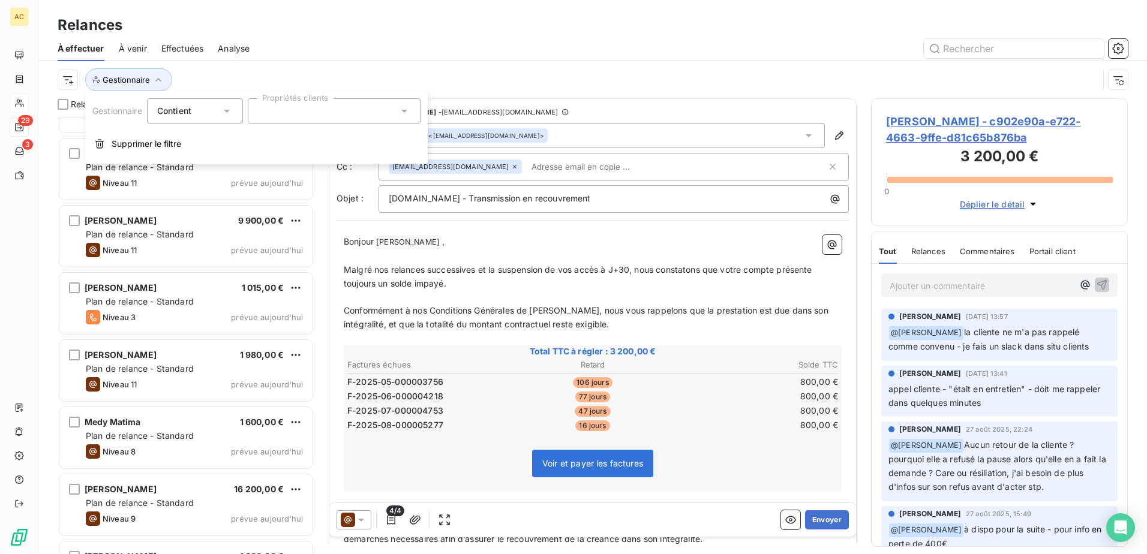
click at [341, 115] on div at bounding box center [334, 110] width 173 height 25
click at [287, 195] on span "Alice" at bounding box center [285, 193] width 16 height 7
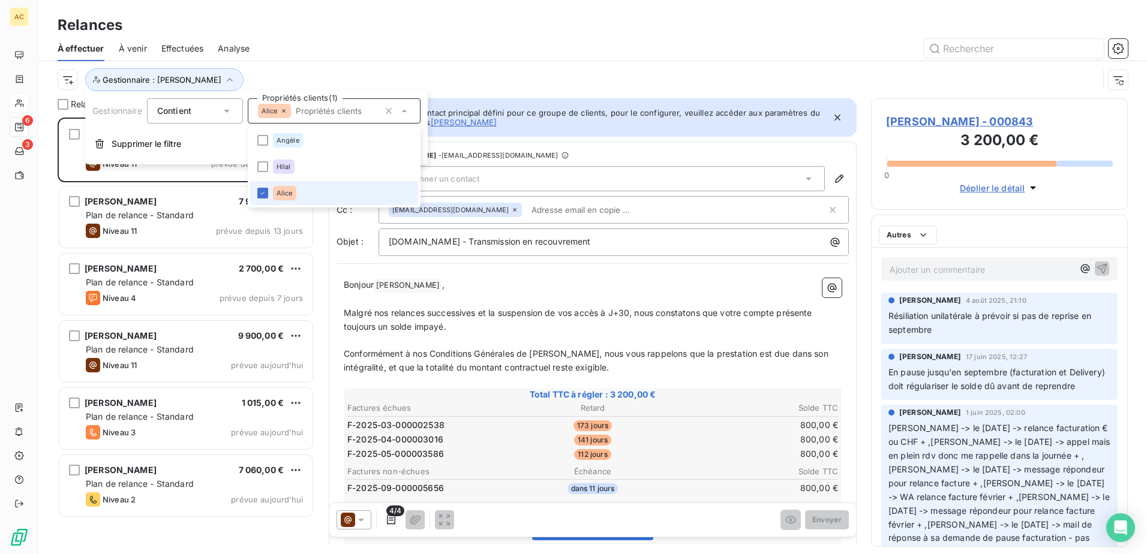
scroll to position [428, 248]
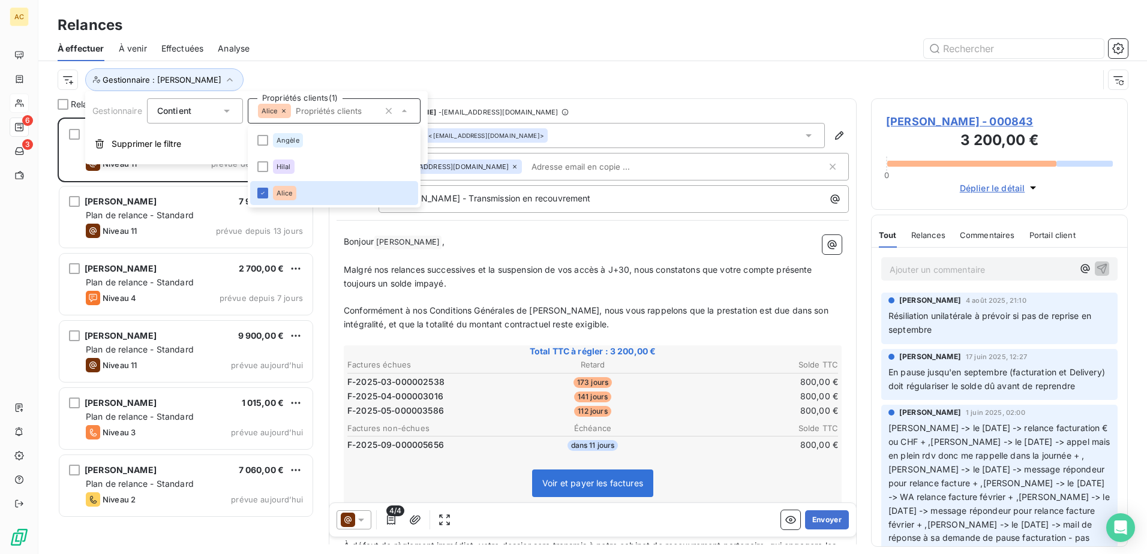
click at [440, 46] on div at bounding box center [696, 48] width 864 height 19
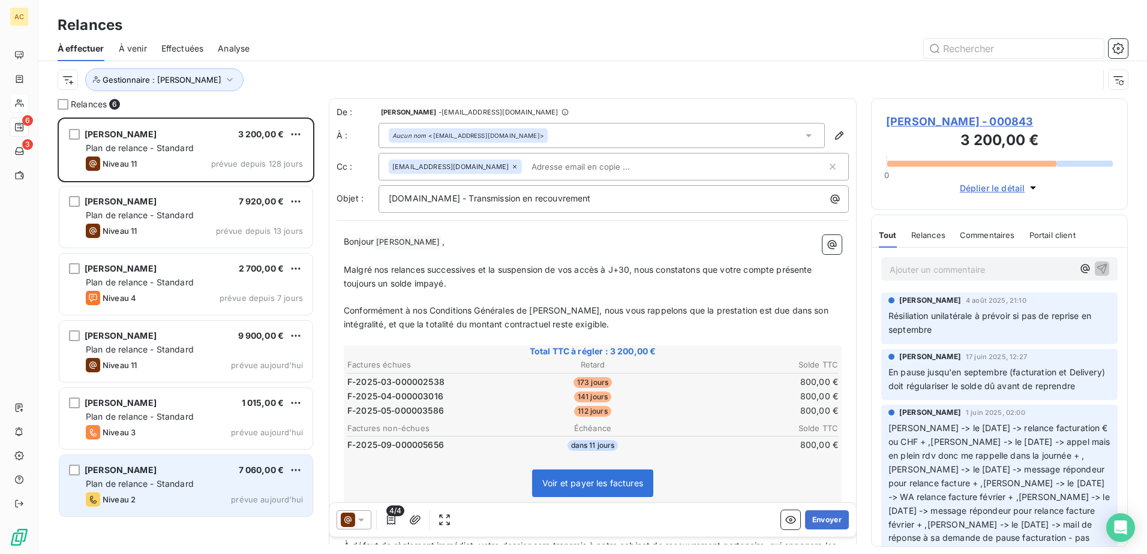
click at [163, 494] on div "Niveau 2 prévue aujourd’hui" at bounding box center [194, 500] width 217 height 14
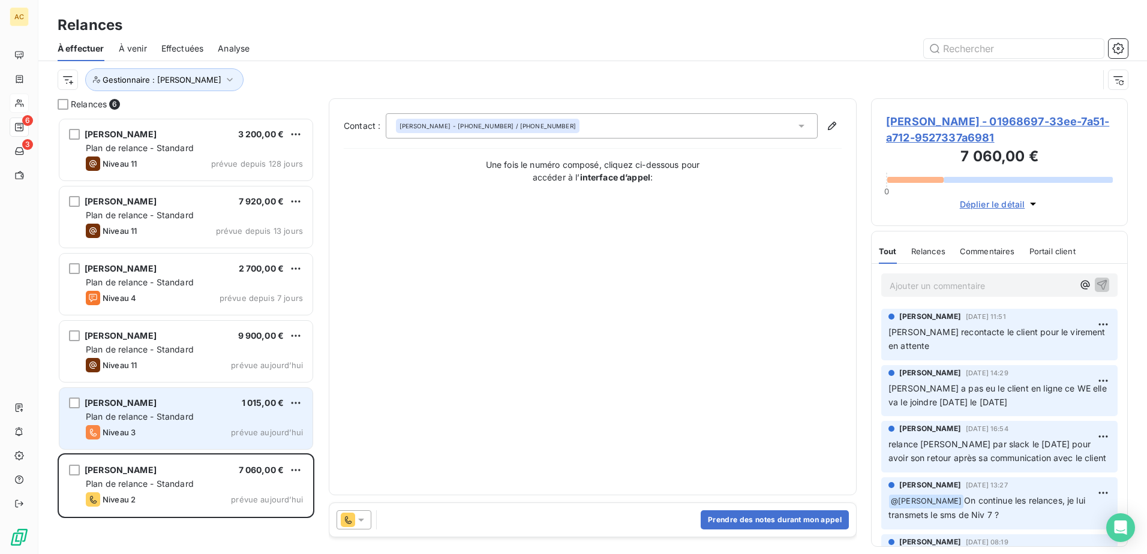
click at [161, 425] on div "Julien Karakachian 1 015,00 € Plan de relance - Standard Niveau 3 prévue aujour…" at bounding box center [185, 418] width 253 height 61
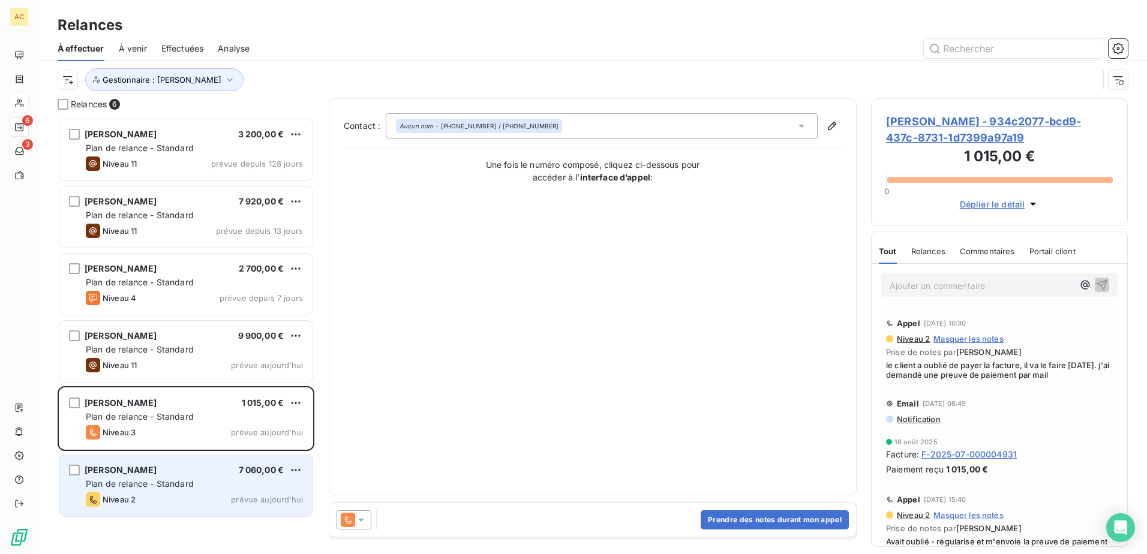
click at [161, 478] on div "Plan de relance - Standard" at bounding box center [194, 484] width 217 height 12
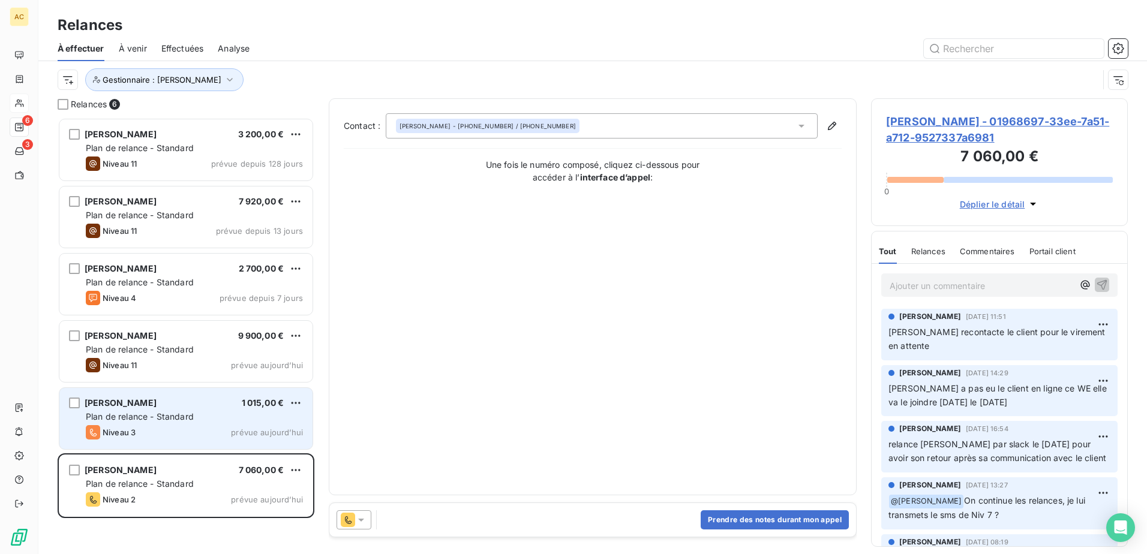
click at [154, 431] on div "Niveau 3 prévue aujourd’hui" at bounding box center [194, 432] width 217 height 14
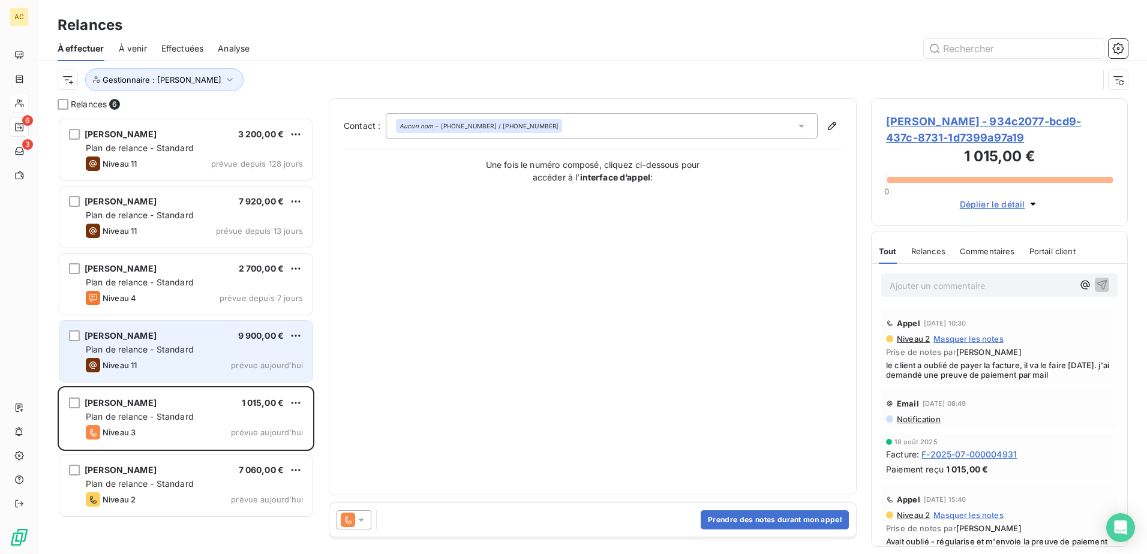
click at [173, 346] on span "Plan de relance - Standard" at bounding box center [140, 349] width 108 height 10
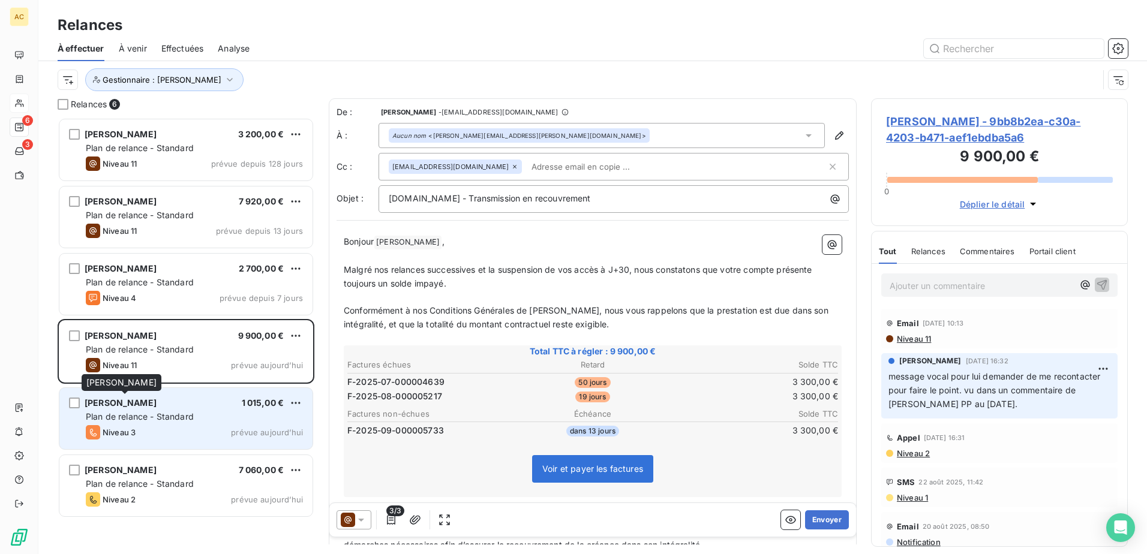
click at [142, 409] on div "Julien Karakachian" at bounding box center [121, 403] width 72 height 12
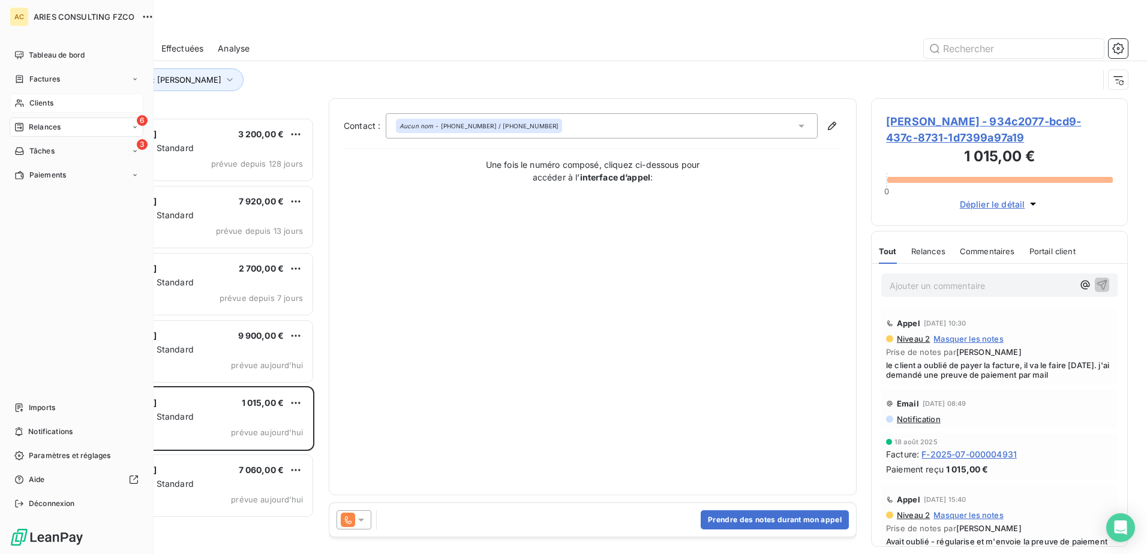
click at [33, 100] on span "Clients" at bounding box center [41, 103] width 24 height 11
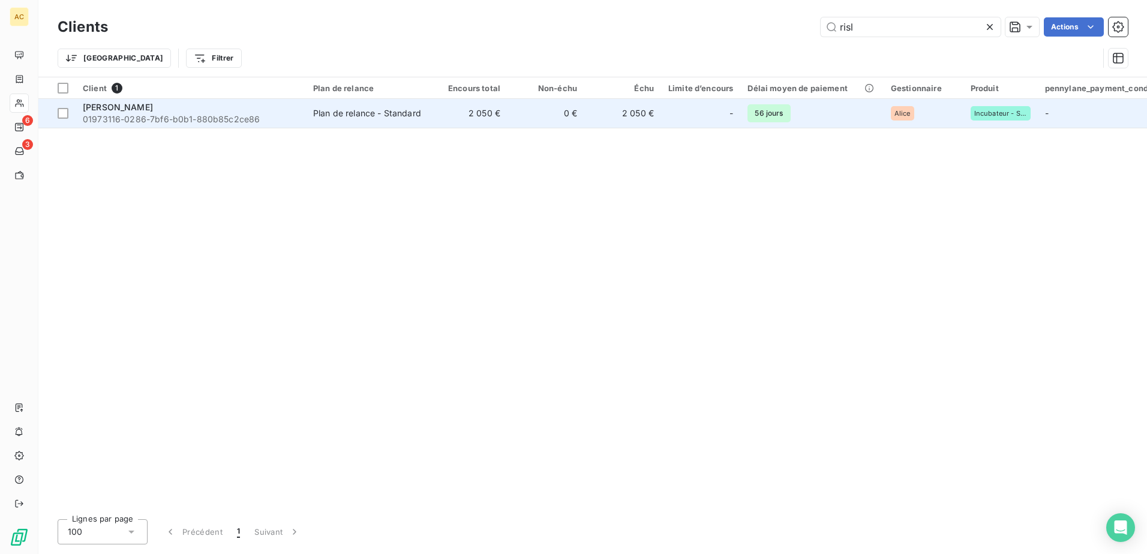
click at [218, 121] on span "01973116-0286-7bf6-b0b1-880b85c2ce86" at bounding box center [191, 119] width 216 height 12
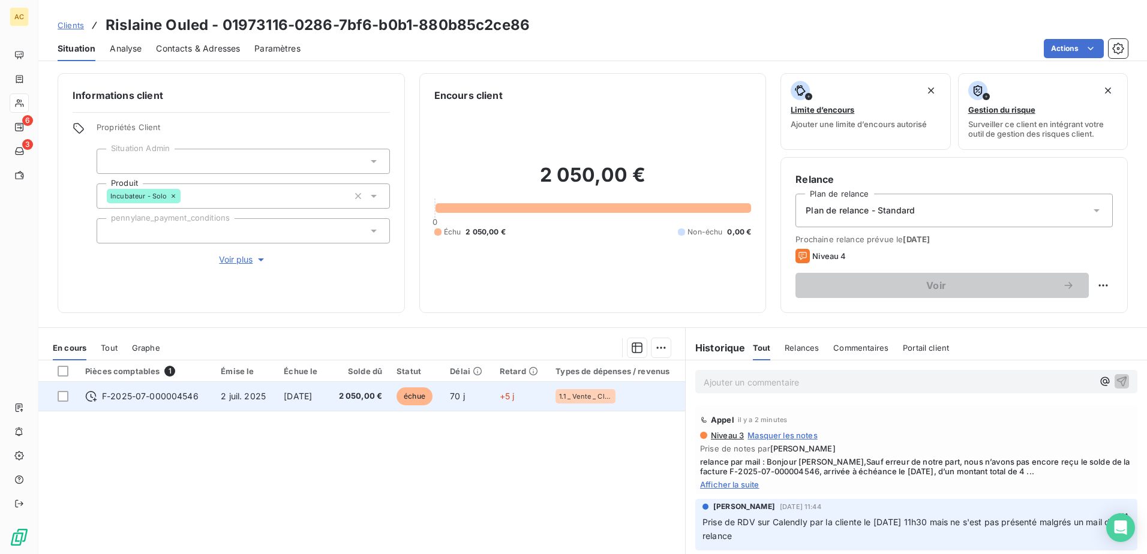
click at [312, 398] on span "5 sept. 2025" at bounding box center [298, 396] width 28 height 10
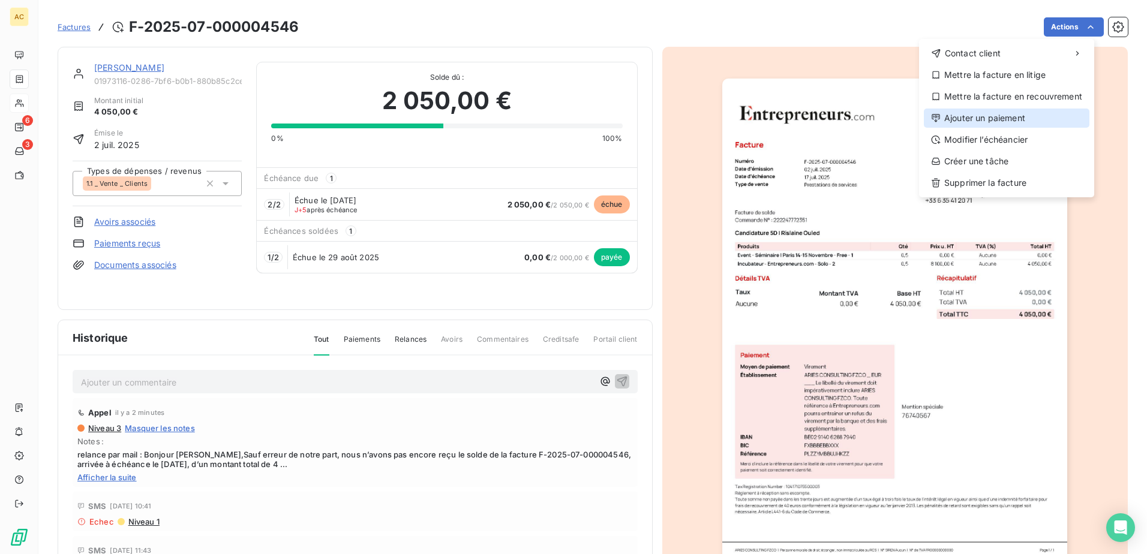
click at [1026, 125] on div "Ajouter un paiement" at bounding box center [1007, 118] width 166 height 19
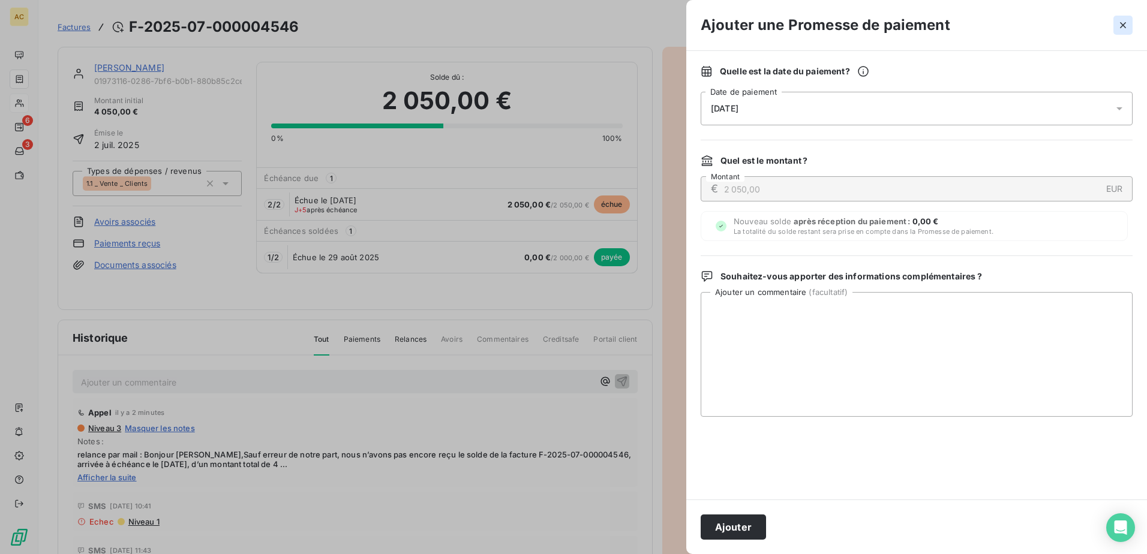
click at [1126, 27] on icon "button" at bounding box center [1123, 25] width 12 height 12
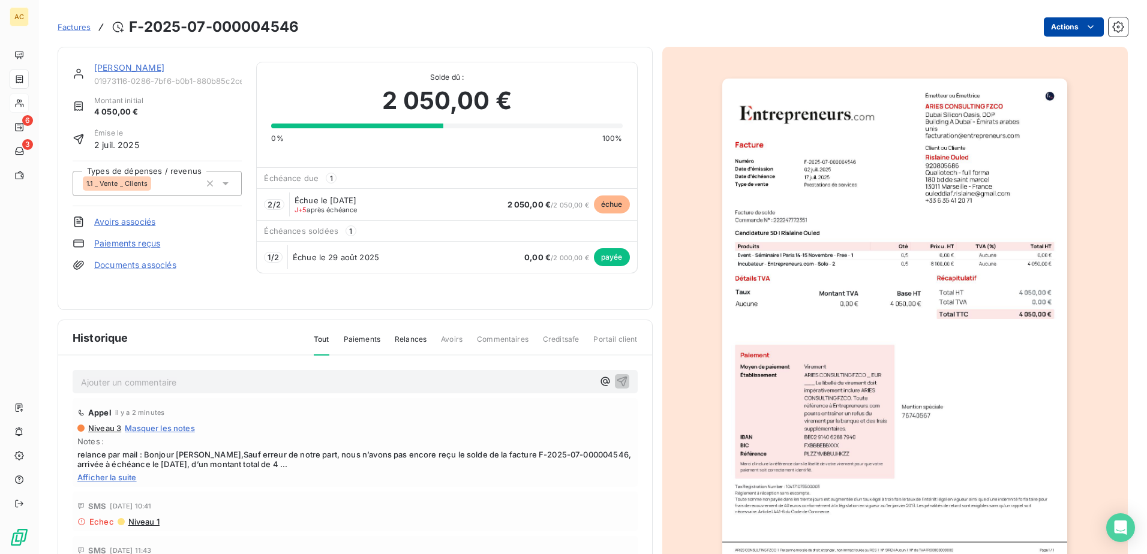
click at [1069, 36] on html "AC 6 3 Factures F-2025-07-000004546 Actions Rislaine Ouled 01973116-0286-7bf6-b…" at bounding box center [573, 277] width 1147 height 554
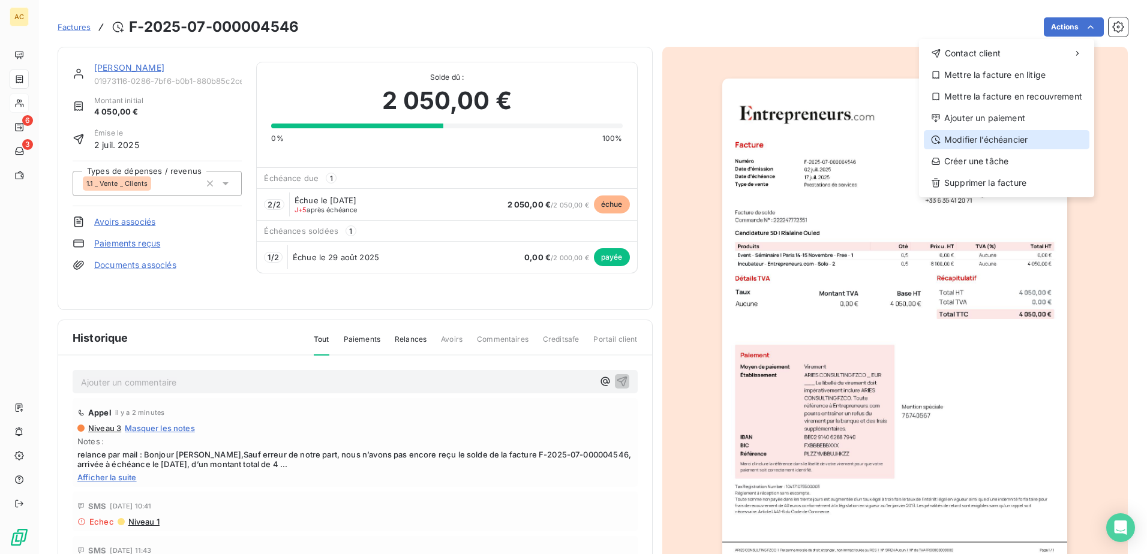
click at [1013, 145] on div "Modifier l’échéancier" at bounding box center [1007, 139] width 166 height 19
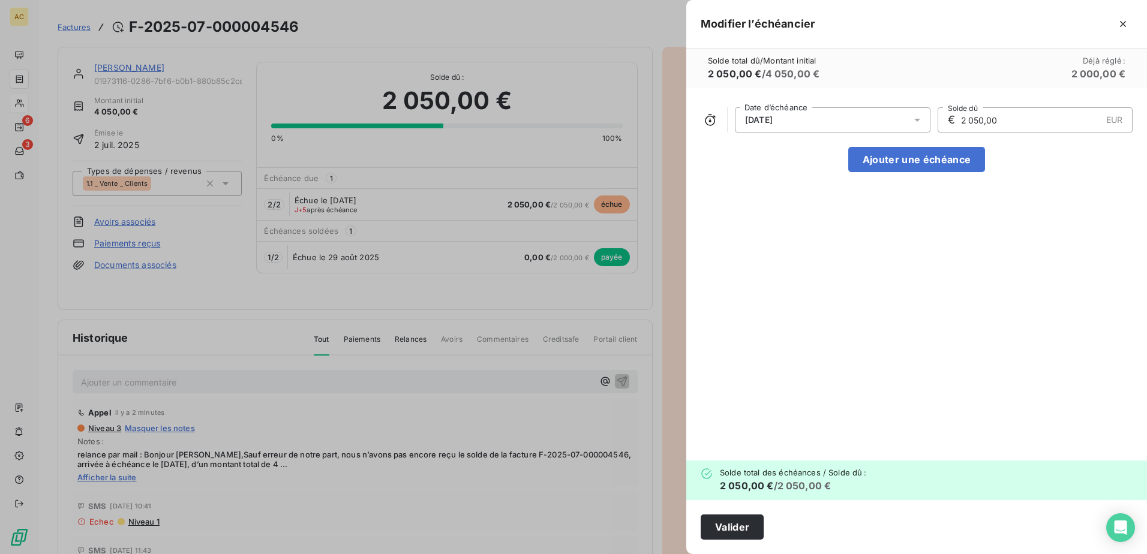
click at [848, 124] on div "05/09/2025" at bounding box center [833, 119] width 196 height 25
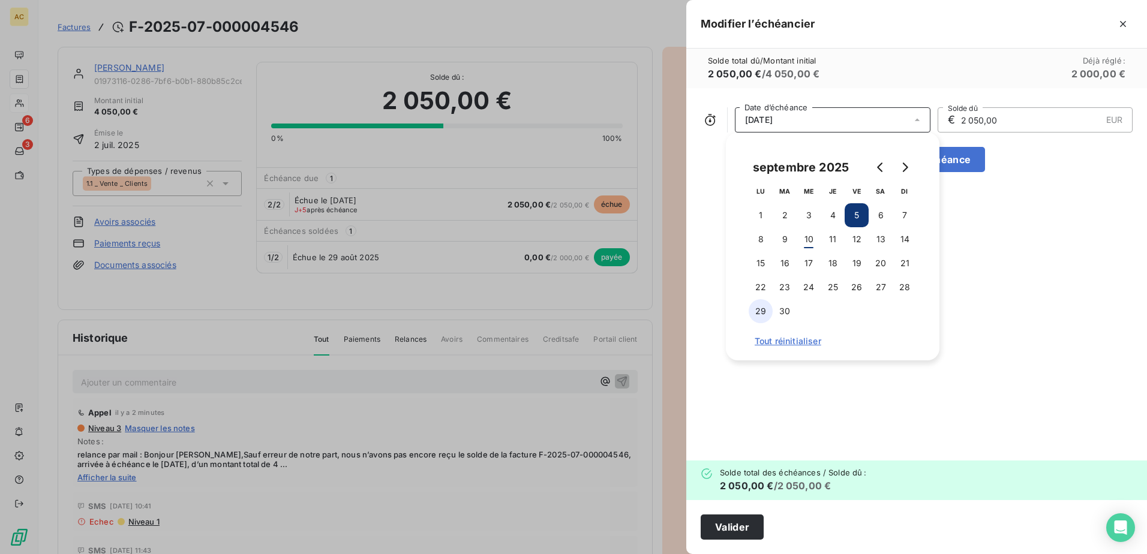
click at [755, 313] on button "29" at bounding box center [761, 311] width 24 height 24
click at [1004, 282] on div "29/09/2025 Date d’échéance € 2 050,00 EUR Solde dû Ajouter une échéance" at bounding box center [916, 274] width 461 height 373
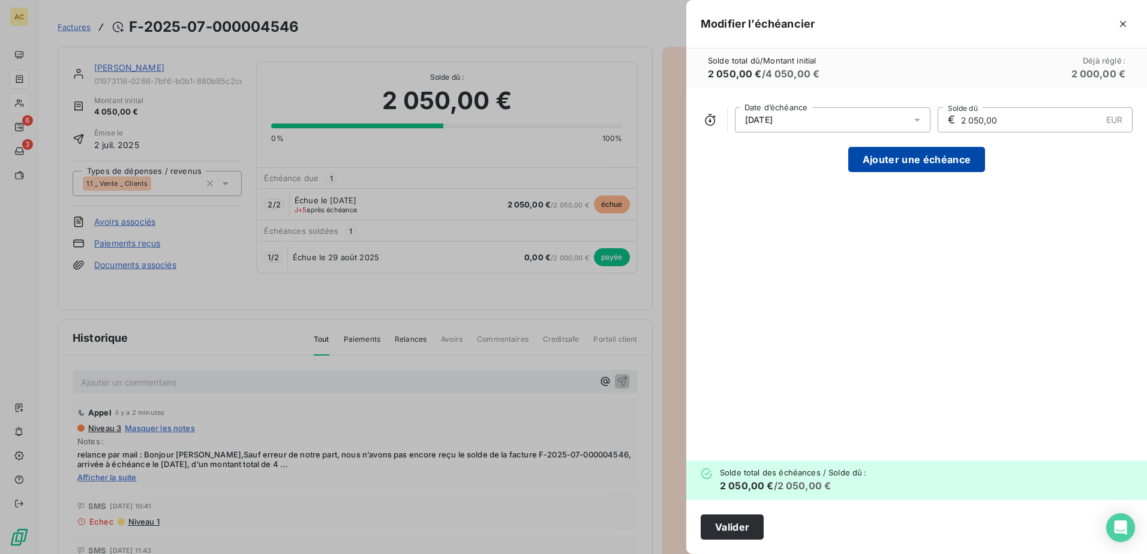
click at [906, 160] on button "Ajouter une échéance" at bounding box center [916, 159] width 137 height 25
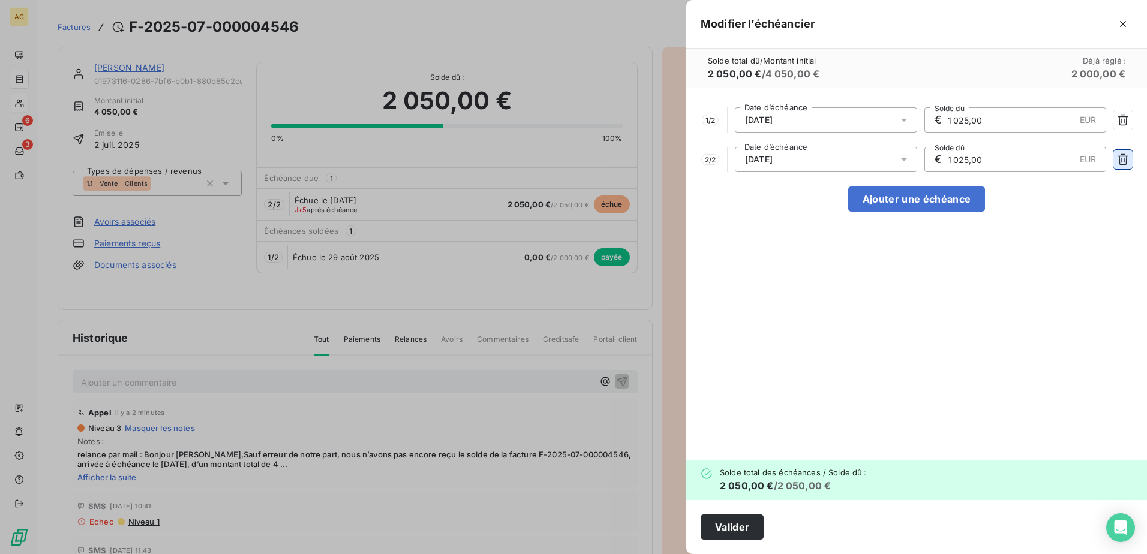
click at [1130, 156] on button "button" at bounding box center [1123, 159] width 19 height 19
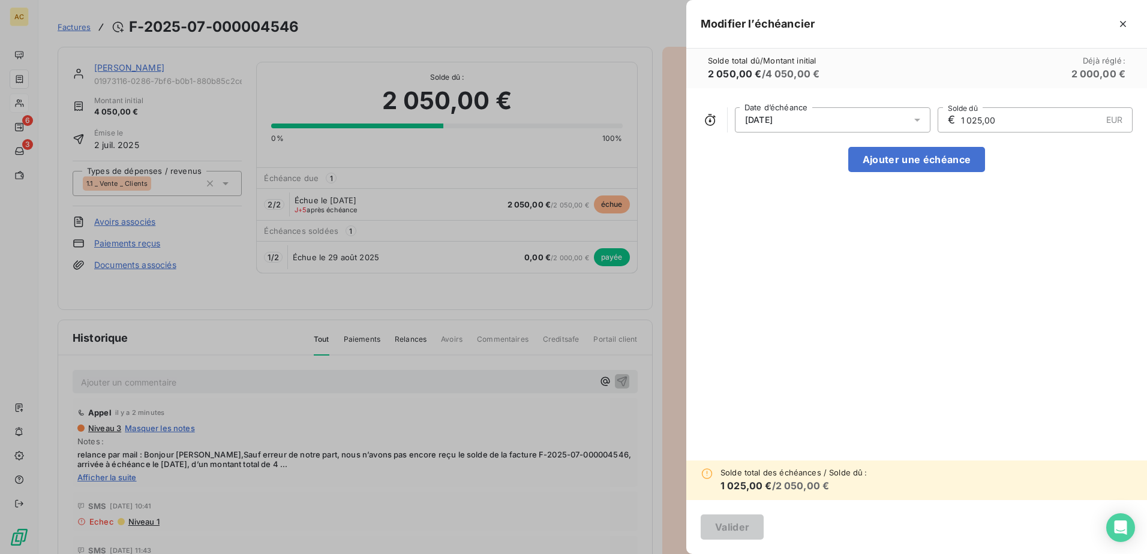
click at [996, 128] on input "1 025,00" at bounding box center [1031, 120] width 142 height 24
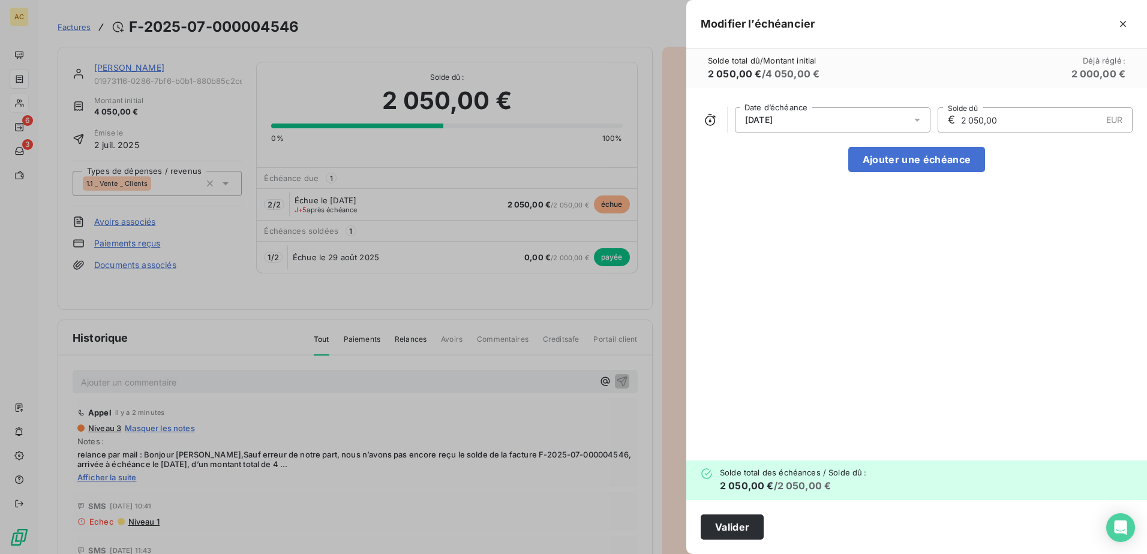
type input "2 050,00"
click at [952, 261] on div "29/09/2025 Date d’échéance € 2 050,00 EUR Solde dû Ajouter une échéance" at bounding box center [916, 274] width 461 height 373
click at [733, 530] on button "Valider" at bounding box center [732, 527] width 63 height 25
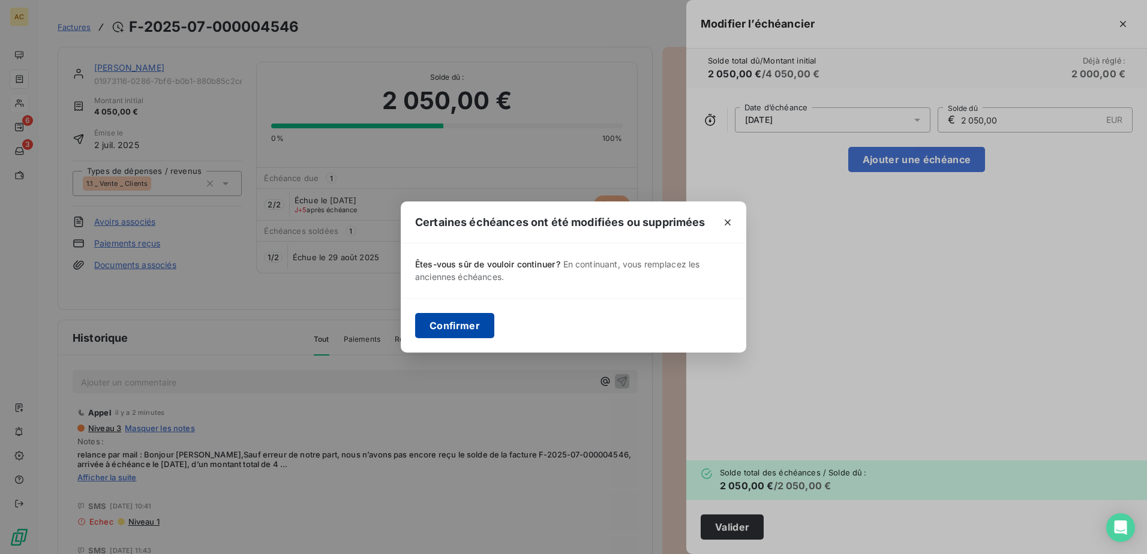
click at [443, 317] on button "Confirmer" at bounding box center [454, 325] width 79 height 25
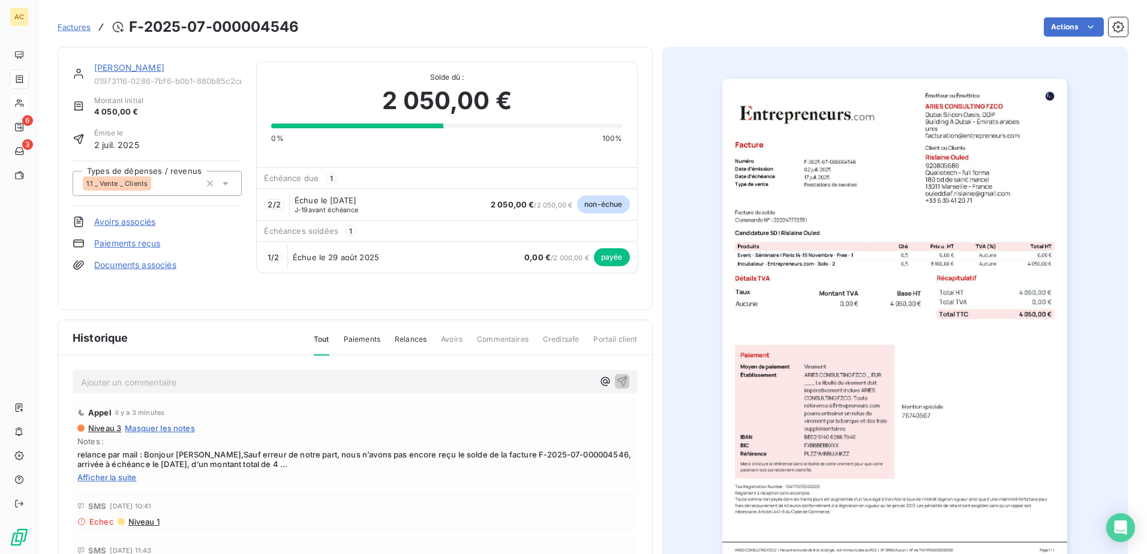
click at [107, 66] on link "Rislaine Ouled" at bounding box center [129, 67] width 70 height 10
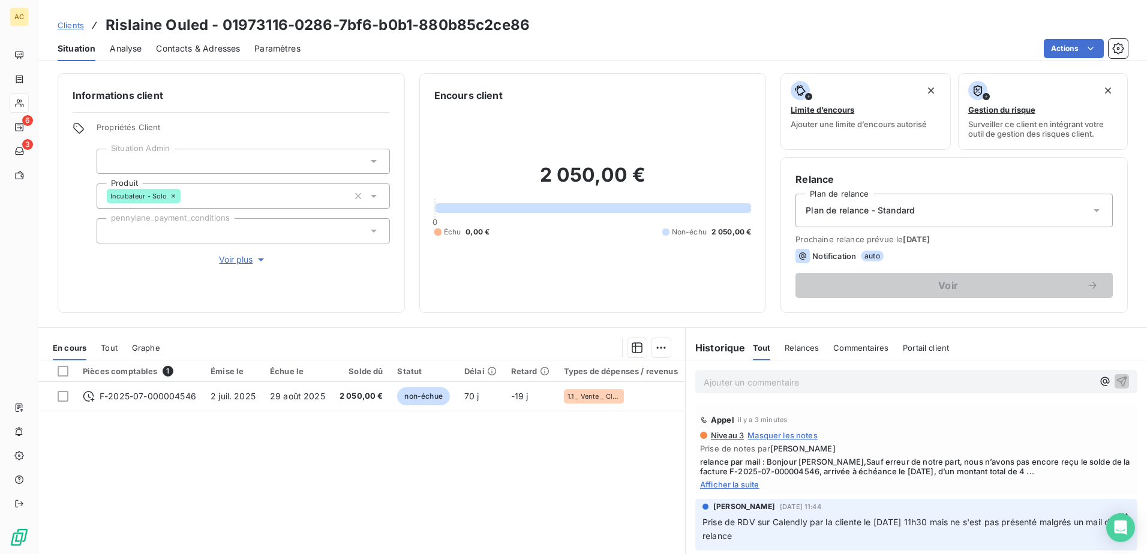
click at [175, 49] on span "Contacts & Adresses" at bounding box center [198, 49] width 84 height 12
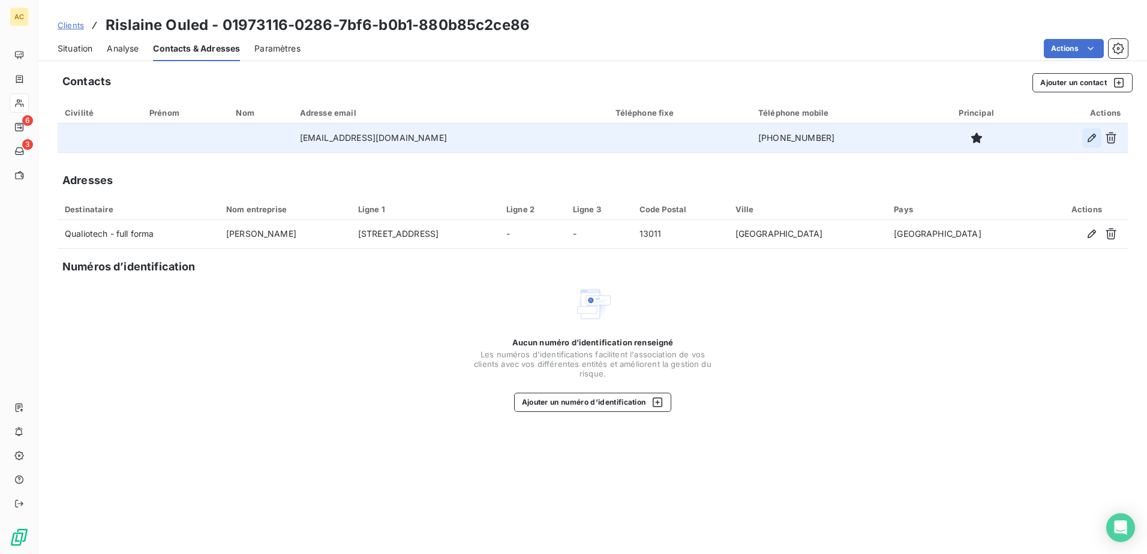
click at [1090, 140] on icon "button" at bounding box center [1092, 138] width 12 height 12
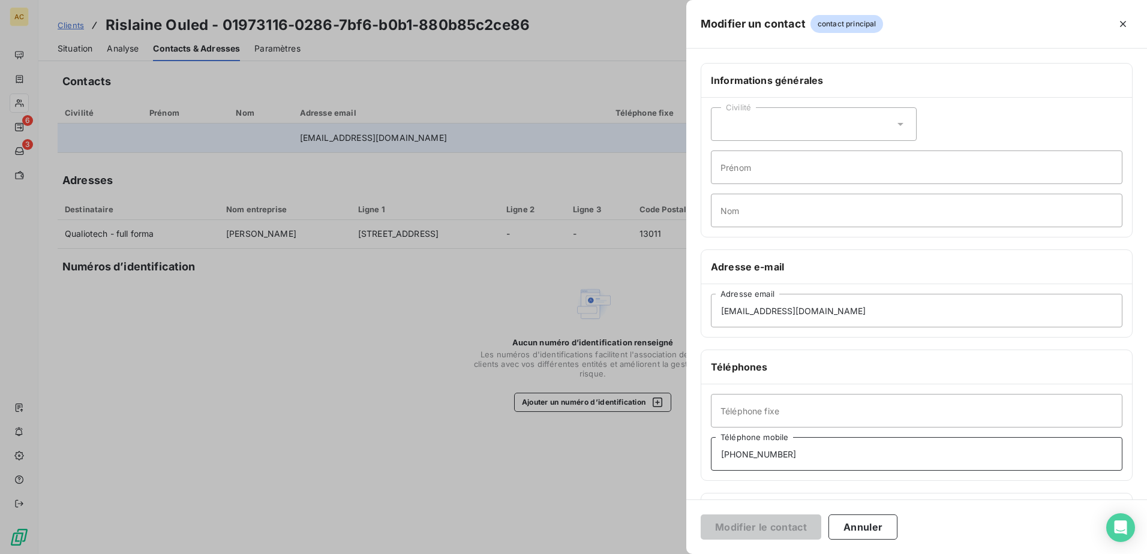
drag, startPoint x: 814, startPoint y: 457, endPoint x: 677, endPoint y: 457, distance: 136.8
click at [677, 554] on div "Modifier un contact contact principal Informations générales Civilité Prénom No…" at bounding box center [573, 554] width 1147 height 0
type input "+33615131808"
click at [766, 524] on button "Modifier le contact" at bounding box center [761, 527] width 121 height 25
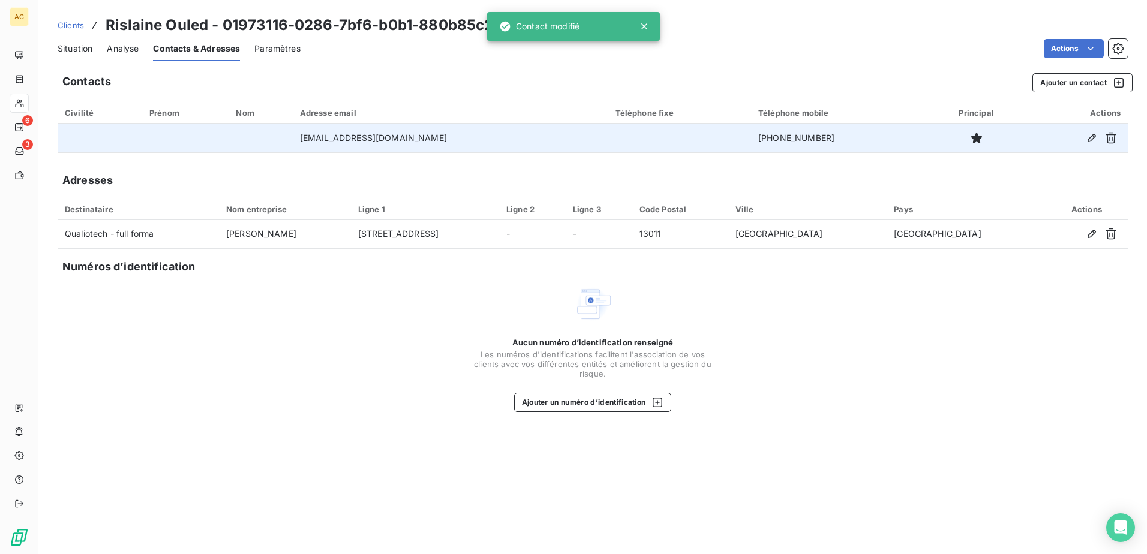
click at [83, 47] on span "Situation" at bounding box center [75, 49] width 35 height 12
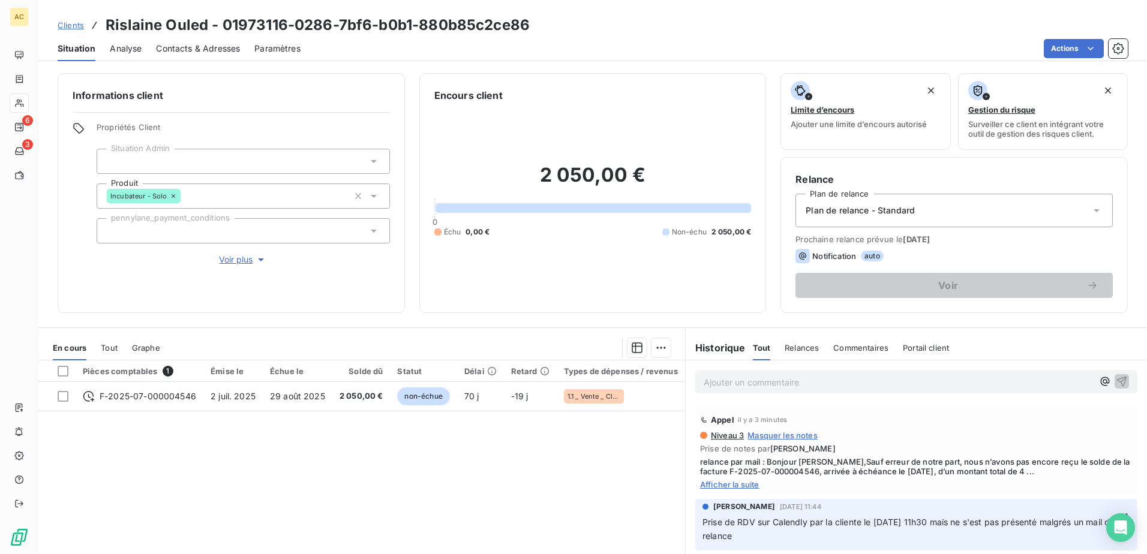
click at [737, 377] on p "Ajouter un commentaire ﻿" at bounding box center [898, 382] width 389 height 15
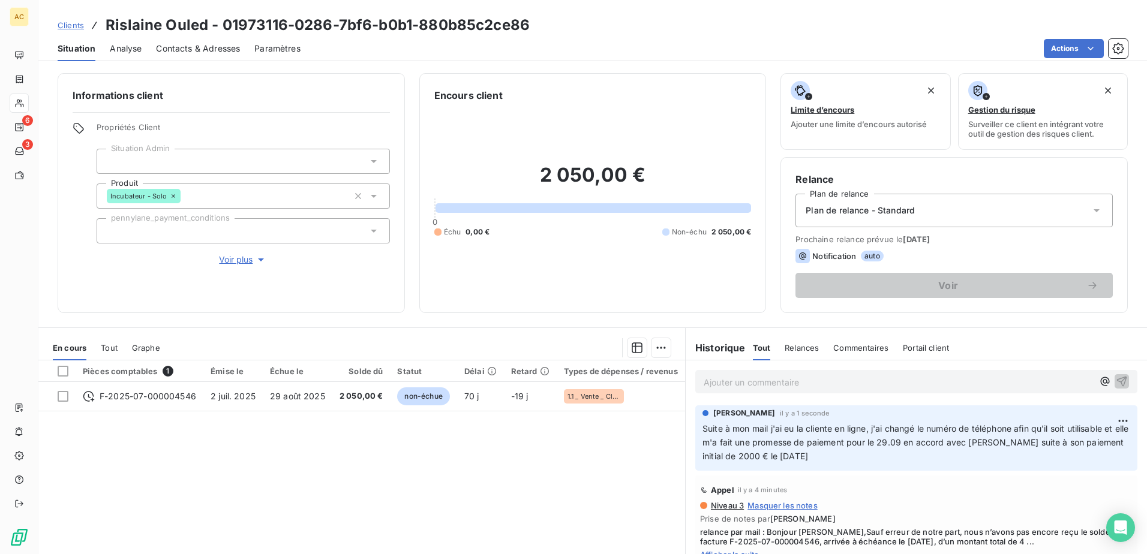
click at [457, 477] on div "Pièces comptables 1 Émise le Échue le Solde dû Statut Délai Retard Types de dép…" at bounding box center [361, 476] width 647 height 231
click at [351, 502] on div "Pièces comptables 1 Émise le Échue le Solde dû Statut Délai Retard Types de dép…" at bounding box center [361, 476] width 647 height 231
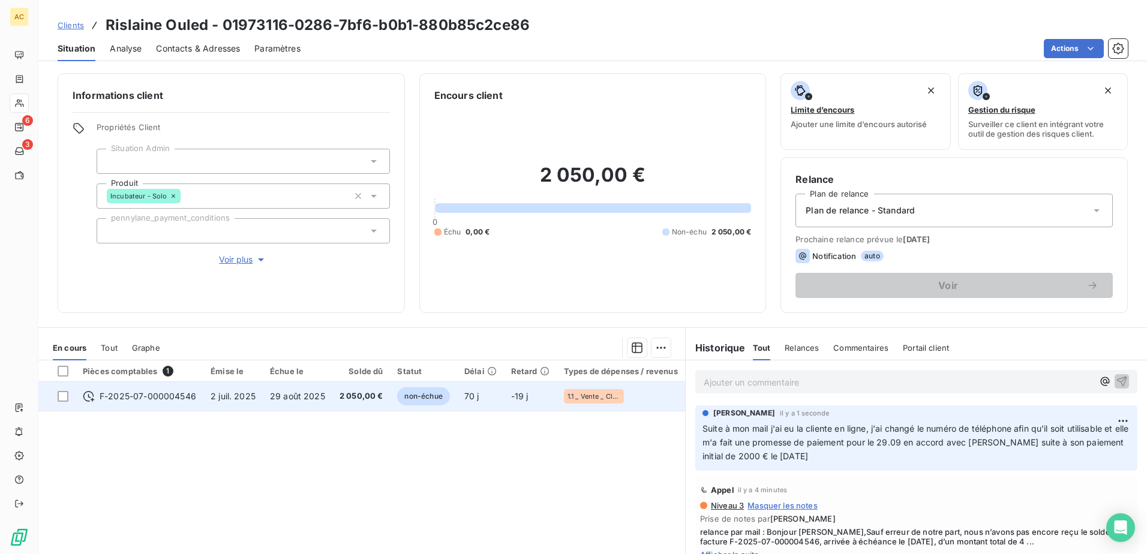
click at [221, 403] on td "2 juil. 2025" at bounding box center [232, 396] width 59 height 29
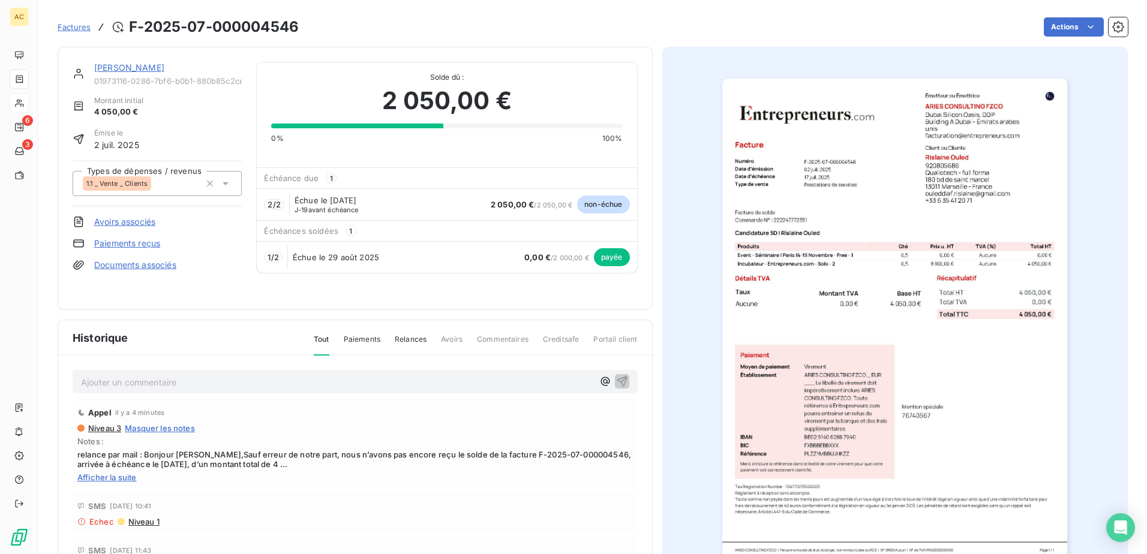
click at [136, 74] on div "Rislaine Ouled" at bounding box center [168, 68] width 148 height 12
click at [135, 67] on link "Rislaine Ouled" at bounding box center [129, 67] width 70 height 10
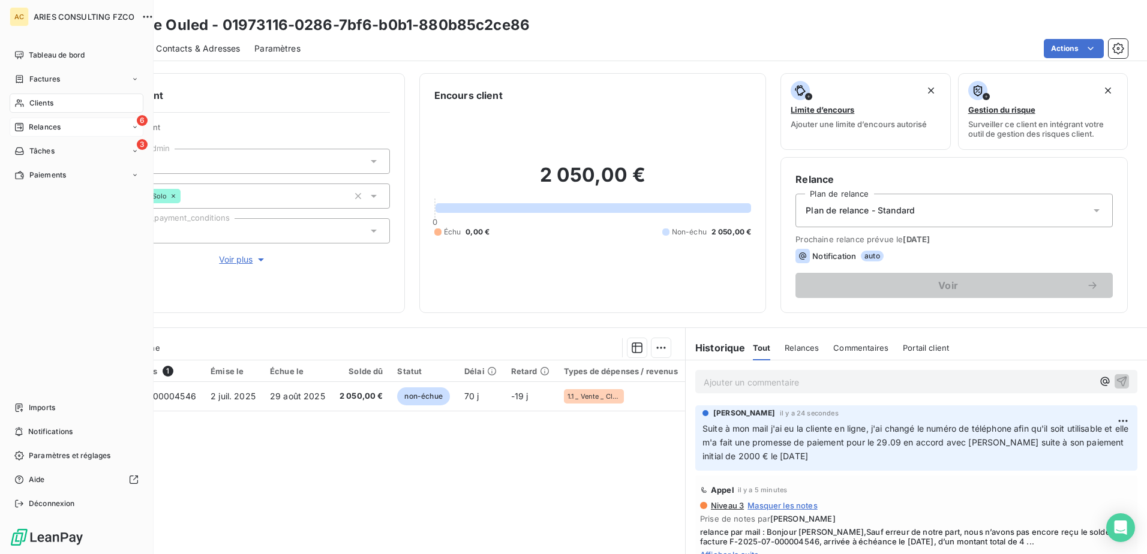
click at [41, 128] on span "Relances" at bounding box center [45, 127] width 32 height 11
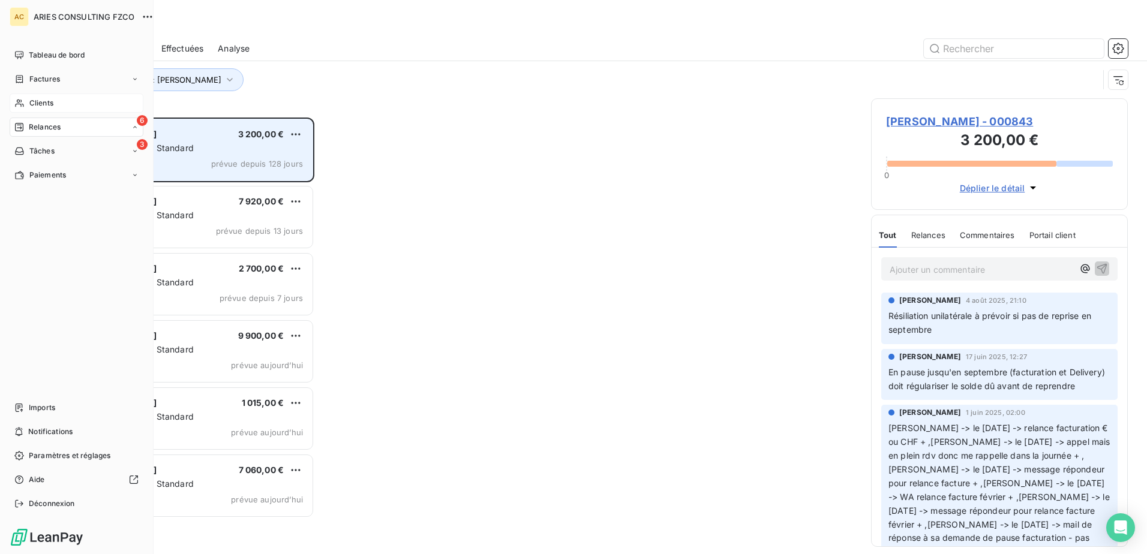
scroll to position [428, 248]
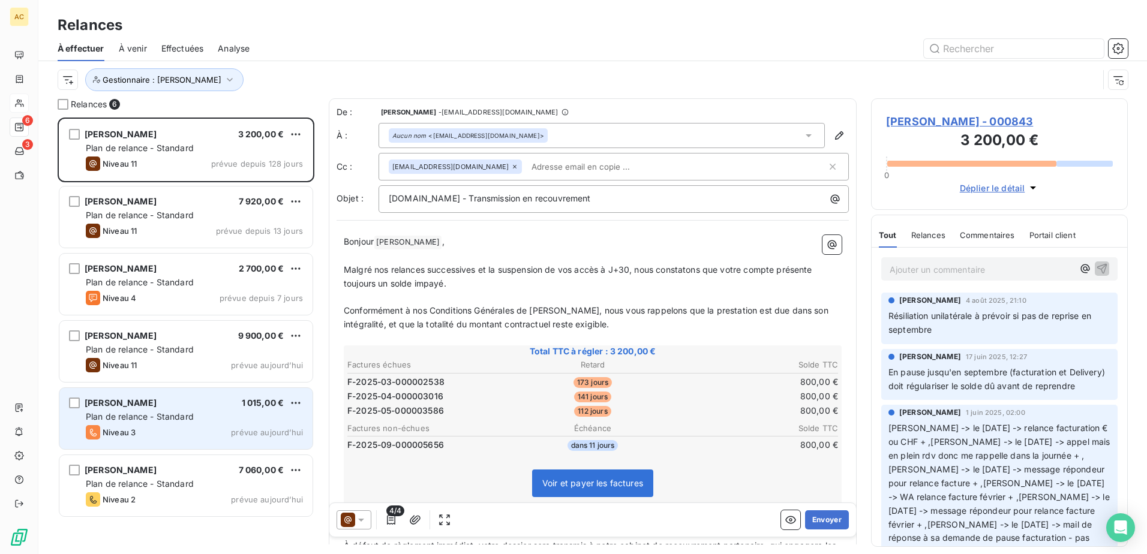
click at [134, 418] on span "Plan de relance - Standard" at bounding box center [140, 417] width 108 height 10
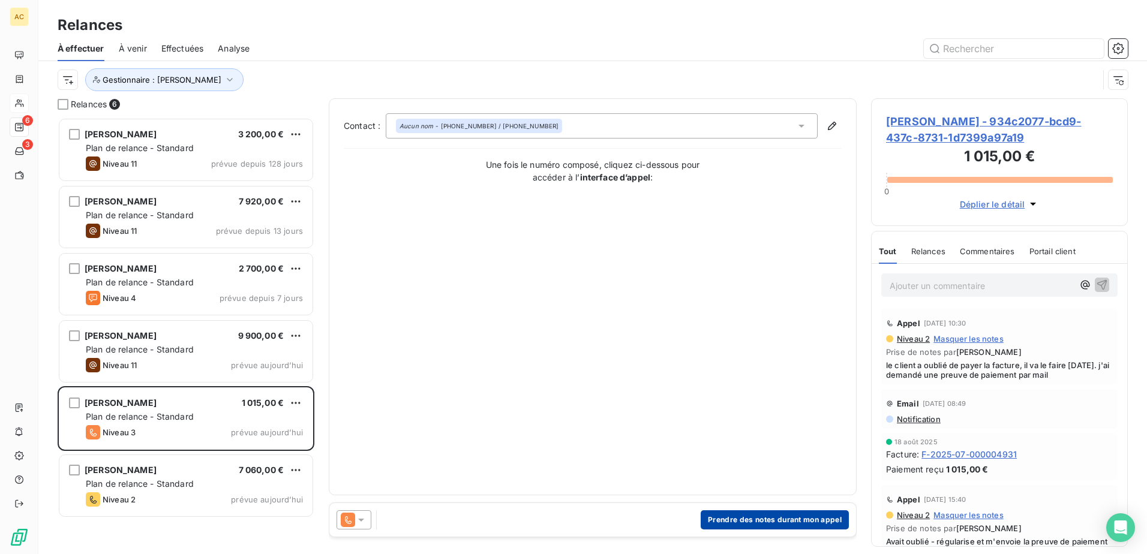
click at [767, 524] on button "Prendre des notes durant mon appel" at bounding box center [775, 520] width 148 height 19
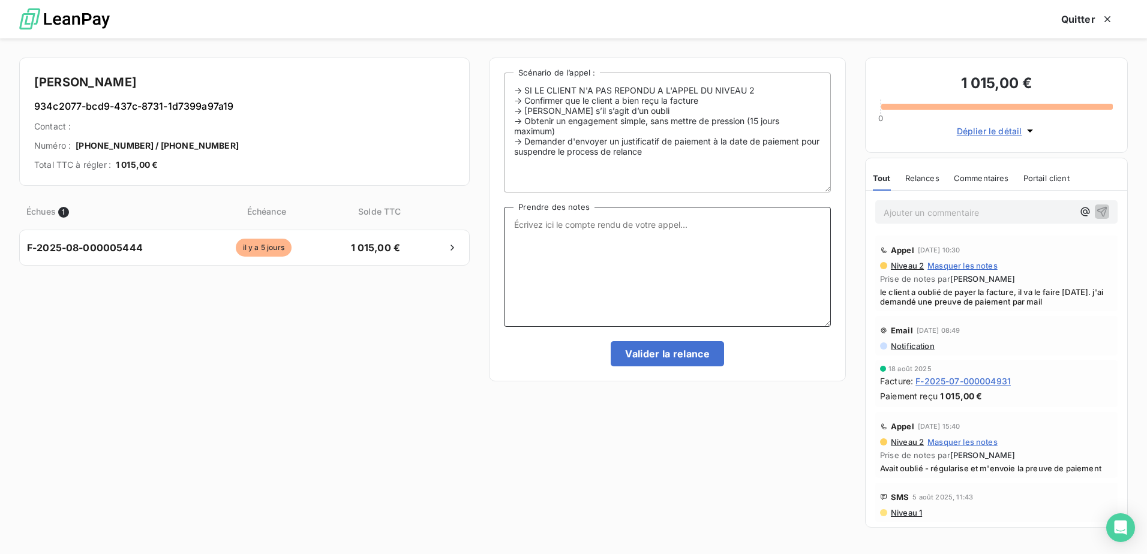
click at [641, 266] on textarea "Prendre des notes" at bounding box center [667, 267] width 327 height 120
type textarea "MV pour relancer le client car je n'ai pas eu de preuve de paiement par mail ni…"
click at [642, 353] on button "Valider la relance" at bounding box center [667, 353] width 113 height 25
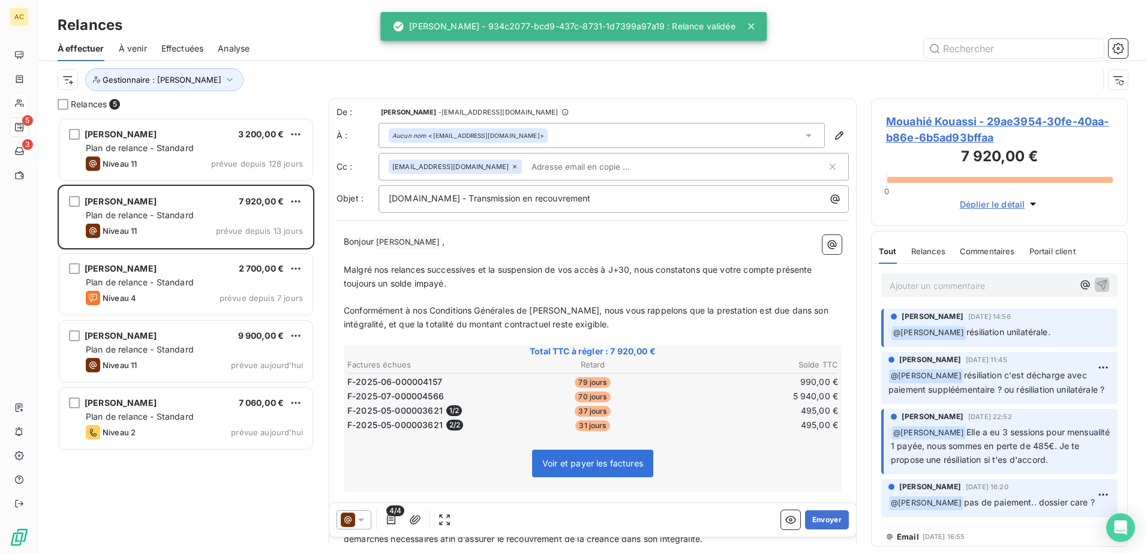
click at [178, 488] on div "Nina amrous 3 200,00 € Plan de relance - Standard Niveau 11 prévue depuis 128 j…" at bounding box center [186, 336] width 257 height 437
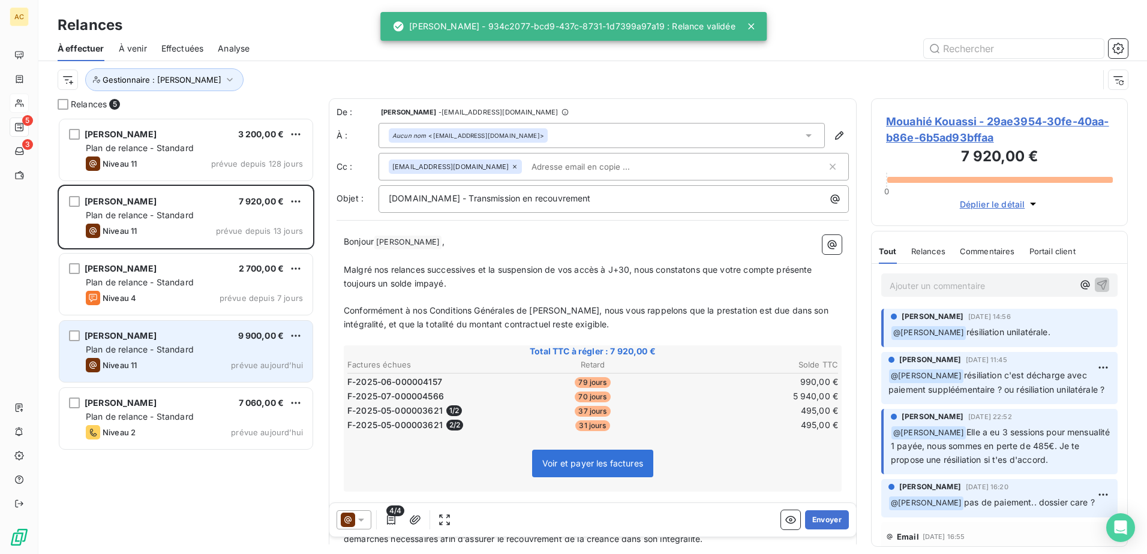
click at [167, 345] on span "Plan de relance - Standard" at bounding box center [140, 349] width 108 height 10
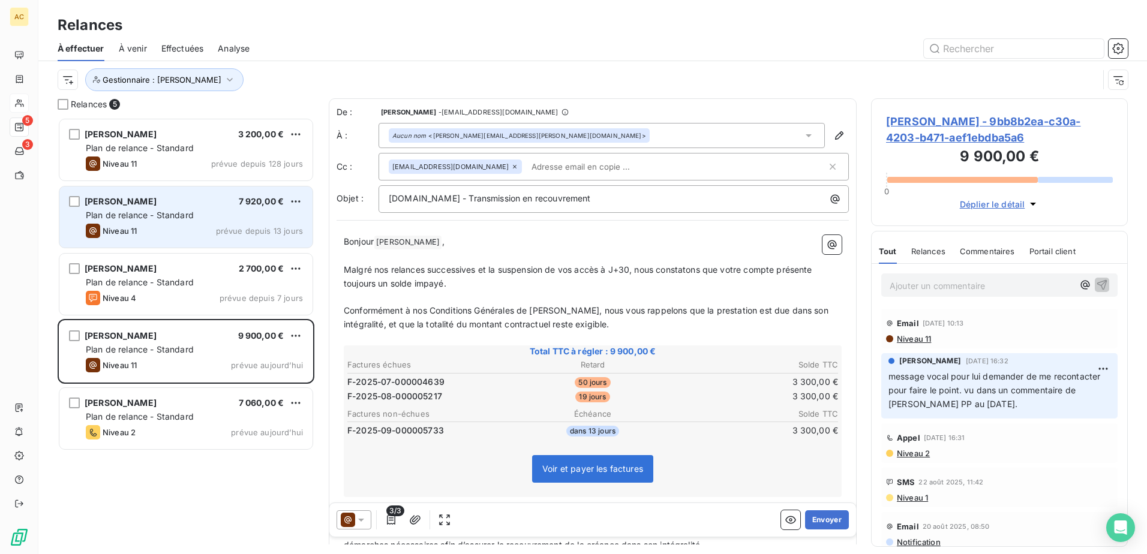
click at [212, 209] on div "Mouahié Kouassi 7 920,00 € Plan de relance - Standard Niveau 11 prévue depuis 1…" at bounding box center [185, 217] width 253 height 61
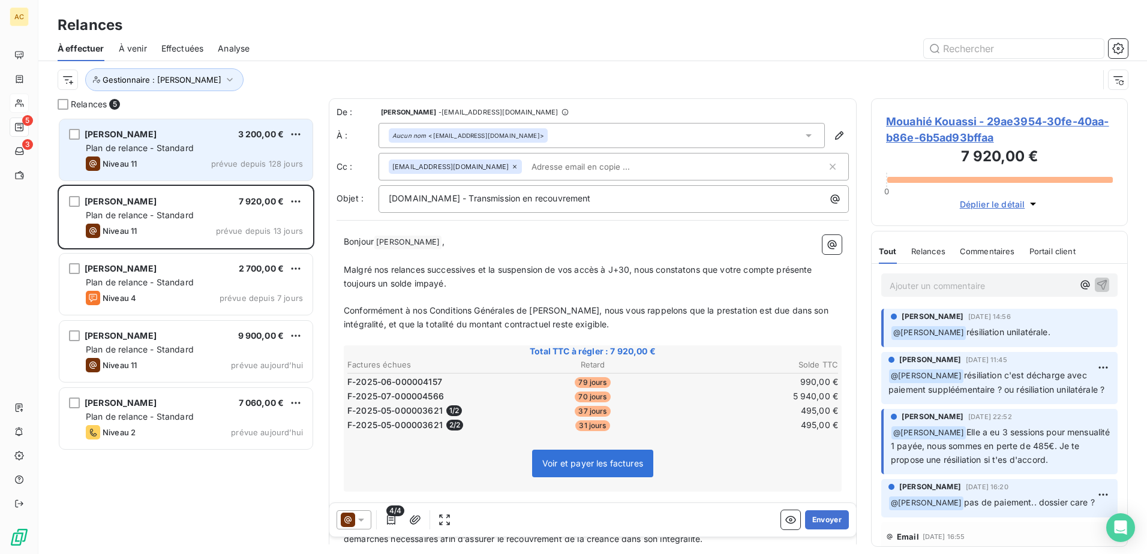
click at [218, 166] on span "prévue depuis 128 jours" at bounding box center [257, 164] width 92 height 10
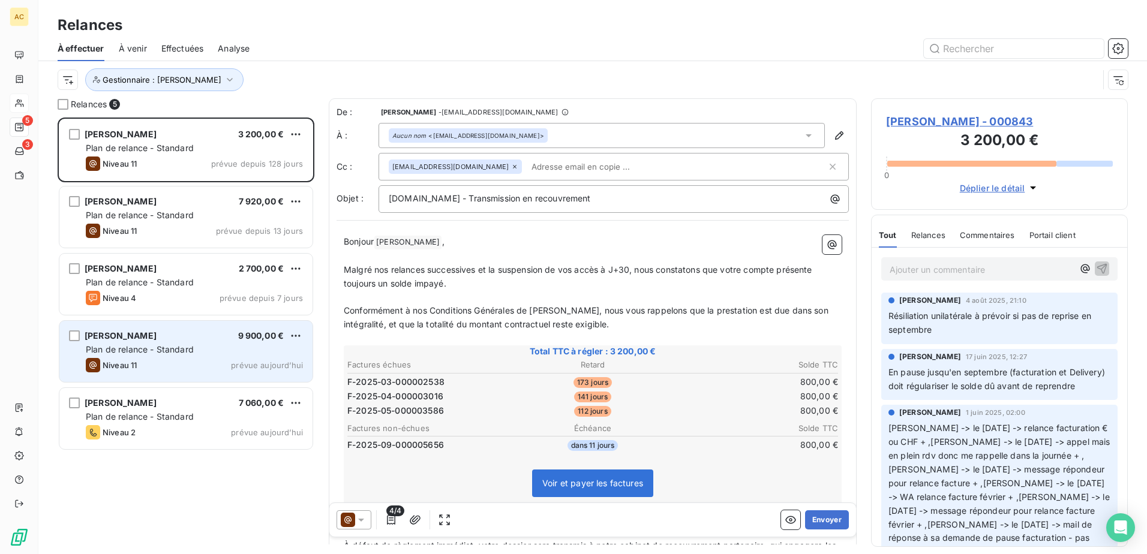
click at [151, 362] on div "Niveau 11 prévue aujourd’hui" at bounding box center [194, 365] width 217 height 14
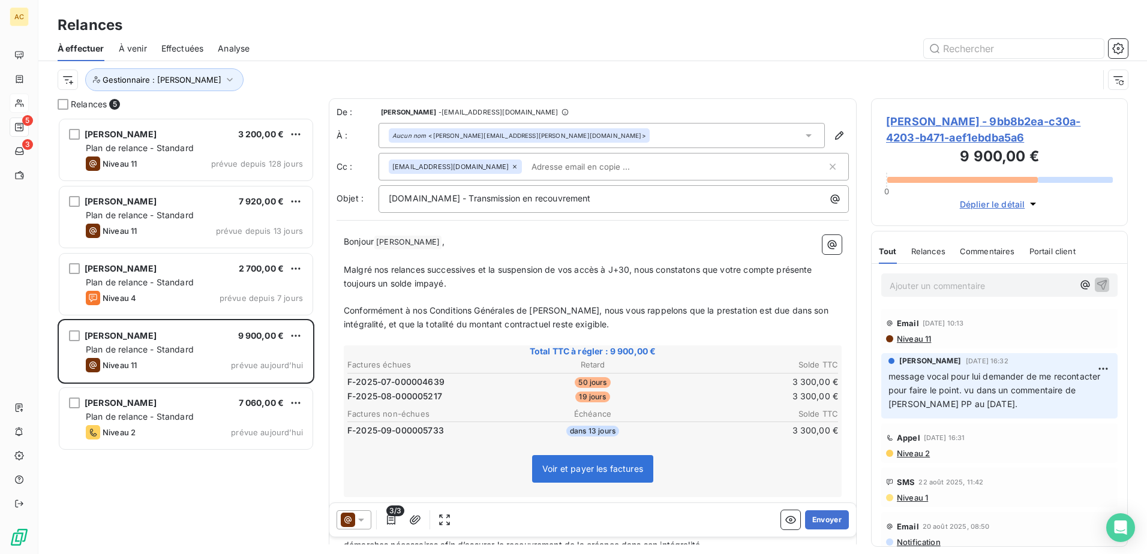
click at [954, 284] on p "Ajouter un commentaire ﻿" at bounding box center [982, 285] width 184 height 15
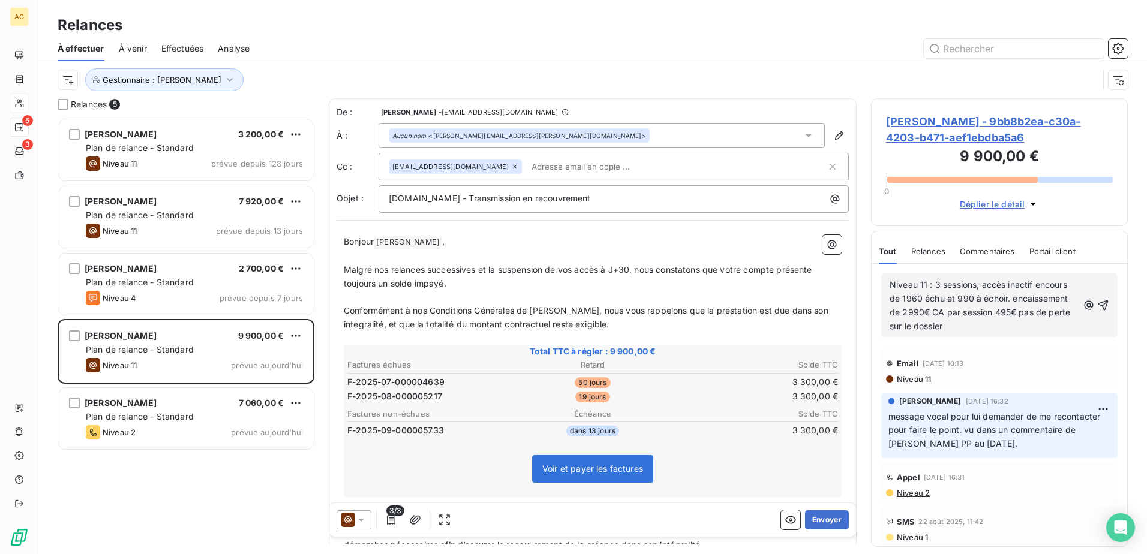
click at [892, 287] on span "Niveau 11 : 3 sessions, accès inactif encours de 1960 échu et 990 à échoir. enc…" at bounding box center [981, 306] width 183 height 52
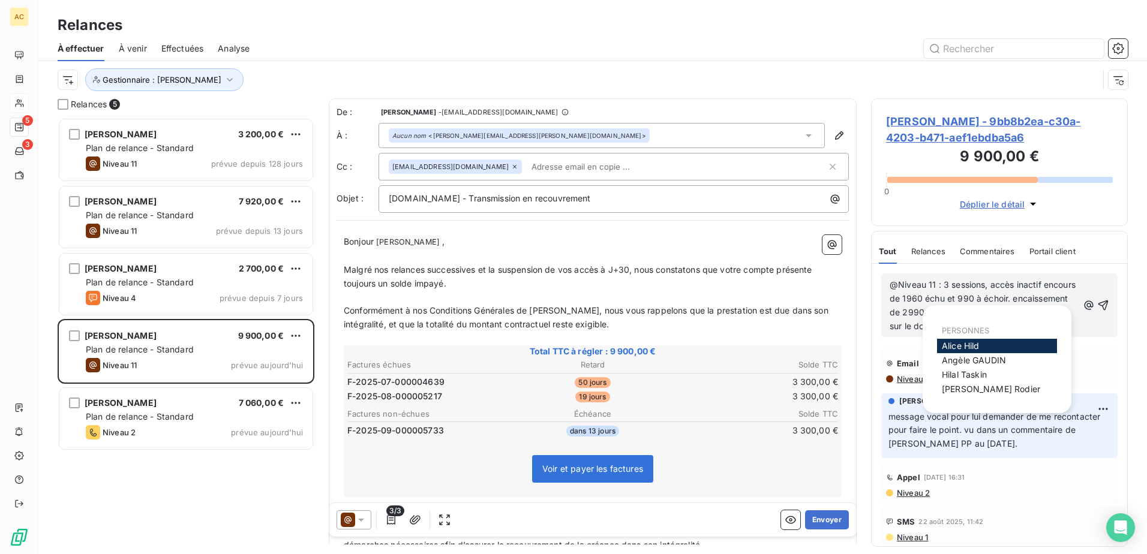
click at [962, 345] on span "Alice Hild" at bounding box center [961, 346] width 38 height 10
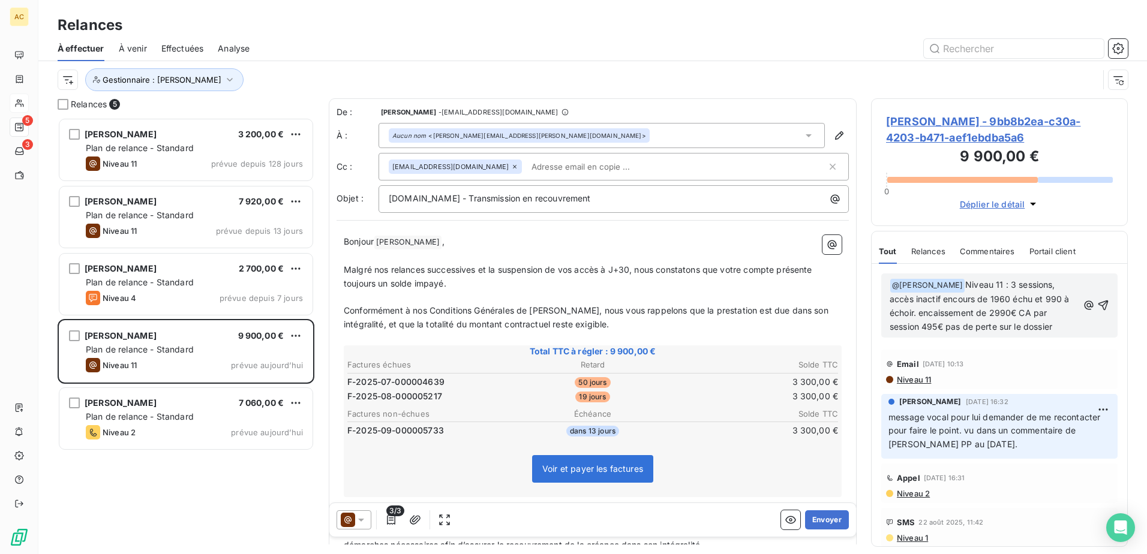
click at [989, 284] on span "Niveau 11 : 3 sessions, accès inactif encours de 1960 échu et 990 à échoir. enc…" at bounding box center [981, 306] width 182 height 52
click at [982, 297] on span "Niveau 11 : 5 sessions, accès inactif encours de 1960 échu et 990 à échoir. enc…" at bounding box center [981, 306] width 182 height 52
click at [1036, 297] on span "Niveau 11 : 5 sessions, accès inactif encours de 6600 échu et 990 à échoir. enc…" at bounding box center [982, 306] width 184 height 52
drag, startPoint x: 1012, startPoint y: 311, endPoint x: 992, endPoint y: 310, distance: 19.8
click at [992, 310] on span "Niveau 11 : 5 sessions, accès inactif encours de 6600 échu et 3300 à échoir. en…" at bounding box center [985, 306] width 190 height 52
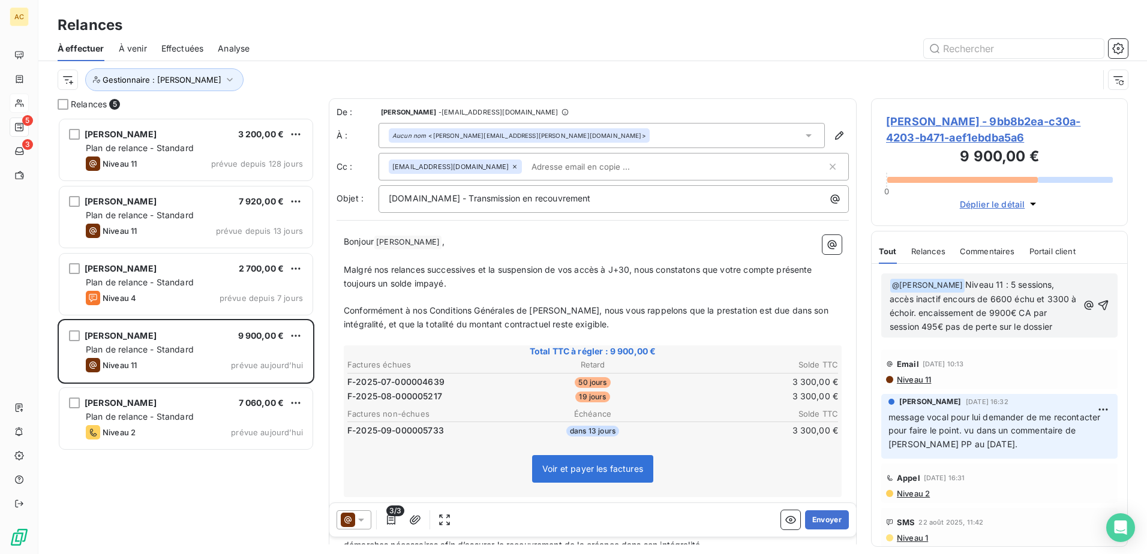
click at [940, 325] on span "Niveau 11 : 5 sessions, accès inactif encours de 6600 échu et 3300 à échoir. en…" at bounding box center [985, 306] width 190 height 52
click at [1039, 327] on span "Niveau 11 : 5 sessions, accès inactif encours de 6600 échu et 3300 à échoir. en…" at bounding box center [985, 306] width 190 height 52
click at [1075, 323] on div "﻿ @ Alice Hild ﻿ Niveau 11 : 5 sessions, accès inactif encours de 6600 échu et …" at bounding box center [1000, 305] width 220 height 57
click at [1064, 328] on p "﻿ @ Alice Hild ﻿ Niveau 11 : 5 sessions, accès inactif encours de 6600 échu et …" at bounding box center [984, 306] width 188 height 56
click at [1097, 300] on icon "button" at bounding box center [1103, 305] width 12 height 12
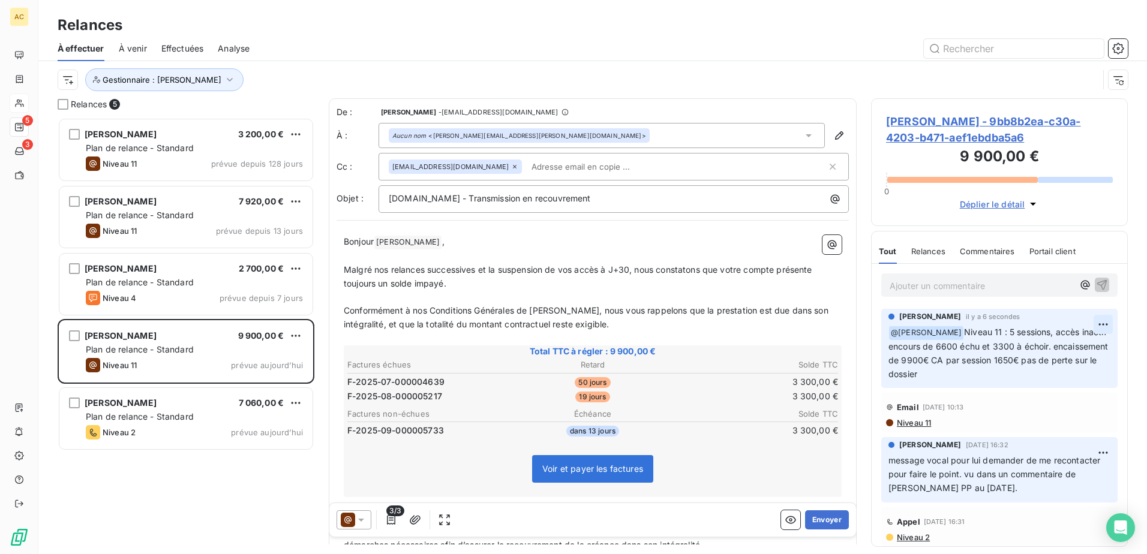
click at [1094, 322] on html "AC 5 3 Relances À effectuer À venir Effectuées Analyse Gestionnaire : Alice Rel…" at bounding box center [573, 277] width 1147 height 554
click at [1056, 353] on div "Editer" at bounding box center [1065, 350] width 67 height 19
click at [932, 332] on span "@ Alice Hild ﻿" at bounding box center [926, 333] width 74 height 14
click at [935, 331] on span "Niveau 11 : 5 sessions, accès inactif encours de 6600 échu et 3300 à échoir. en…" at bounding box center [993, 353] width 208 height 52
drag, startPoint x: 932, startPoint y: 376, endPoint x: 883, endPoint y: 332, distance: 65.9
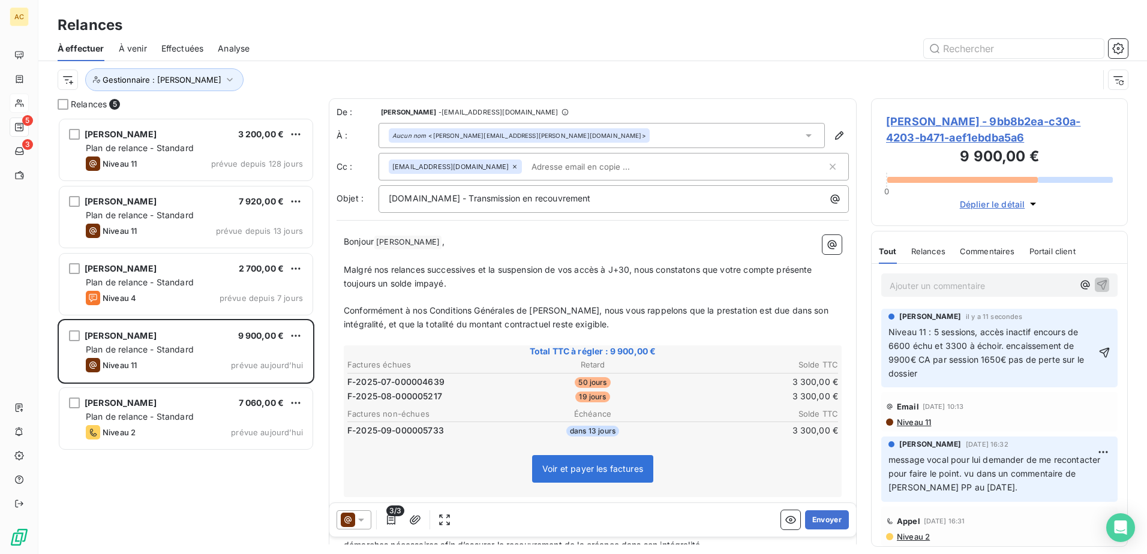
click at [883, 332] on div "Alice HILD il y a 11 secondes Niveau 11 : 5 sessions, accès inactif encours de …" at bounding box center [999, 348] width 236 height 79
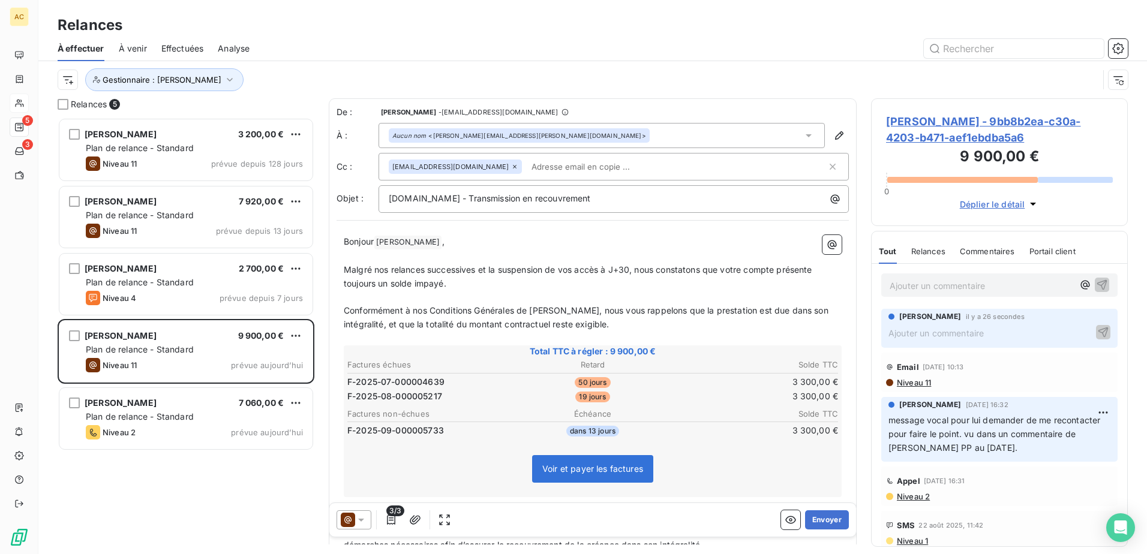
click at [960, 287] on p "Ajouter un commentaire ﻿" at bounding box center [982, 285] width 184 height 15
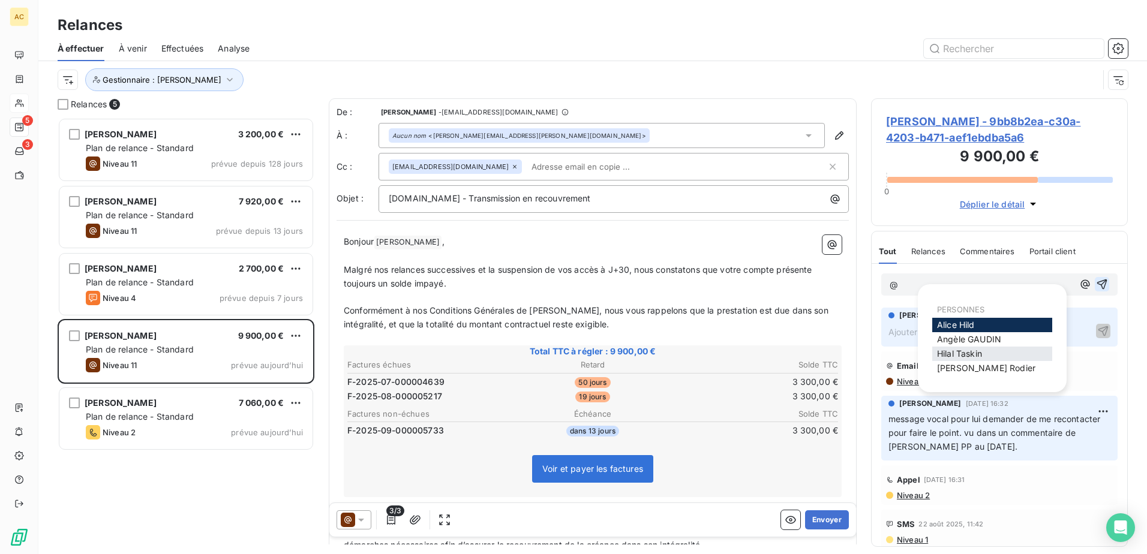
click at [947, 355] on span "Hilal Taskin" at bounding box center [959, 354] width 45 height 10
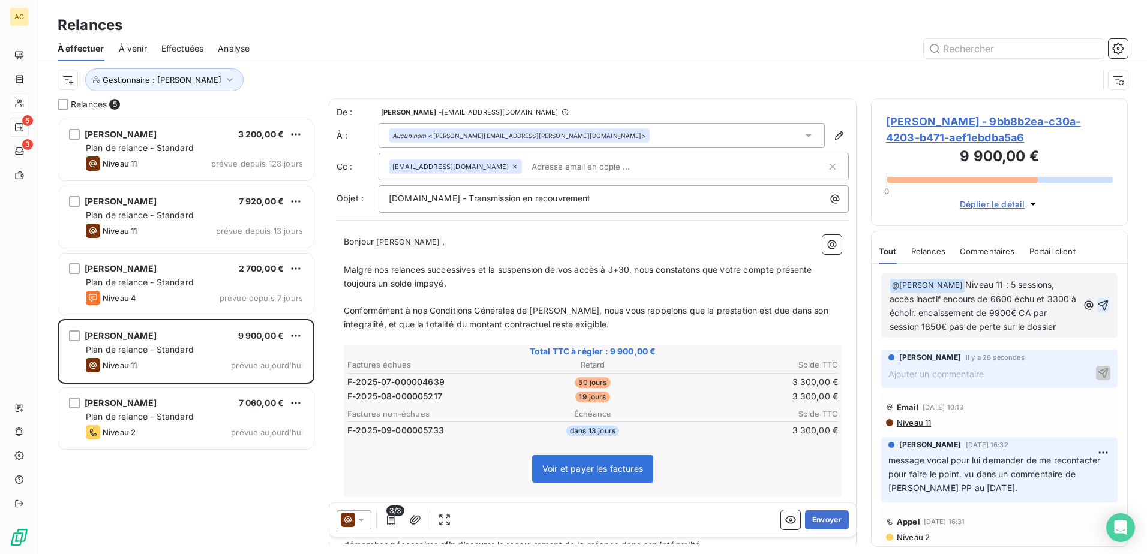
click at [1097, 304] on icon "button" at bounding box center [1103, 305] width 12 height 12
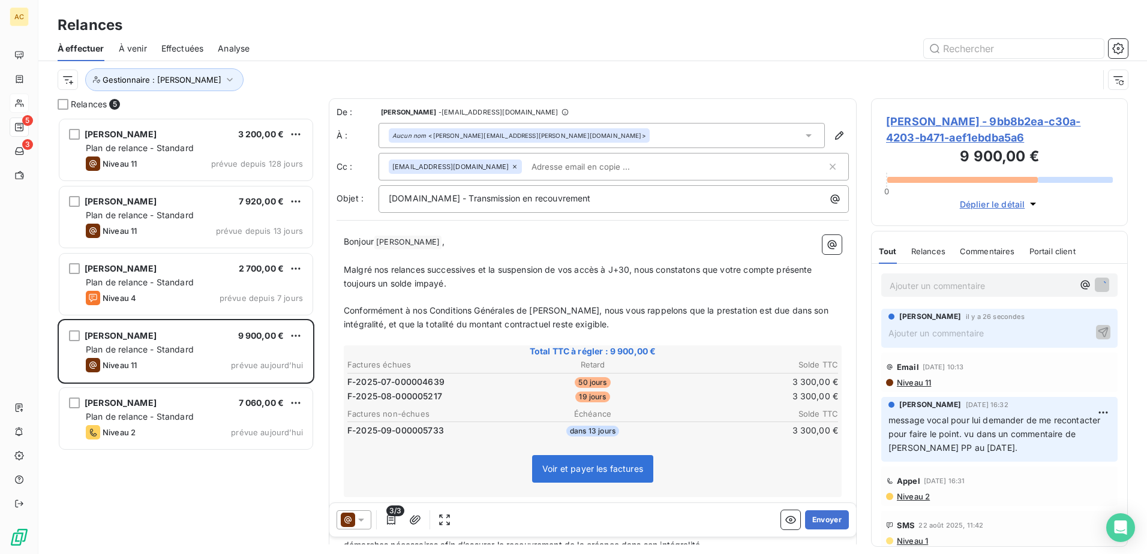
click at [950, 329] on p "Ajouter un commentaire ﻿" at bounding box center [991, 333] width 205 height 15
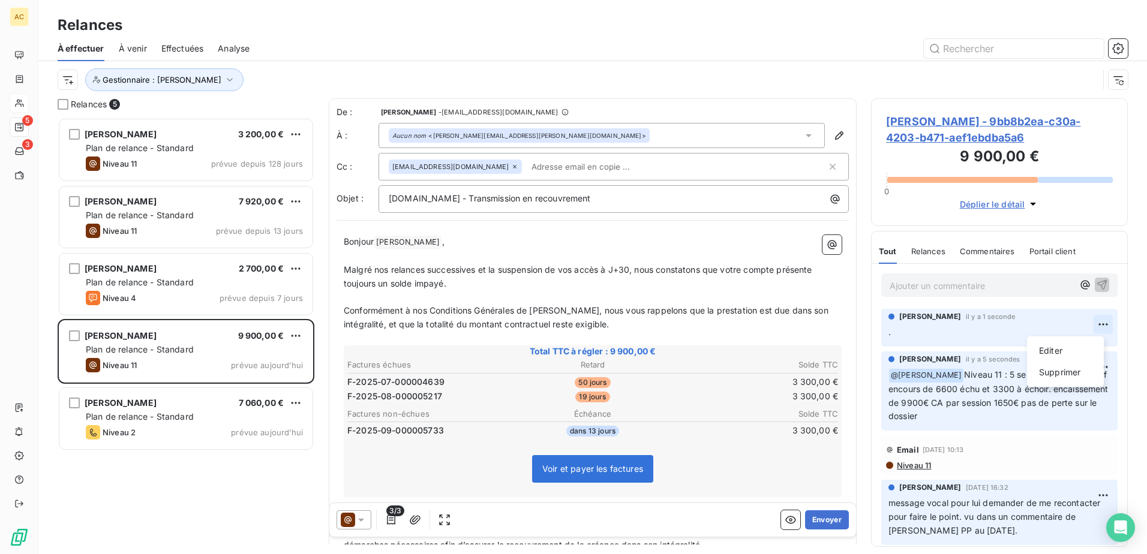
click at [1097, 326] on html "AC 5 3 Relances À effectuer À venir Effectuées Analyse Gestionnaire : Alice Rel…" at bounding box center [573, 277] width 1147 height 554
click at [1066, 368] on div "Supprimer" at bounding box center [1065, 372] width 67 height 19
click at [1090, 325] on html "AC 5 3 Relances À effectuer À venir Effectuées Analyse Gestionnaire : Alice Rel…" at bounding box center [573, 277] width 1147 height 554
click at [1052, 371] on div "Supprimer" at bounding box center [1065, 372] width 67 height 19
click at [1001, 292] on p "Ajouter un commentaire ﻿" at bounding box center [982, 285] width 184 height 15
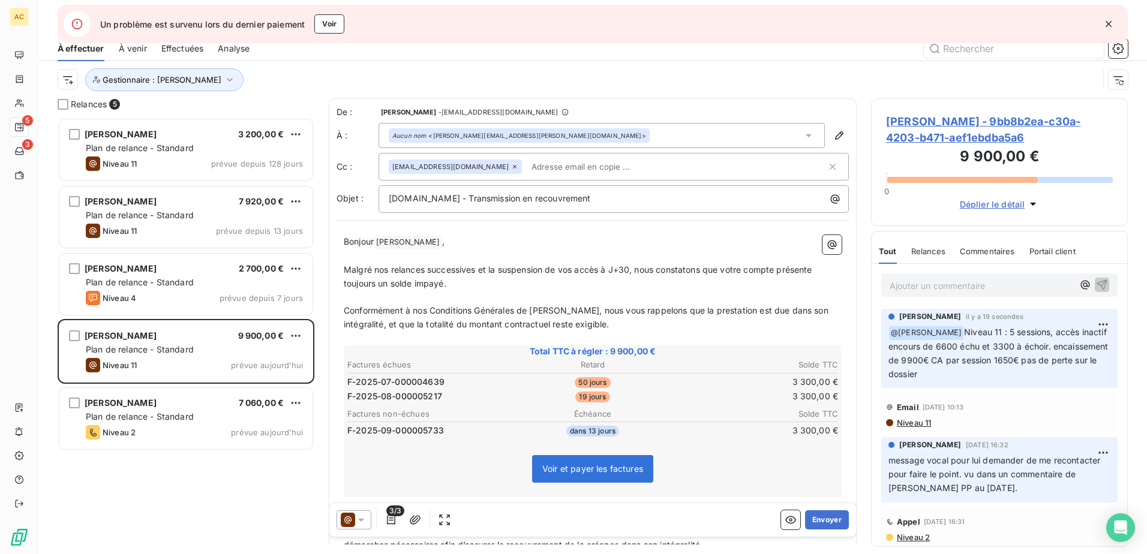
click at [182, 481] on div "[PERSON_NAME] 3 200,00 € Plan de relance - Standard Niveau 11 prévue depuis 128…" at bounding box center [186, 336] width 257 height 437
click at [140, 494] on div "[PERSON_NAME] 3 200,00 € Plan de relance - Standard Niveau 11 prévue depuis 128…" at bounding box center [186, 336] width 257 height 437
click at [239, 503] on div "[PERSON_NAME] 3 200,00 € Plan de relance - Standard Niveau 11 prévue depuis 128…" at bounding box center [186, 336] width 257 height 437
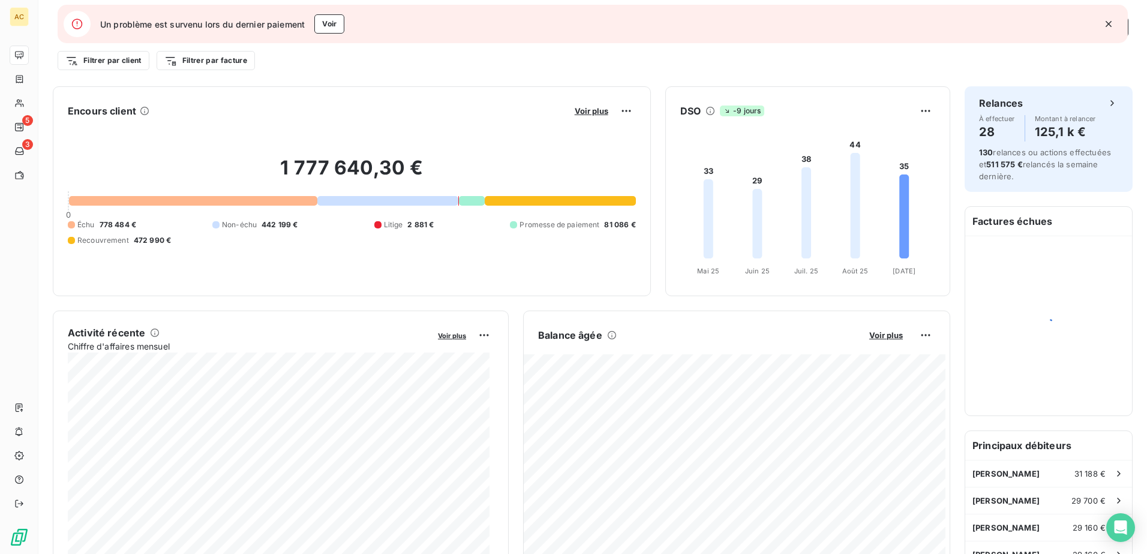
click at [1113, 25] on icon "button" at bounding box center [1109, 24] width 12 height 12
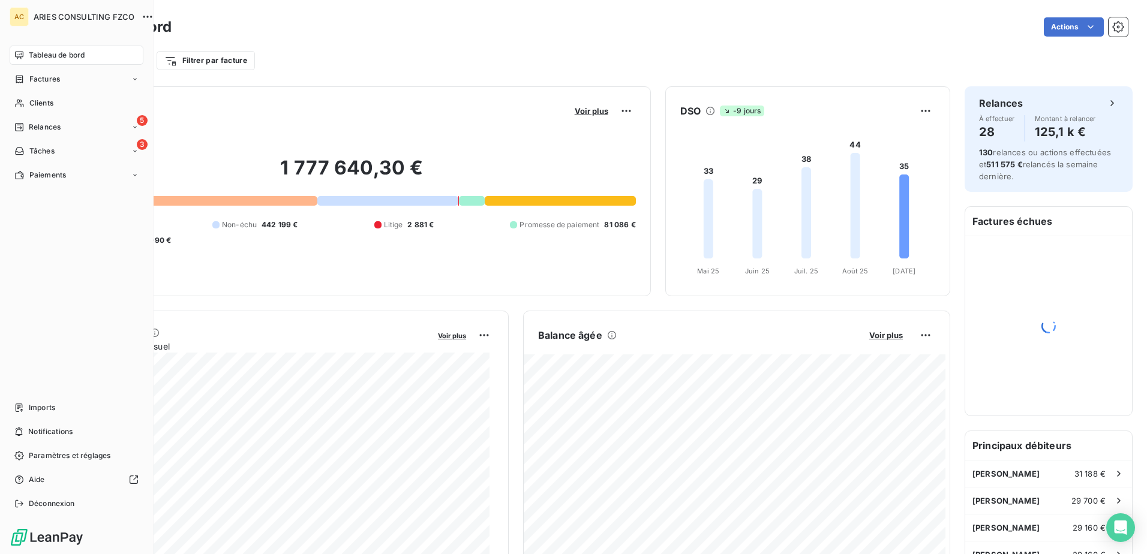
click at [31, 106] on span "Clients" at bounding box center [41, 103] width 24 height 11
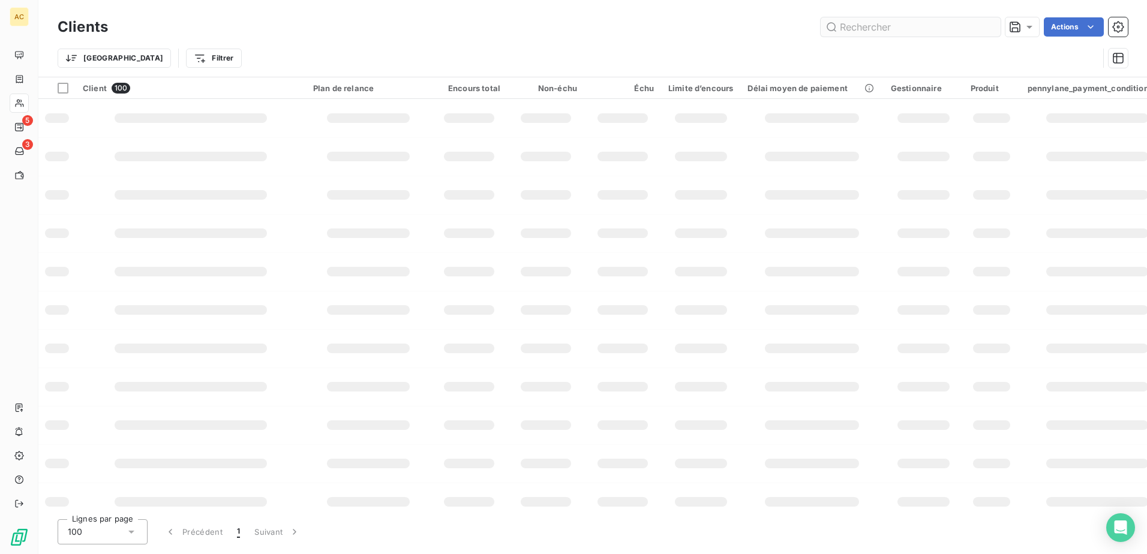
click at [917, 27] on input "text" at bounding box center [911, 26] width 180 height 19
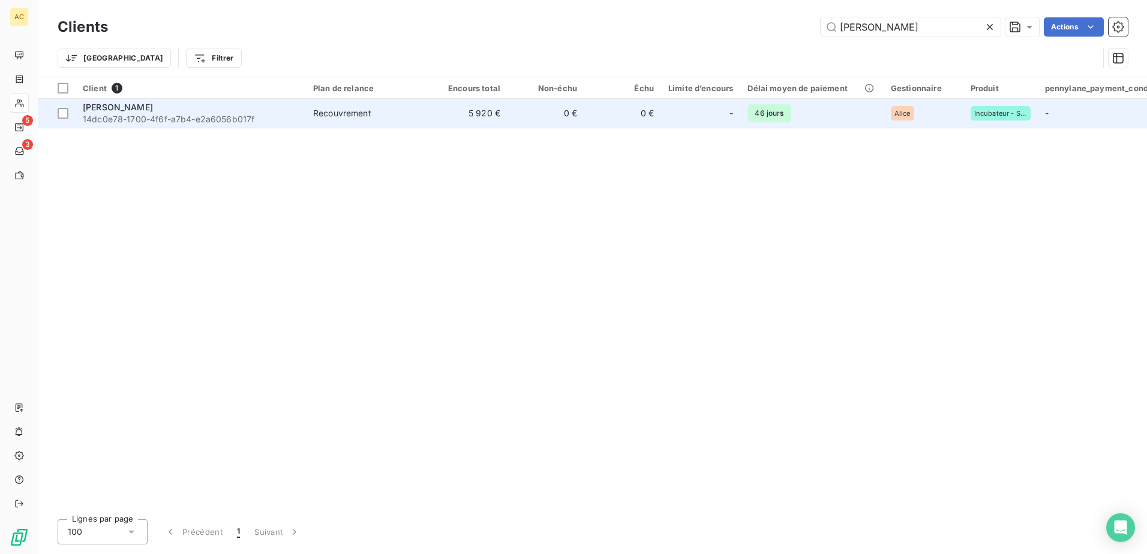
type input "[PERSON_NAME]"
click at [268, 107] on div "[PERSON_NAME]" at bounding box center [191, 107] width 216 height 12
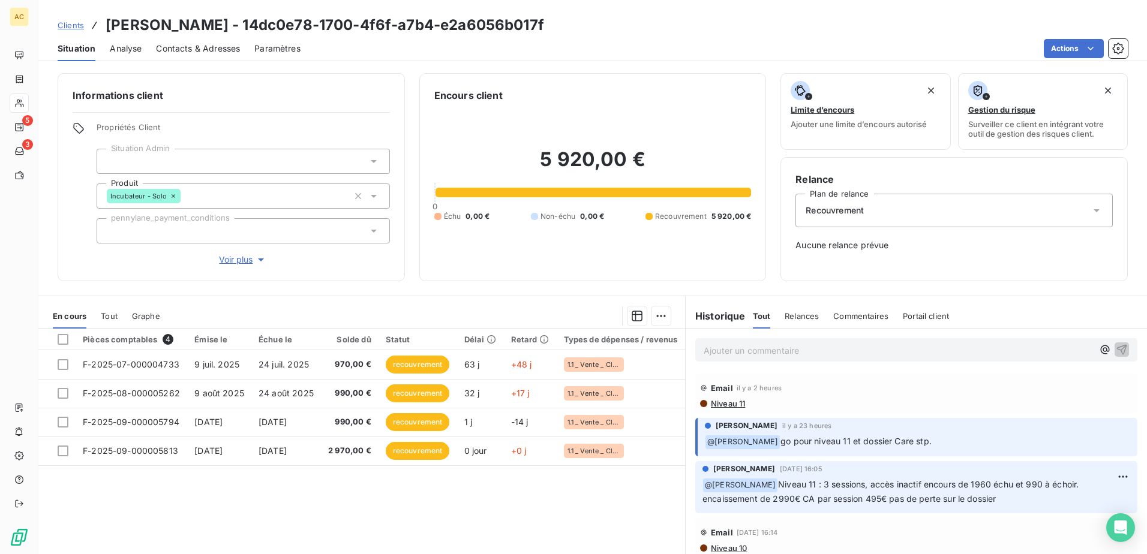
drag, startPoint x: 1002, startPoint y: 497, endPoint x: 756, endPoint y: 480, distance: 246.6
click at [756, 480] on p "﻿ @ [PERSON_NAME] Niveau 11 : 3 sessions, accès inactif encours de 1960 échu et…" at bounding box center [917, 492] width 428 height 28
copy span "Niveau 11 : 3 sessions, accès inactif encours de 1960 échu et 990 à échoir. enc…"
